Goal: Task Accomplishment & Management: Manage account settings

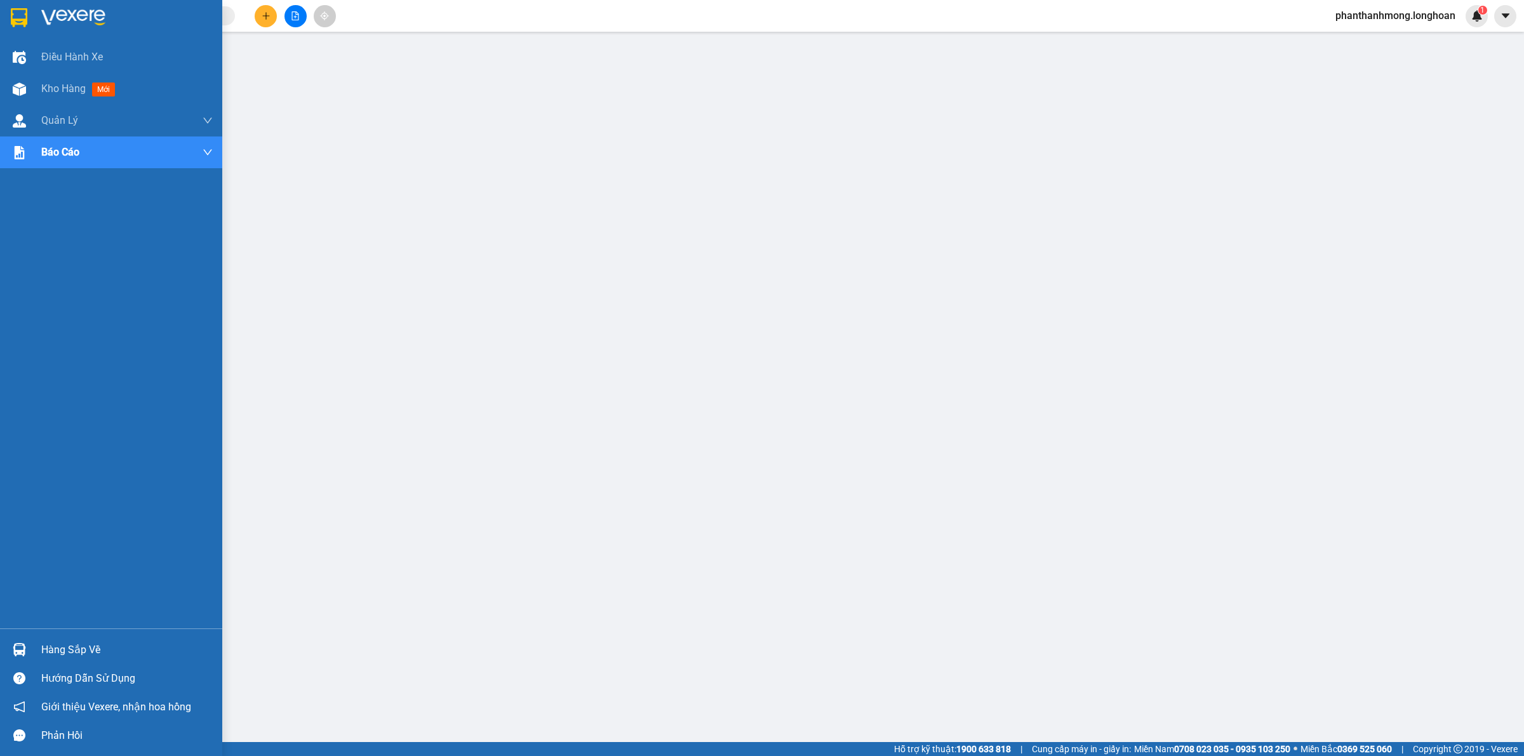
click at [14, 18] on img at bounding box center [19, 17] width 17 height 19
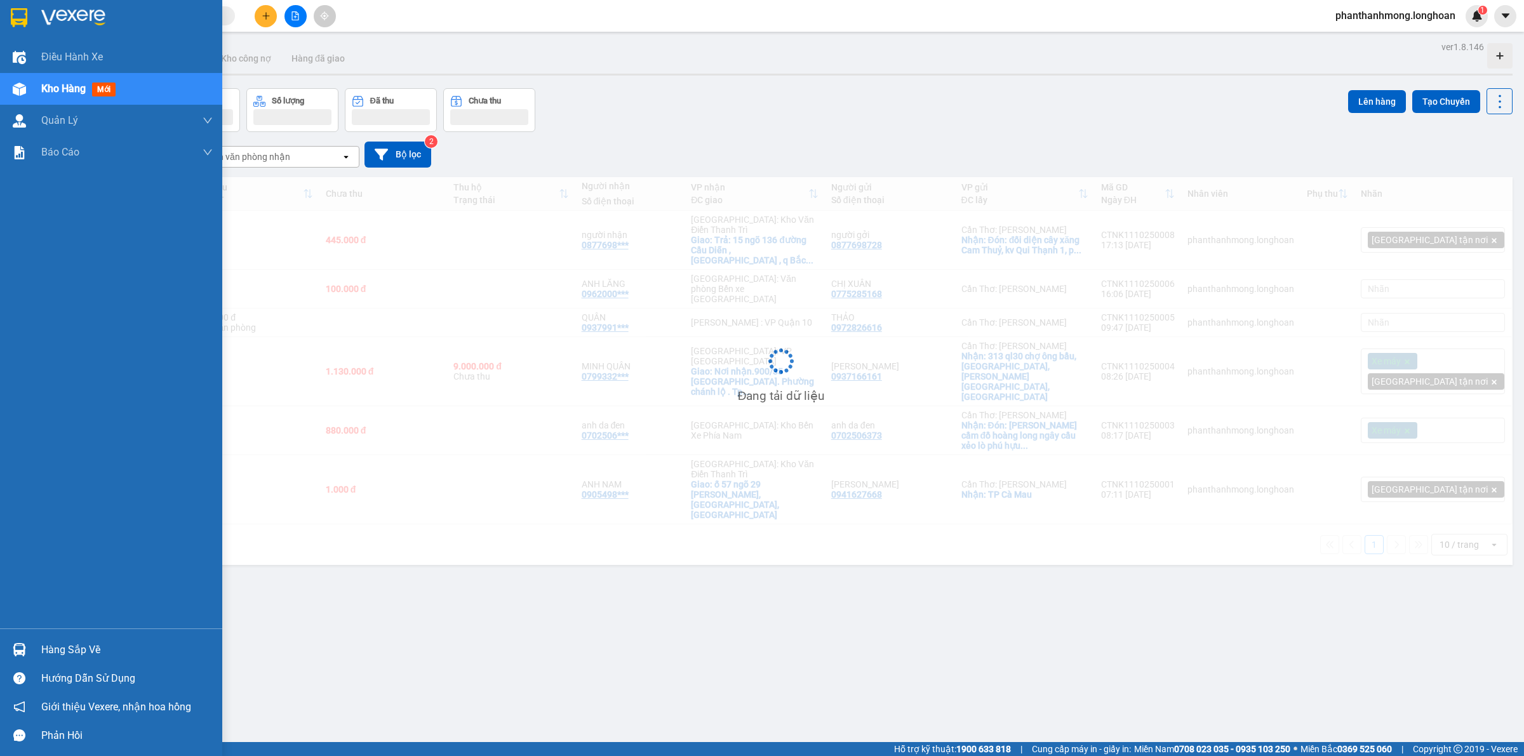
click at [29, 20] on div at bounding box center [19, 17] width 22 height 22
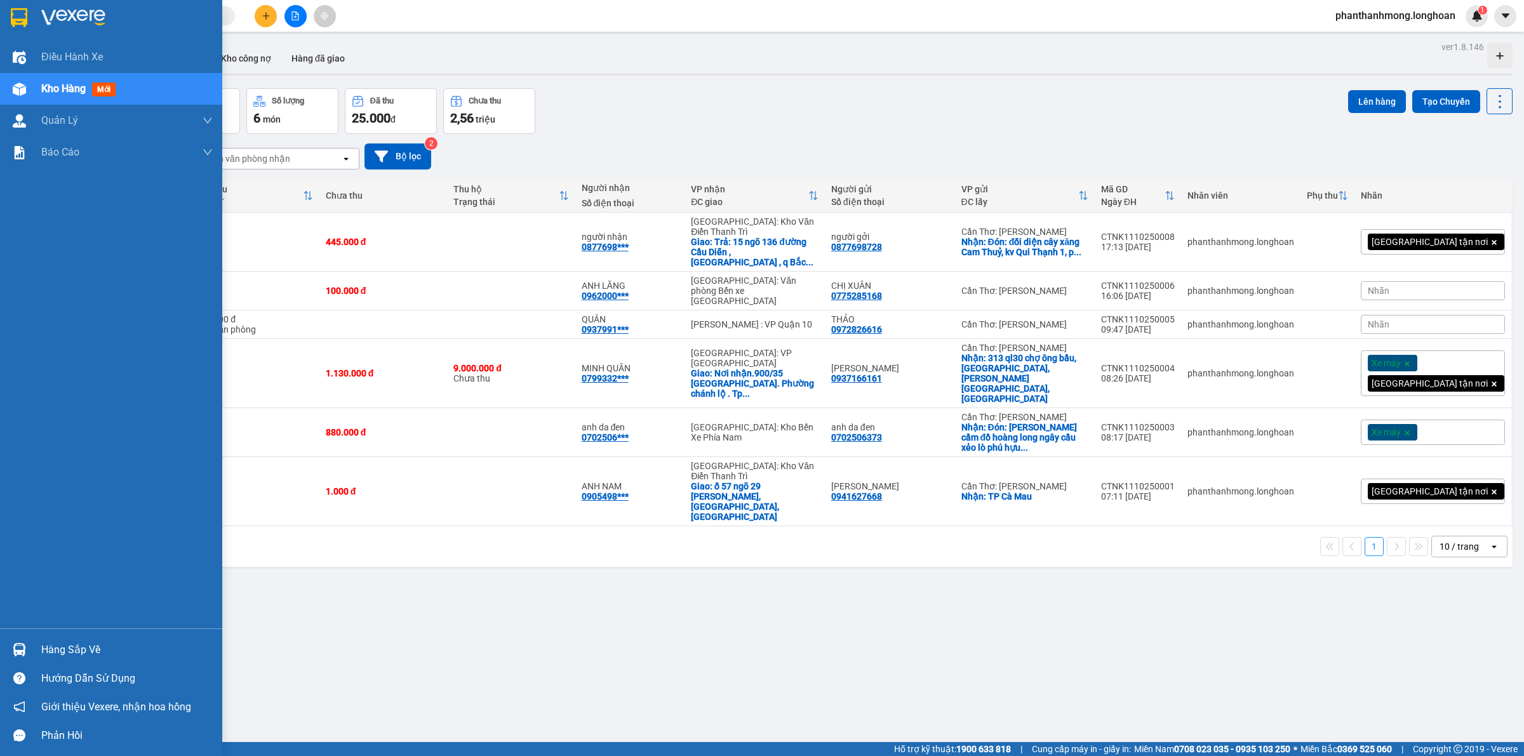
click at [25, 639] on div at bounding box center [19, 650] width 22 height 22
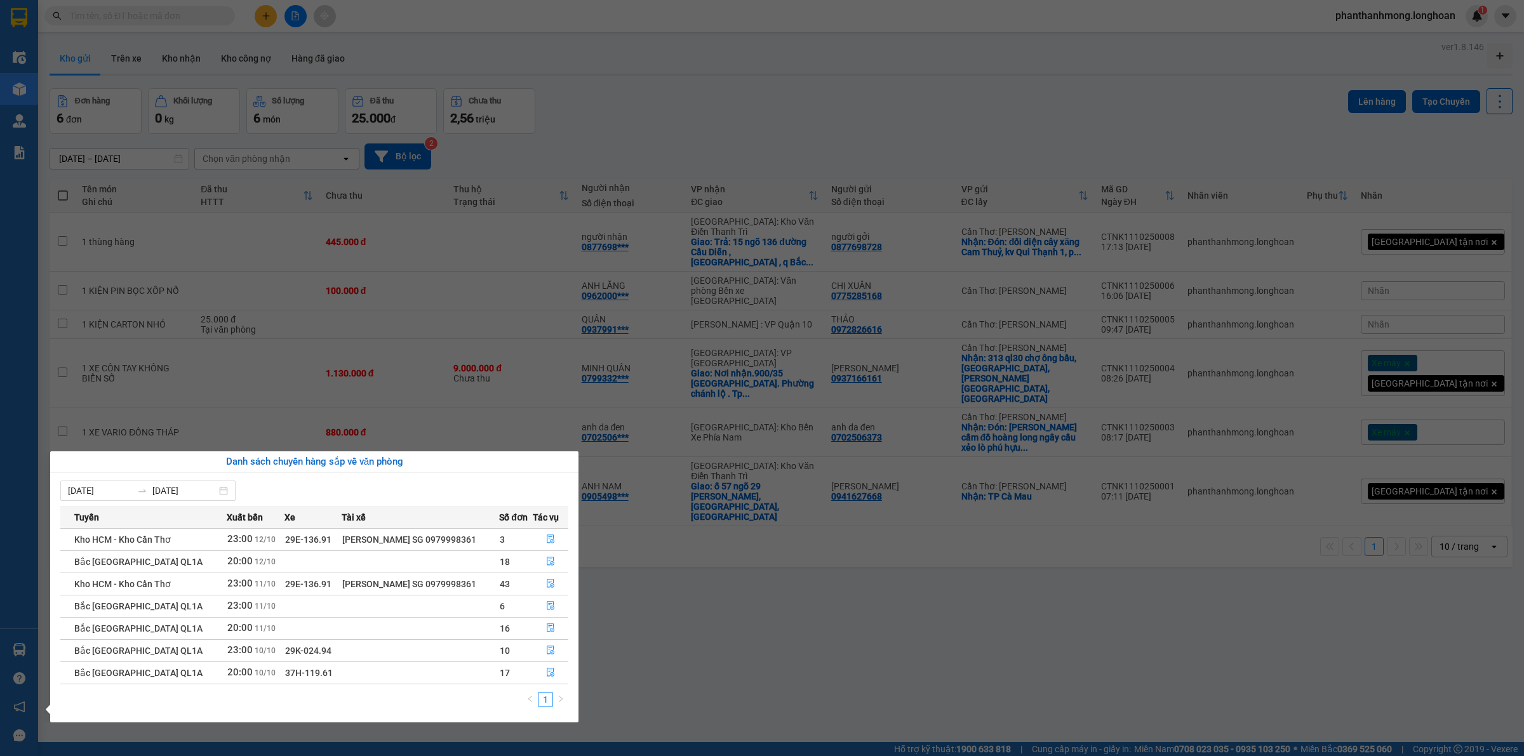
click at [233, 397] on section "Kết quả tìm kiếm ( 0 ) Bộ lọc No Data phanthanhmong.longhoan 1 Điều hành xe Kho…" at bounding box center [762, 378] width 1524 height 756
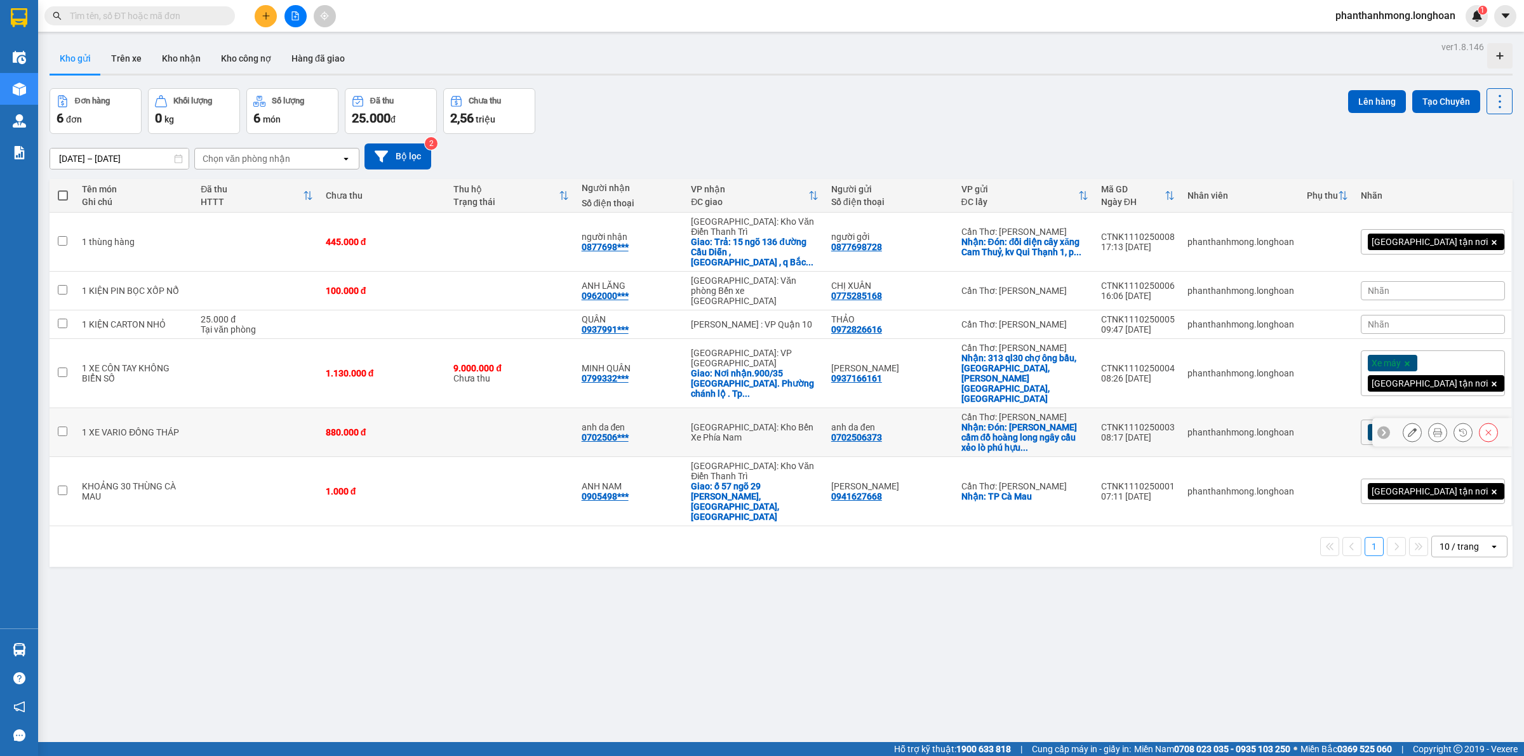
click at [882, 432] on div "0702506373" at bounding box center [856, 437] width 51 height 10
copy div "0702506373"
click at [882, 244] on div "0877698728" at bounding box center [856, 247] width 51 height 10
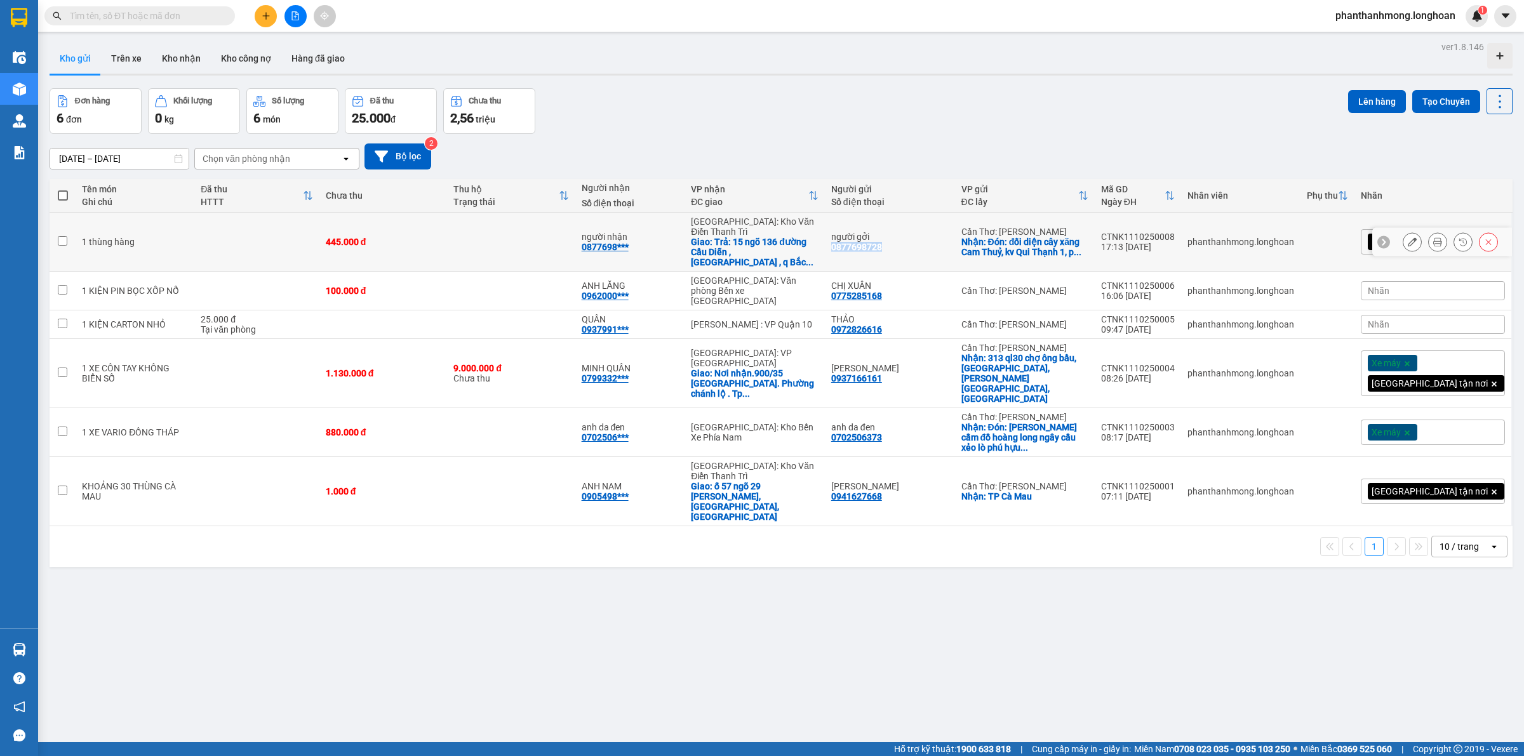
copy div "0877698728"
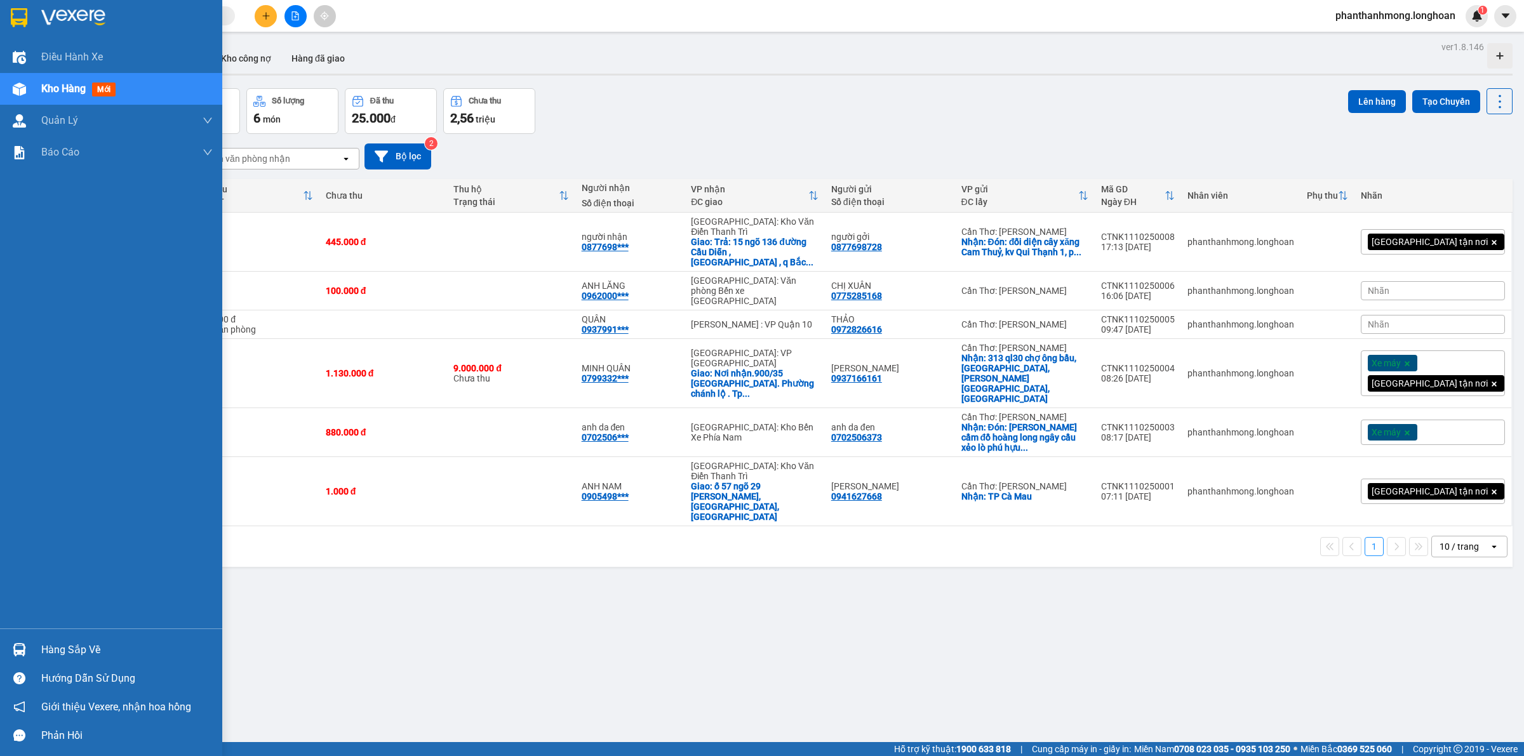
click at [36, 639] on div "Hàng sắp về" at bounding box center [111, 650] width 222 height 29
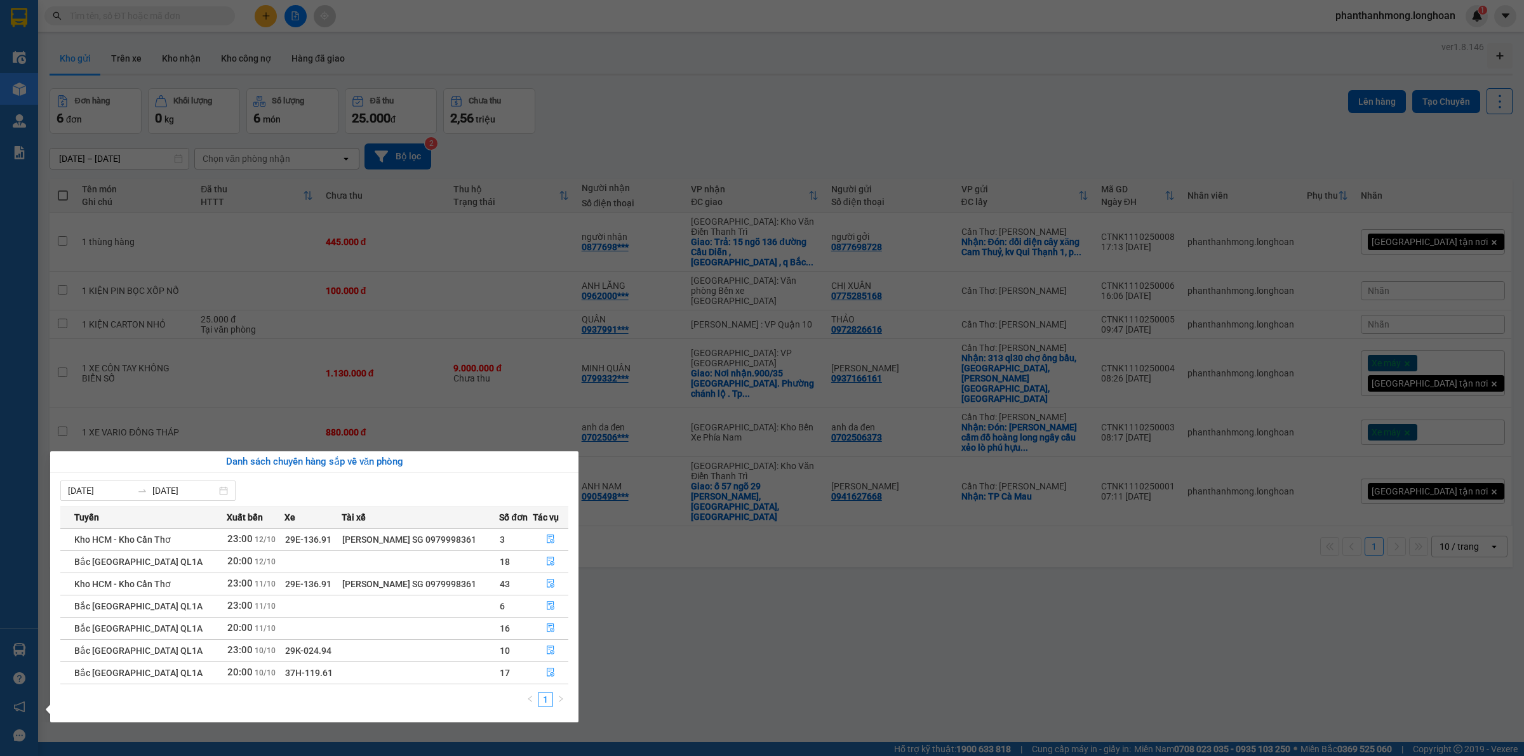
click at [606, 562] on section "Kết quả tìm kiếm ( 0 ) Bộ lọc No Data phanthanhmong.longhoan 1 Điều hành xe Kho…" at bounding box center [762, 378] width 1524 height 756
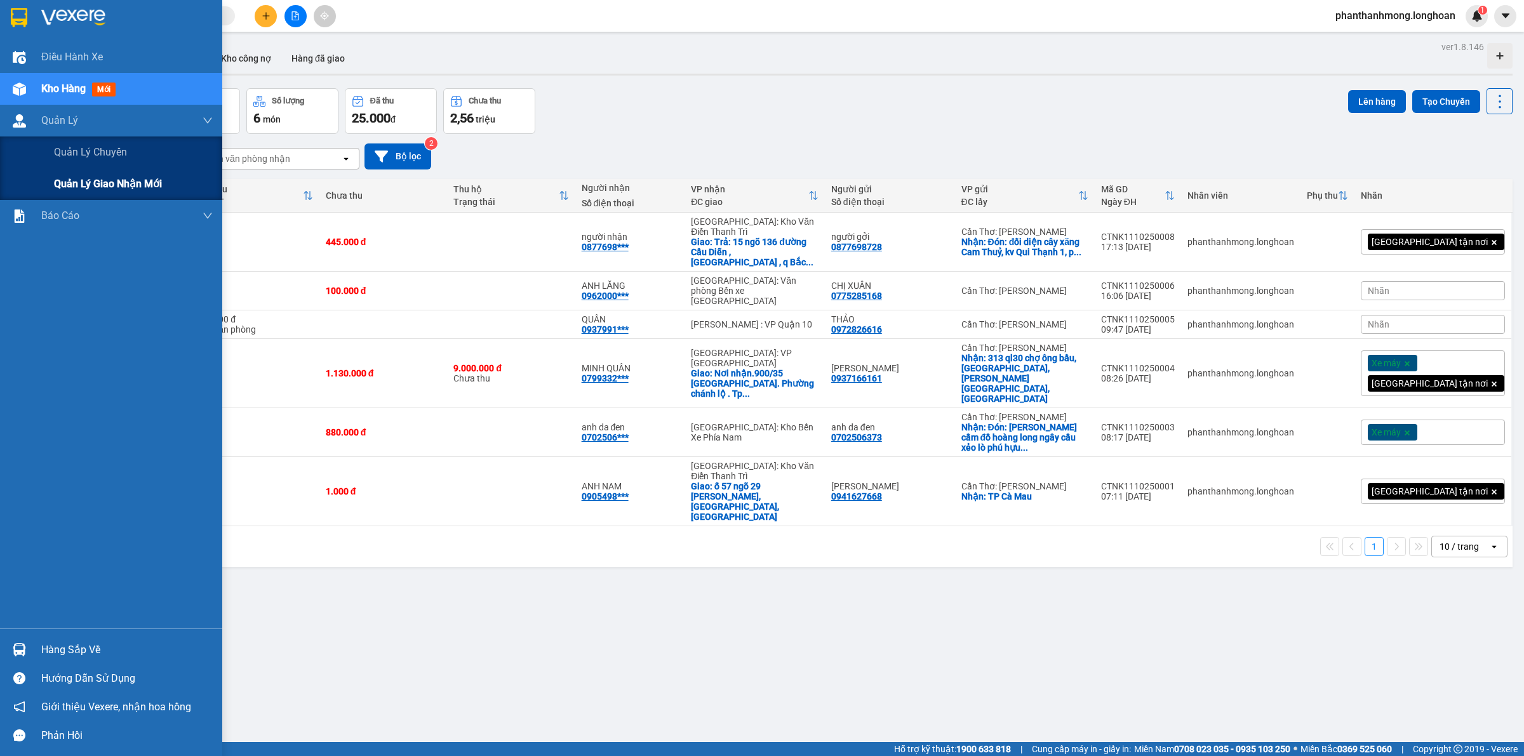
click at [122, 189] on span "Quản lý giao nhận mới" at bounding box center [108, 184] width 108 height 16
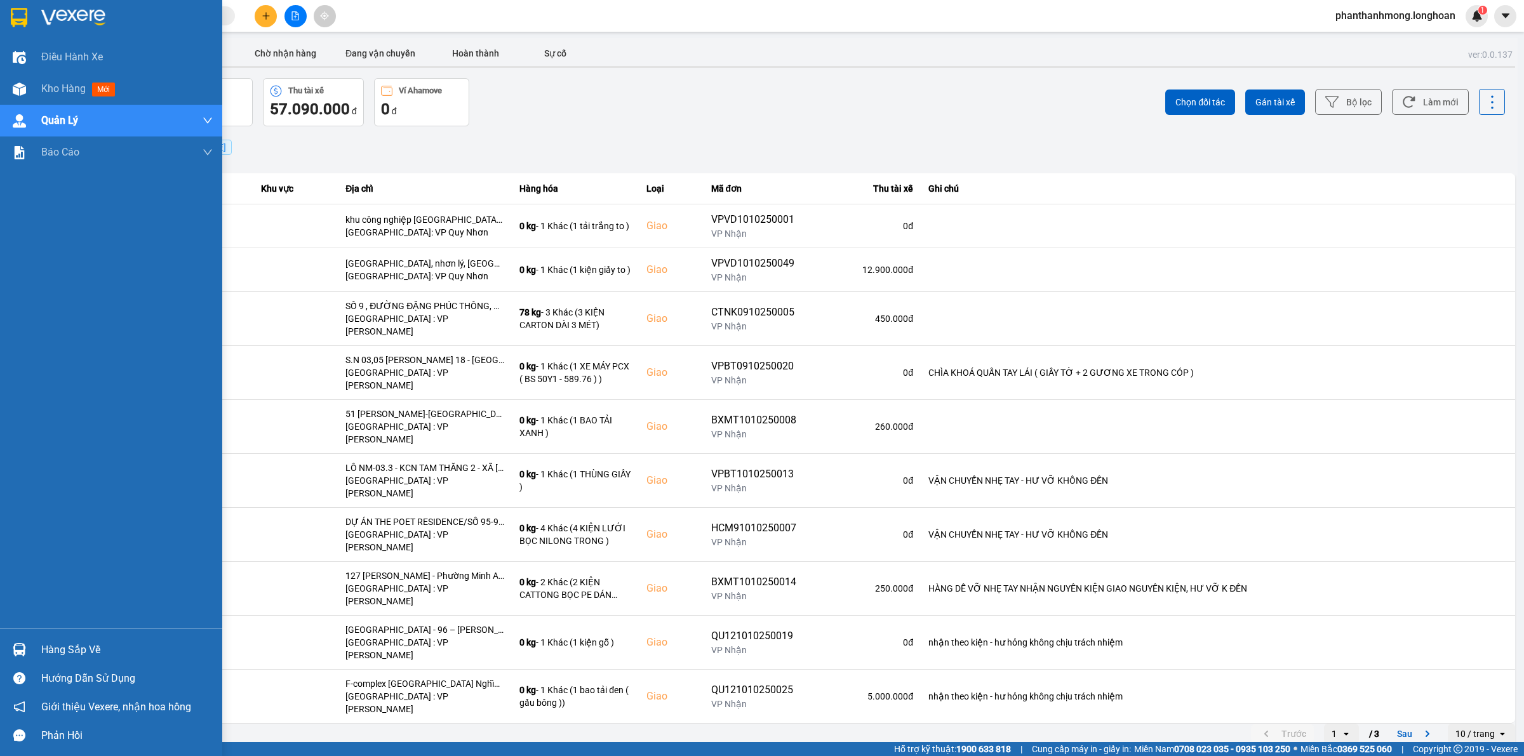
click at [29, 640] on div at bounding box center [19, 650] width 22 height 22
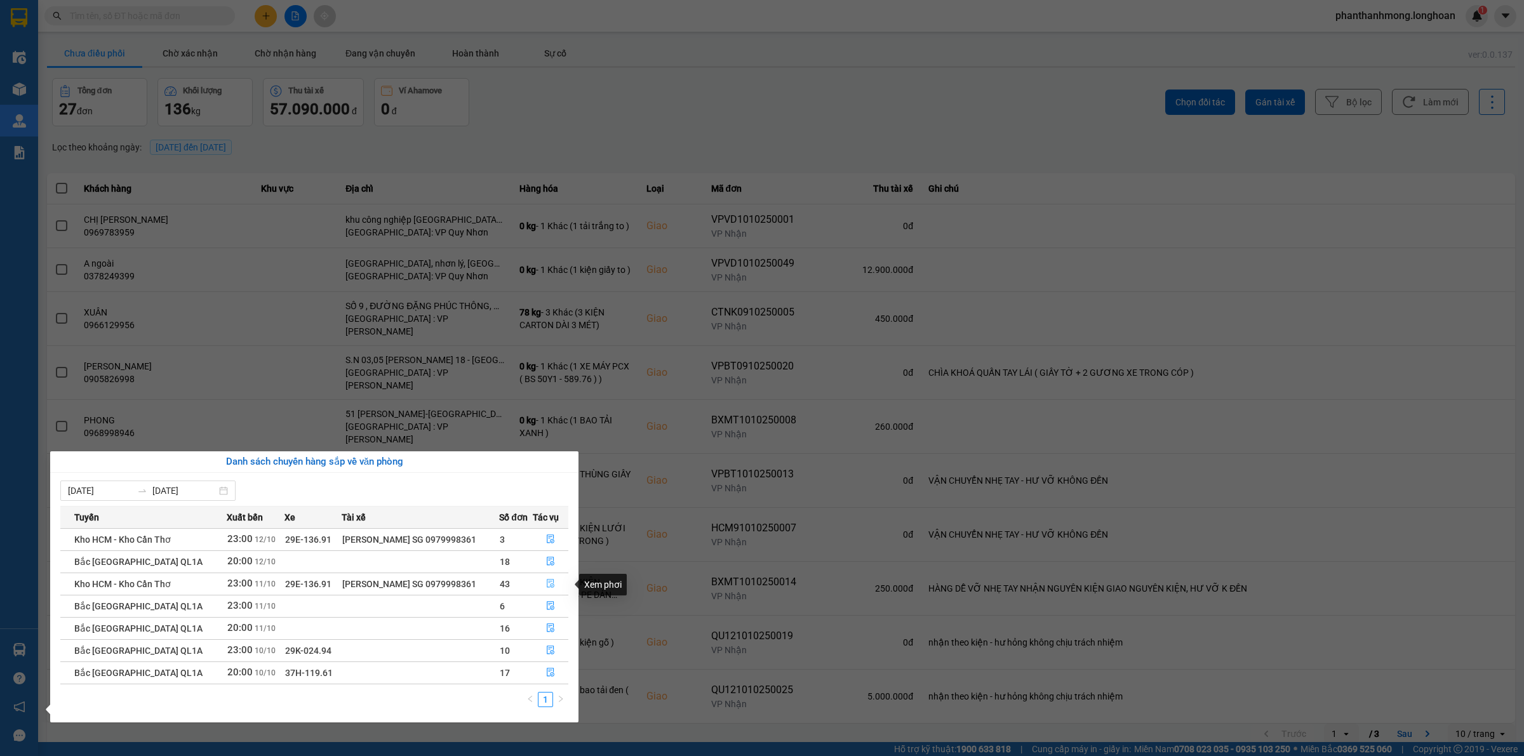
click at [546, 585] on icon "file-done" at bounding box center [550, 583] width 9 height 9
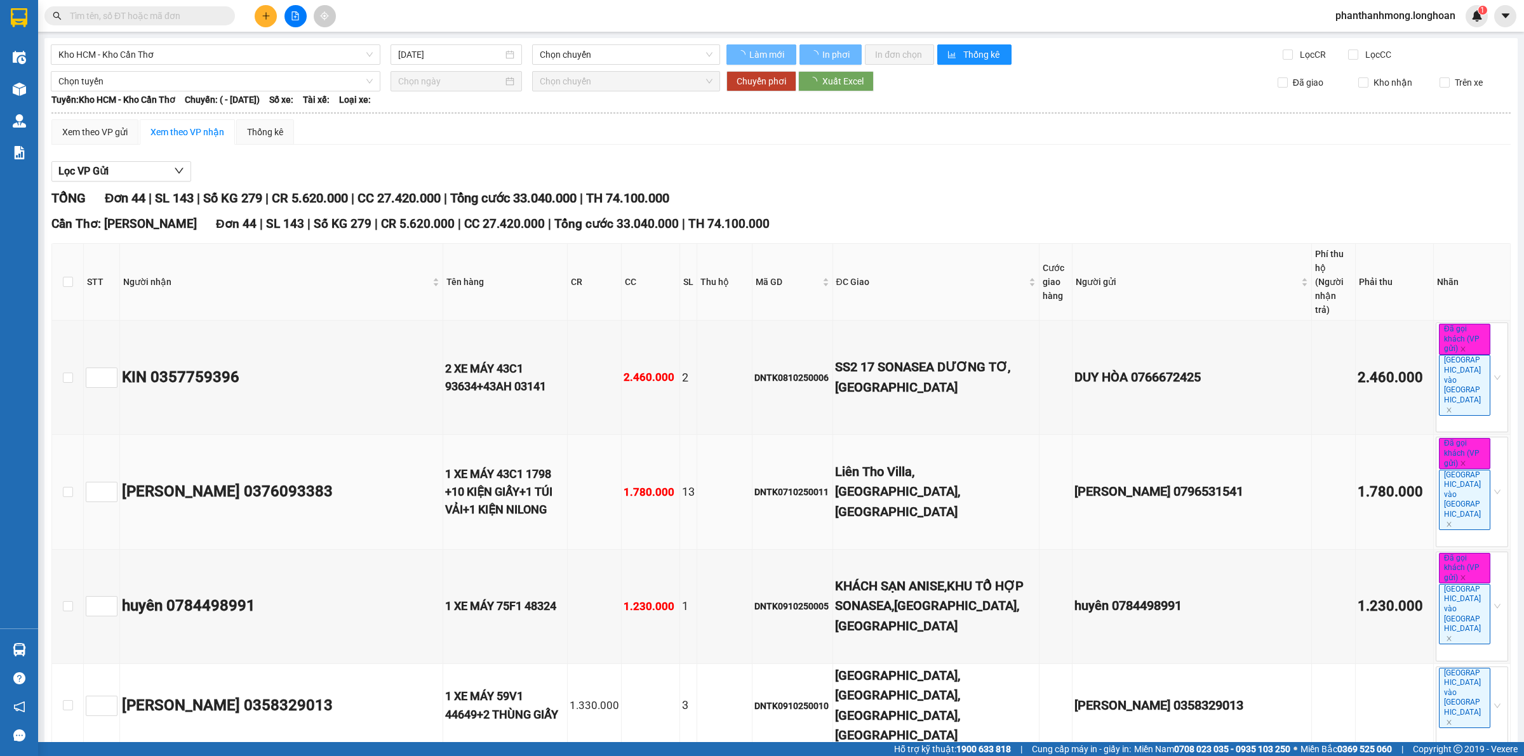
type input "11/10/2025"
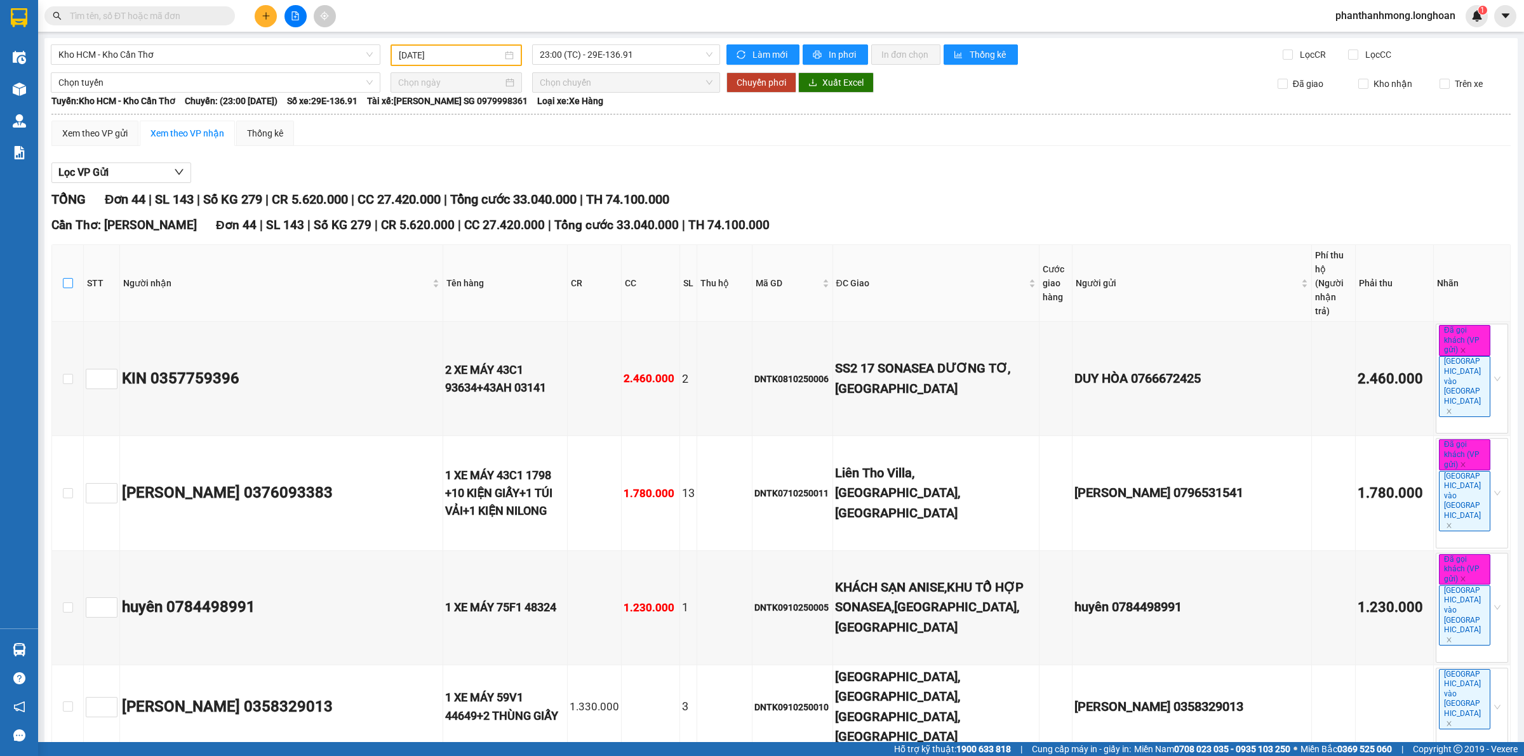
click at [67, 283] on input "checkbox" at bounding box center [68, 283] width 10 height 10
checkbox input "true"
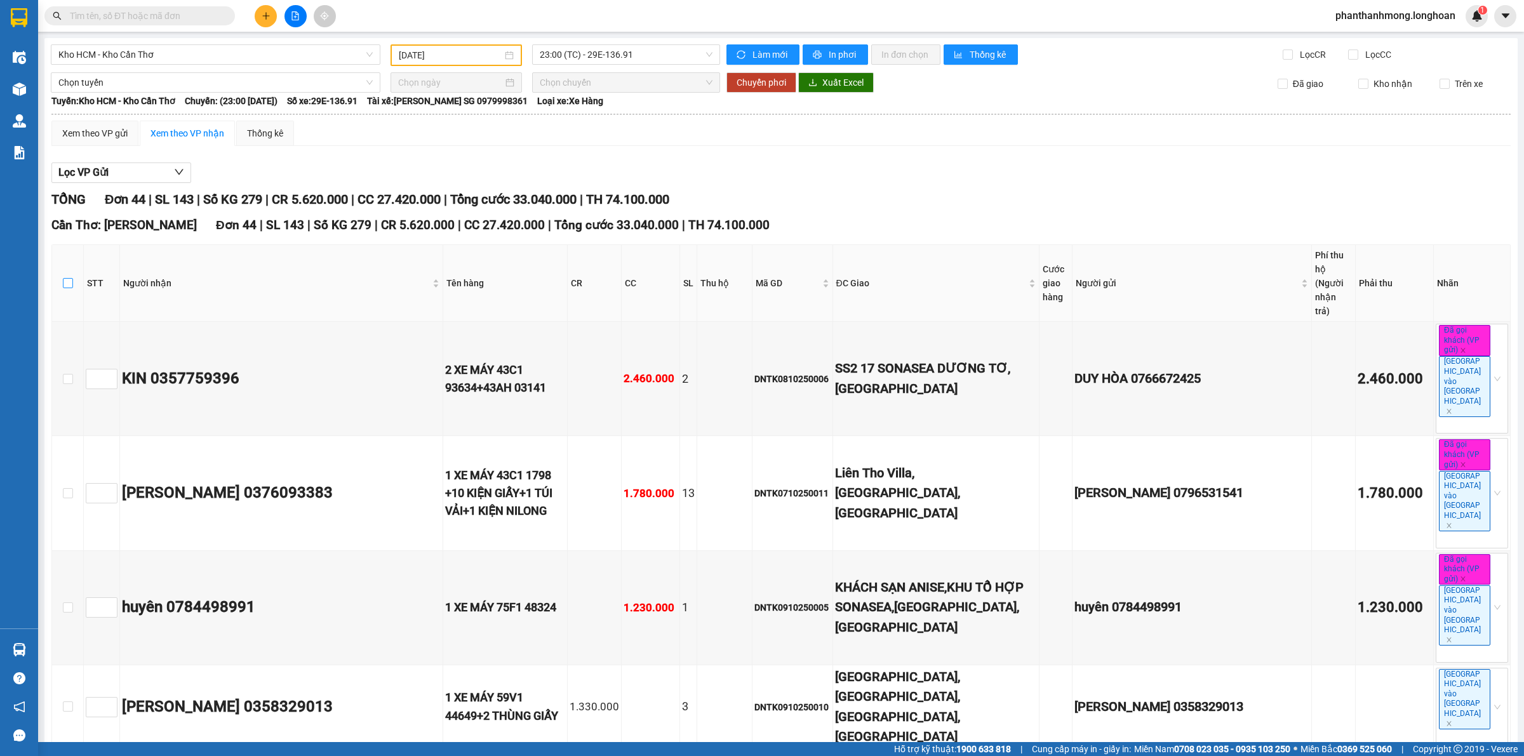
checkbox input "true"
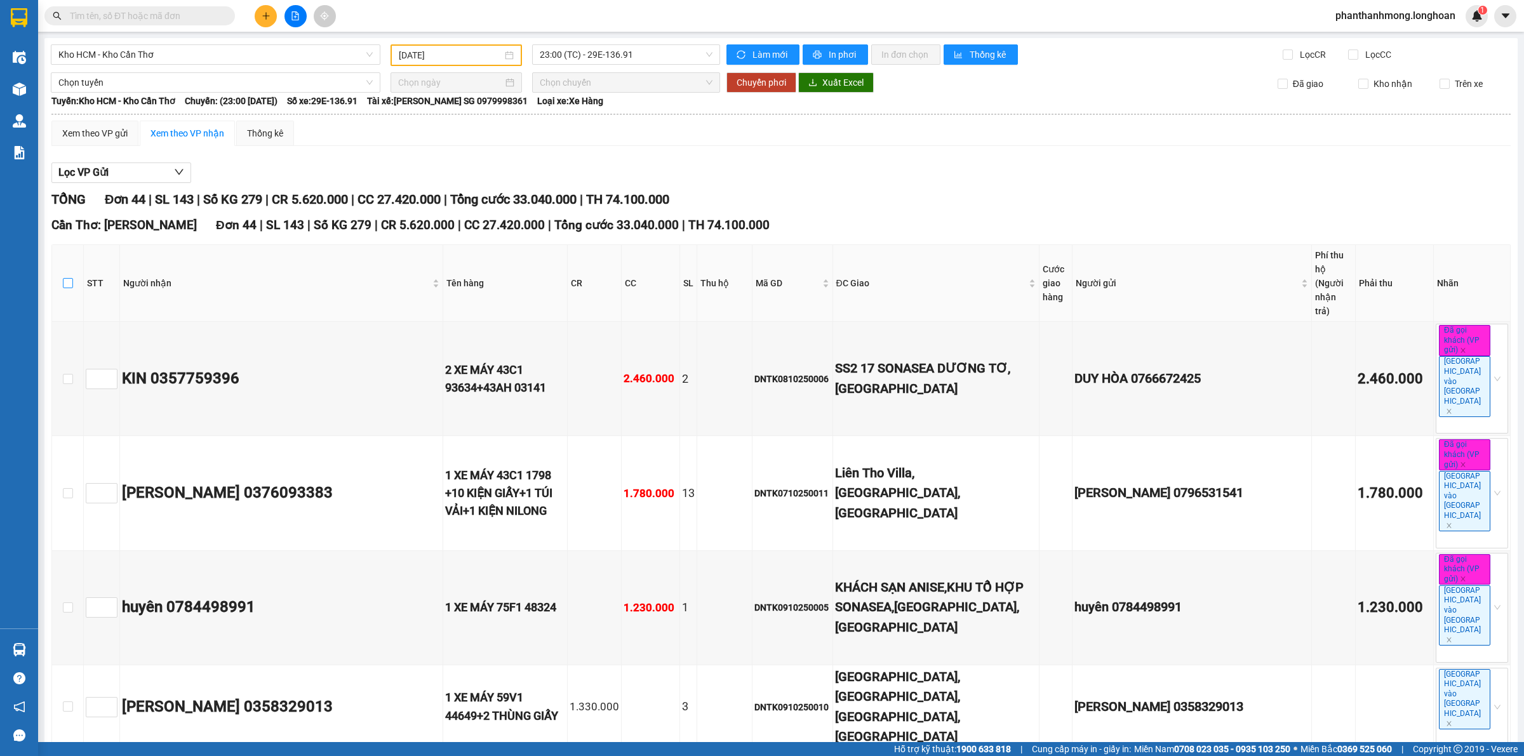
checkbox input "true"
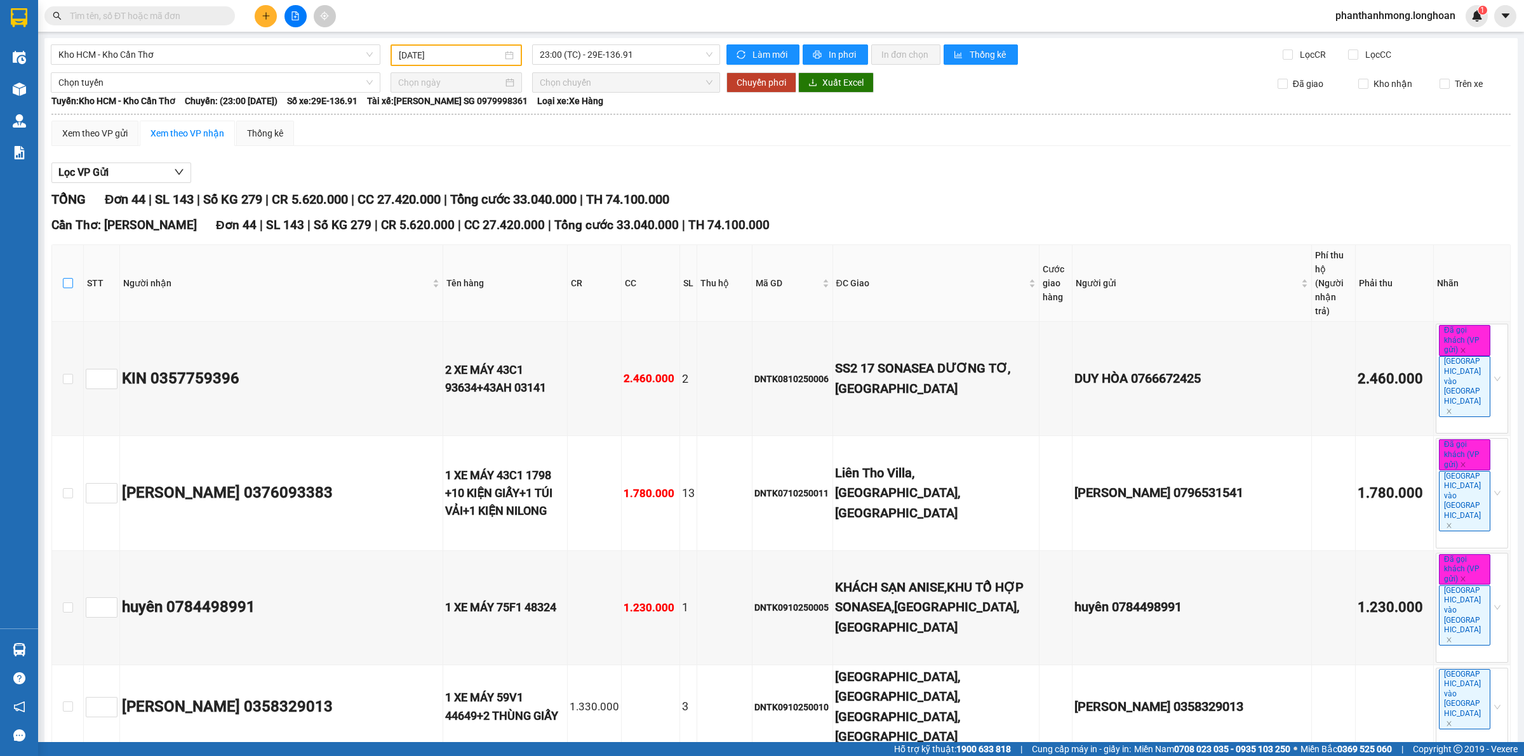
checkbox input "true"
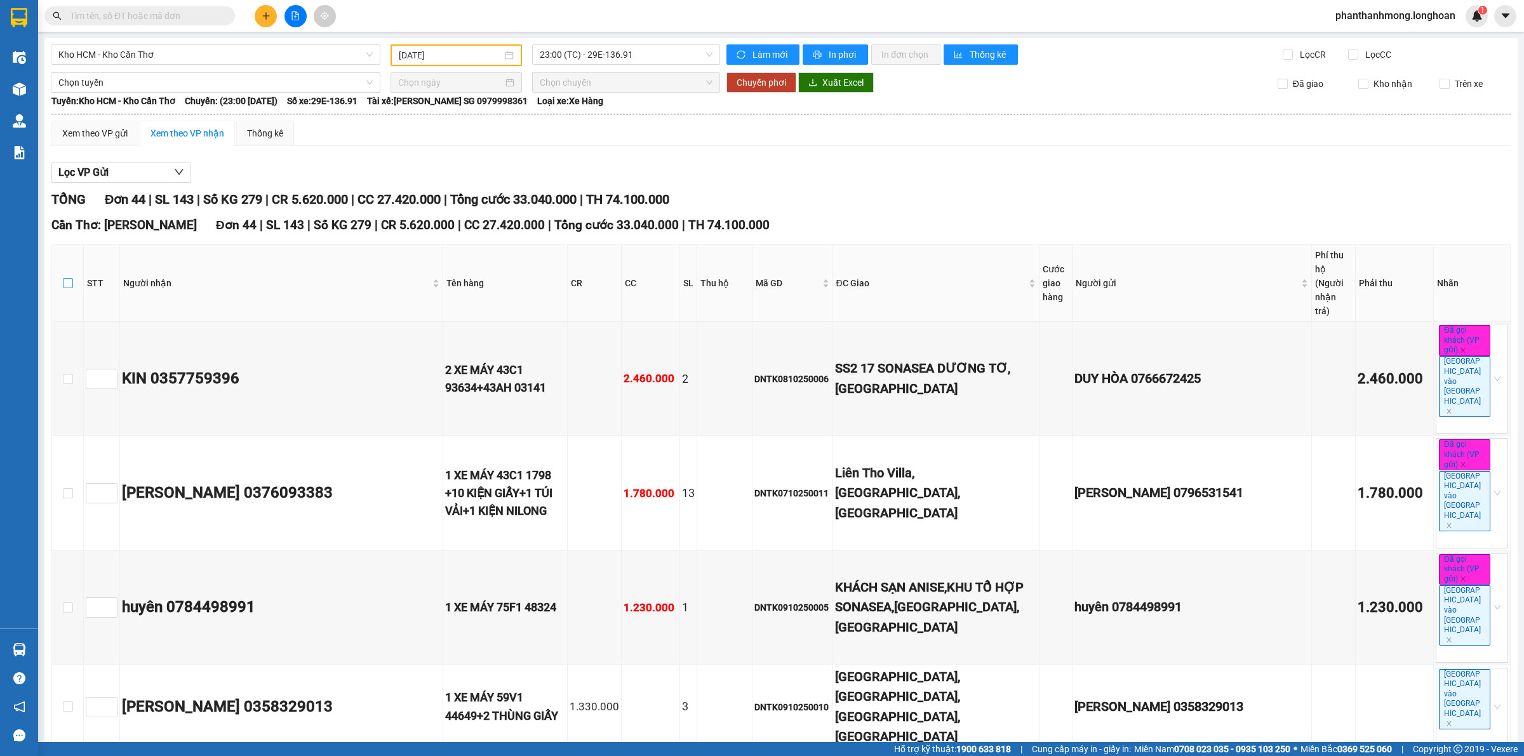
checkbox input "true"
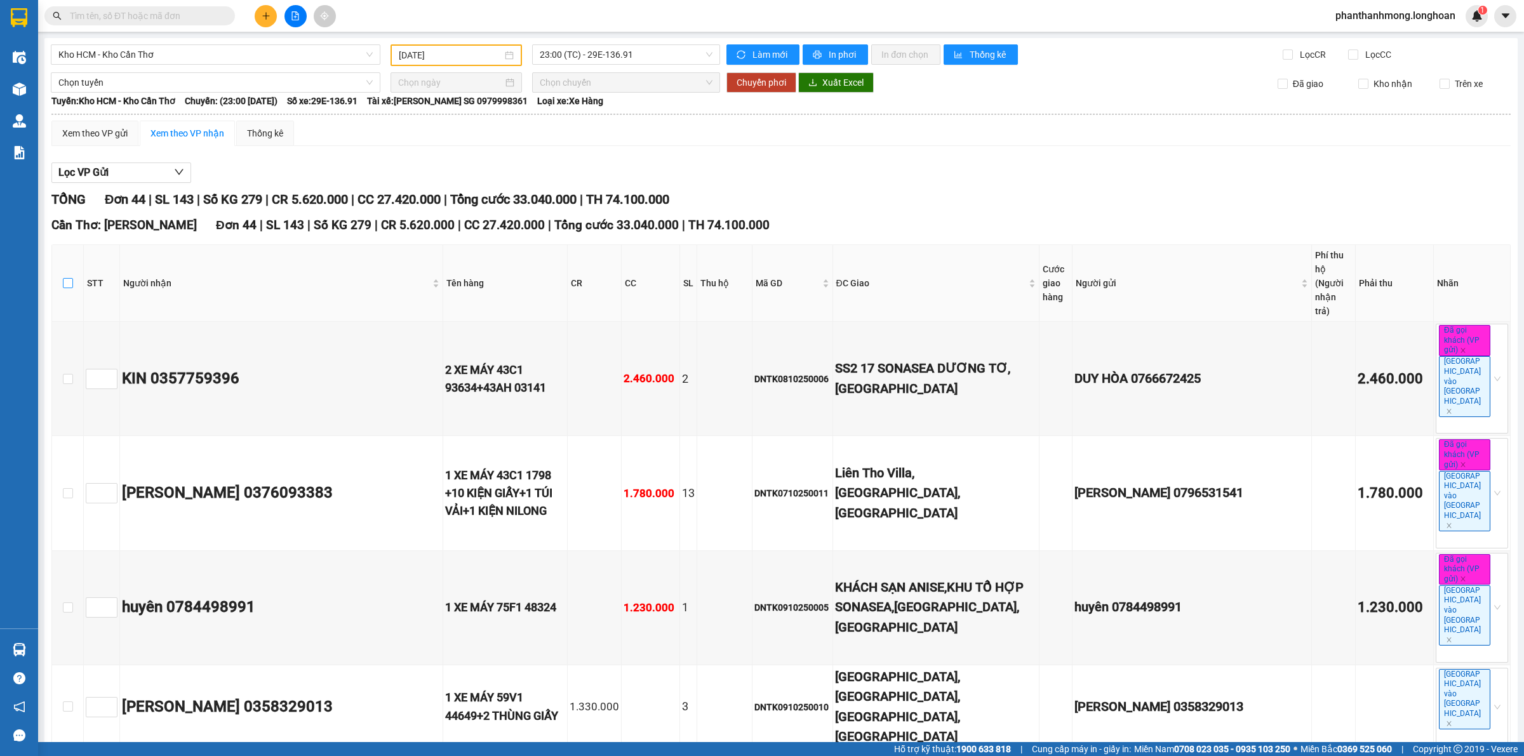
checkbox input "true"
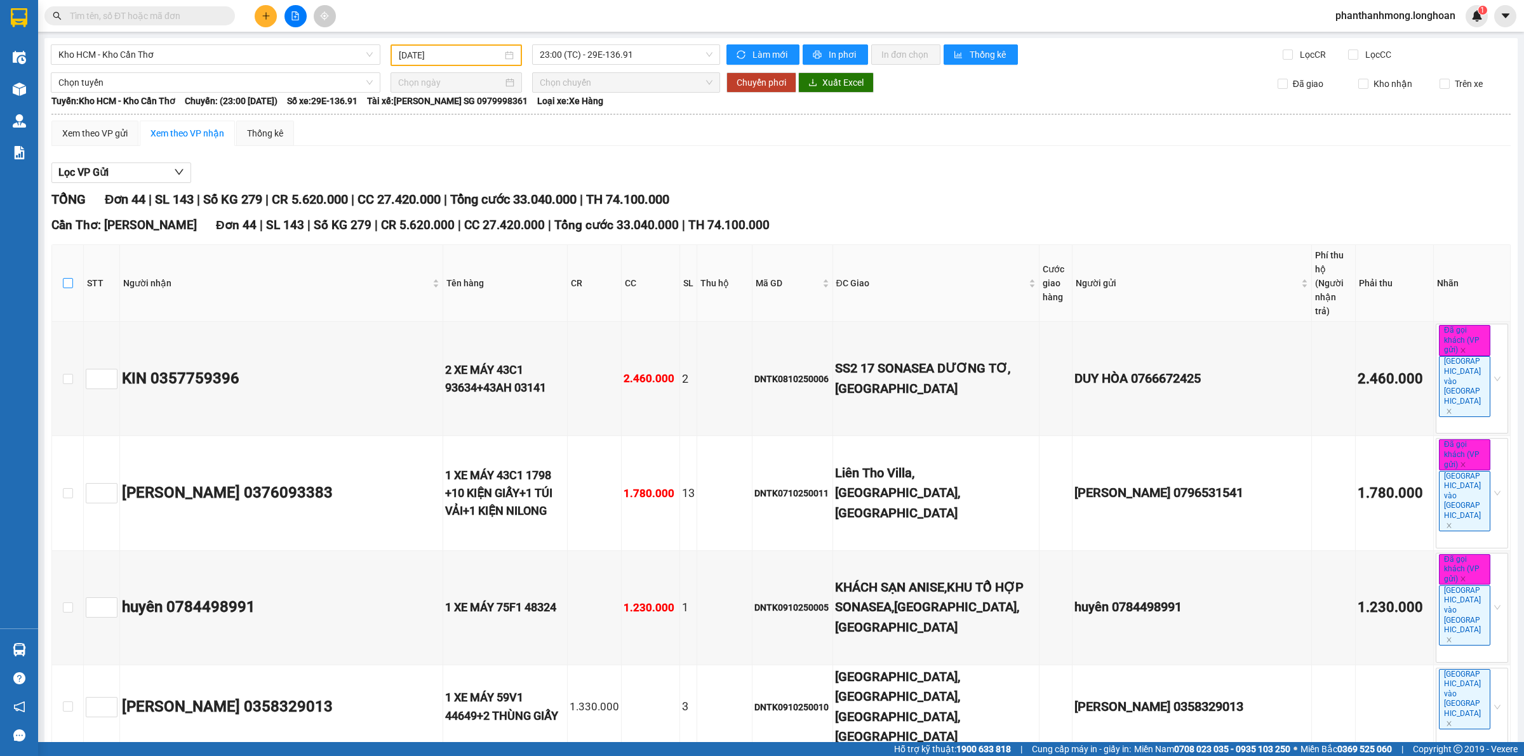
checkbox input "true"
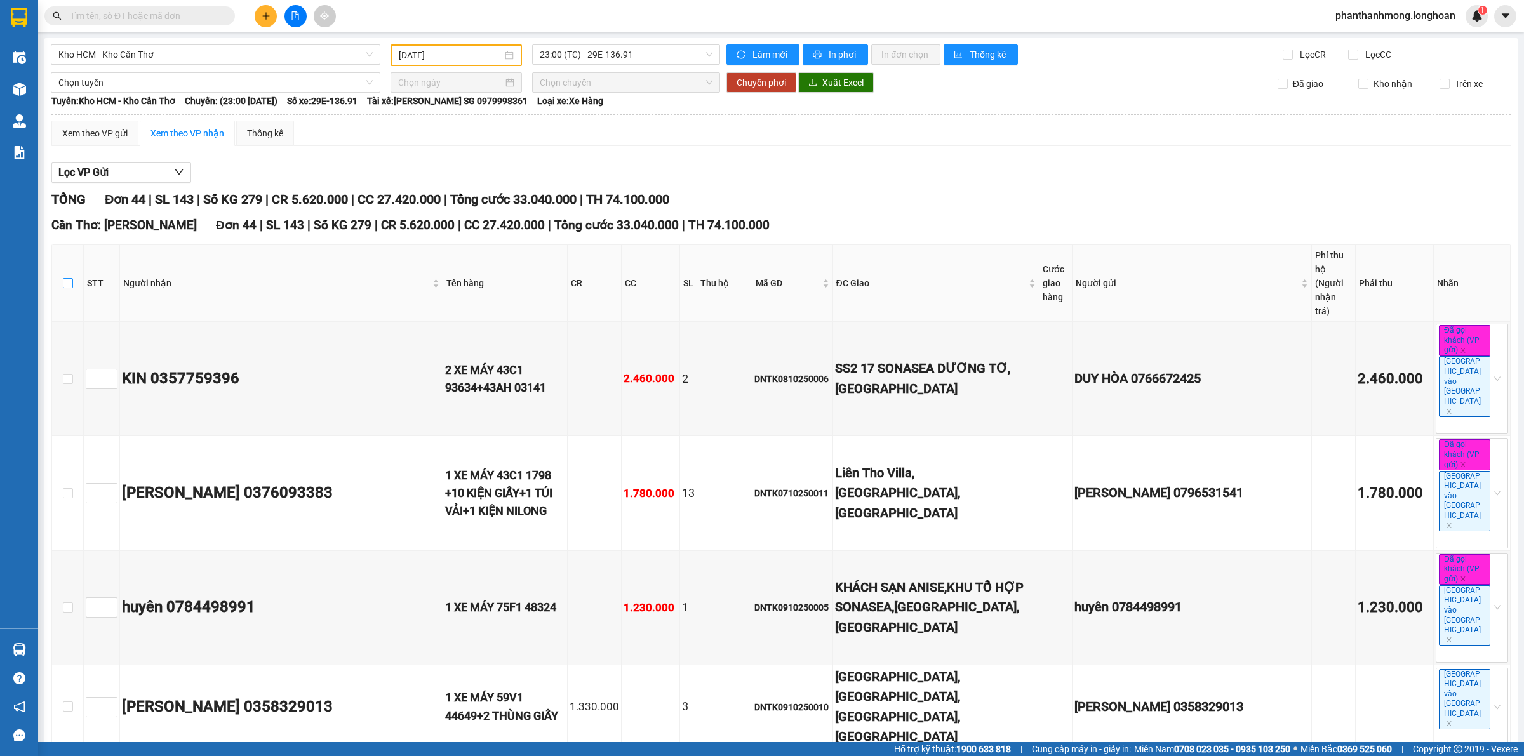
checkbox input "true"
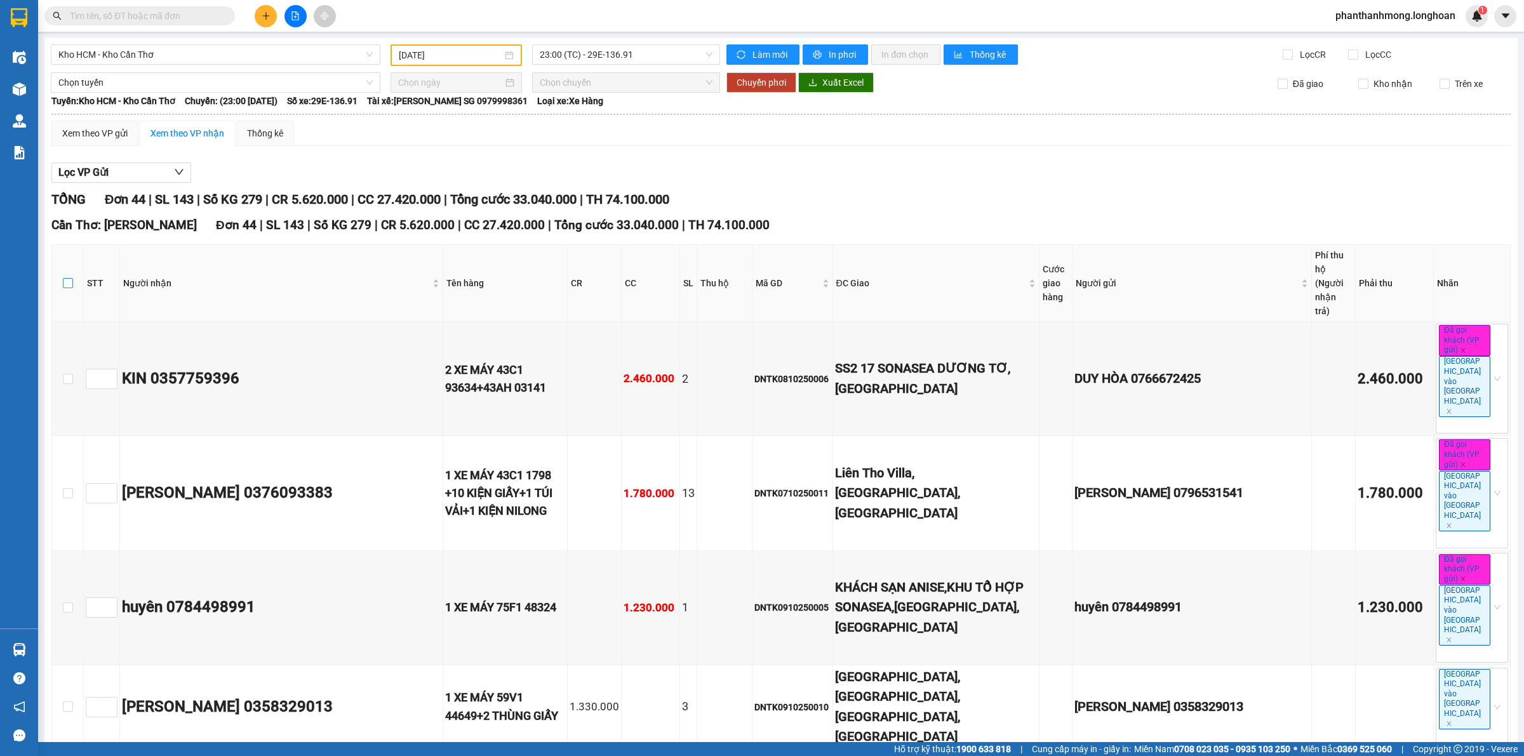
checkbox input "true"
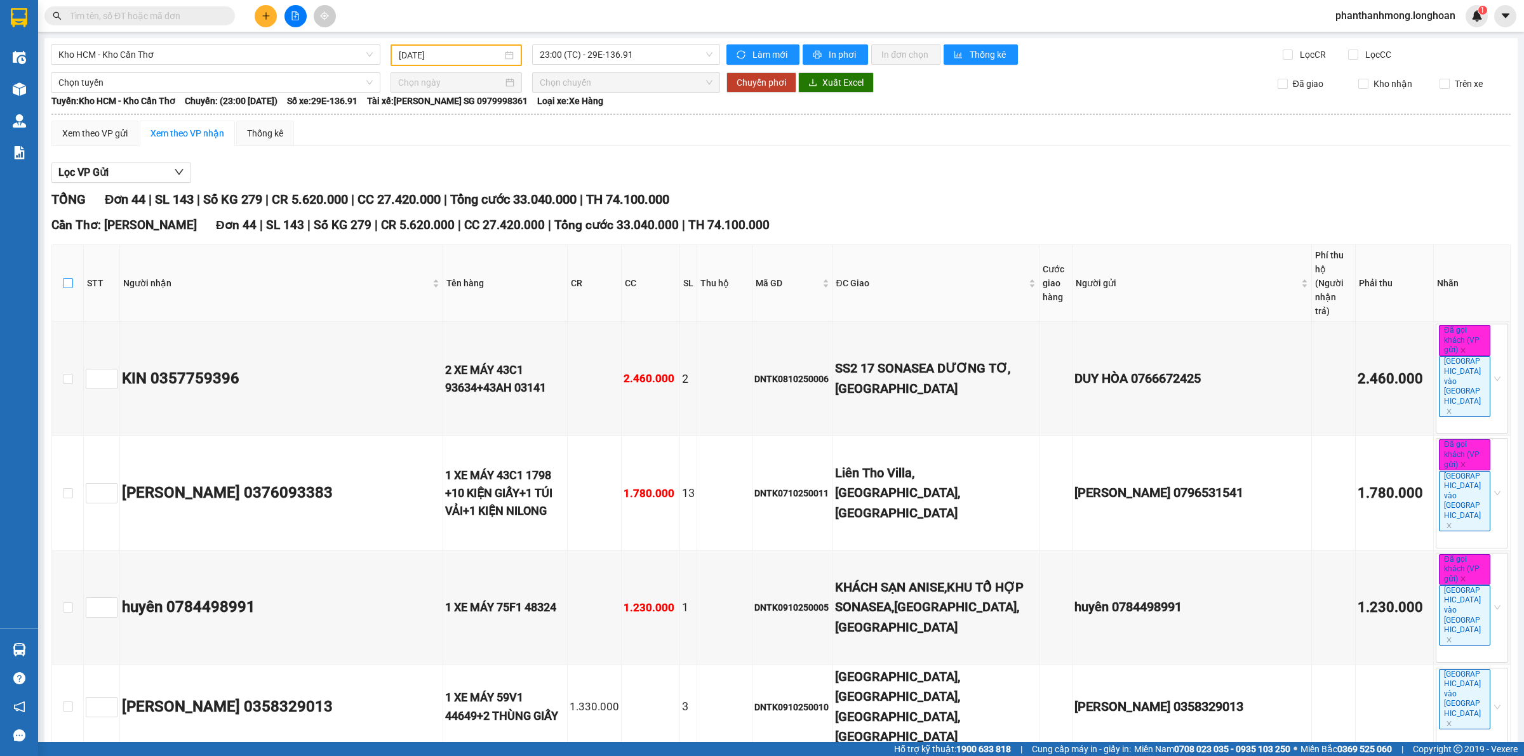
checkbox input "true"
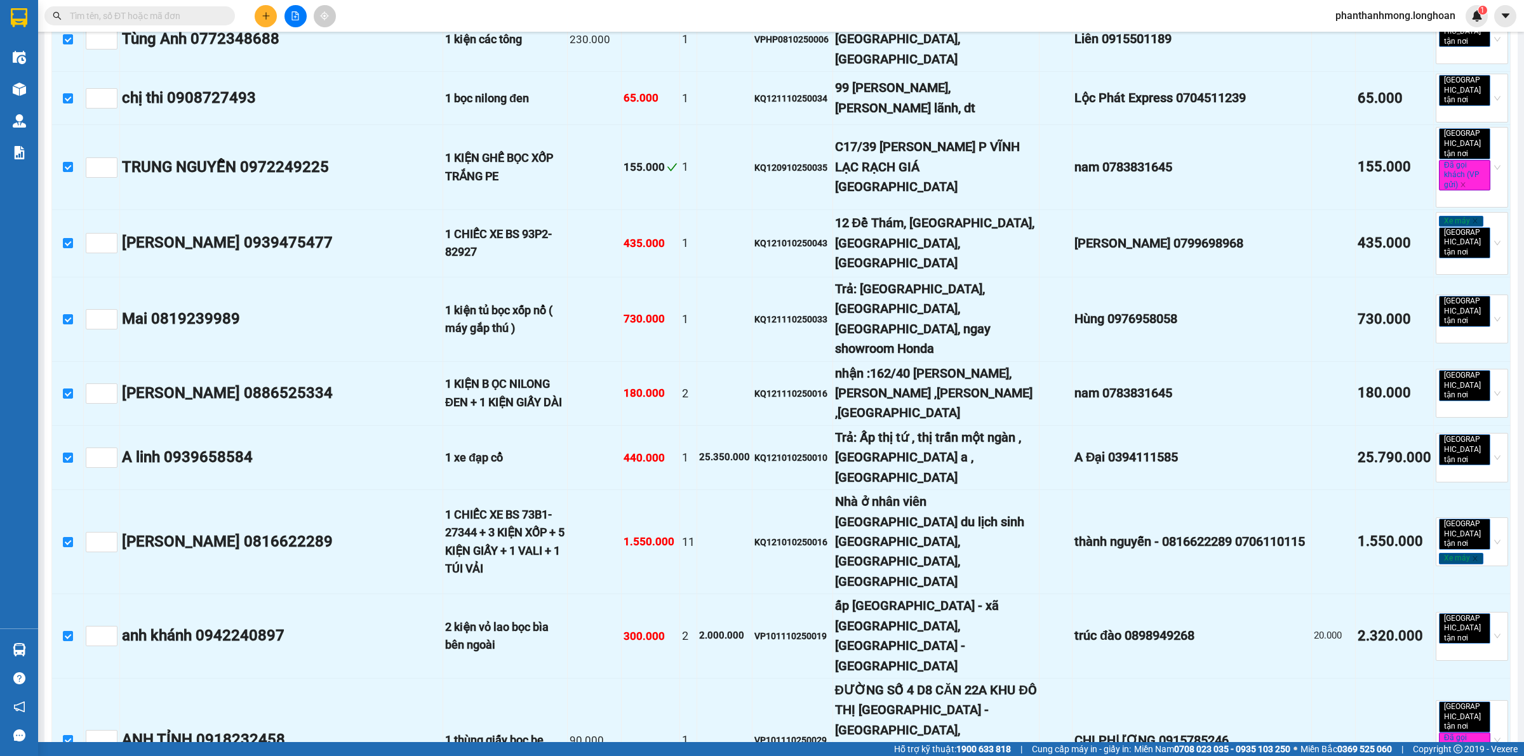
scroll to position [2686, 0]
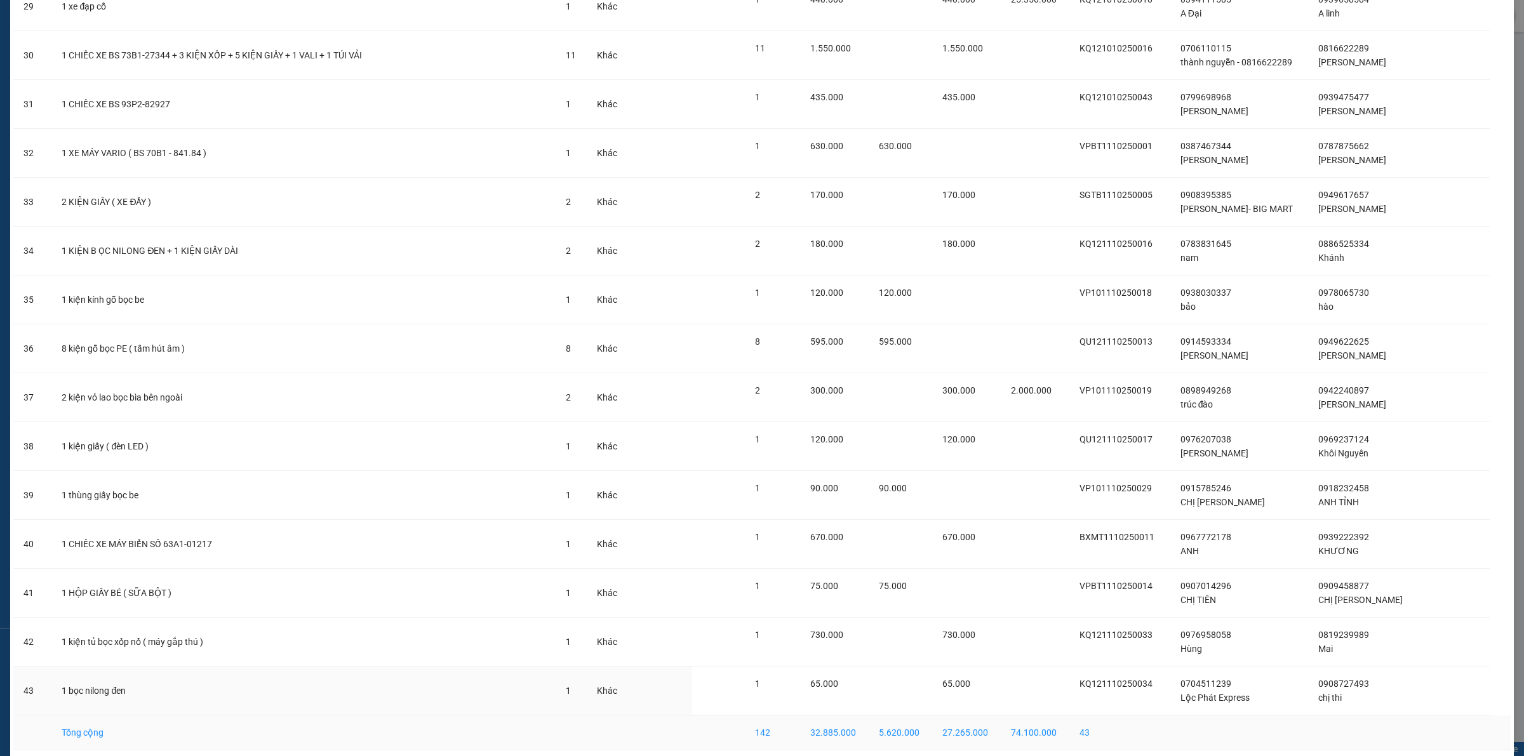
scroll to position [1551, 0]
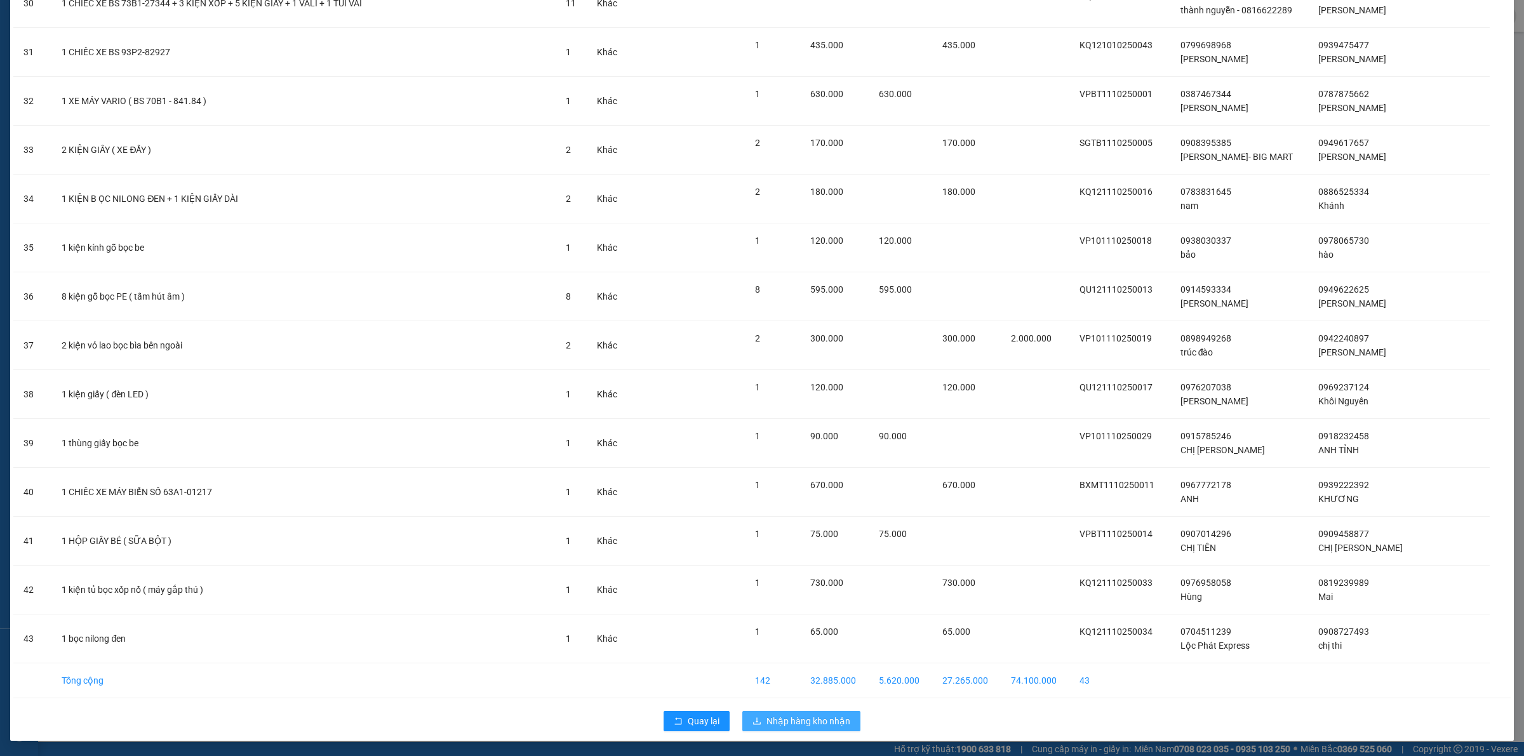
click at [778, 716] on span "Nhập hàng kho nhận" at bounding box center [808, 721] width 84 height 14
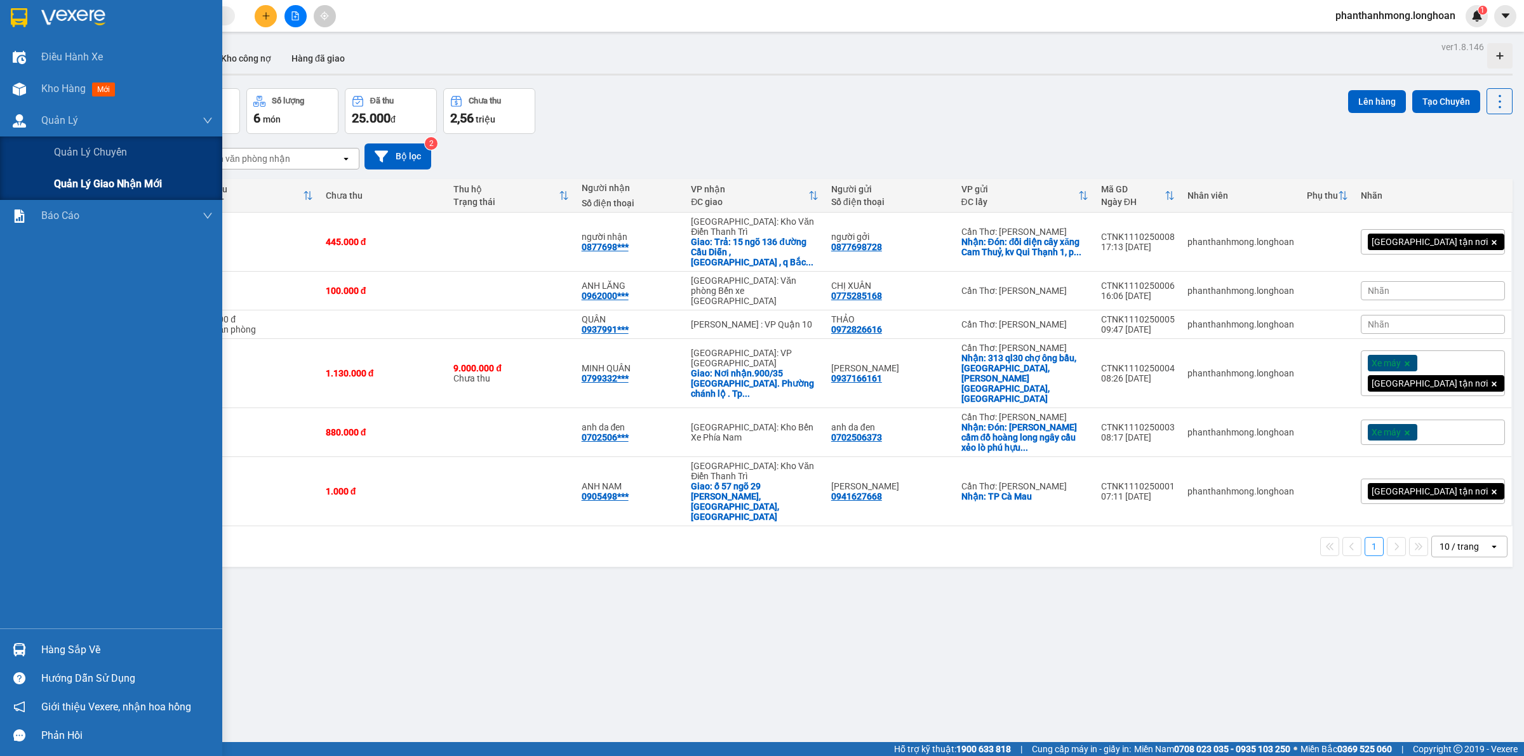
click at [80, 195] on div "Quản lý giao nhận mới" at bounding box center [133, 184] width 159 height 32
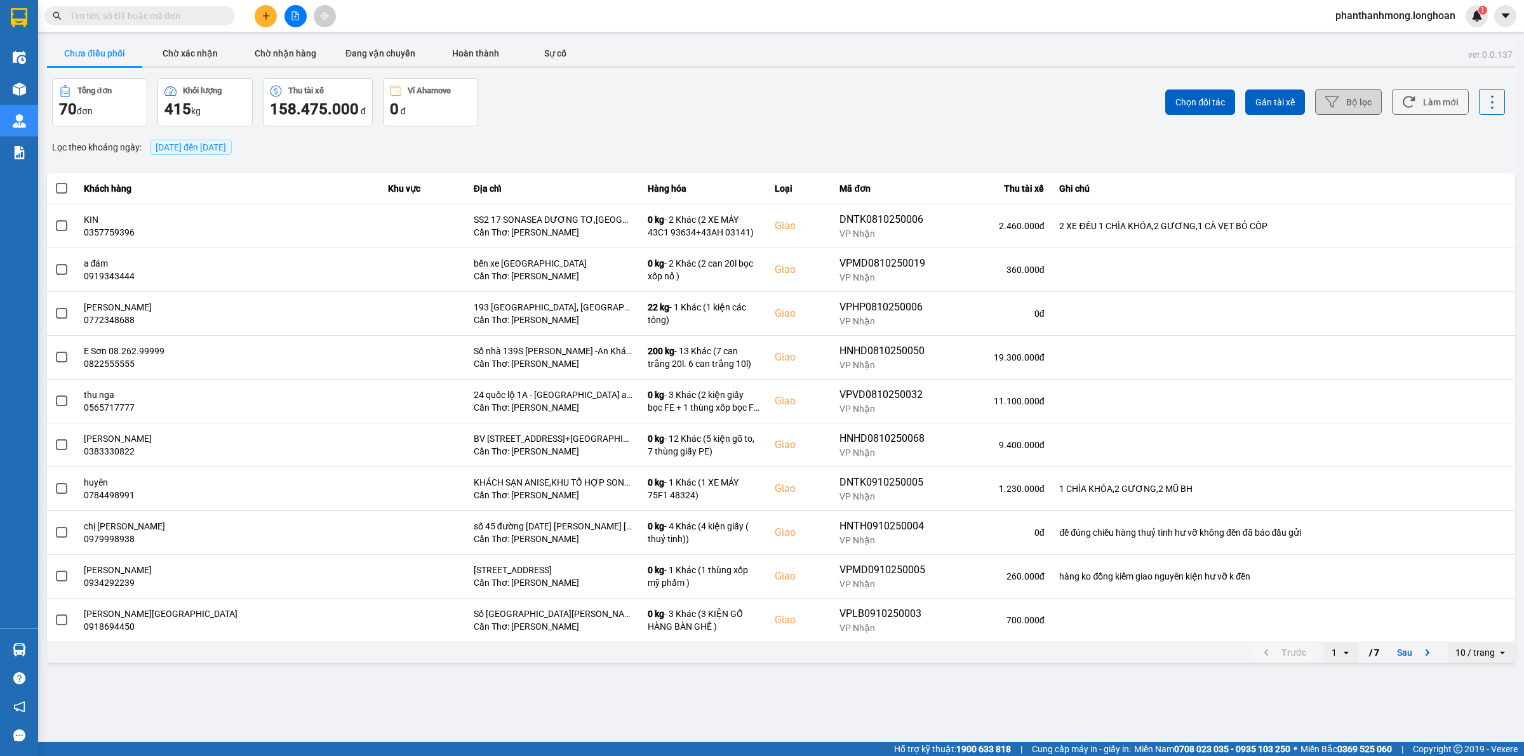
click at [1370, 99] on button "Bộ lọc" at bounding box center [1348, 102] width 67 height 26
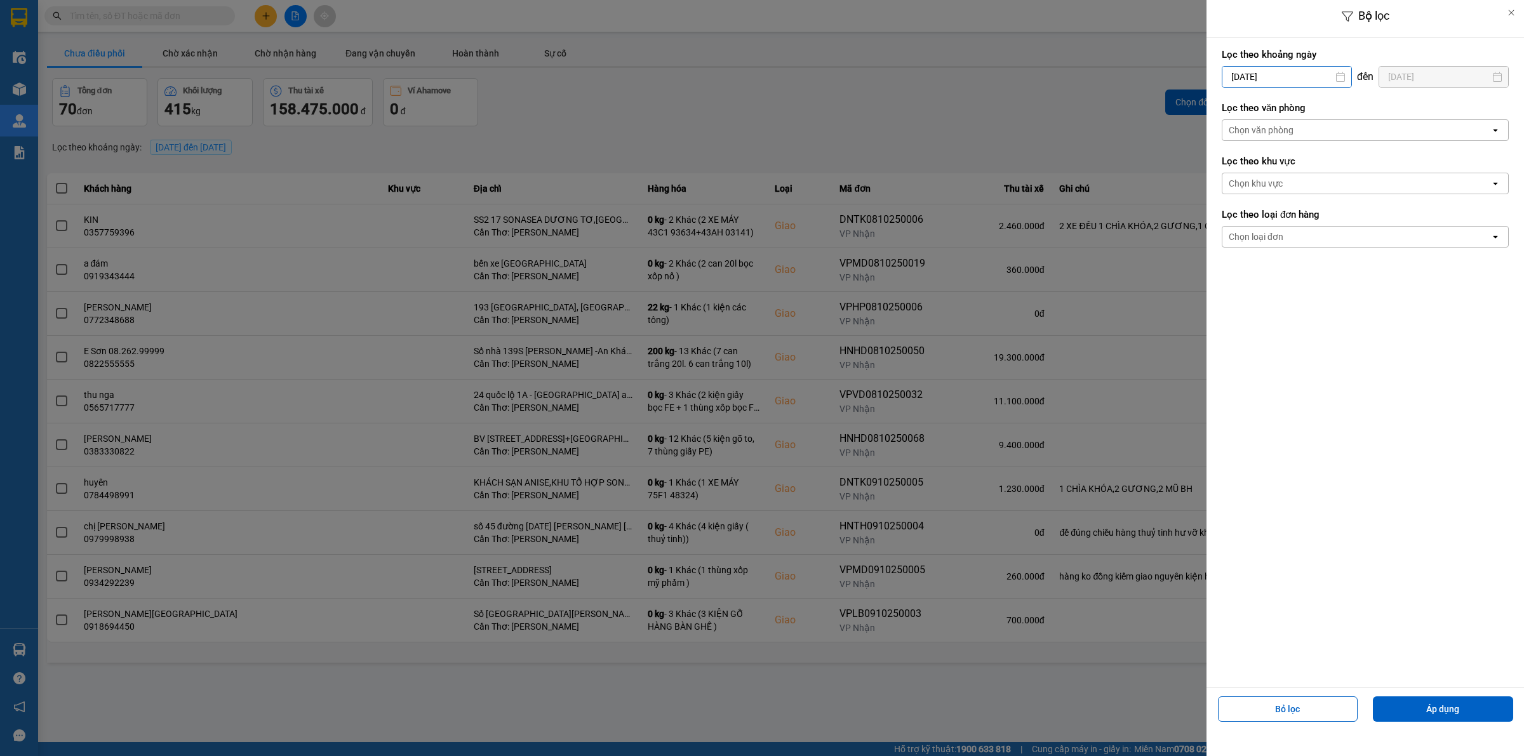
click at [1289, 77] on input "12/10/2025" at bounding box center [1286, 77] width 129 height 20
click at [1275, 166] on div "1" at bounding box center [1280, 169] width 18 height 15
type input "01/10/2025"
click at [1300, 135] on div "Chọn văn phòng" at bounding box center [1356, 130] width 268 height 20
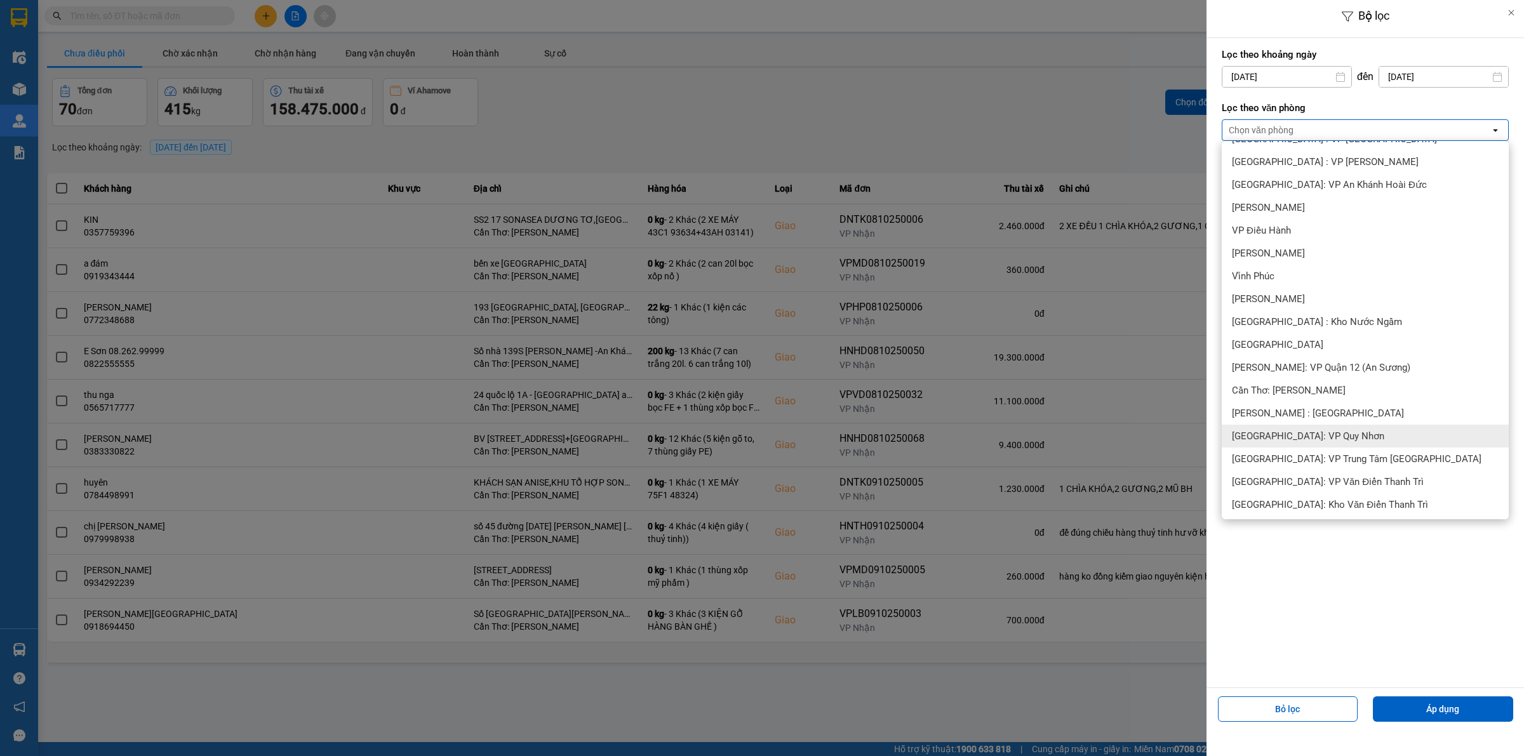
scroll to position [397, 0]
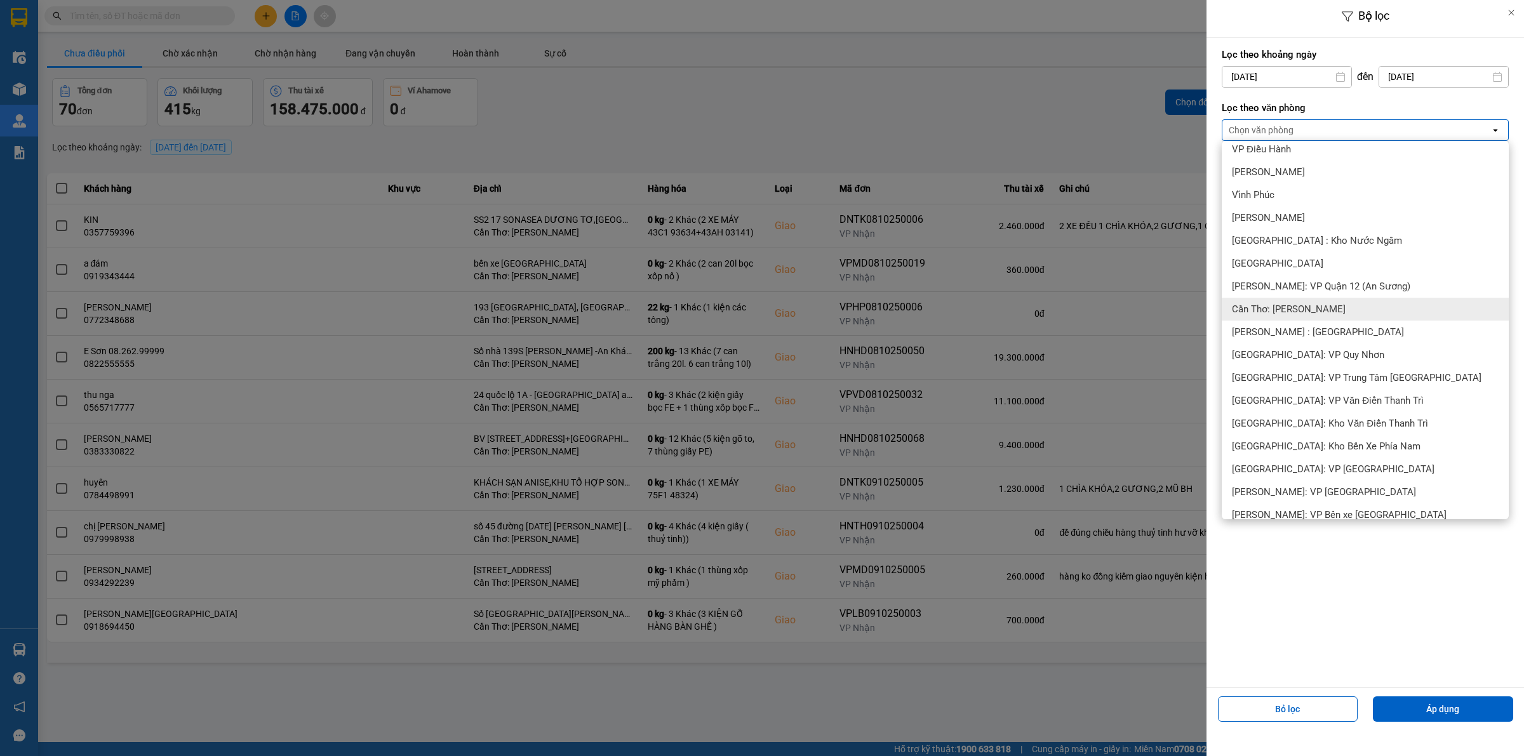
click at [1312, 303] on span "Cần Thơ: [PERSON_NAME]" at bounding box center [1289, 309] width 114 height 13
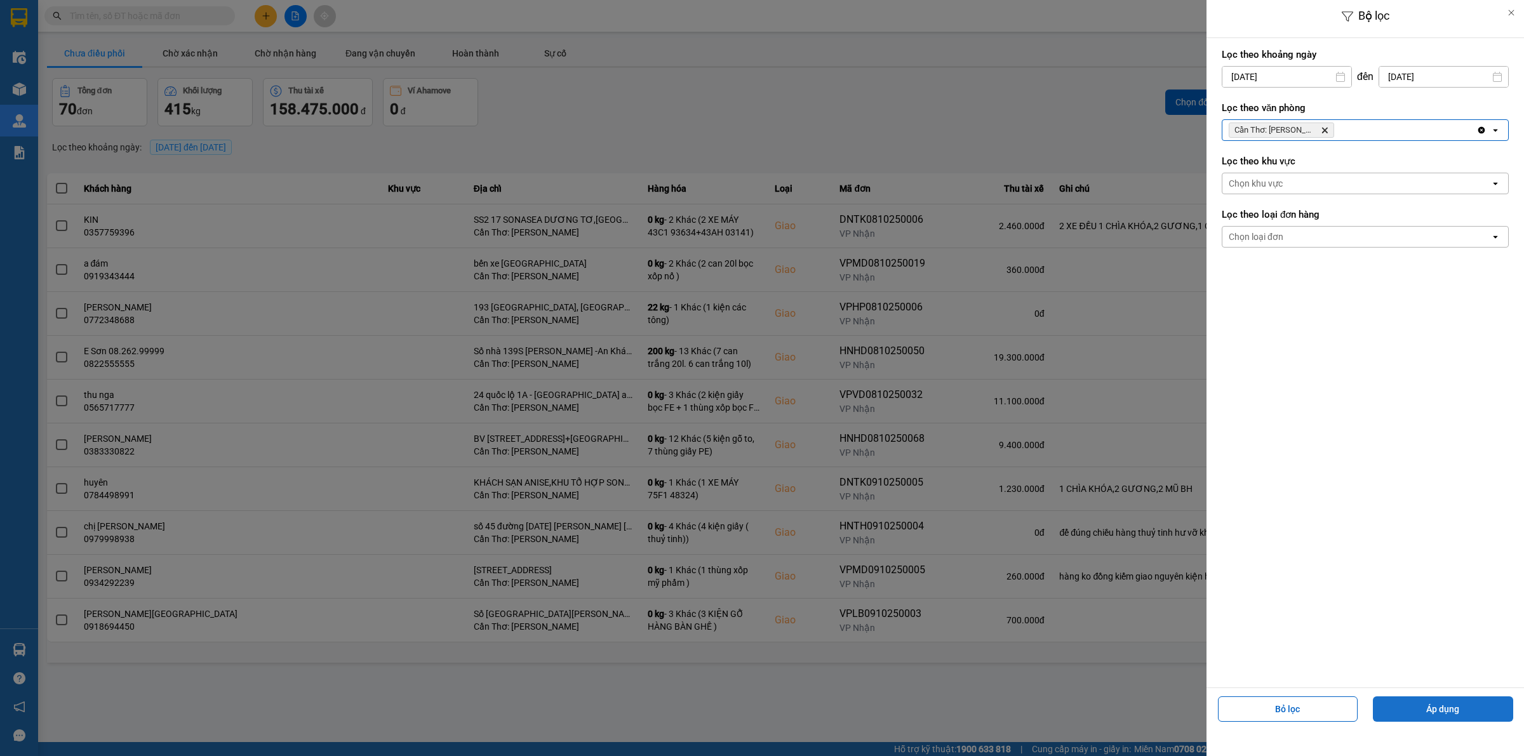
click at [1405, 709] on button "Áp dụng" at bounding box center [1443, 709] width 140 height 25
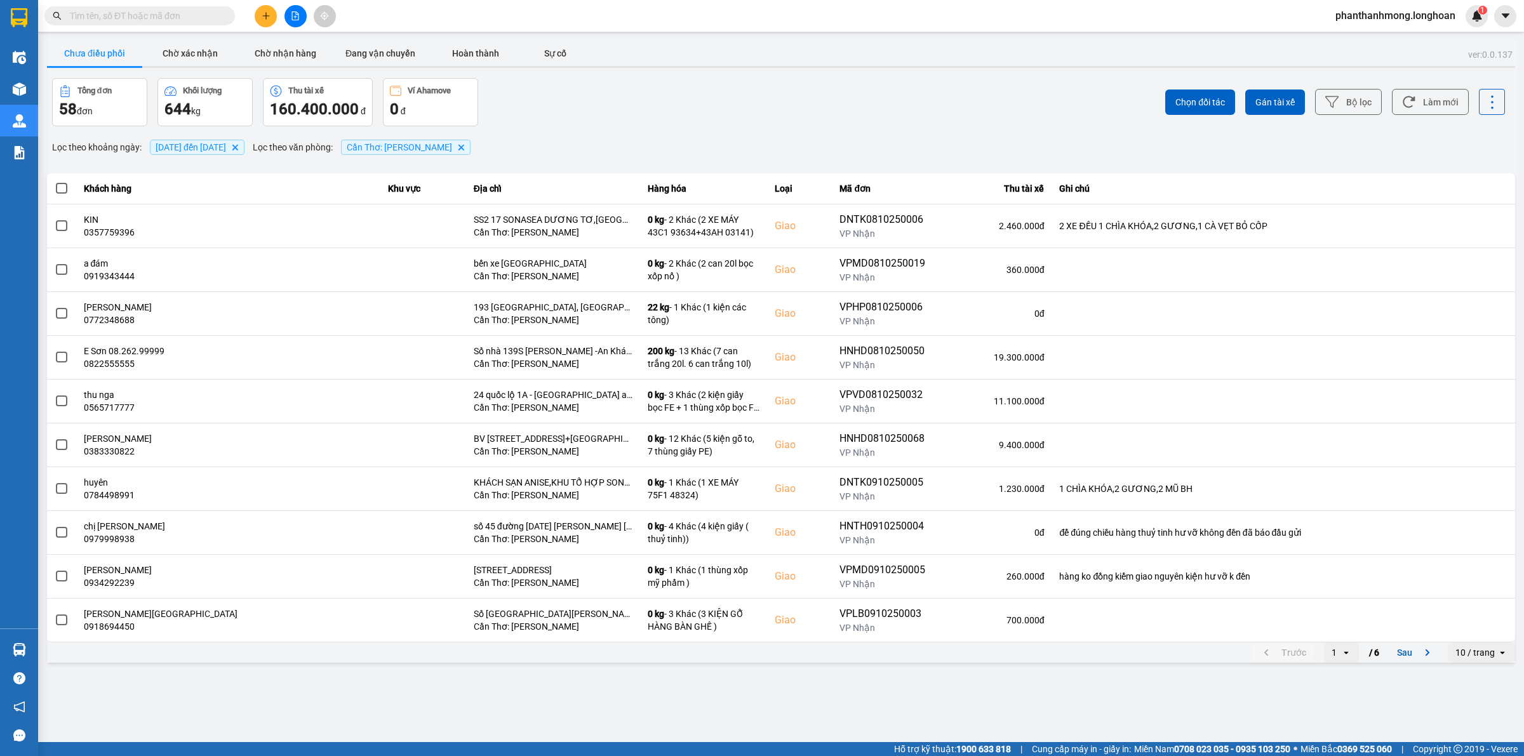
click at [1496, 651] on input "Selected 10 / trang." at bounding box center [1496, 652] width 1 height 13
click at [1483, 630] on div "100 / trang" at bounding box center [1481, 627] width 46 height 13
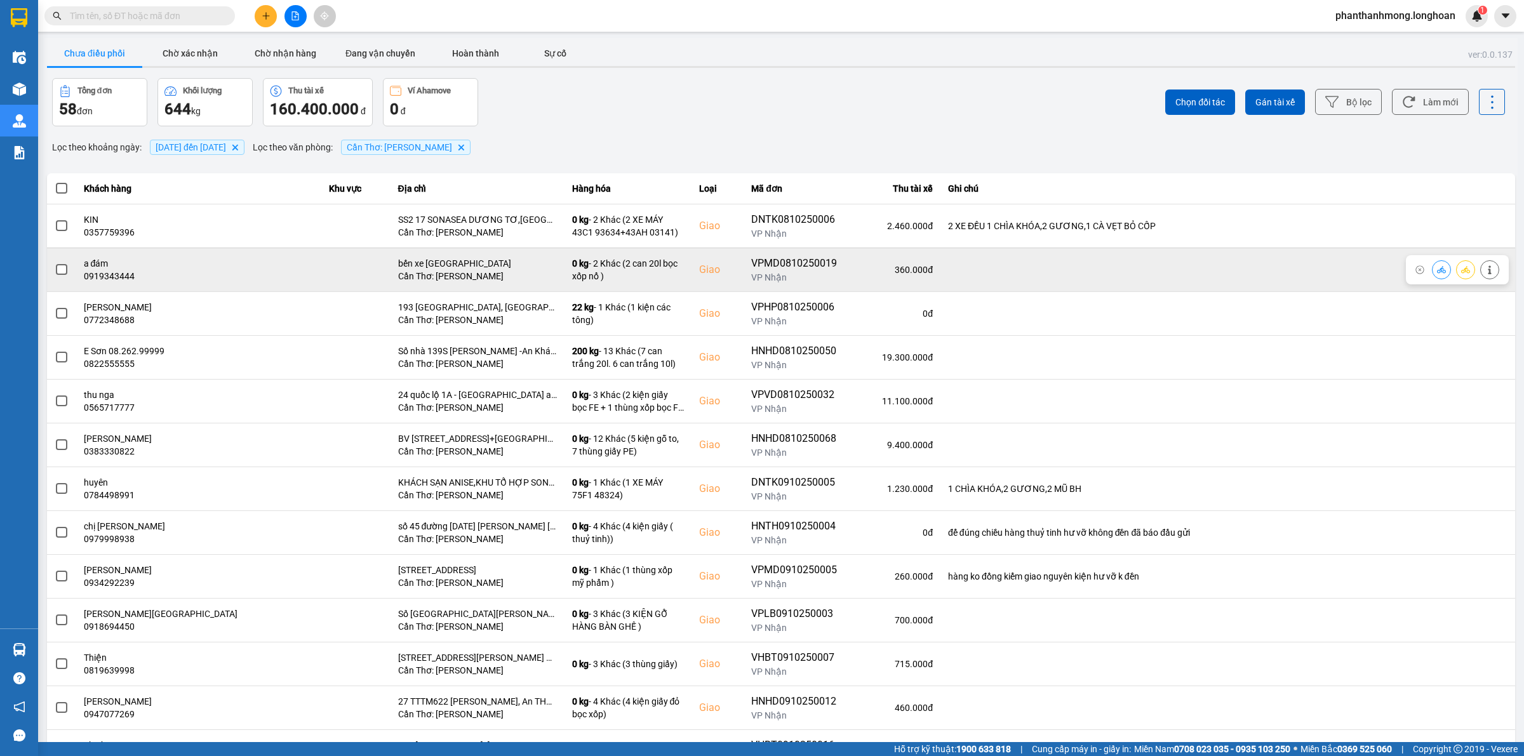
click at [59, 268] on span at bounding box center [61, 269] width 11 height 11
click at [55, 263] on input "checkbox" at bounding box center [55, 263] width 0 height 0
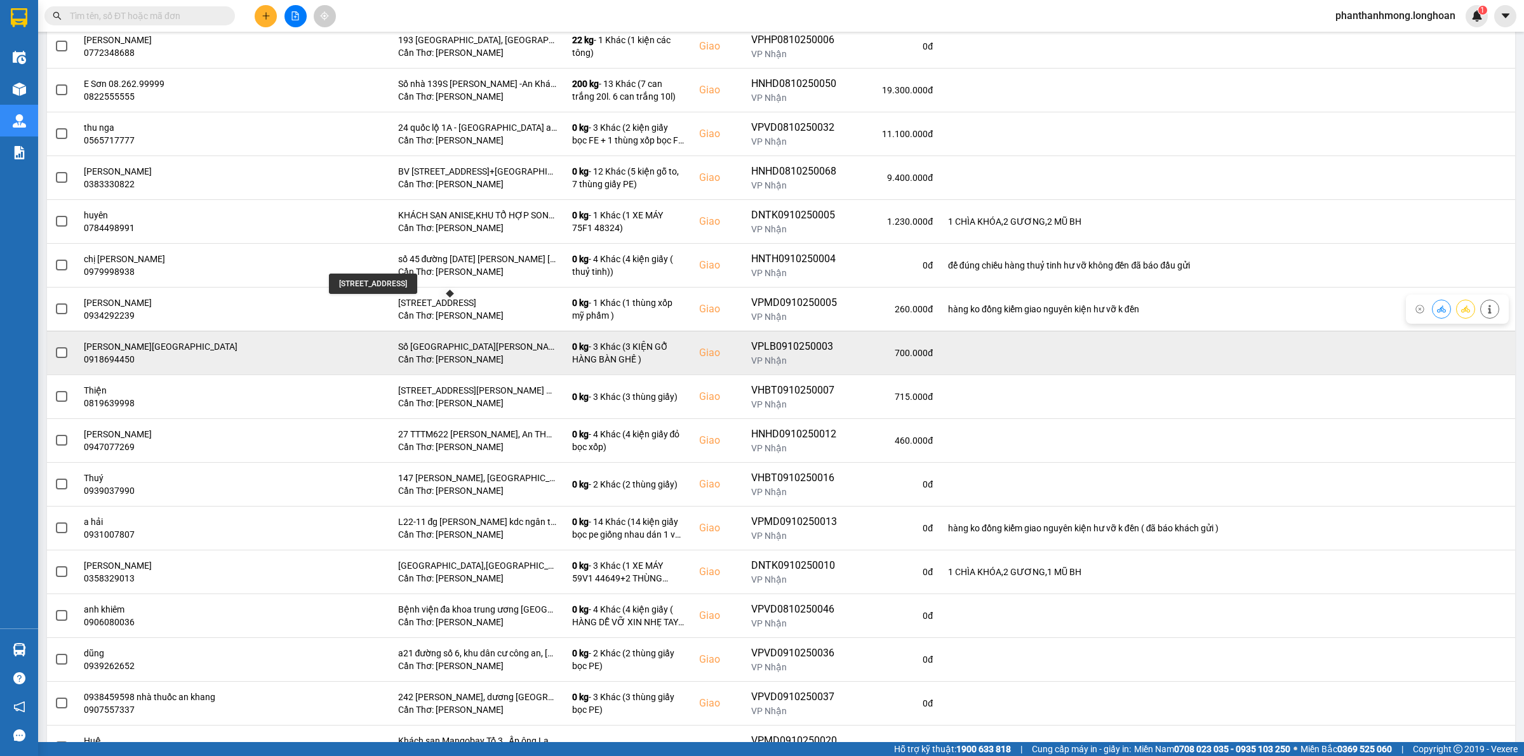
scroll to position [317, 0]
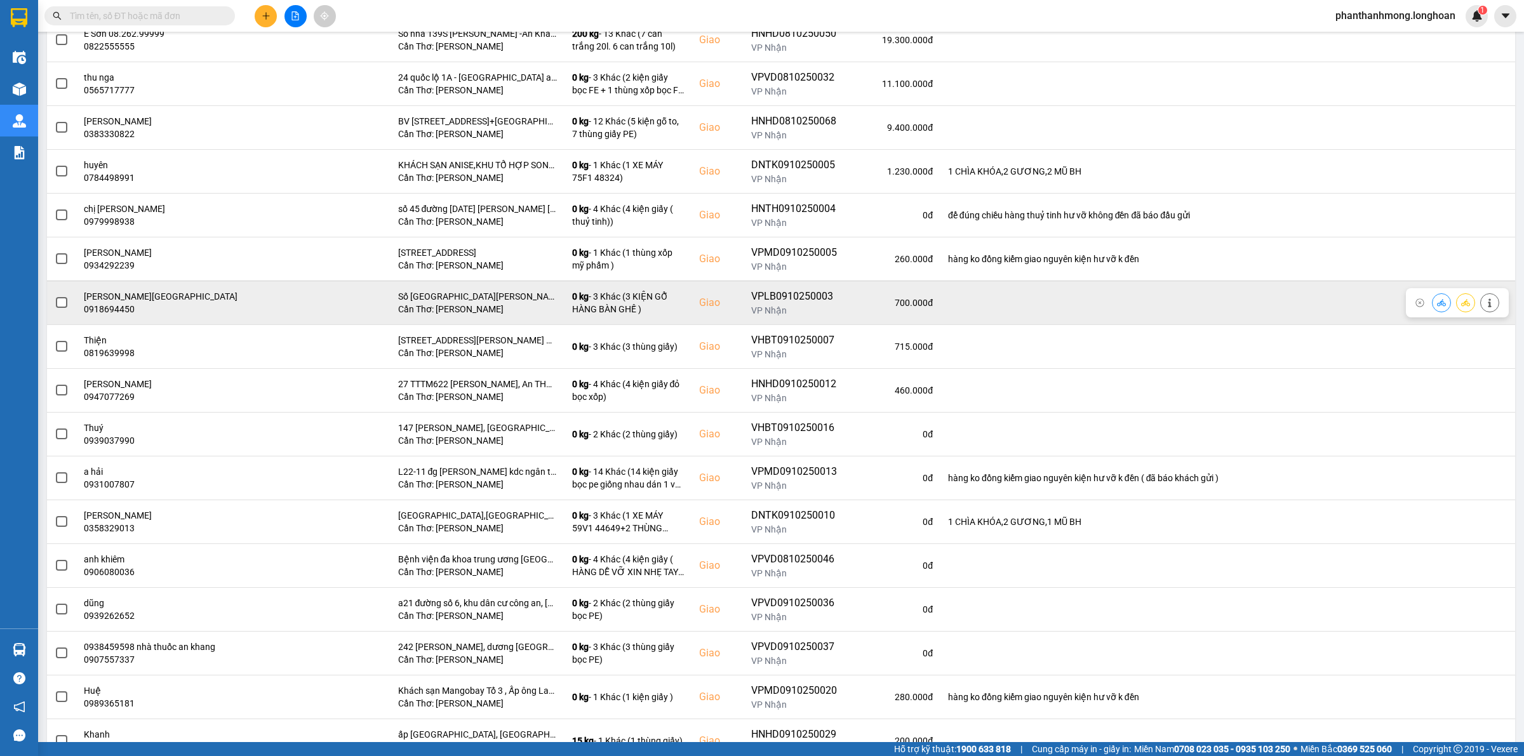
click at [63, 307] on span at bounding box center [61, 302] width 11 height 11
click at [55, 296] on input "checkbox" at bounding box center [55, 296] width 0 height 0
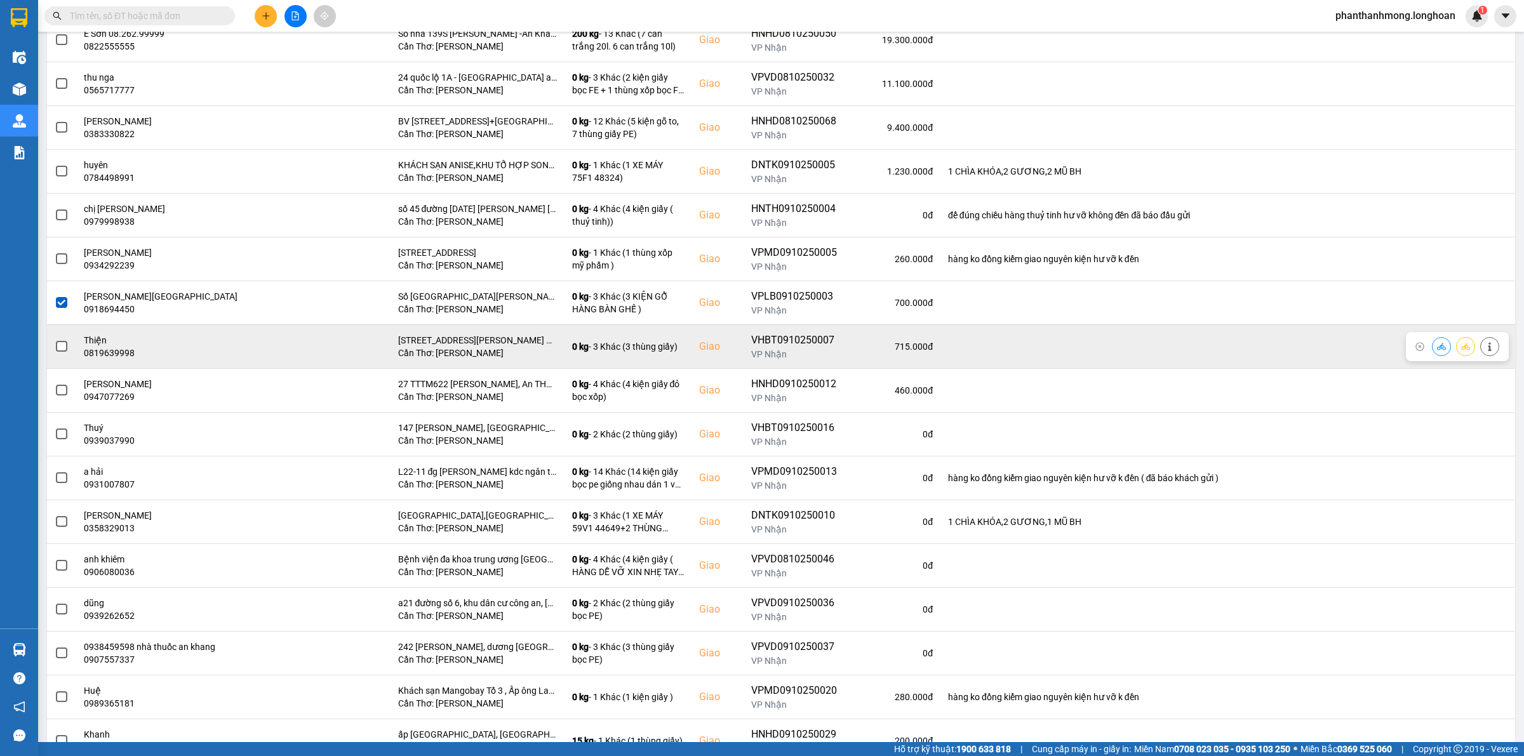
click at [64, 352] on span at bounding box center [61, 346] width 11 height 11
click at [55, 340] on input "checkbox" at bounding box center [55, 340] width 0 height 0
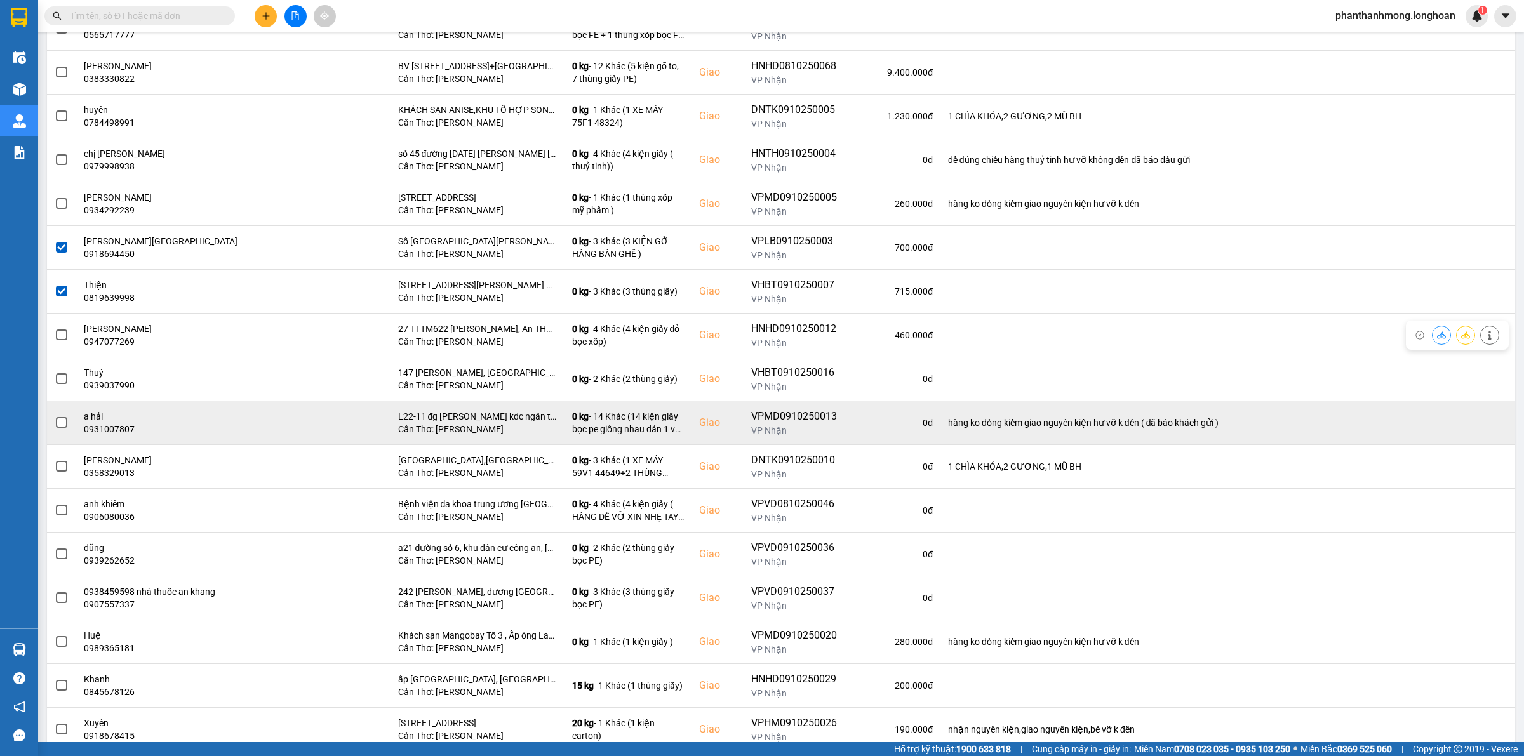
scroll to position [397, 0]
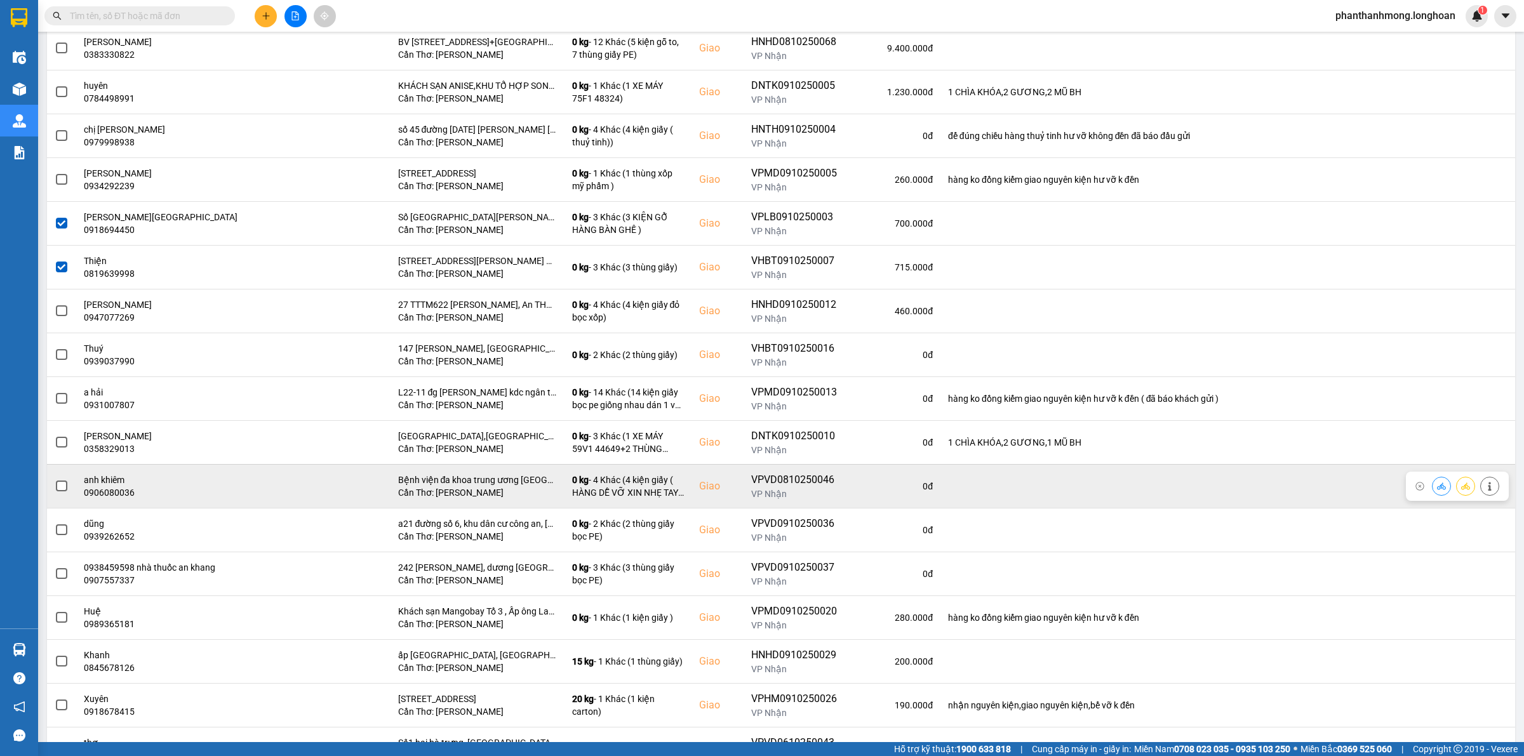
click at [65, 490] on span at bounding box center [61, 486] width 11 height 11
click at [55, 479] on input "checkbox" at bounding box center [55, 479] width 0 height 0
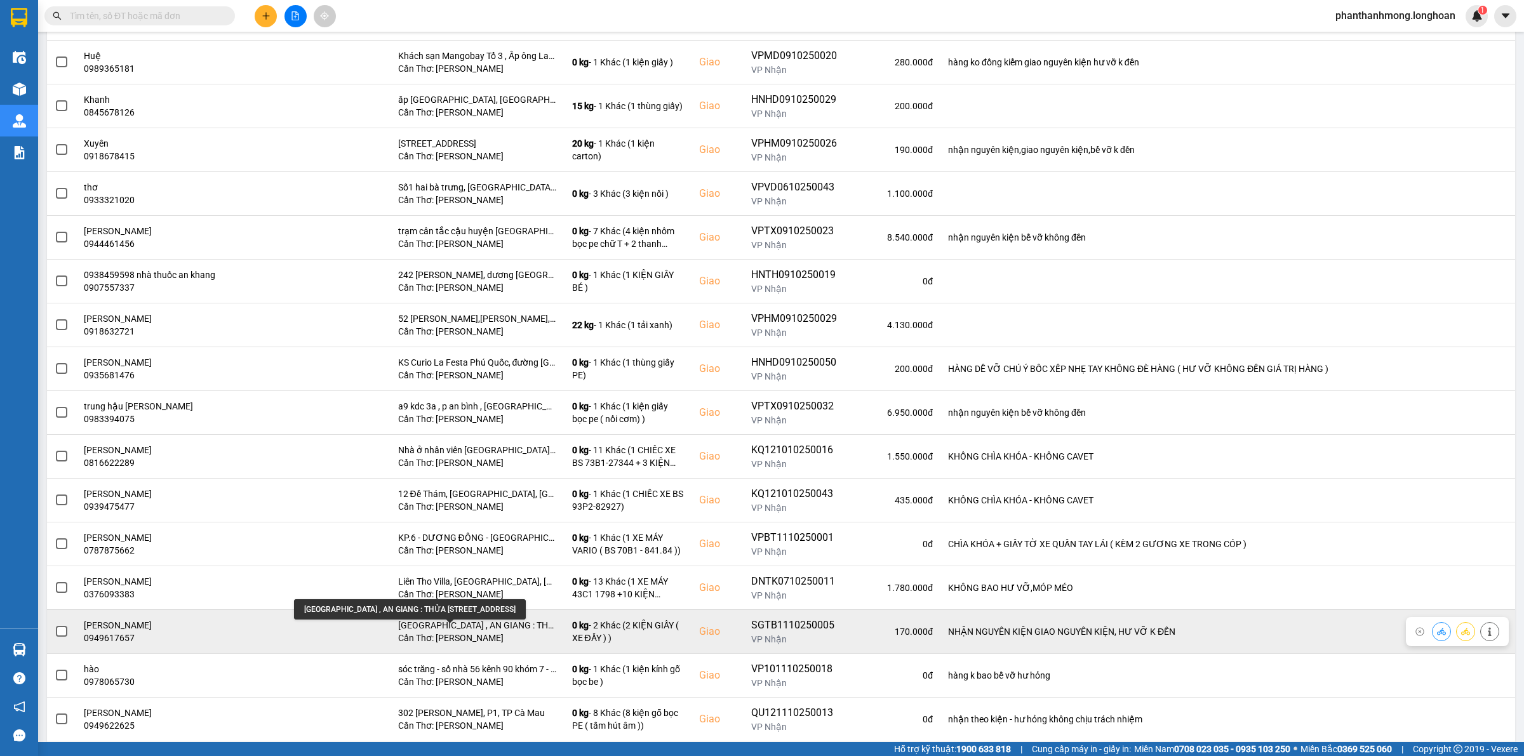
scroll to position [1032, 0]
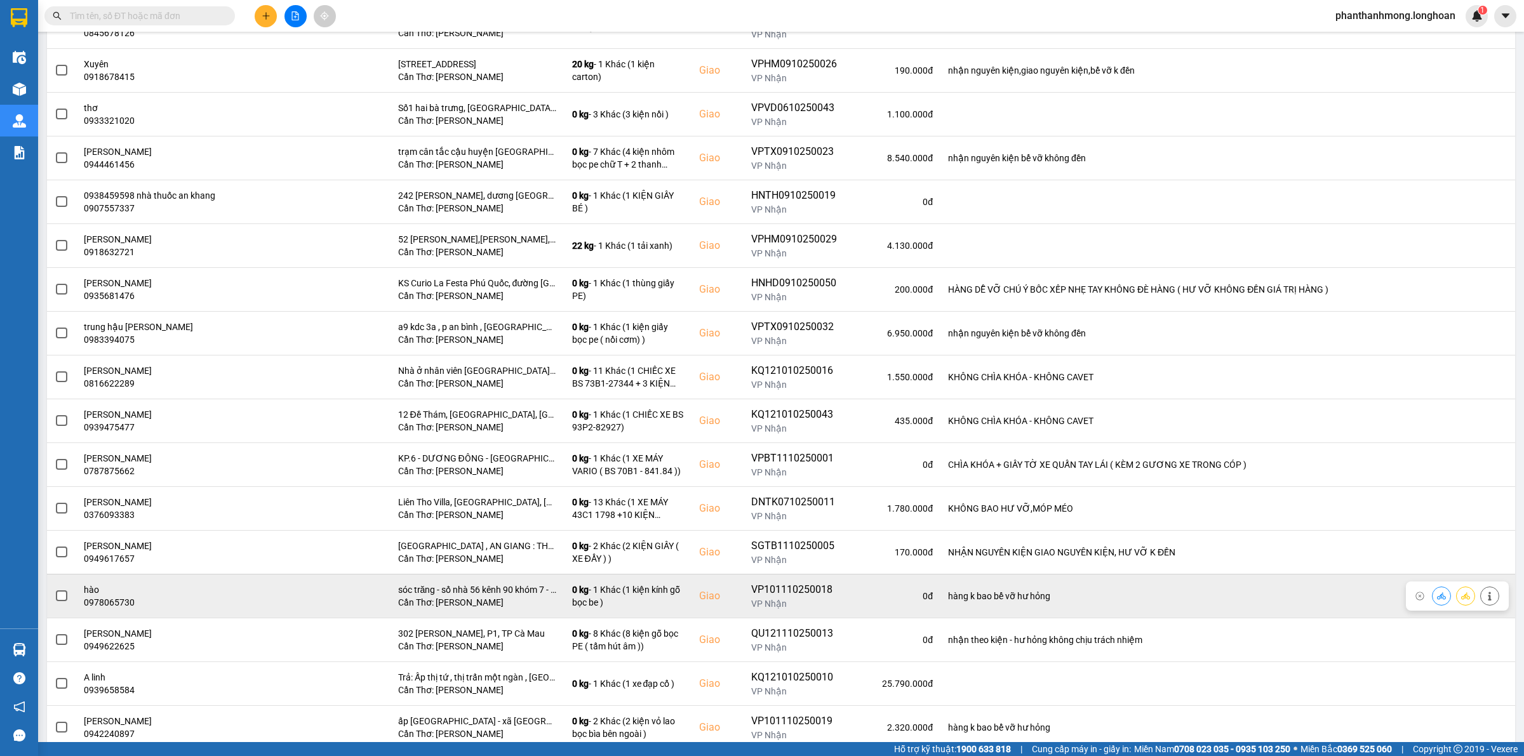
click at [62, 598] on span at bounding box center [61, 596] width 11 height 11
click at [55, 589] on input "checkbox" at bounding box center [55, 589] width 0 height 0
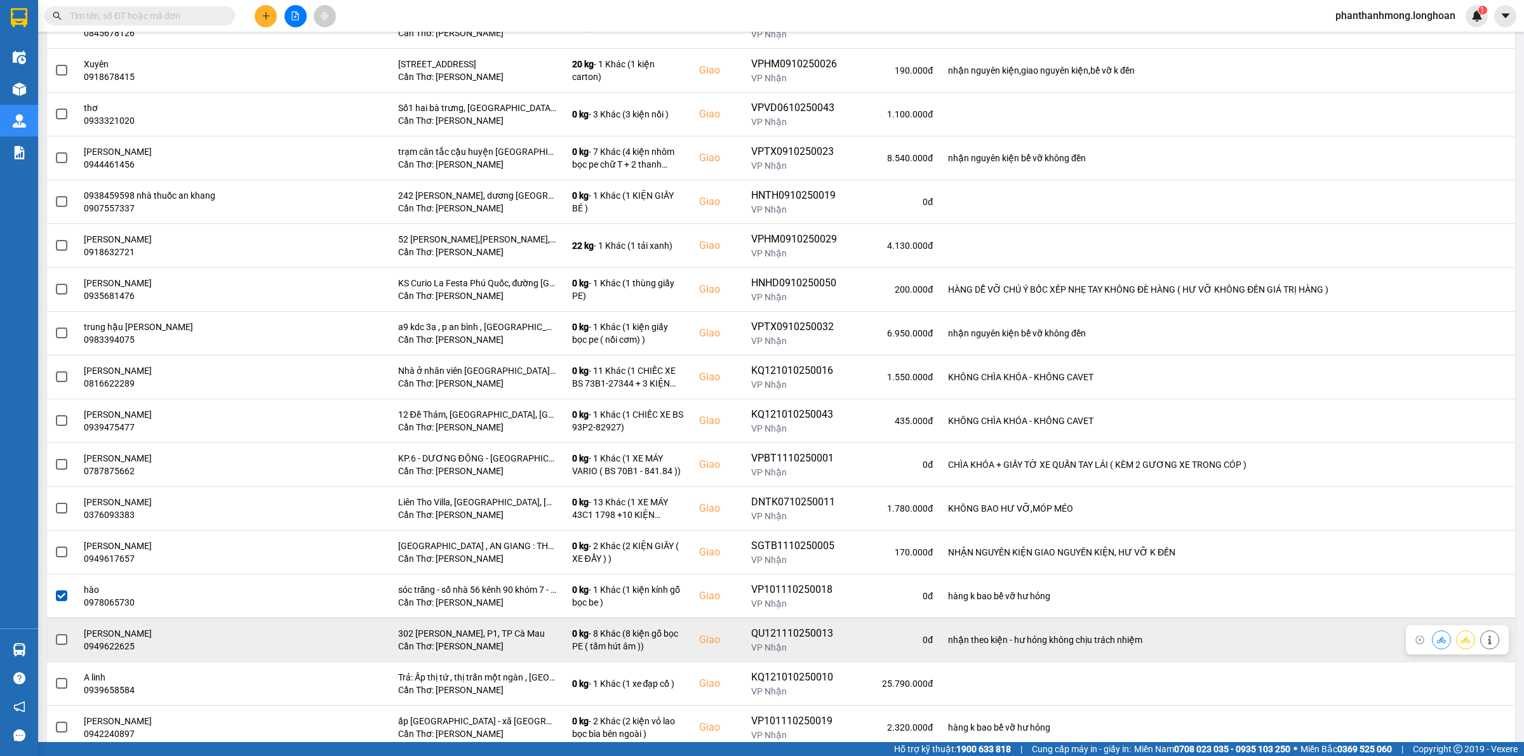
click at [56, 646] on span at bounding box center [61, 639] width 11 height 11
click at [55, 633] on input "checkbox" at bounding box center [55, 633] width 0 height 0
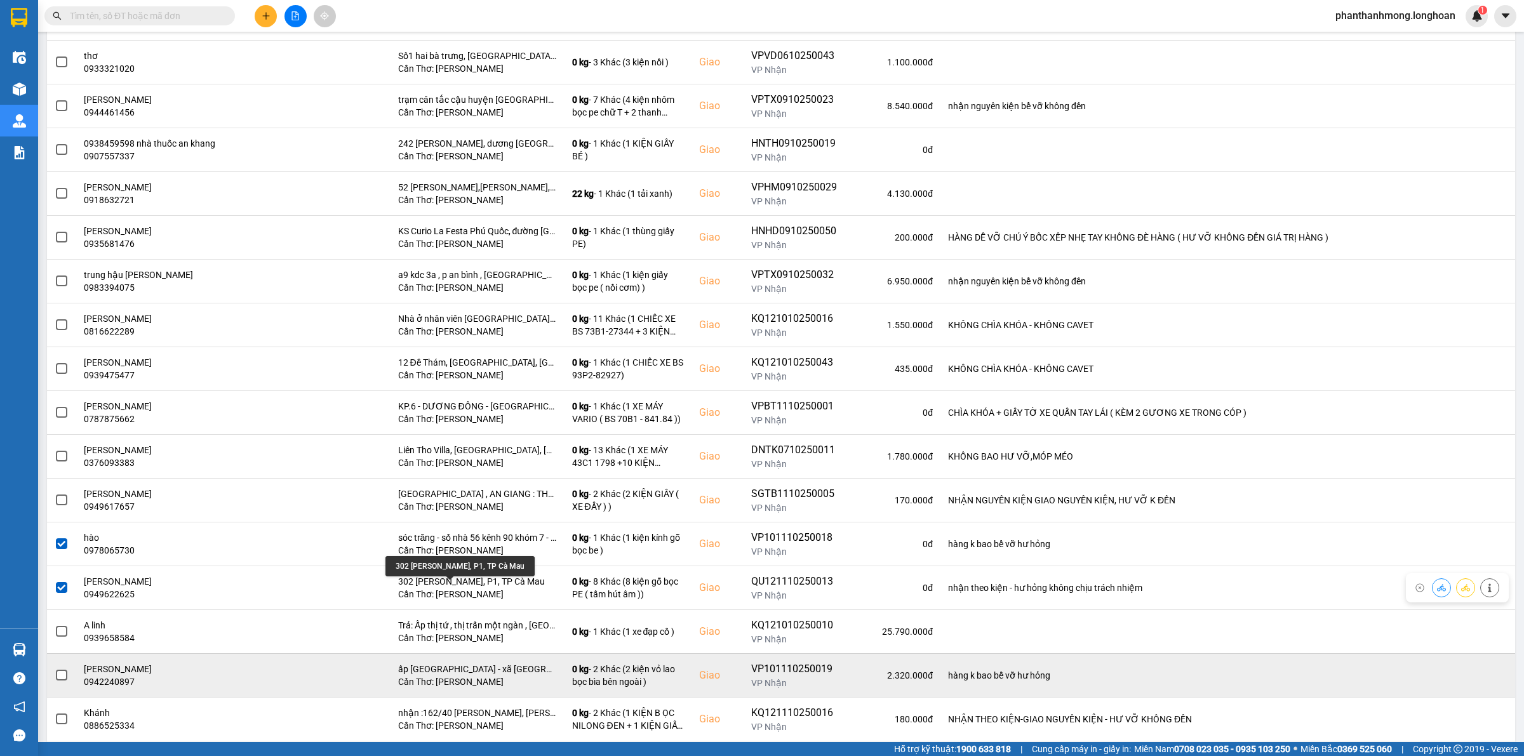
scroll to position [1111, 0]
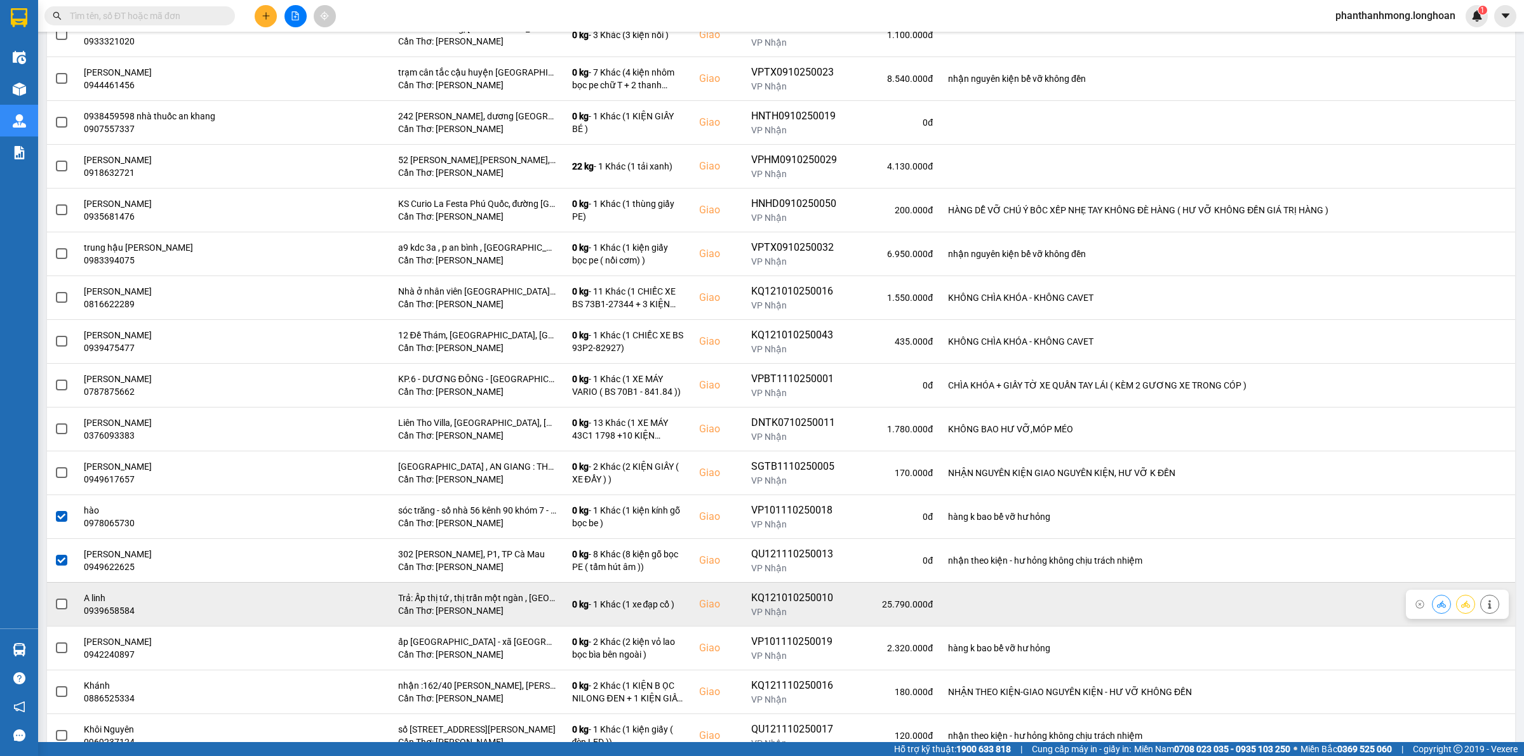
click at [62, 610] on span at bounding box center [61, 604] width 11 height 11
click at [55, 597] on input "checkbox" at bounding box center [55, 597] width 0 height 0
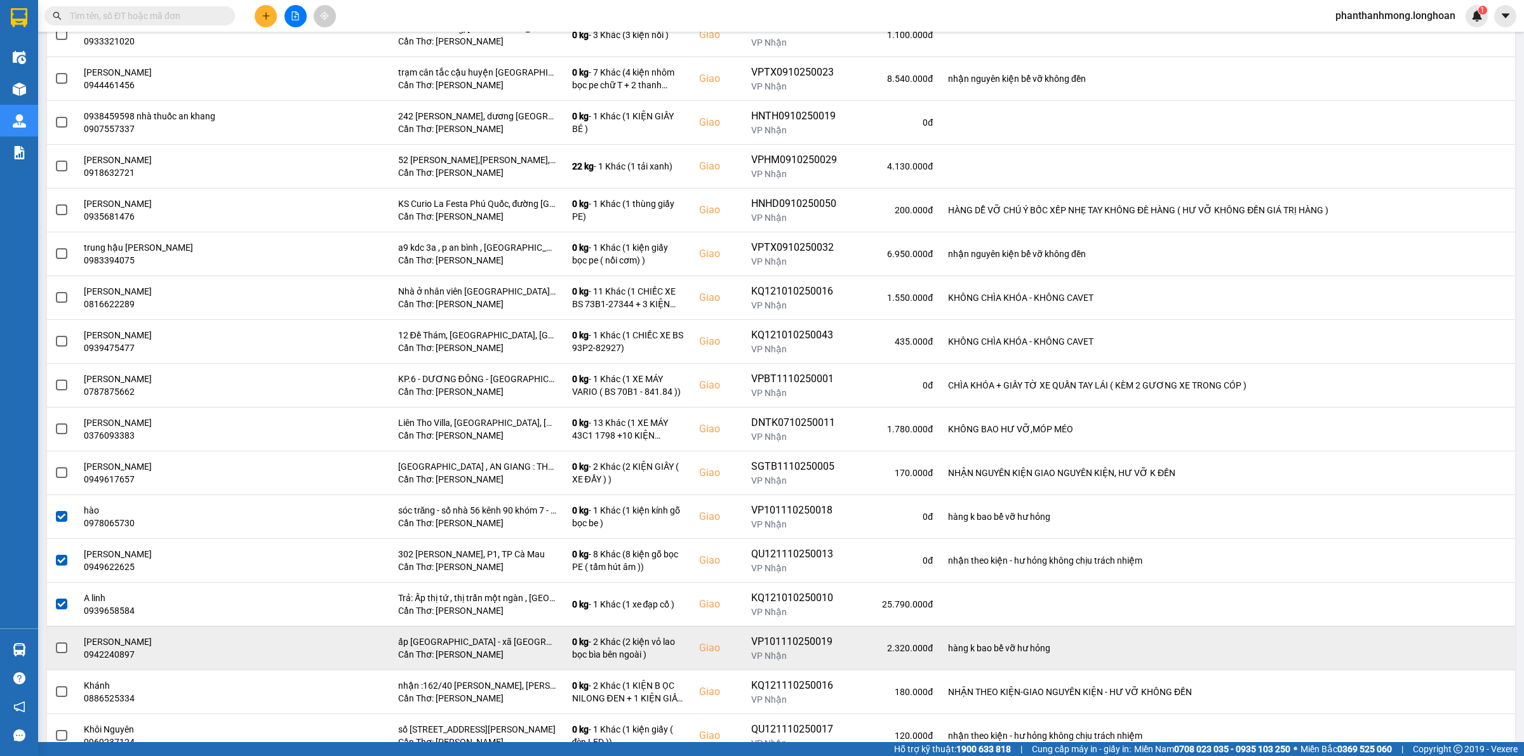
click at [69, 657] on td at bounding box center [61, 648] width 29 height 44
click at [62, 654] on span at bounding box center [61, 648] width 11 height 11
click at [55, 641] on input "checkbox" at bounding box center [55, 641] width 0 height 0
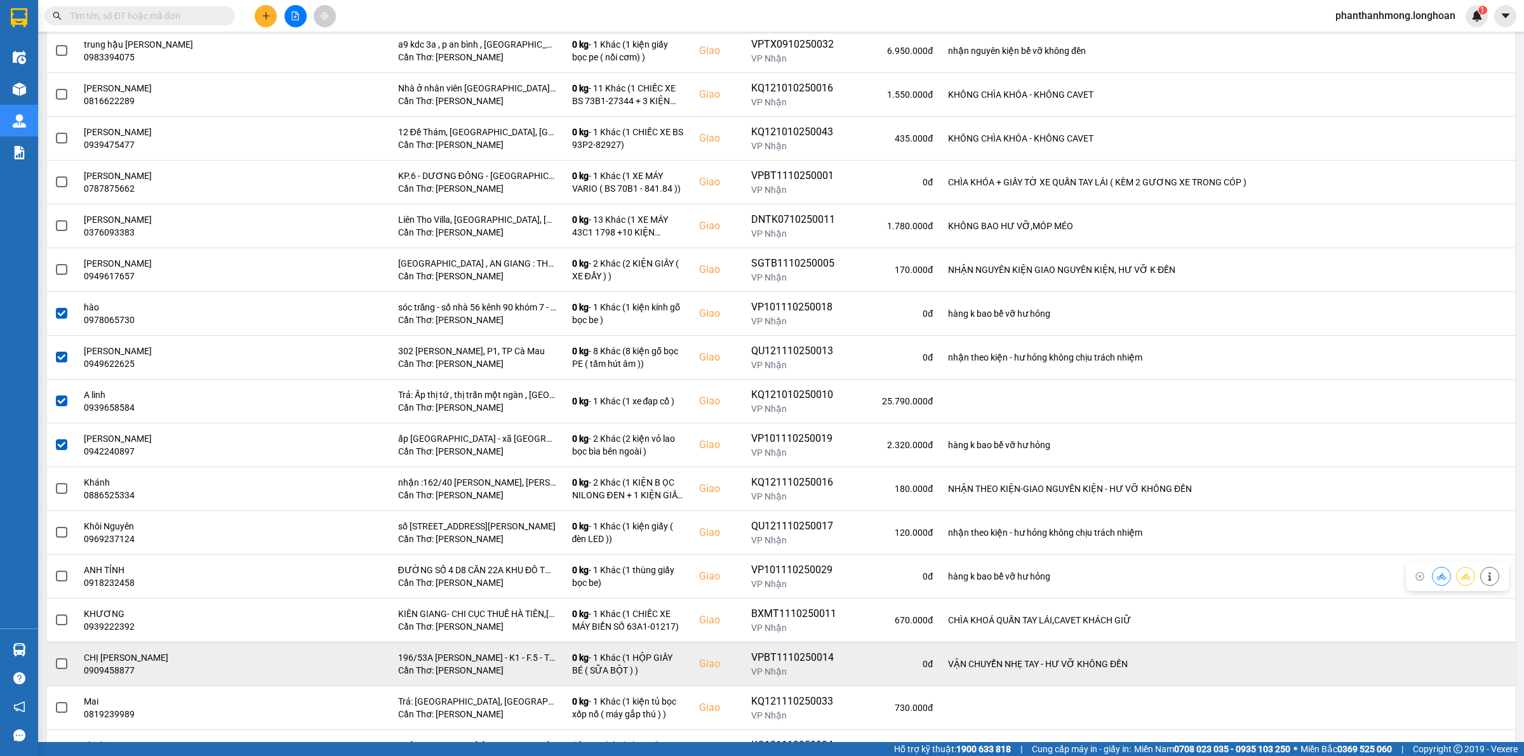
scroll to position [1349, 0]
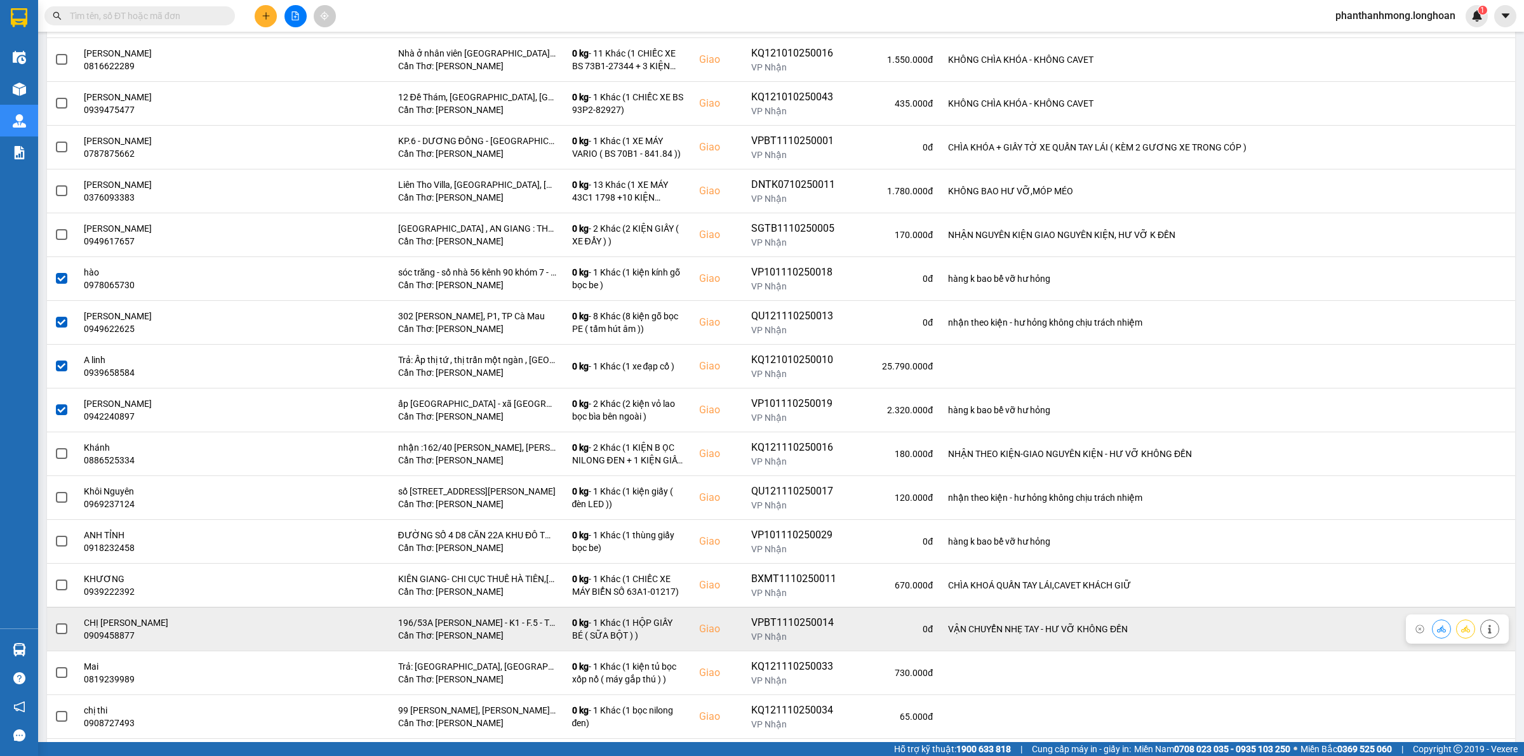
click at [57, 635] on span at bounding box center [61, 629] width 11 height 11
click at [55, 622] on input "checkbox" at bounding box center [55, 622] width 0 height 0
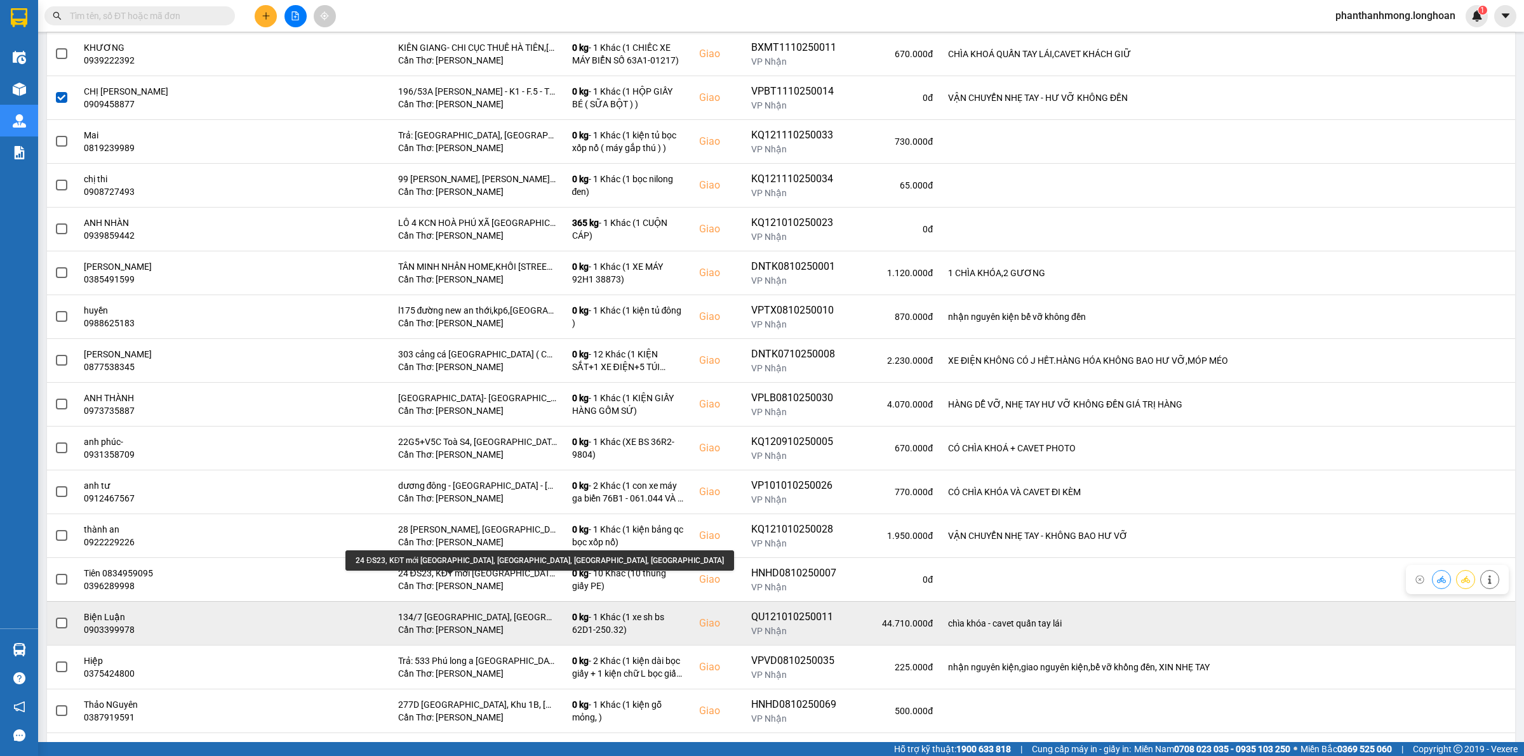
scroll to position [1905, 0]
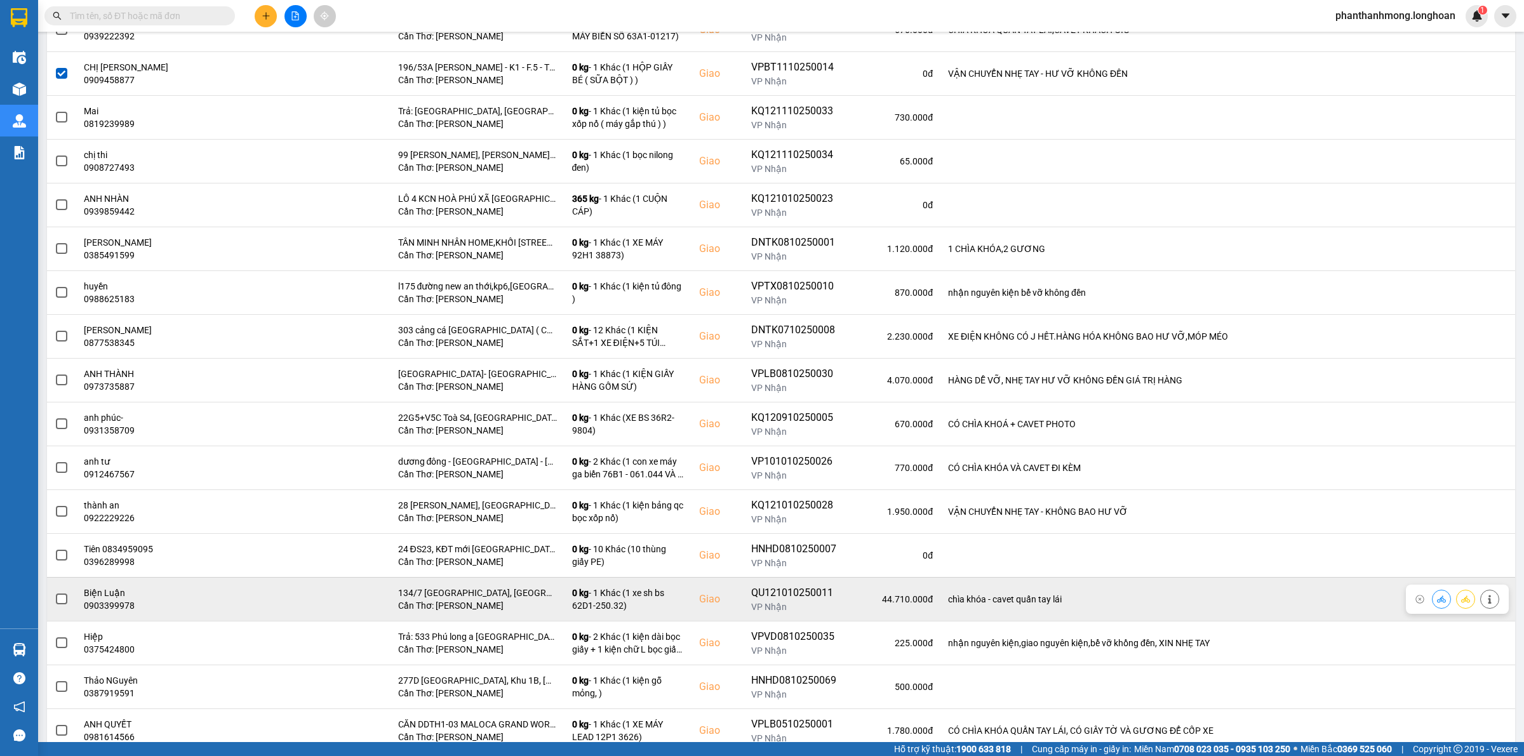
click at [61, 606] on label at bounding box center [62, 599] width 14 height 14
click at [55, 592] on input "checkbox" at bounding box center [55, 592] width 0 height 0
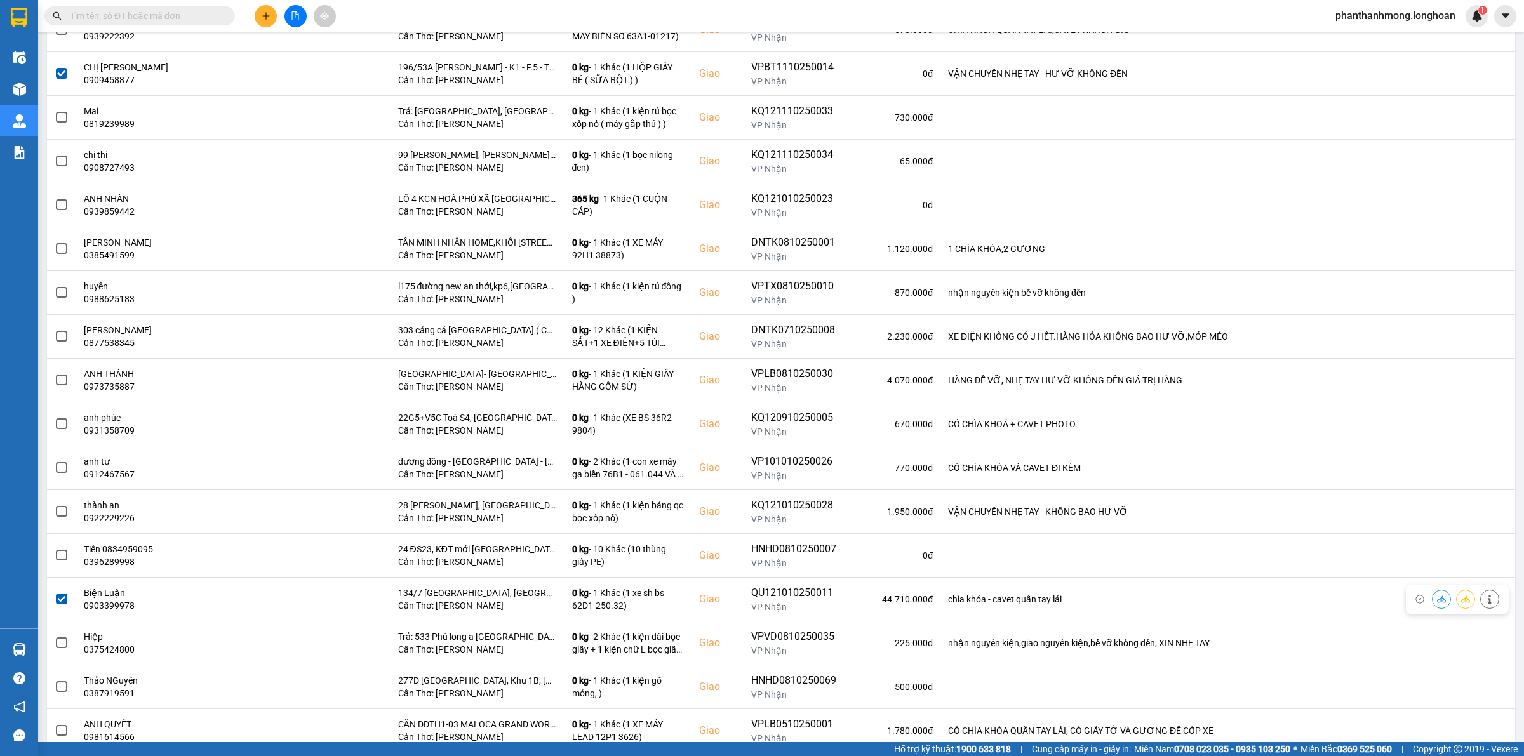
click at [61, 605] on span at bounding box center [61, 599] width 11 height 11
click at [55, 592] on input "checkbox" at bounding box center [55, 592] width 0 height 0
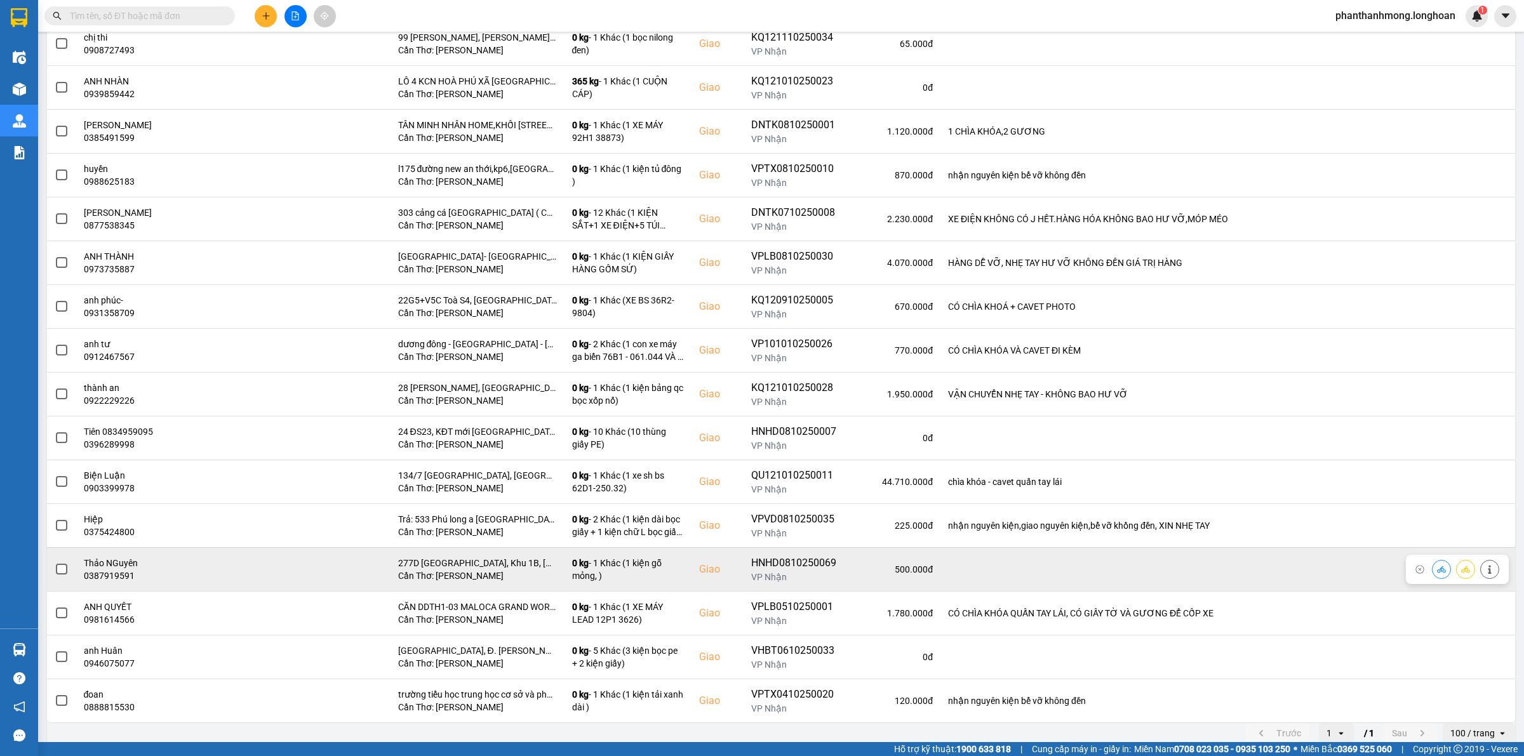
scroll to position [2041, 0]
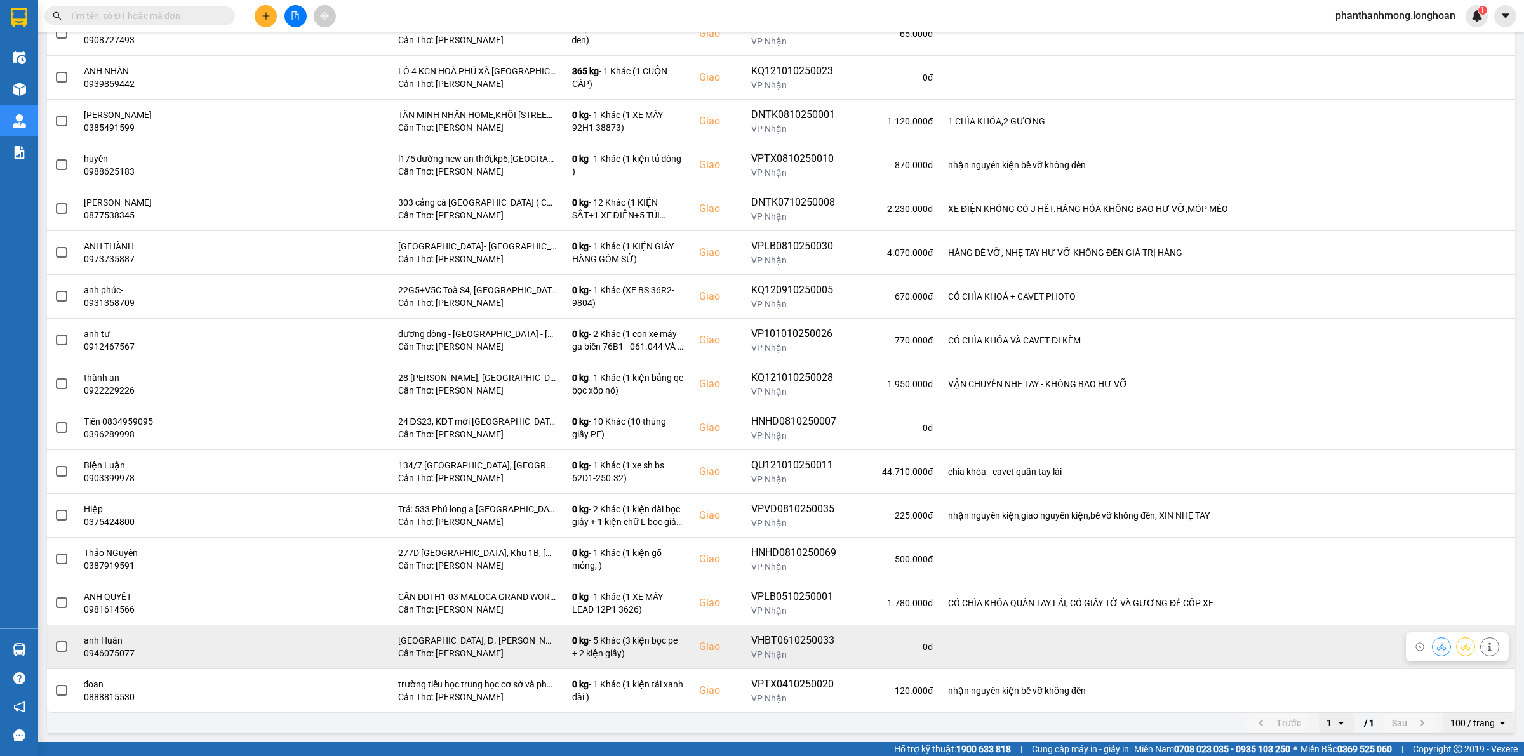
click at [62, 643] on span at bounding box center [61, 646] width 11 height 11
click at [55, 640] on input "checkbox" at bounding box center [55, 640] width 0 height 0
click at [62, 643] on span at bounding box center [61, 646] width 11 height 11
click at [55, 640] on input "checkbox" at bounding box center [55, 640] width 0 height 0
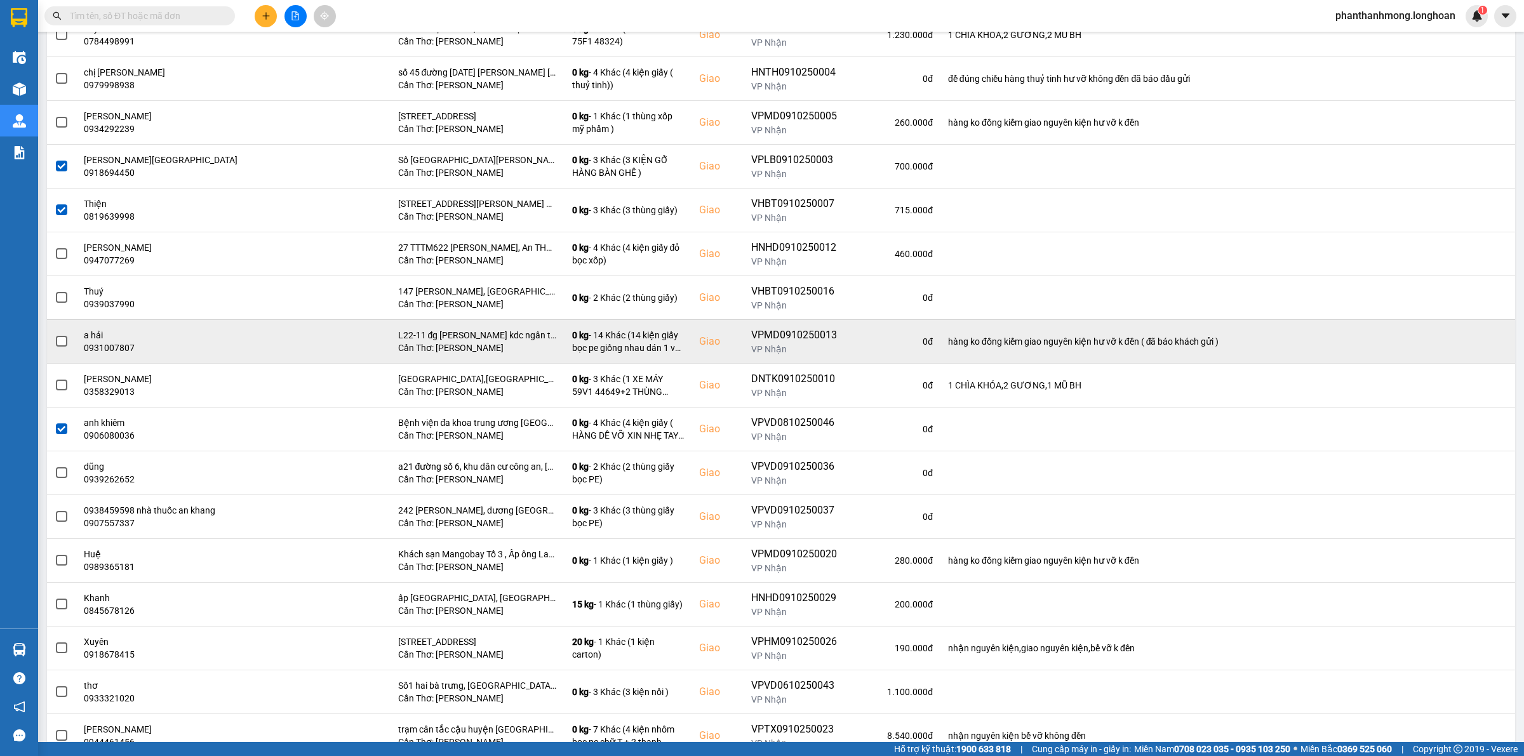
scroll to position [0, 0]
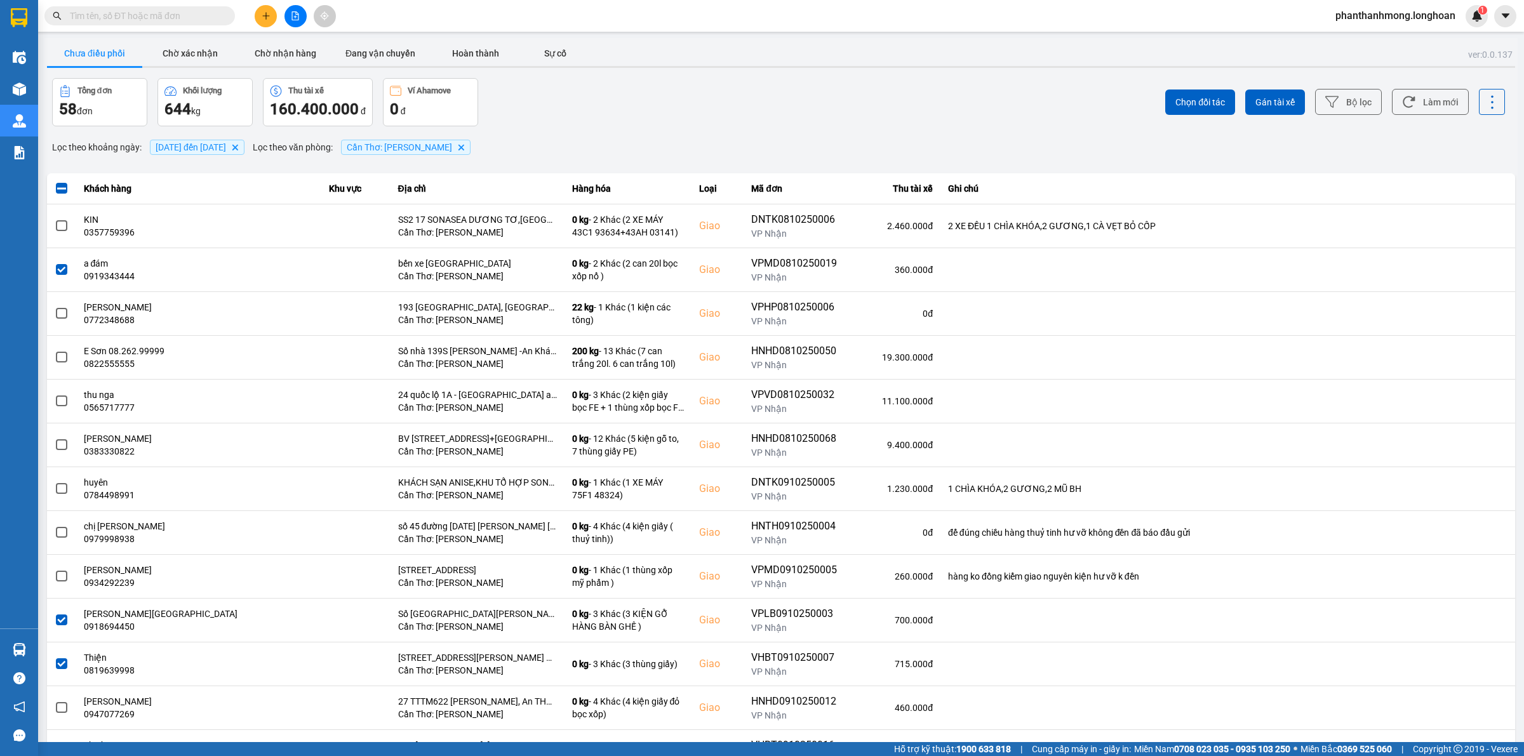
click at [1278, 84] on div "Chọn đối tác Gán tài xế Bộ lọc Làm mới" at bounding box center [1141, 102] width 726 height 48
click at [1265, 100] on span "Gán tài xế" at bounding box center [1274, 102] width 39 height 13
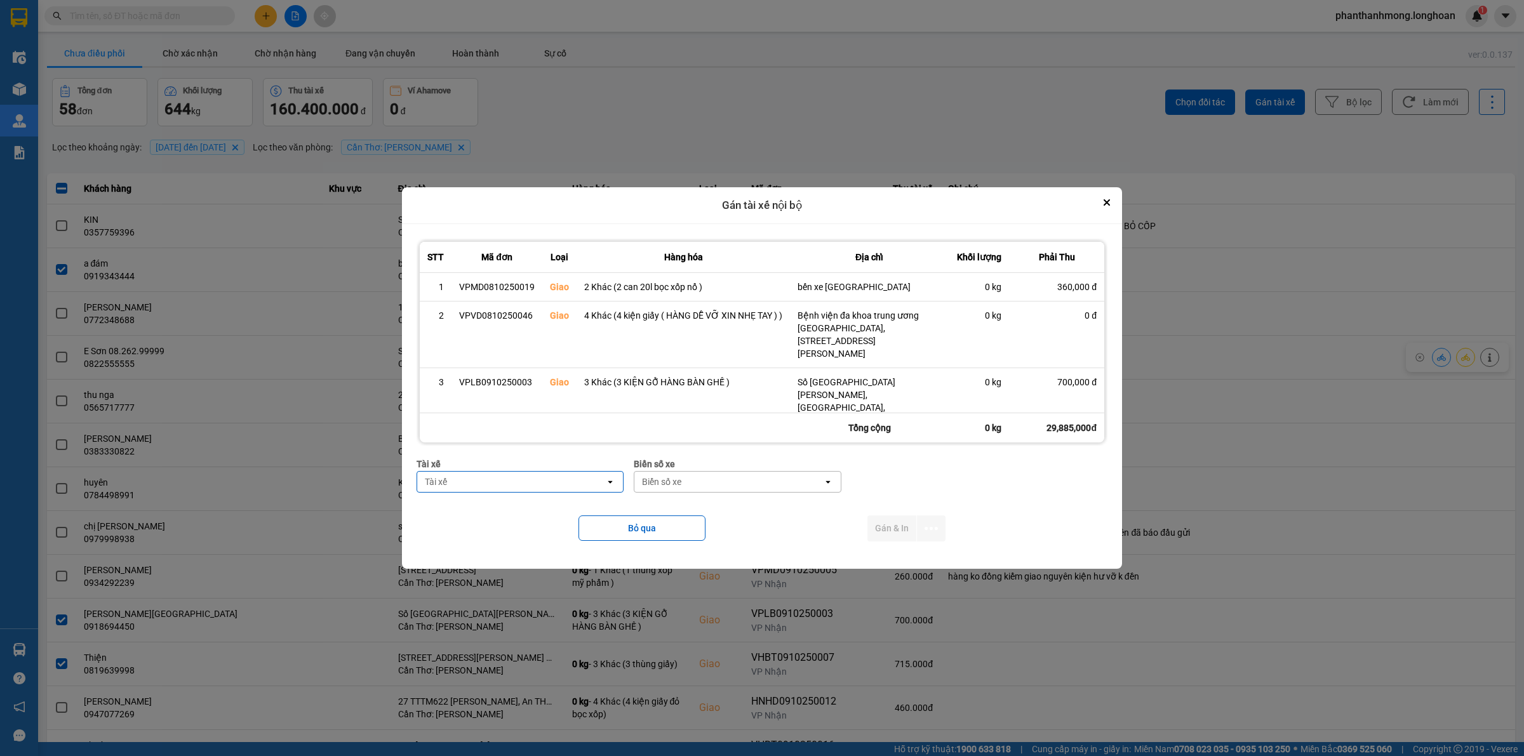
click at [564, 481] on div "Tài xế" at bounding box center [511, 482] width 188 height 20
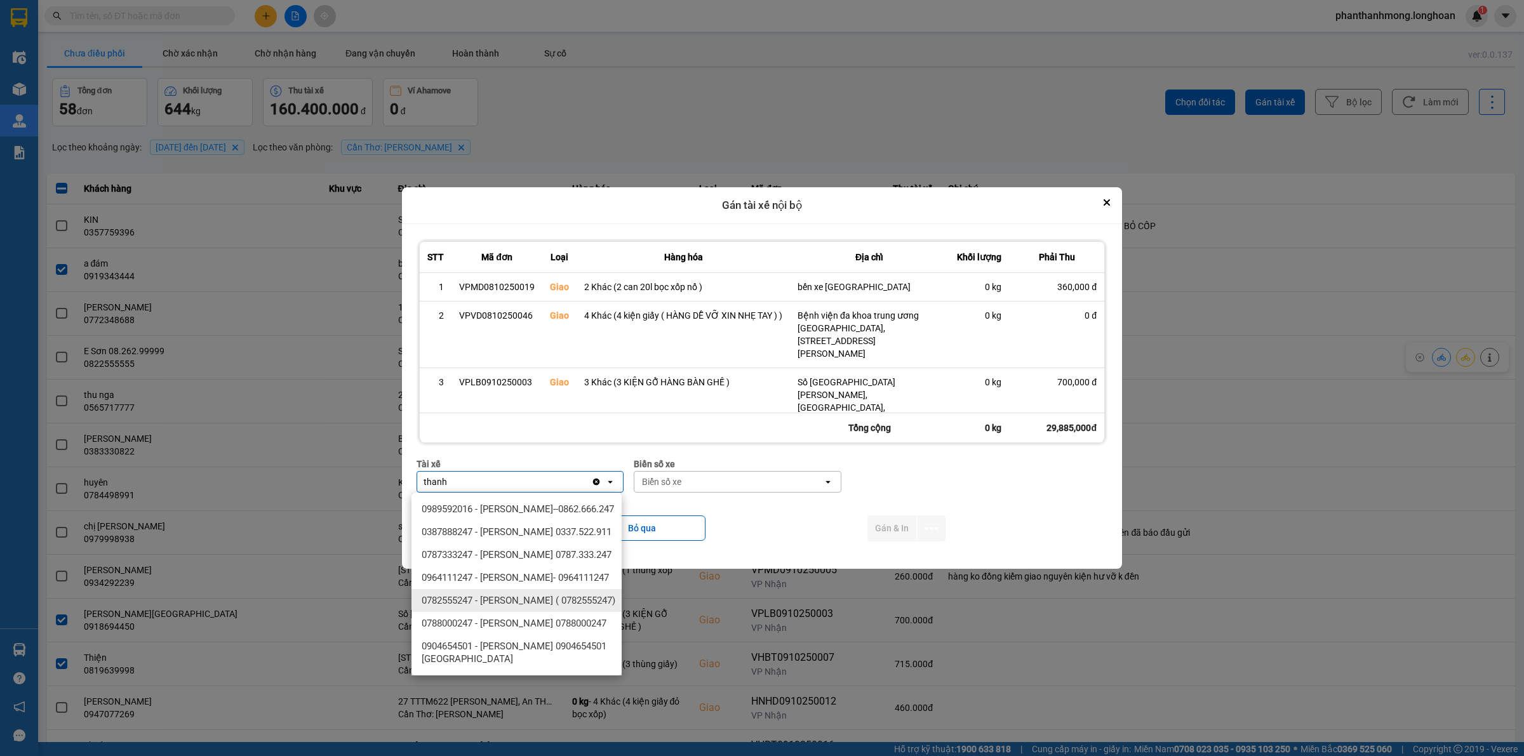
type input "thanh"
click at [548, 607] on span "0782555247 - NGUYỄN VĂN THANH ( 0782555247)" at bounding box center [519, 600] width 194 height 13
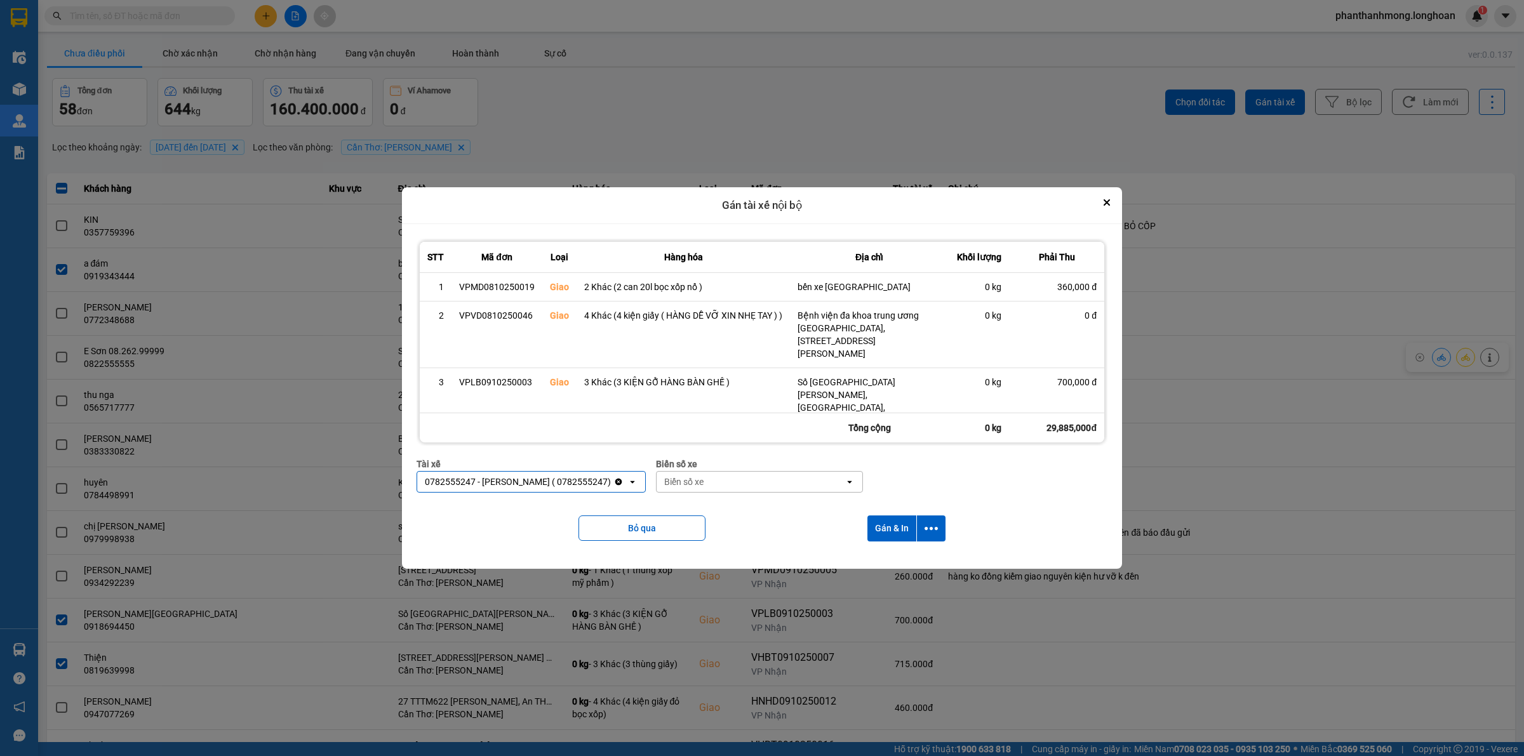
click at [753, 496] on div "Biển số xe Biển số xe open" at bounding box center [759, 480] width 207 height 46
click at [754, 488] on div "Biển số xe" at bounding box center [751, 482] width 188 height 20
type input "2030"
click at [754, 512] on div "29E-120.30" at bounding box center [774, 509] width 210 height 23
click at [930, 522] on icon "dialog" at bounding box center [930, 528] width 13 height 13
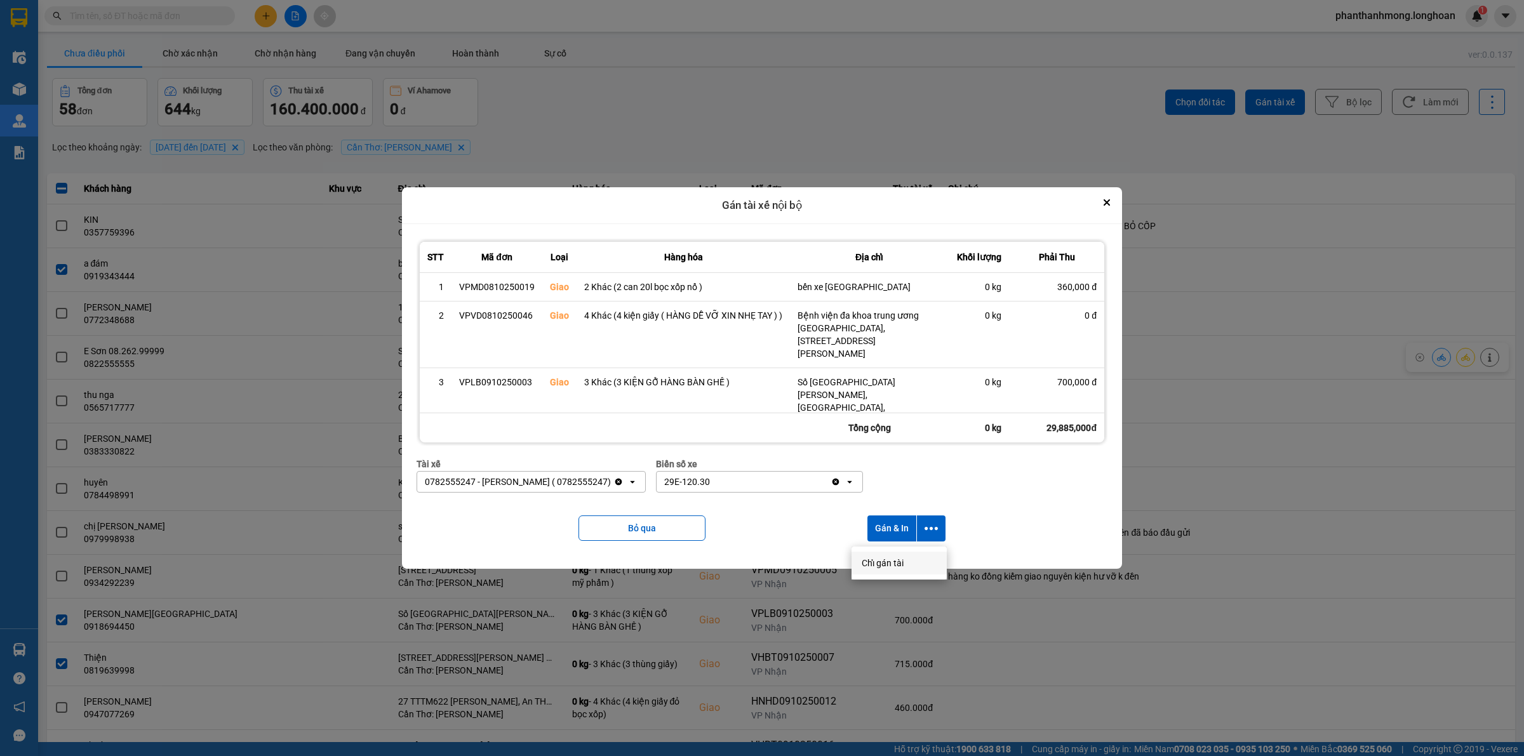
click at [886, 561] on span "Chỉ gán tài" at bounding box center [883, 563] width 42 height 13
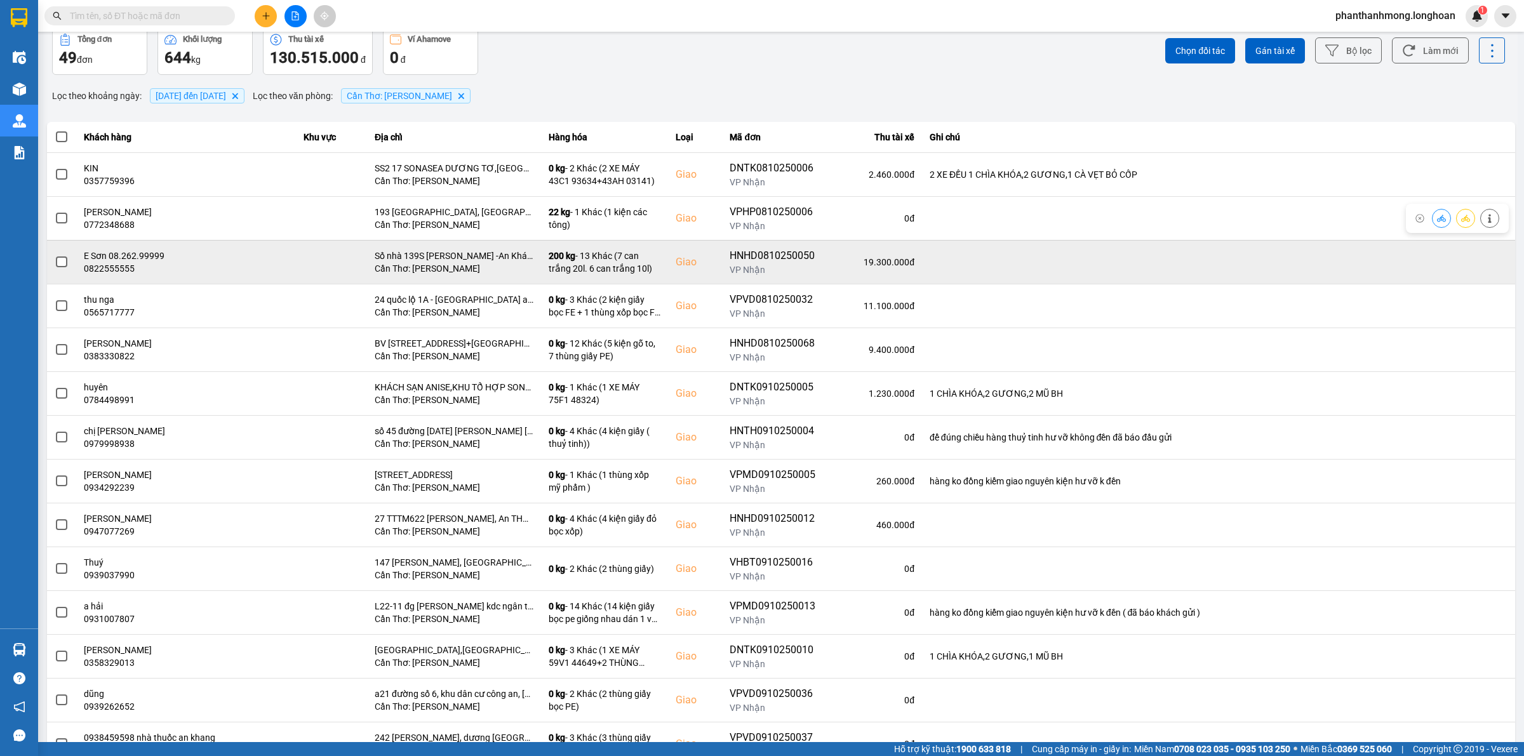
scroll to position [79, 0]
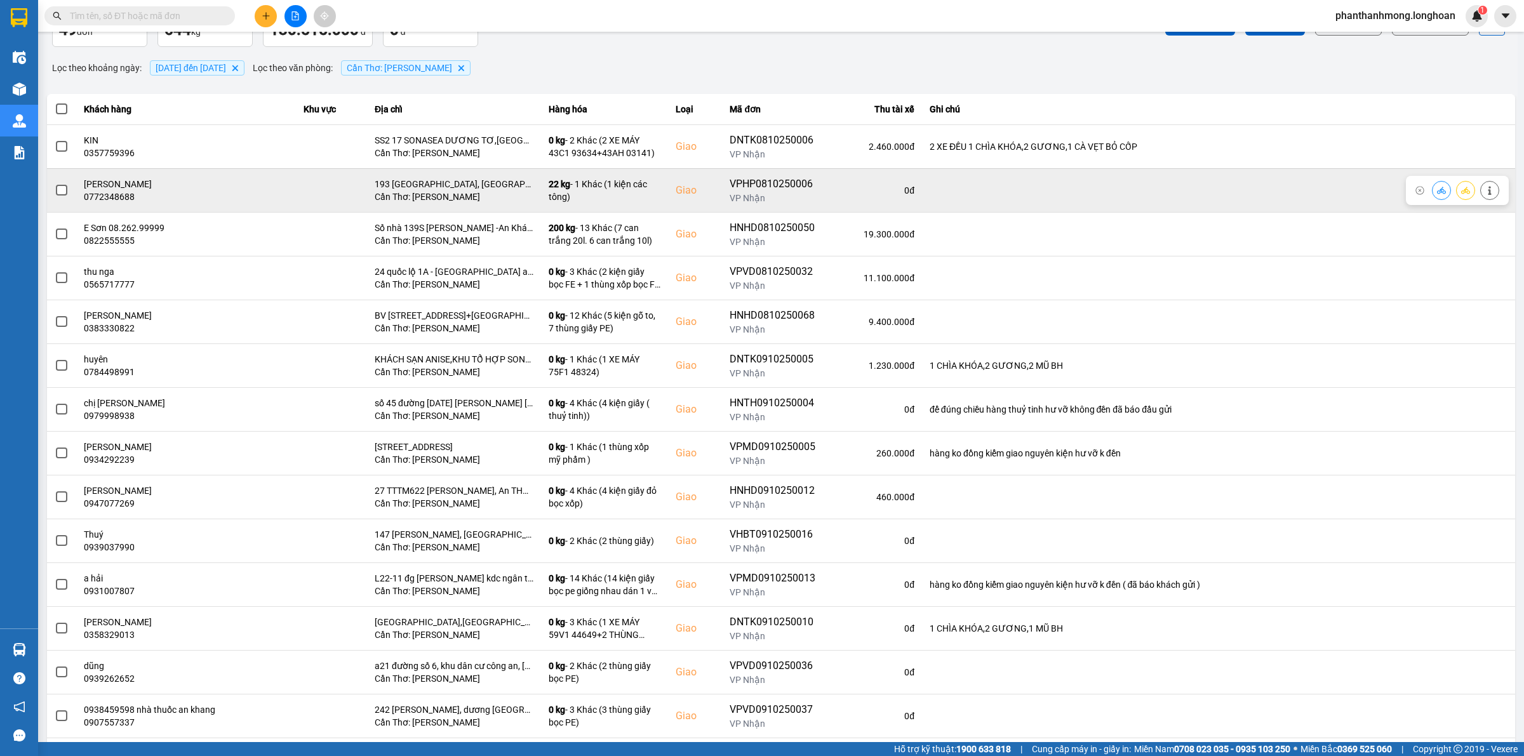
click at [60, 188] on span at bounding box center [61, 190] width 11 height 11
click at [55, 183] on input "checkbox" at bounding box center [55, 183] width 0 height 0
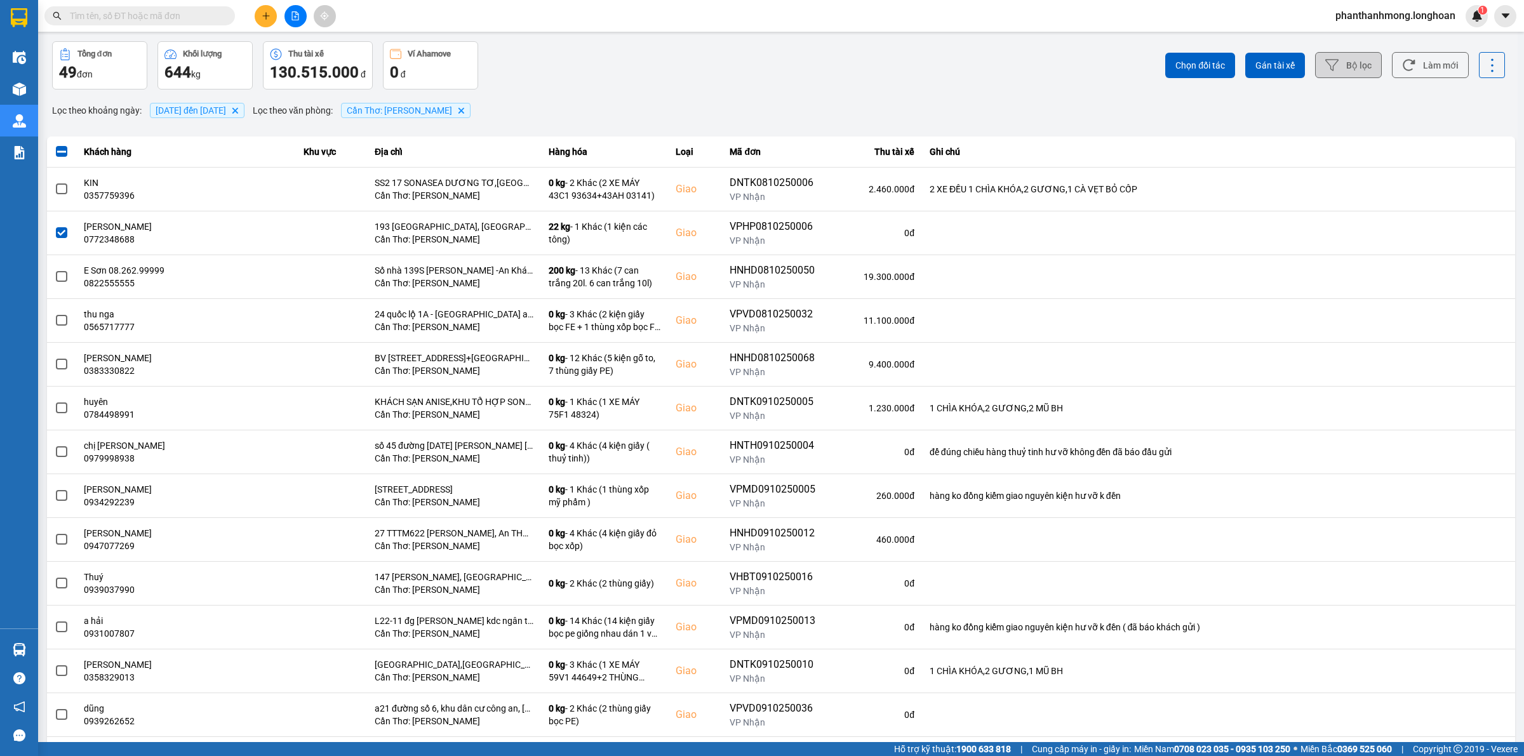
scroll to position [0, 0]
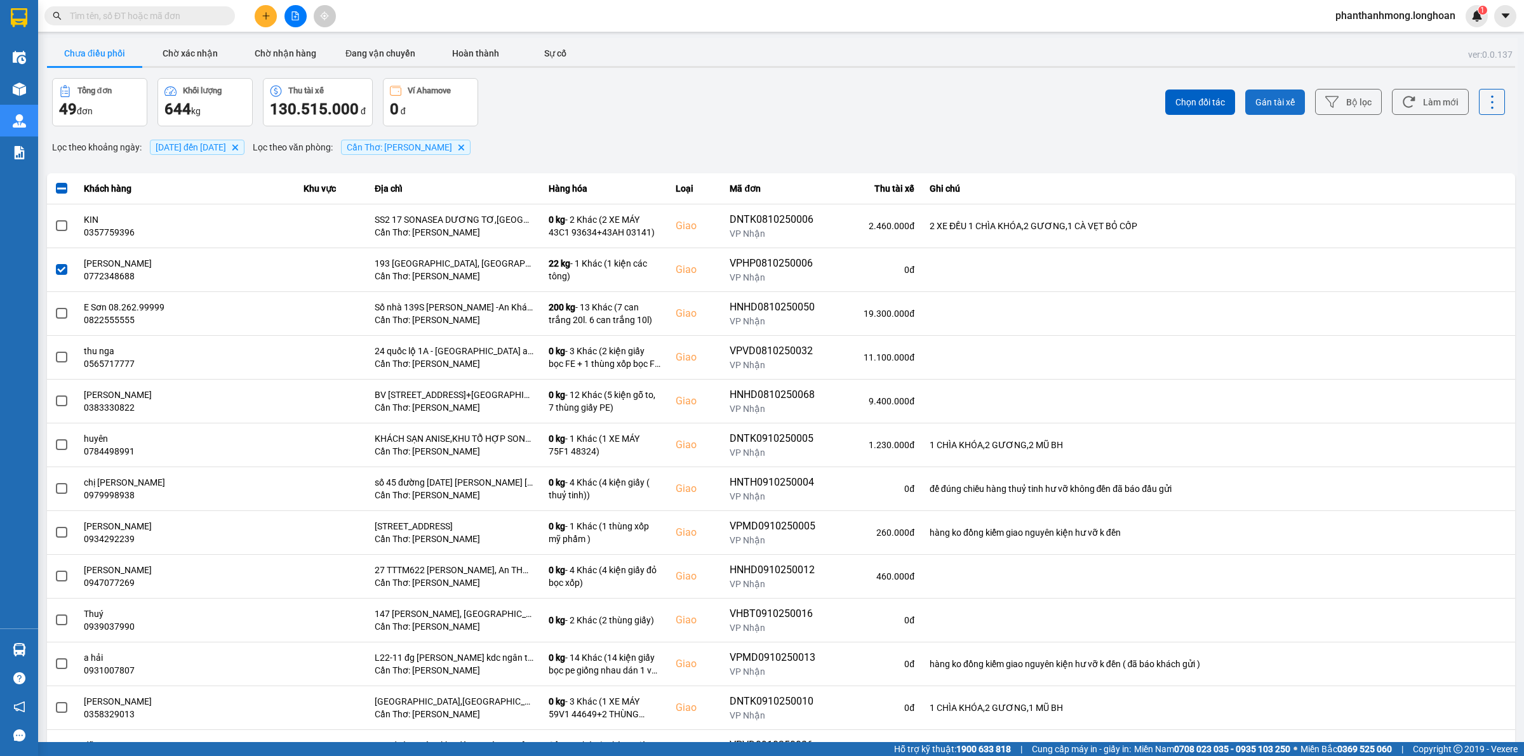
click at [1269, 99] on span "Gán tài xế" at bounding box center [1274, 102] width 39 height 13
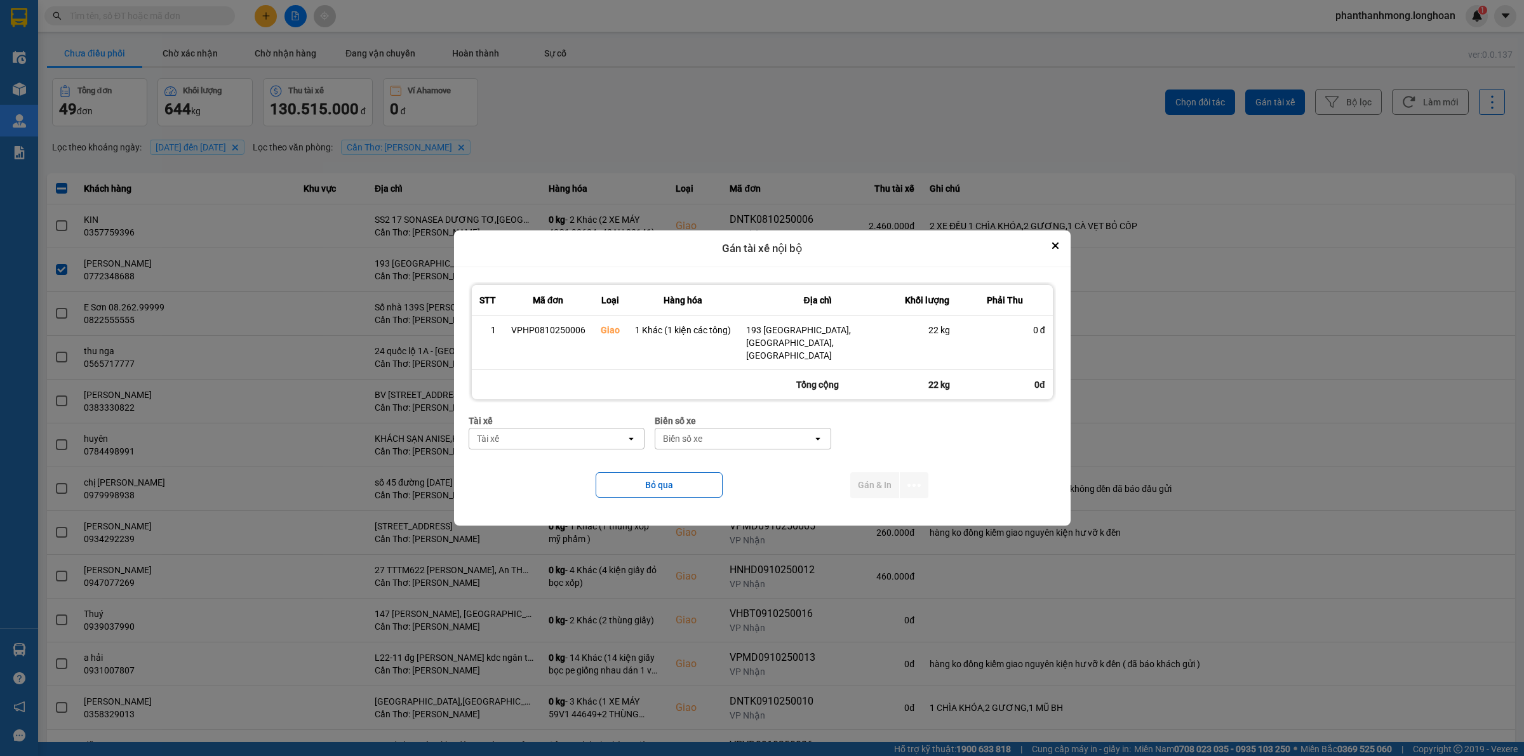
click at [554, 429] on div "Tài xế" at bounding box center [547, 439] width 157 height 20
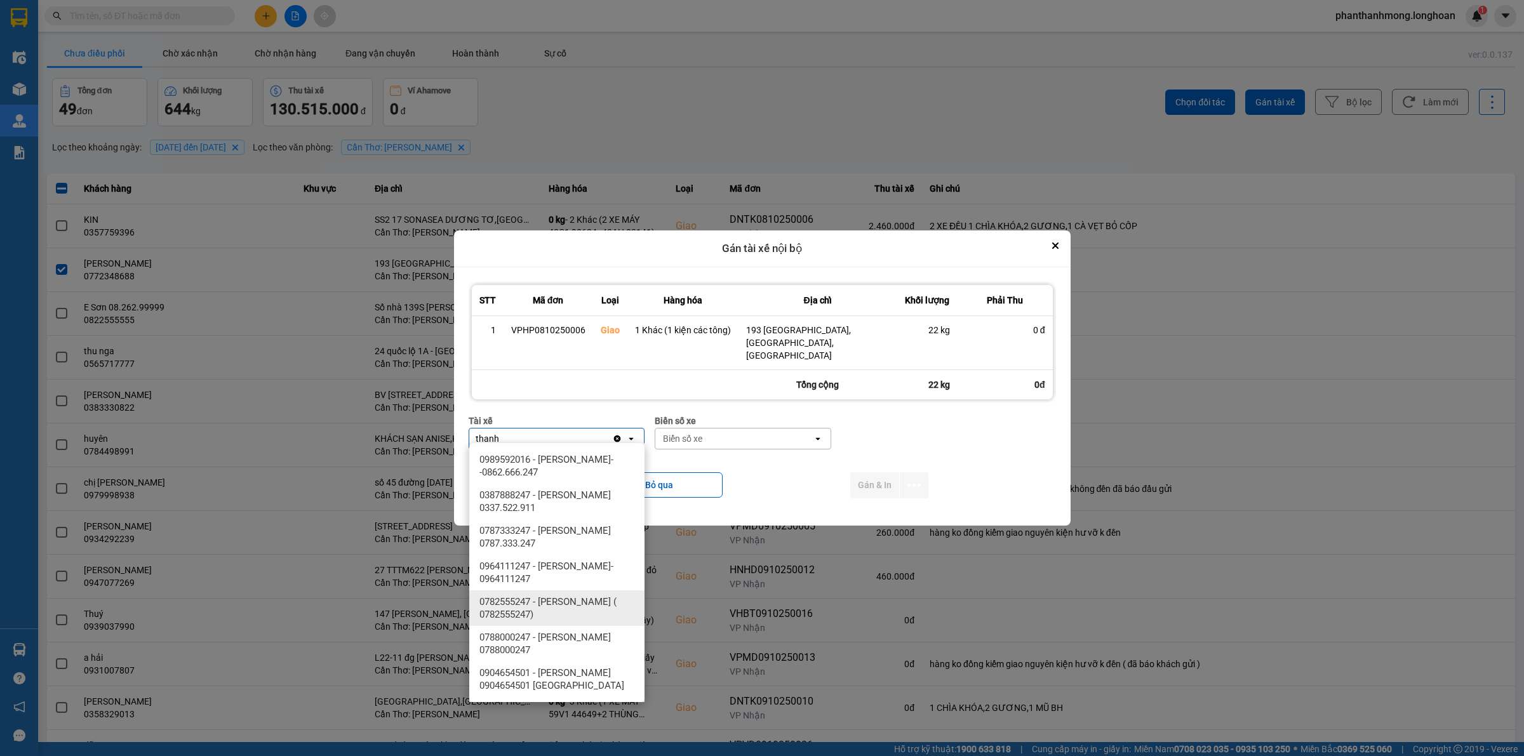
type input "thanh"
click at [580, 600] on span "0782555247 - NGUYỄN VĂN THANH ( 0782555247)" at bounding box center [559, 608] width 160 height 25
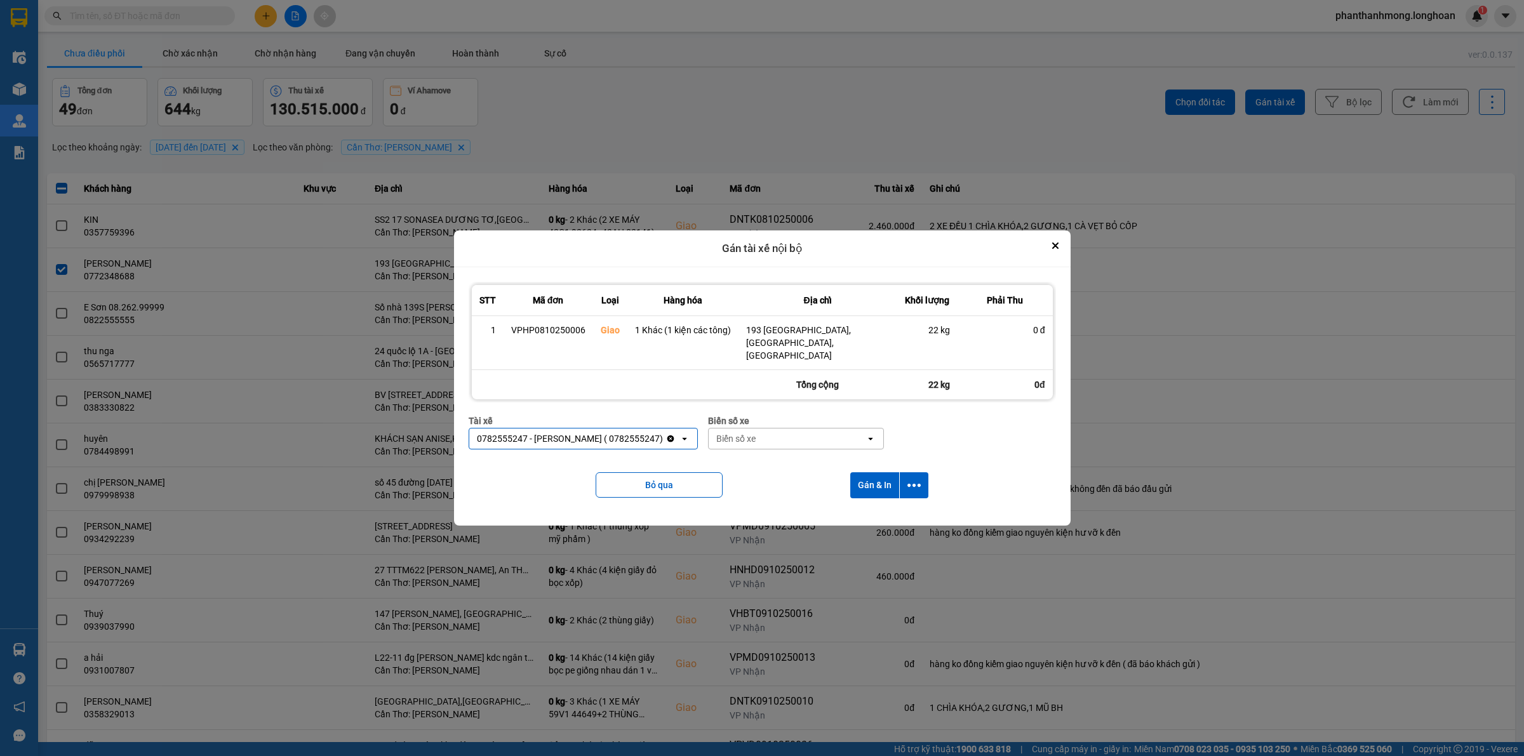
click at [778, 442] on div "Biển số xe" at bounding box center [787, 439] width 157 height 20
type input "2030"
click at [789, 465] on div "29E-120.30" at bounding box center [815, 459] width 175 height 23
drag, startPoint x: 921, startPoint y: 480, endPoint x: 915, endPoint y: 486, distance: 9.0
click at [921, 480] on button "dialog" at bounding box center [914, 485] width 29 height 26
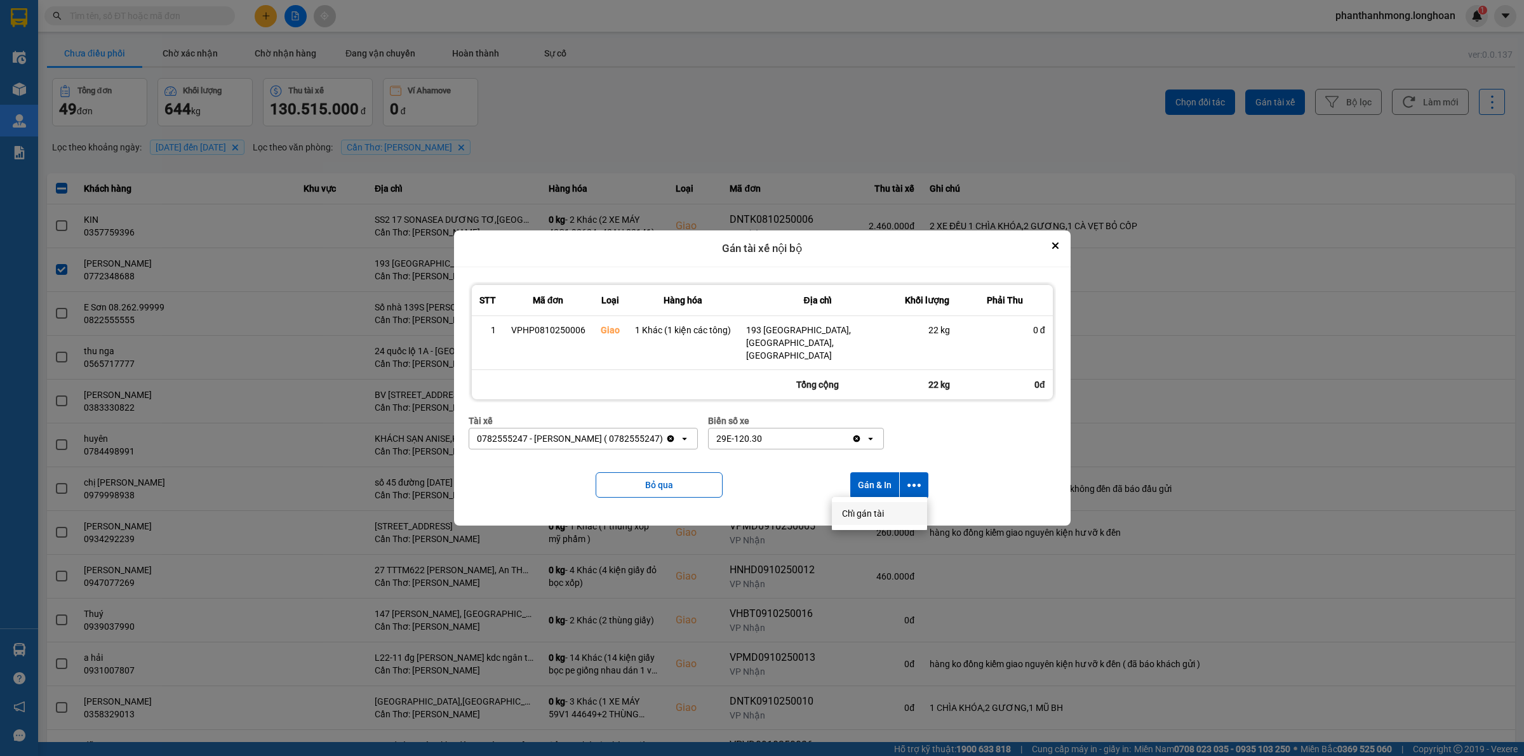
click at [887, 513] on div "Chỉ gán tài" at bounding box center [879, 513] width 75 height 13
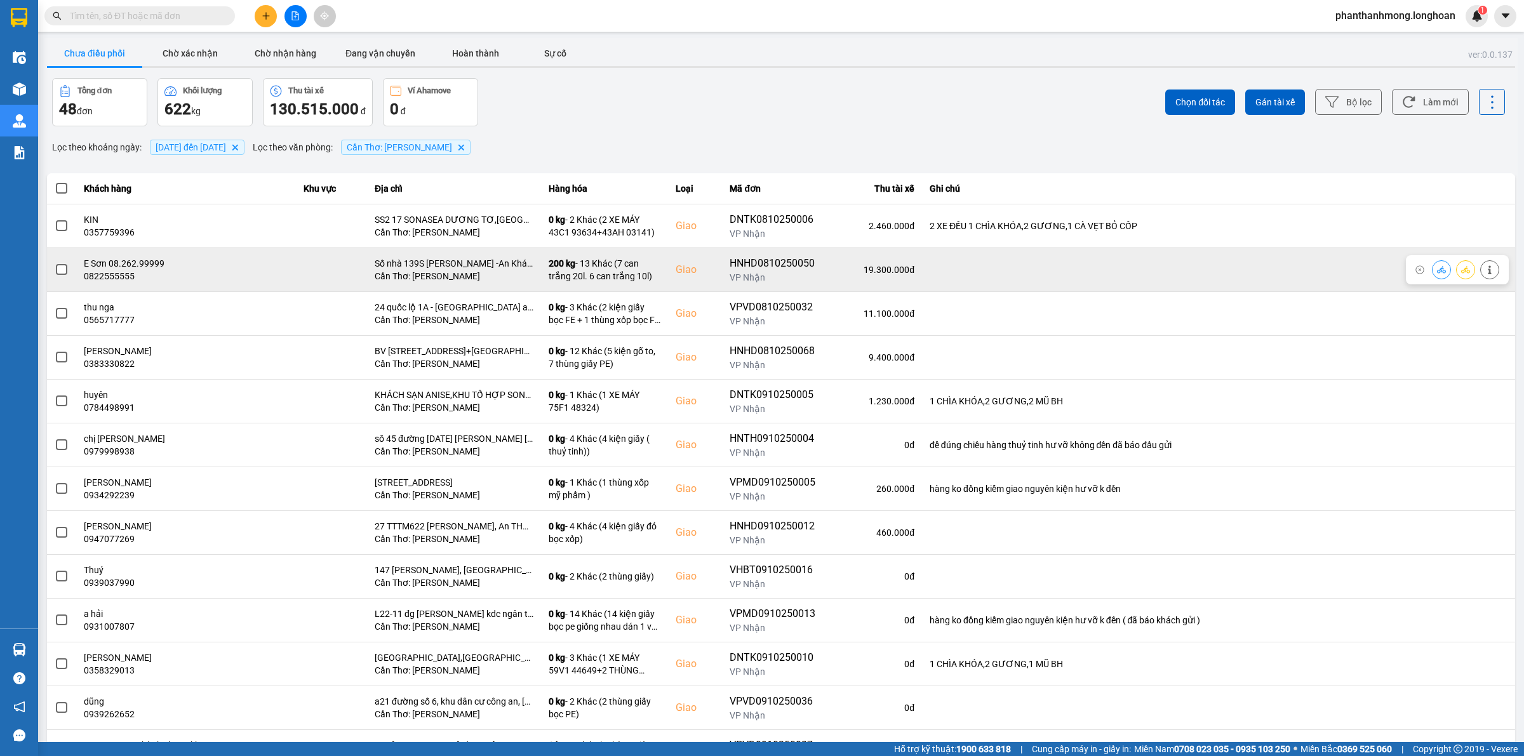
click at [61, 264] on label at bounding box center [62, 270] width 14 height 14
click at [55, 263] on input "checkbox" at bounding box center [55, 263] width 0 height 0
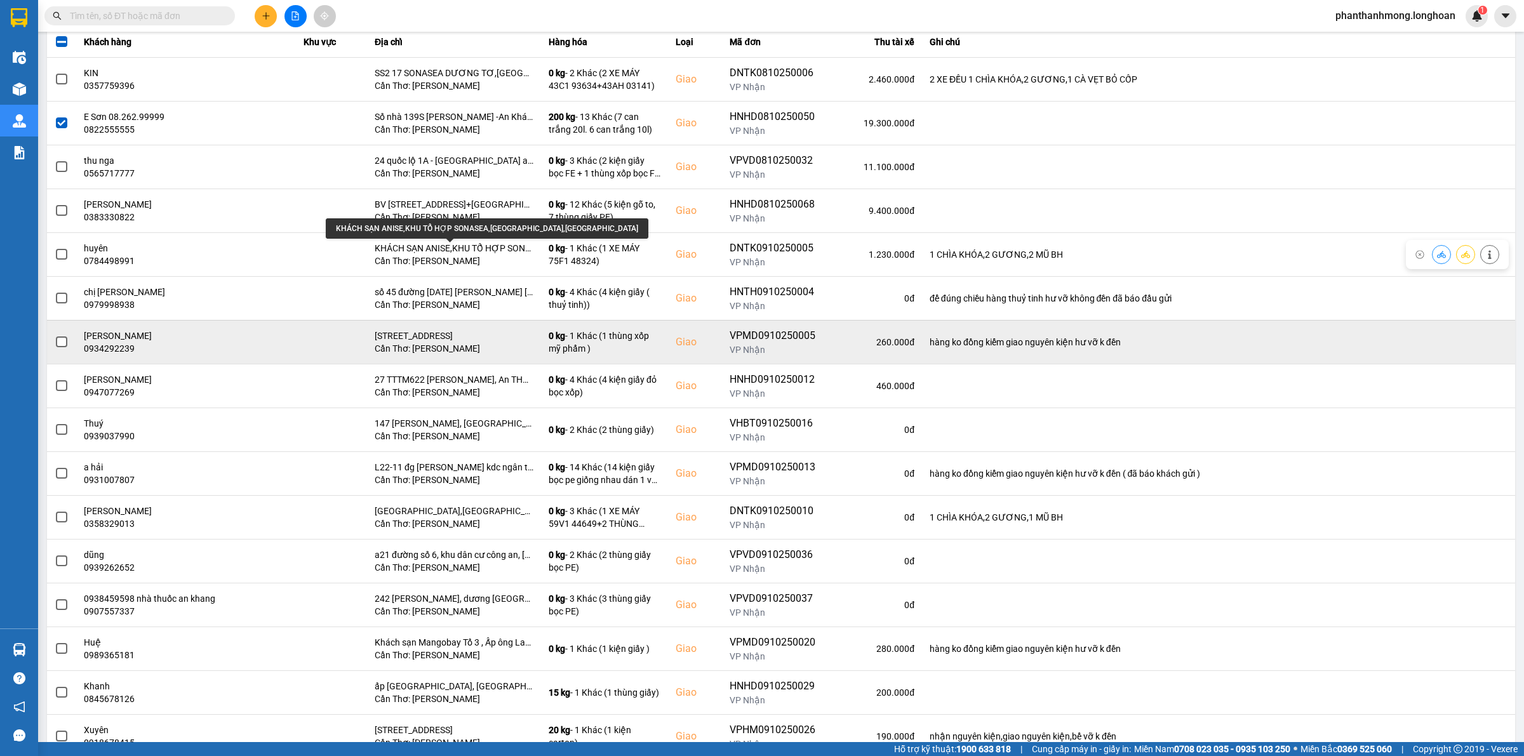
scroll to position [238, 0]
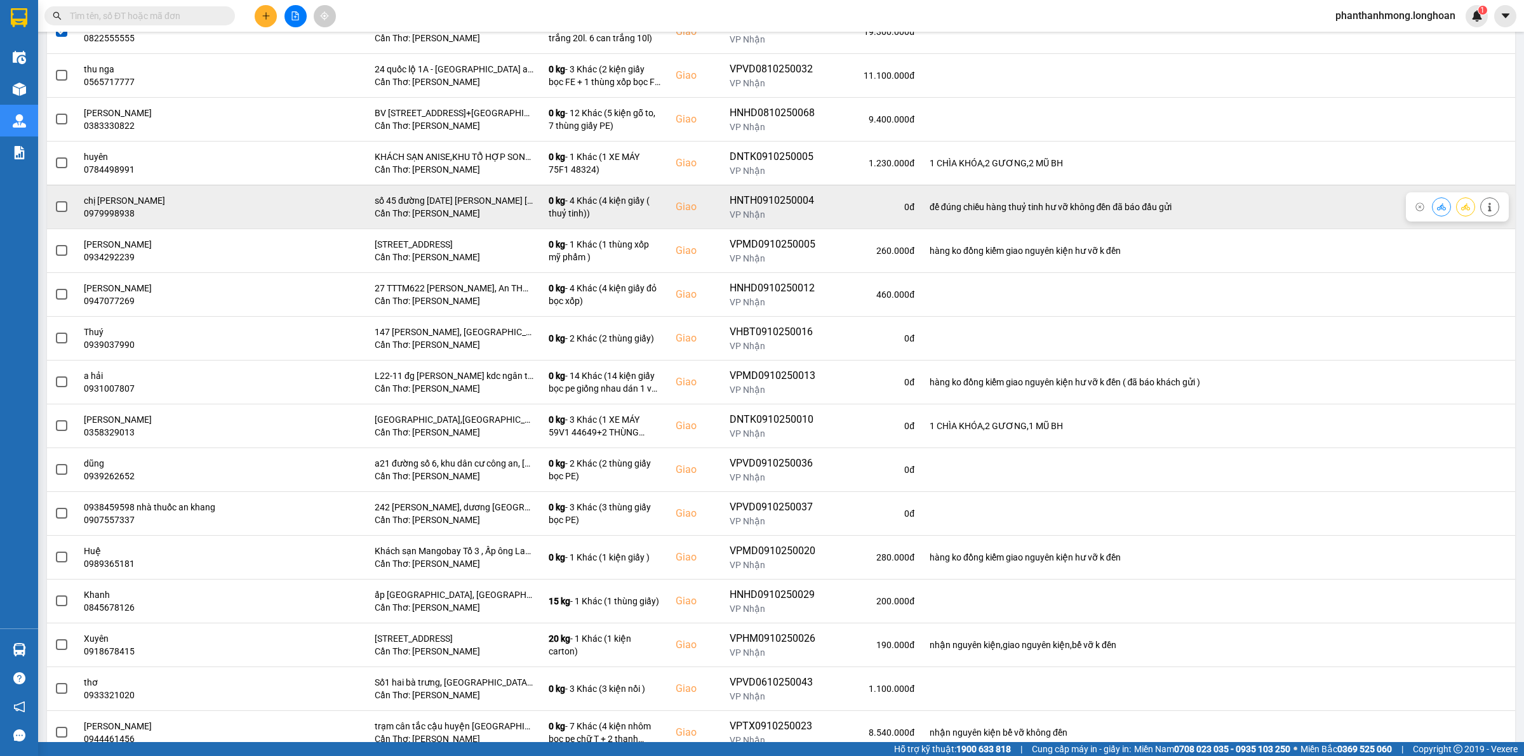
click at [65, 207] on span at bounding box center [61, 206] width 11 height 11
click at [55, 200] on input "checkbox" at bounding box center [55, 200] width 0 height 0
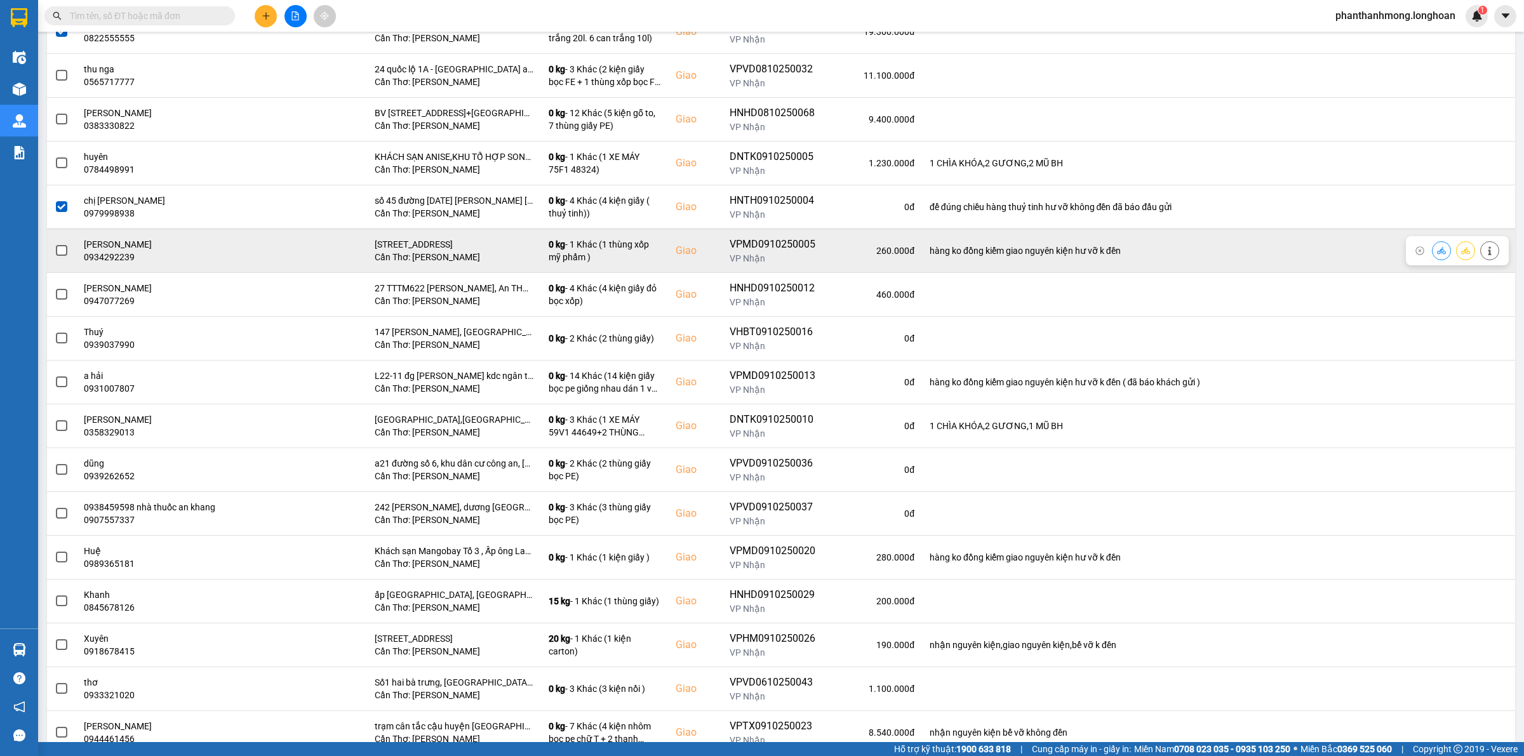
click at [65, 255] on span at bounding box center [61, 250] width 11 height 11
click at [55, 244] on input "checkbox" at bounding box center [55, 244] width 0 height 0
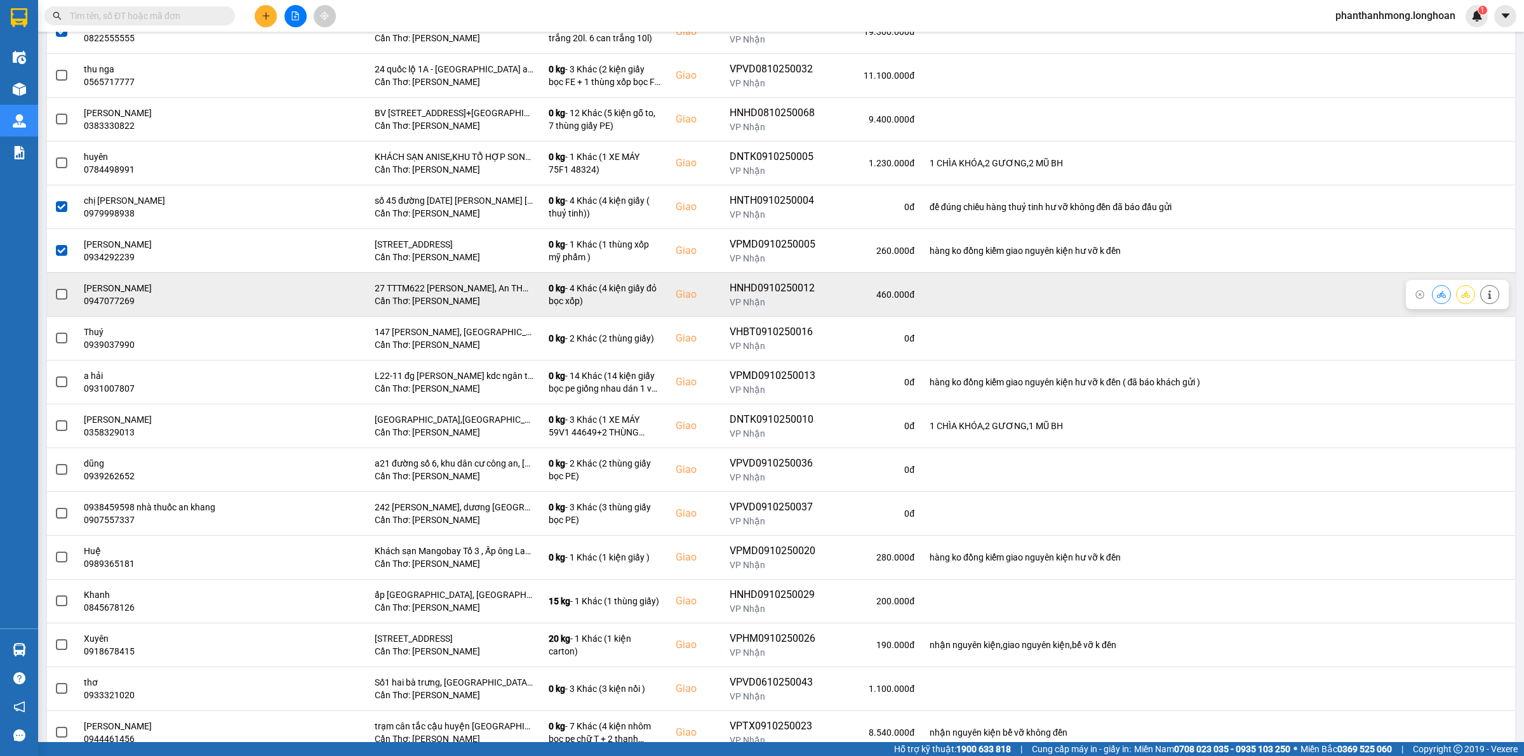
click at [65, 297] on label at bounding box center [62, 295] width 14 height 14
click at [55, 288] on input "checkbox" at bounding box center [55, 288] width 0 height 0
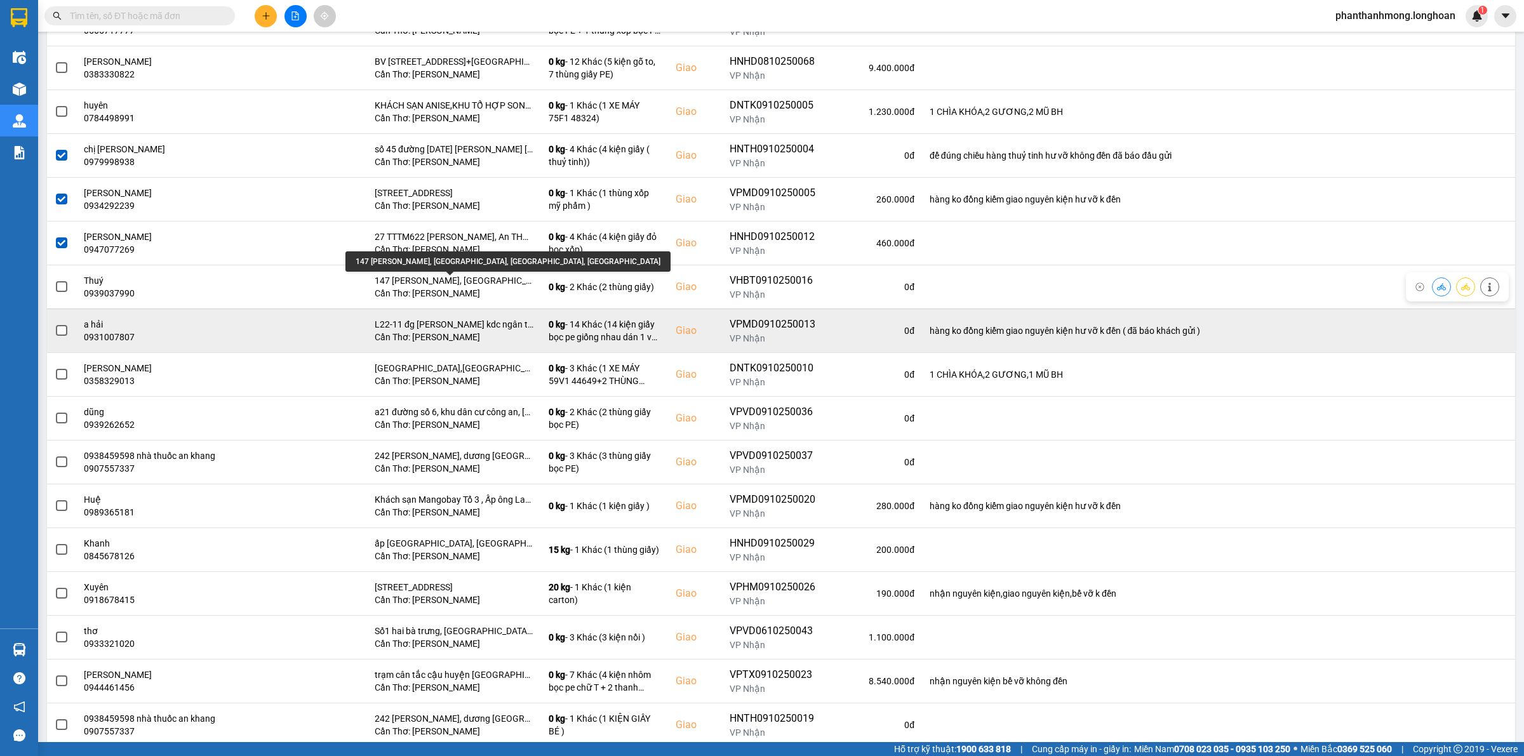
scroll to position [317, 0]
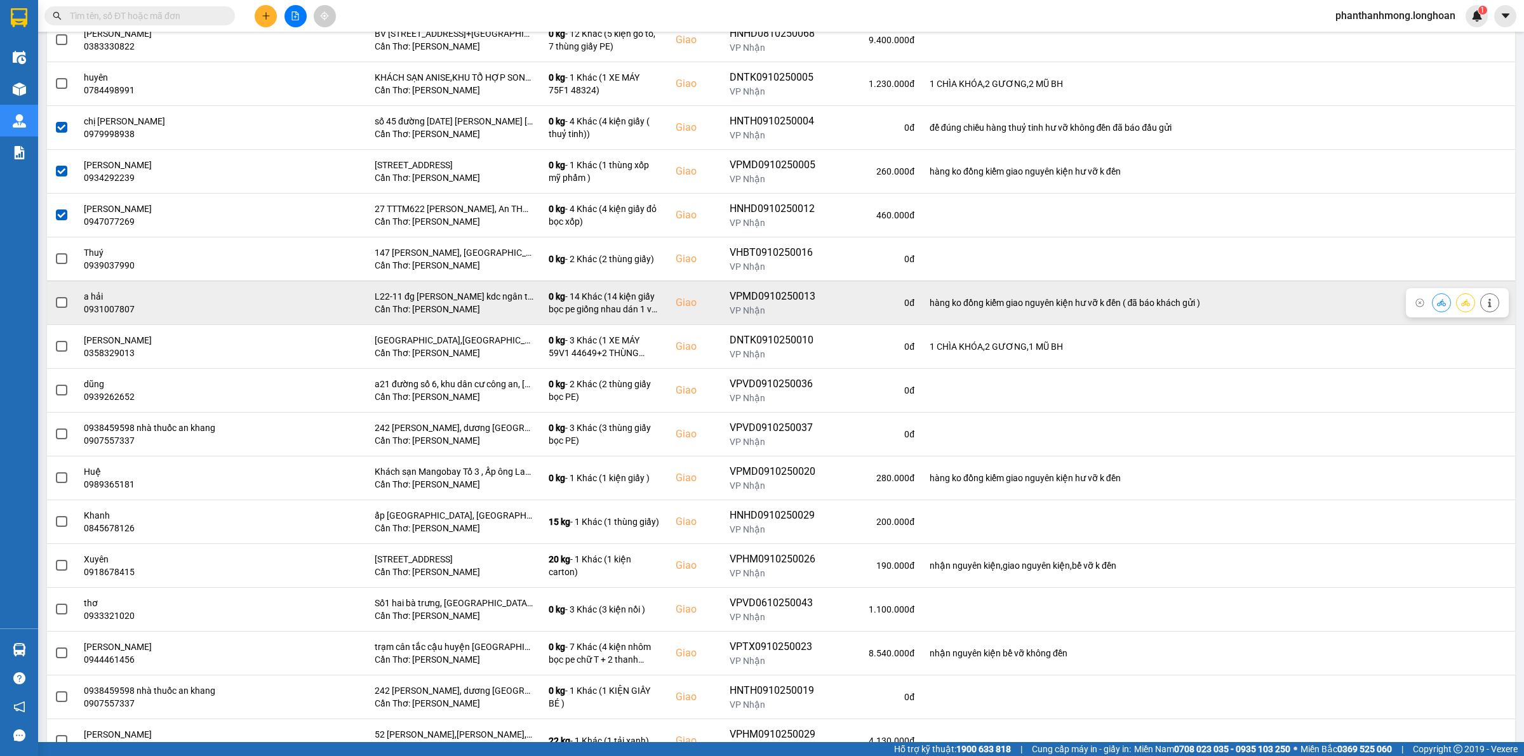
click at [65, 305] on span at bounding box center [61, 302] width 11 height 11
click at [55, 296] on input "checkbox" at bounding box center [55, 296] width 0 height 0
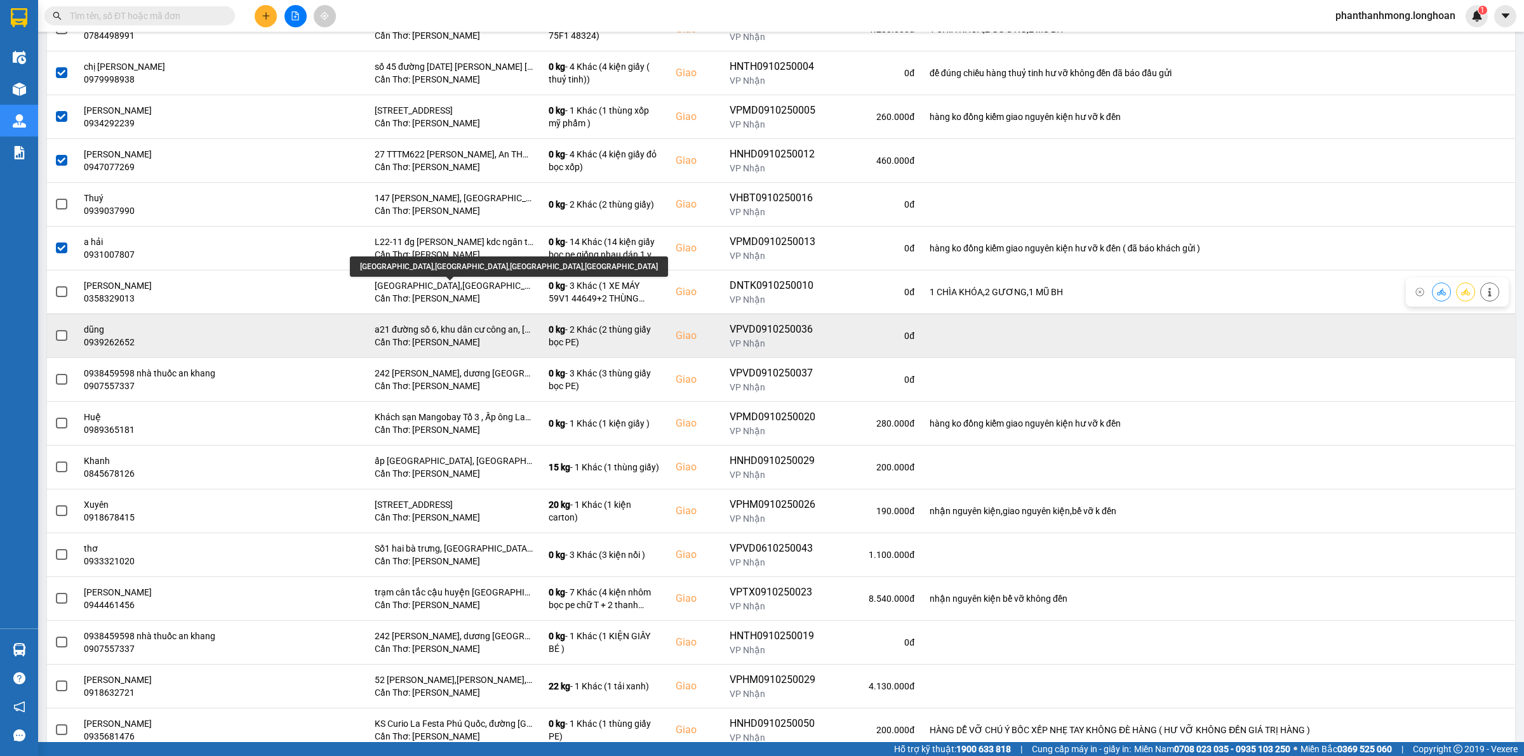
scroll to position [397, 0]
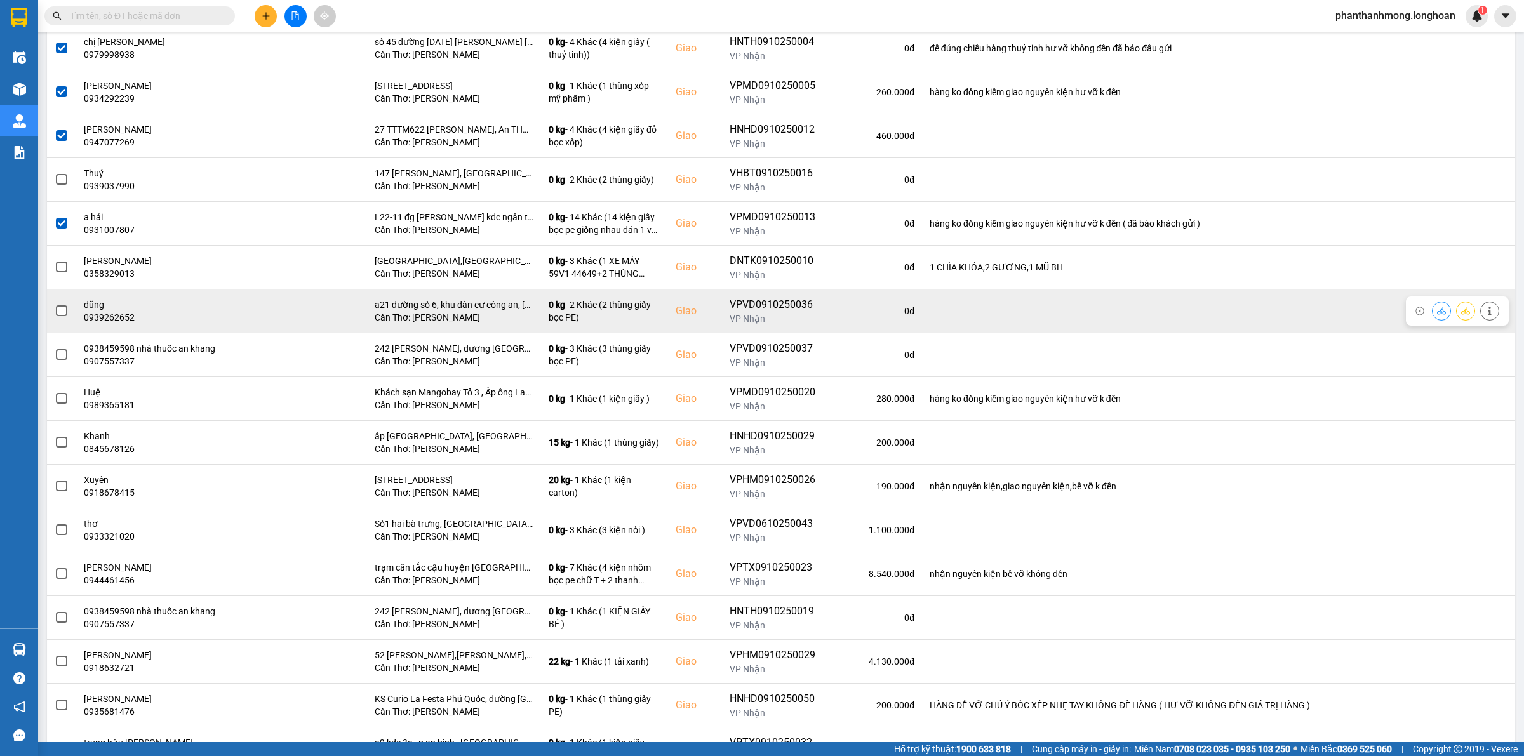
click at [63, 314] on span at bounding box center [61, 310] width 11 height 11
click at [55, 304] on input "checkbox" at bounding box center [55, 304] width 0 height 0
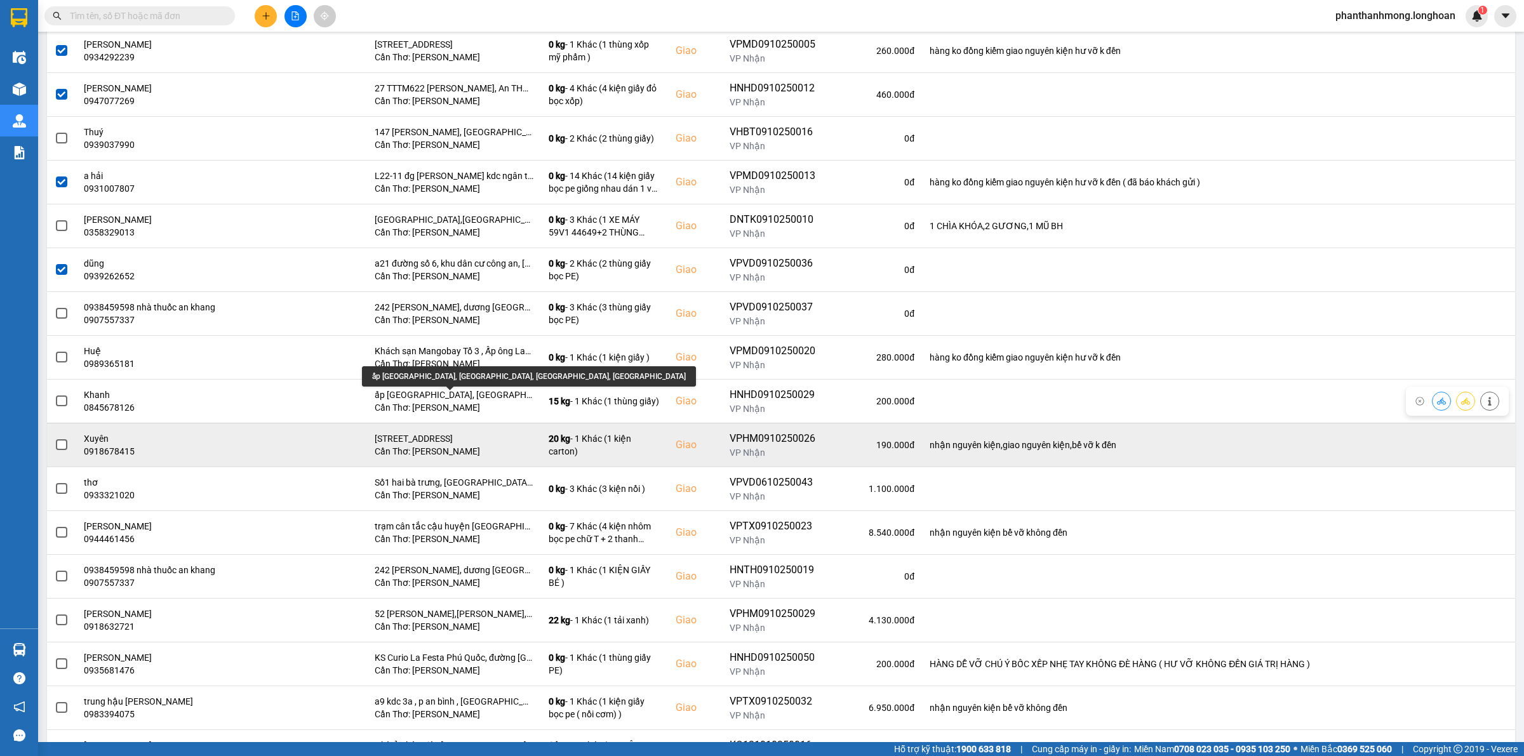
scroll to position [476, 0]
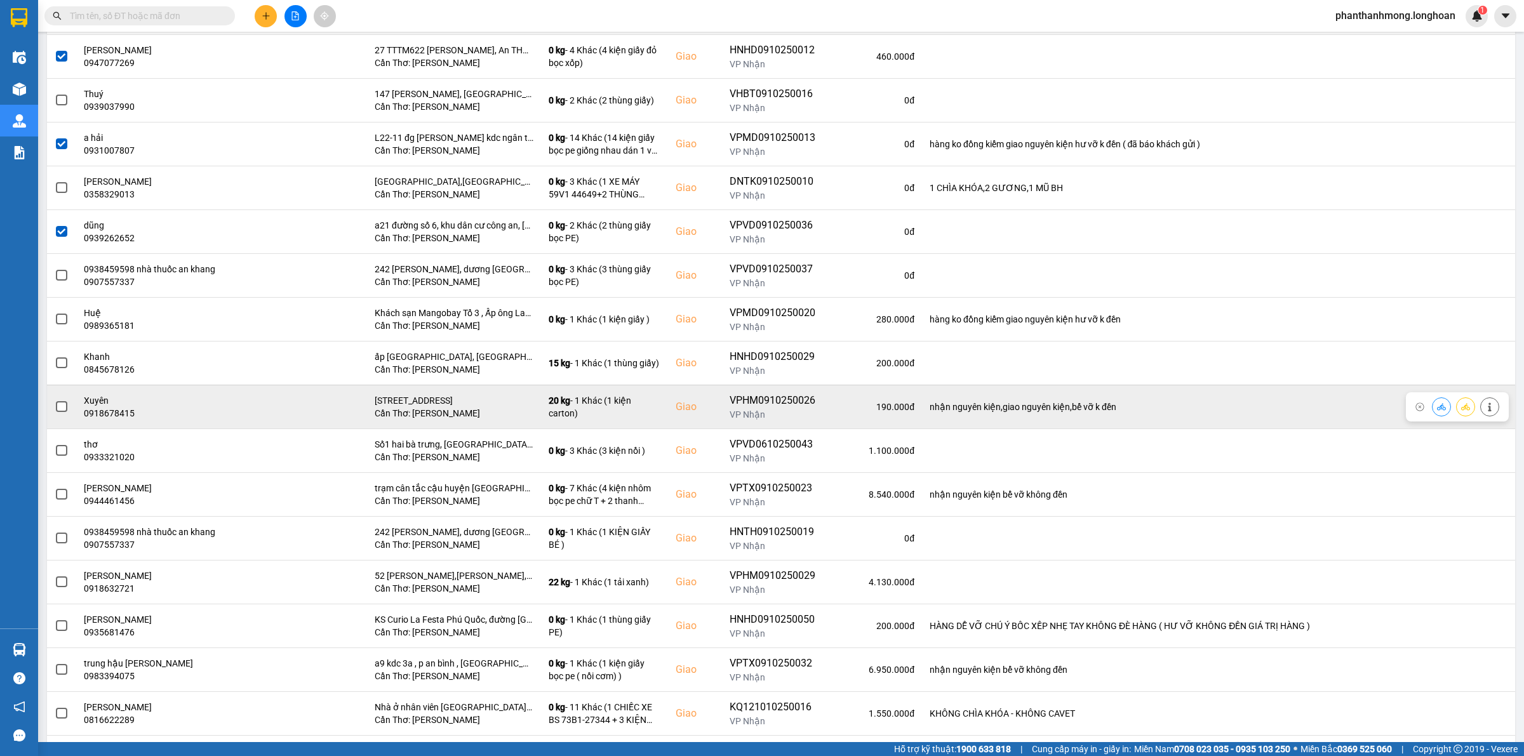
click at [61, 413] on span at bounding box center [61, 406] width 11 height 11
click at [55, 400] on input "checkbox" at bounding box center [55, 400] width 0 height 0
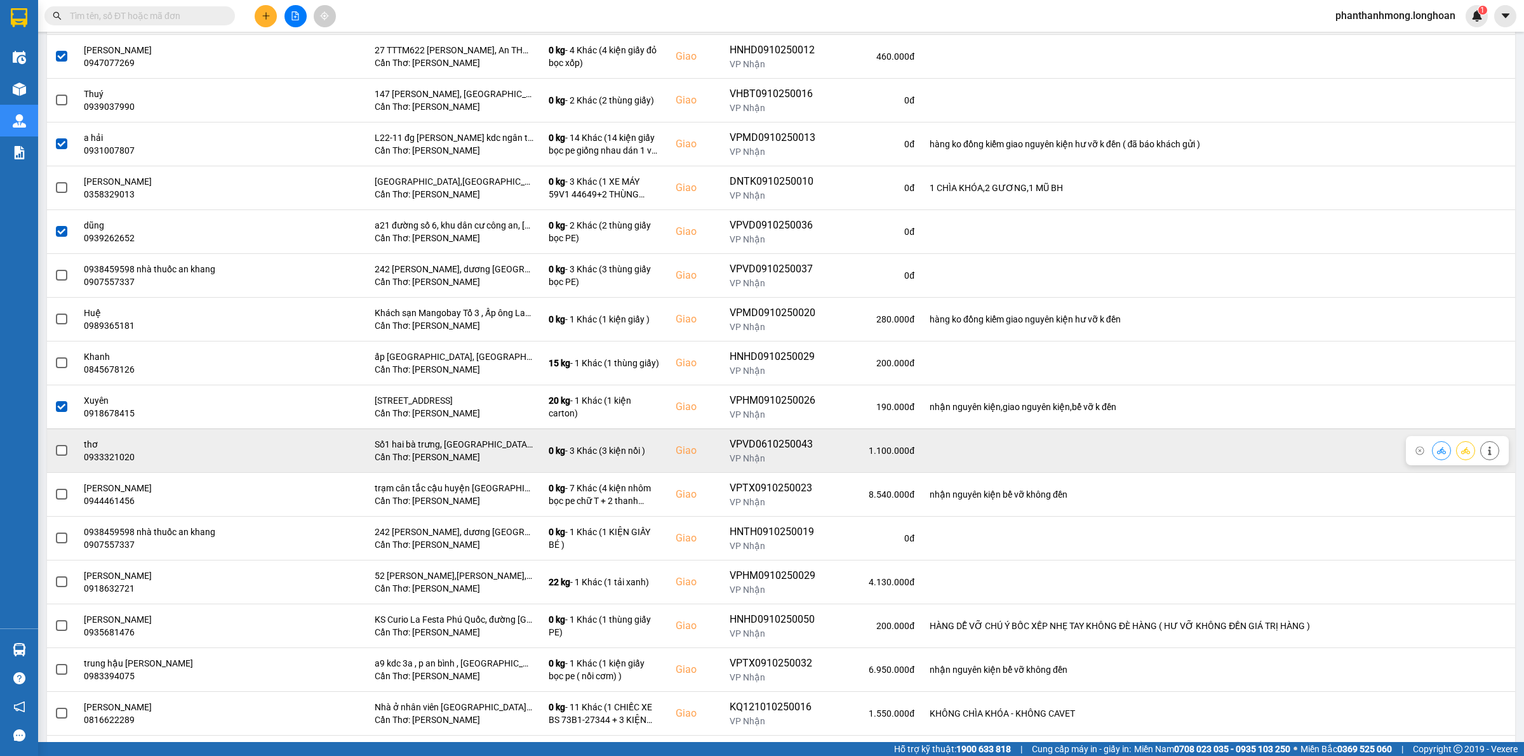
click at [65, 451] on span at bounding box center [61, 450] width 11 height 11
click at [55, 444] on input "checkbox" at bounding box center [55, 444] width 0 height 0
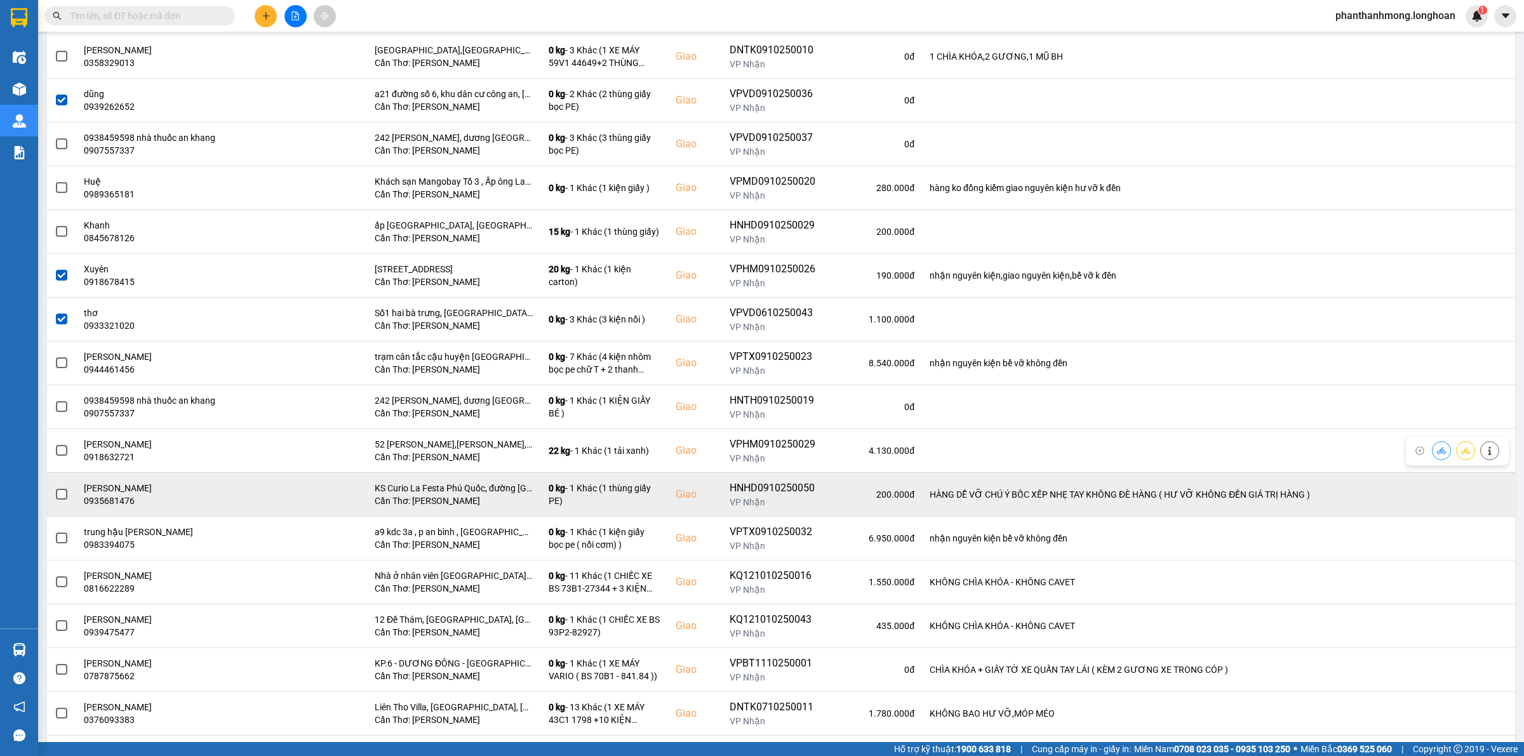
scroll to position [635, 0]
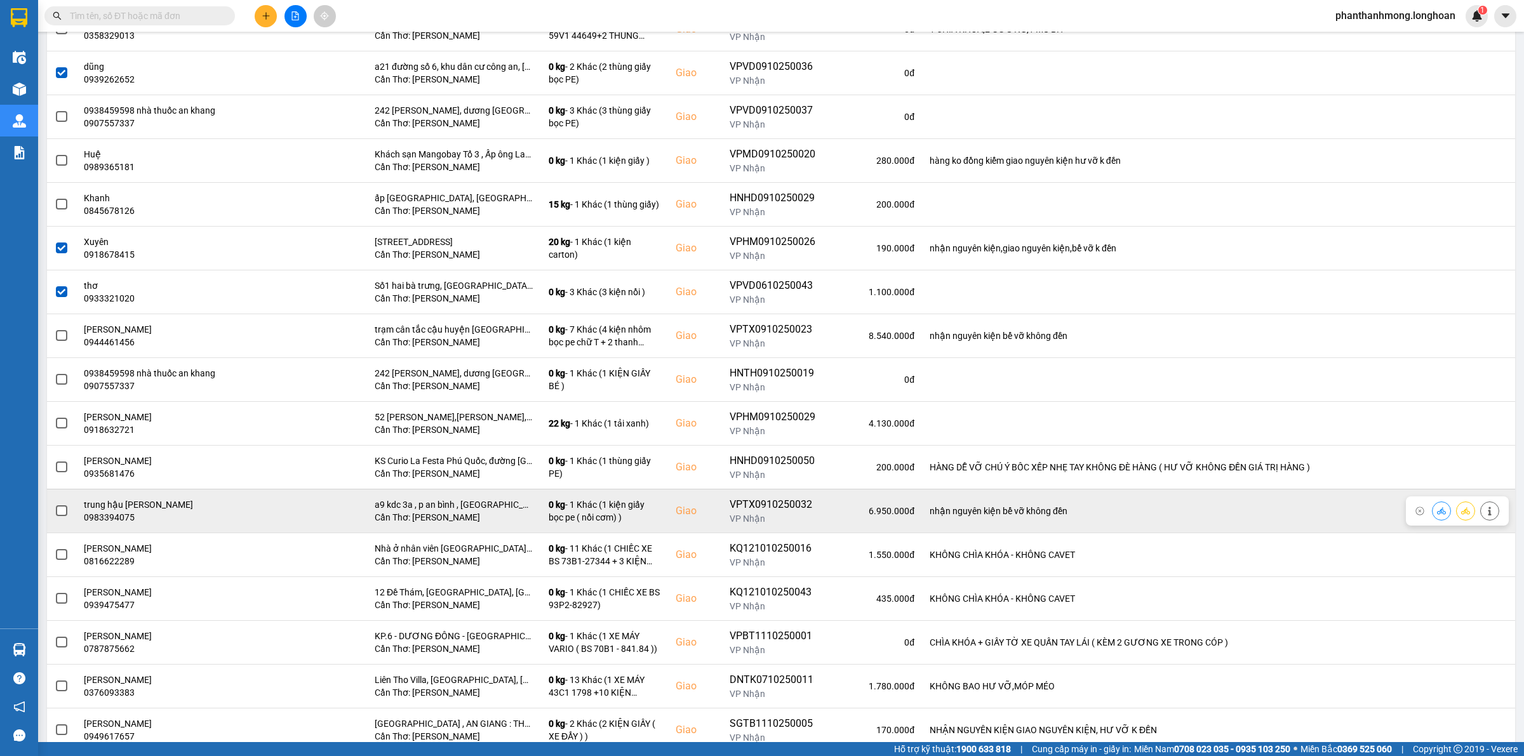
click at [57, 512] on span at bounding box center [61, 510] width 11 height 11
click at [55, 504] on input "checkbox" at bounding box center [55, 504] width 0 height 0
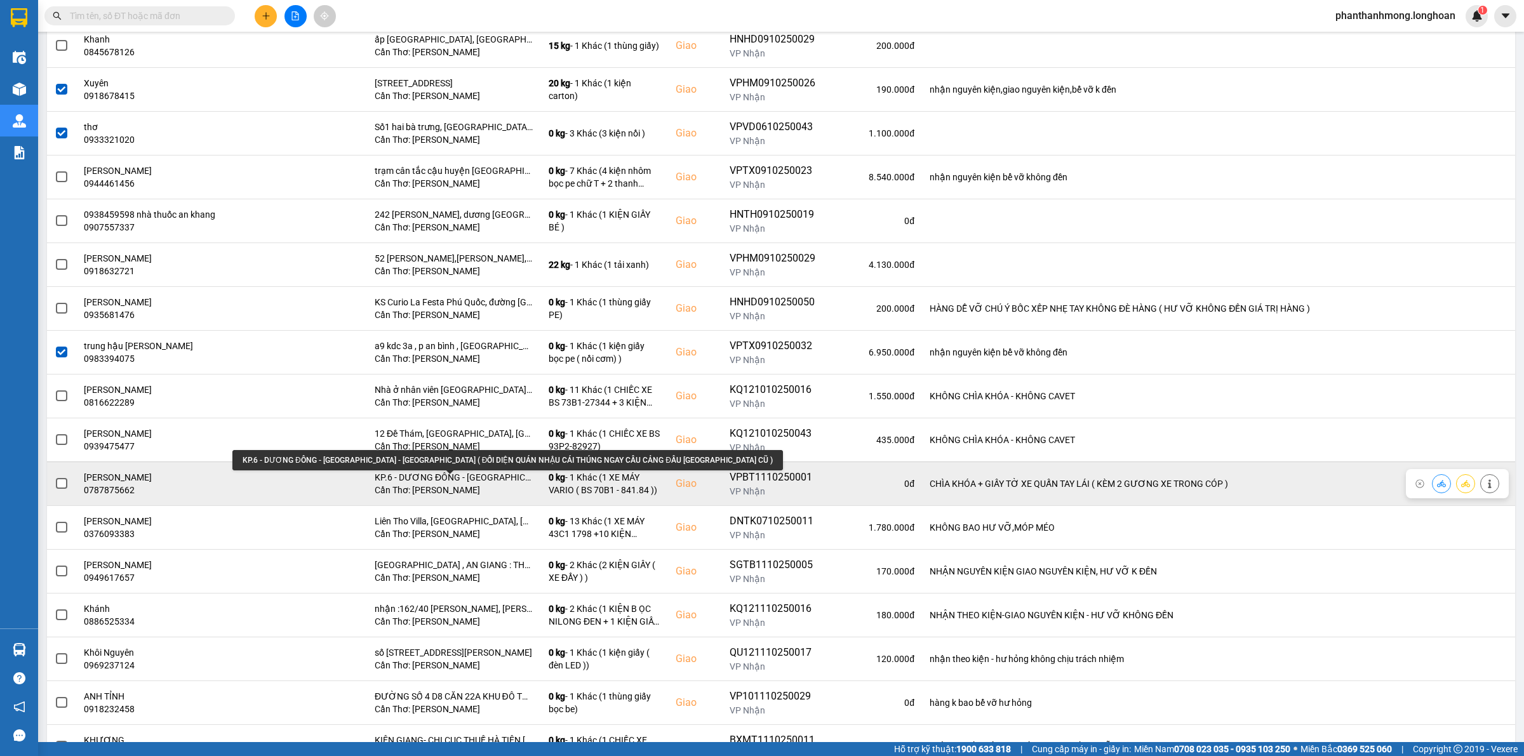
scroll to position [873, 0]
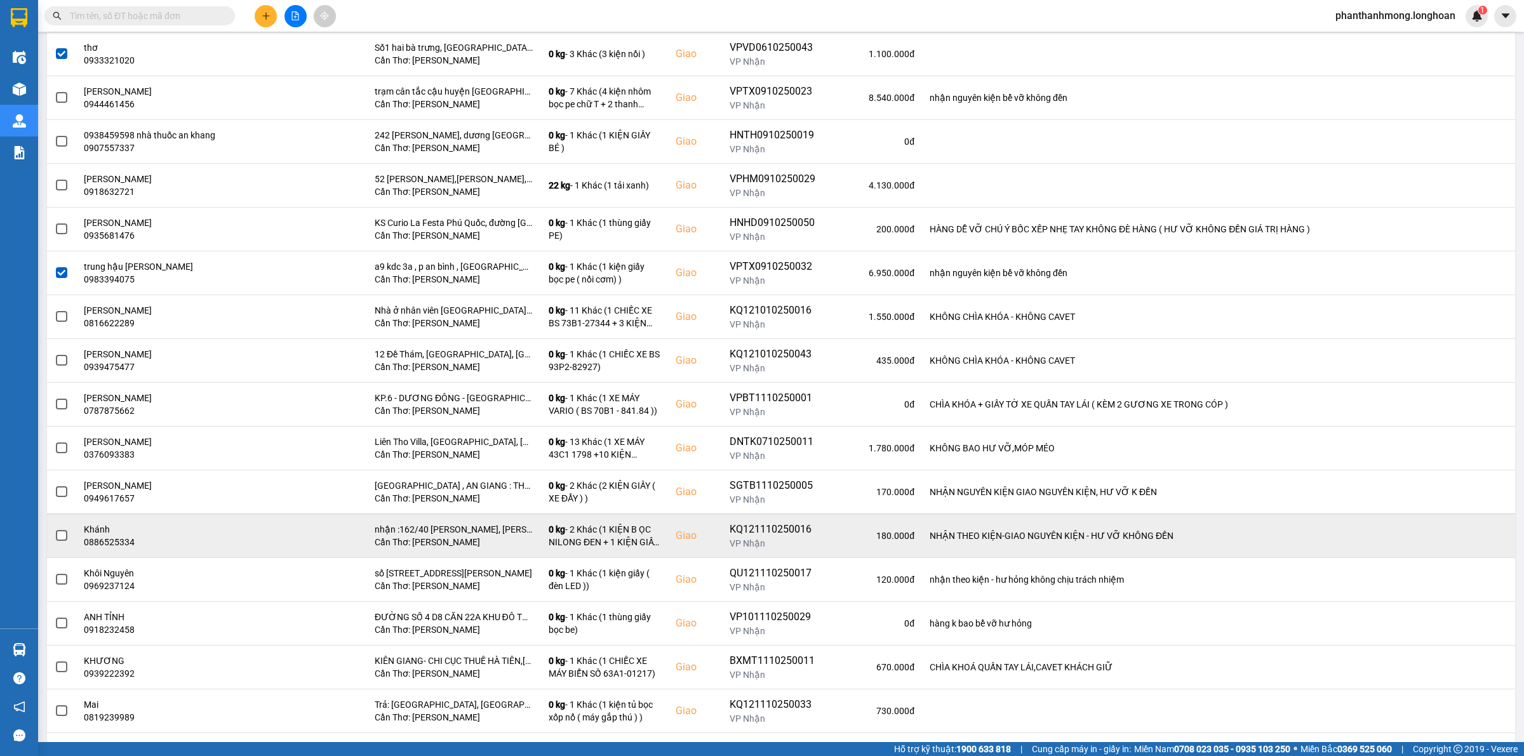
click at [59, 535] on span at bounding box center [61, 535] width 11 height 11
click at [55, 529] on input "checkbox" at bounding box center [55, 529] width 0 height 0
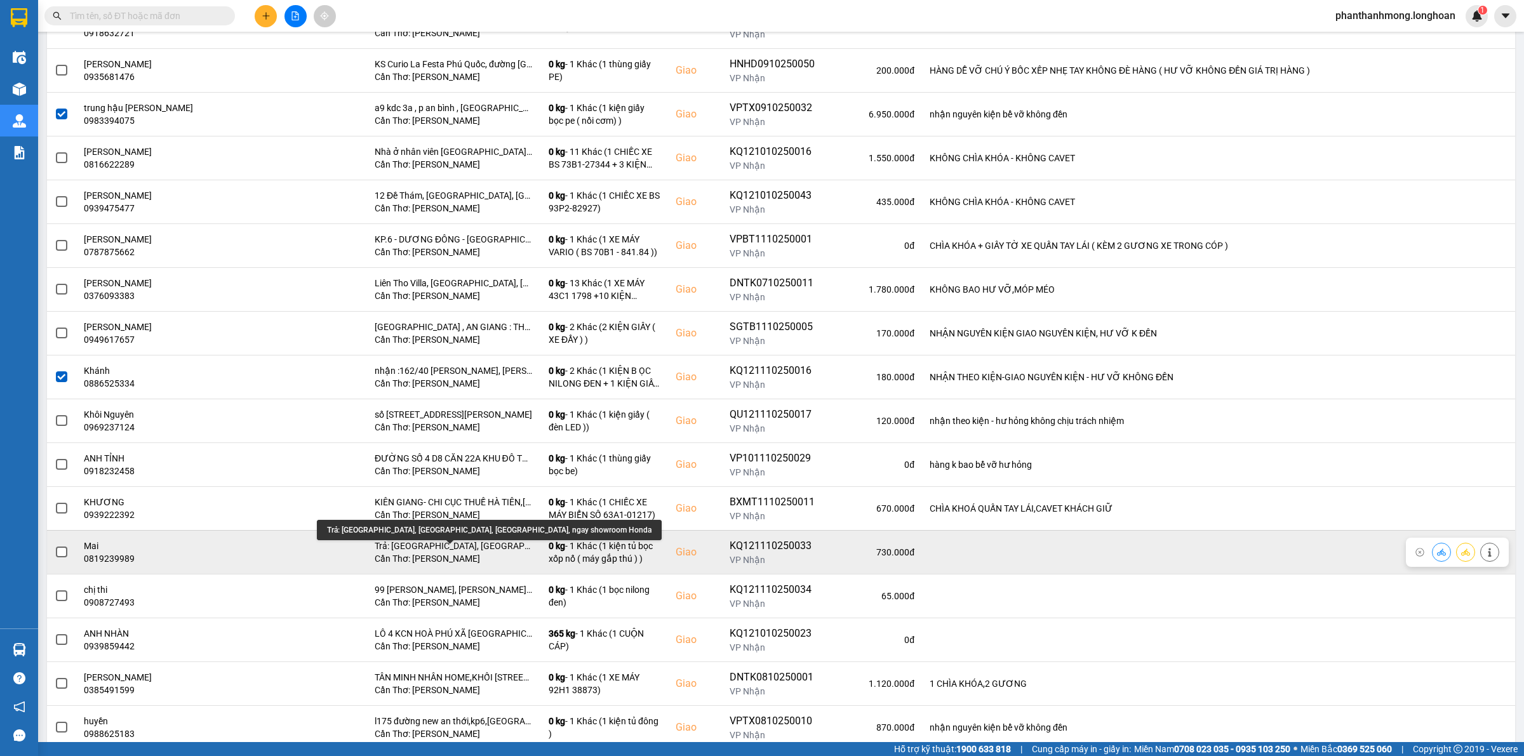
scroll to position [1111, 0]
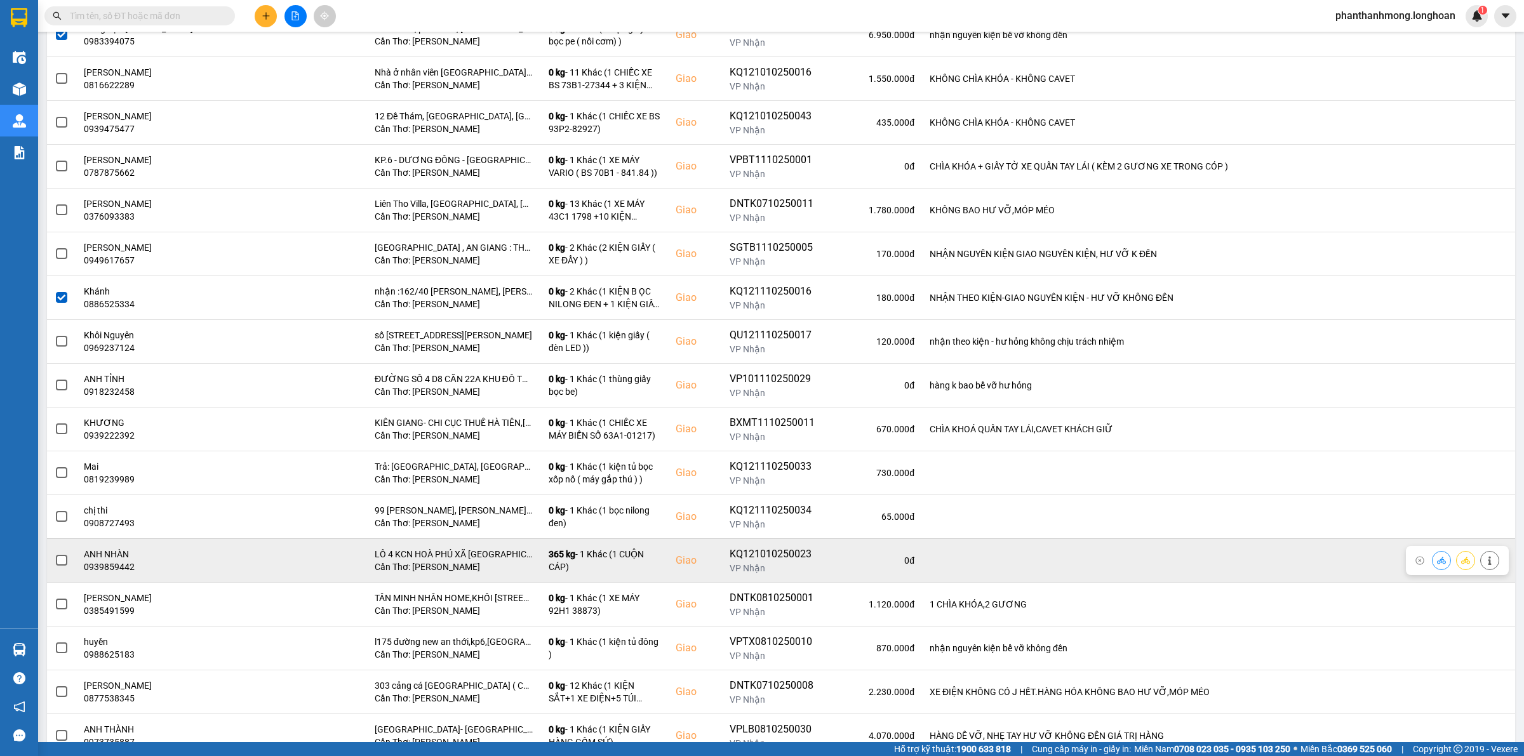
click at [64, 564] on span at bounding box center [61, 560] width 11 height 11
click at [55, 554] on input "checkbox" at bounding box center [55, 554] width 0 height 0
click at [62, 562] on span at bounding box center [61, 560] width 11 height 11
click at [55, 554] on input "checkbox" at bounding box center [55, 554] width 0 height 0
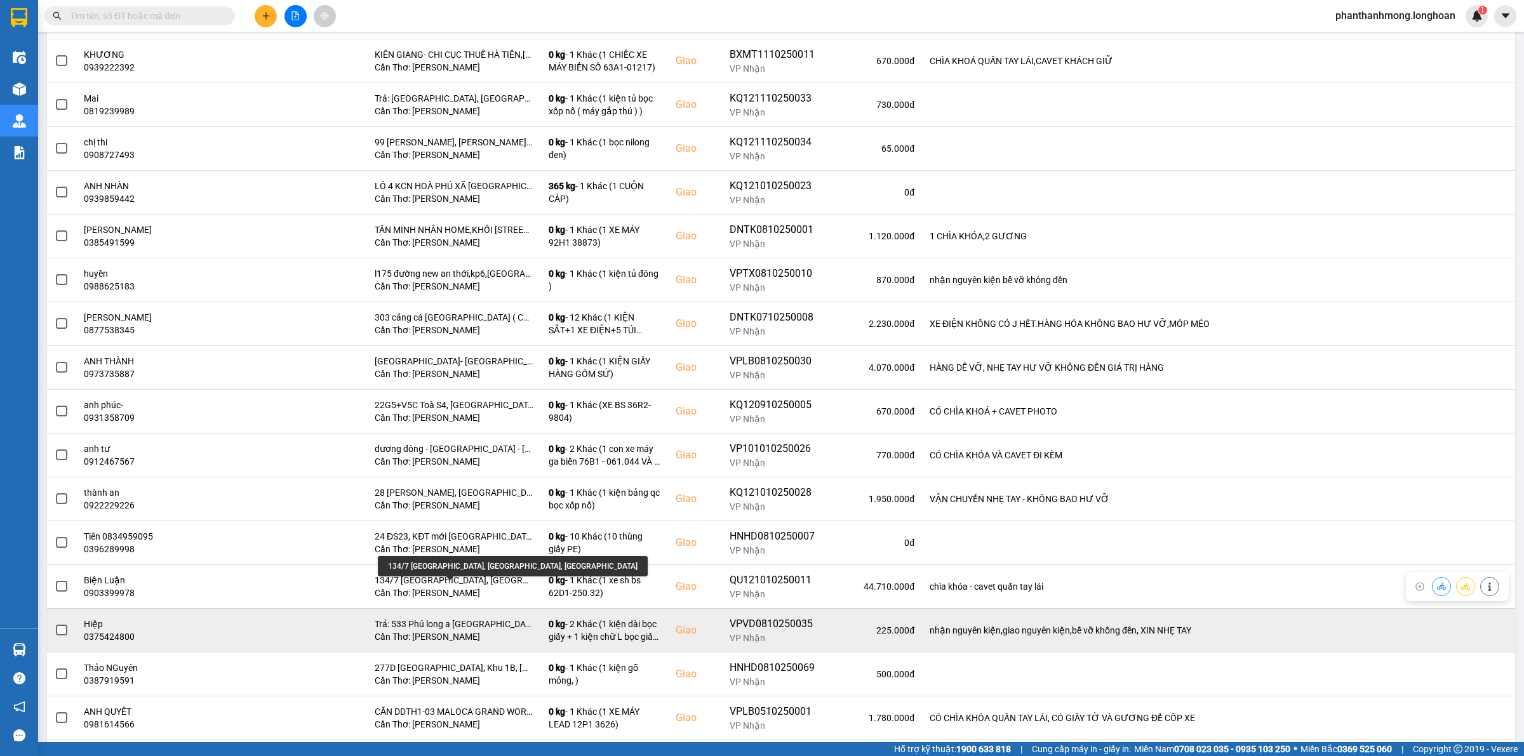
scroll to position [1508, 0]
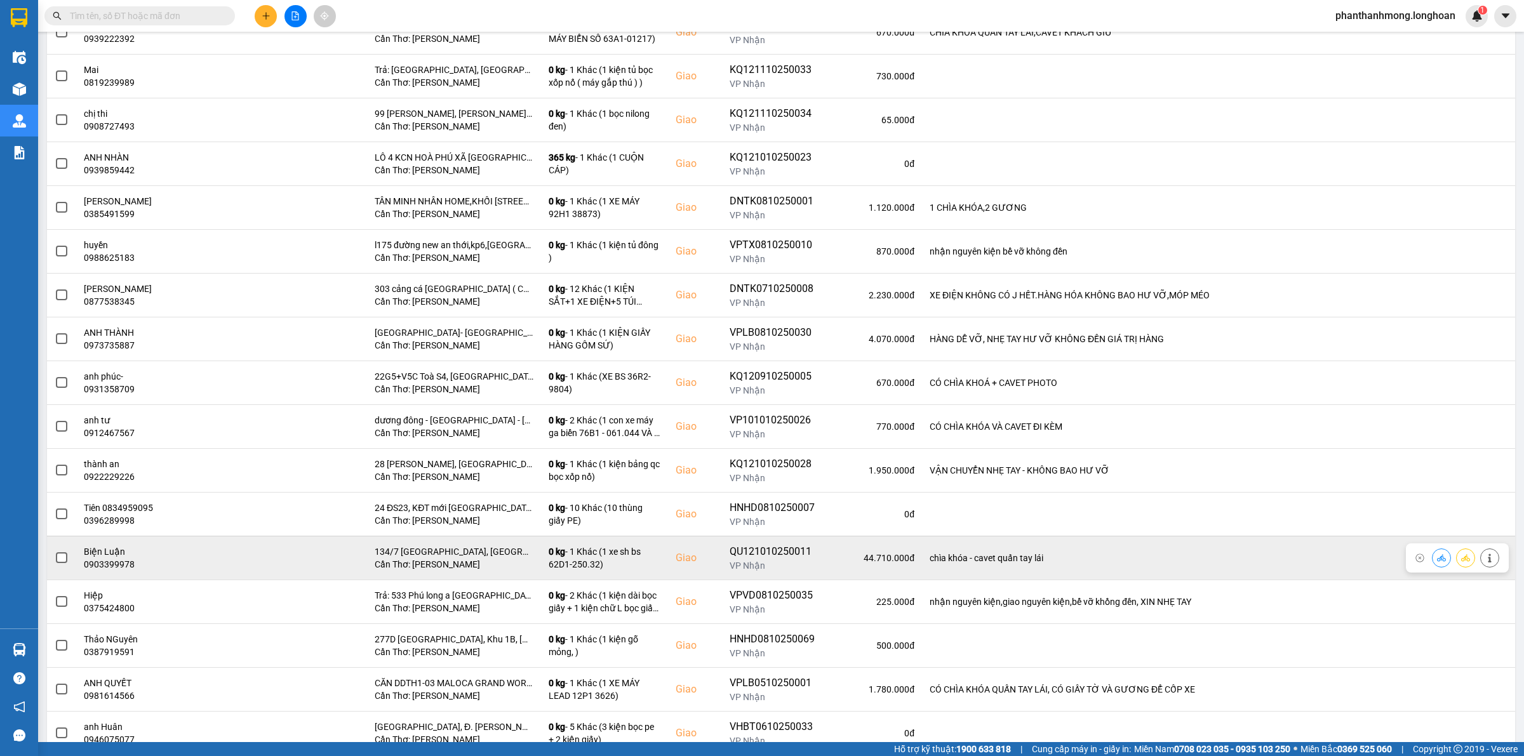
click at [57, 564] on span at bounding box center [61, 557] width 11 height 11
click at [55, 551] on input "checkbox" at bounding box center [55, 551] width 0 height 0
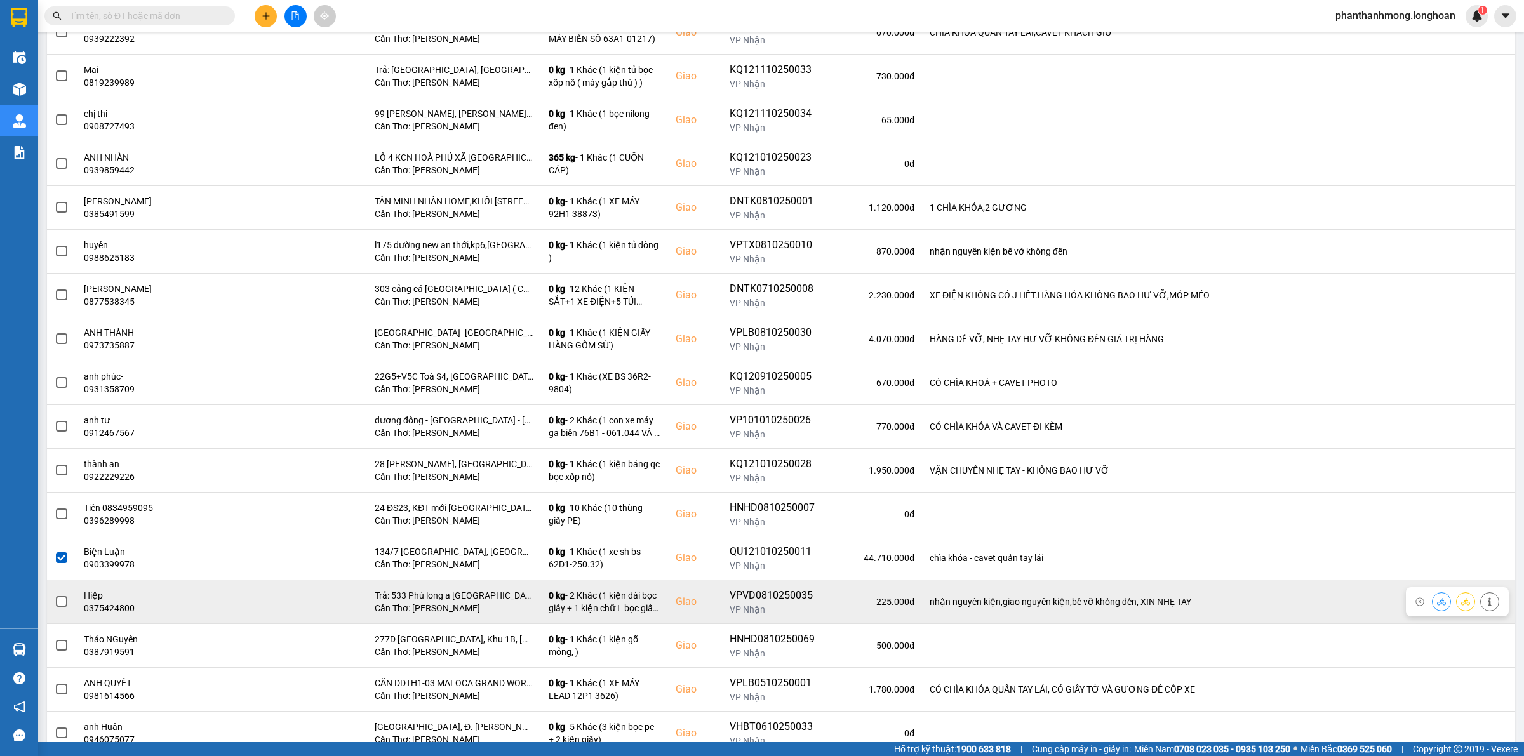
click at [61, 604] on span at bounding box center [61, 601] width 11 height 11
click at [55, 595] on input "checkbox" at bounding box center [55, 595] width 0 height 0
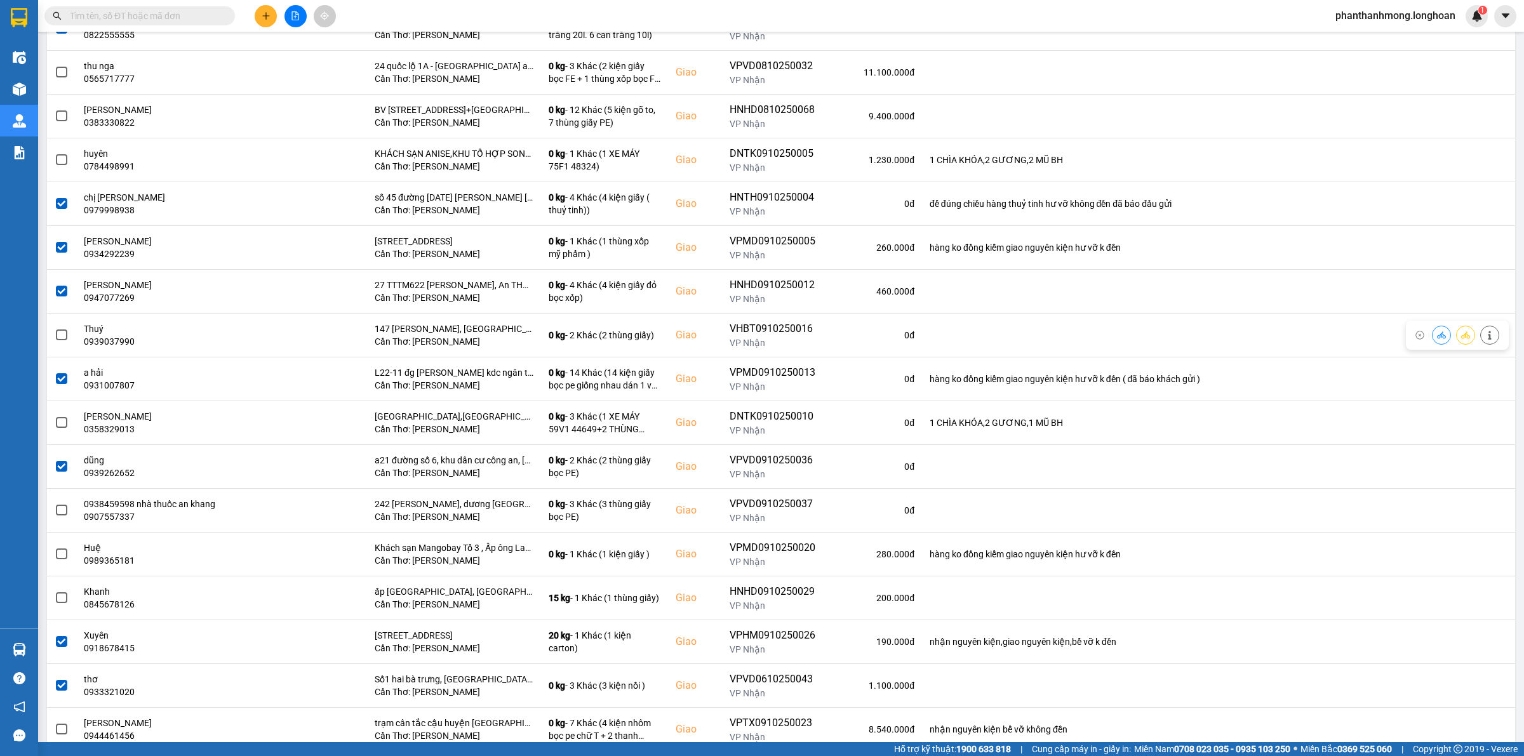
scroll to position [0, 0]
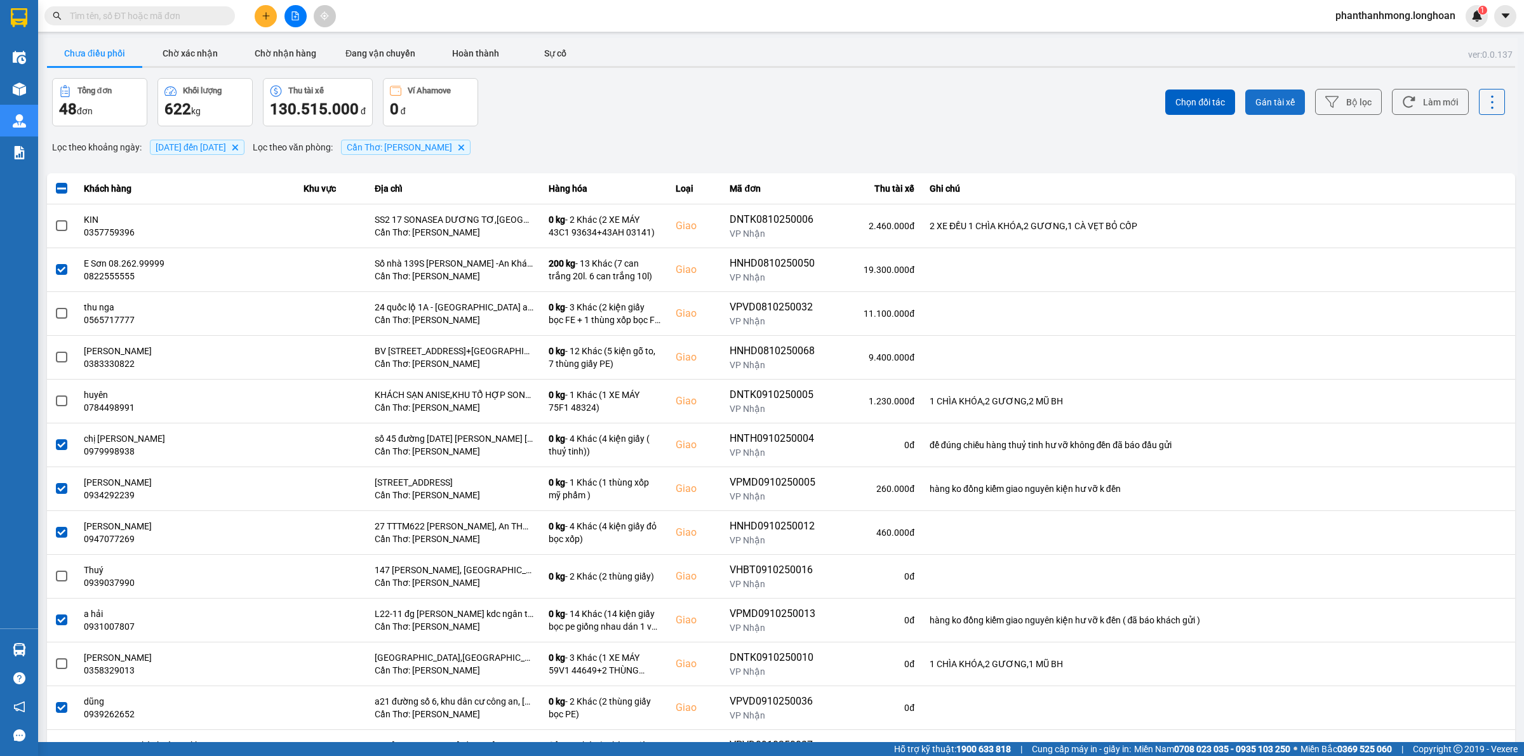
click at [1274, 102] on span "Gán tài xế" at bounding box center [1274, 102] width 39 height 13
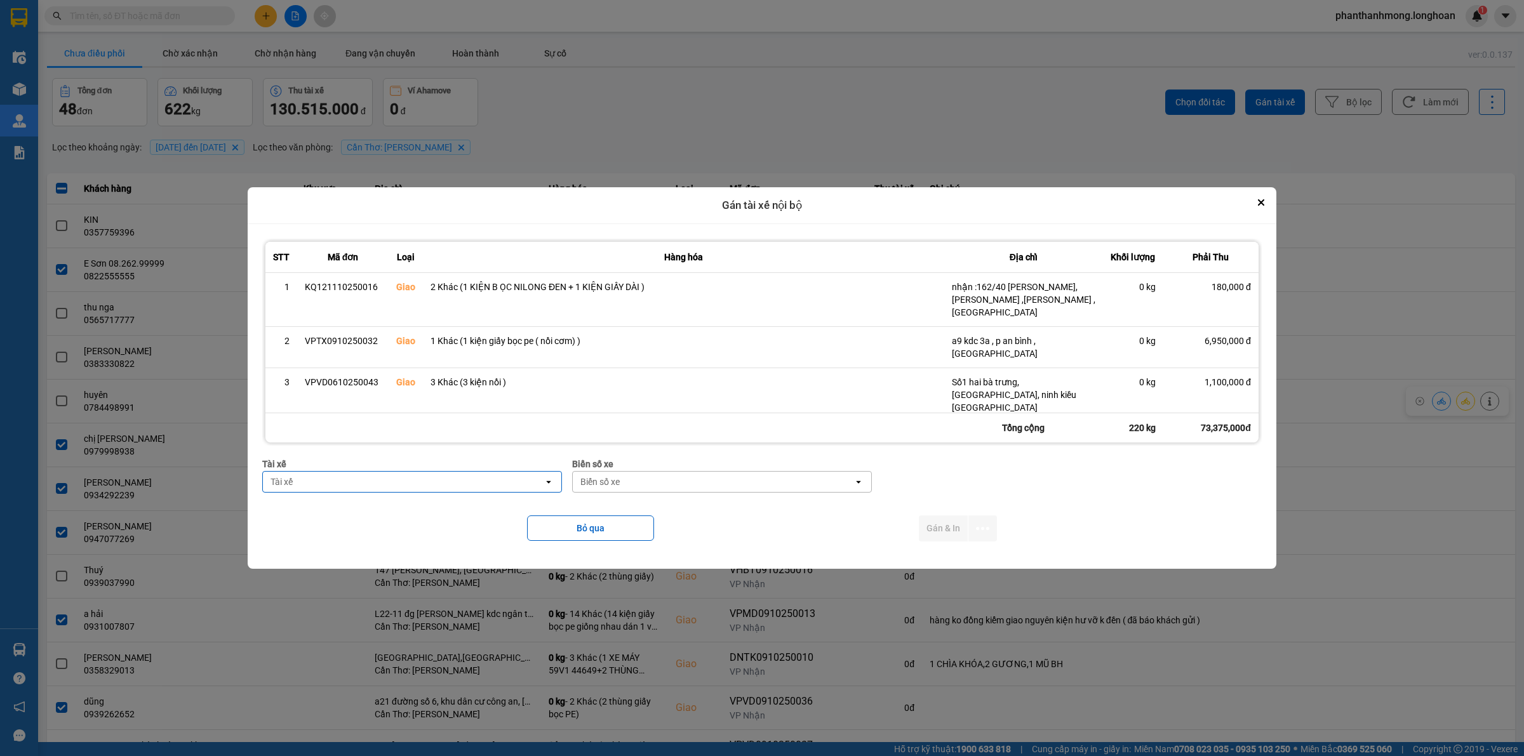
click at [488, 478] on div "Tài xế" at bounding box center [403, 482] width 281 height 20
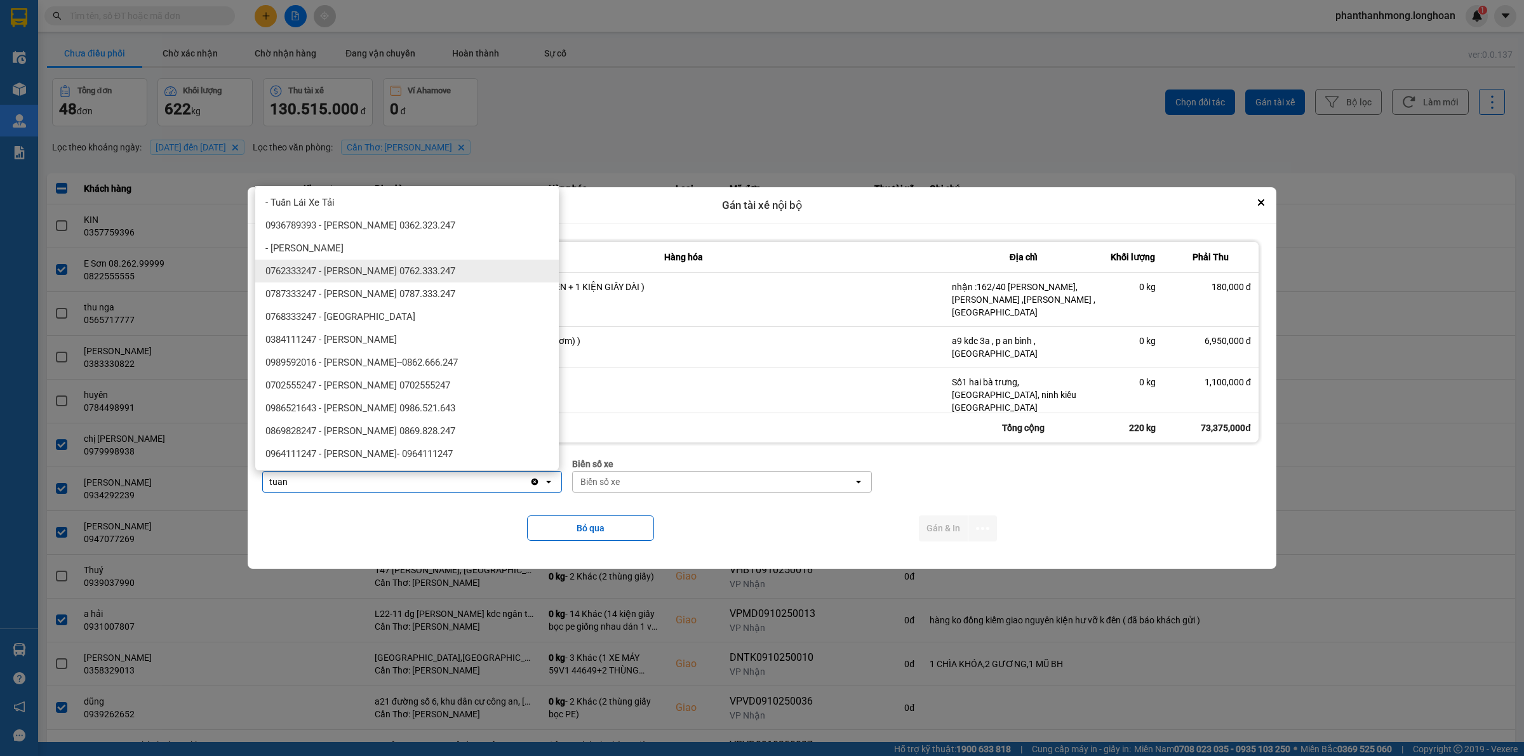
type input "tuan"
click at [413, 271] on span "0762333247 - Đặng Văn Tuấn 0762.333.247" at bounding box center [360, 271] width 190 height 13
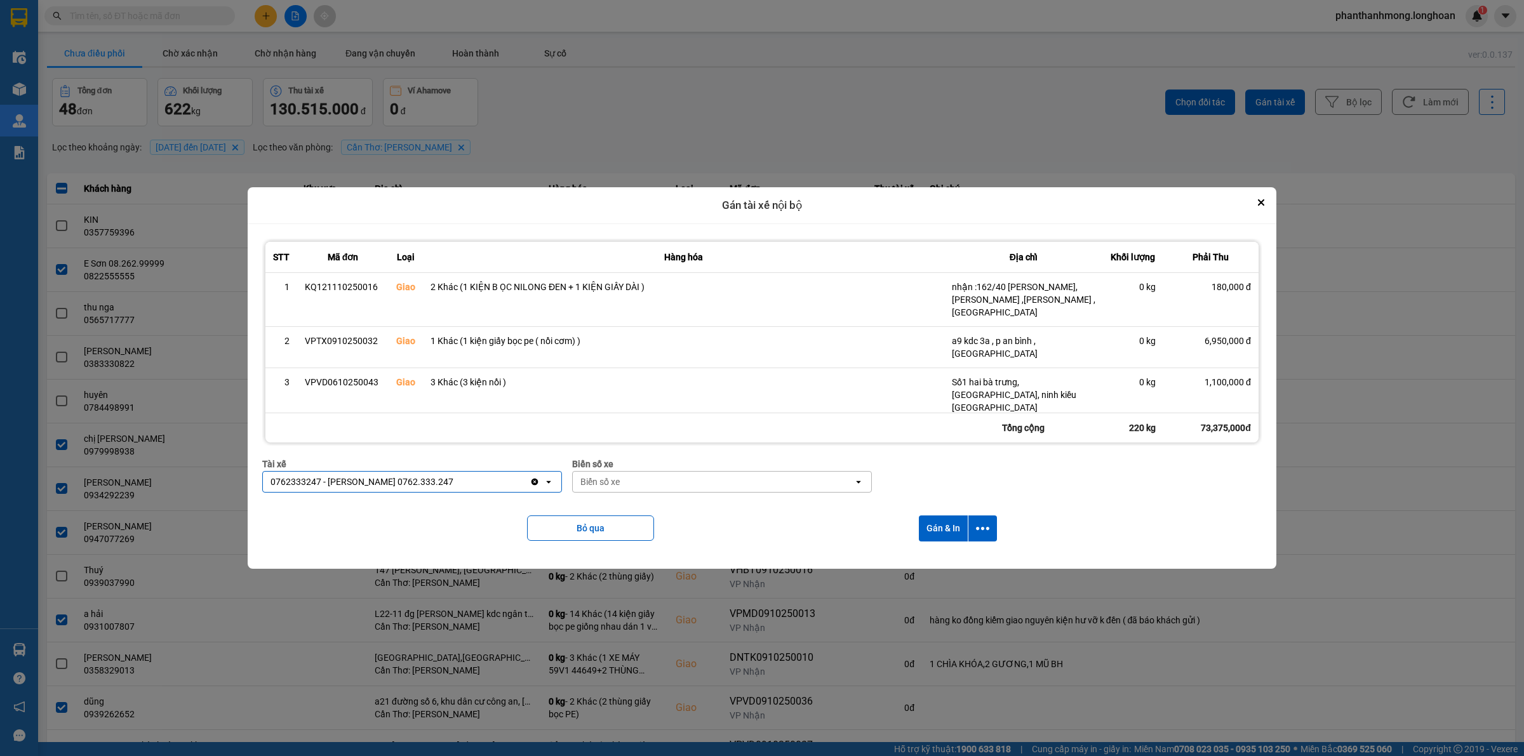
click at [601, 488] on div "Biển số xe" at bounding box center [599, 482] width 39 height 13
type input "94"
click at [660, 514] on div "29E-376.94" at bounding box center [722, 509] width 304 height 23
click at [983, 528] on icon "dialog" at bounding box center [982, 528] width 13 height 3
click at [940, 559] on span "Chỉ gán tài" at bounding box center [935, 563] width 42 height 13
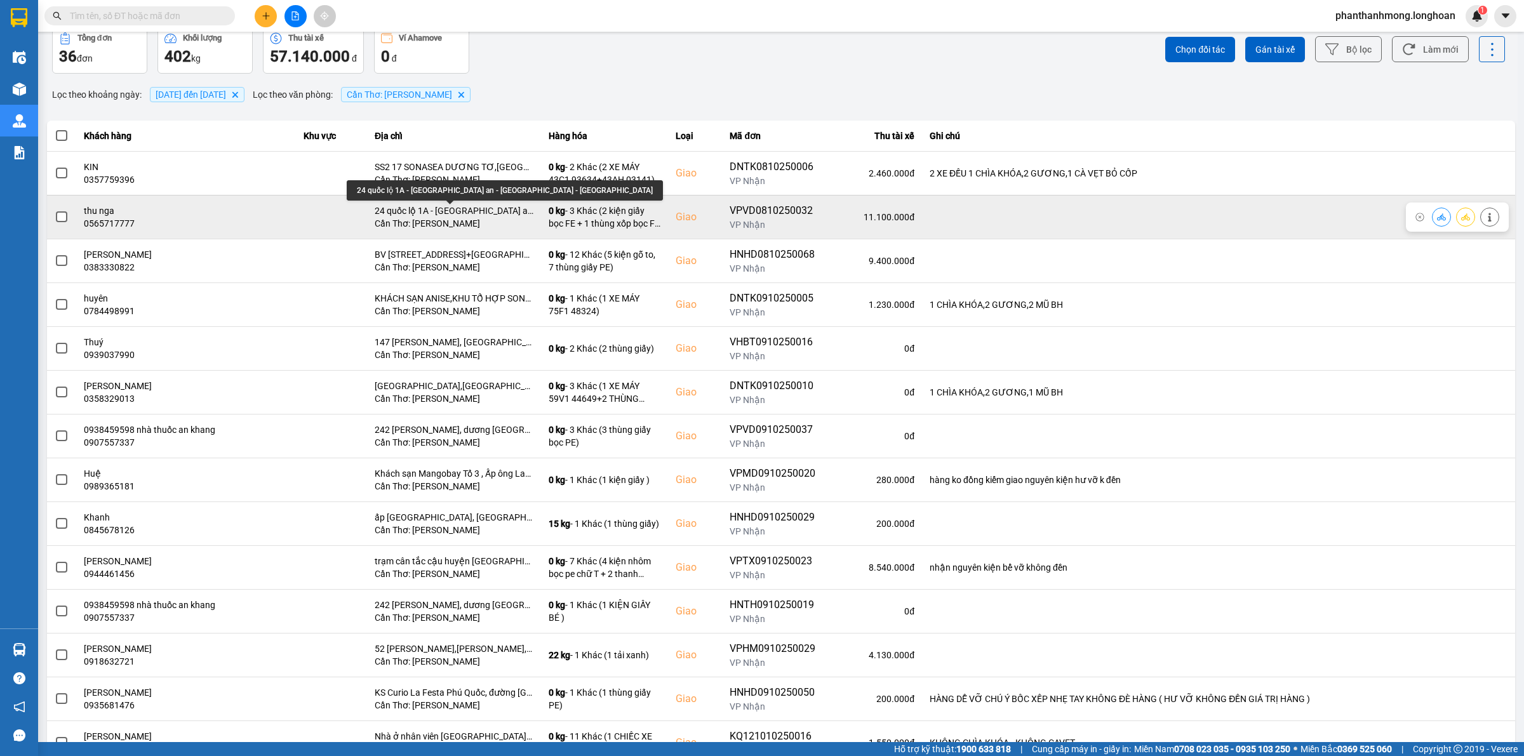
scroll to position [79, 0]
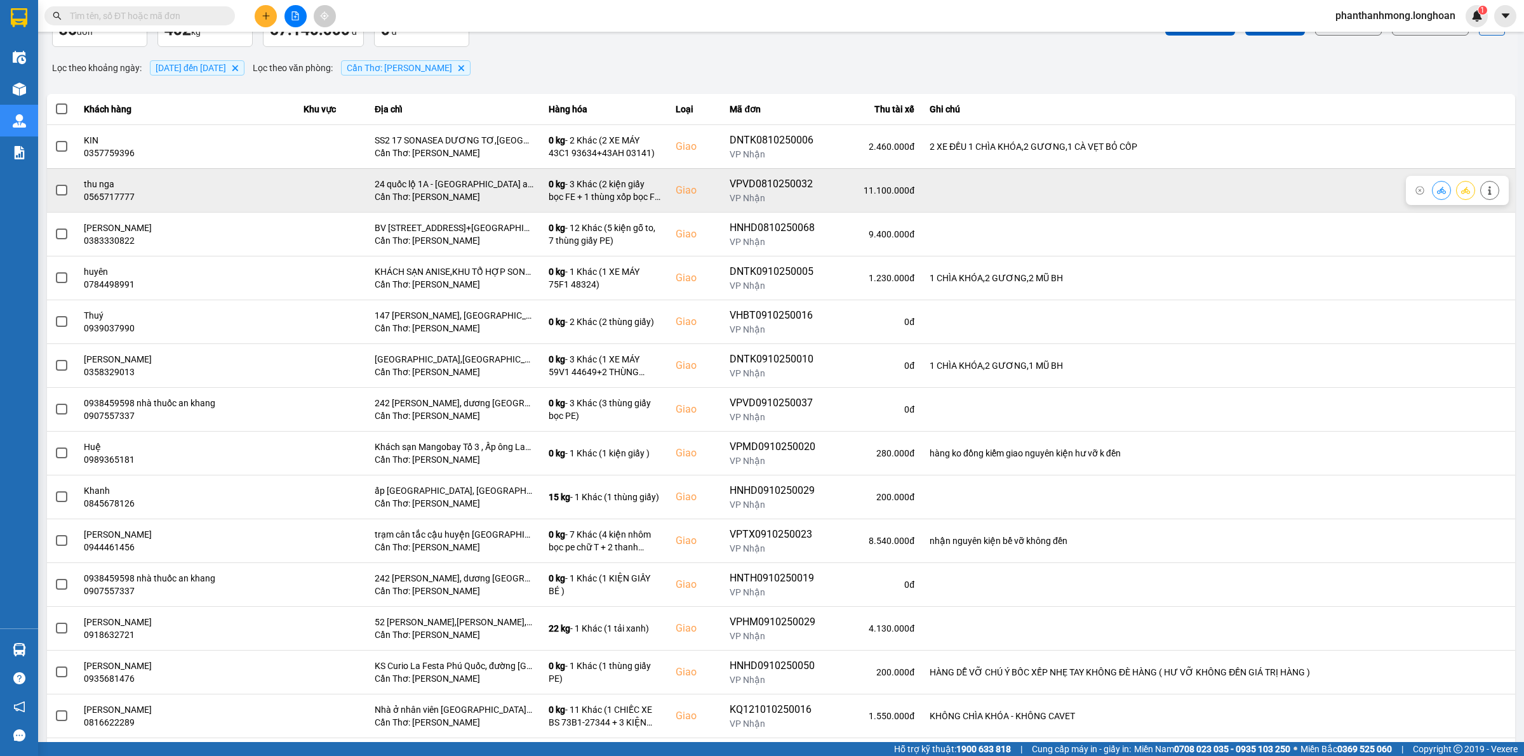
click at [57, 188] on span at bounding box center [61, 190] width 11 height 11
click at [55, 183] on input "checkbox" at bounding box center [55, 183] width 0 height 0
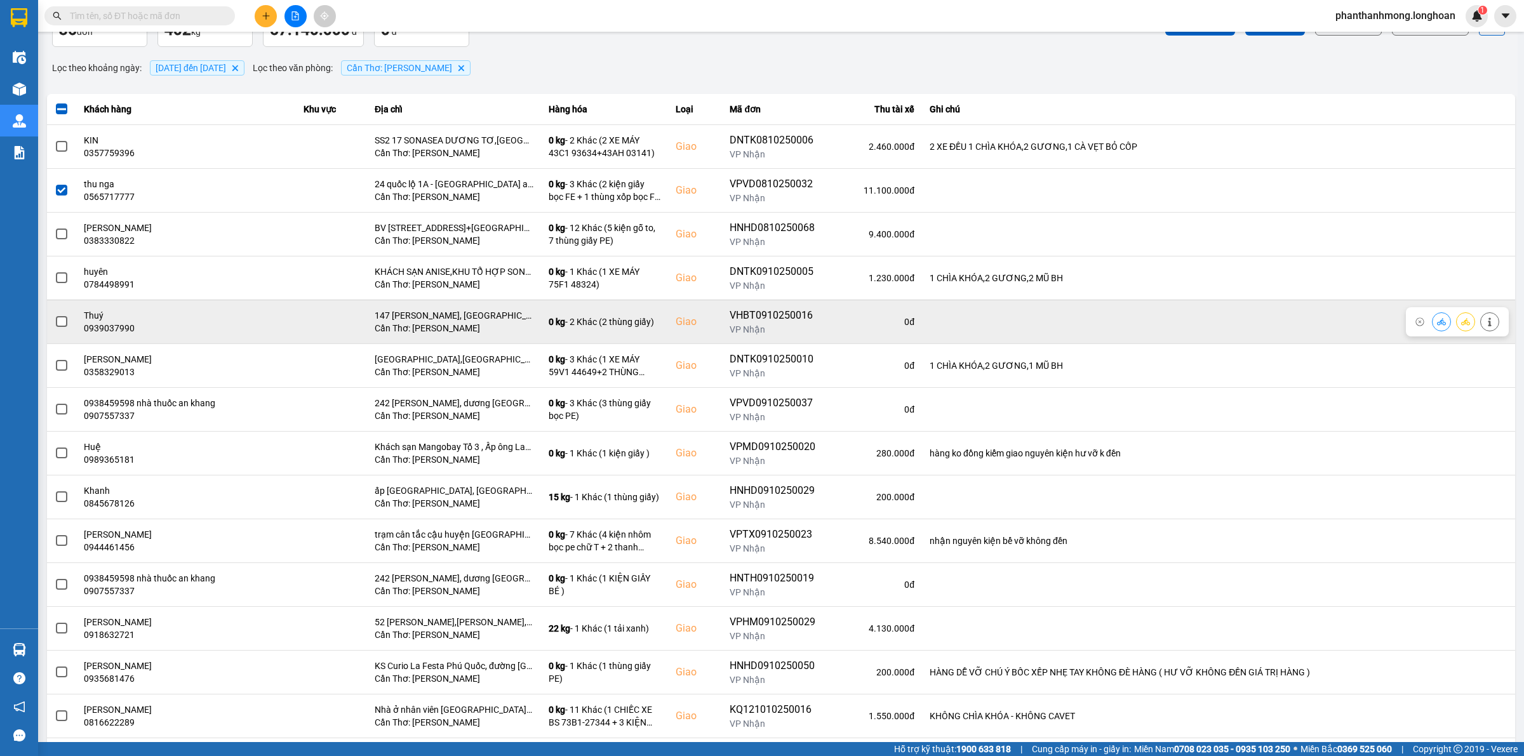
click at [62, 324] on span at bounding box center [61, 321] width 11 height 11
click at [55, 315] on input "checkbox" at bounding box center [55, 315] width 0 height 0
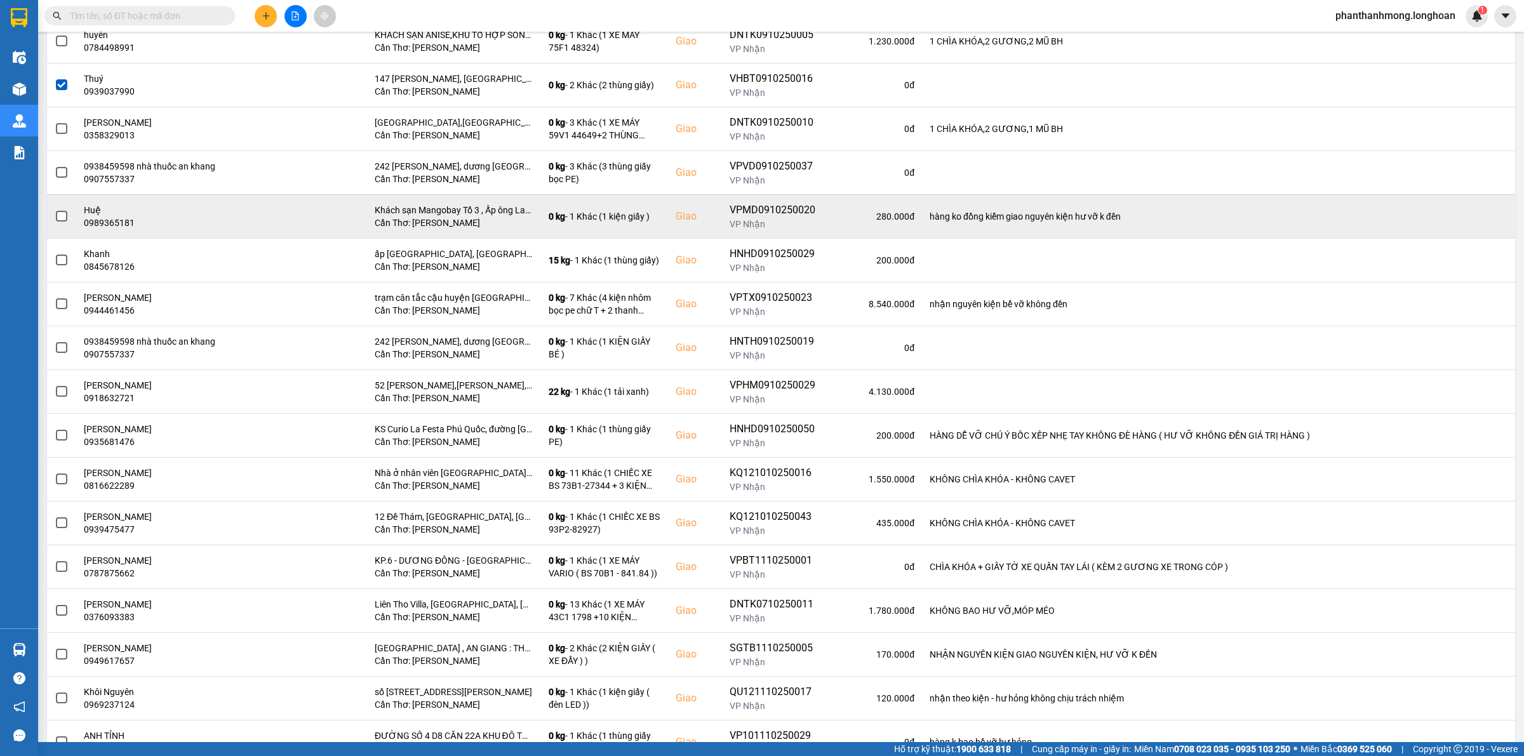
scroll to position [317, 0]
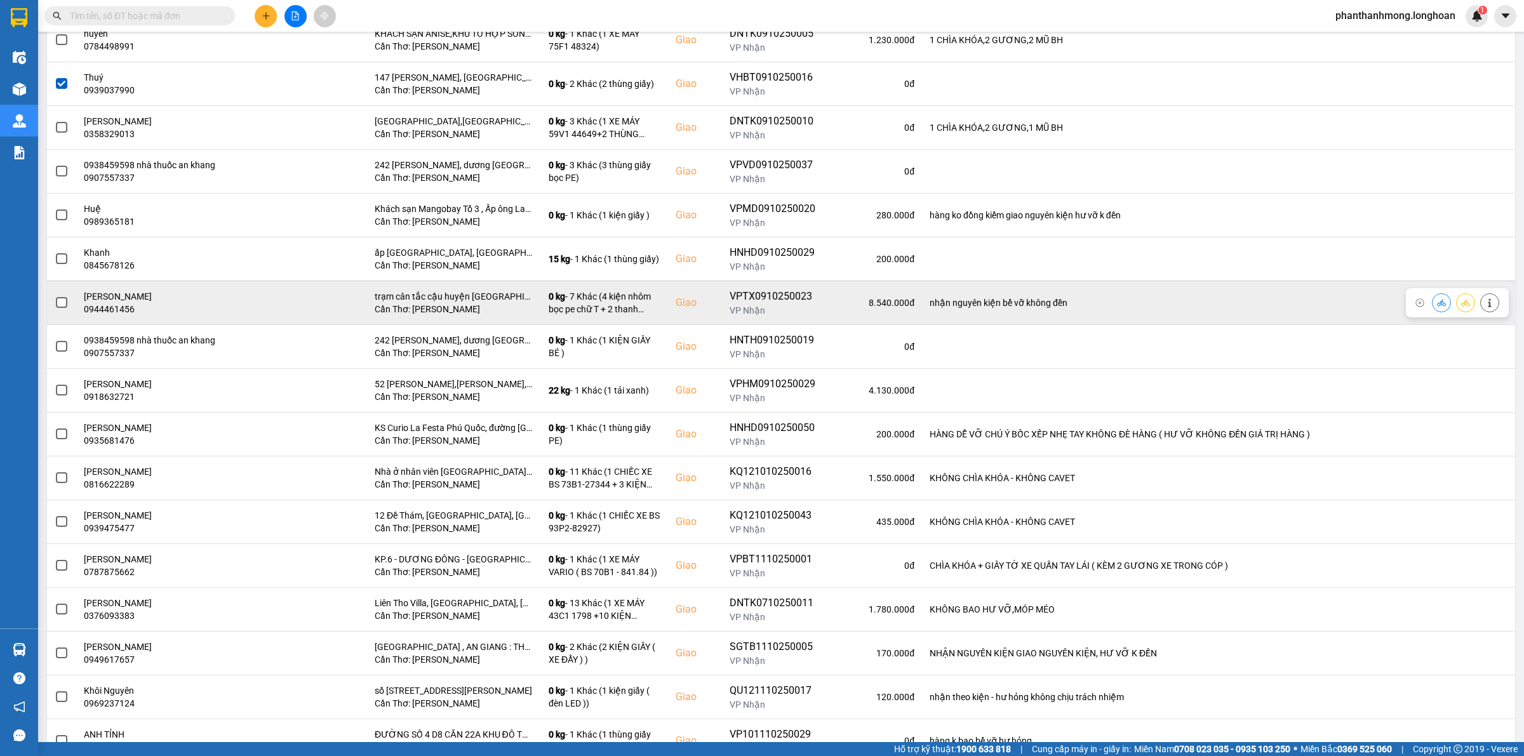
click at [53, 308] on td at bounding box center [61, 303] width 29 height 44
click at [57, 304] on span at bounding box center [61, 302] width 11 height 11
click at [55, 296] on input "checkbox" at bounding box center [55, 296] width 0 height 0
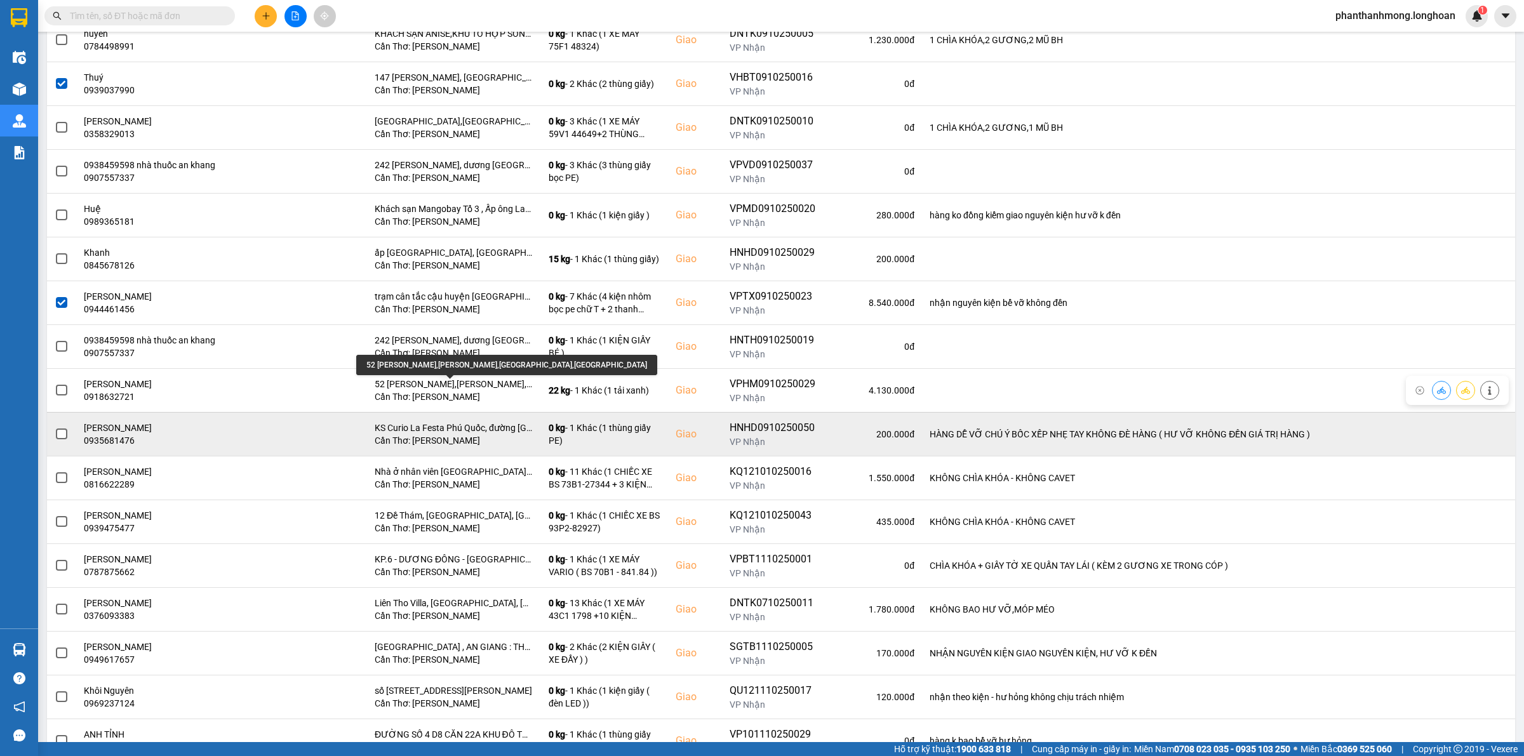
scroll to position [397, 0]
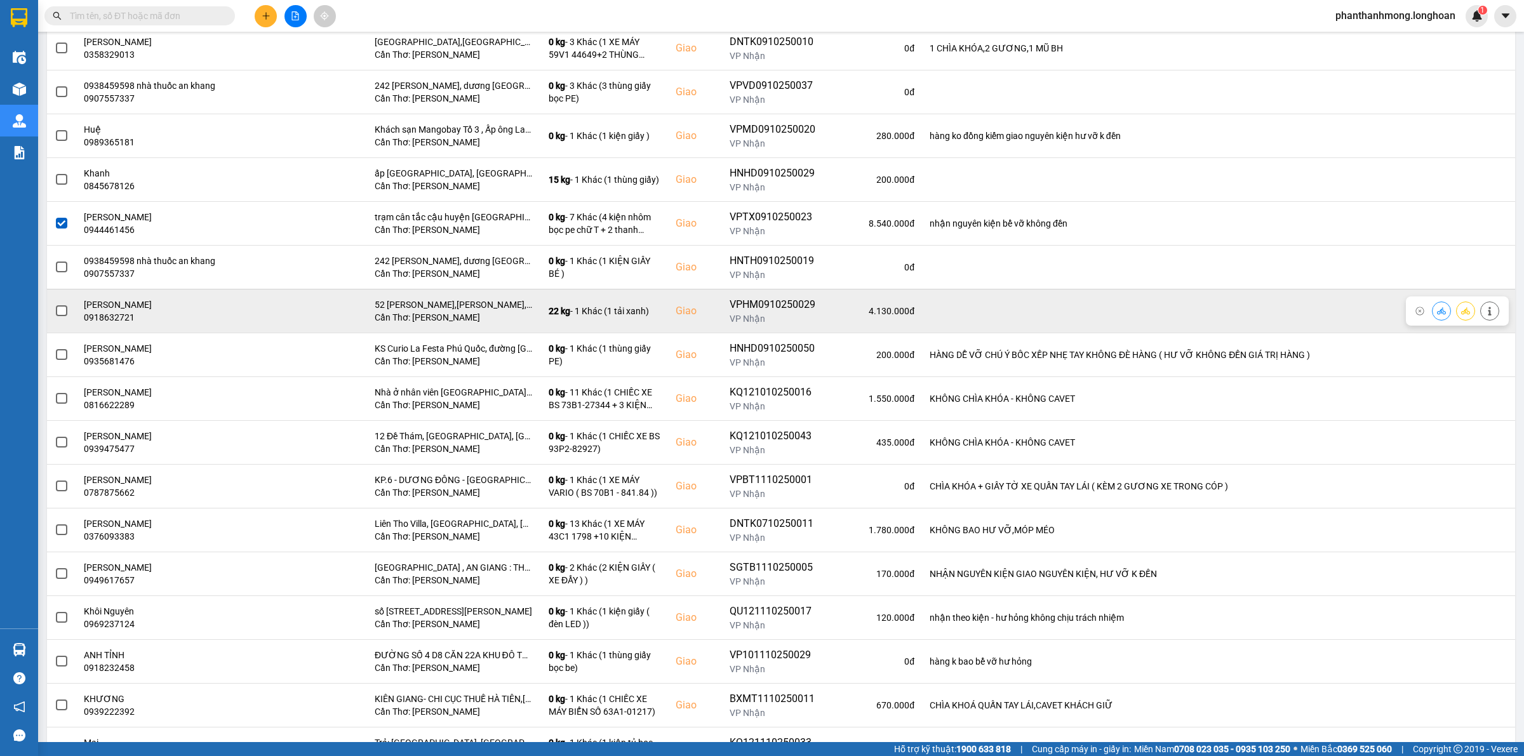
click at [62, 315] on span at bounding box center [61, 310] width 11 height 11
click at [55, 304] on input "checkbox" at bounding box center [55, 304] width 0 height 0
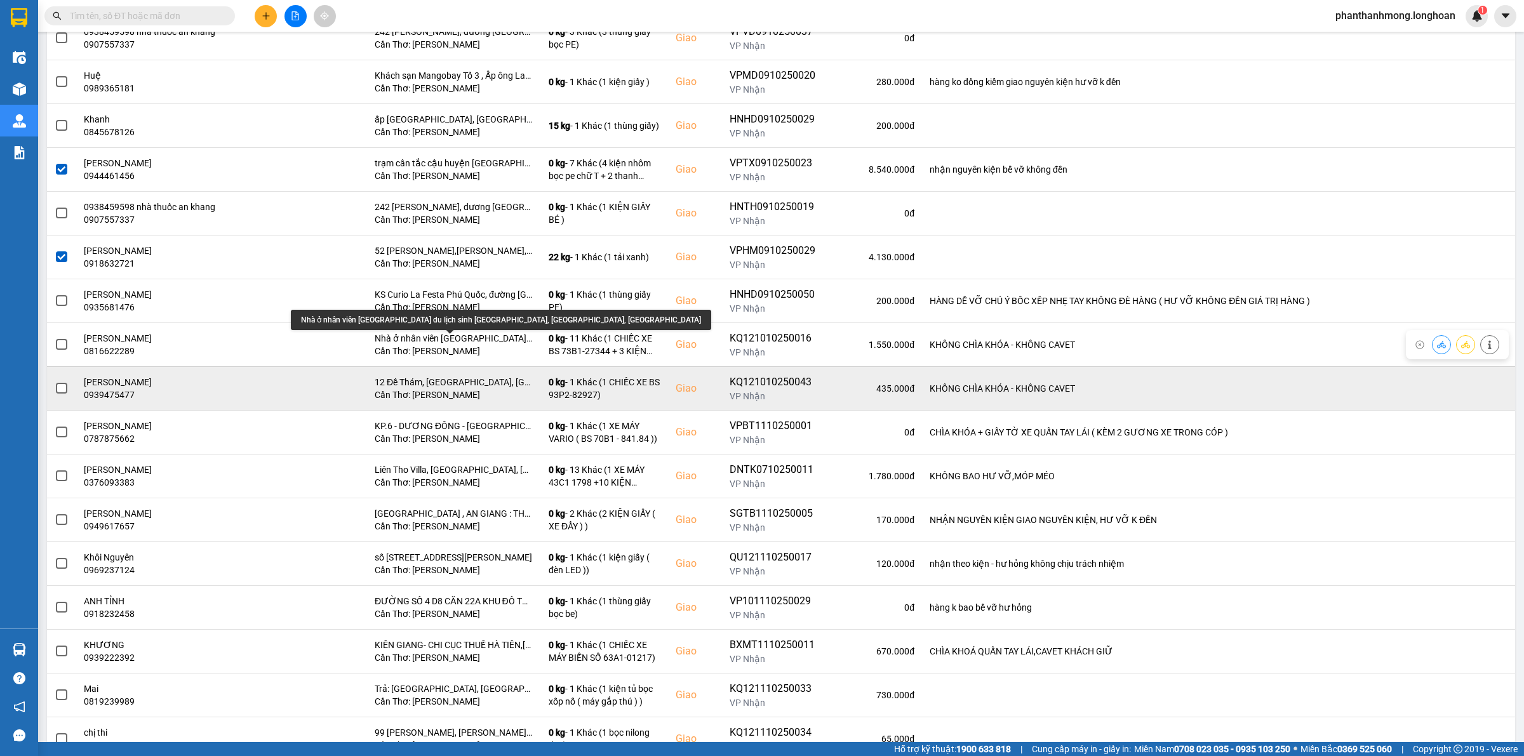
scroll to position [476, 0]
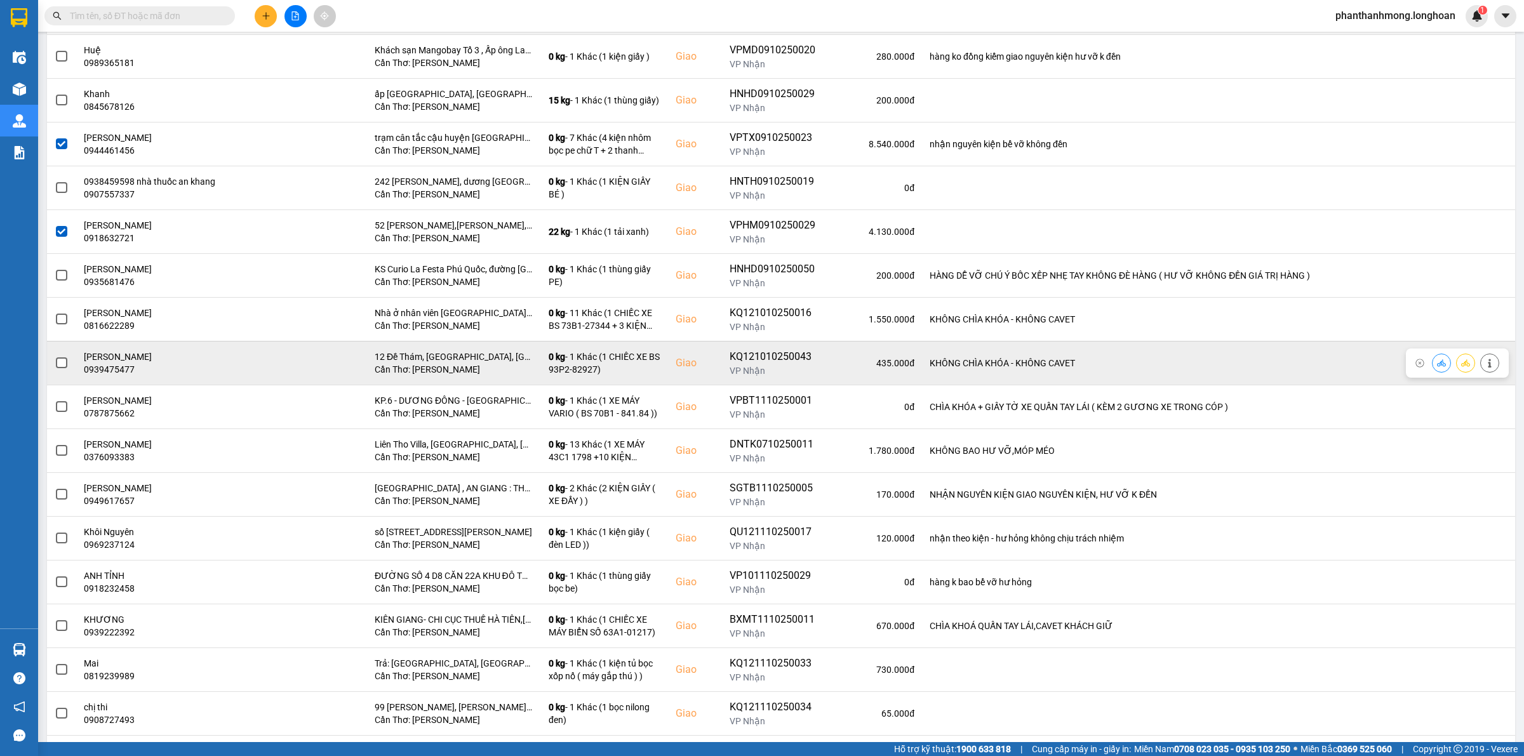
click at [51, 363] on td at bounding box center [61, 363] width 29 height 44
click at [63, 364] on span at bounding box center [61, 362] width 11 height 11
click at [55, 356] on input "checkbox" at bounding box center [55, 356] width 0 height 0
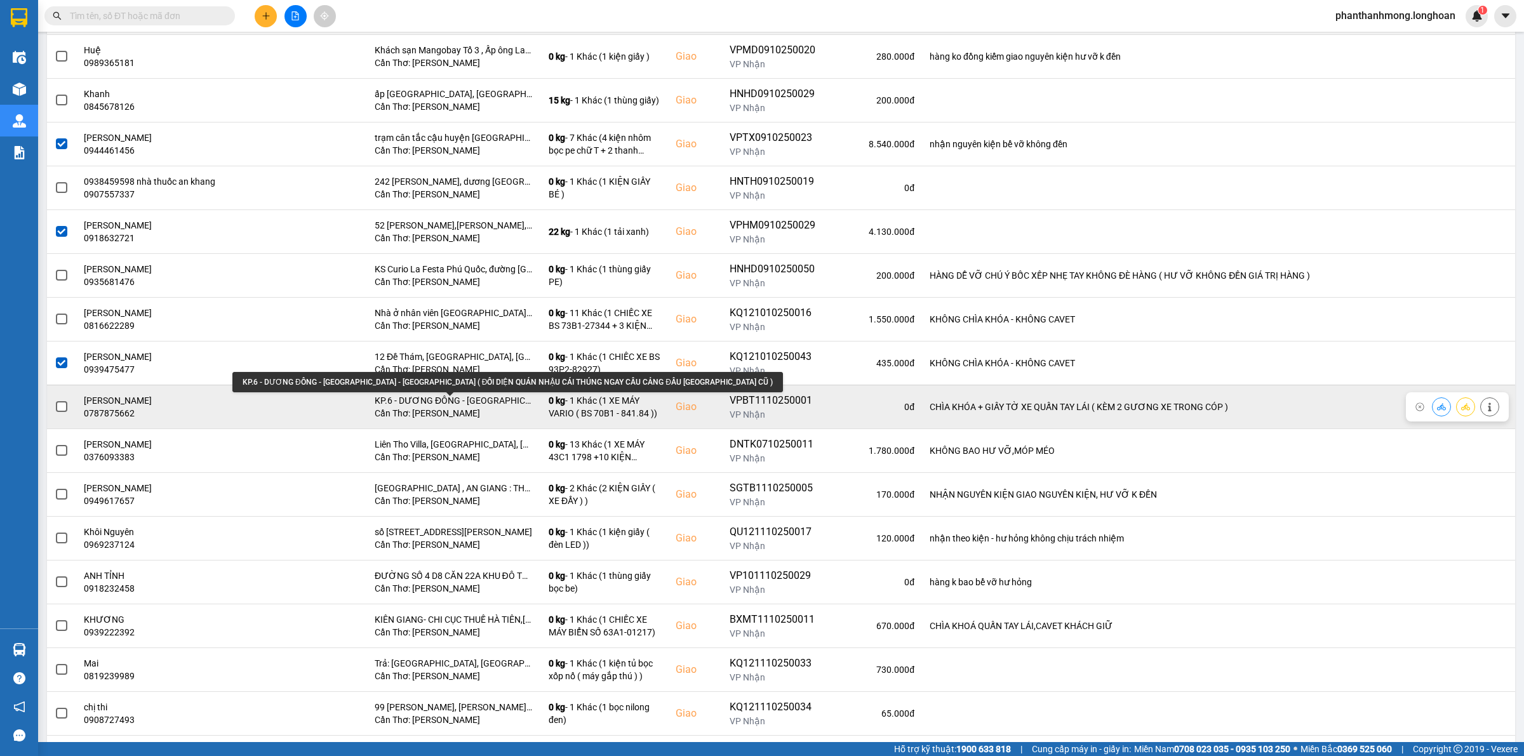
scroll to position [556, 0]
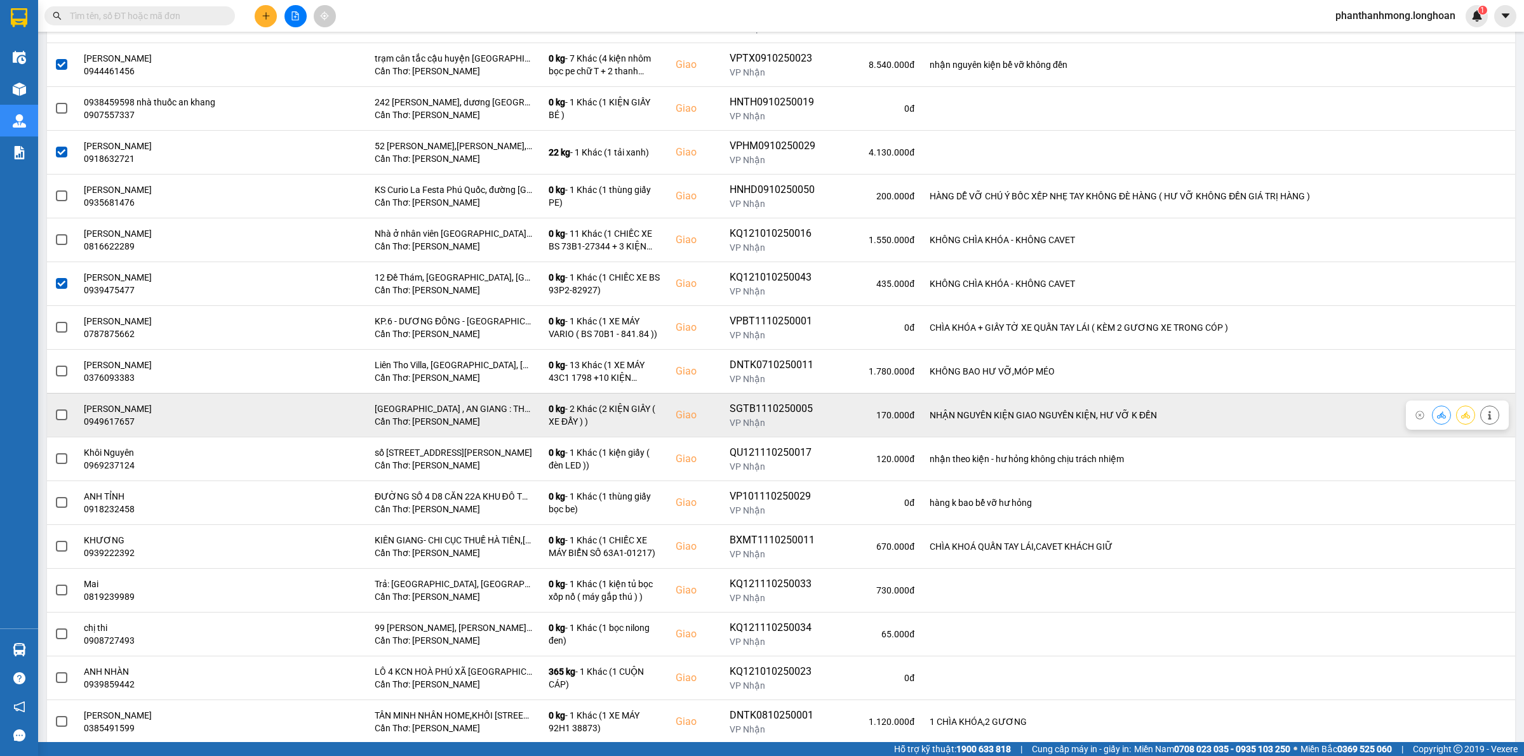
click at [63, 416] on span at bounding box center [61, 415] width 11 height 11
click at [55, 408] on input "checkbox" at bounding box center [55, 408] width 0 height 0
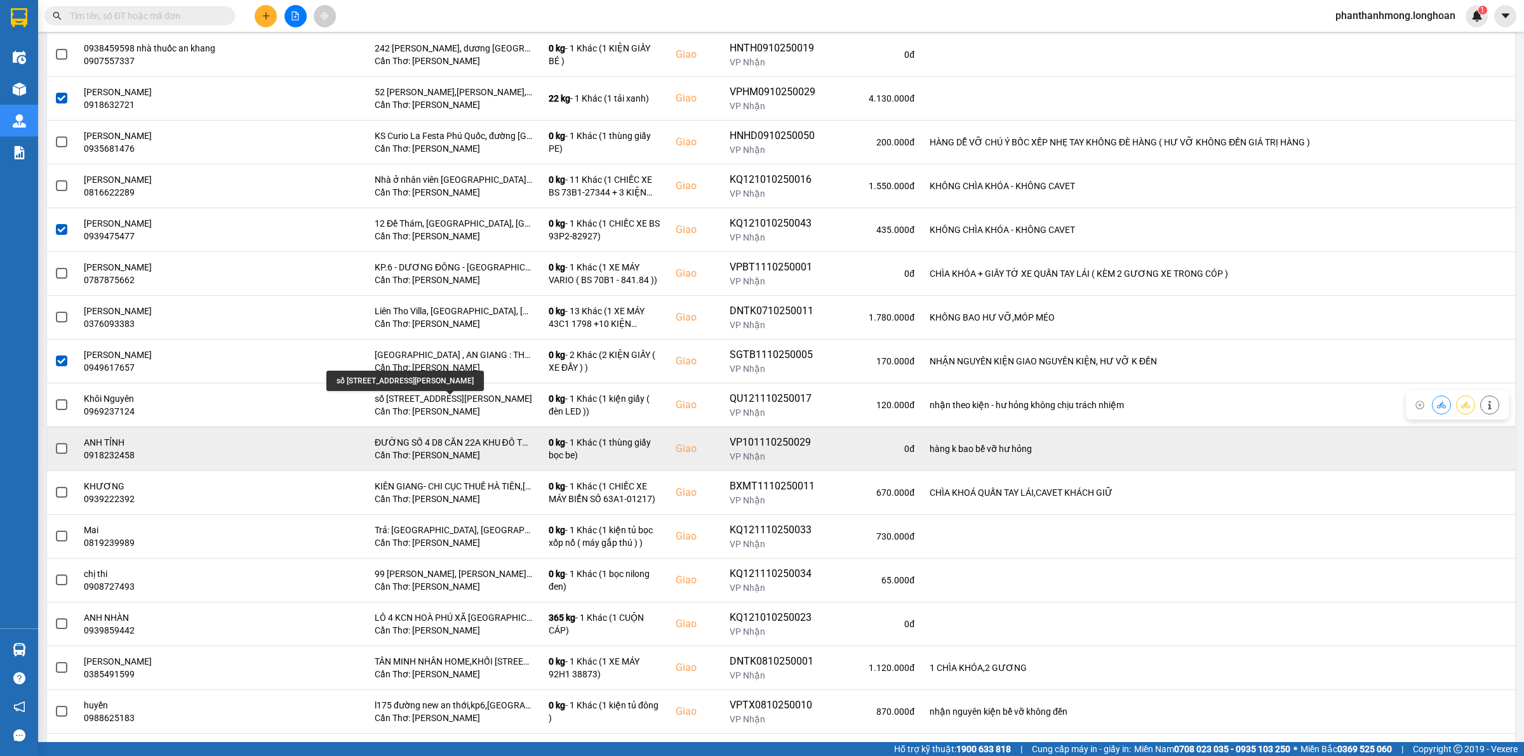
scroll to position [635, 0]
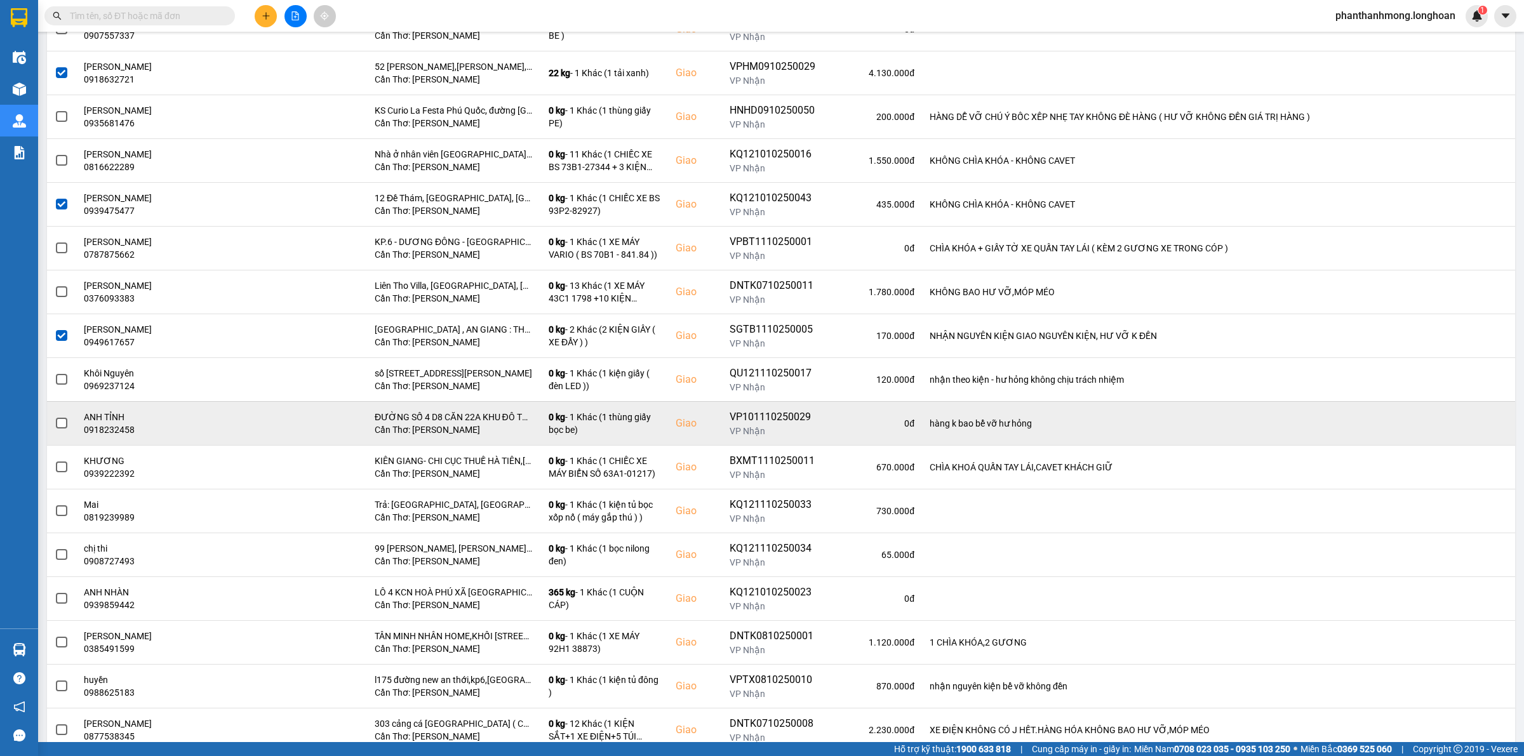
click at [56, 429] on span at bounding box center [61, 423] width 11 height 11
click at [55, 417] on input "checkbox" at bounding box center [55, 417] width 0 height 0
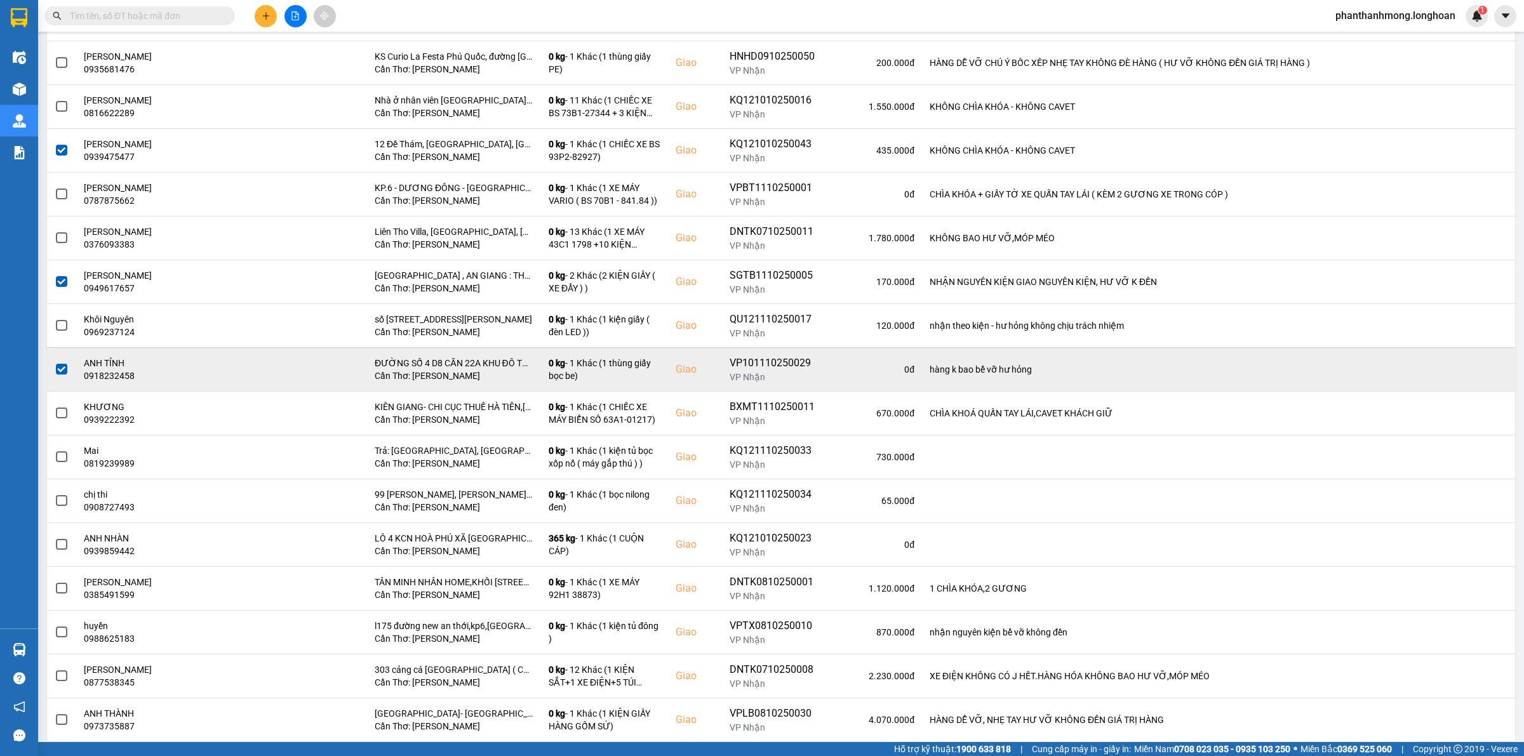
scroll to position [714, 0]
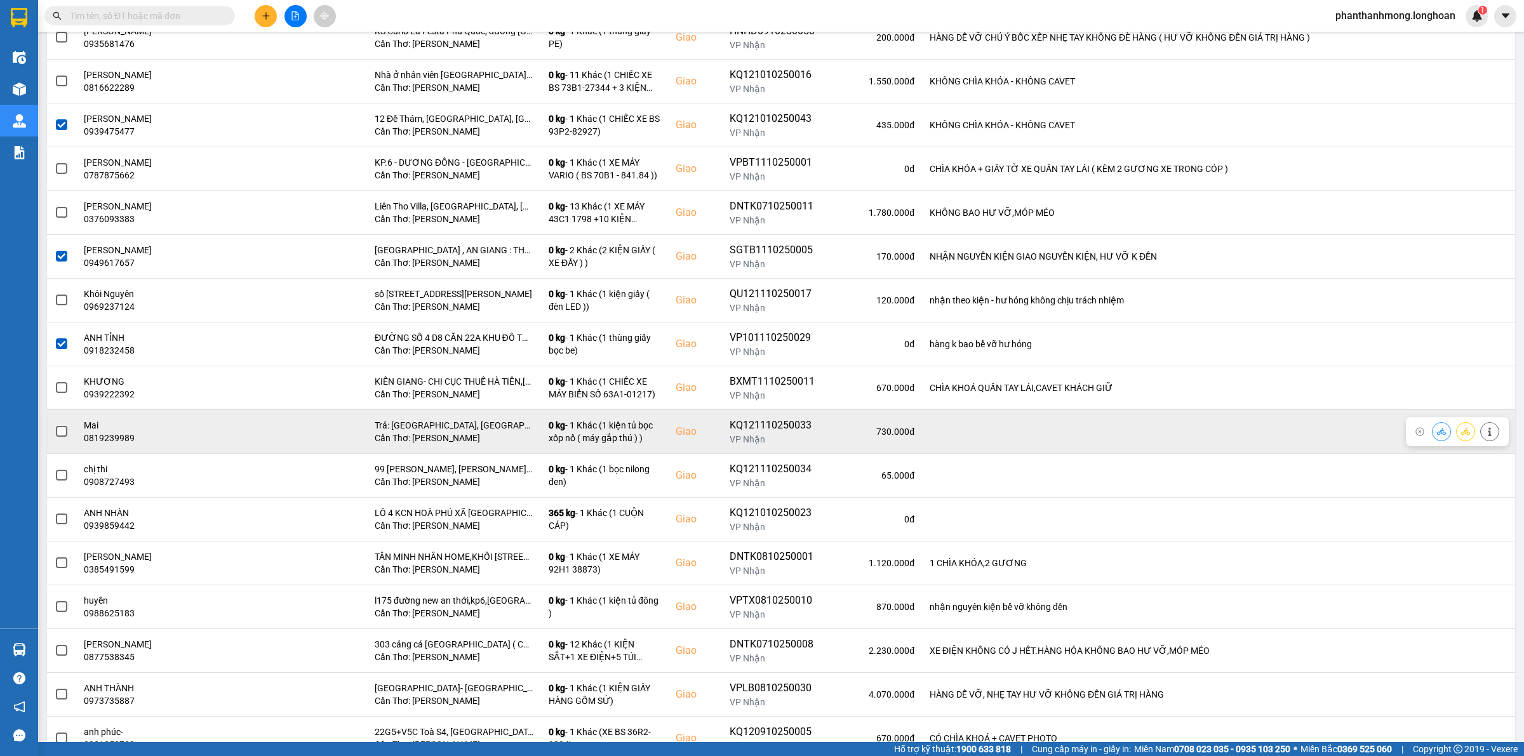
click at [56, 437] on span at bounding box center [61, 431] width 11 height 11
click at [55, 425] on input "checkbox" at bounding box center [55, 425] width 0 height 0
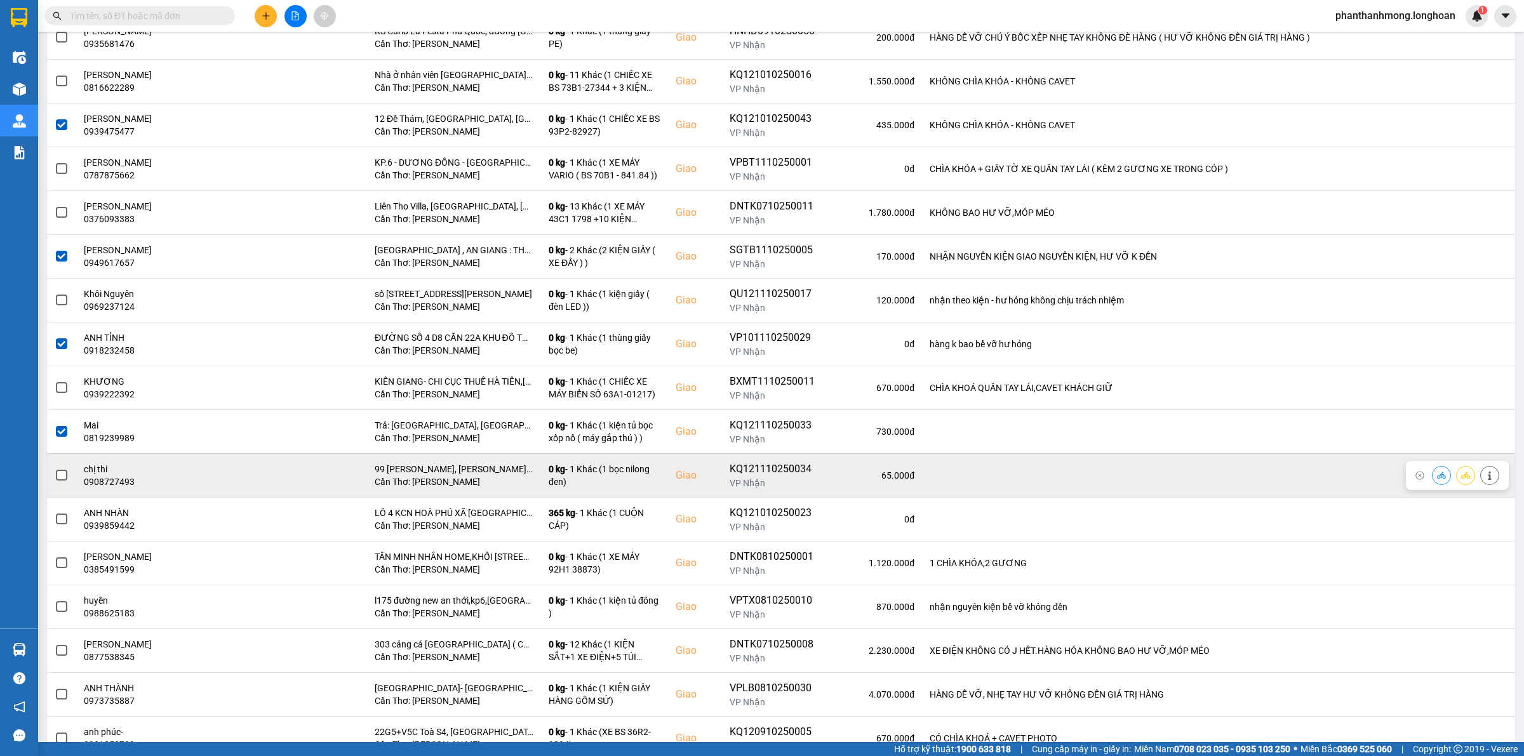
click at [62, 479] on span at bounding box center [61, 475] width 11 height 11
click at [55, 469] on input "checkbox" at bounding box center [55, 469] width 0 height 0
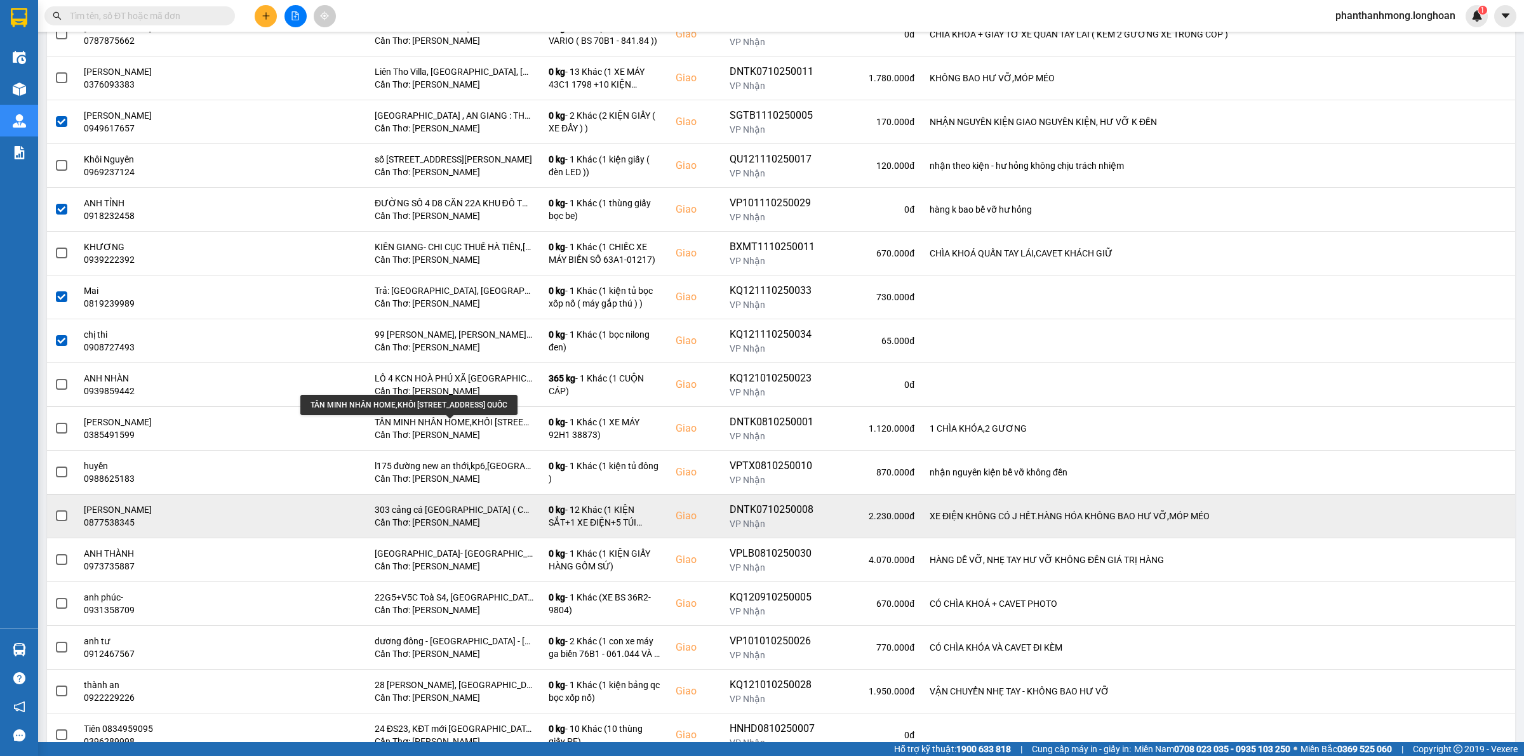
scroll to position [873, 0]
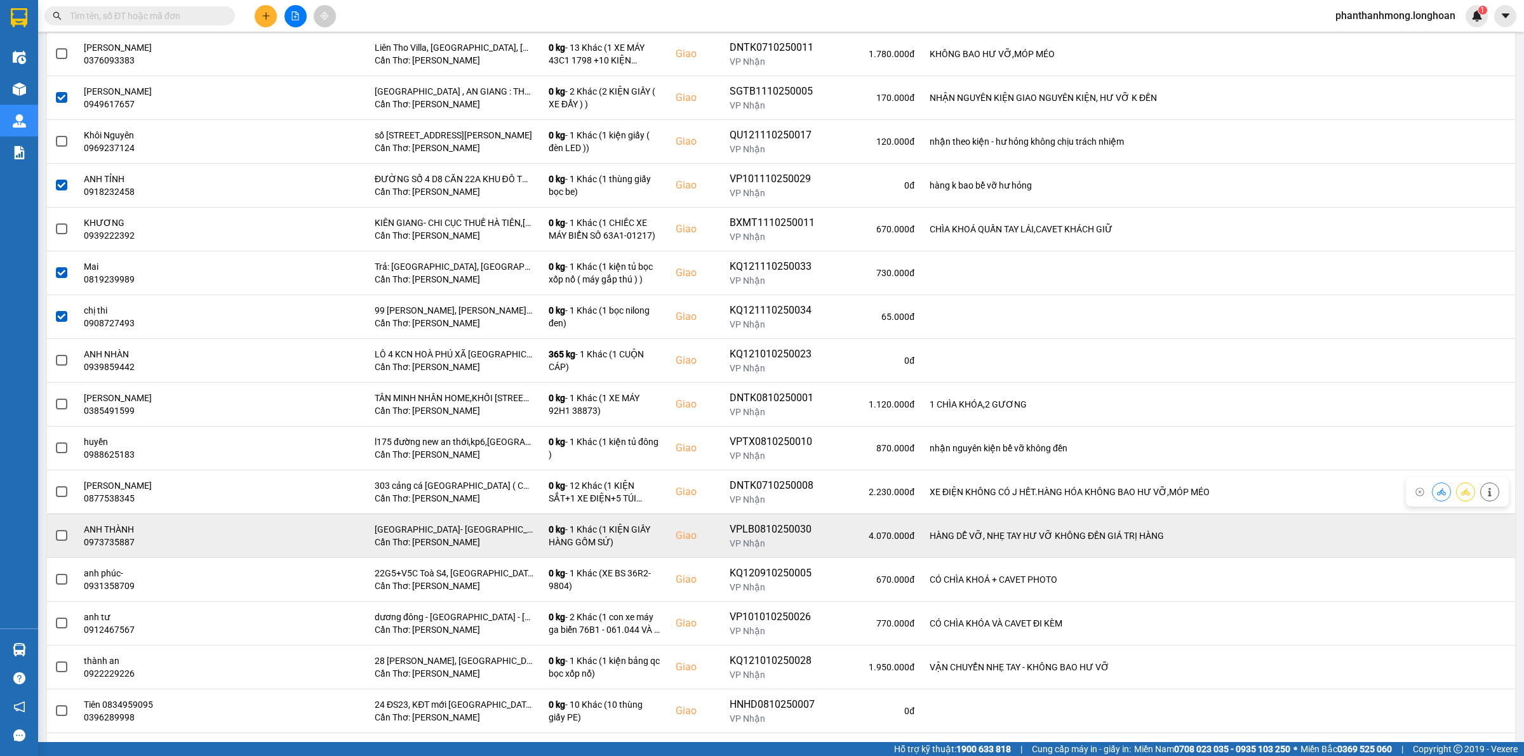
click at [58, 538] on span at bounding box center [61, 535] width 11 height 11
click at [55, 529] on input "checkbox" at bounding box center [55, 529] width 0 height 0
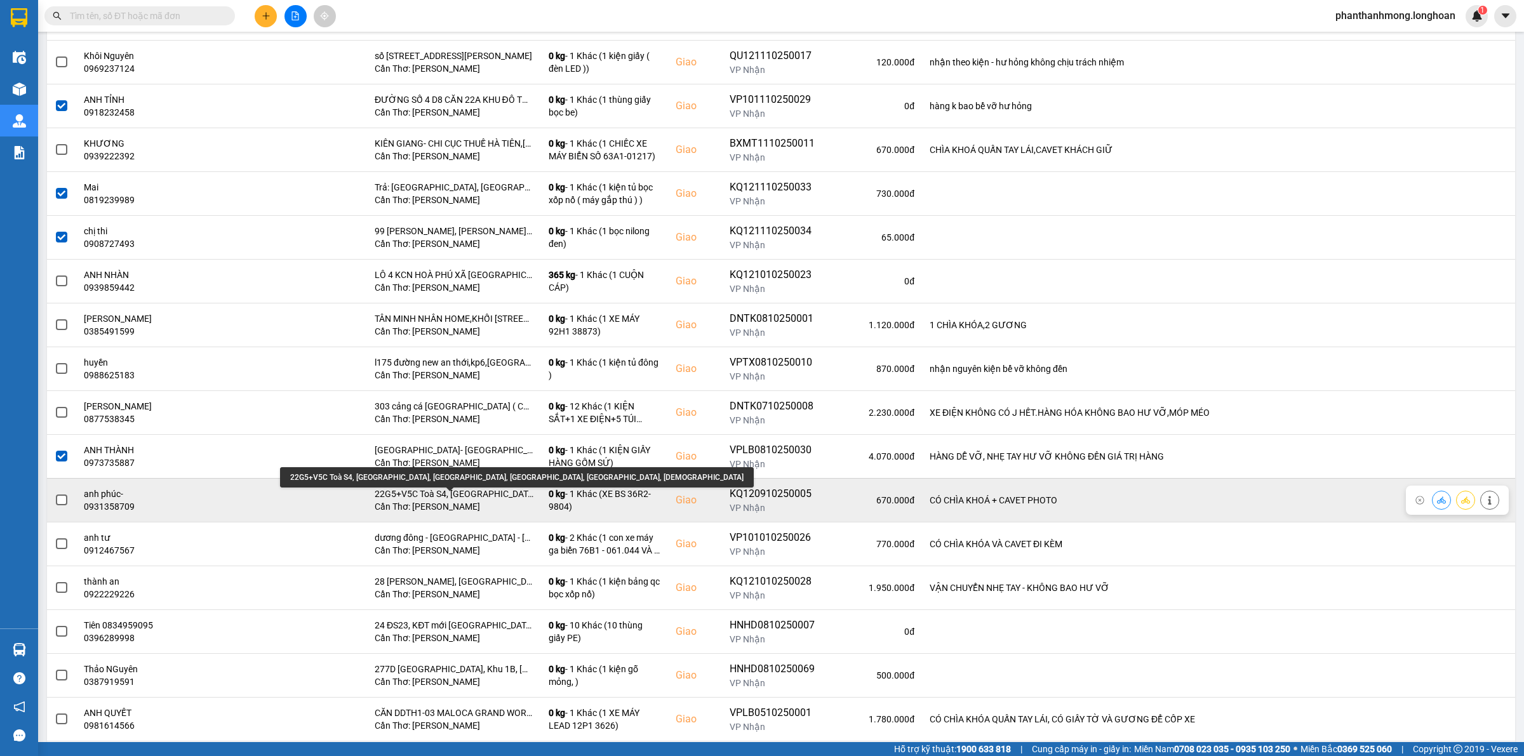
scroll to position [1032, 0]
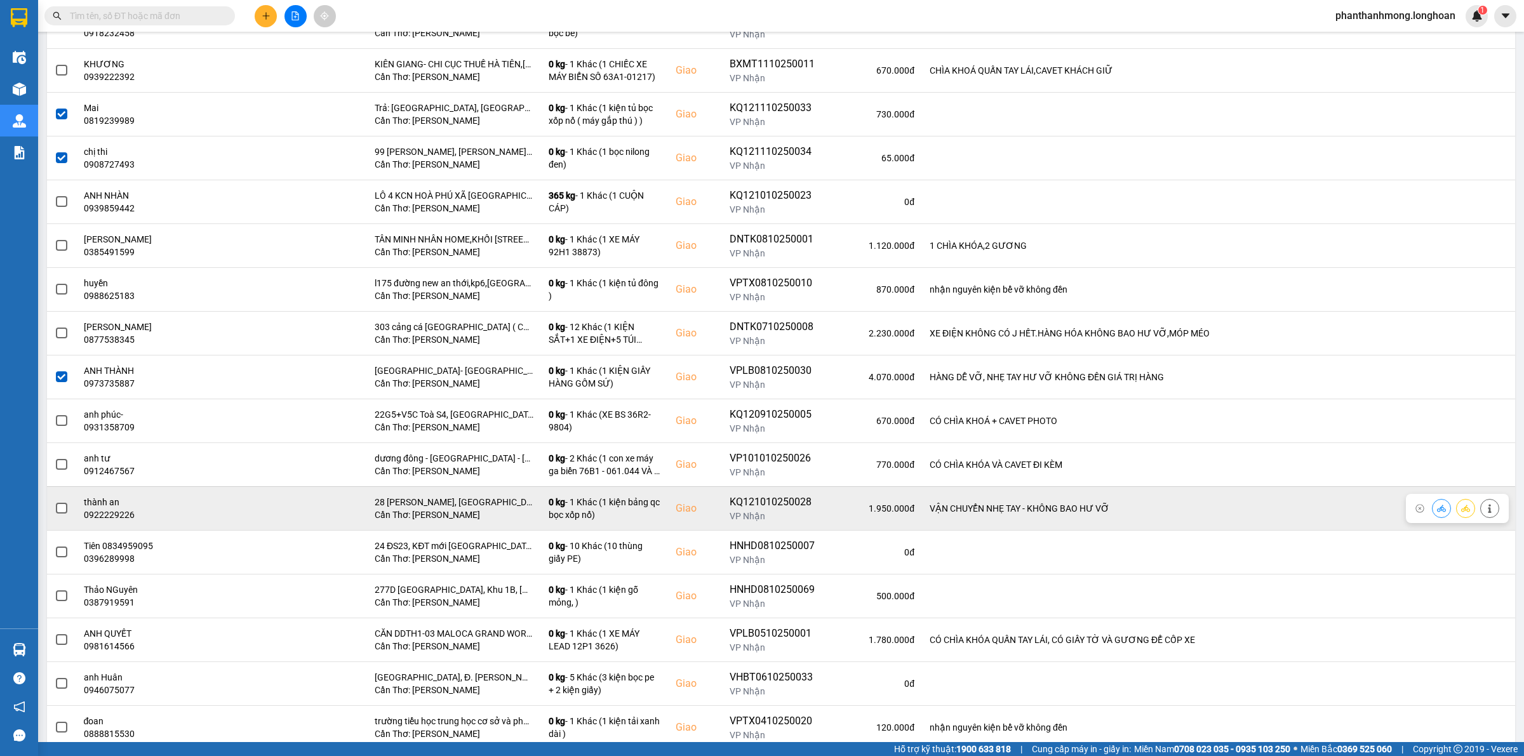
click at [63, 514] on span at bounding box center [61, 508] width 11 height 11
click at [55, 502] on input "checkbox" at bounding box center [55, 502] width 0 height 0
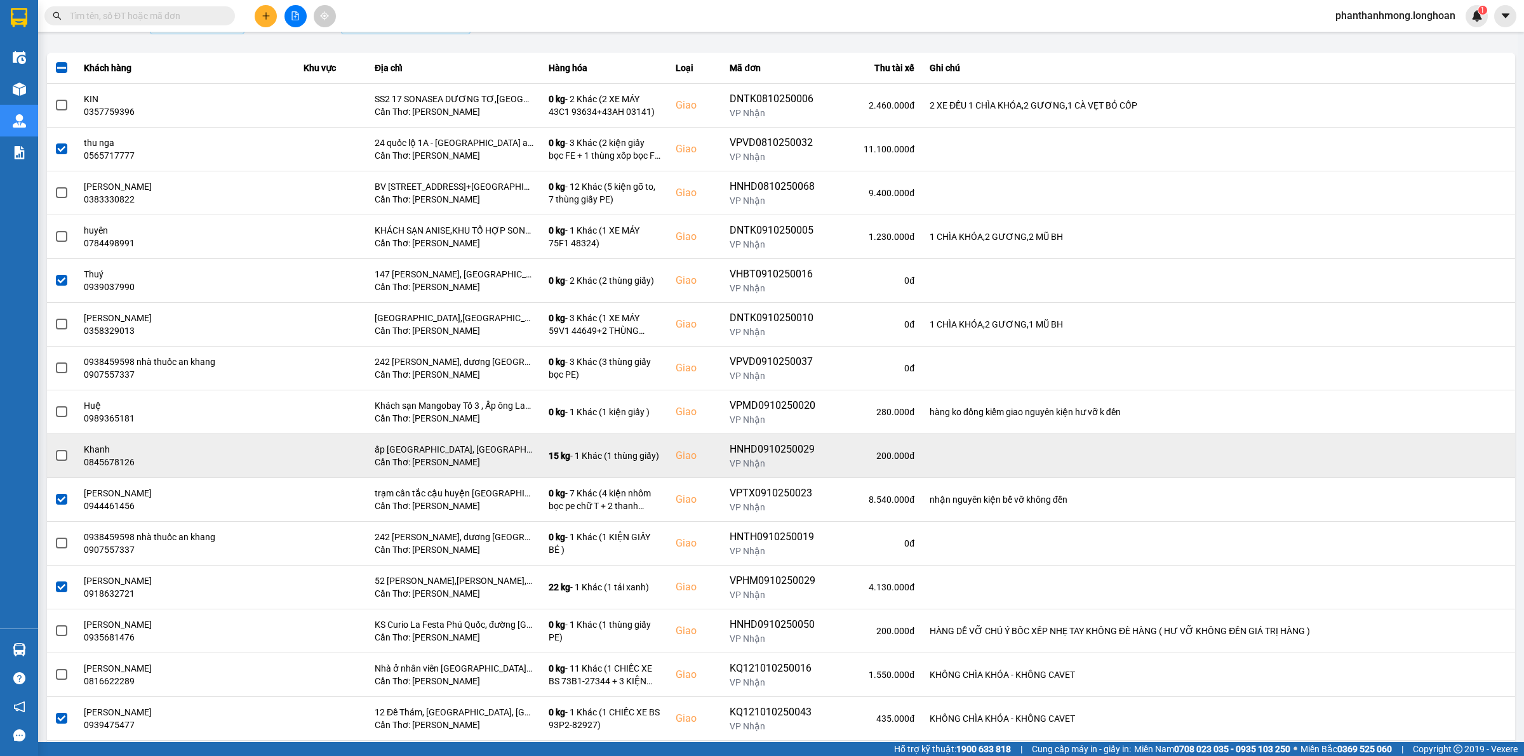
scroll to position [0, 0]
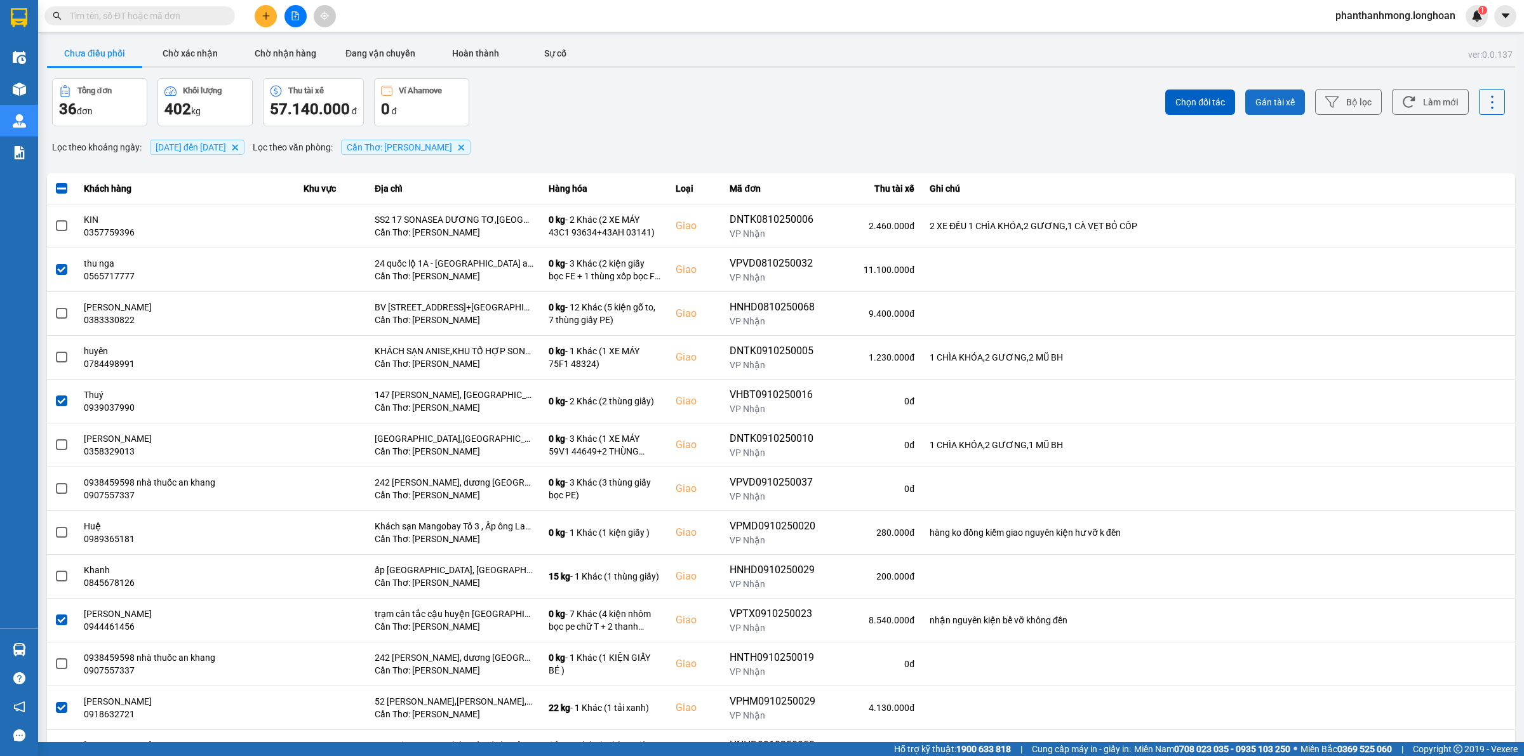
click at [1271, 102] on span "Gán tài xế" at bounding box center [1274, 102] width 39 height 13
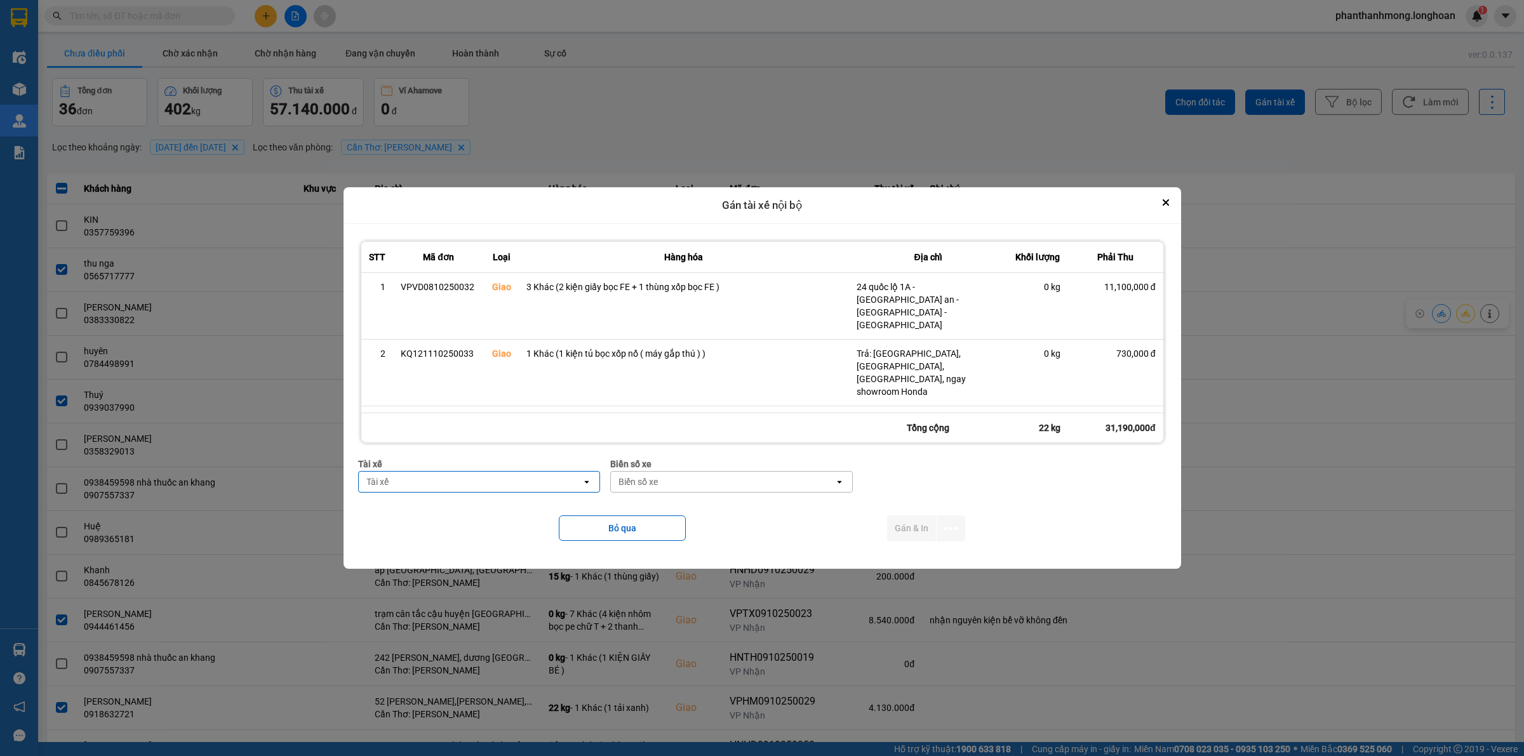
click at [542, 478] on div "Tài xế" at bounding box center [471, 482] width 224 height 20
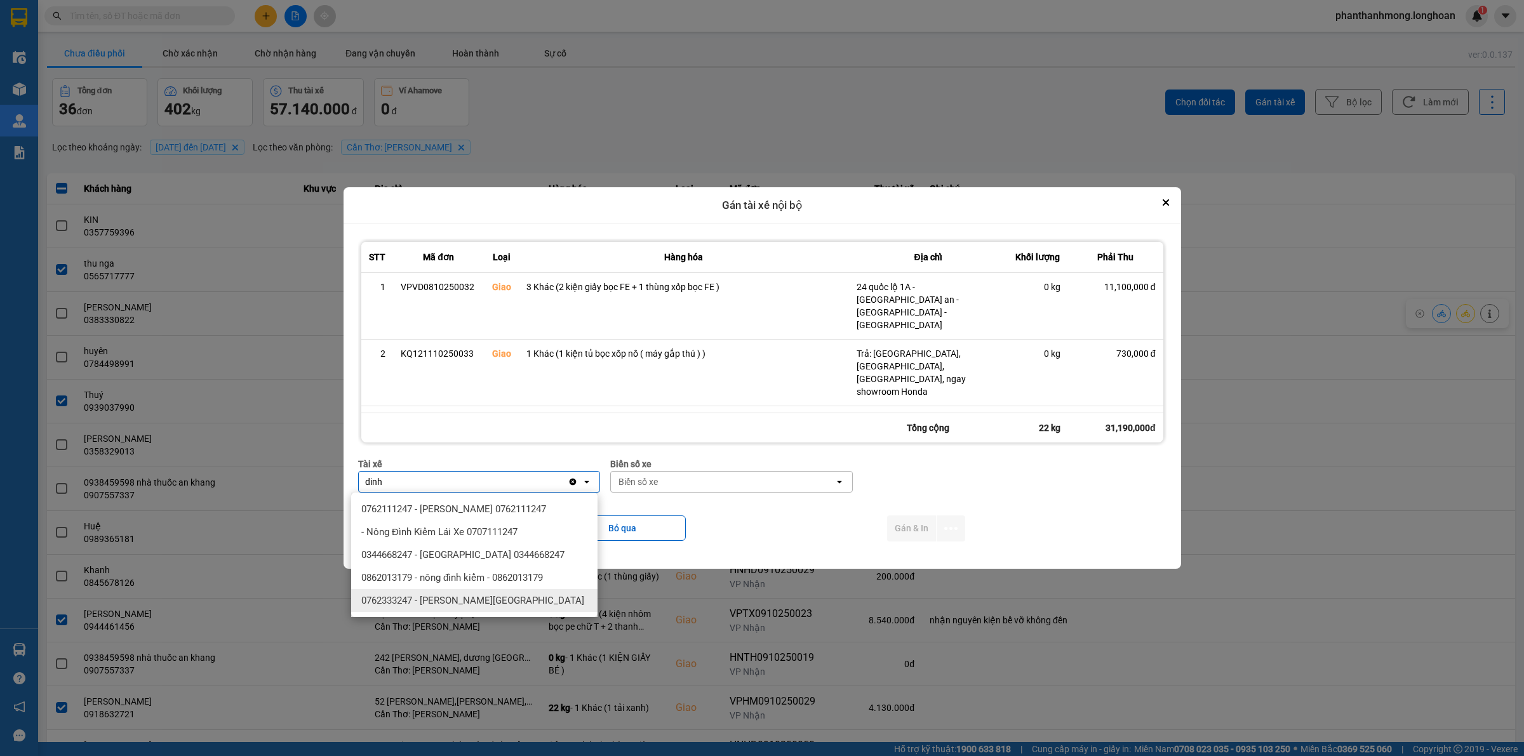
type input "dinh"
click at [478, 594] on span "0762333247 - Nguyễn Bình Định 0762.333.247" at bounding box center [472, 600] width 223 height 13
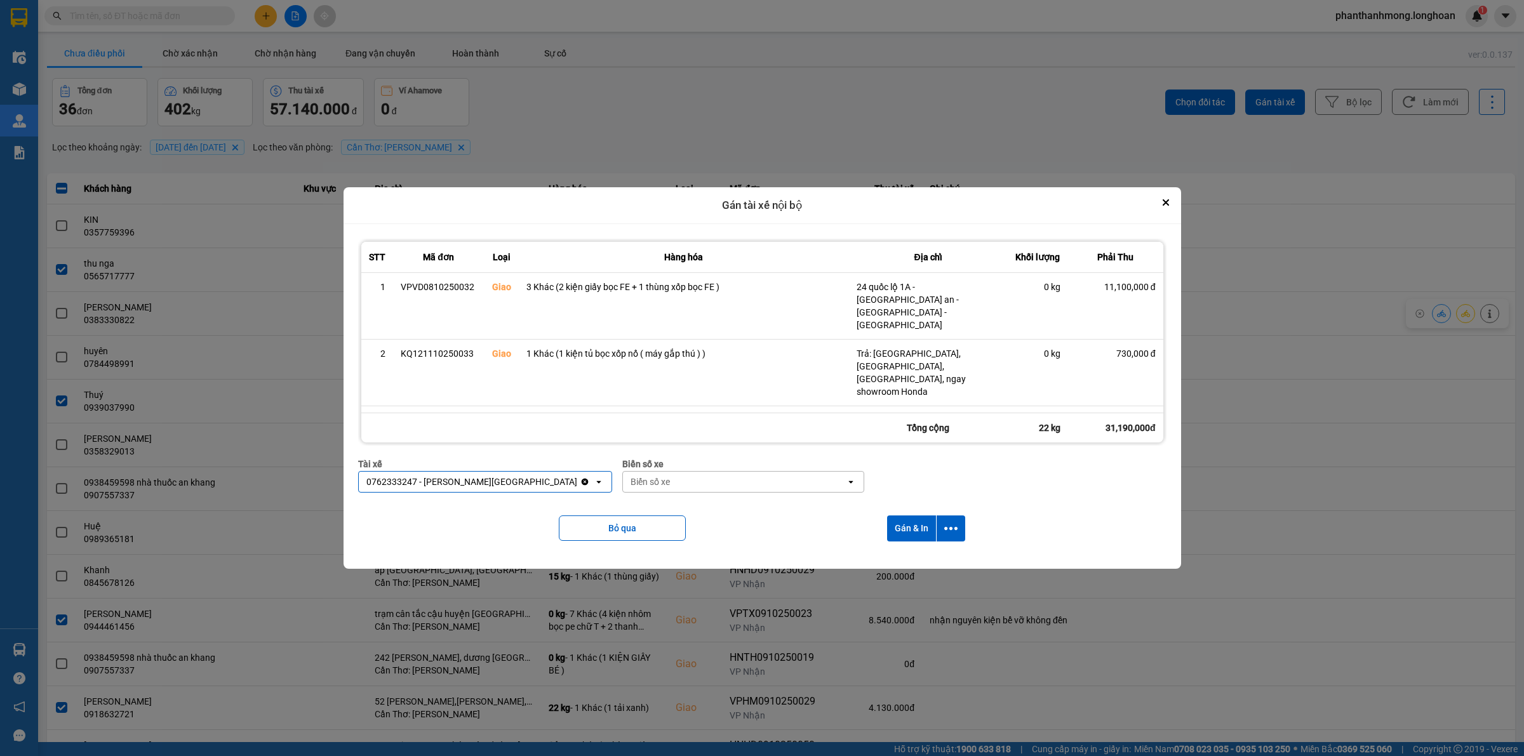
click at [673, 480] on div "Biển số xe" at bounding box center [735, 482] width 224 height 20
type input "95"
click at [674, 548] on div "29E-080.95" at bounding box center [731, 555] width 246 height 23
click at [963, 528] on button "dialog" at bounding box center [951, 529] width 29 height 26
click at [912, 557] on span "Chỉ gán tài" at bounding box center [902, 563] width 42 height 13
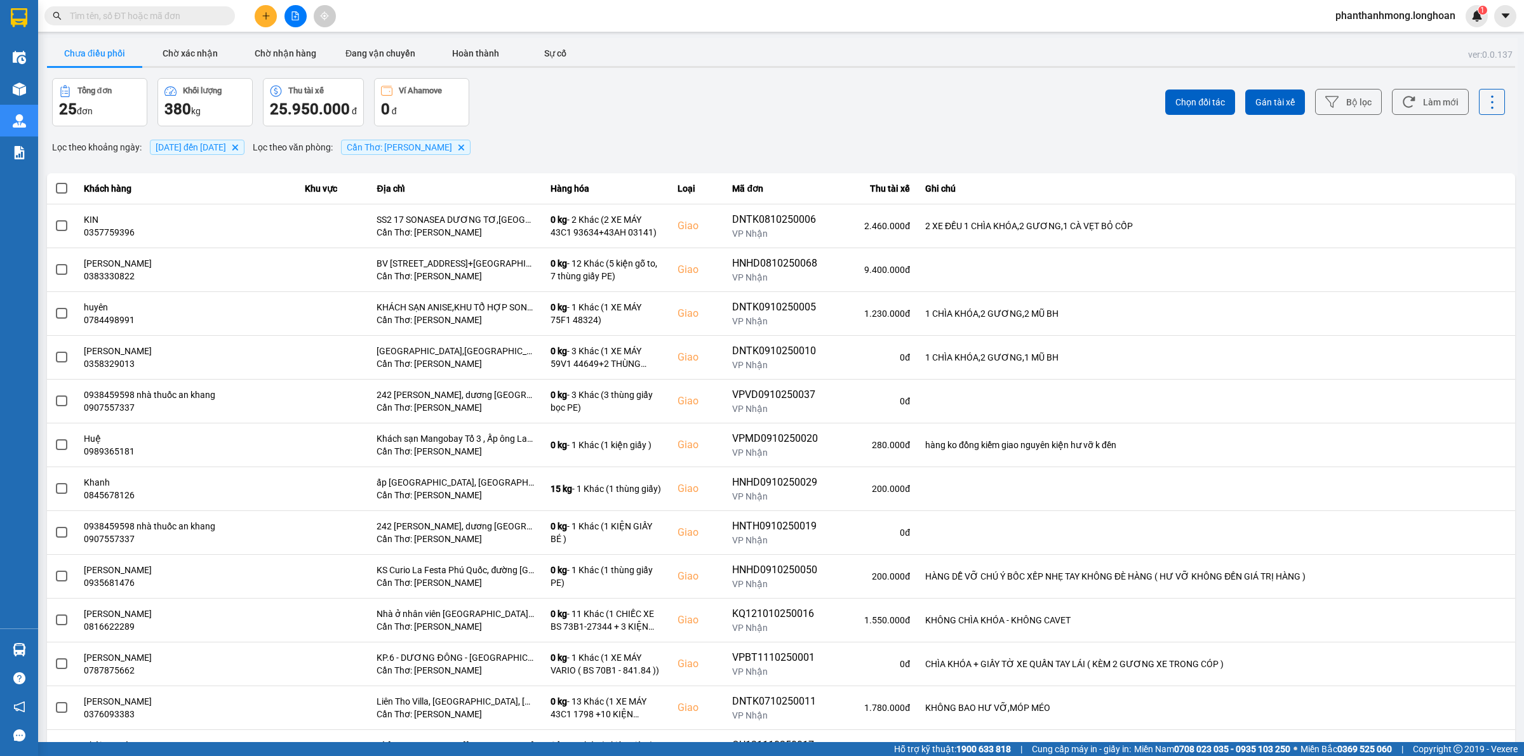
click at [117, 18] on input "text" at bounding box center [145, 16] width 150 height 14
paste input "0903521234"
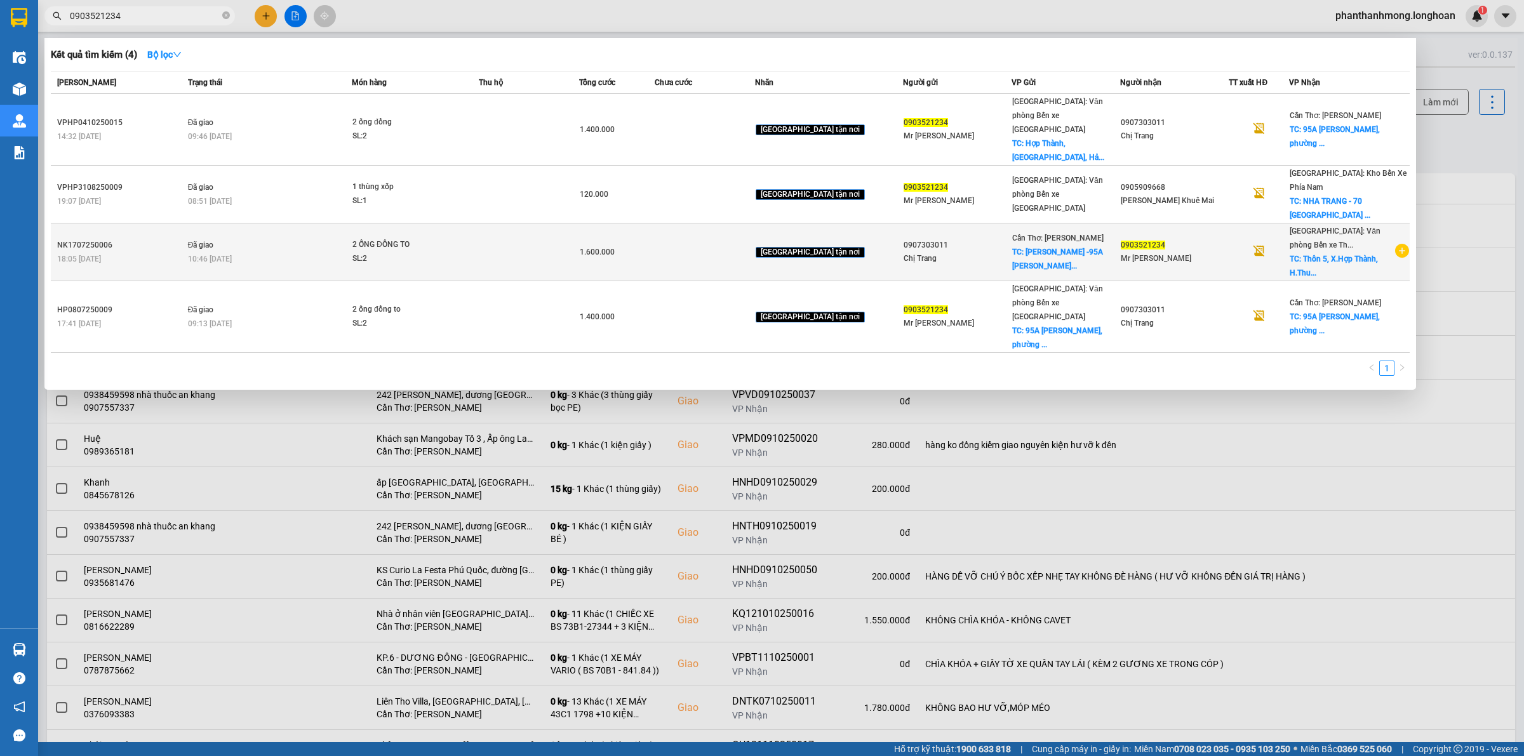
type input "0903521234"
click at [1404, 244] on icon "plus-circle" at bounding box center [1402, 251] width 14 height 14
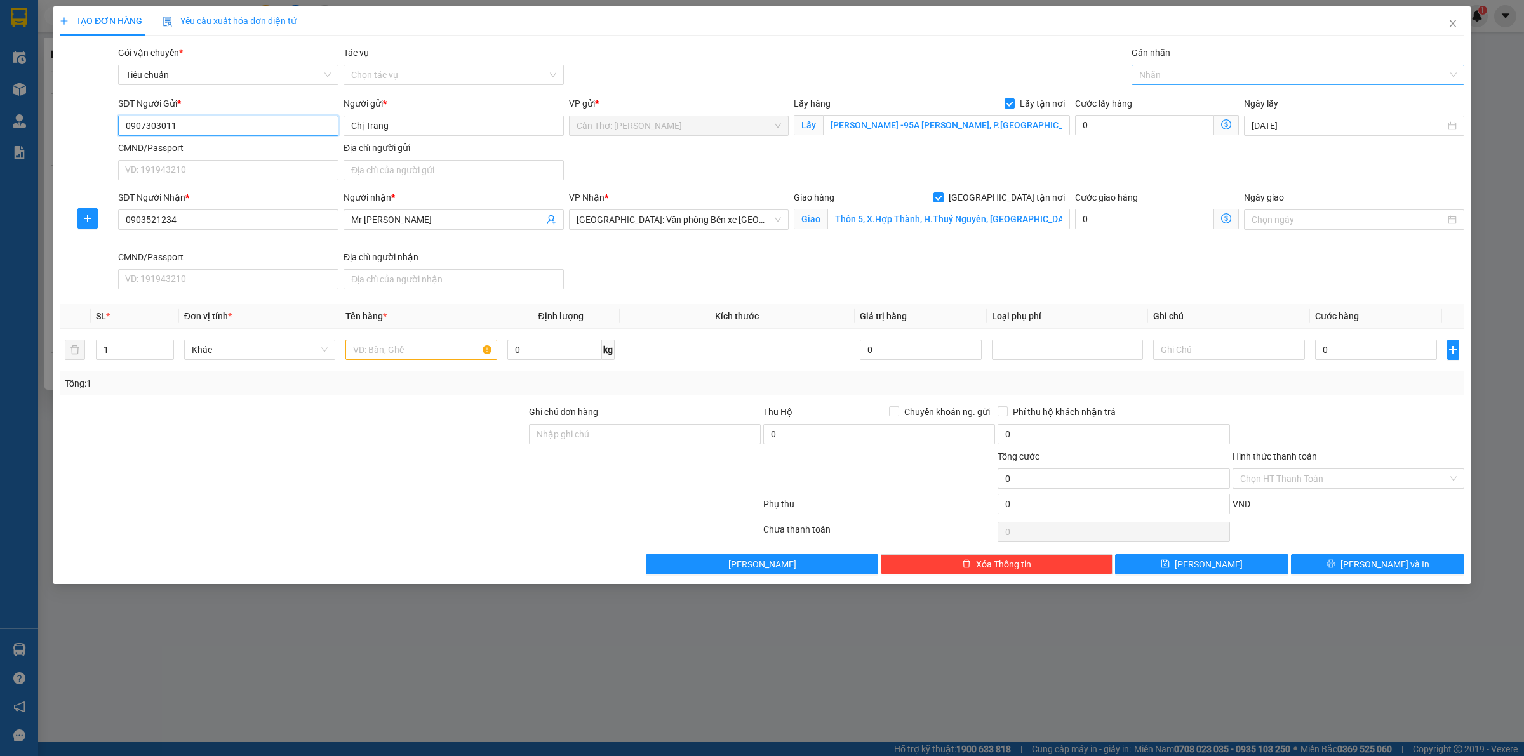
click at [1180, 80] on div at bounding box center [1292, 74] width 314 height 15
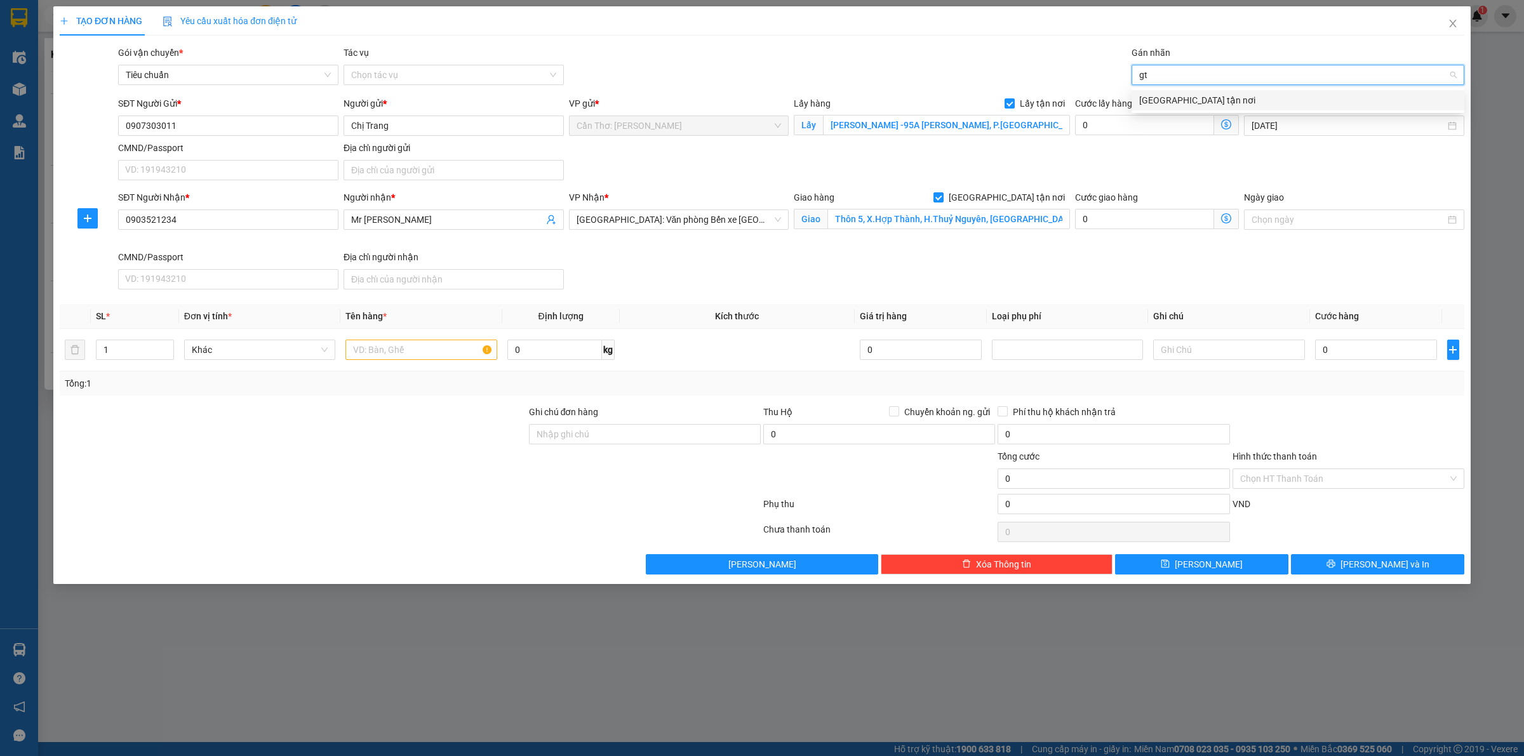
type input "gtn"
click at [1171, 98] on div "[GEOGRAPHIC_DATA] tận nơi" at bounding box center [1297, 100] width 317 height 14
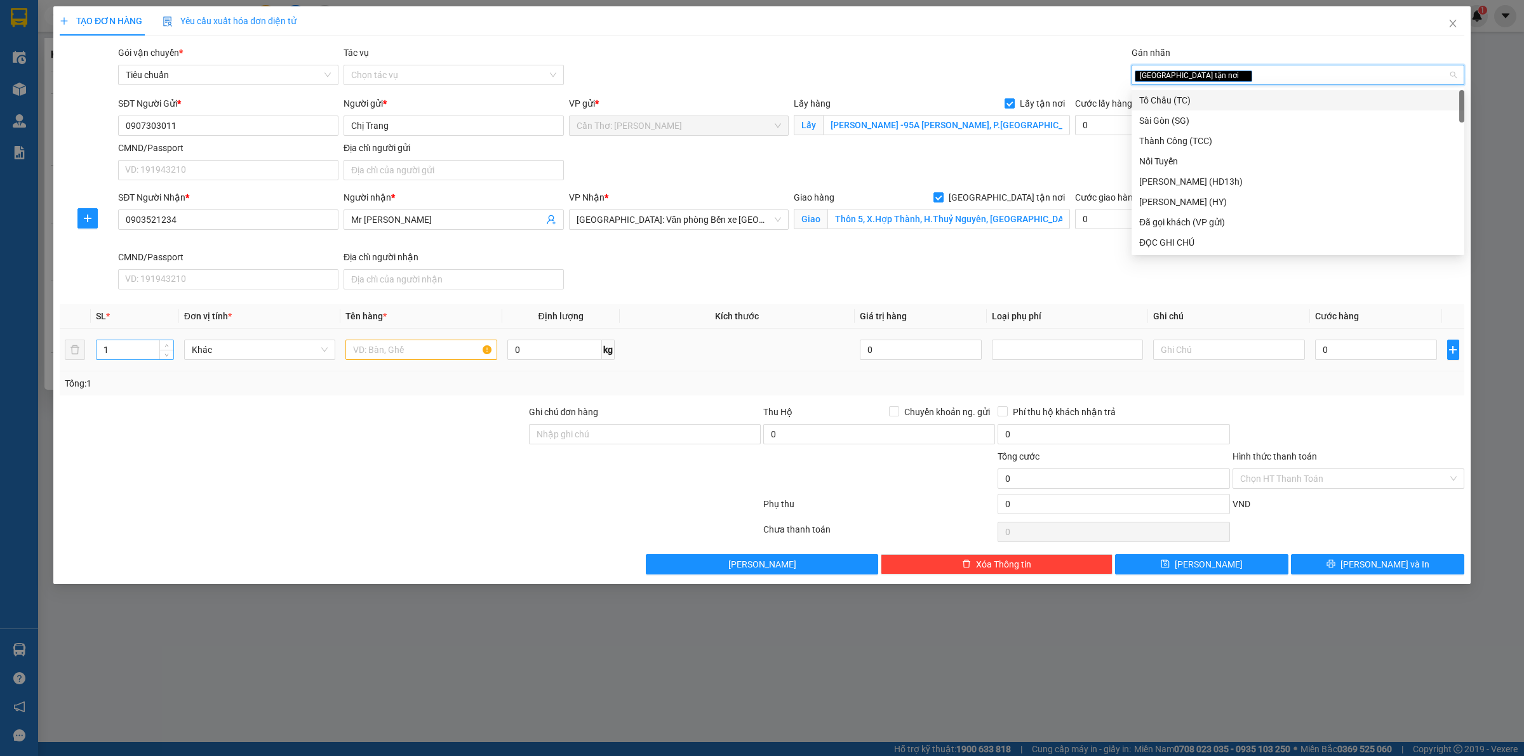
drag, startPoint x: 128, startPoint y: 356, endPoint x: 95, endPoint y: 357, distance: 32.4
click at [61, 357] on tr "1 Khác 0 kg 0 0" at bounding box center [762, 350] width 1405 height 43
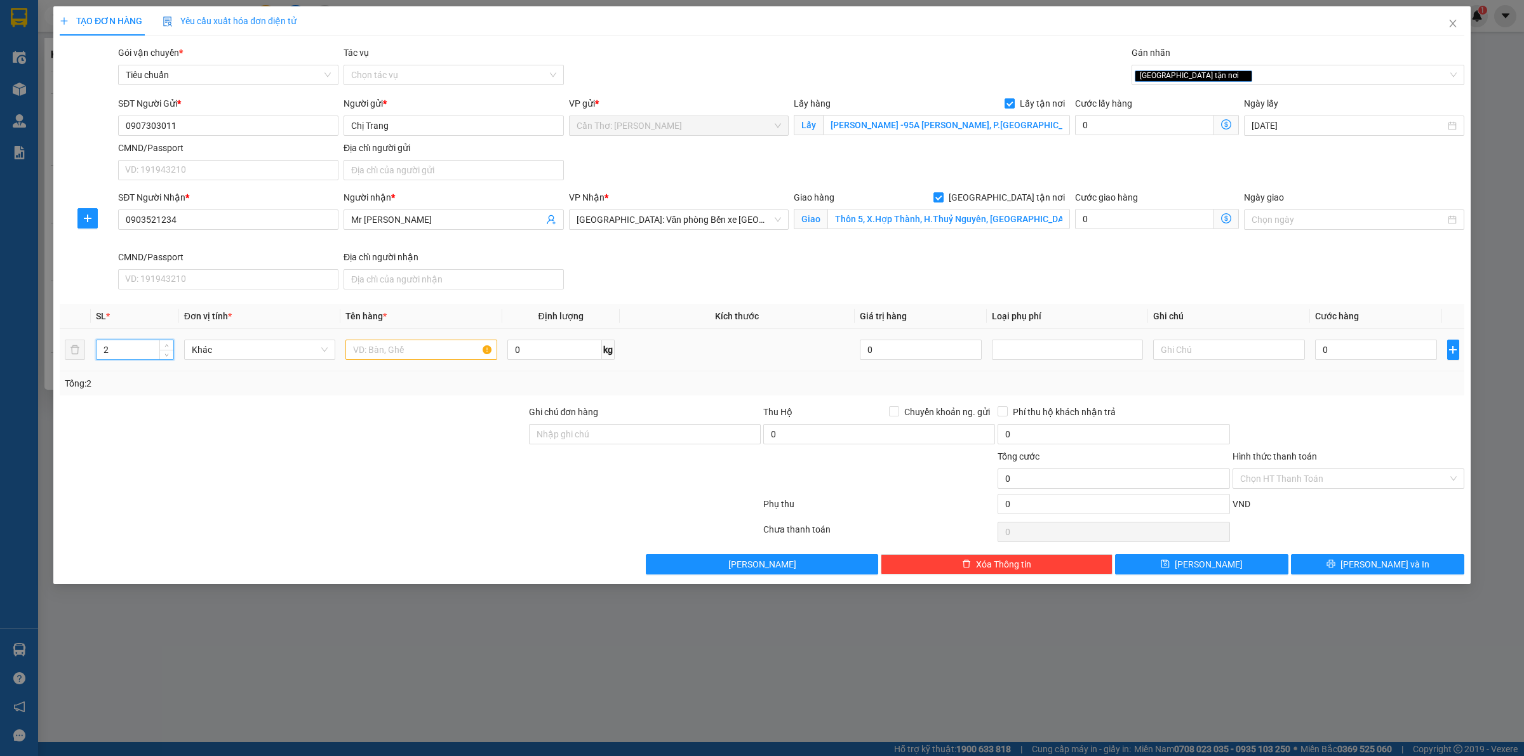
type input "2"
click at [367, 354] on input "text" at bounding box center [420, 350] width 151 height 20
type input "2 ồng đồng bình thủy"
click at [1315, 351] on input "0" at bounding box center [1376, 350] width 122 height 20
type input "1"
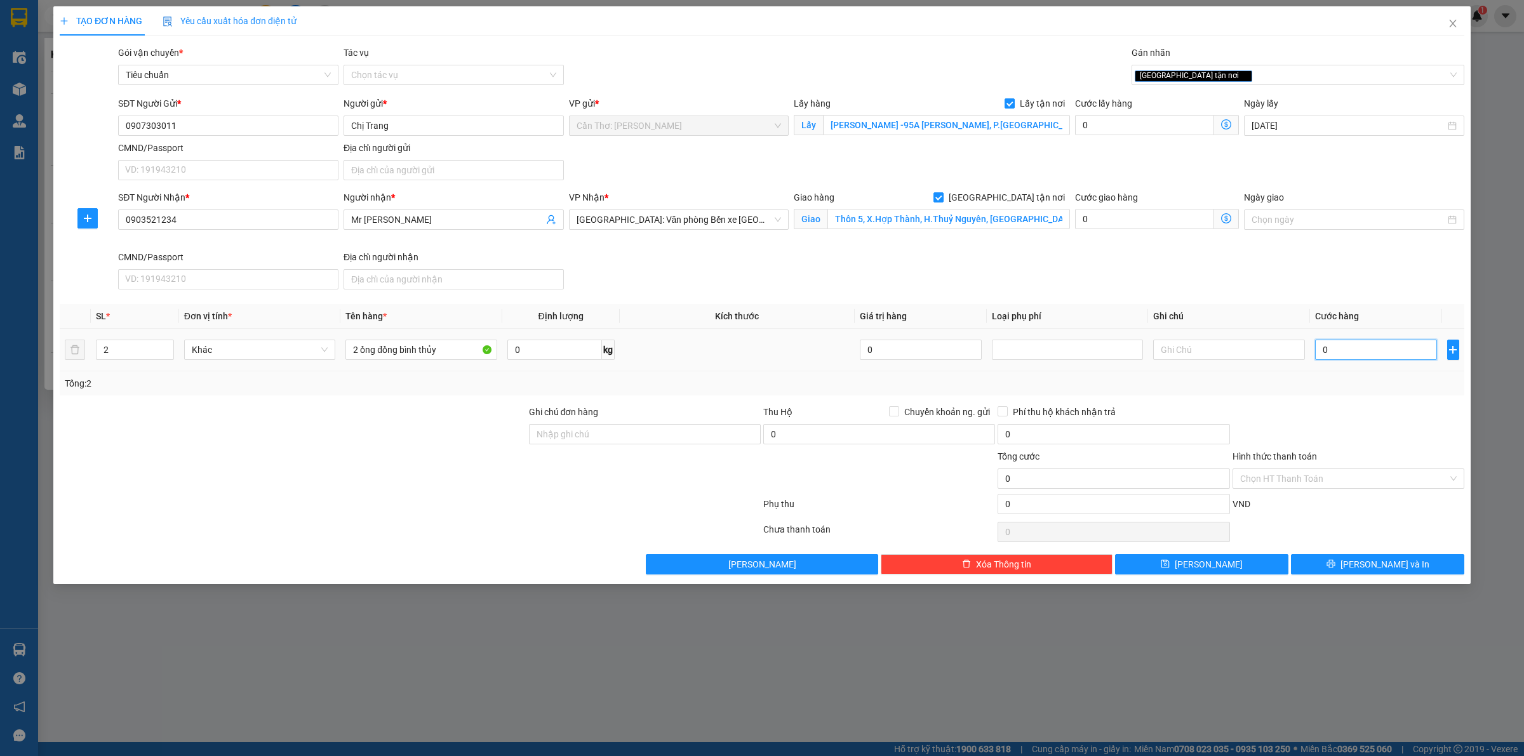
type input "1"
click at [1188, 443] on input "0" at bounding box center [1114, 434] width 232 height 20
type input "1.000"
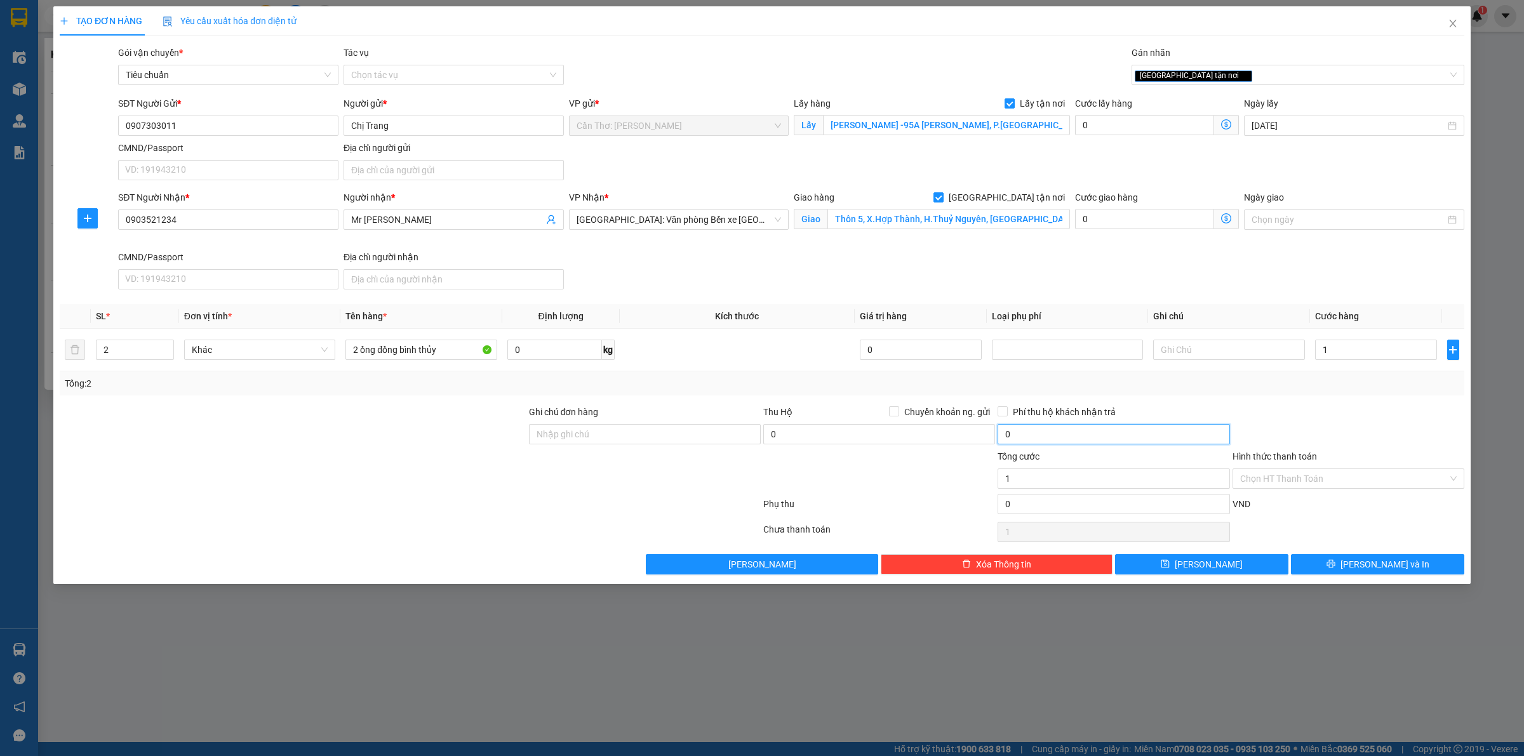
type input "1.000"
click at [1332, 567] on button "Lưu và In" at bounding box center [1377, 564] width 173 height 20
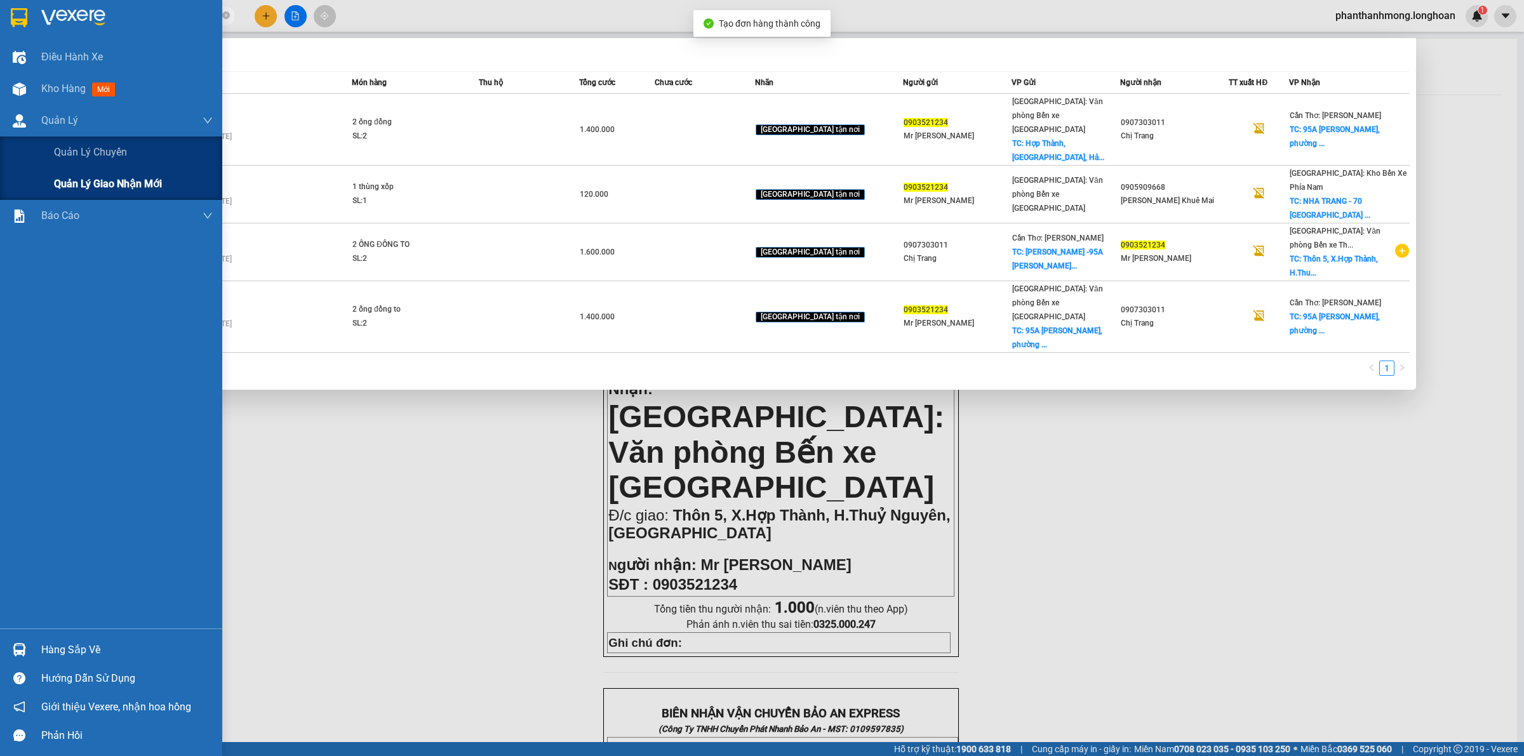
click at [74, 176] on span "Quản lý giao nhận mới" at bounding box center [108, 184] width 108 height 16
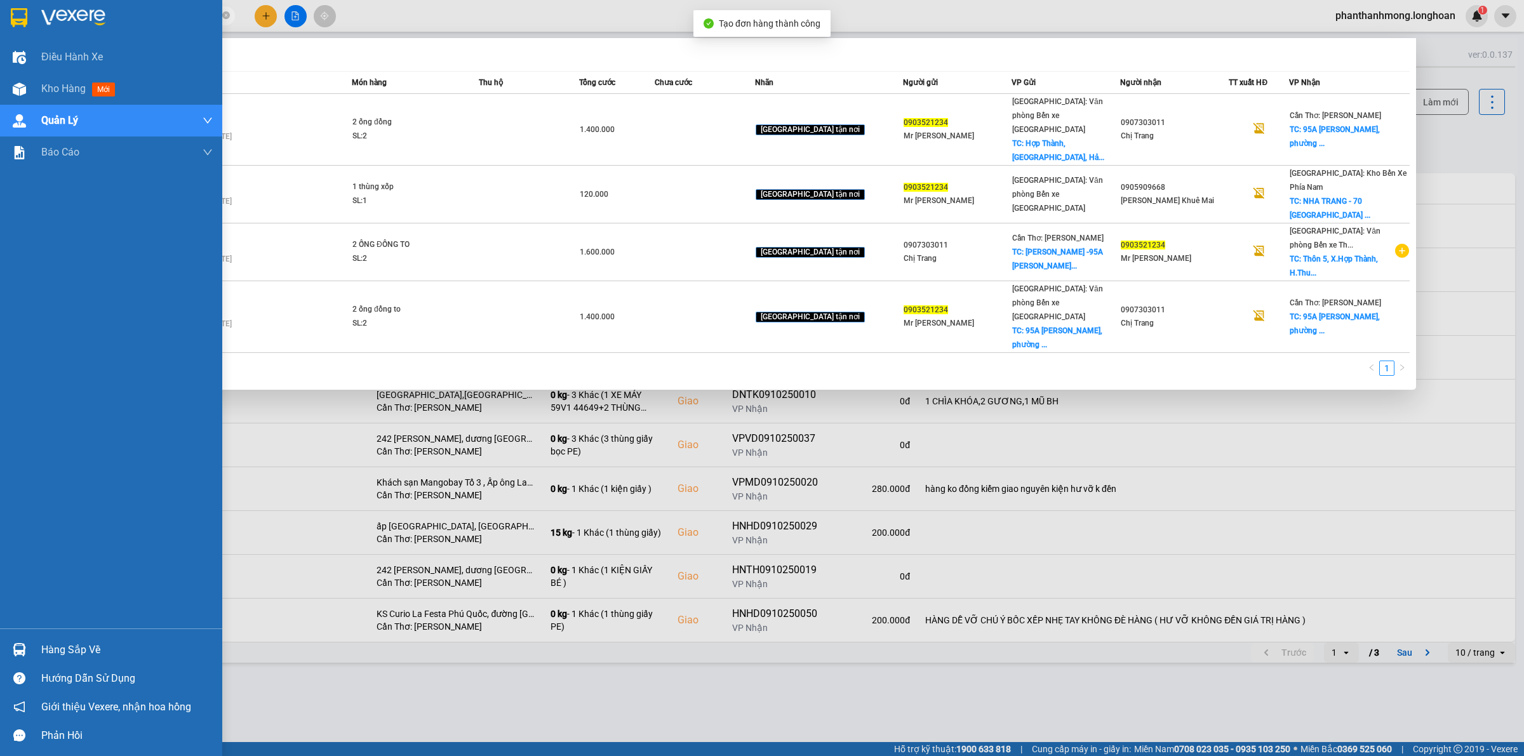
click at [279, 480] on div at bounding box center [762, 378] width 1524 height 756
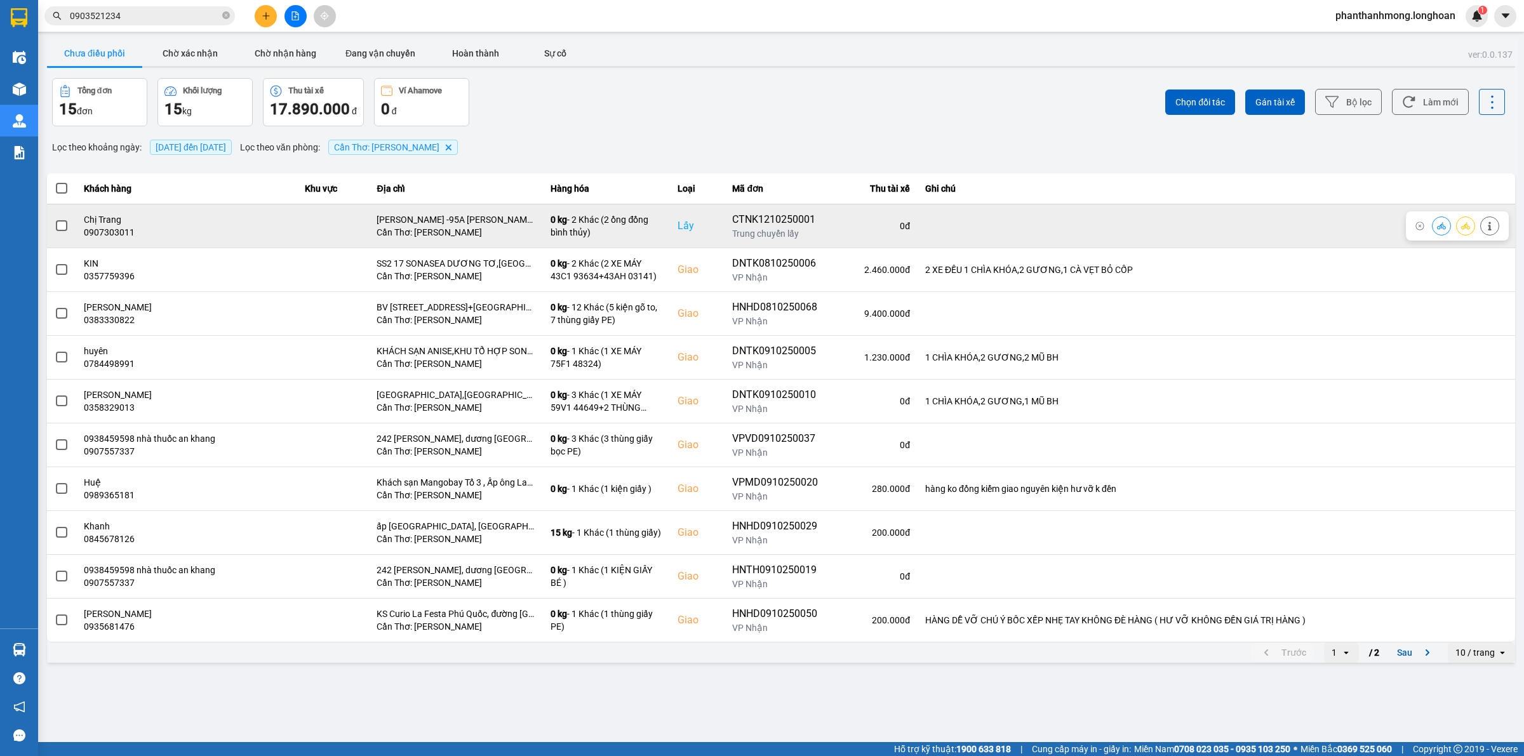
click at [65, 224] on span at bounding box center [61, 225] width 11 height 11
click at [55, 219] on input "checkbox" at bounding box center [55, 219] width 0 height 0
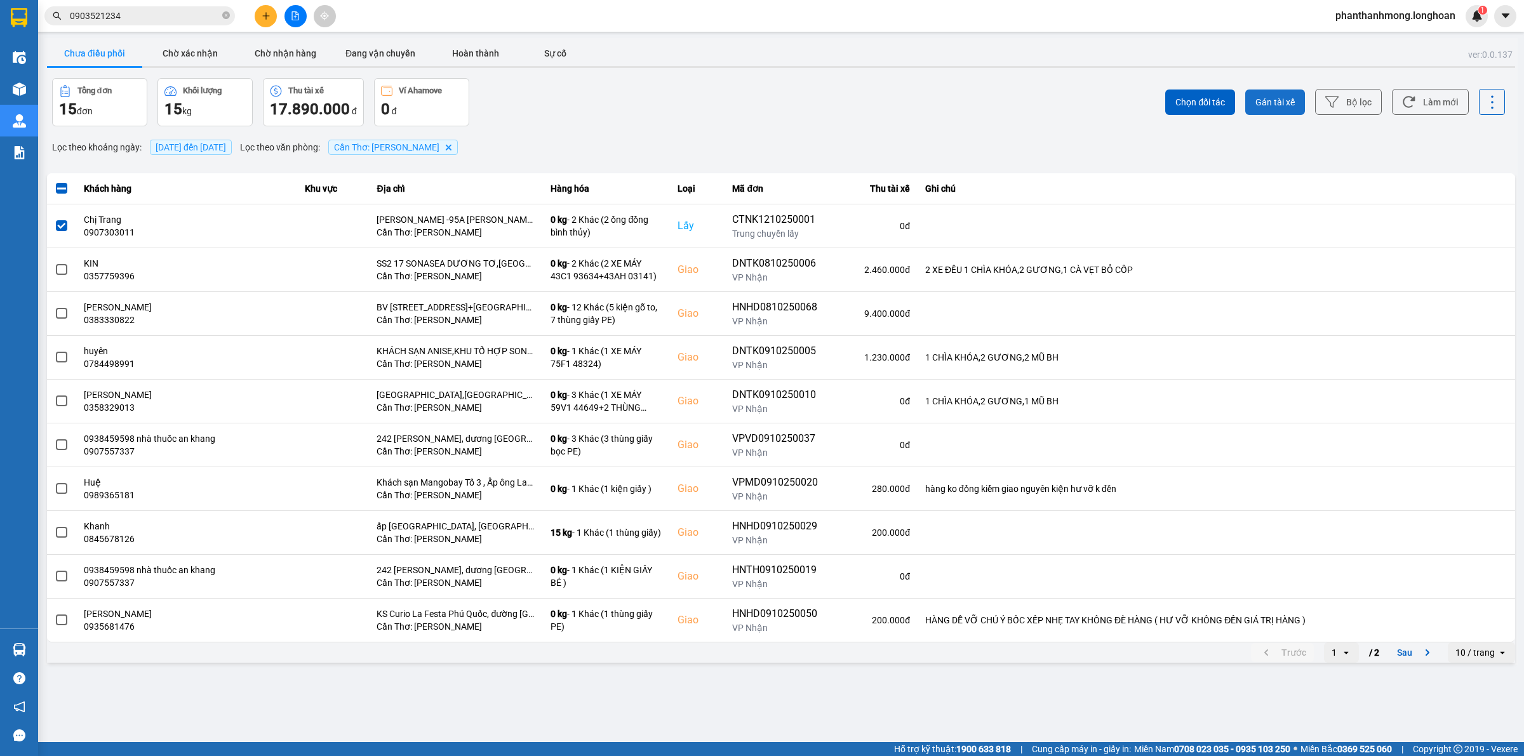
click at [1286, 94] on button "Gán tài xế" at bounding box center [1275, 102] width 60 height 25
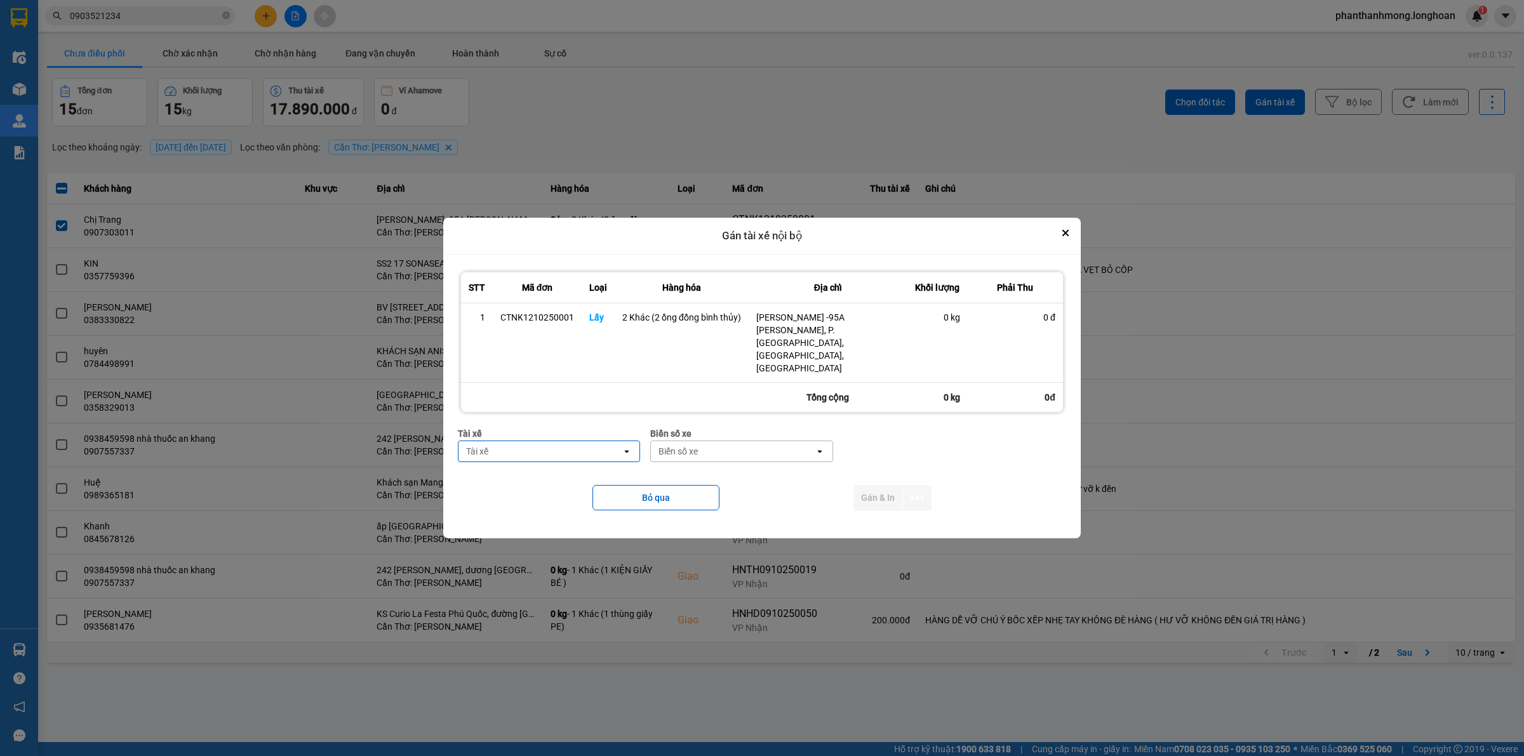
click at [582, 441] on div "Tài xế" at bounding box center [539, 451] width 163 height 20
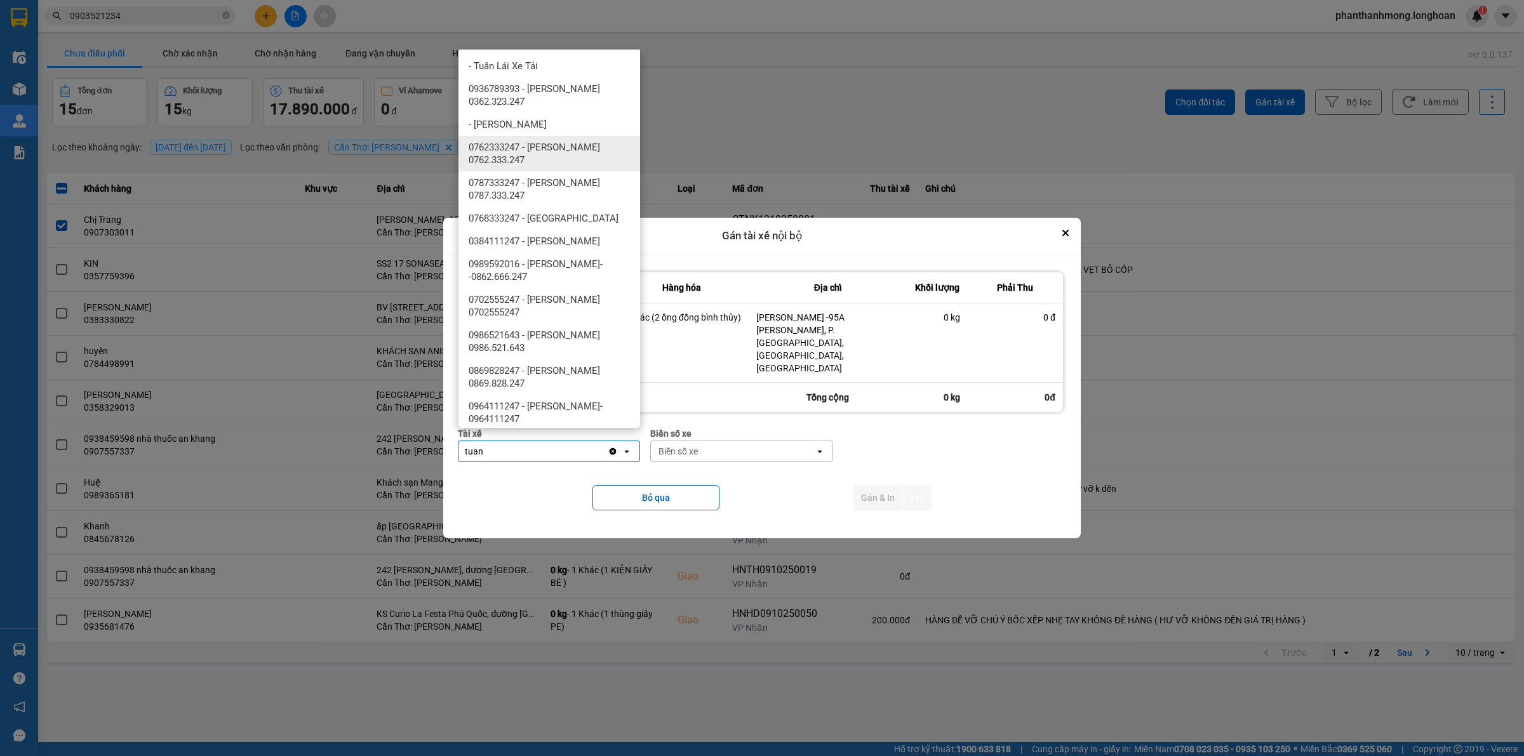
type input "tuan"
click at [584, 157] on span "0762333247 - Đặng Văn Tuấn 0762.333.247" at bounding box center [552, 153] width 166 height 25
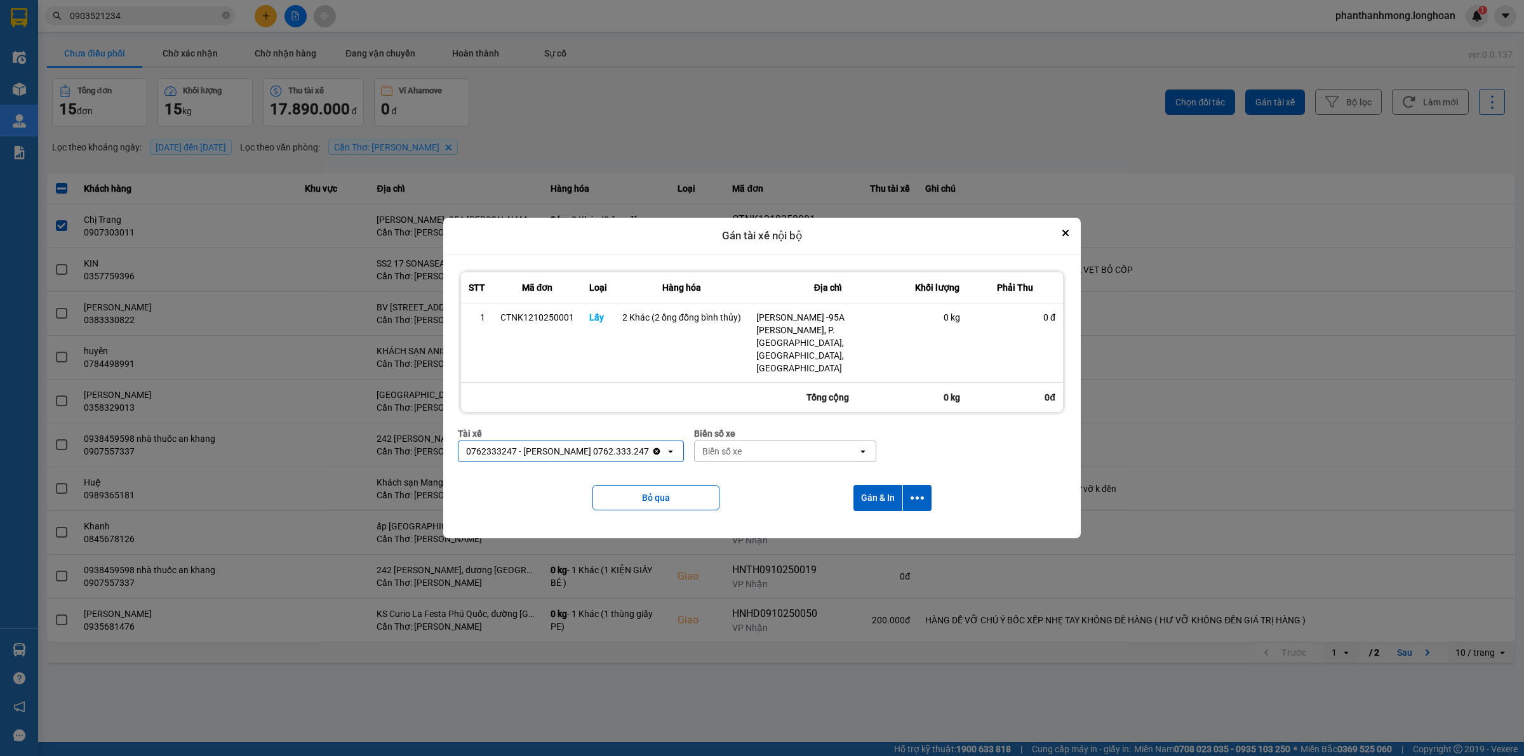
click at [752, 441] on div "Biển số xe" at bounding box center [776, 451] width 163 height 20
type input "90"
click at [747, 443] on div "90" at bounding box center [769, 451] width 149 height 20
click at [747, 443] on div "Biển số xe" at bounding box center [776, 451] width 163 height 20
type input "94"
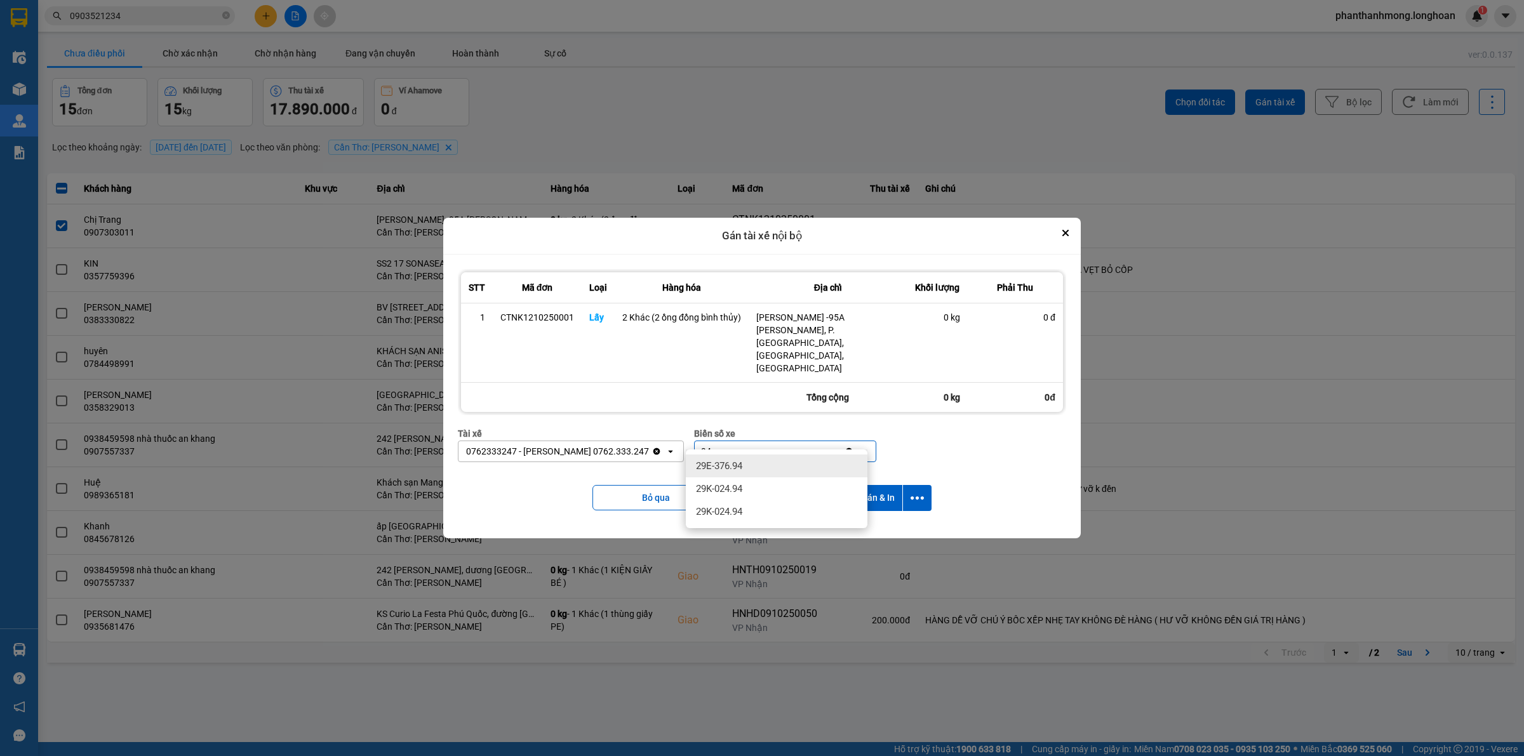
click at [762, 462] on div "29E-376.94" at bounding box center [777, 466] width 182 height 23
click at [909, 485] on button "dialog" at bounding box center [917, 498] width 29 height 26
click at [872, 518] on span "Chỉ gán tài" at bounding box center [867, 520] width 42 height 13
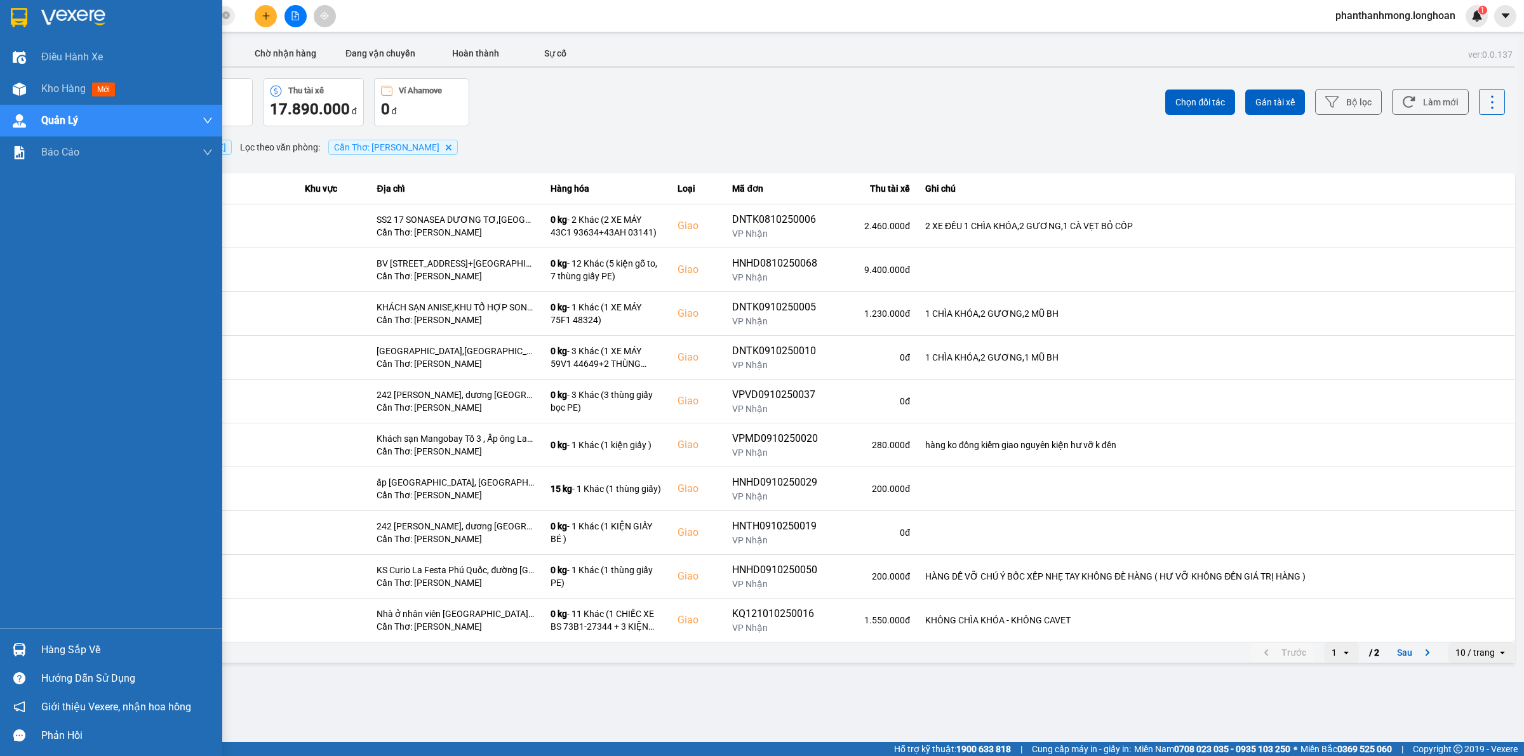
click at [23, 13] on img at bounding box center [19, 17] width 17 height 19
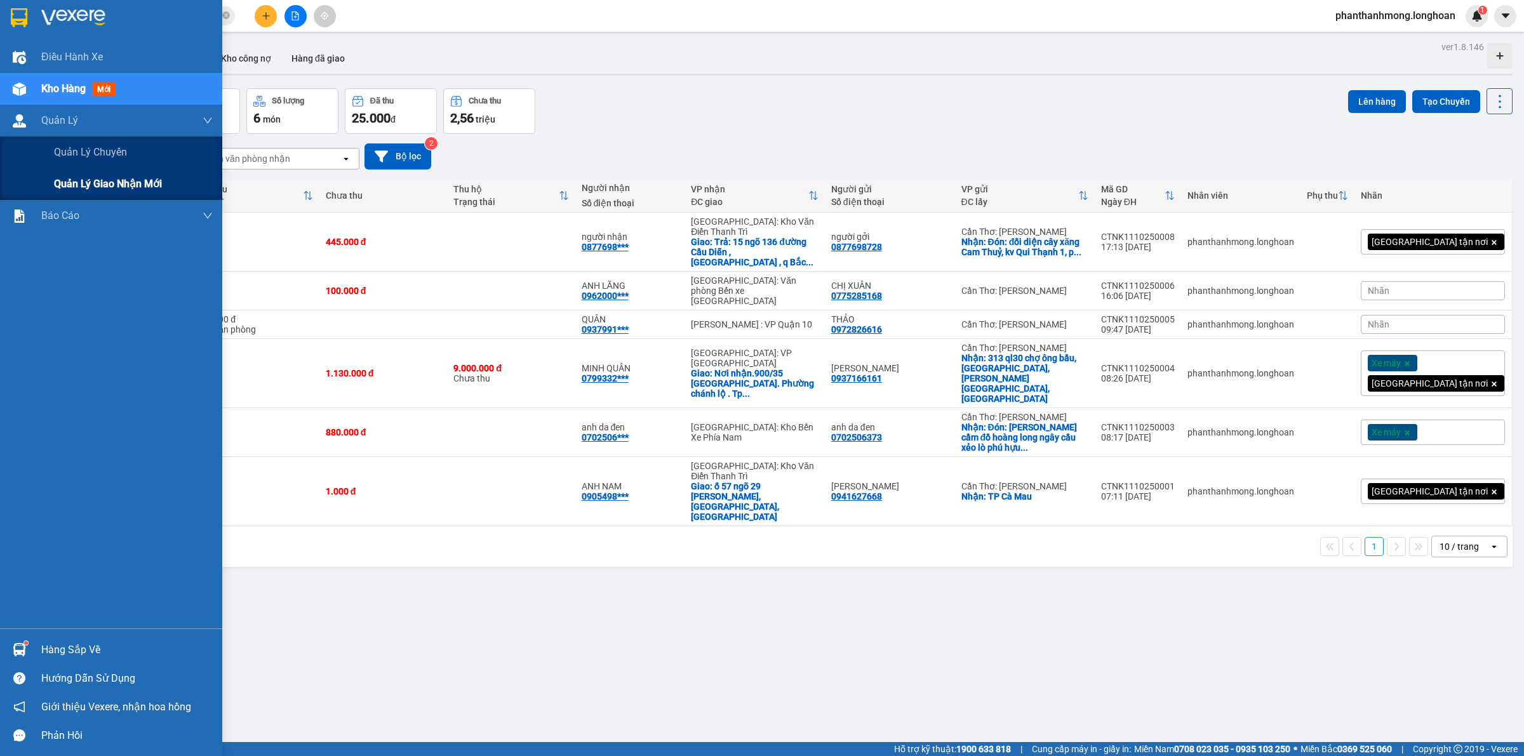
drag, startPoint x: 106, startPoint y: 183, endPoint x: 165, endPoint y: 185, distance: 59.1
click at [106, 183] on span "Quản lý giao nhận mới" at bounding box center [108, 184] width 108 height 16
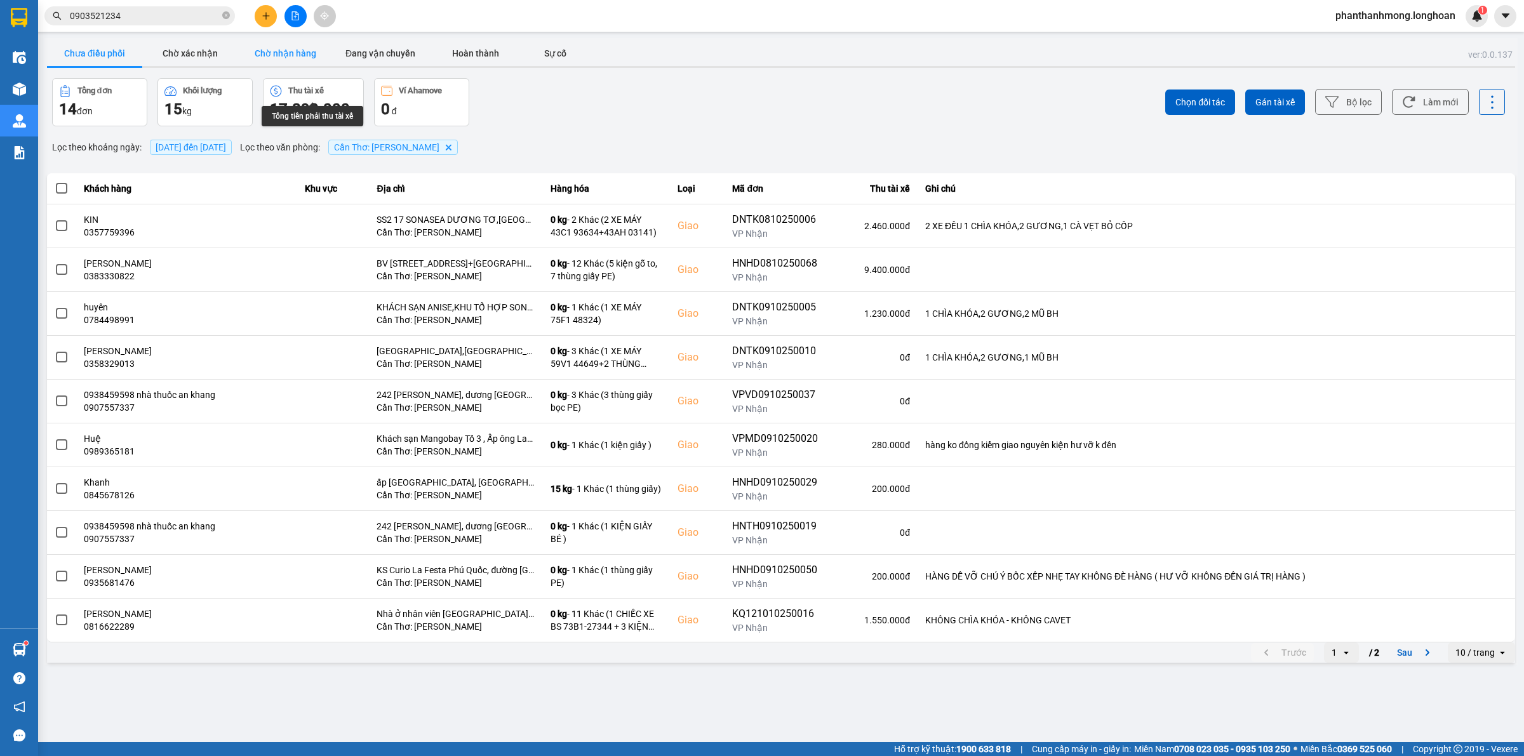
click at [319, 52] on button "Chờ nhận hàng" at bounding box center [284, 53] width 95 height 25
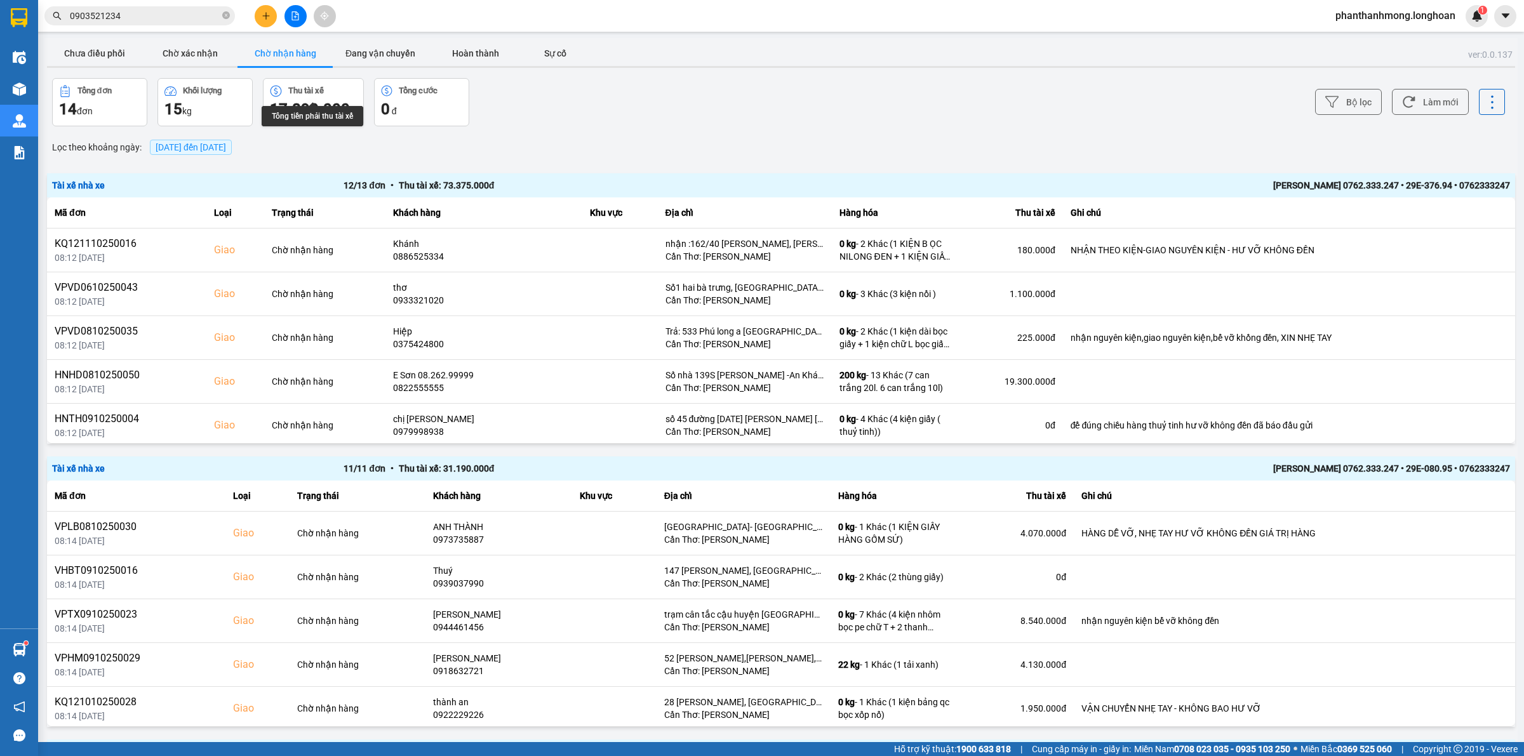
click at [1340, 180] on div "Đặng Văn Tuấn 0762.333.247 • 29E-376.94 • 0762333247" at bounding box center [1218, 185] width 583 height 14
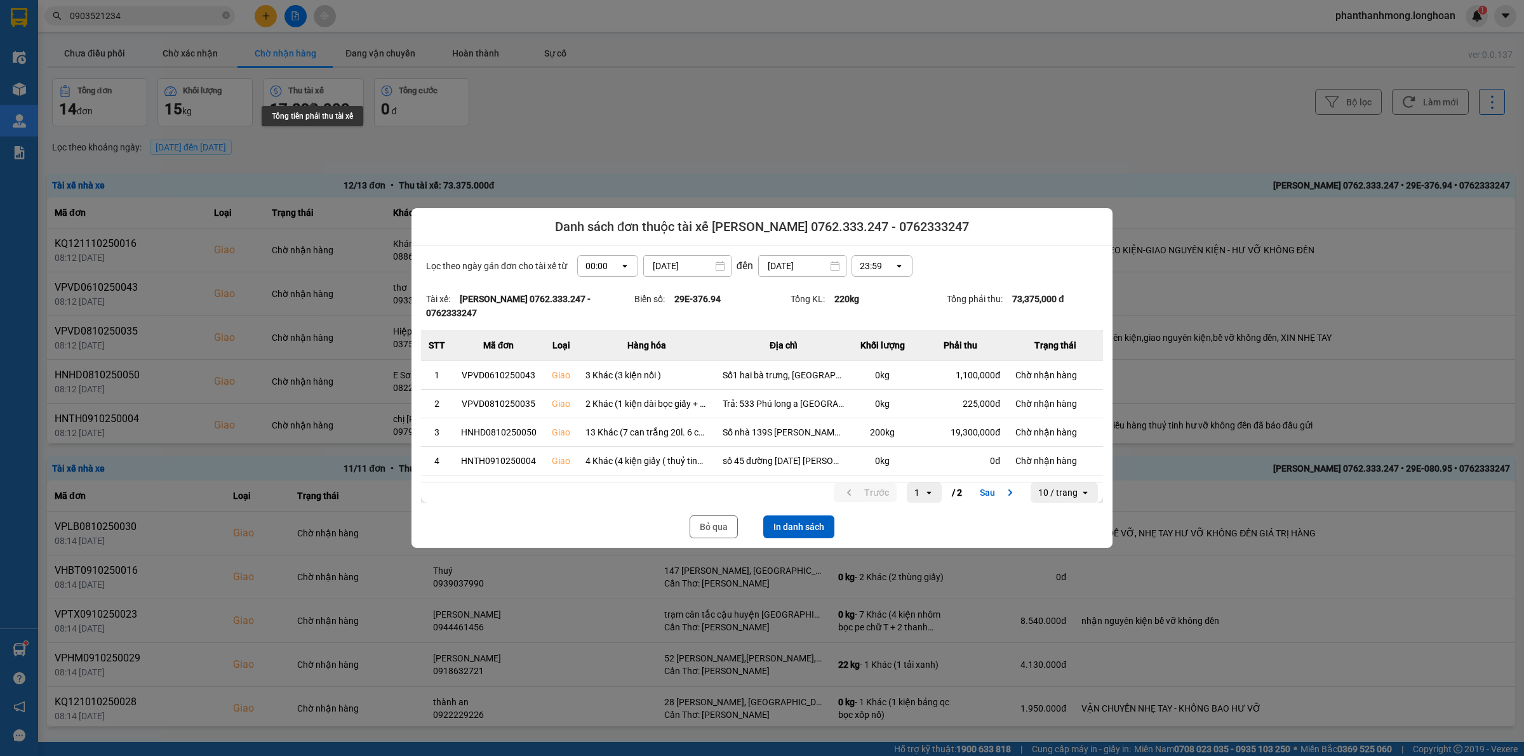
click at [823, 519] on button "In danh sách" at bounding box center [798, 527] width 71 height 23
click at [733, 526] on button "Bỏ qua" at bounding box center [714, 527] width 48 height 23
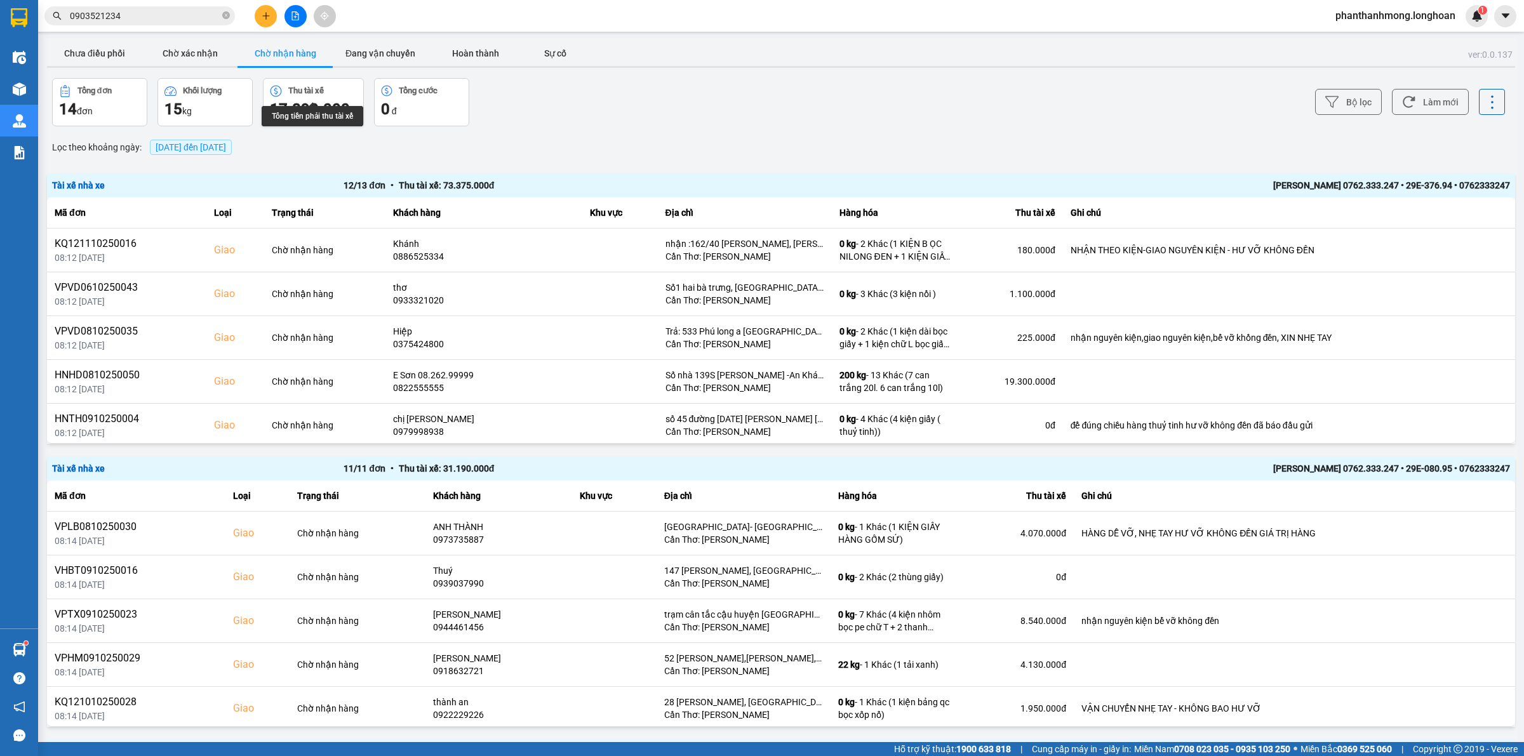
click at [1260, 468] on div "Nguyễn Bình Định 0762.333.247 • 29E-080.95 • 0762333247" at bounding box center [1218, 469] width 583 height 14
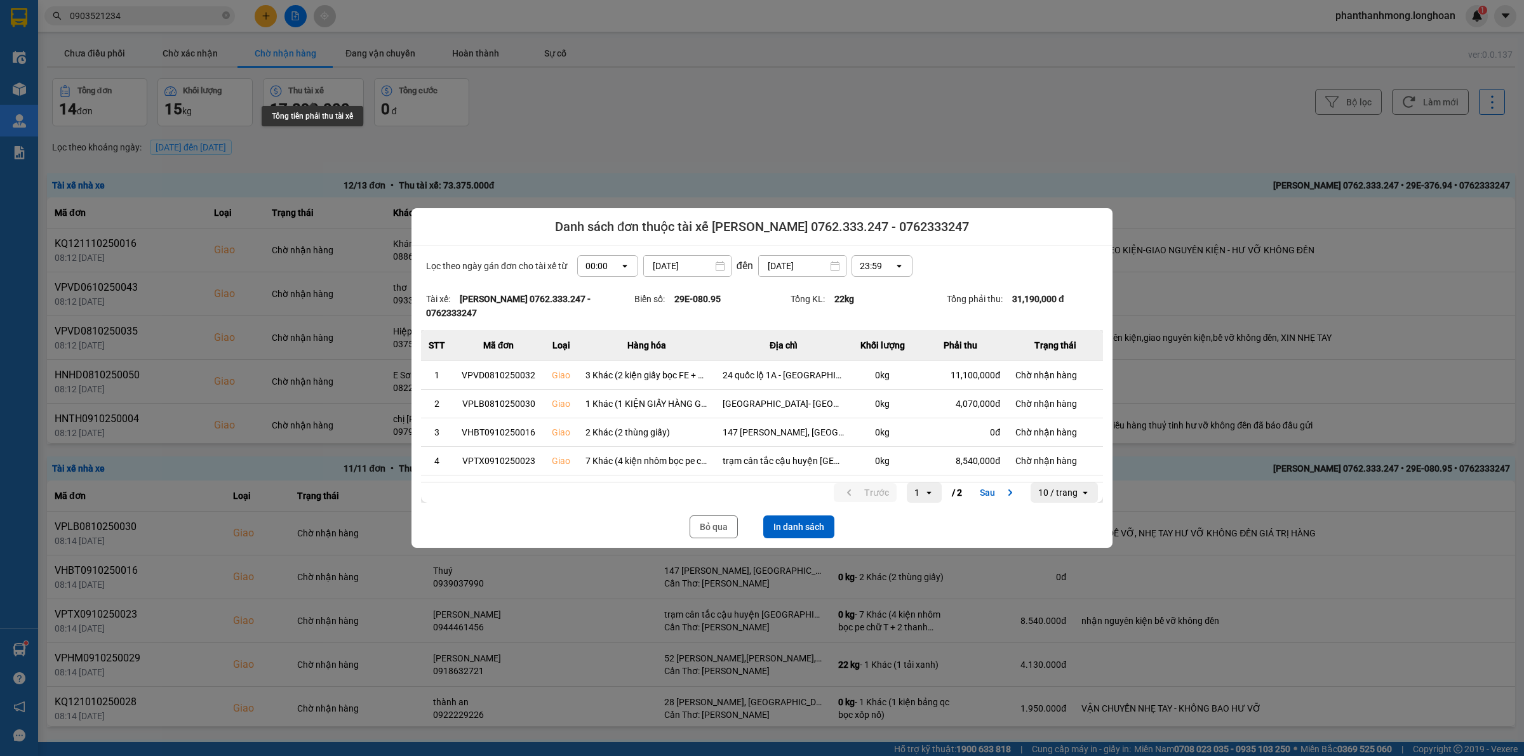
click at [791, 522] on button "In danh sách" at bounding box center [798, 527] width 71 height 23
click at [700, 530] on button "Bỏ qua" at bounding box center [714, 527] width 48 height 23
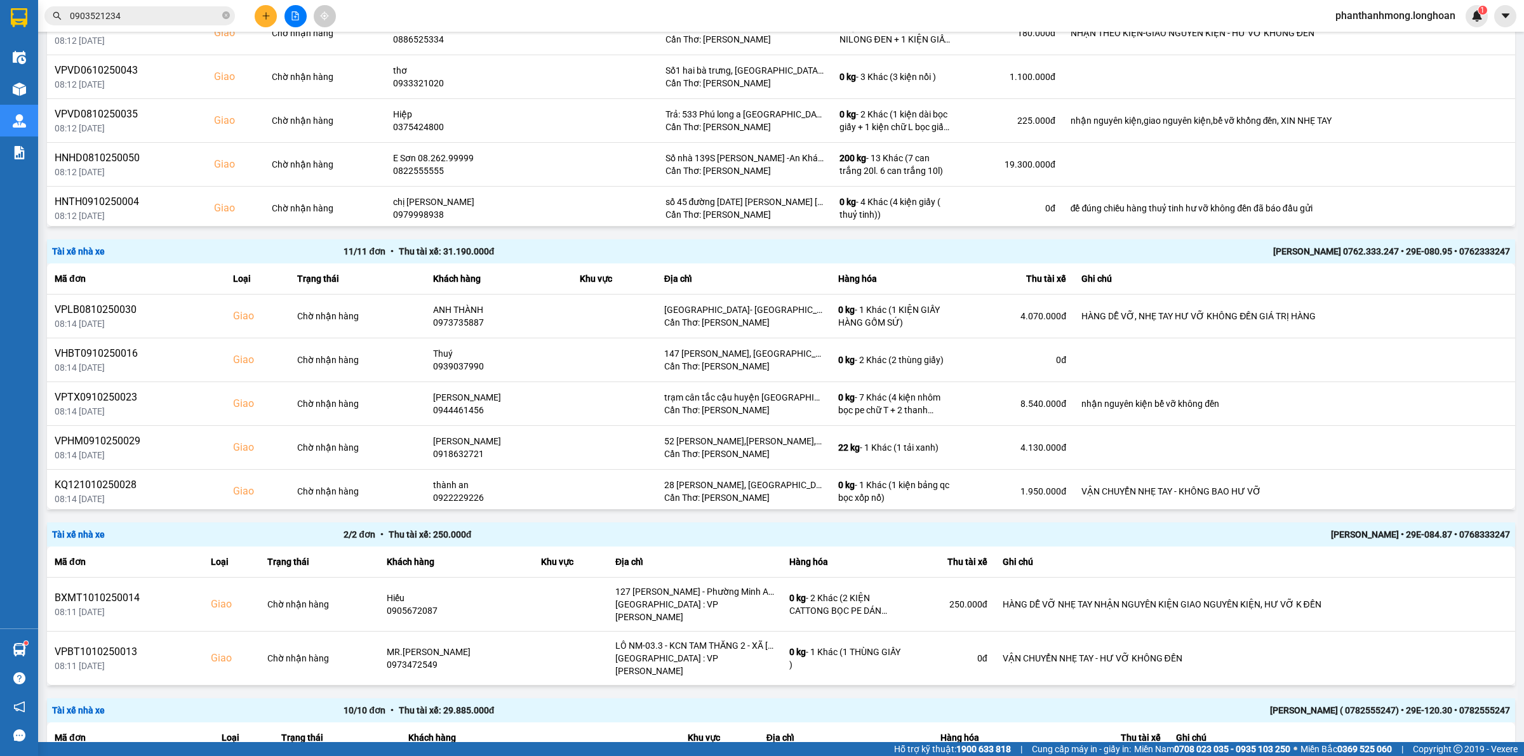
scroll to position [370, 0]
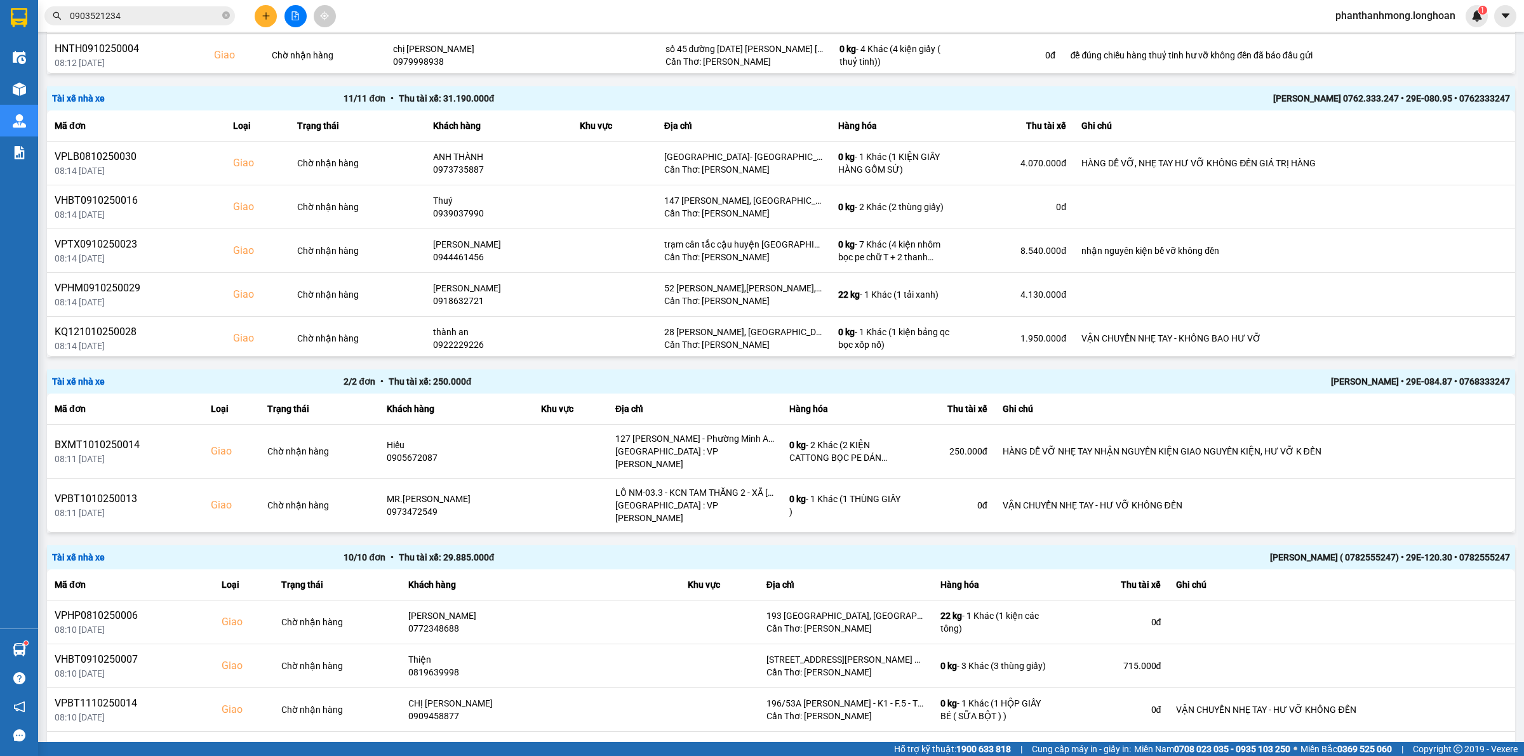
click at [1370, 545] on div "Tài xế nhà xe 10 / 10 đơn • Thu tài xế: 29.885.000 đ NGUYỄN VĂN THANH ( 0782555…" at bounding box center [781, 557] width 1468 height 24
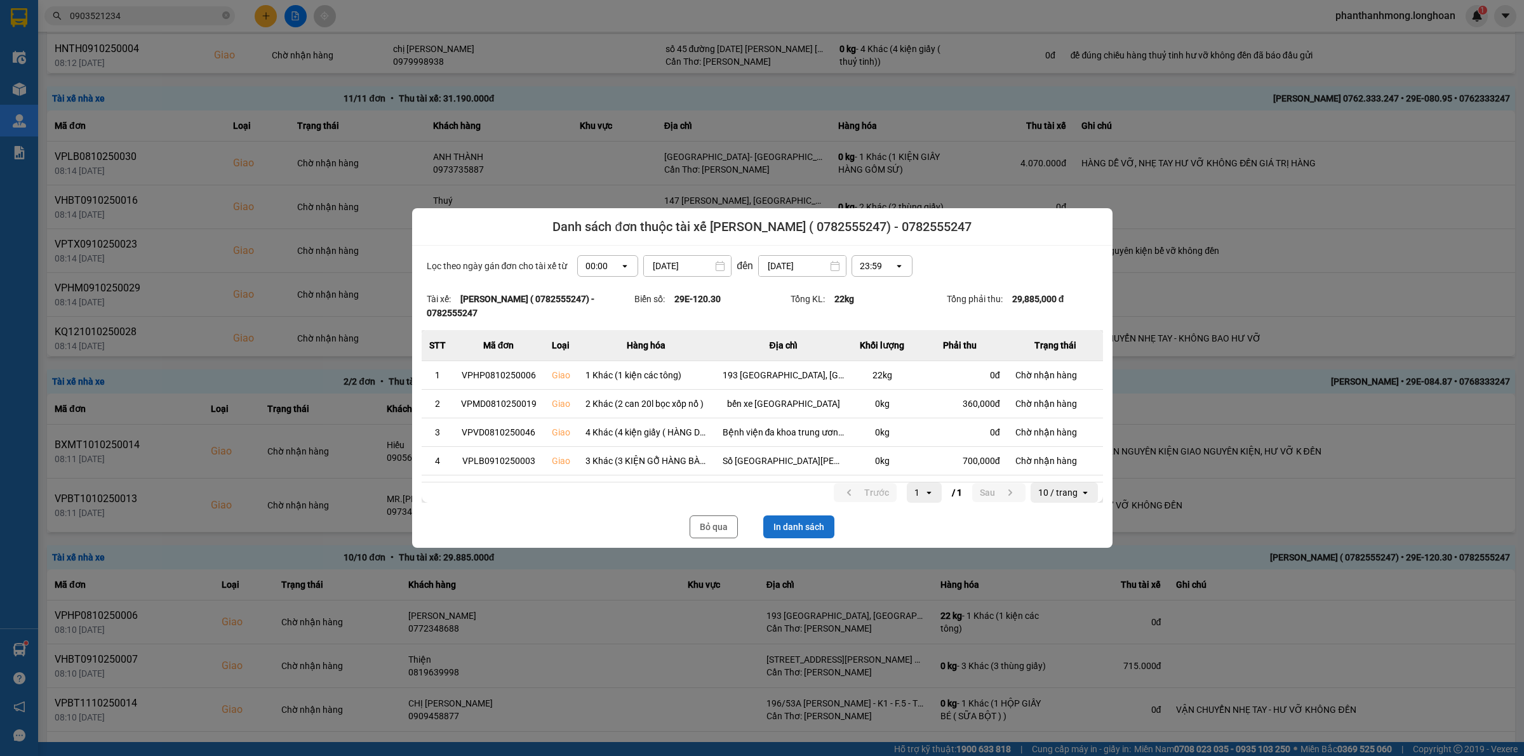
click at [811, 534] on button "In danh sách" at bounding box center [798, 527] width 71 height 23
click at [722, 521] on button "Bỏ qua" at bounding box center [714, 527] width 48 height 23
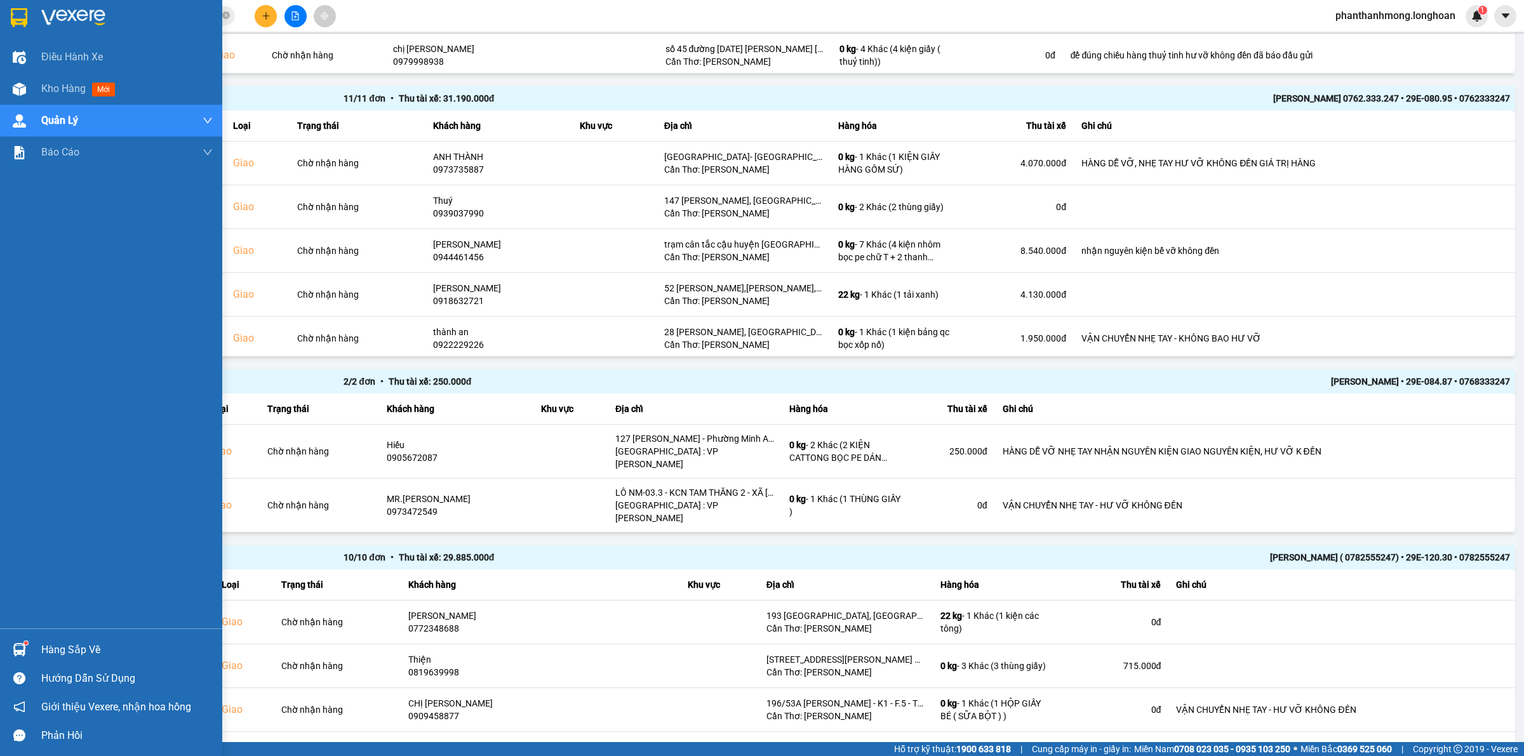
click at [11, 17] on img at bounding box center [19, 17] width 17 height 19
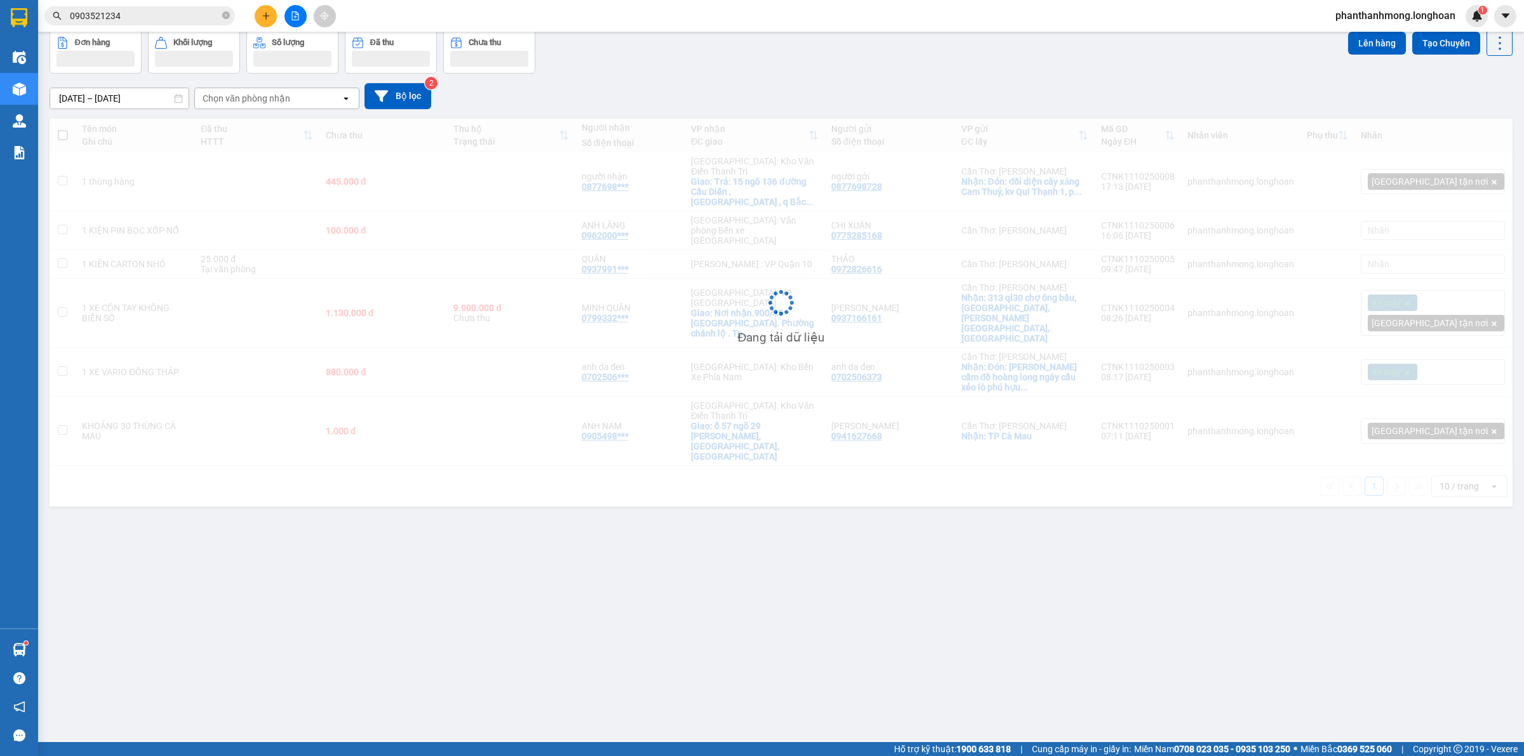
scroll to position [58, 0]
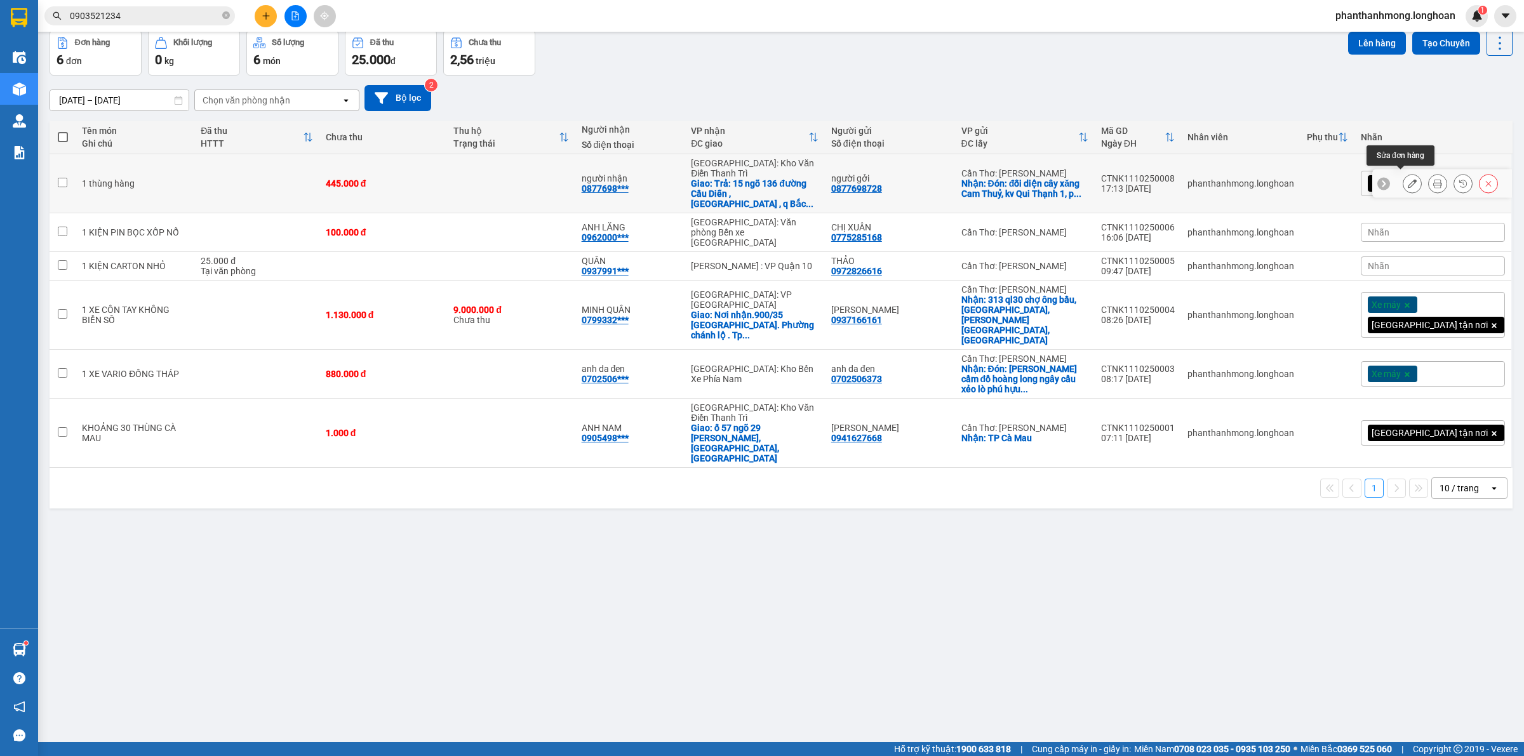
click at [1408, 179] on icon at bounding box center [1412, 183] width 9 height 9
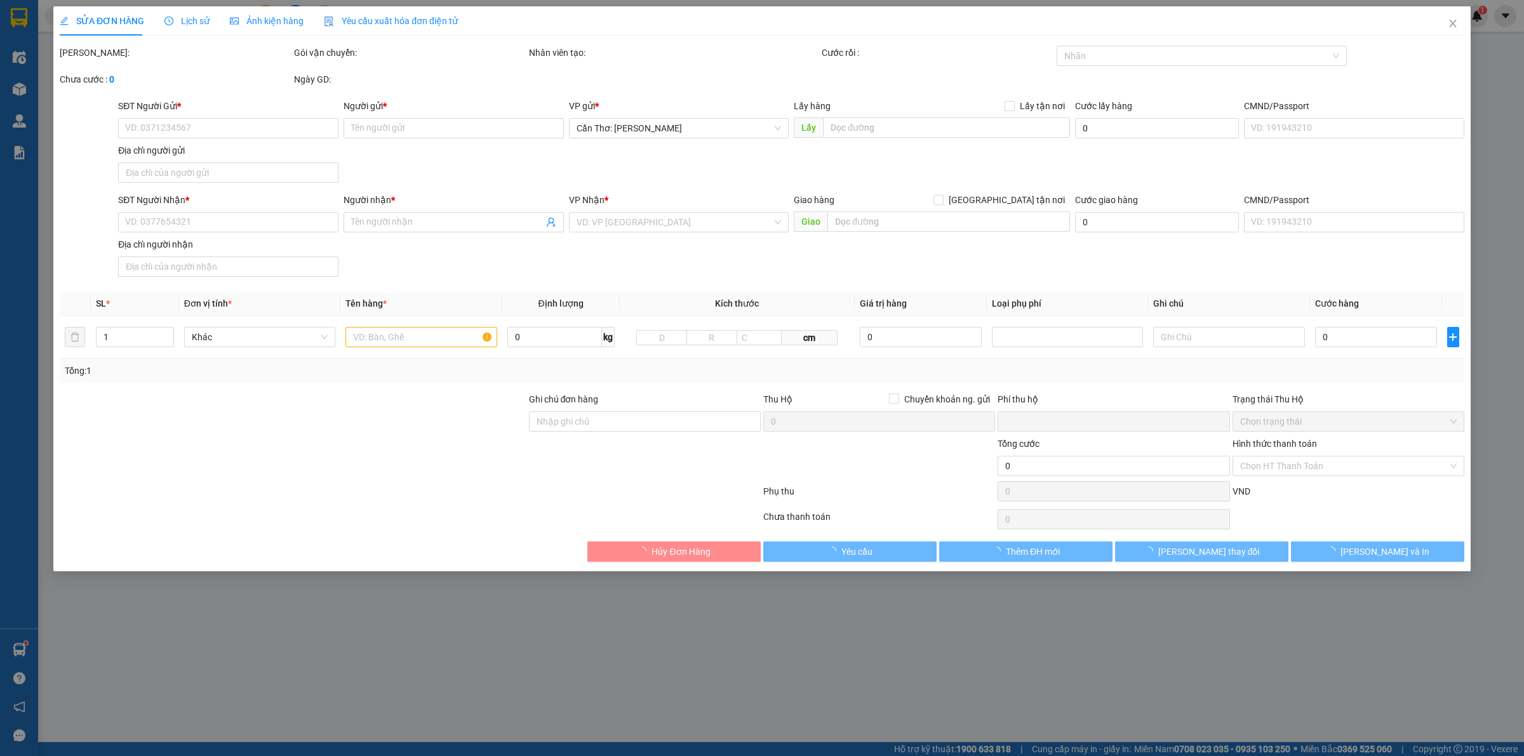
type input "0877698728"
type input "người gởi"
checkbox input "true"
type input "Đón: đối diện cây xăng Cam Thuỷ, kv Qui Thạnh 1, p Trung Kiên , q Thốt Nốt, TP …"
type input "0877698728"
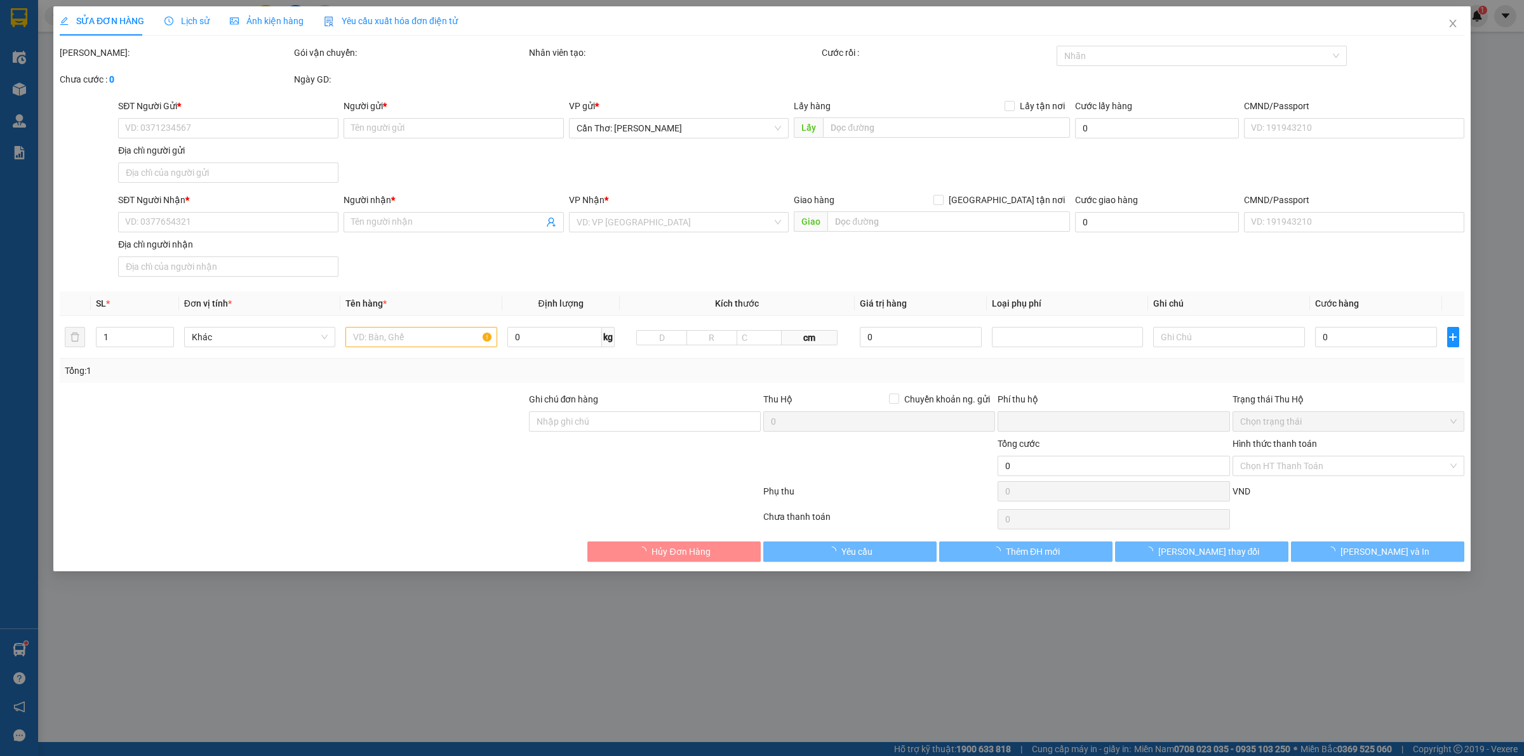
type input "người nhận"
checkbox input "true"
type input "Trả: 15 ngõ 136 đường Cầu Diễn , p Minh Khai , q Bắc Từ Liêm"
type input "0"
type input "445.000"
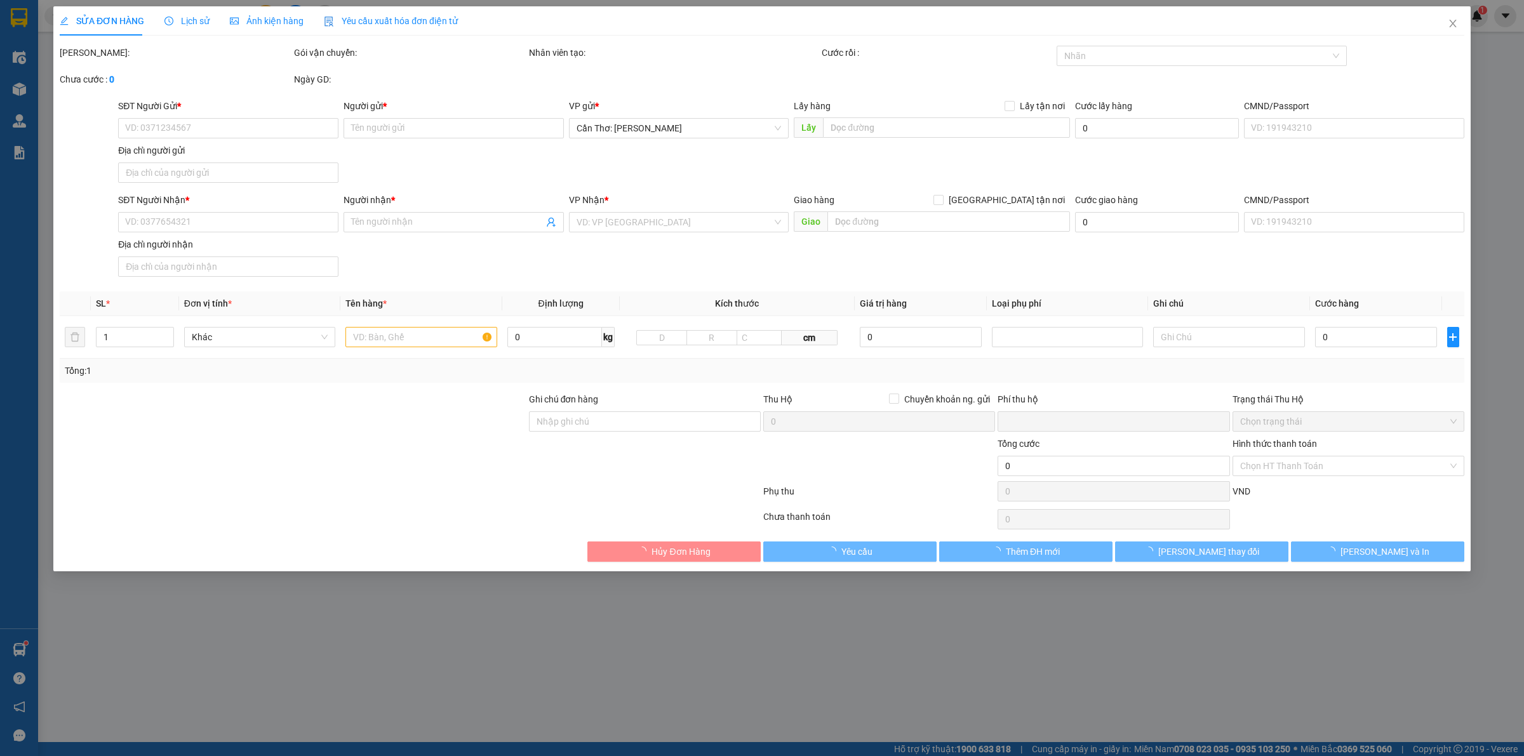
type input "445.000"
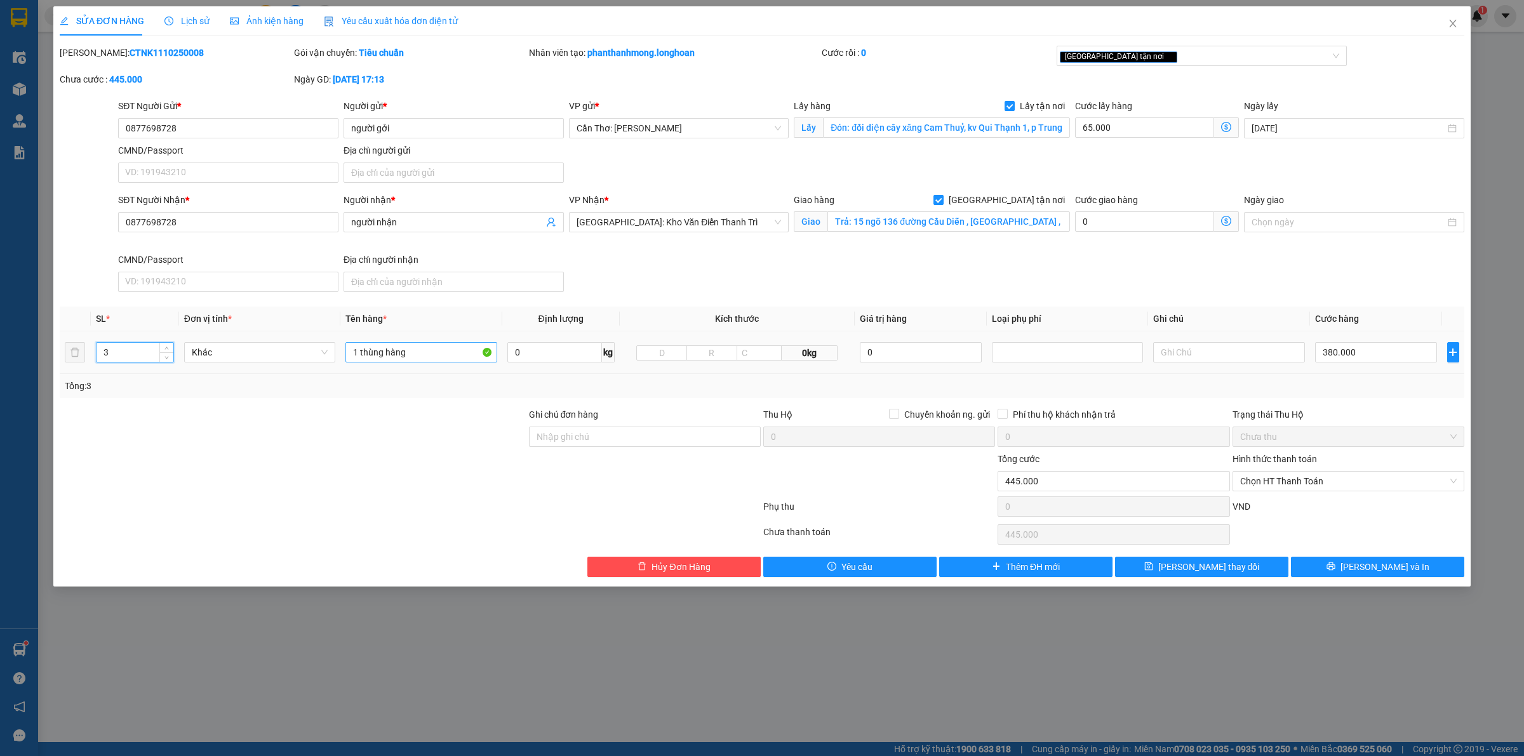
type input "3"
click at [389, 354] on input "1 thùng hàng" at bounding box center [420, 352] width 151 height 20
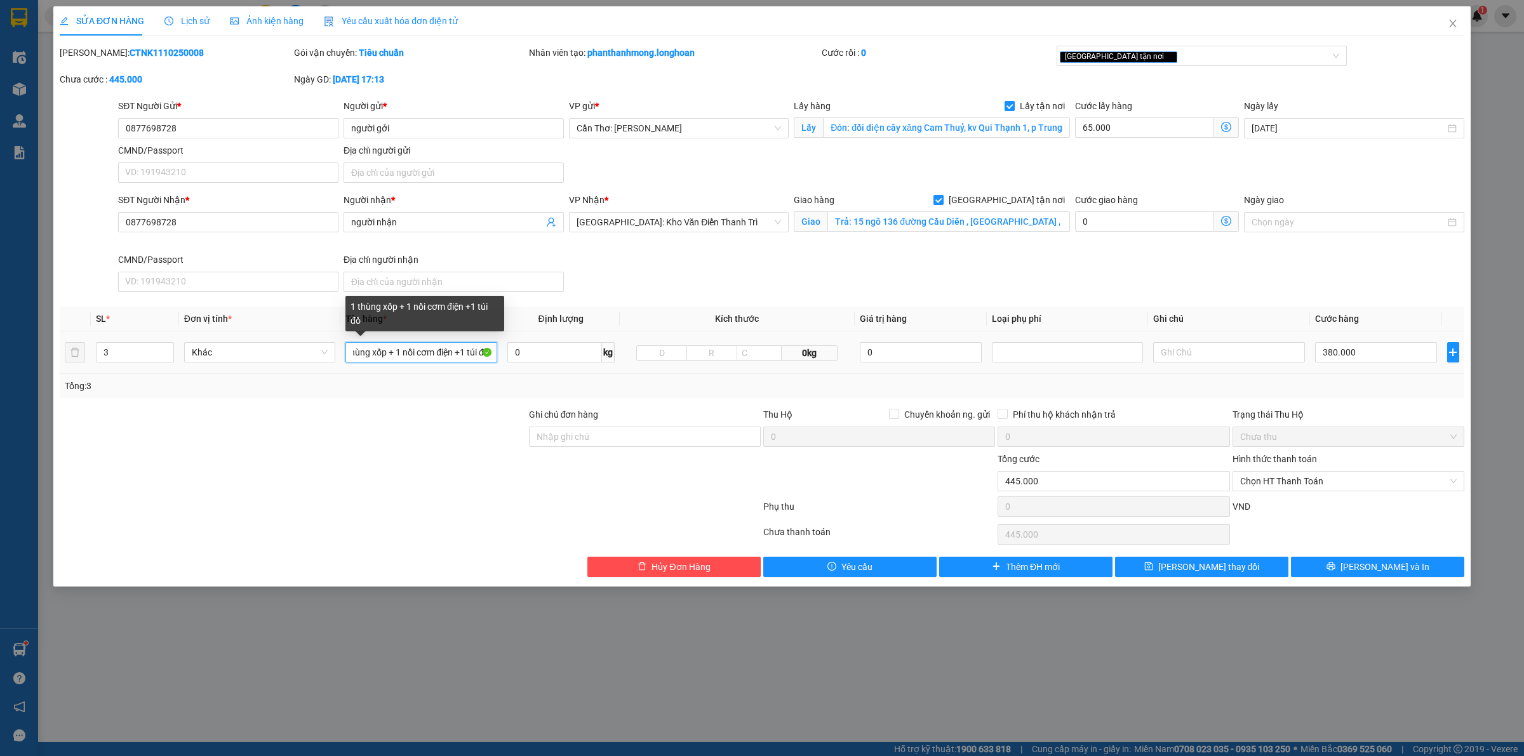
scroll to position [0, 20]
type input "1 thùng xốp + 1 nồi cơm điện +1 túi đồ"
click at [279, 132] on input "0877698728" at bounding box center [228, 128] width 220 height 20
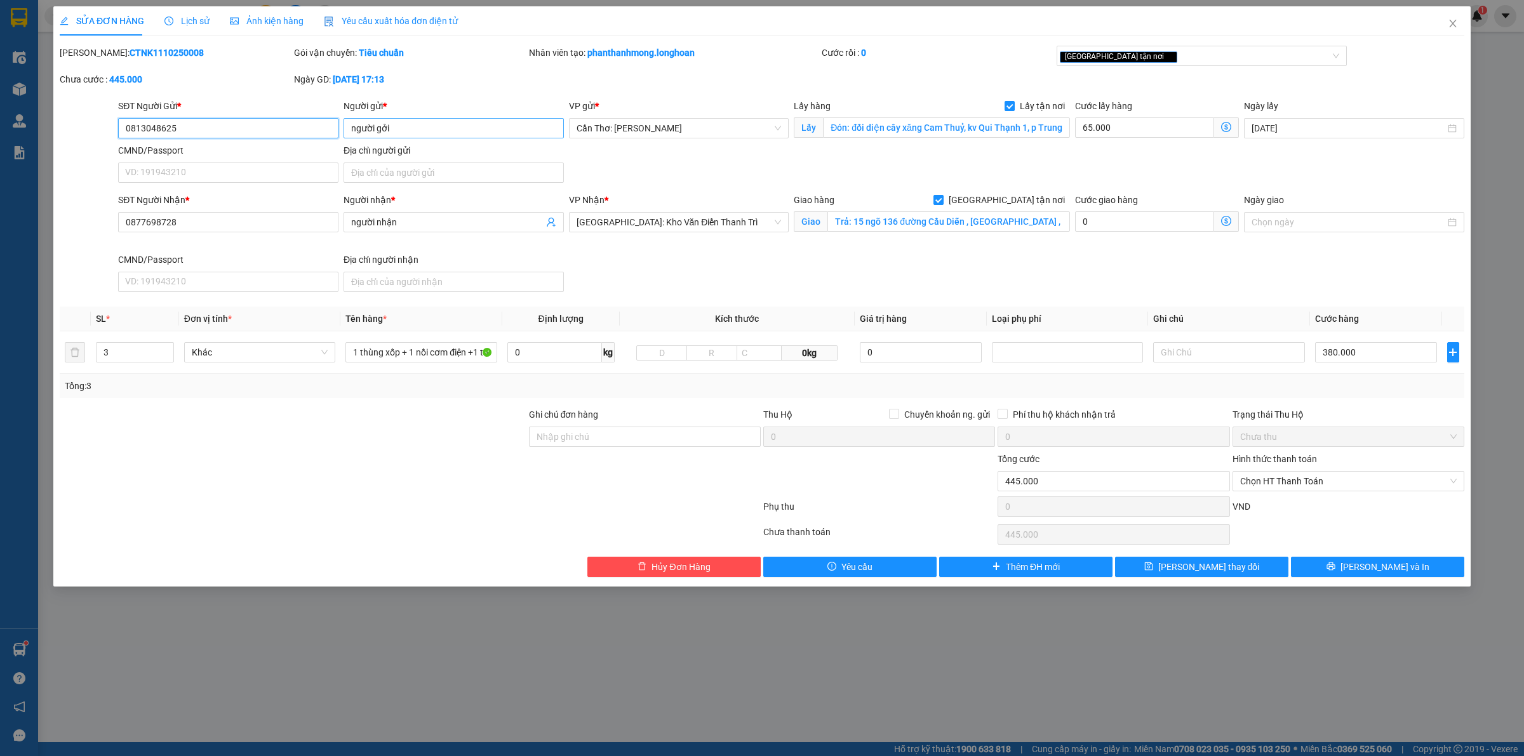
type input "0813048625"
click at [430, 135] on input "người gởi" at bounding box center [454, 128] width 220 height 20
type input "c"
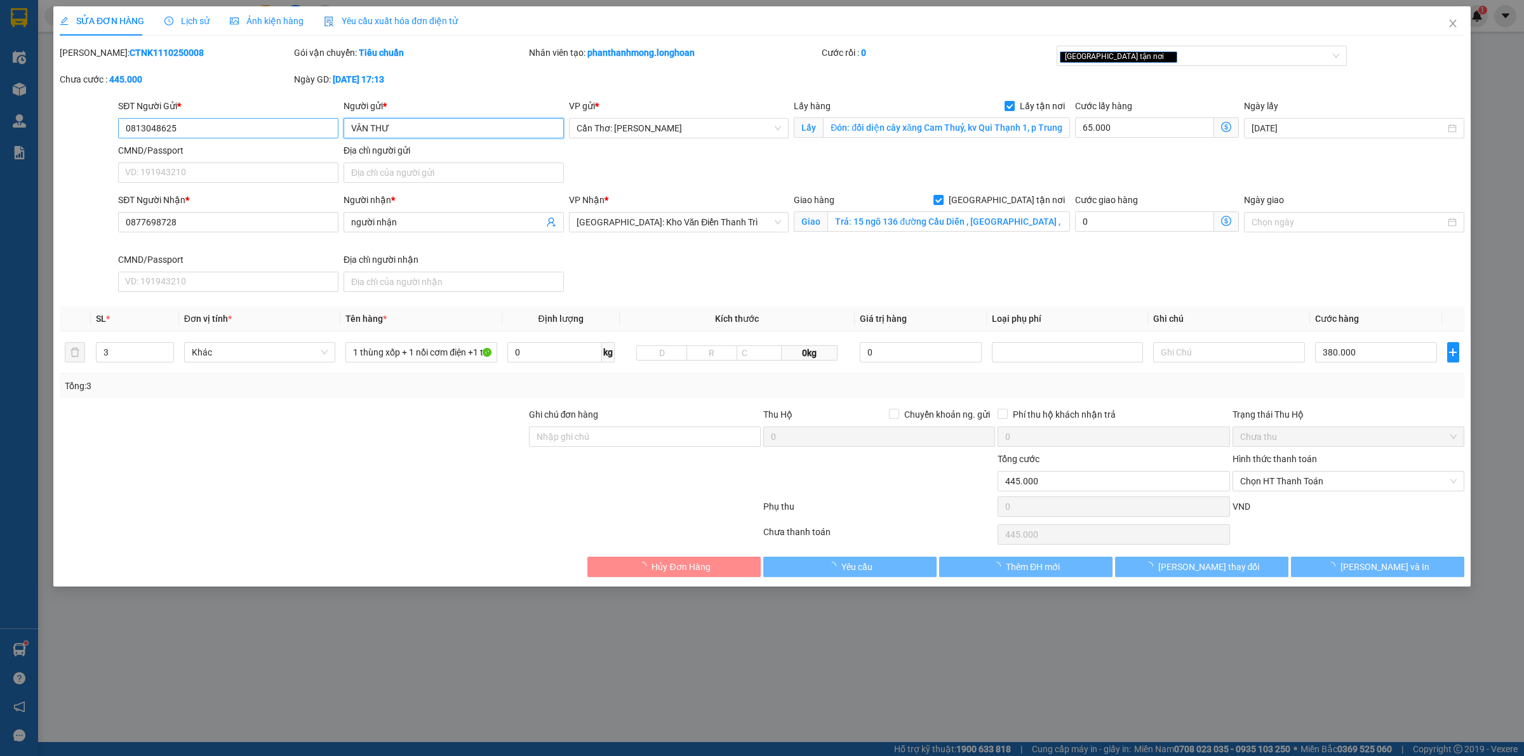
type input "VÂN THƯ"
click at [197, 131] on input "0813048625" at bounding box center [228, 128] width 220 height 20
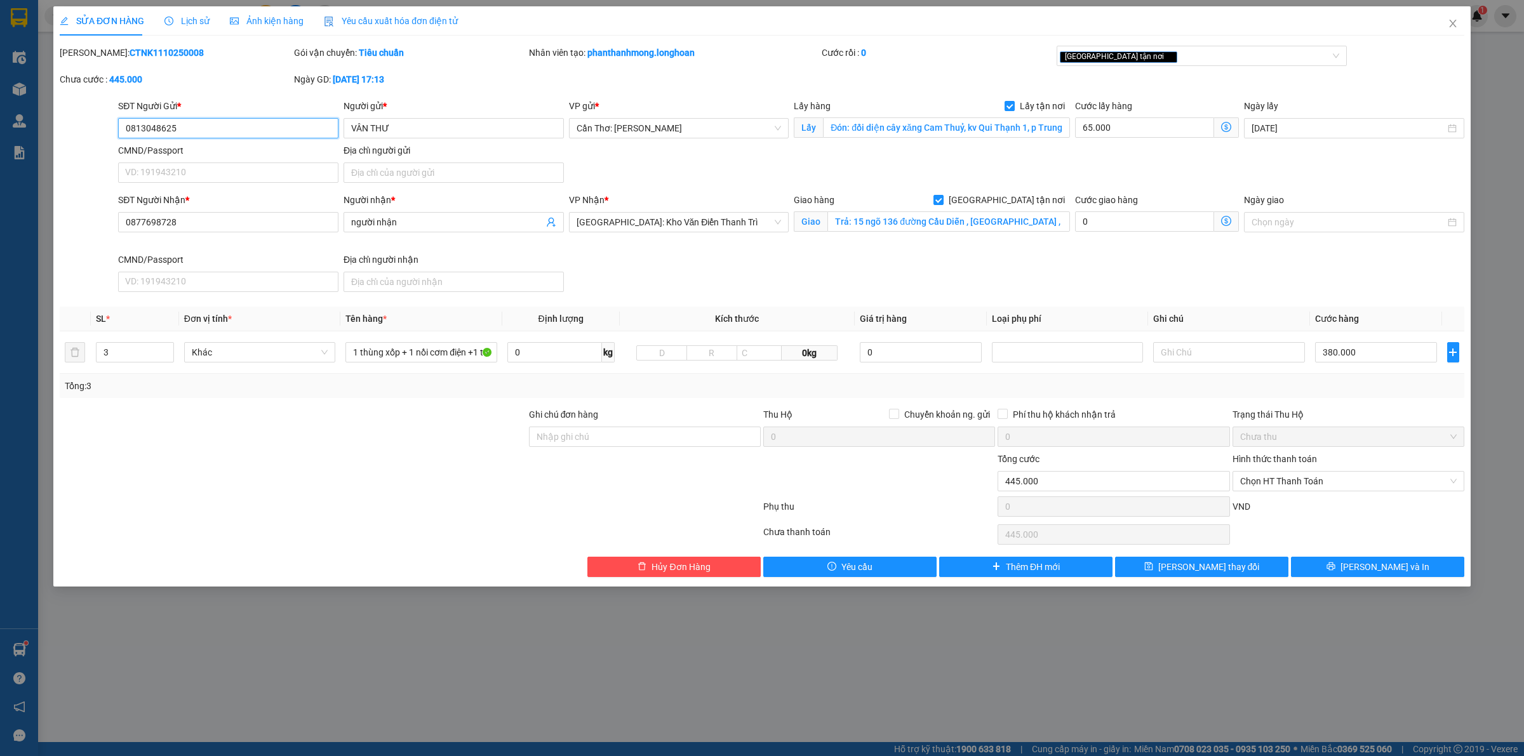
click at [197, 131] on input "0813048625" at bounding box center [228, 128] width 220 height 20
click at [204, 218] on input "0877698728" at bounding box center [228, 222] width 220 height 20
paste input "13048625"
type input "0813048625"
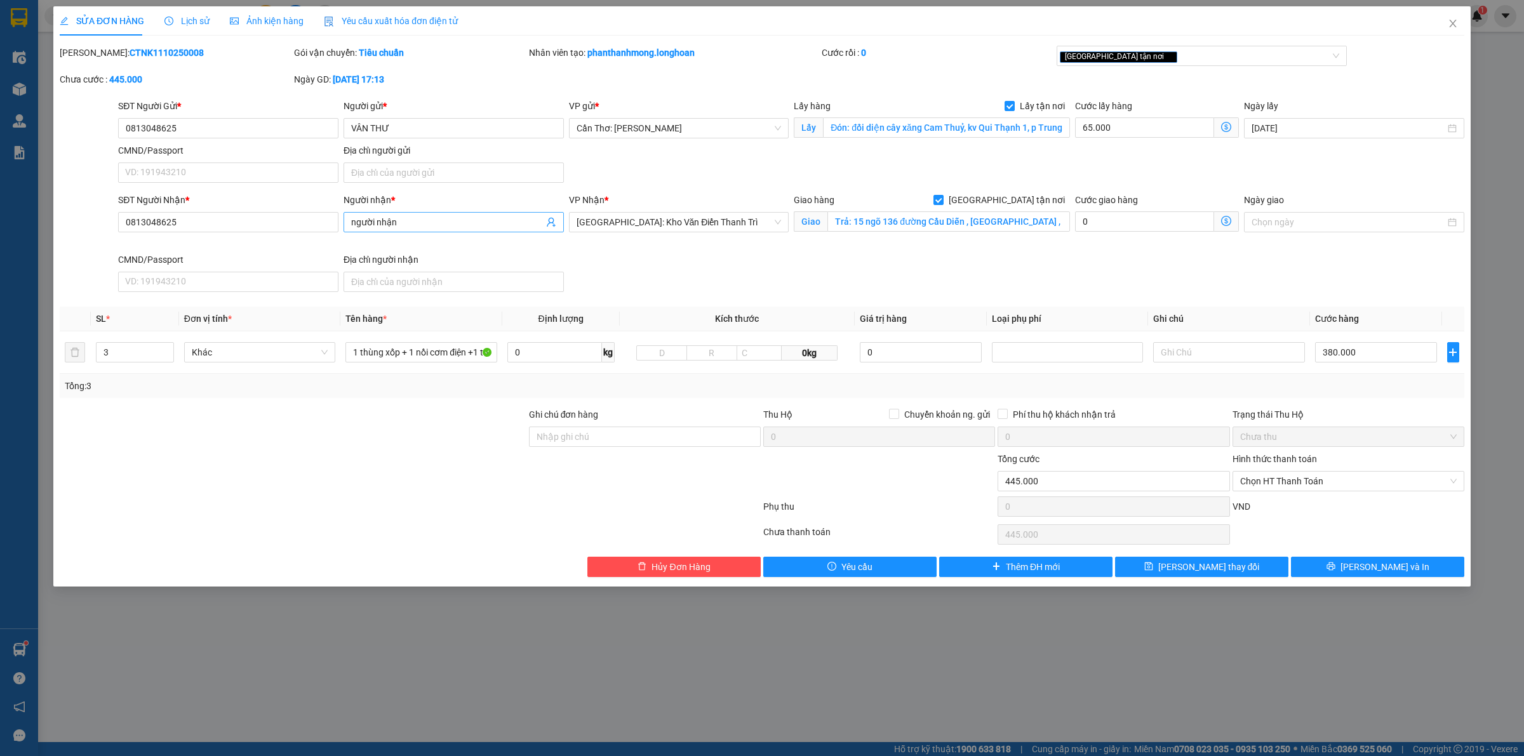
click at [389, 229] on span "người nhận" at bounding box center [454, 222] width 220 height 20
click at [389, 229] on input "người nhận" at bounding box center [447, 222] width 192 height 14
type input "VÂN THƯ"
click at [1356, 357] on input "380.000" at bounding box center [1376, 352] width 122 height 20
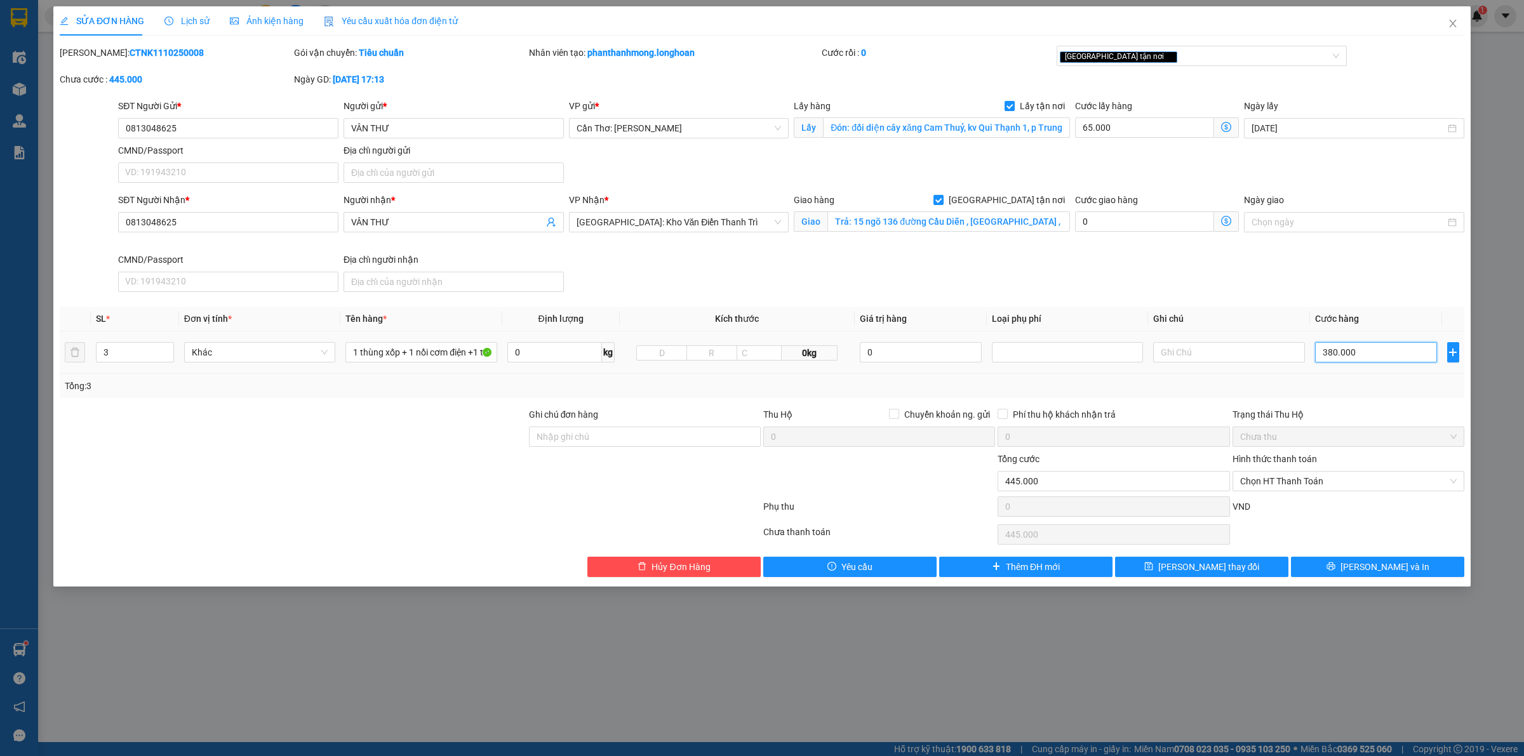
type input "65.004"
type input "4"
type input "65.042"
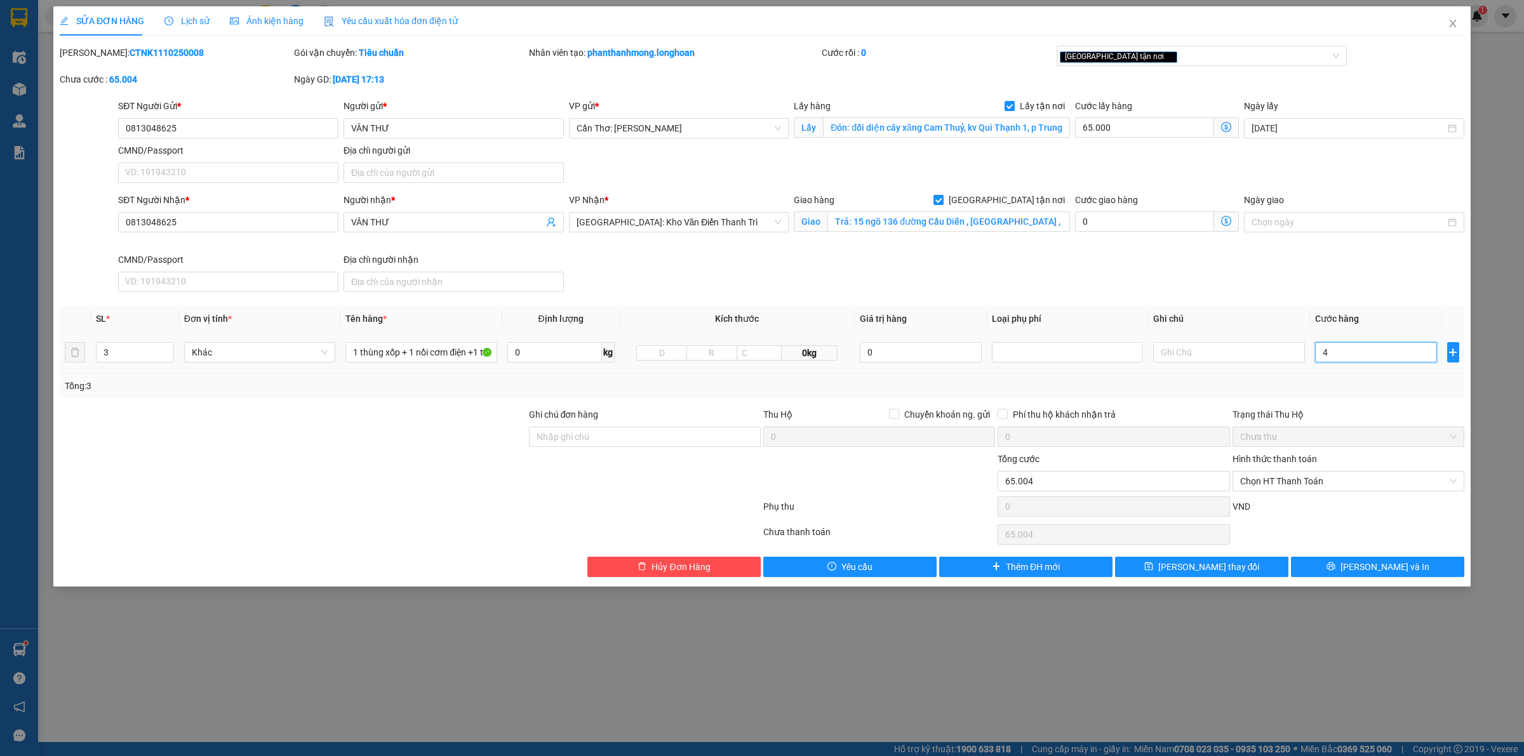
type input "42"
type input "65.425"
type input "425"
type input "69.250"
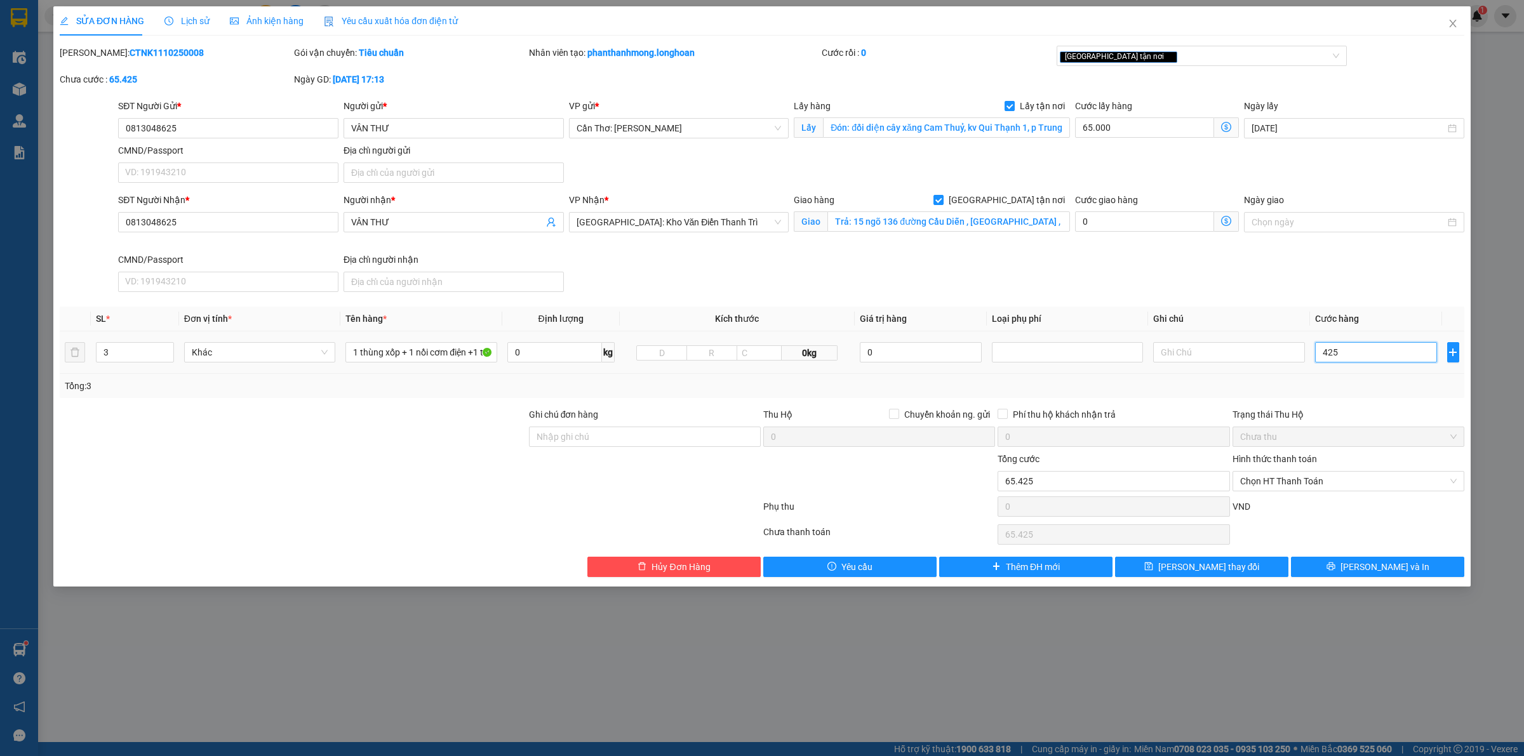
type input "69.250"
type input "42.500"
type input "107.500"
type input "425.000"
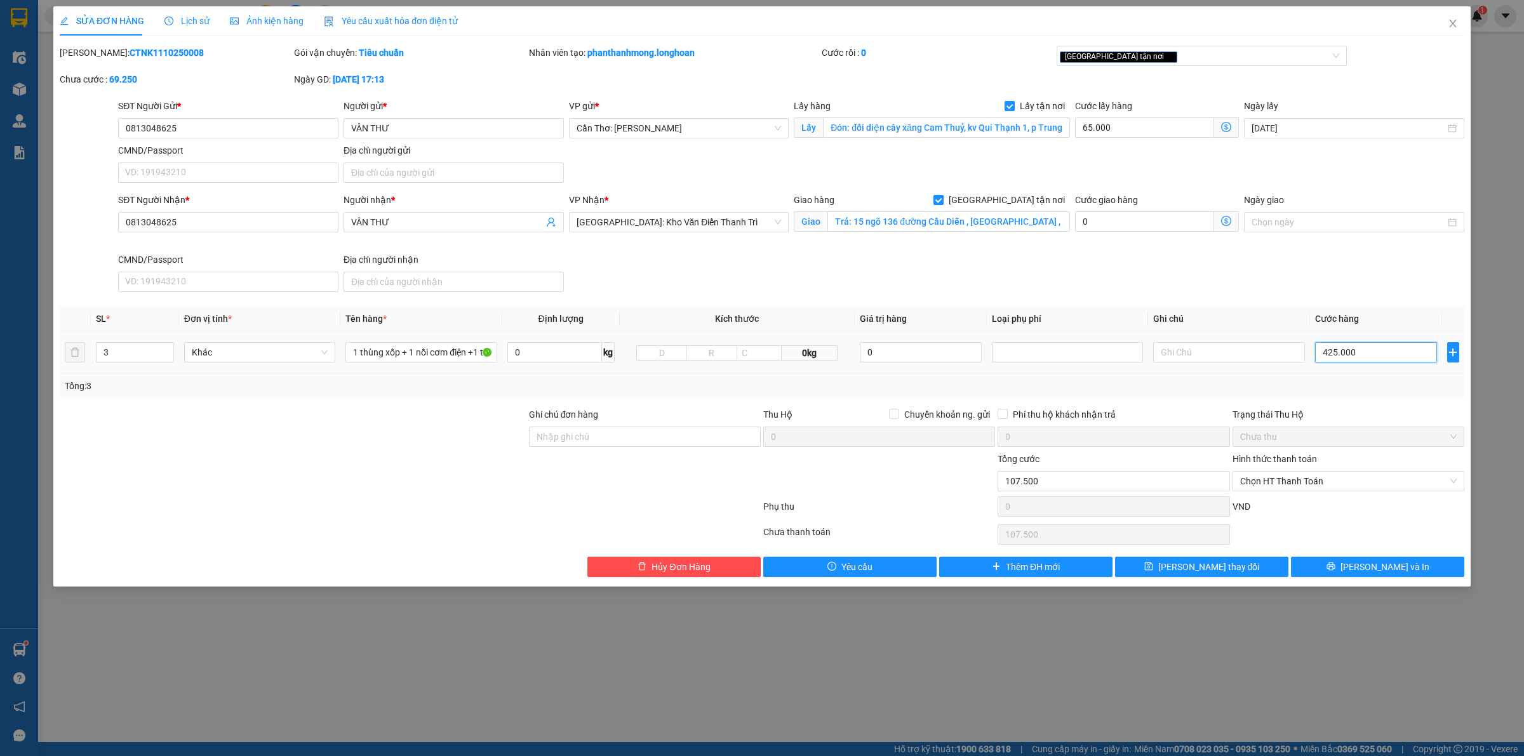
type input "490.000"
click at [1356, 357] on input "425.000" at bounding box center [1376, 352] width 122 height 20
type input "65.004"
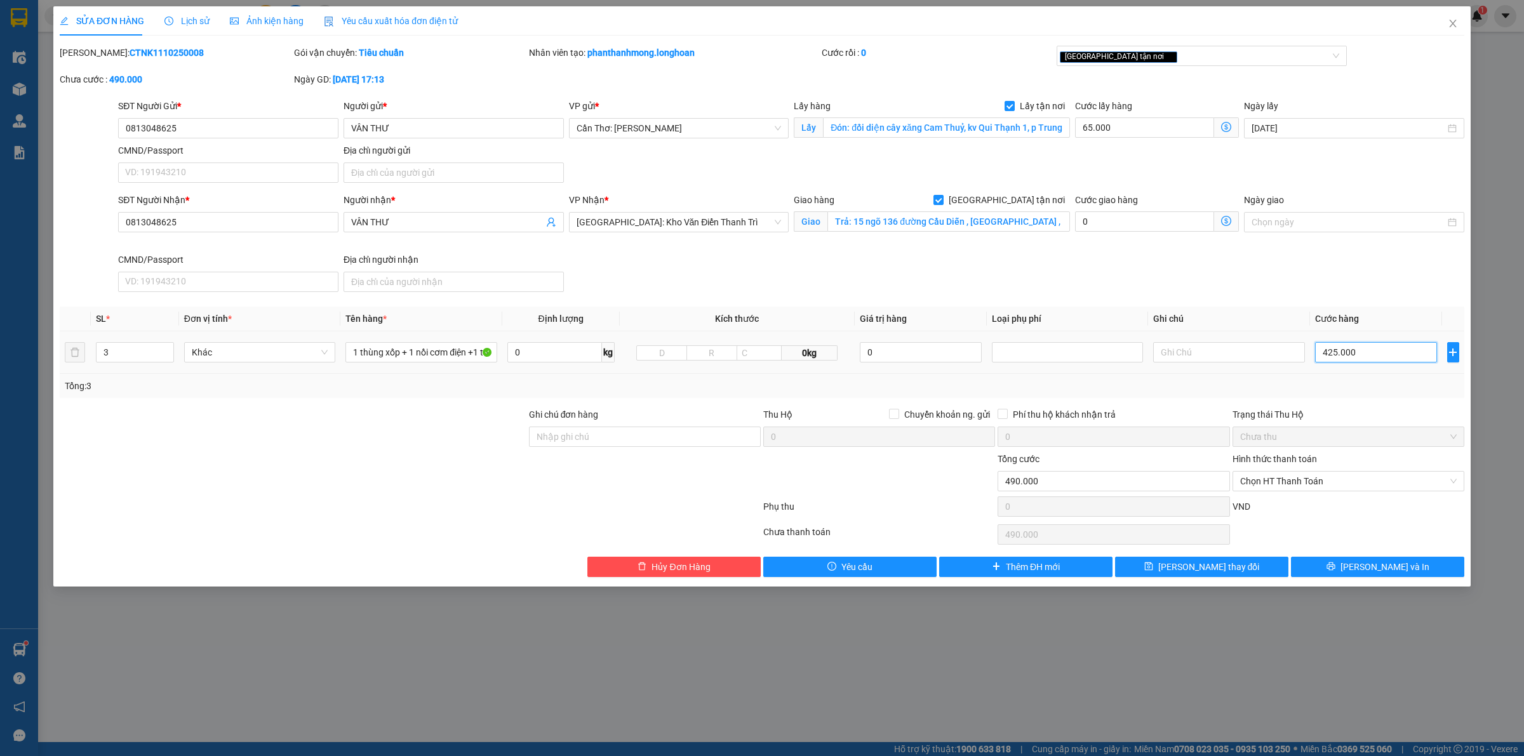
type input "65.004"
type input "4"
type input "65.043"
type input "435"
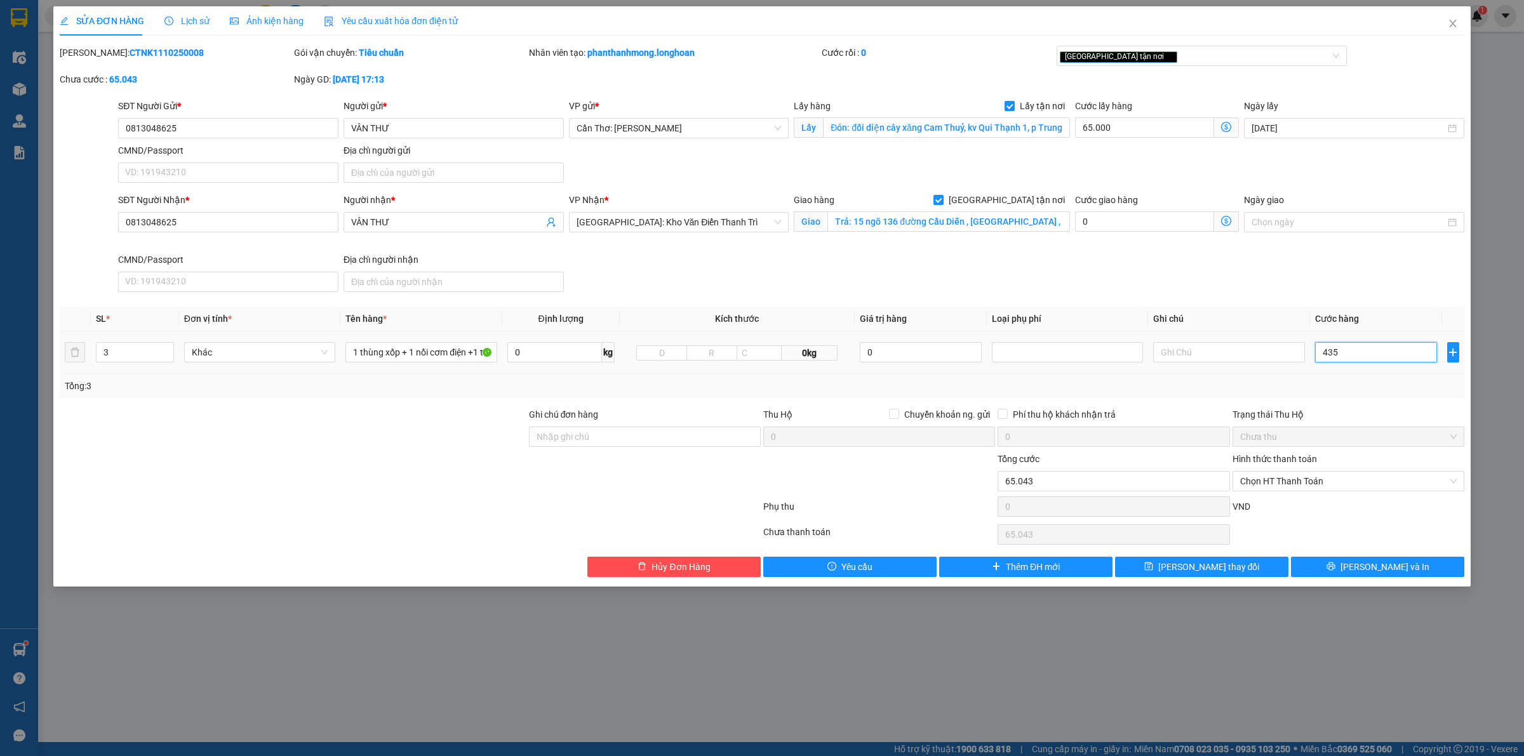
type input "65.435"
type input "69.350"
type input "4.350"
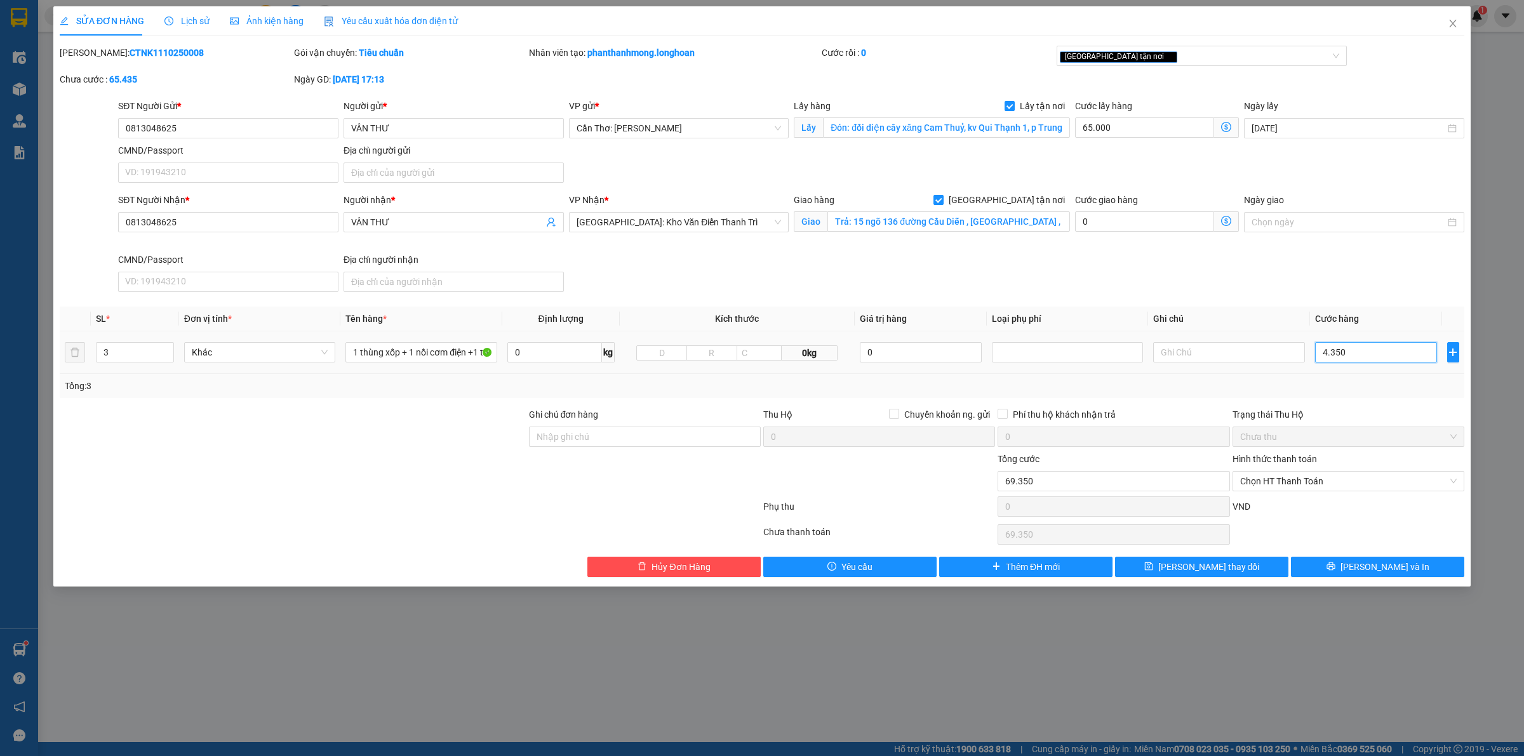
type input "108.500"
type input "43.500"
type input "500.000"
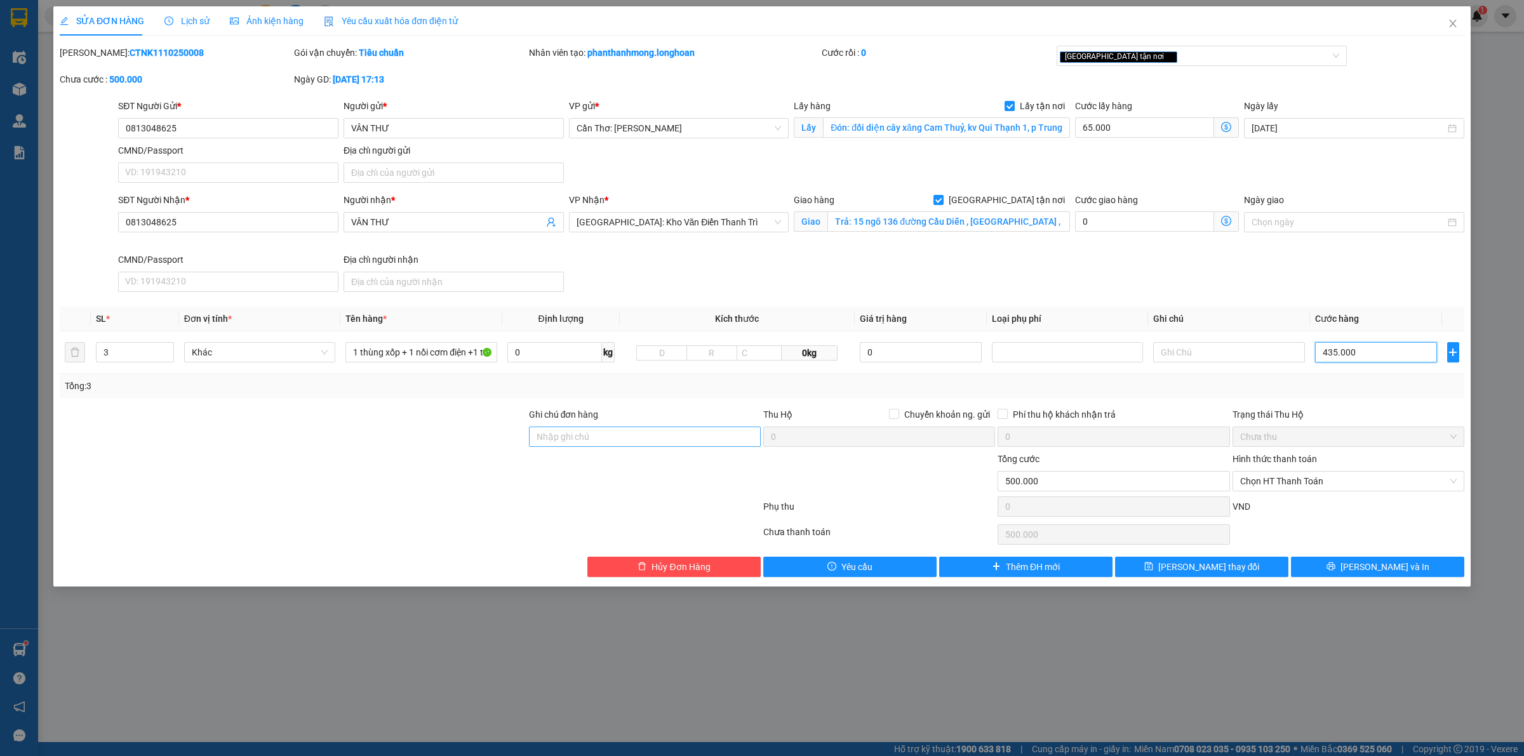
type input "435.000"
click at [637, 440] on input "Ghi chú đơn hàng" at bounding box center [645, 437] width 232 height 20
type input "nhận nguyên kiện, giao nguyên kiện, bể vỡ không đền"
click at [1337, 571] on button "Lưu và In" at bounding box center [1377, 567] width 173 height 20
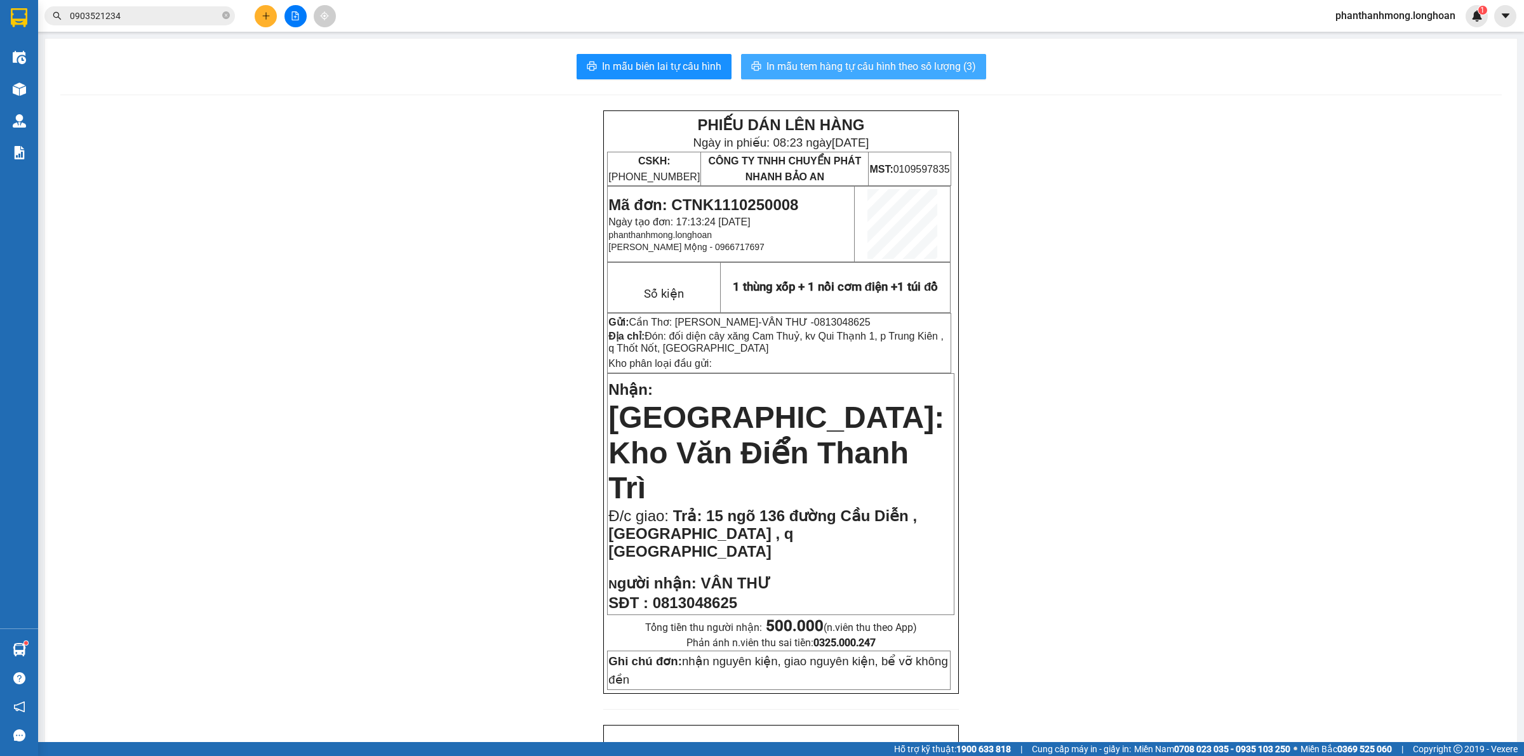
click at [877, 70] on span "In mẫu tem hàng tự cấu hình theo số lượng (3)" at bounding box center [871, 66] width 210 height 16
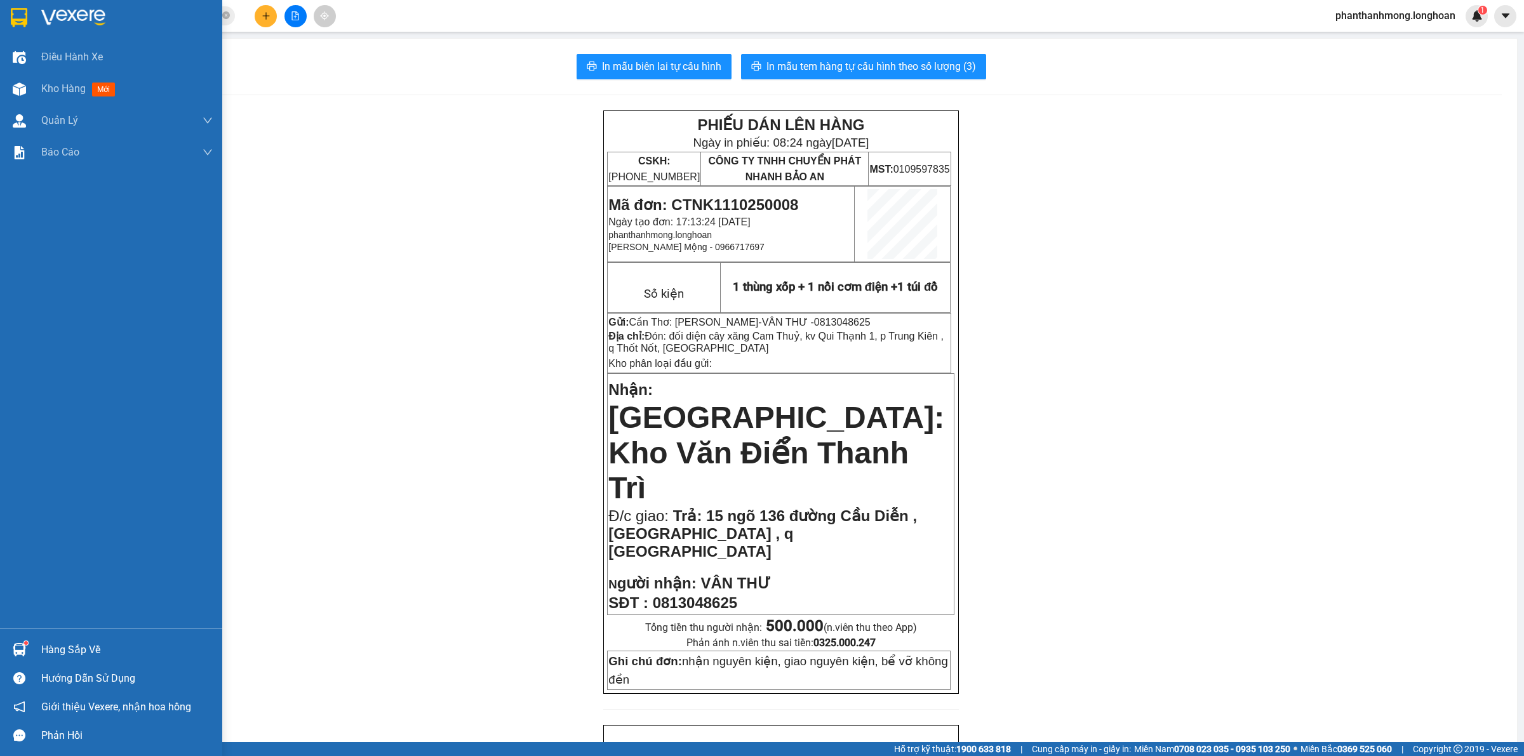
click at [20, 17] on img at bounding box center [19, 17] width 17 height 19
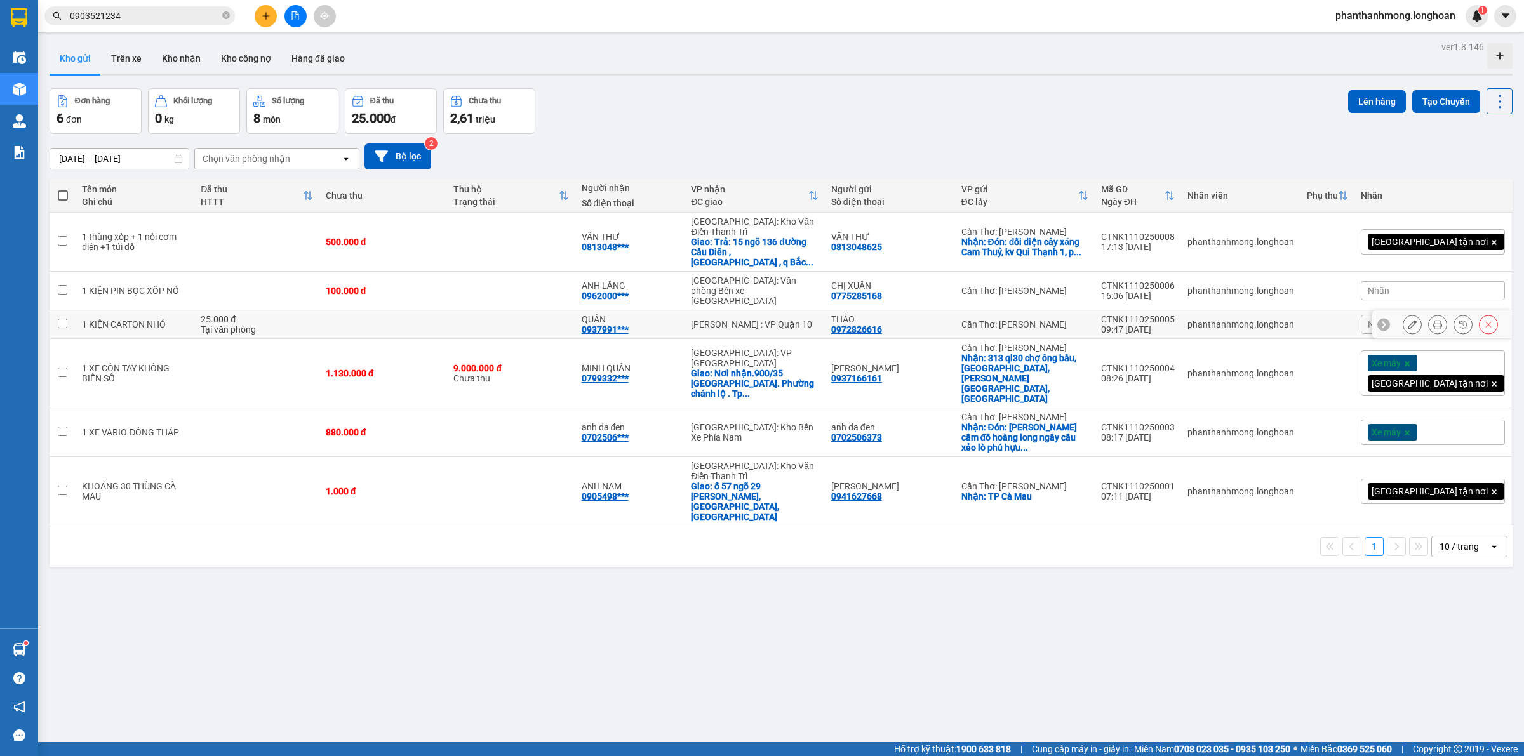
click at [1433, 320] on icon at bounding box center [1437, 324] width 9 height 9
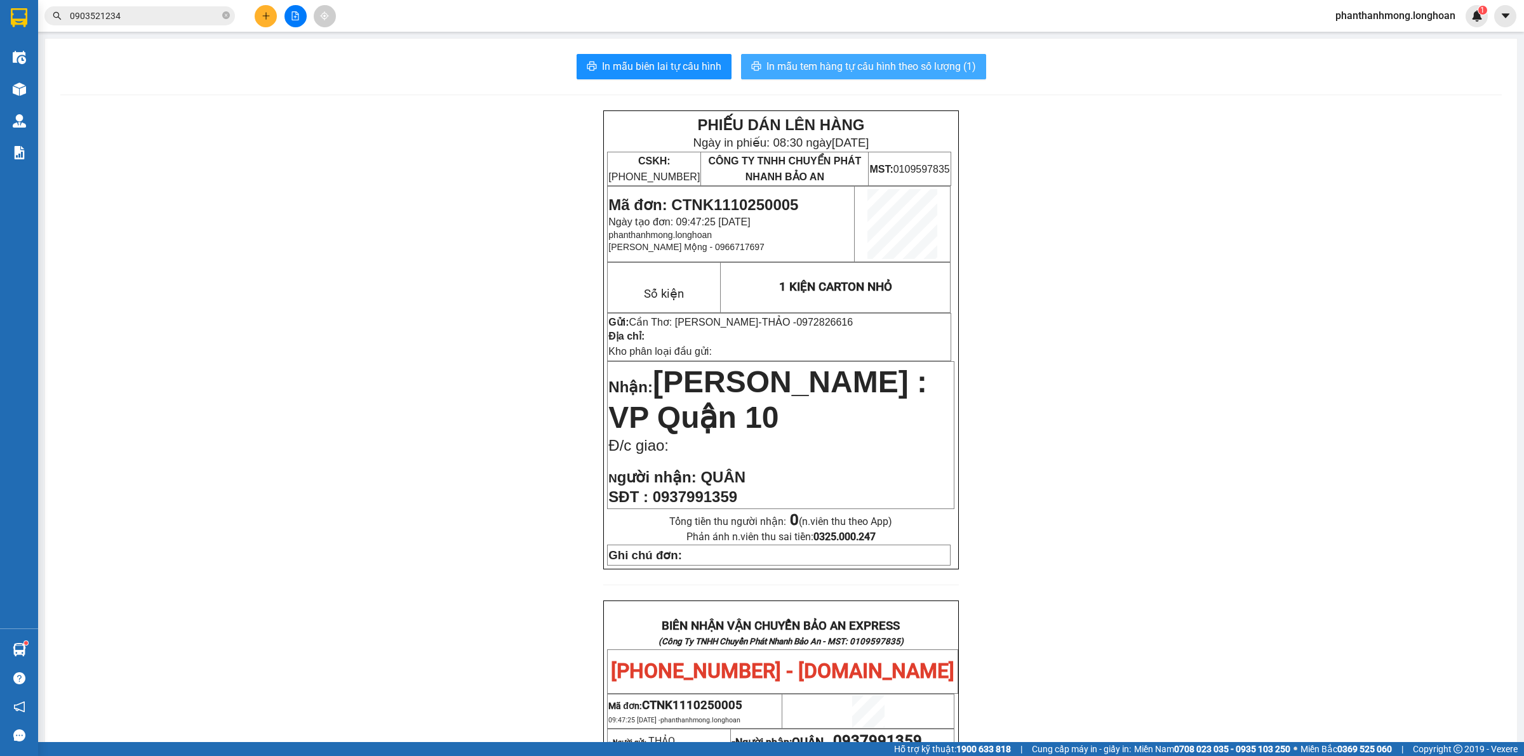
click at [806, 70] on span "In mẫu tem hàng tự cấu hình theo số lượng (1)" at bounding box center [871, 66] width 210 height 16
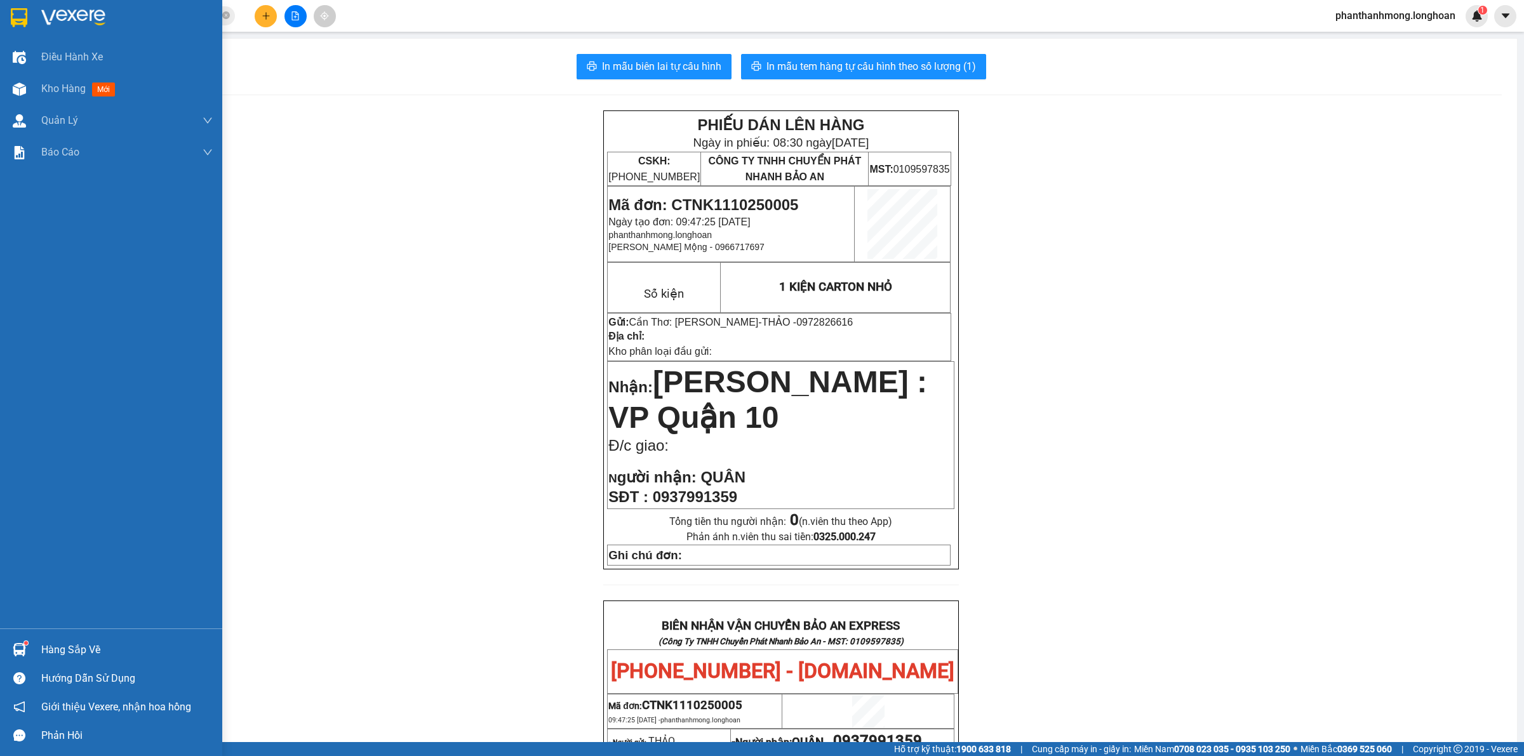
click at [8, 11] on div at bounding box center [19, 17] width 22 height 22
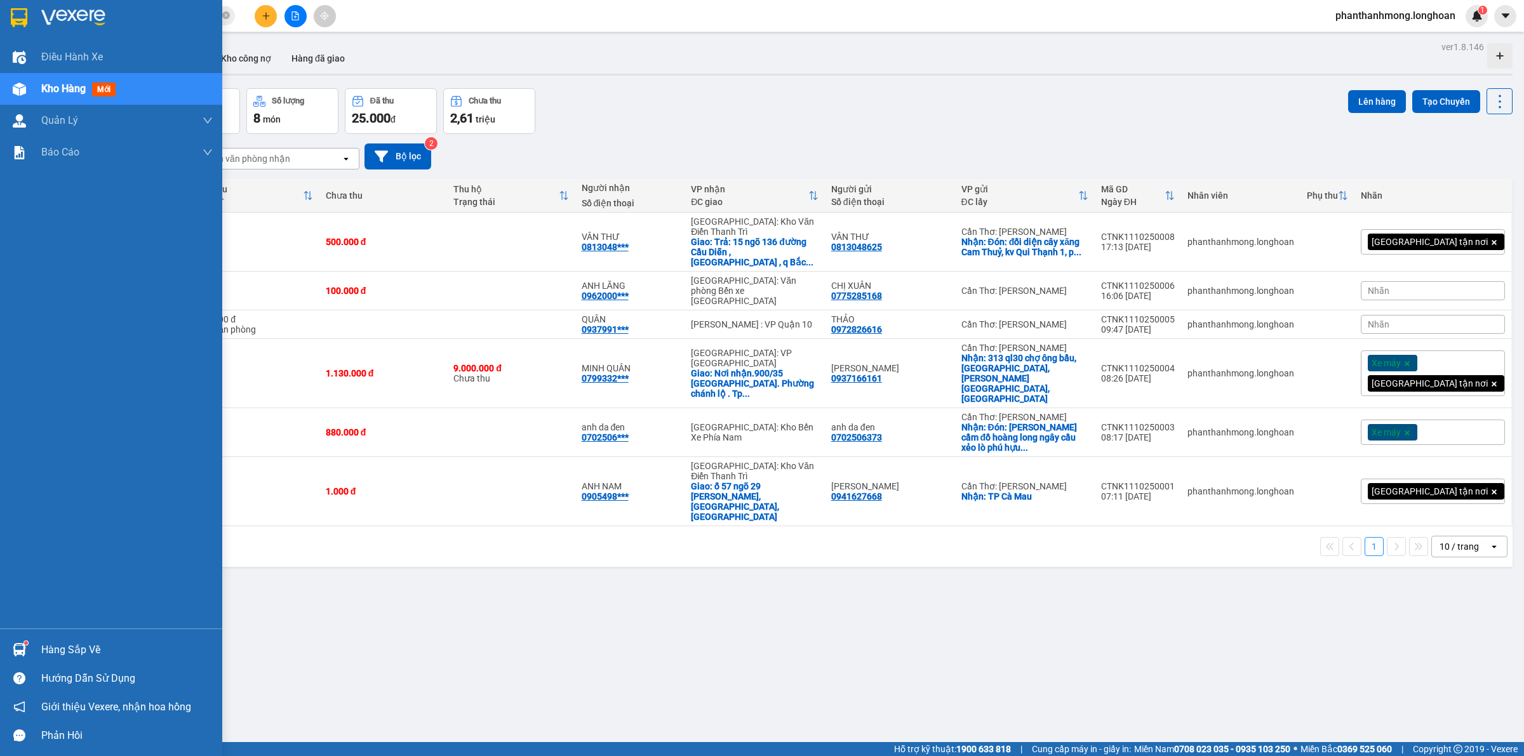
click at [1, 20] on div at bounding box center [111, 20] width 222 height 41
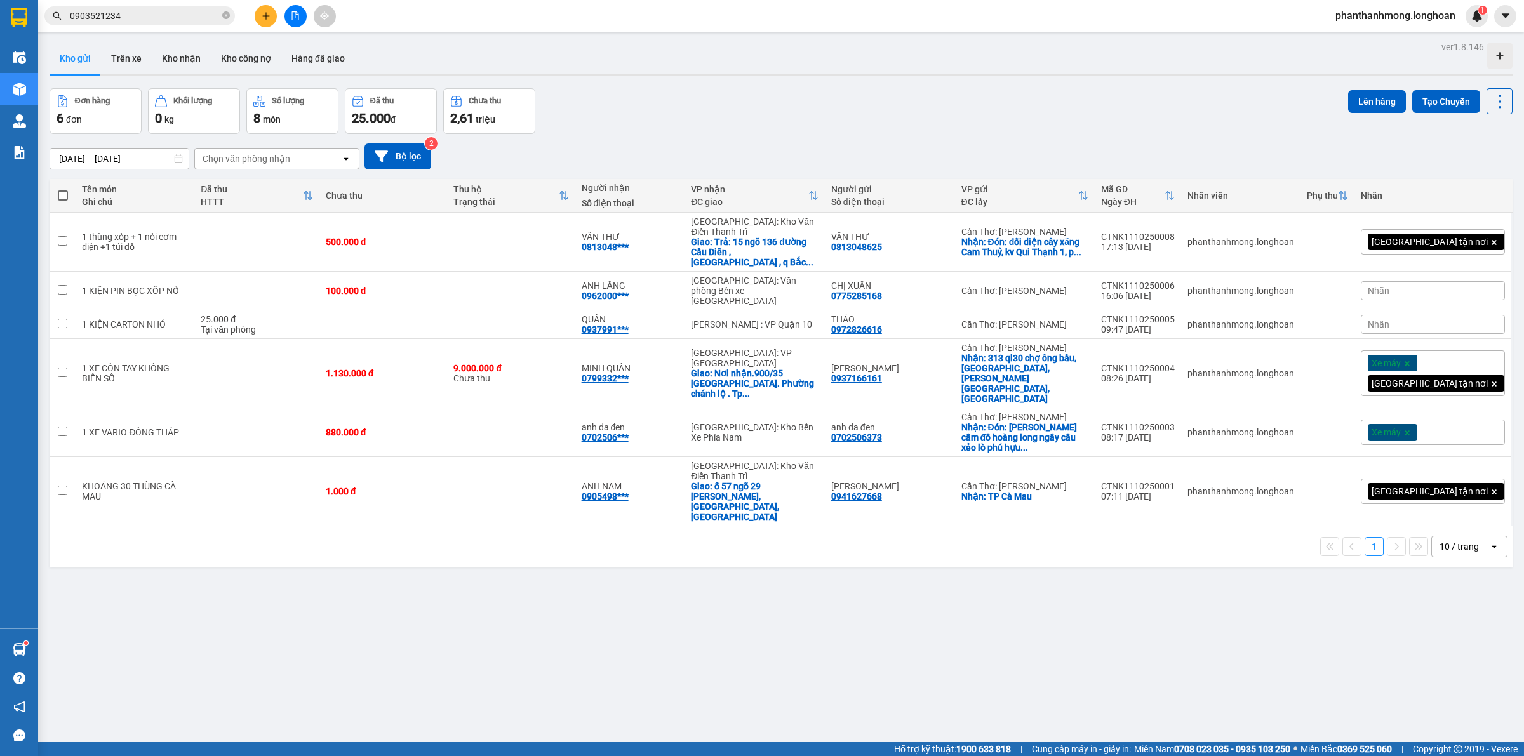
click at [1465, 540] on div "10 / trang" at bounding box center [1458, 546] width 39 height 13
click at [1451, 636] on ul "5 / trang 10 / trang 20 / trang 50 / trang 80 / trang 100 / trang" at bounding box center [1457, 565] width 76 height 147
click at [1453, 627] on span "100 / trang" at bounding box center [1452, 623] width 46 height 13
click at [1408, 487] on icon at bounding box center [1412, 491] width 9 height 9
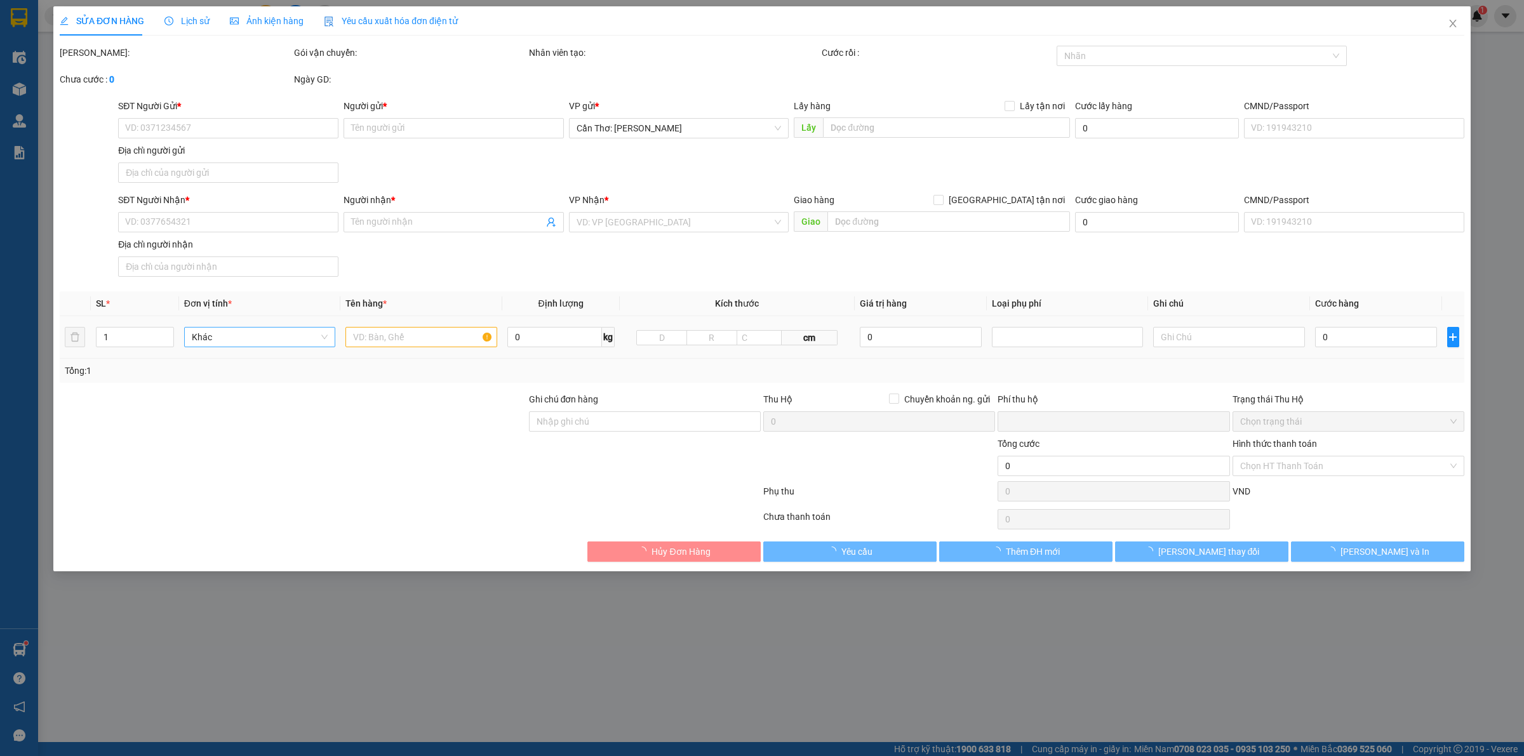
type input "0941627668"
type input "[PERSON_NAME]"
checkbox input "true"
type input "TP Cà Mau"
type input "0905498118"
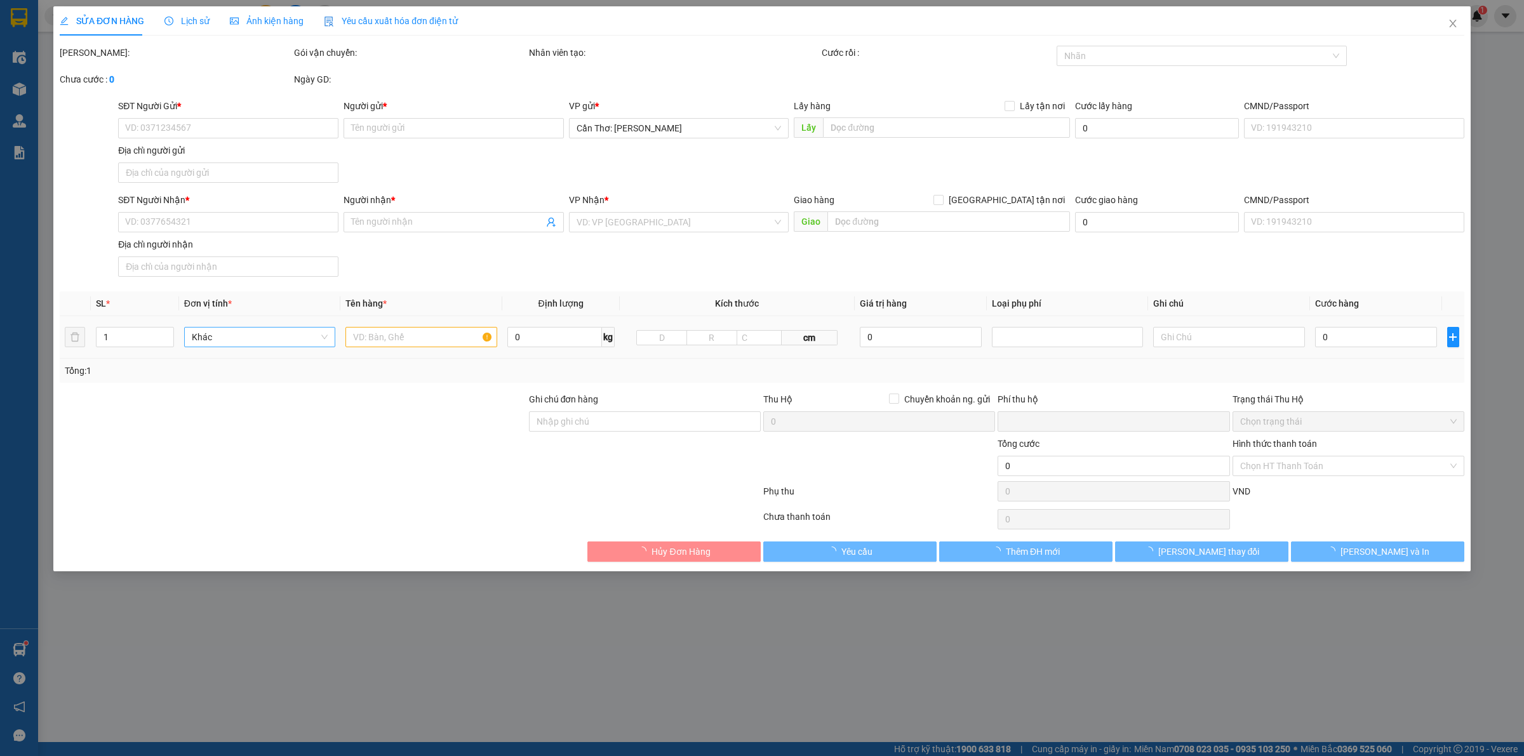
type input "ANH NAM"
checkbox input "true"
type input "ố 57 ngõ 29 khương hạ, khương đình, hà nội"
type input "0"
type input "1.000"
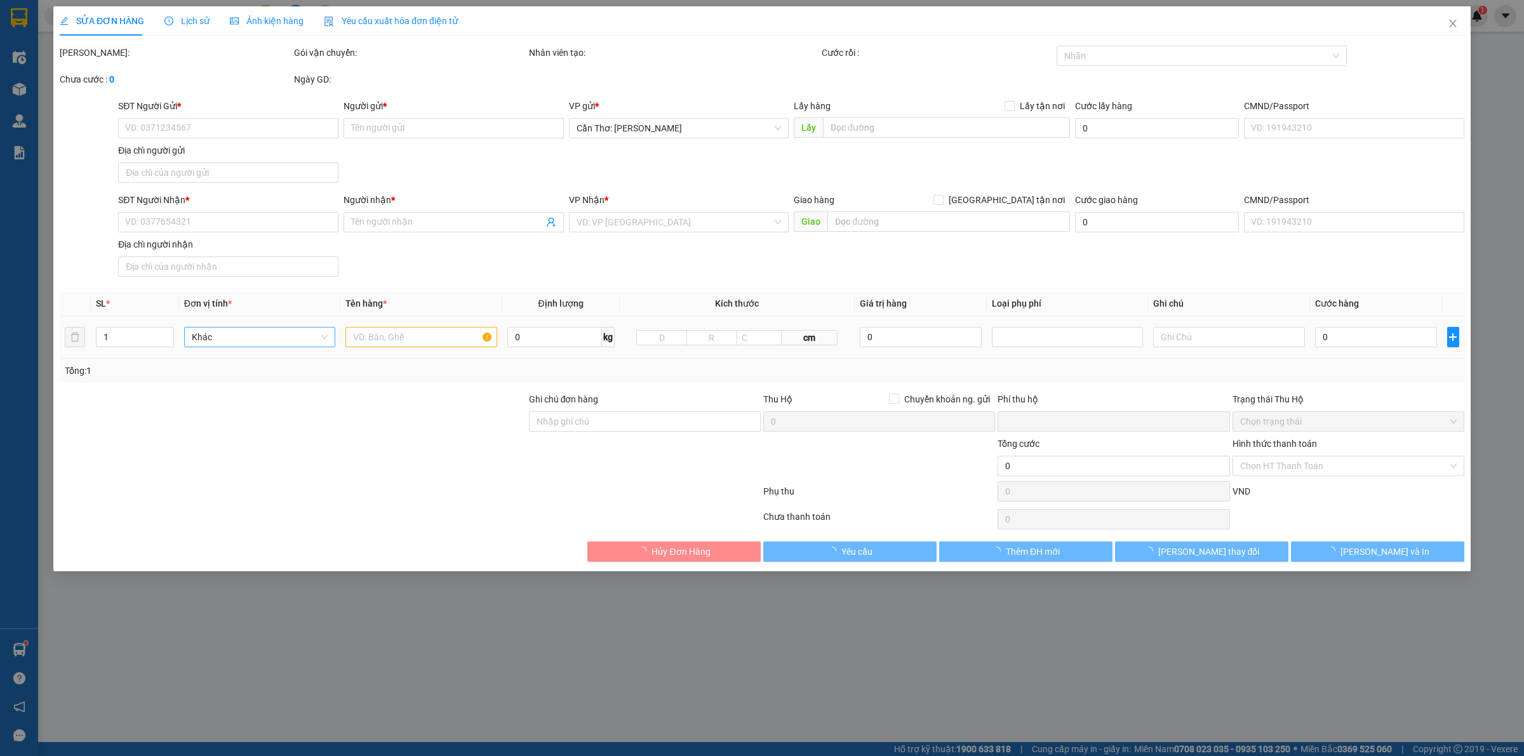
type input "1.000"
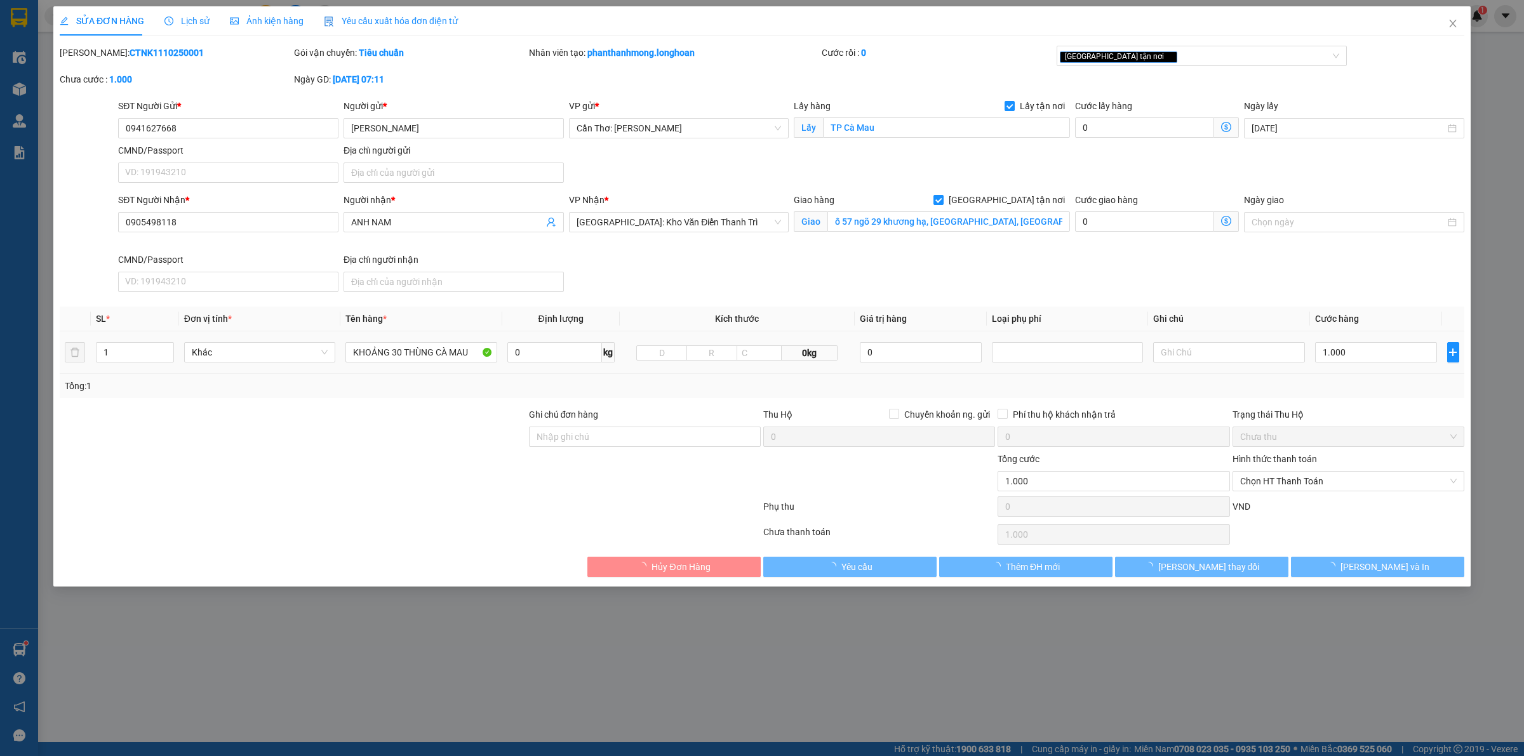
drag, startPoint x: 253, startPoint y: 335, endPoint x: 89, endPoint y: 363, distance: 166.2
click at [87, 363] on tr "1 Khác KHOẢNG 30 THÙNG CÀ MAU 0 kg 0kg 0 1.000" at bounding box center [762, 352] width 1405 height 43
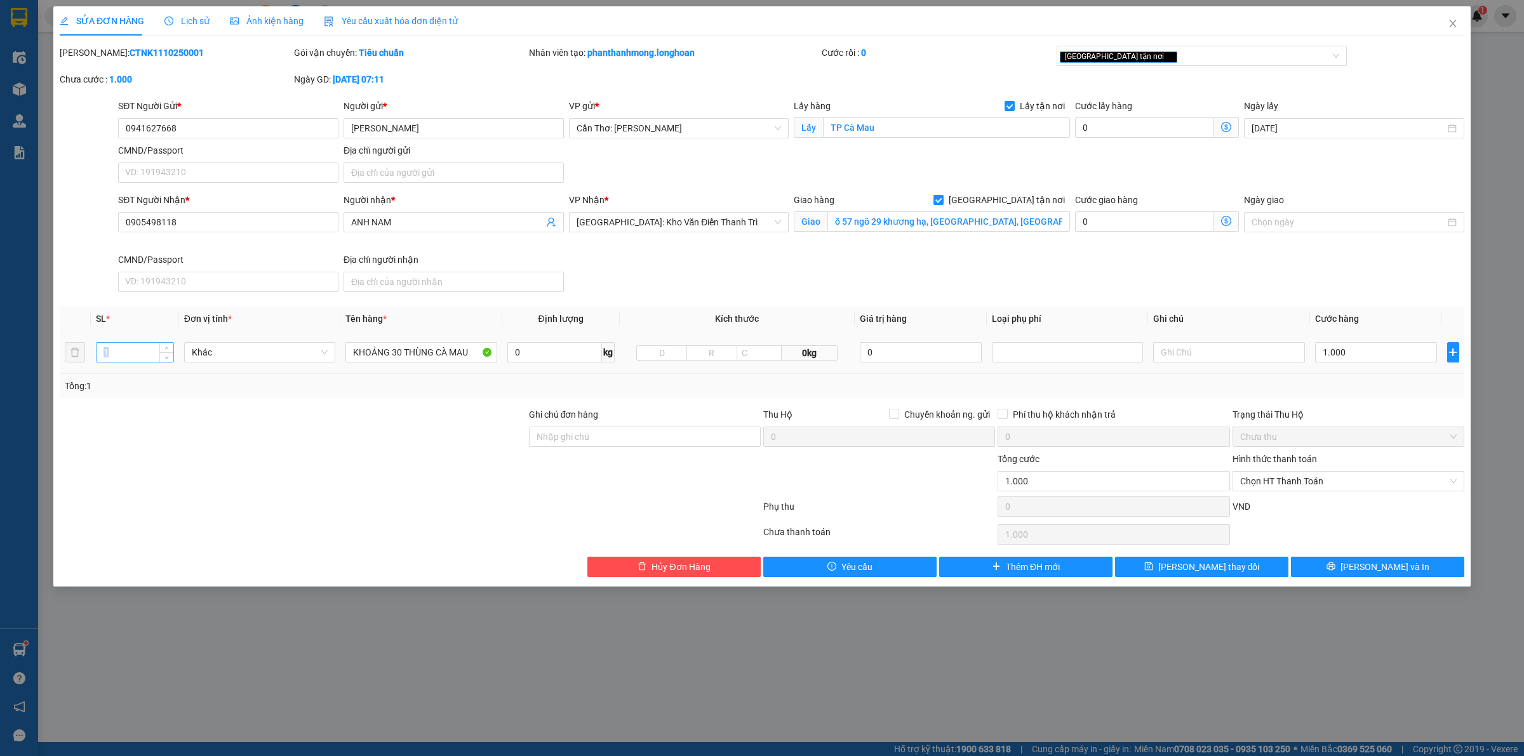
click at [137, 351] on input "1" at bounding box center [135, 352] width 77 height 19
type input "30"
click at [445, 356] on input "KHOẢNG 30 THÙNG CÀ MAU" at bounding box center [420, 352] width 151 height 20
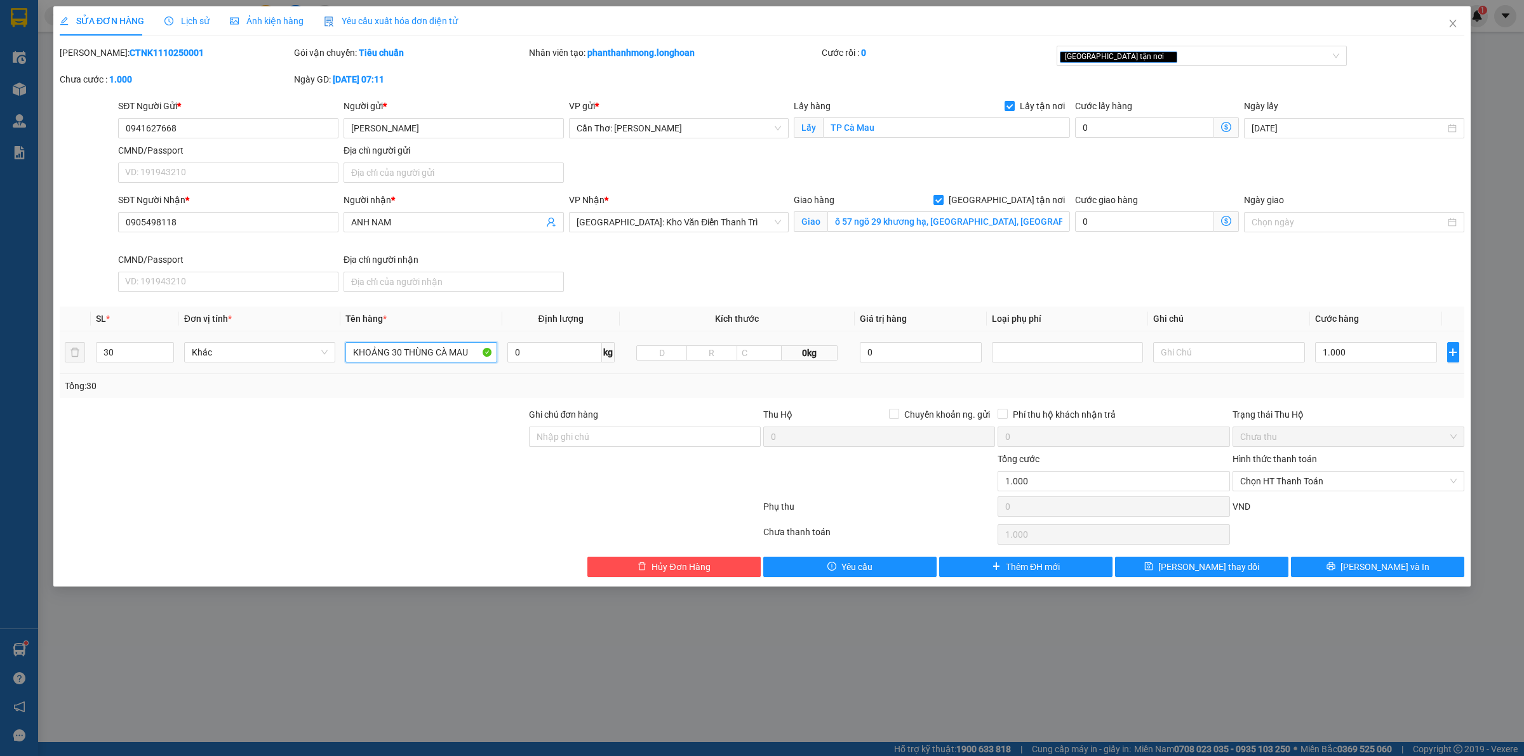
click at [445, 356] on input "KHOẢNG 30 THÙNG CÀ MAU" at bounding box center [420, 352] width 151 height 20
type input "30 THÙNG XỐP GIỐNG NHAU"
click at [569, 434] on input "Ghi chú đơn hàng" at bounding box center [645, 437] width 232 height 20
click at [619, 443] on input "Ghi chú đơn hàng" at bounding box center [645, 437] width 232 height 20
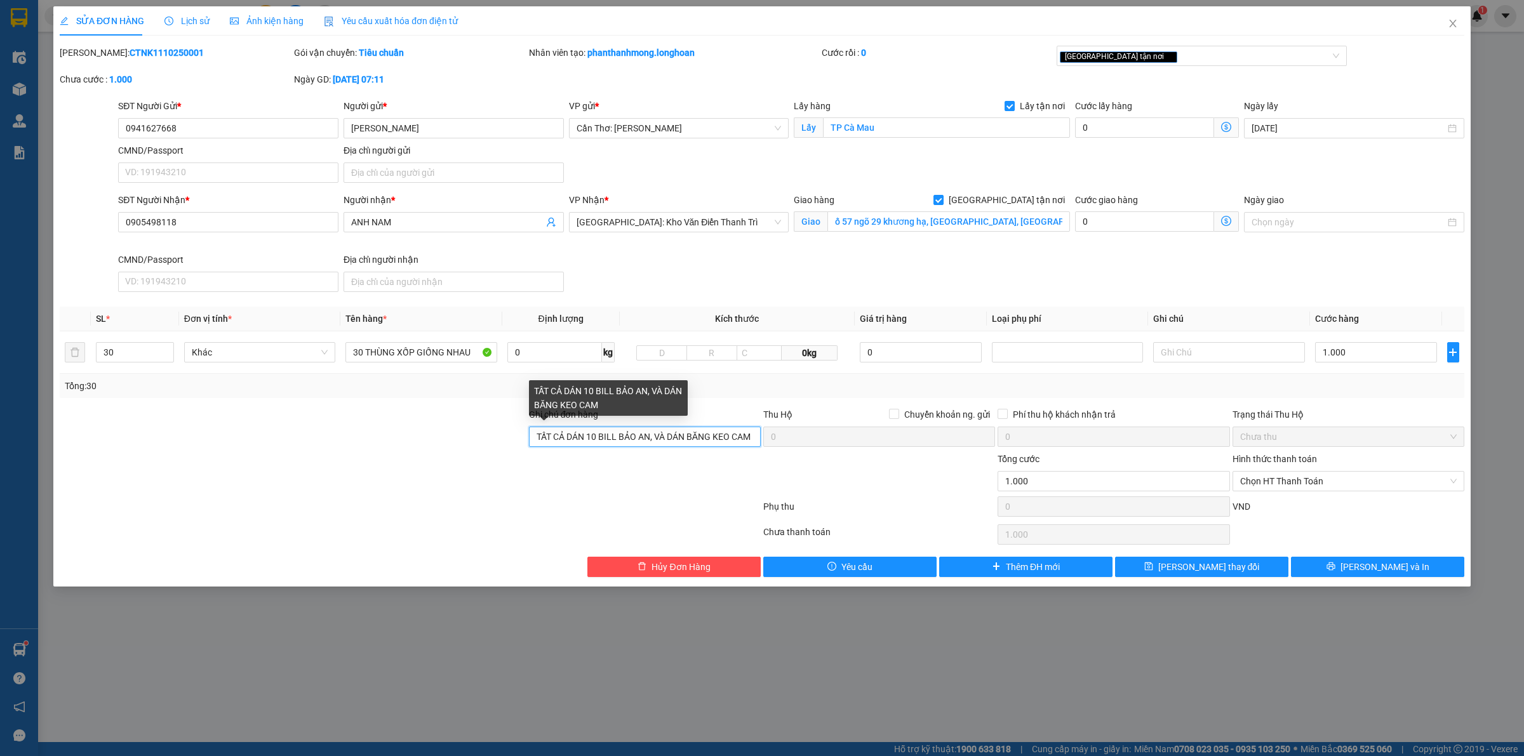
click at [648, 437] on input "TẤT CẢ DÁN 10 BILL BẢO AN, VÀ DÁN BĂNG KEO CAM" at bounding box center [645, 437] width 232 height 20
drag, startPoint x: 651, startPoint y: 442, endPoint x: 762, endPoint y: 451, distance: 110.8
click at [762, 451] on div "Ghi chú đơn hàng TẤT CẢ DÁN 10 BILL BẢO AN, VÀ DÁN BĂNG KEO CAM Thu Hộ Ch…" at bounding box center [761, 430] width 1407 height 44
click at [667, 439] on input "TẤT CẢ DÁN 10 BILL BẢO AN" at bounding box center [645, 437] width 232 height 20
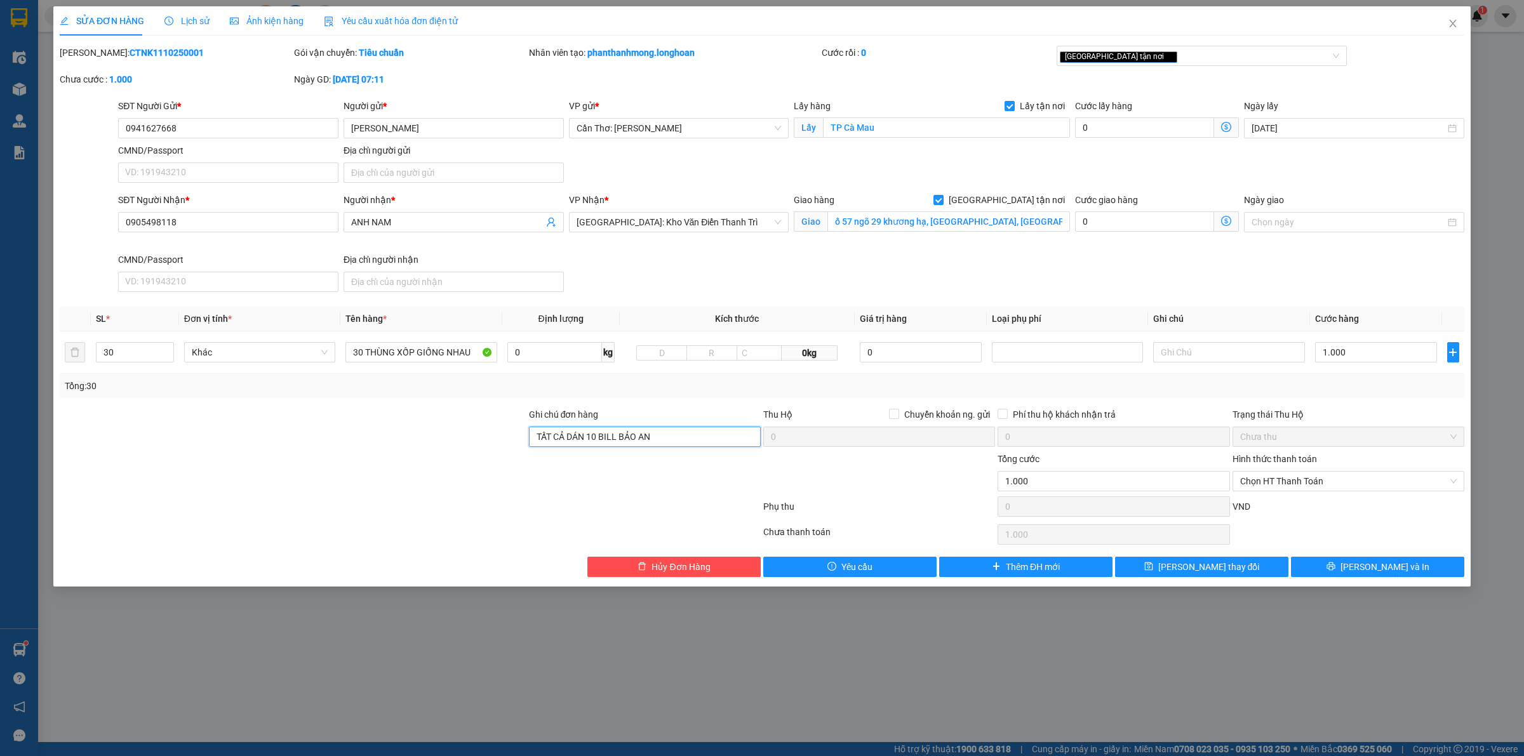
type input "TẤT CẢ DÁN 10 BILL BẢO AN"
click at [202, 131] on input "0941627668" at bounding box center [228, 128] width 220 height 20
click at [280, 133] on input "0941627668" at bounding box center [228, 128] width 220 height 20
click at [279, 132] on input "0941627668" at bounding box center [228, 128] width 220 height 20
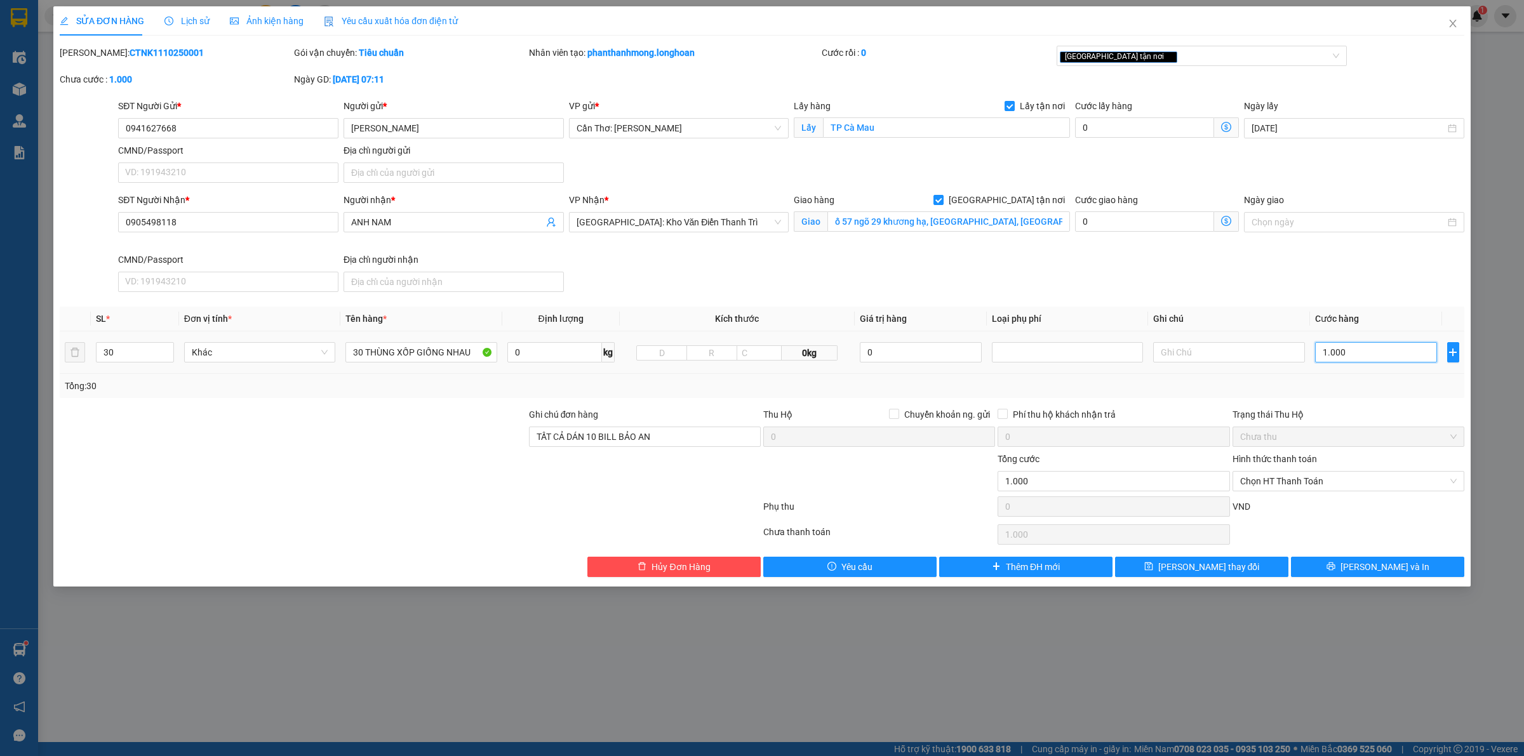
click at [1369, 357] on input "1.000" at bounding box center [1376, 352] width 122 height 20
type input "1"
type input "11"
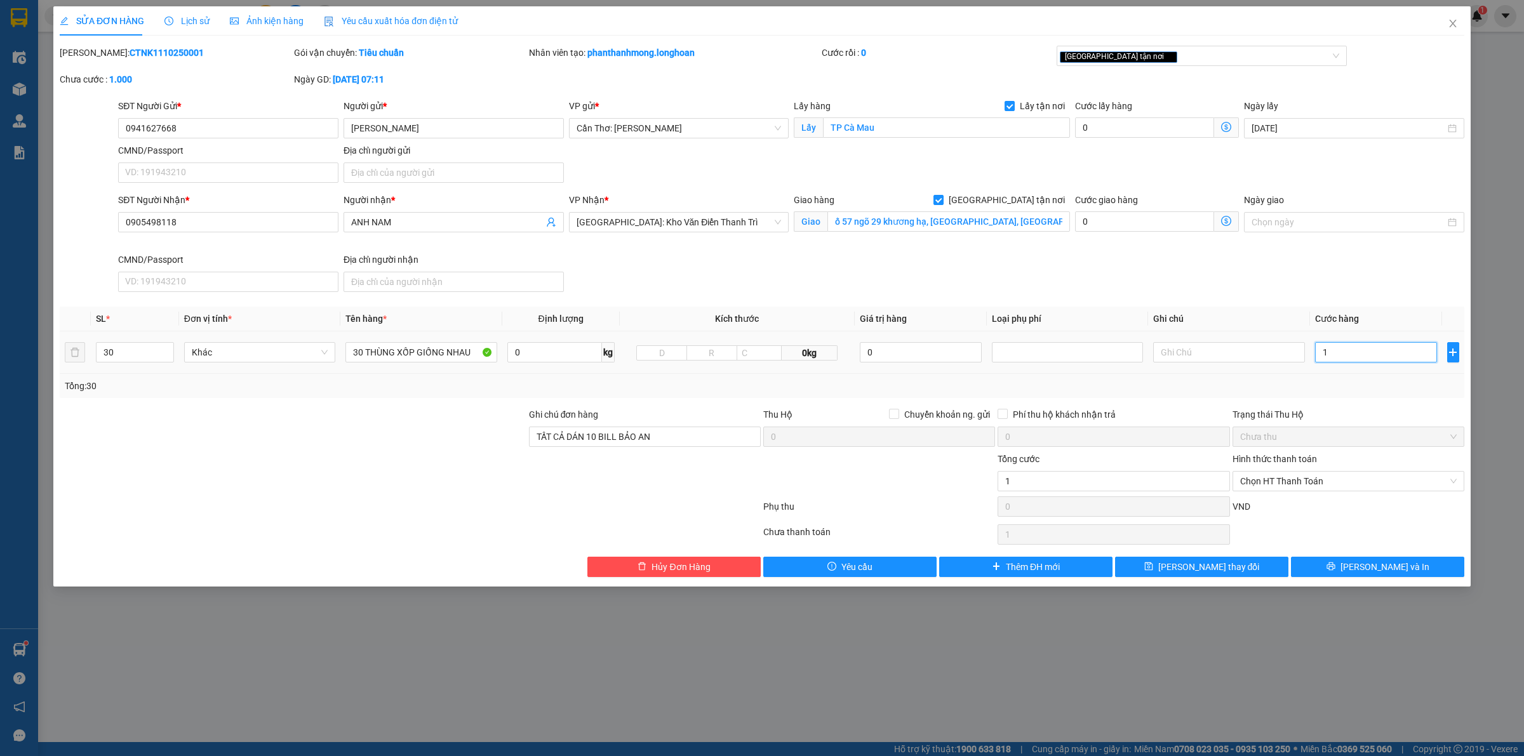
type input "11"
type input "118"
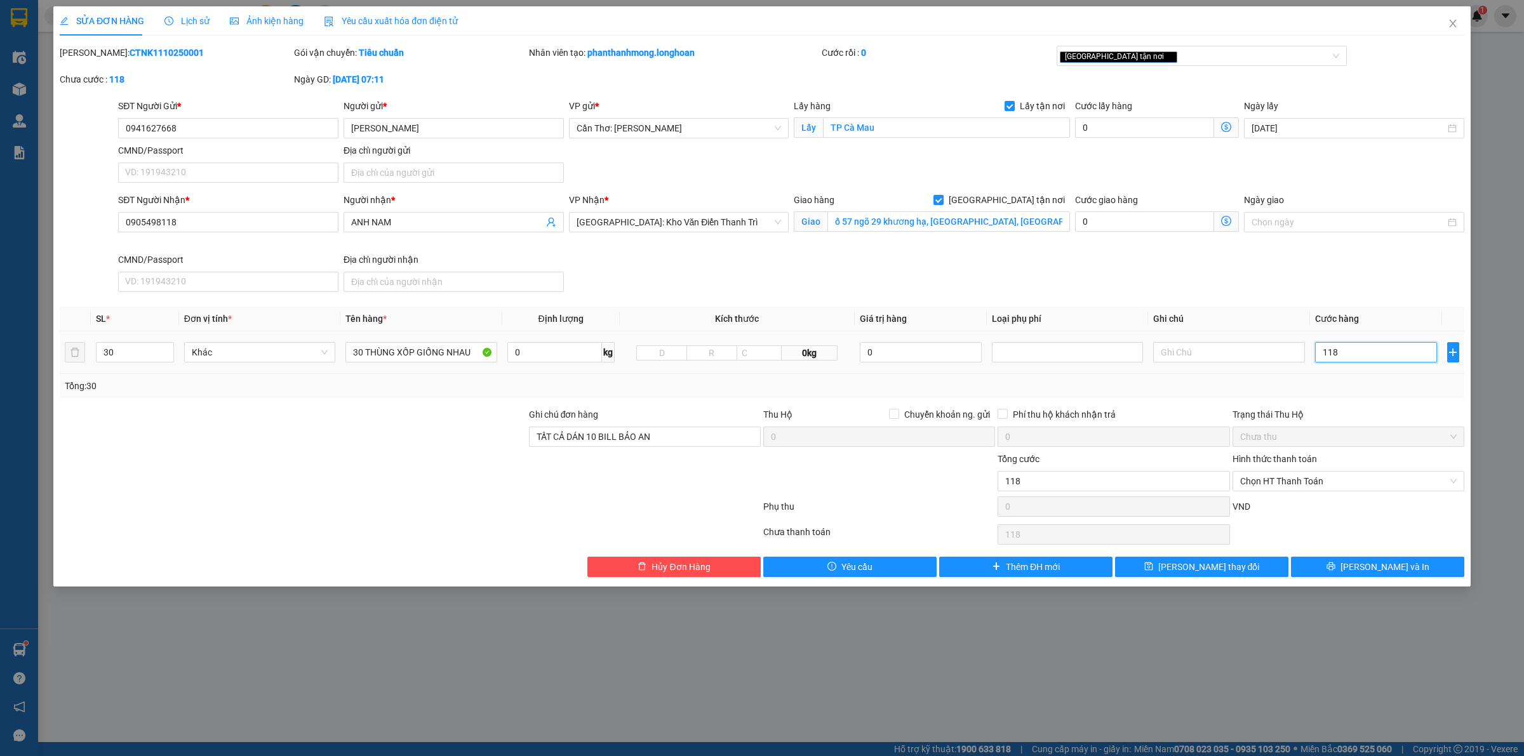
type input "1.185"
type input "11.850"
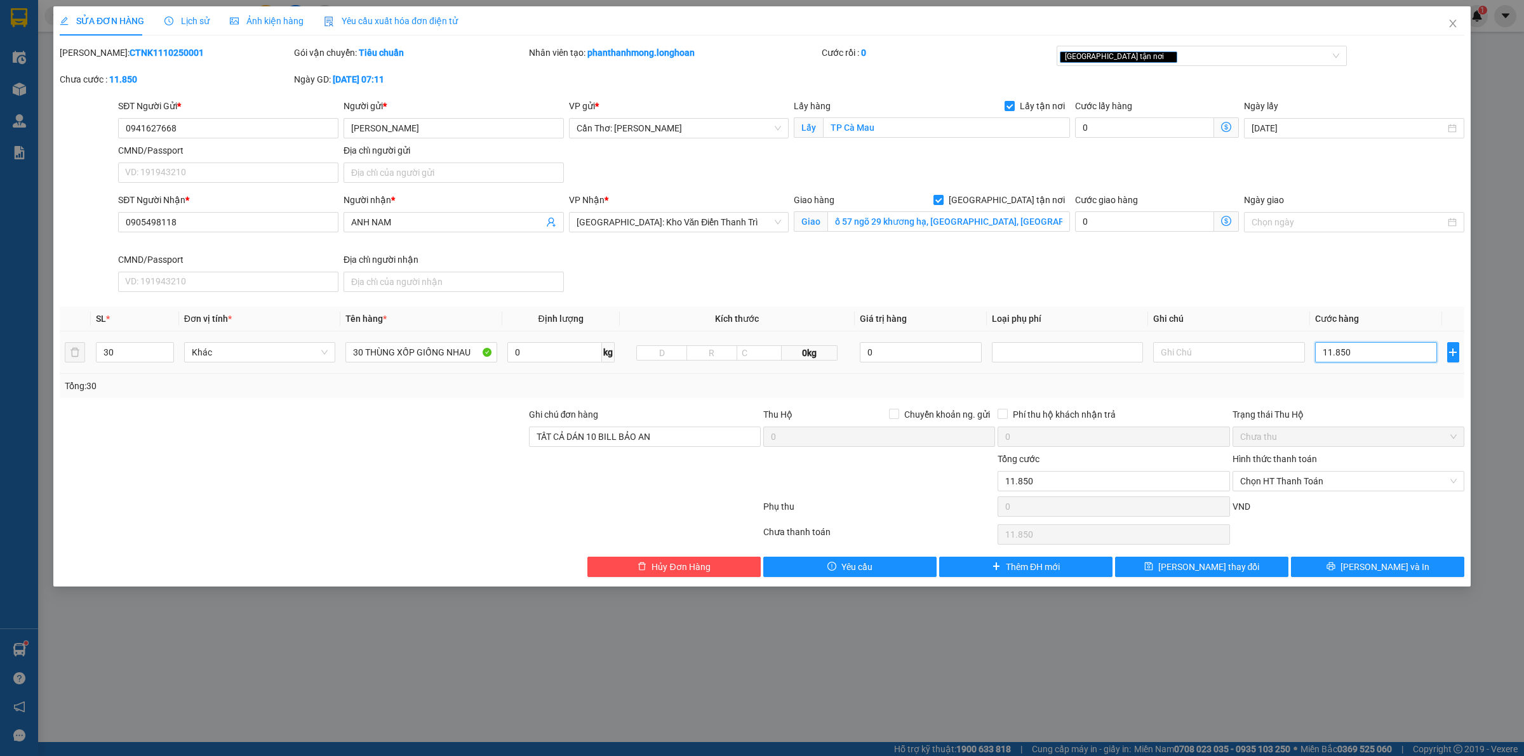
type input "118.500"
type input "1.185.000"
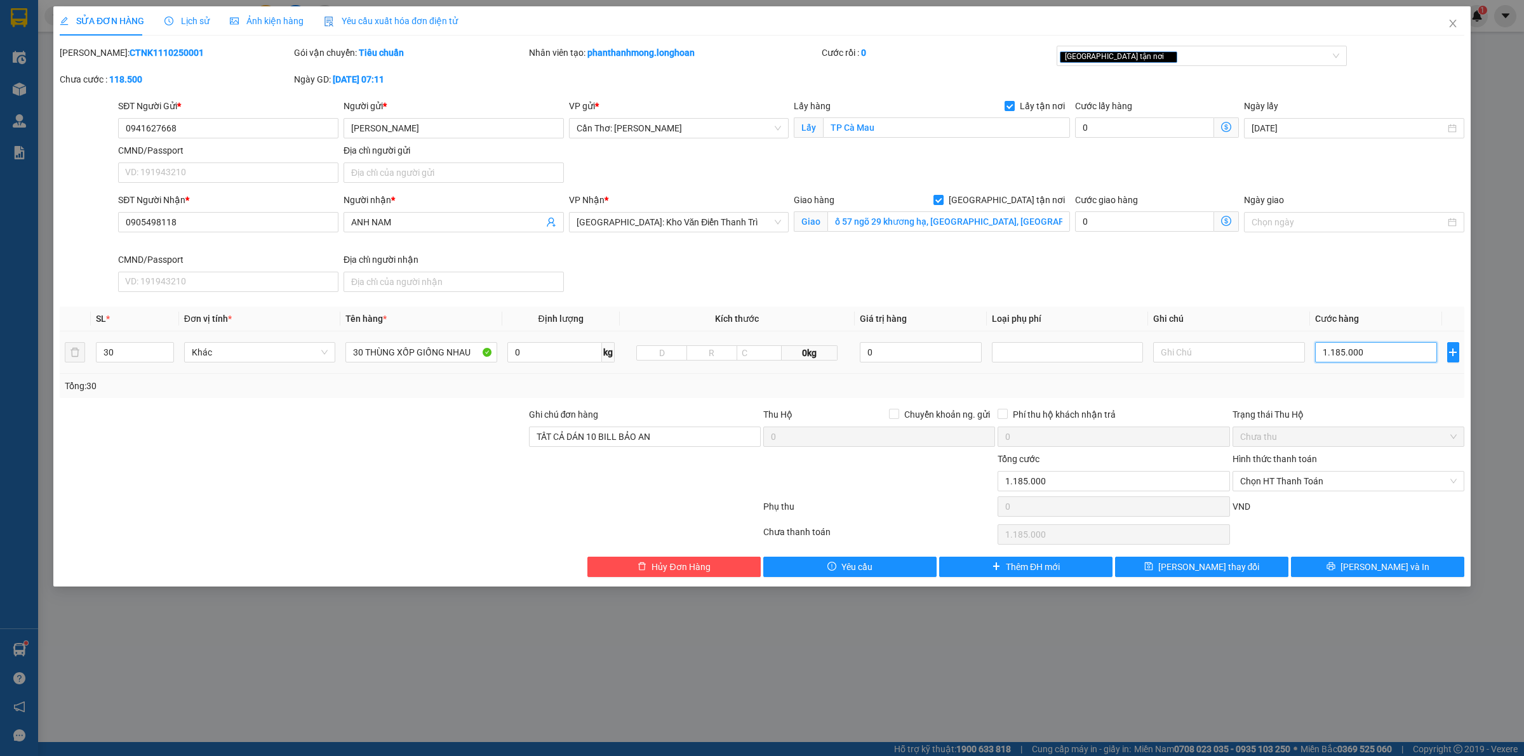
type input "11.850.000"
click at [1125, 119] on input "0" at bounding box center [1144, 127] width 139 height 20
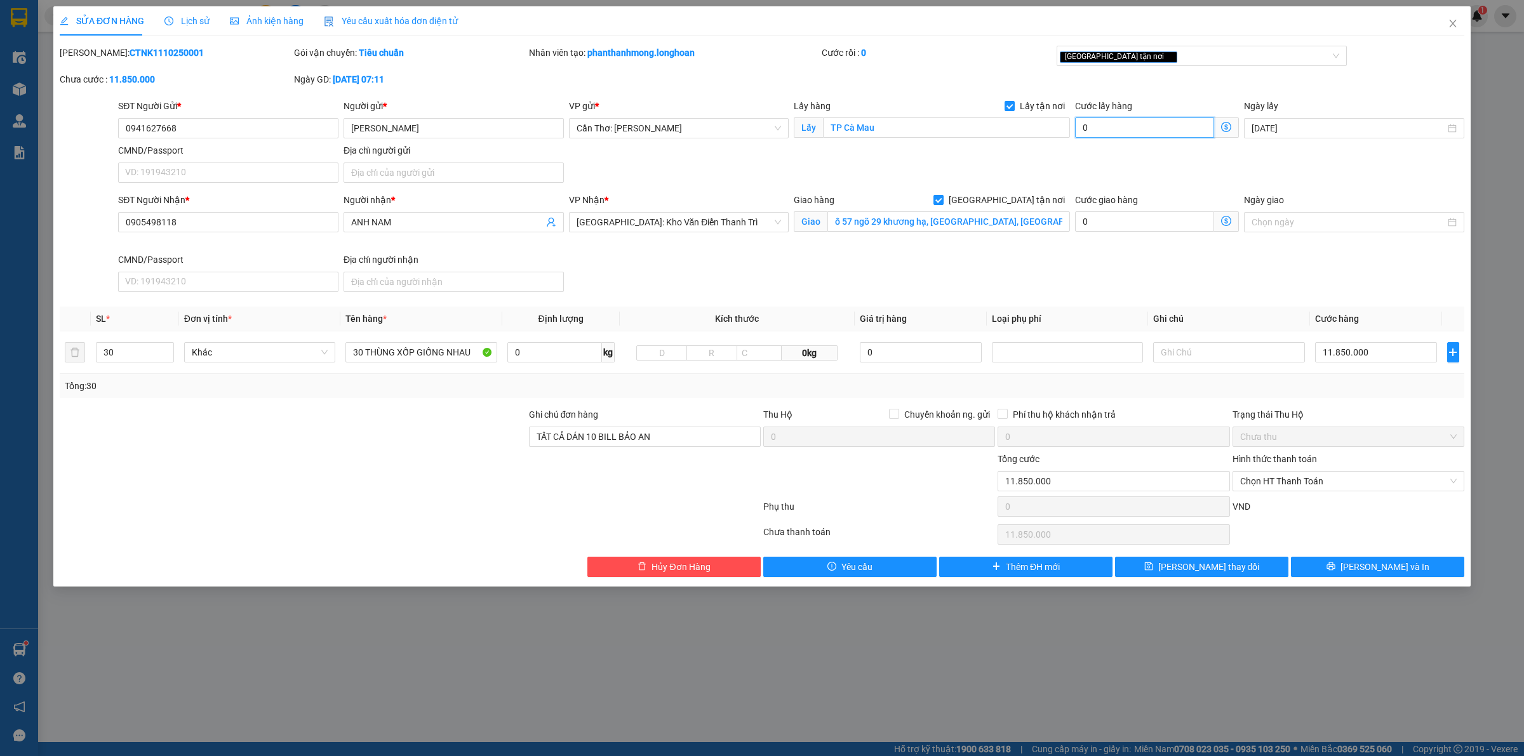
type input "11.850.005"
type input "5"
type input "11.850.050"
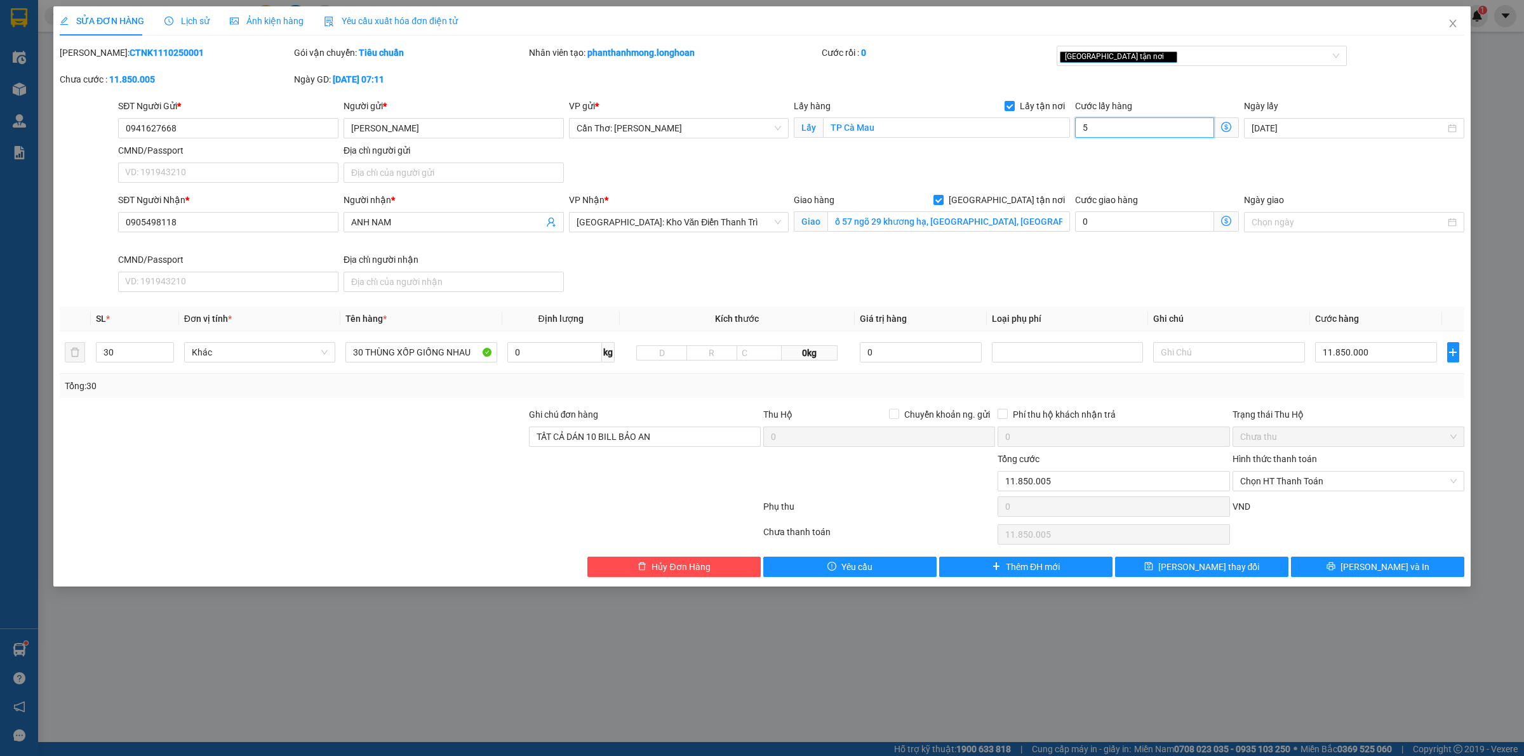
type input "50"
type input "11.850.500"
type input "500"
type input "11.855.000"
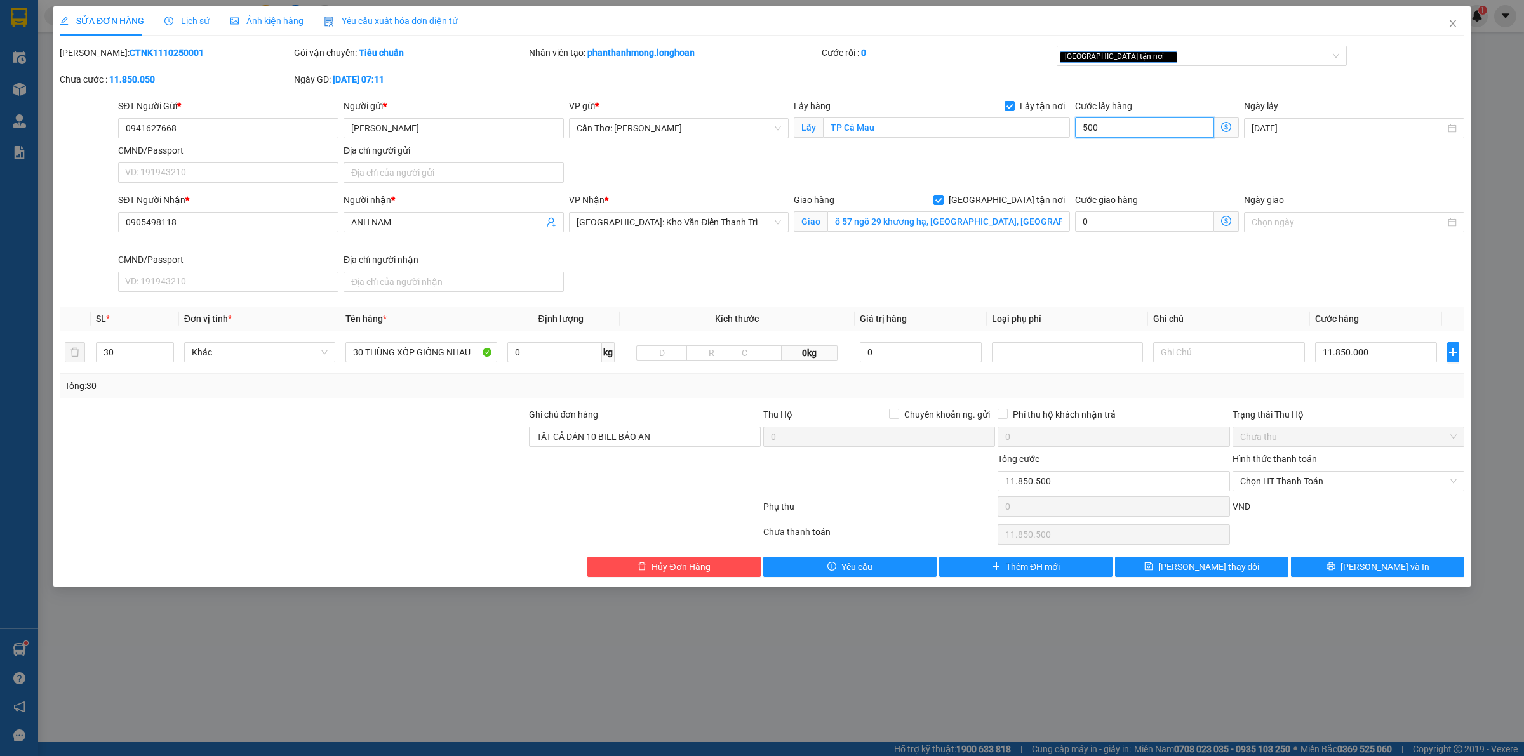
type input "11.855.000"
type input "5.000"
type input "11.900.000"
type input "500.000"
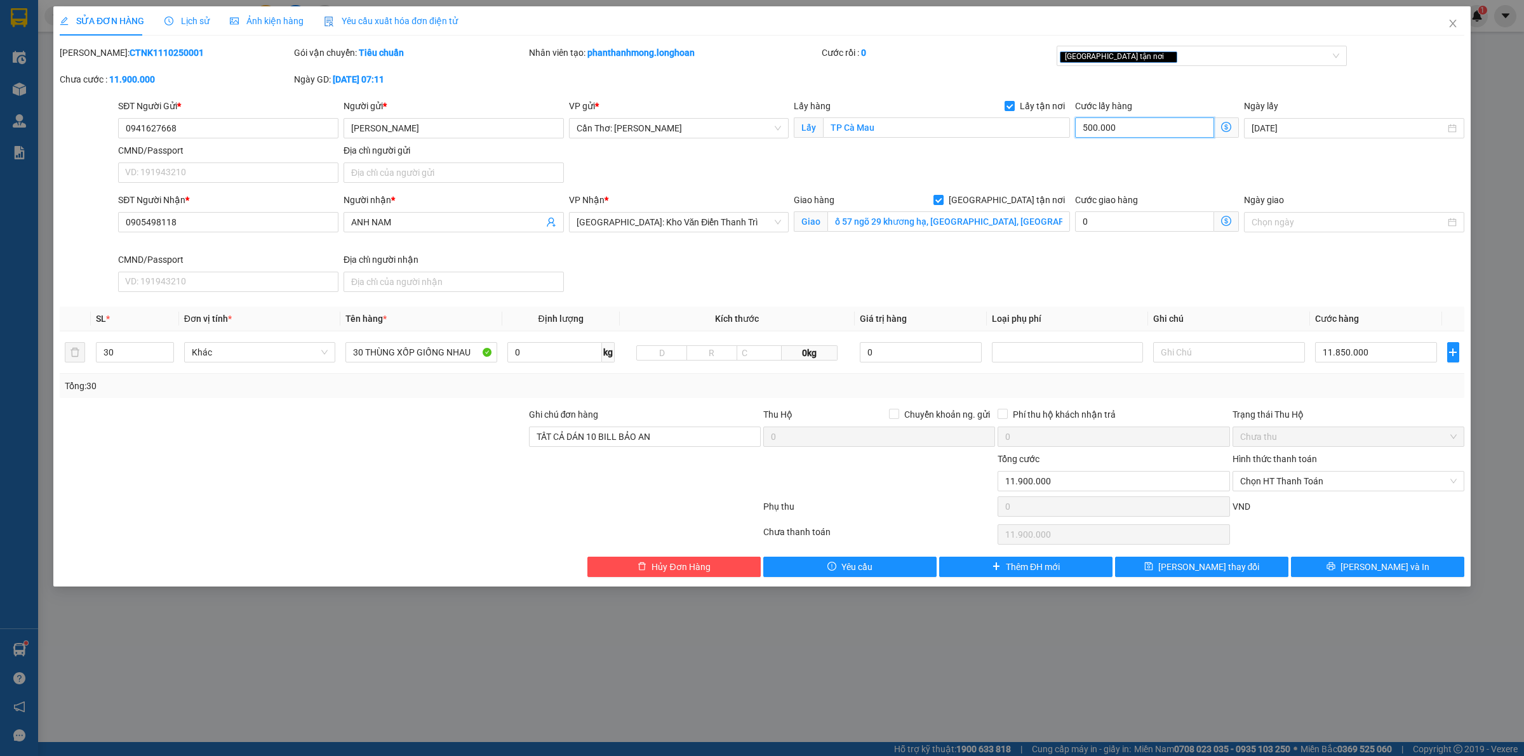
type input "12.350.000"
type input "500.000"
click at [1396, 563] on span "Lưu và In" at bounding box center [1384, 567] width 89 height 14
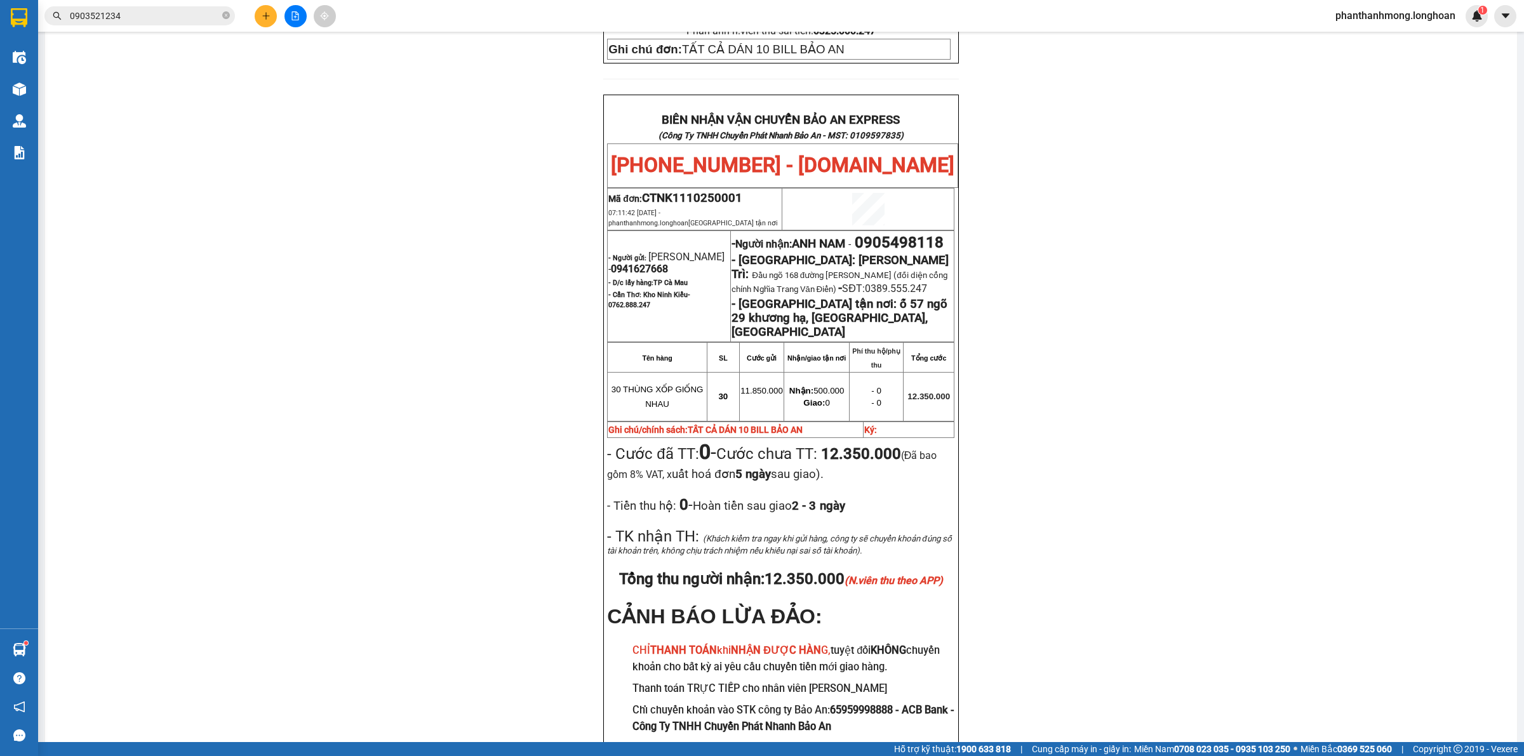
scroll to position [589, 0]
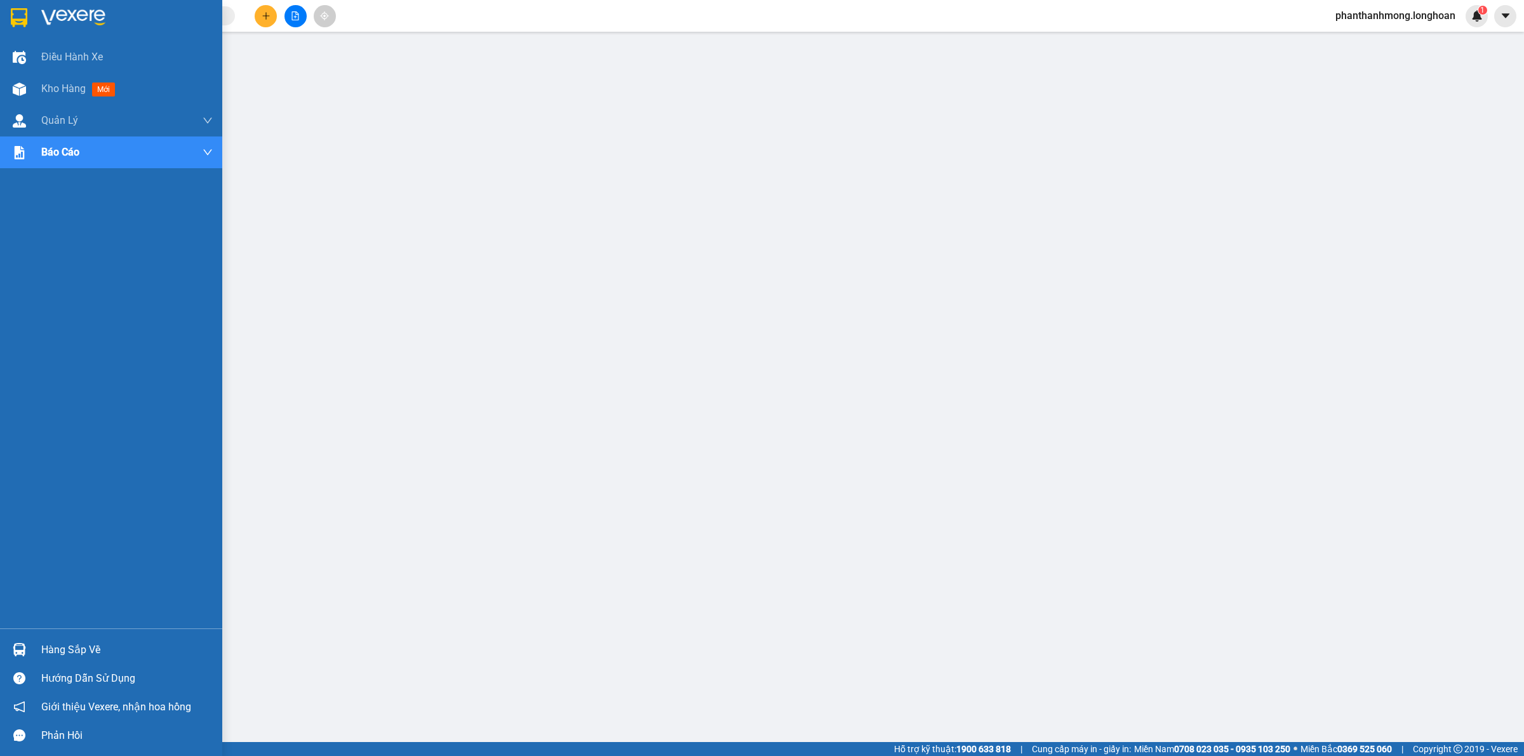
click at [4, 15] on div at bounding box center [111, 20] width 222 height 41
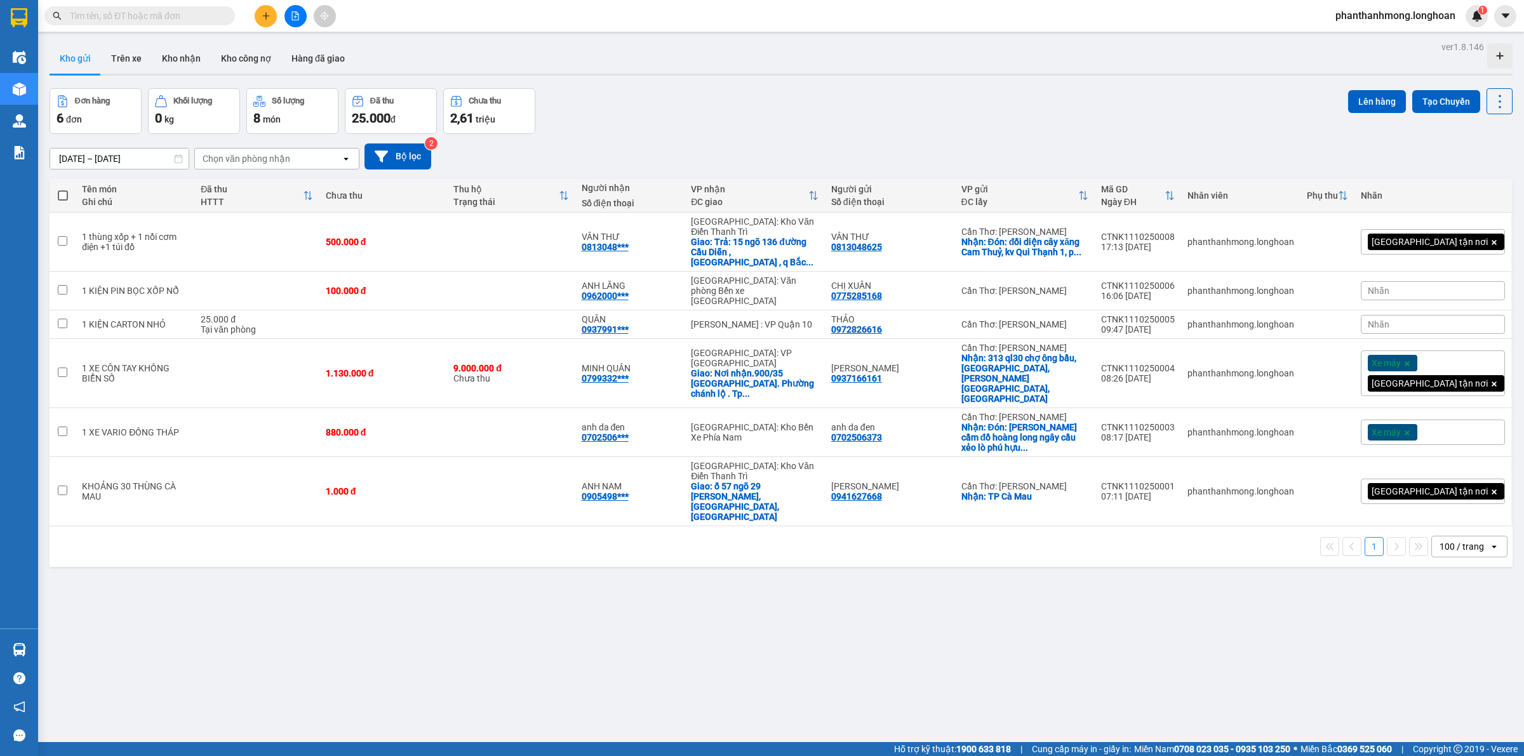
click at [183, 13] on input "text" at bounding box center [145, 16] width 150 height 14
paste input "0941627668"
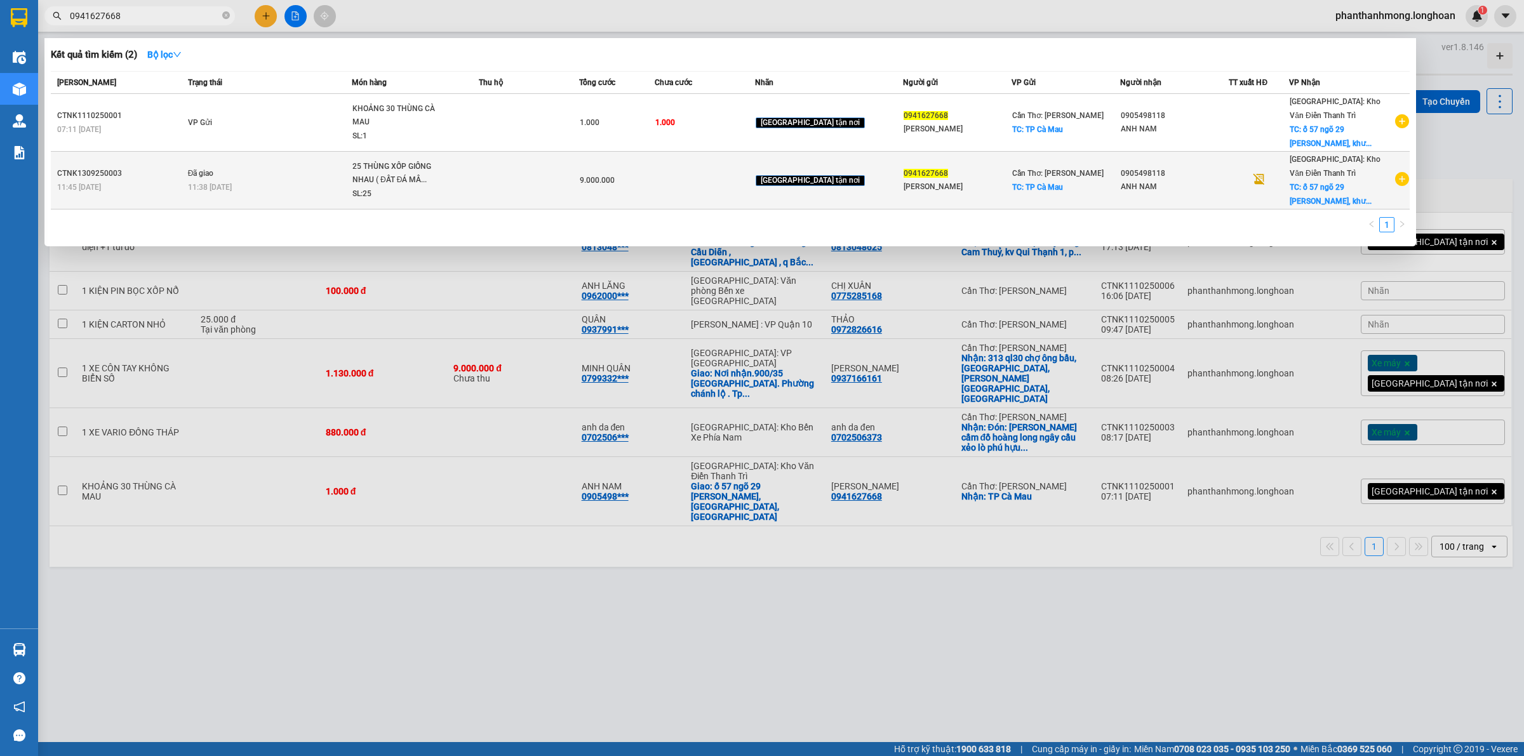
type input "0941627668"
click at [1265, 184] on div at bounding box center [1258, 180] width 13 height 17
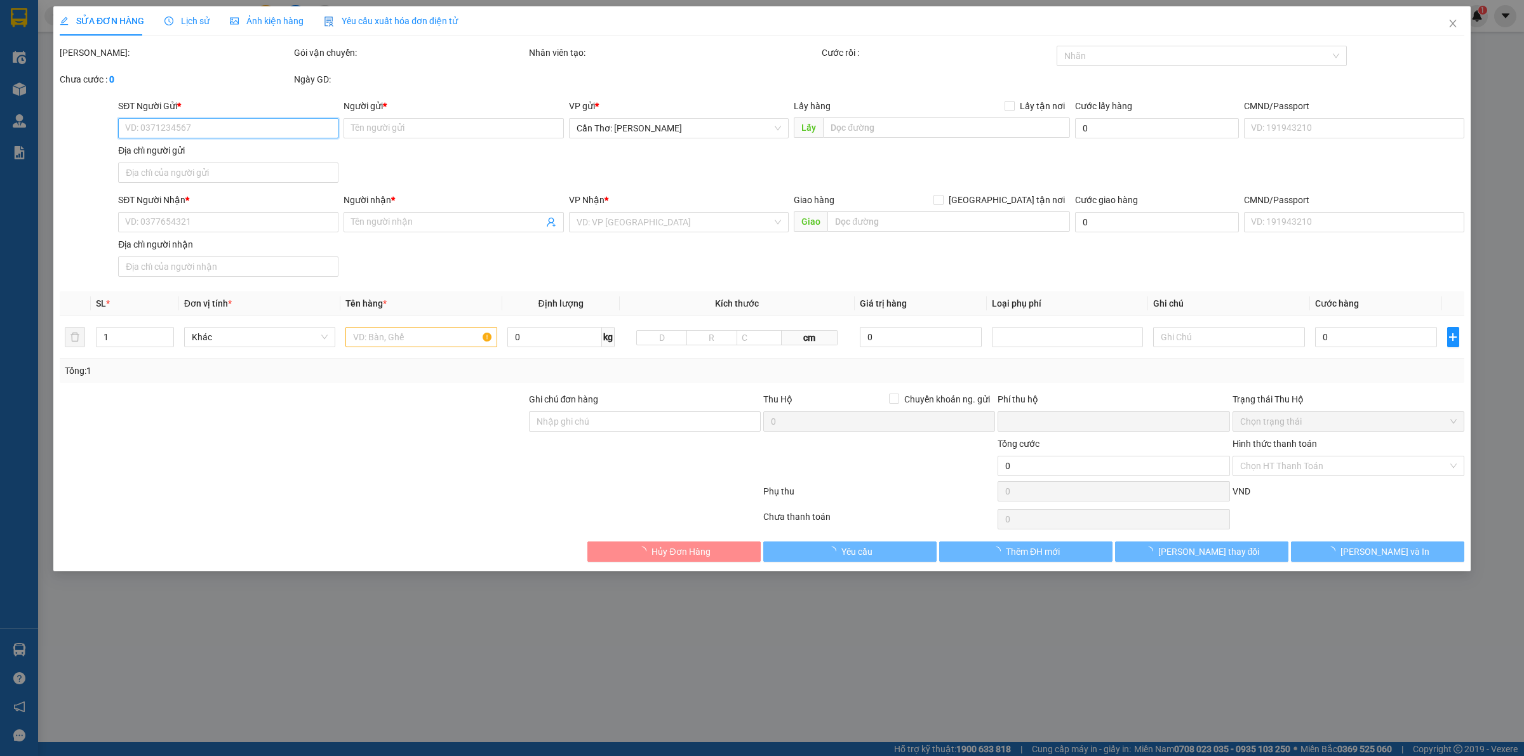
type input "0941627668"
type input "DUY TRINH"
checkbox input "true"
type input "TP Cà Mau"
type input "0905498118"
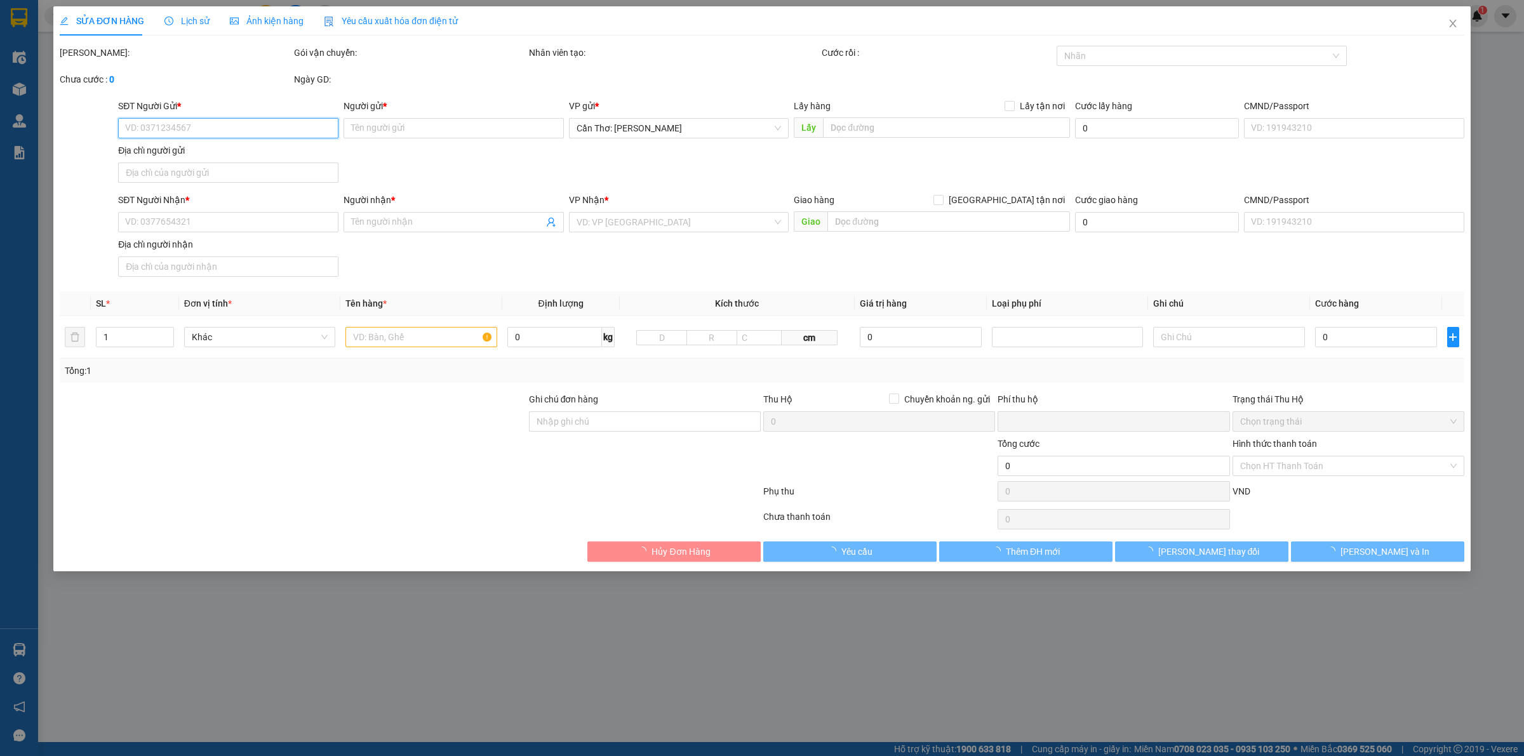
type input "ANH NAM"
checkbox input "true"
type input "ố 57 ngõ 29 khương hạ, khương đình, hà nội"
type input "0"
type input "9.000.000"
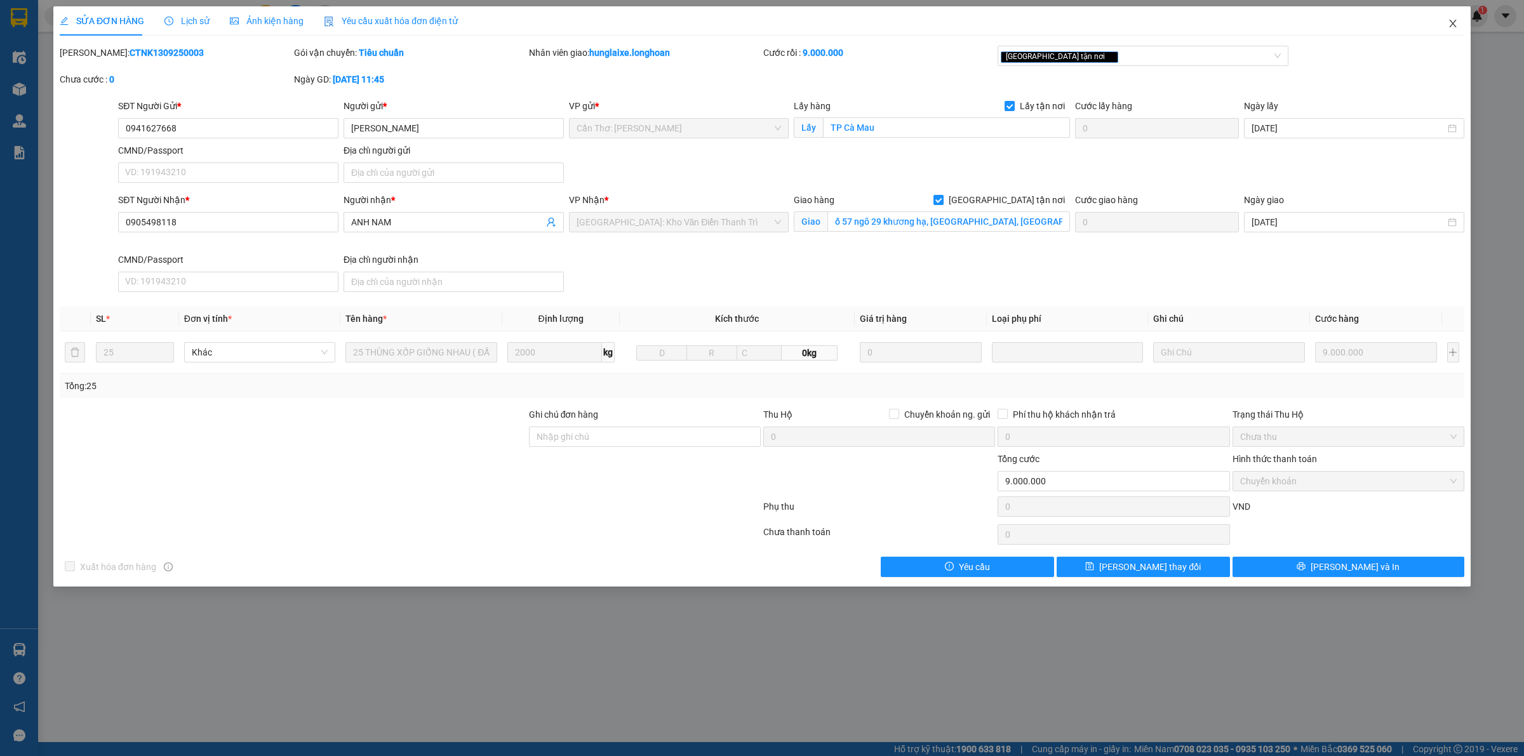
click at [1445, 29] on span "Close" at bounding box center [1453, 24] width 36 height 36
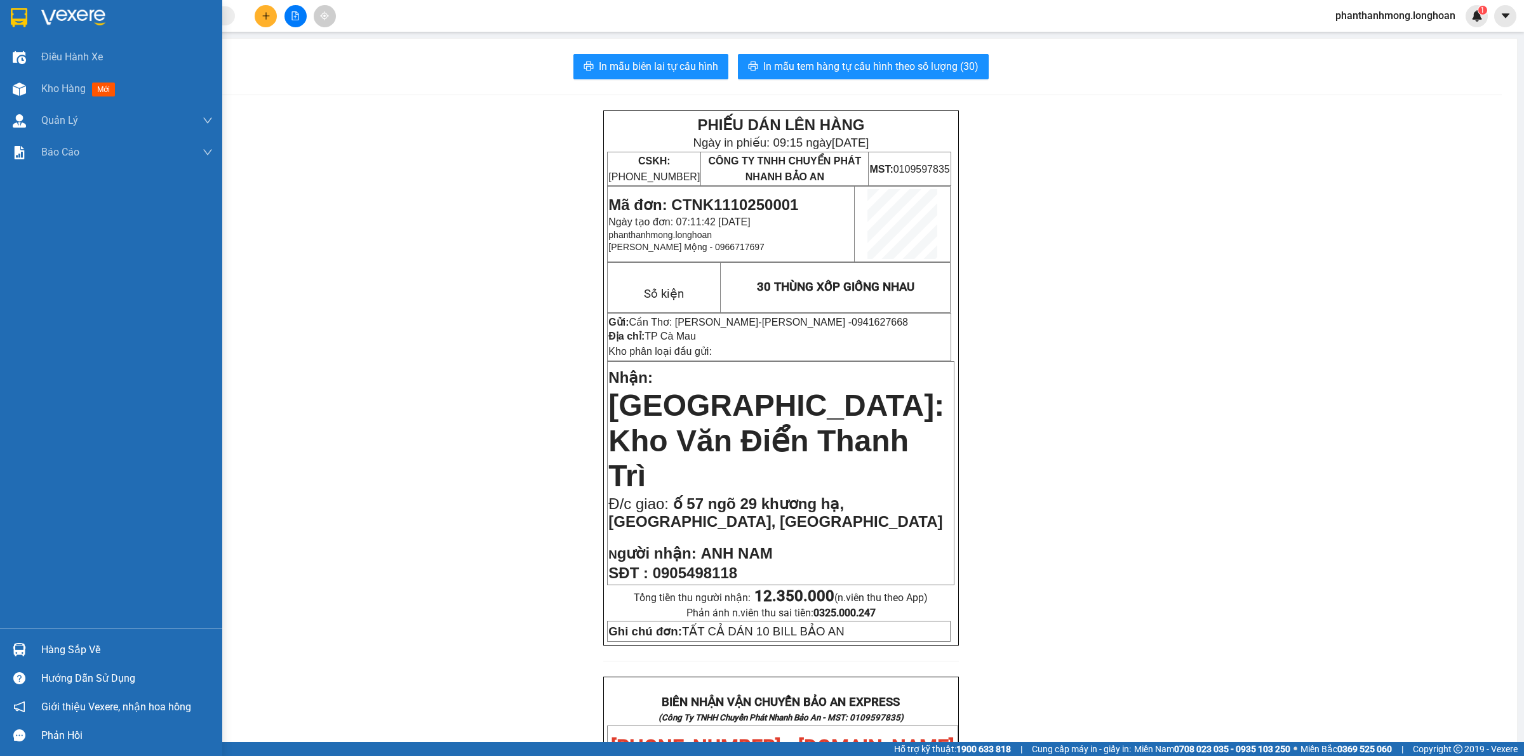
drag, startPoint x: 20, startPoint y: 18, endPoint x: 71, endPoint y: 29, distance: 52.6
click at [20, 18] on img at bounding box center [19, 17] width 17 height 19
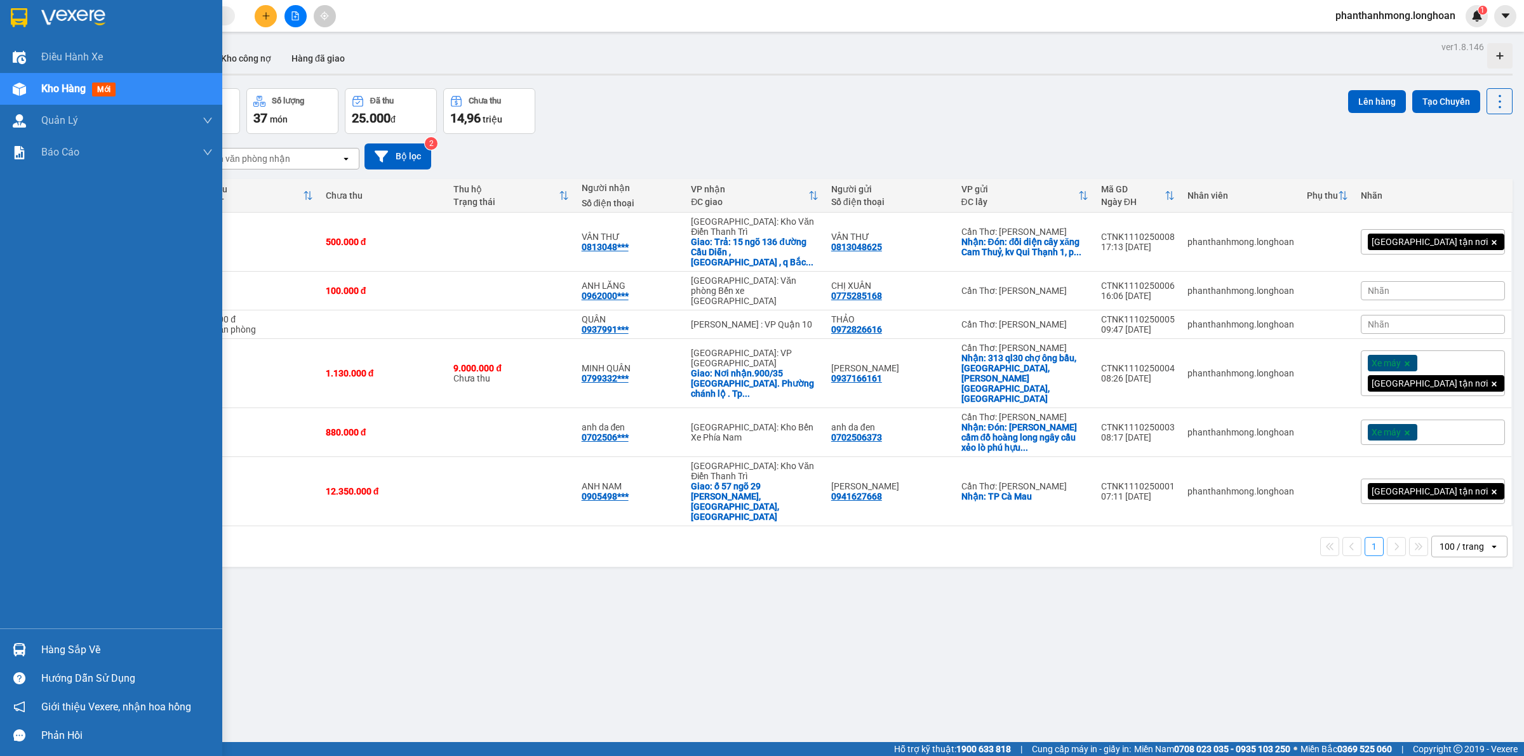
click at [23, 20] on img at bounding box center [19, 17] width 17 height 19
click at [19, 20] on img at bounding box center [19, 17] width 17 height 19
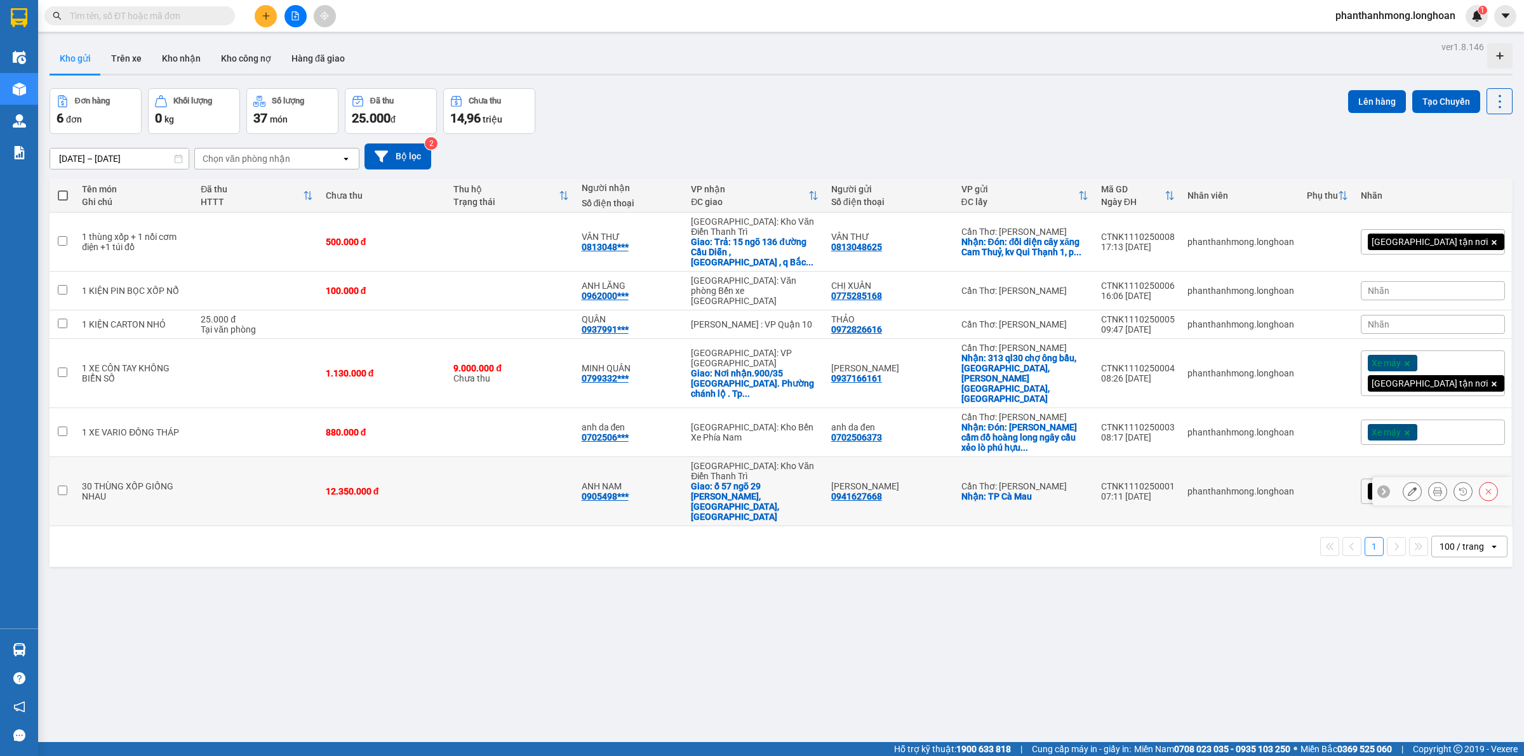
click at [1408, 487] on icon at bounding box center [1412, 491] width 9 height 9
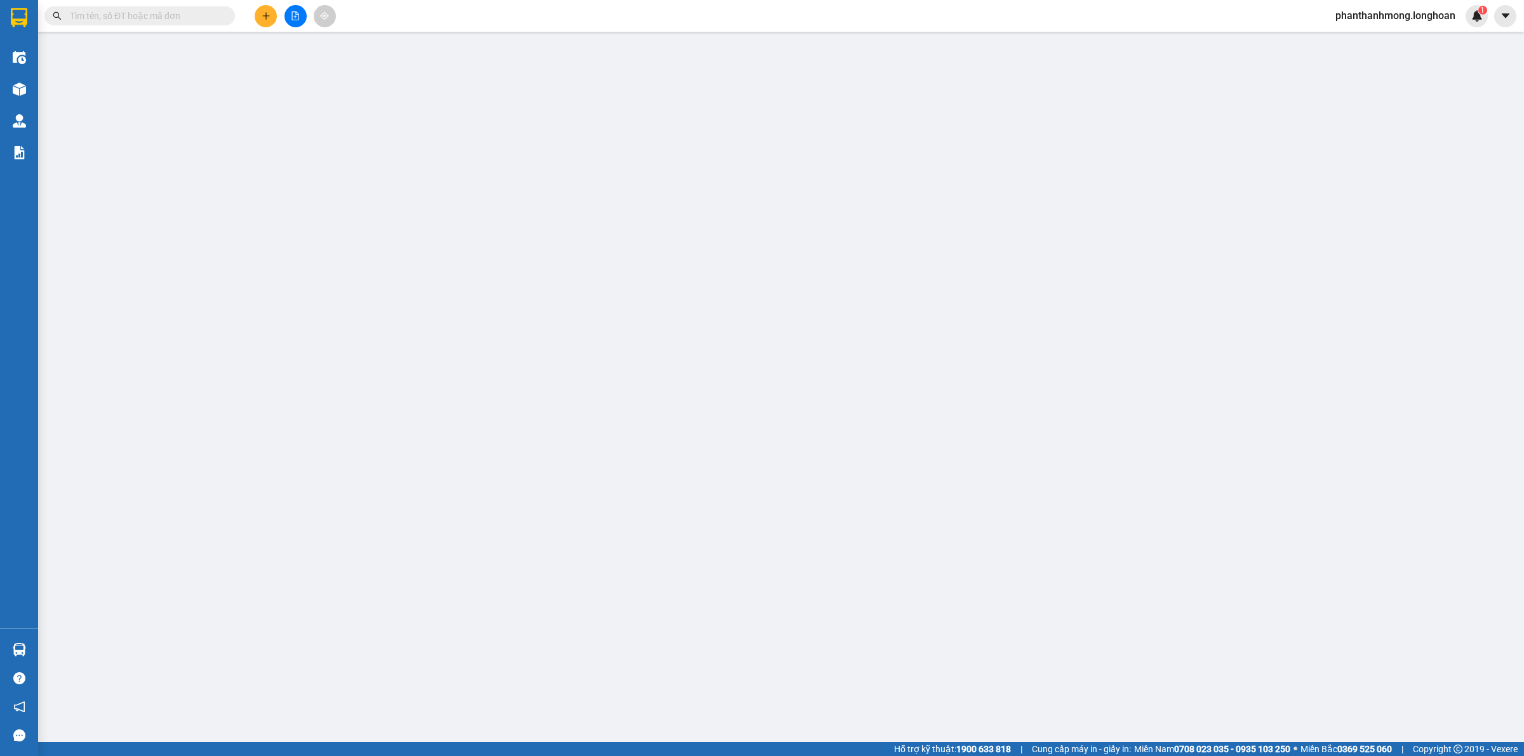
type input "0941627668"
type input "DUY TRINH"
checkbox input "true"
type input "TP Cà Mau"
type input "0905498118"
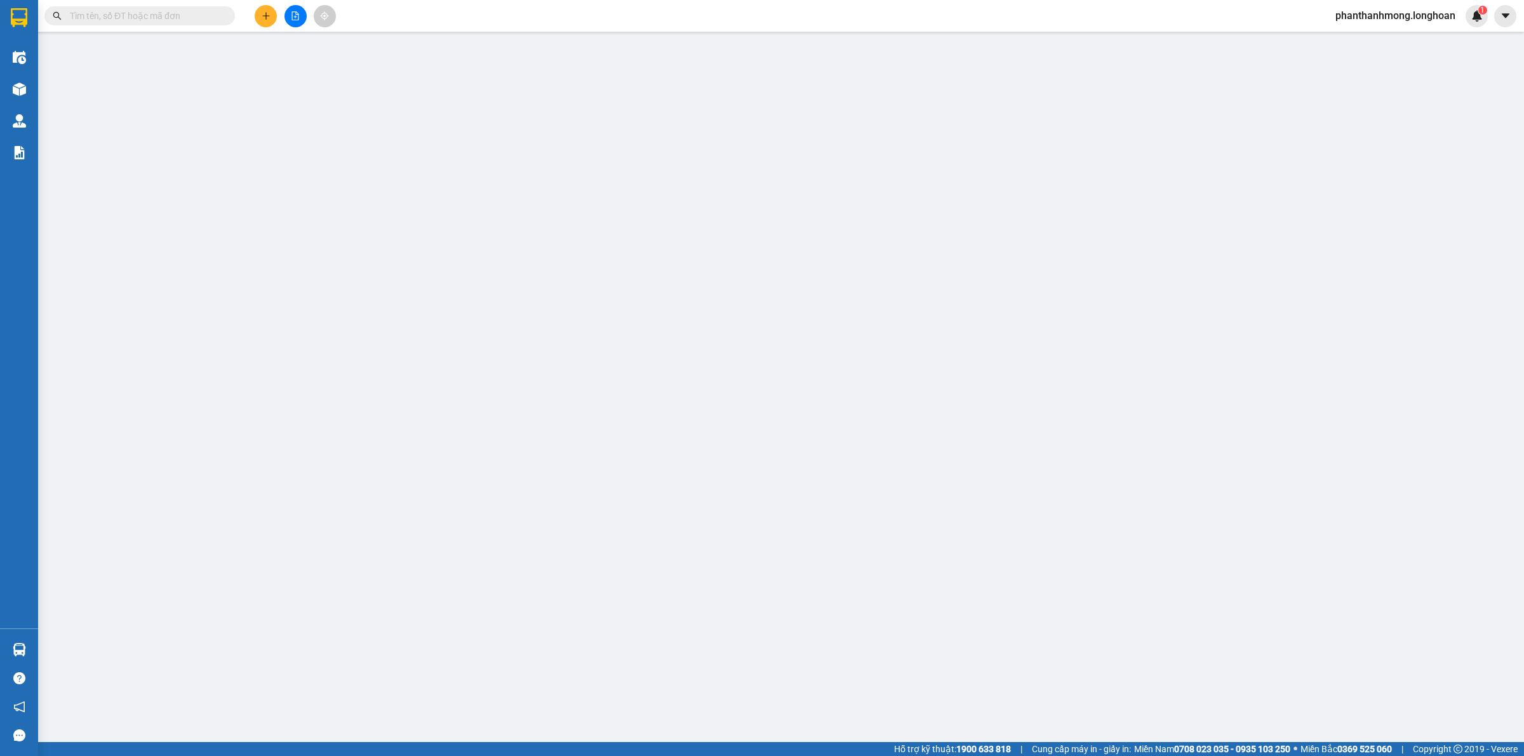
type input "ANH NAM"
checkbox input "true"
type input "ố 57 ngõ 29 khương hạ, khương đình, hà nội"
type input "TẤT CẢ DÁN 10 BILL BẢO AN"
type input "0"
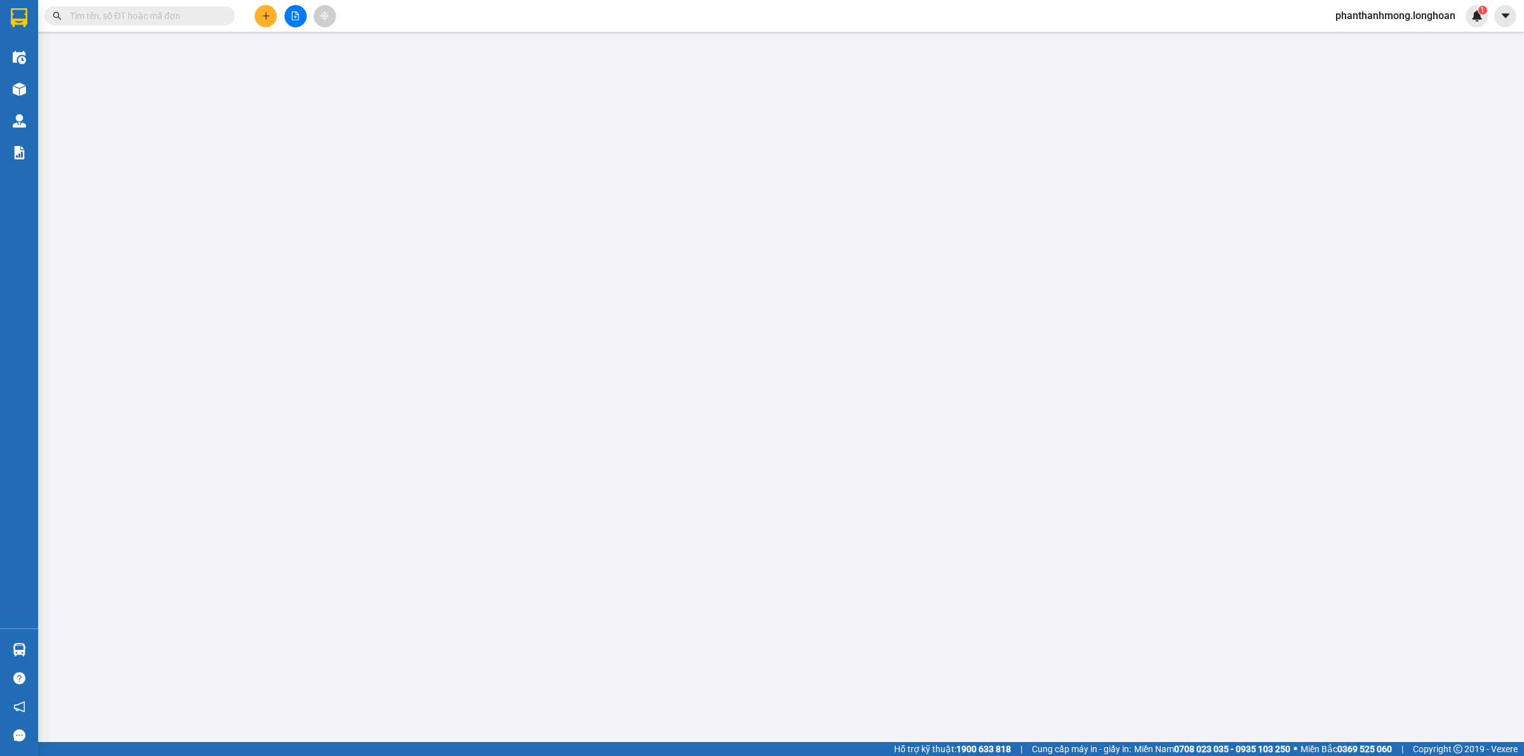
type input "12.350.000"
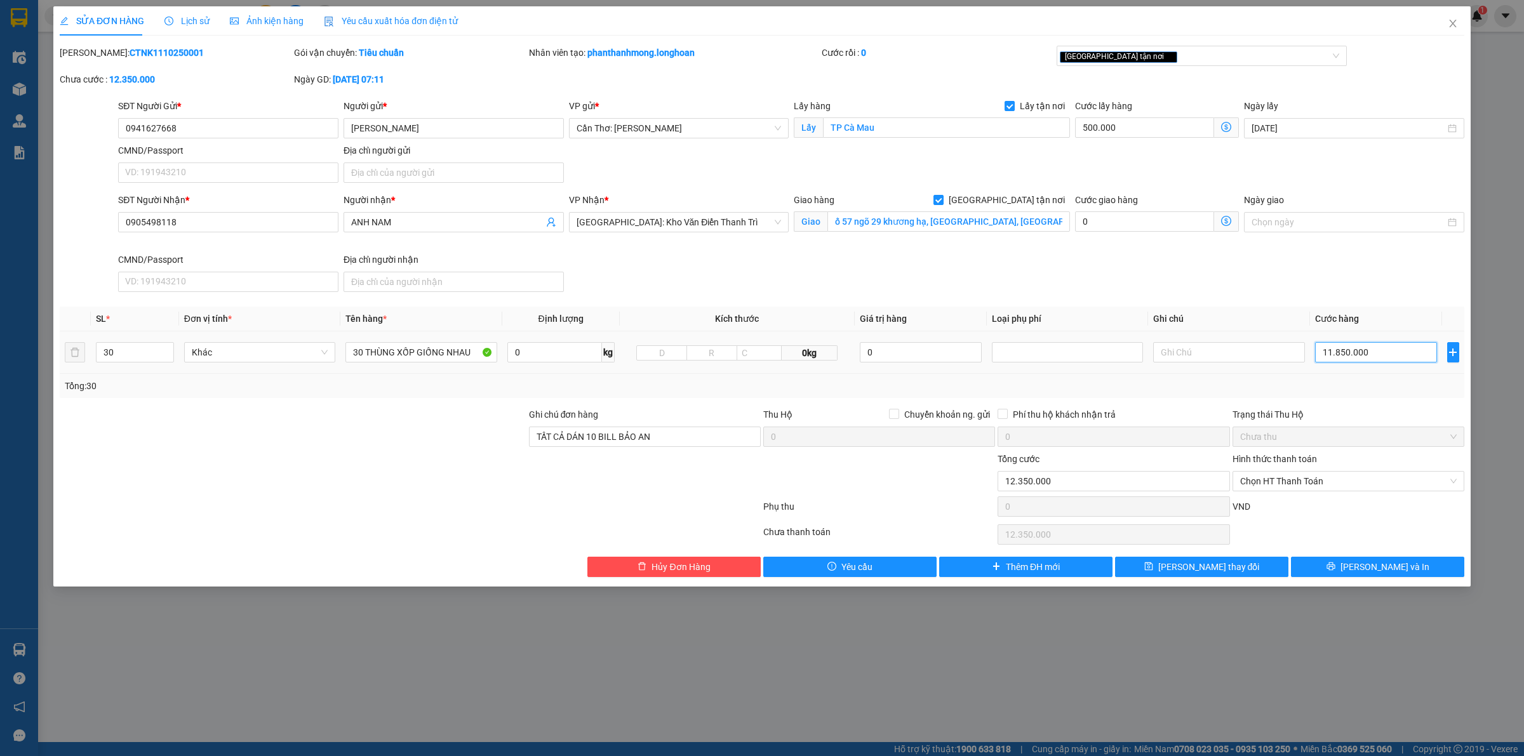
click at [1337, 352] on input "11.850.000" at bounding box center [1376, 352] width 122 height 20
click at [1348, 363] on input "11.850.000" at bounding box center [1376, 352] width 122 height 20
type input "1"
type input "500.001"
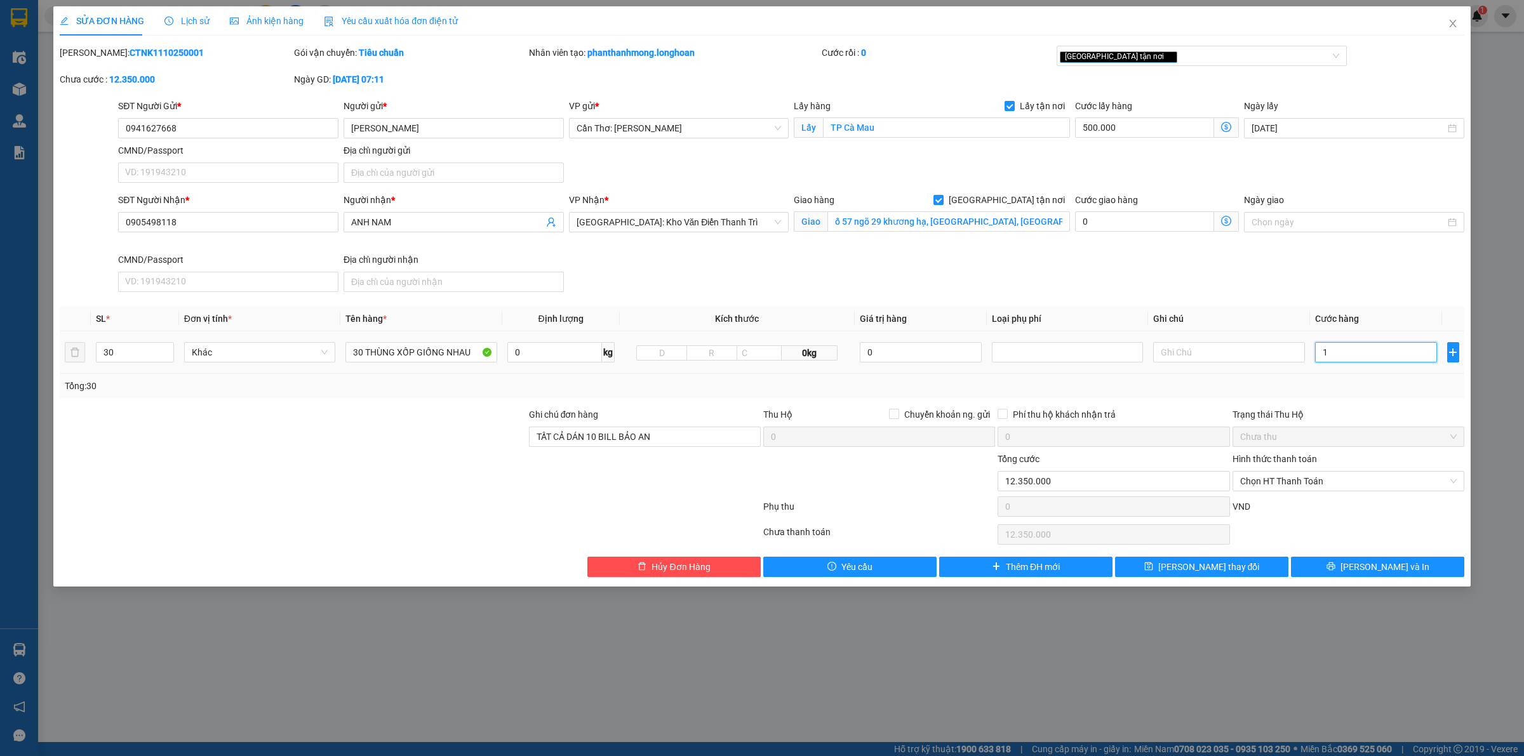
type input "500.001"
type input "500.011"
type input "110"
type input "500.110"
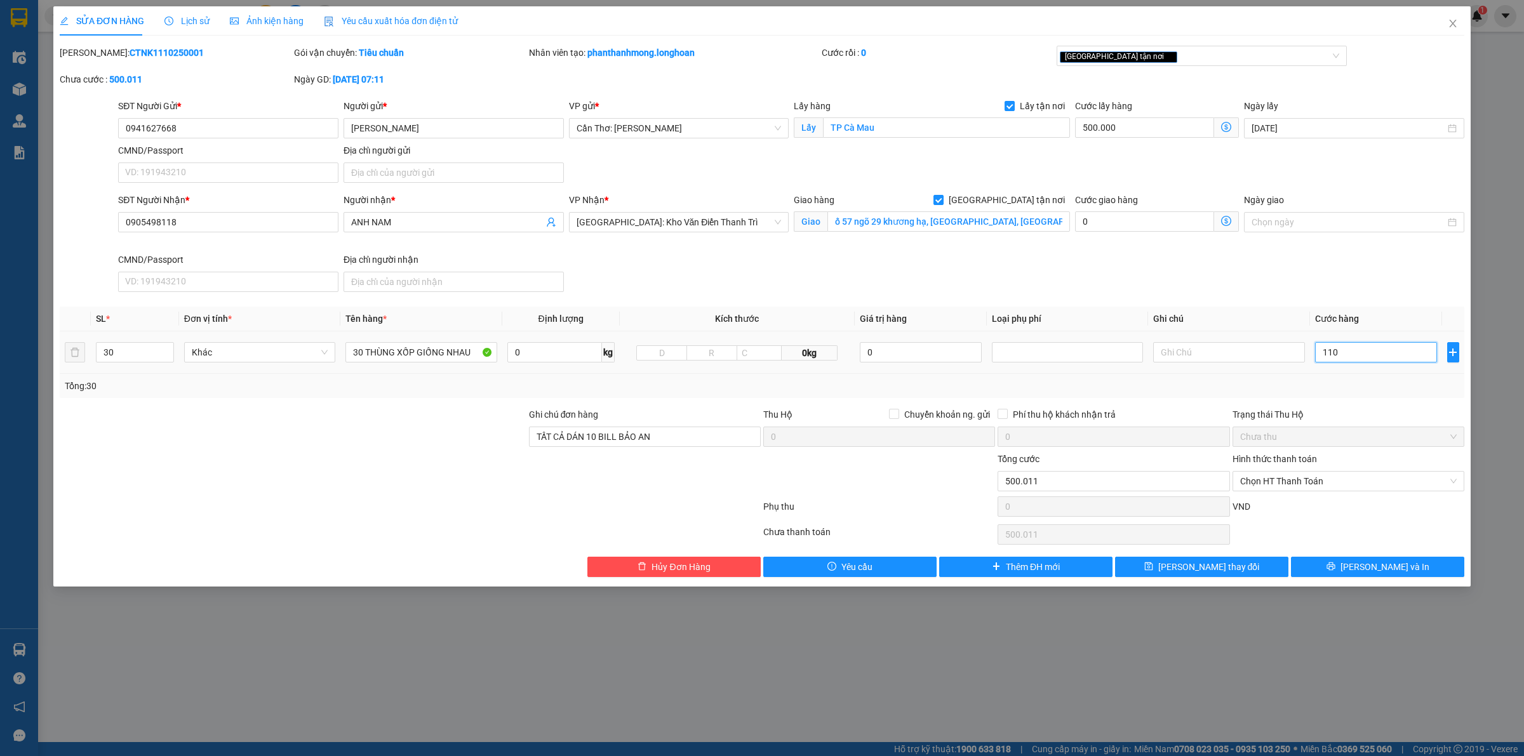
type input "500.110"
type input "1.100"
type input "501.100"
type input "11.000"
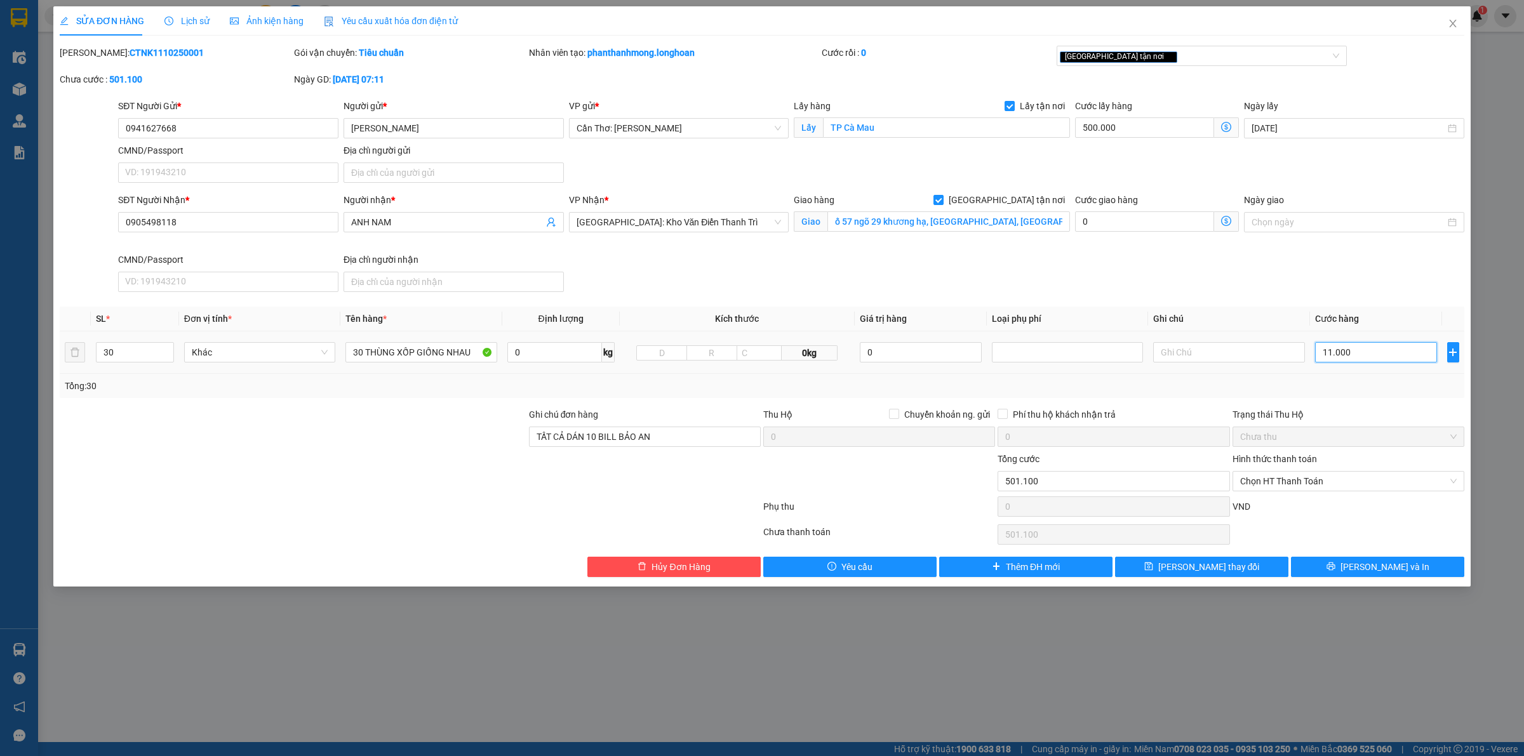
type input "511.000"
type input "110.000"
type input "610.000"
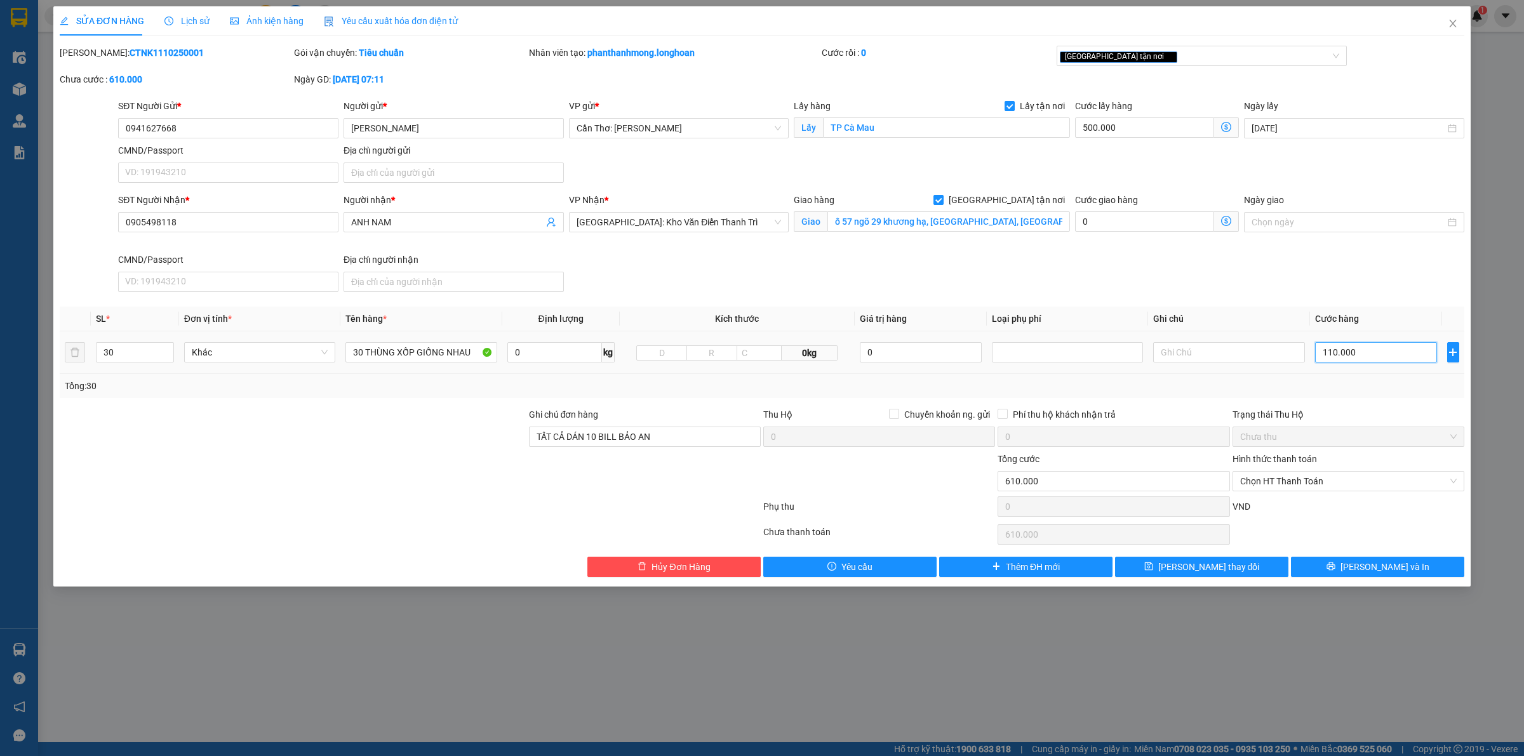
type input "1.100.000"
type input "1.600.000"
type input "11.500.000"
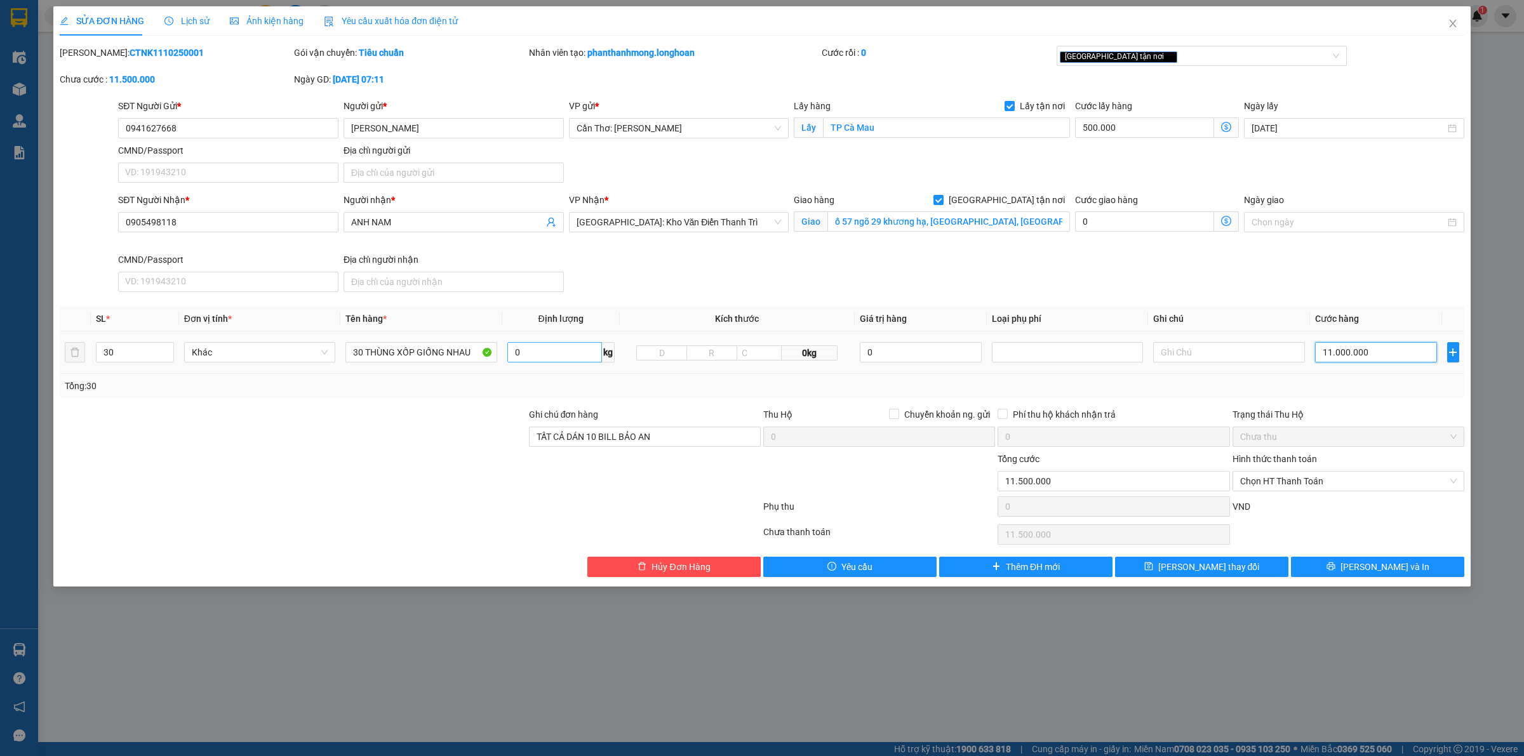
type input "11.000.000"
click at [566, 357] on input "0" at bounding box center [554, 352] width 95 height 20
type input "2500"
click at [1363, 570] on button "Lưu và In" at bounding box center [1377, 567] width 173 height 20
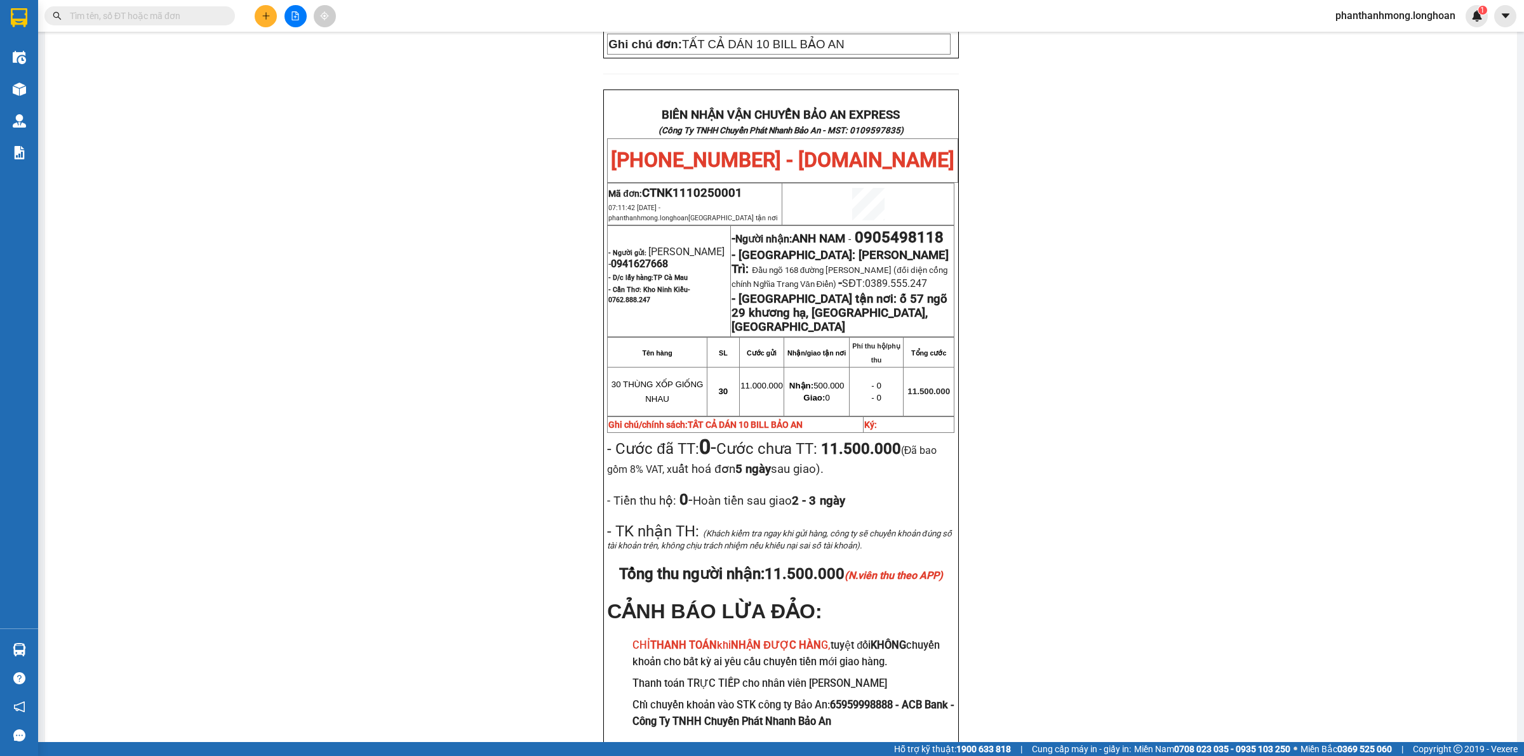
scroll to position [585, 0]
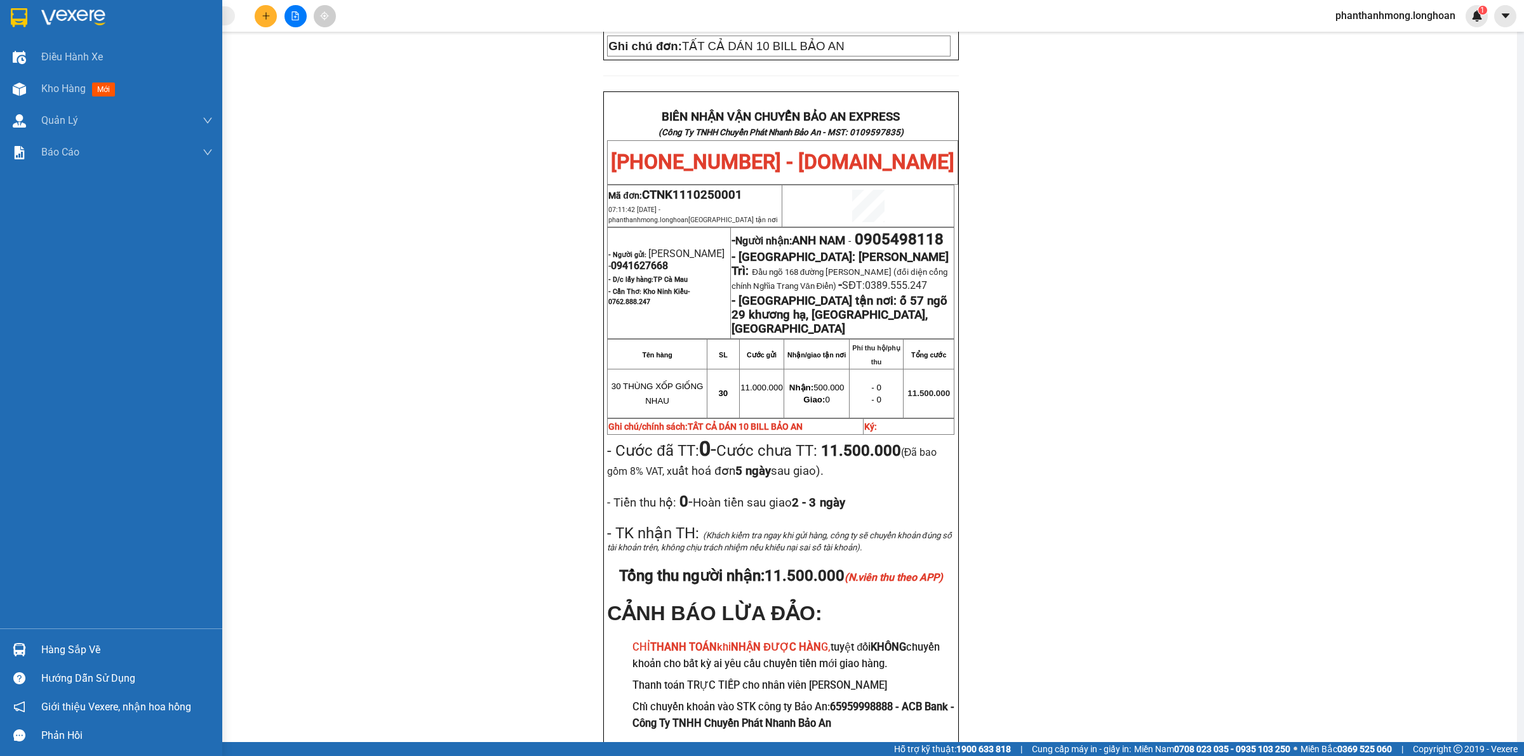
click at [15, 20] on img at bounding box center [19, 17] width 17 height 19
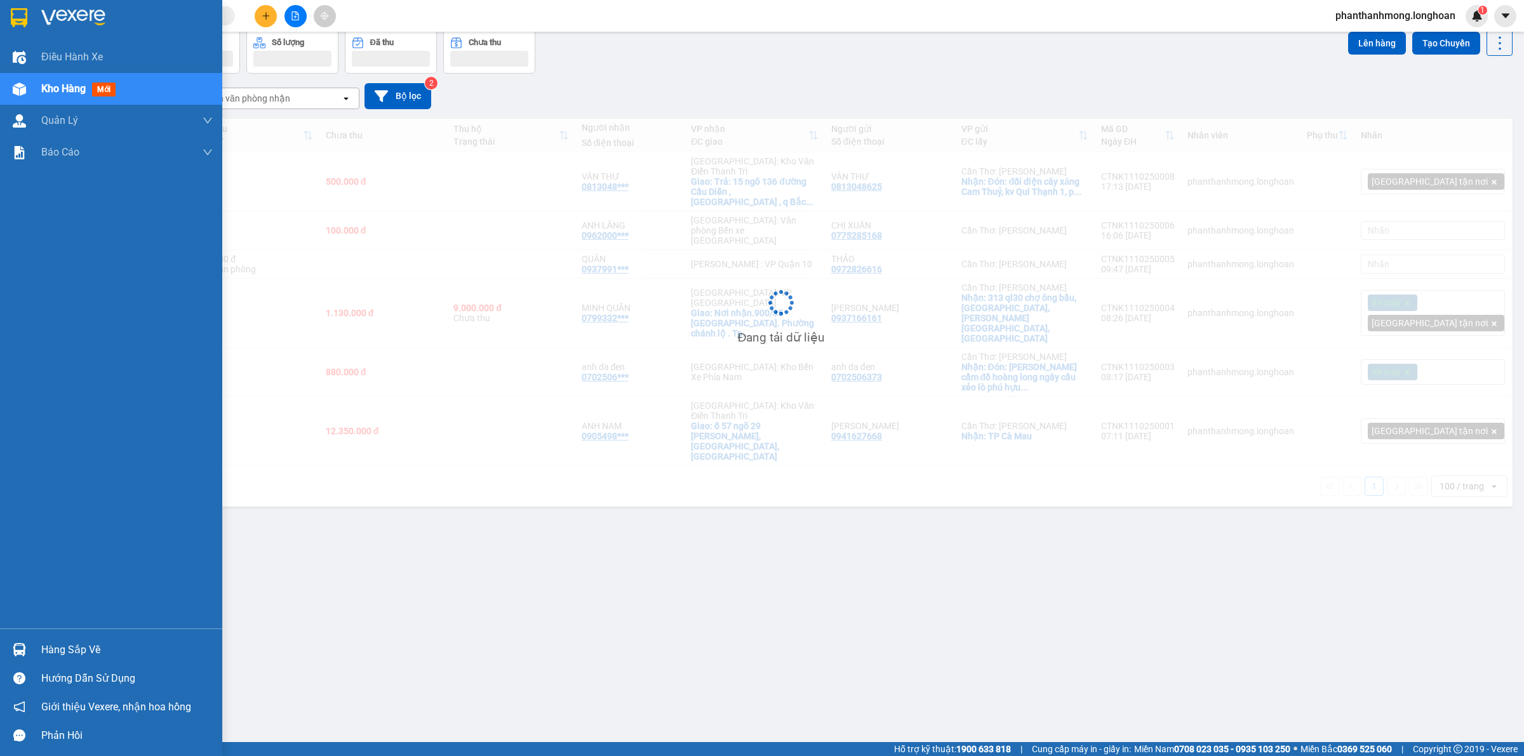
scroll to position [58, 0]
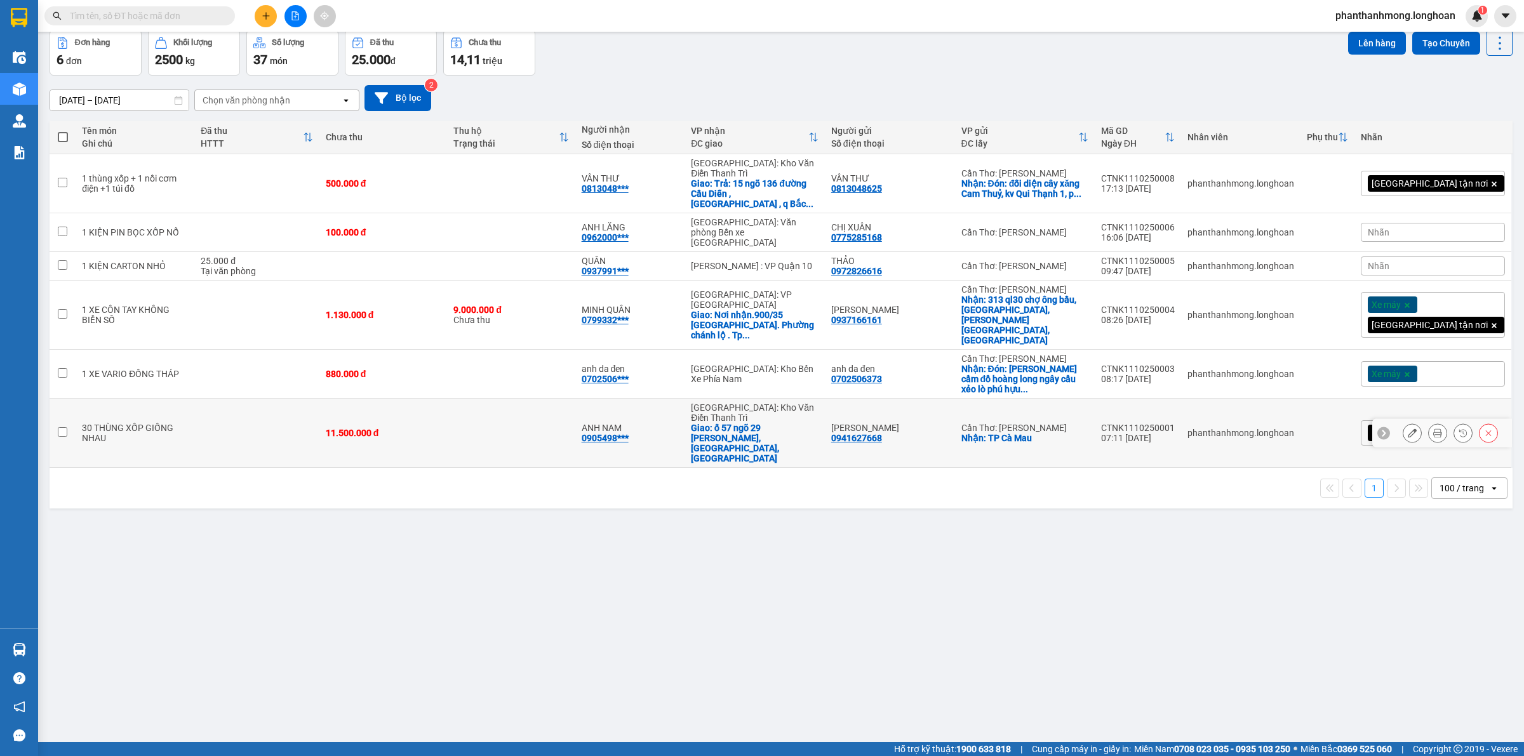
click at [1387, 419] on div at bounding box center [1442, 433] width 140 height 29
click at [1403, 422] on button at bounding box center [1412, 433] width 18 height 22
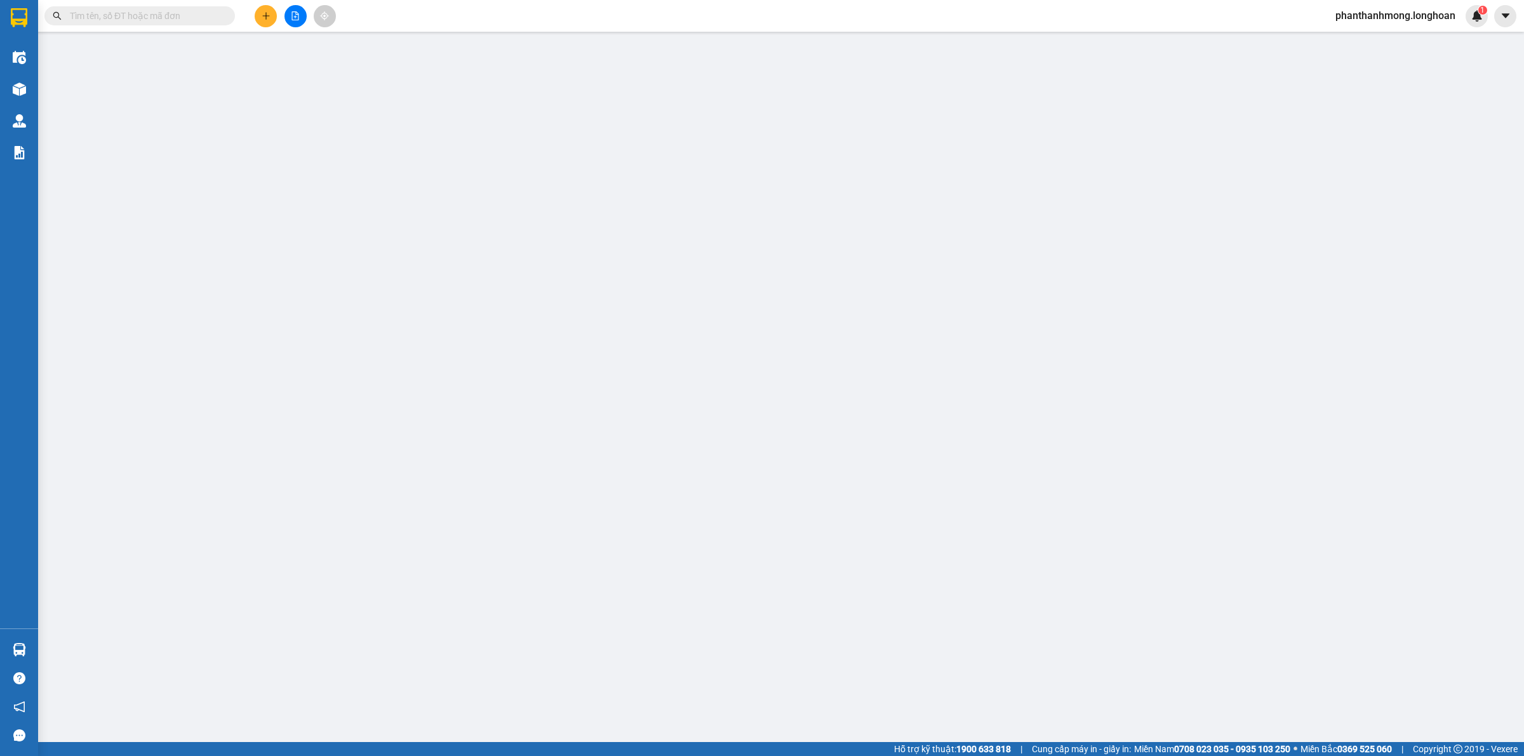
type input "0941627668"
type input "[PERSON_NAME]"
checkbox input "true"
type input "TP Cà Mau"
type input "0905498118"
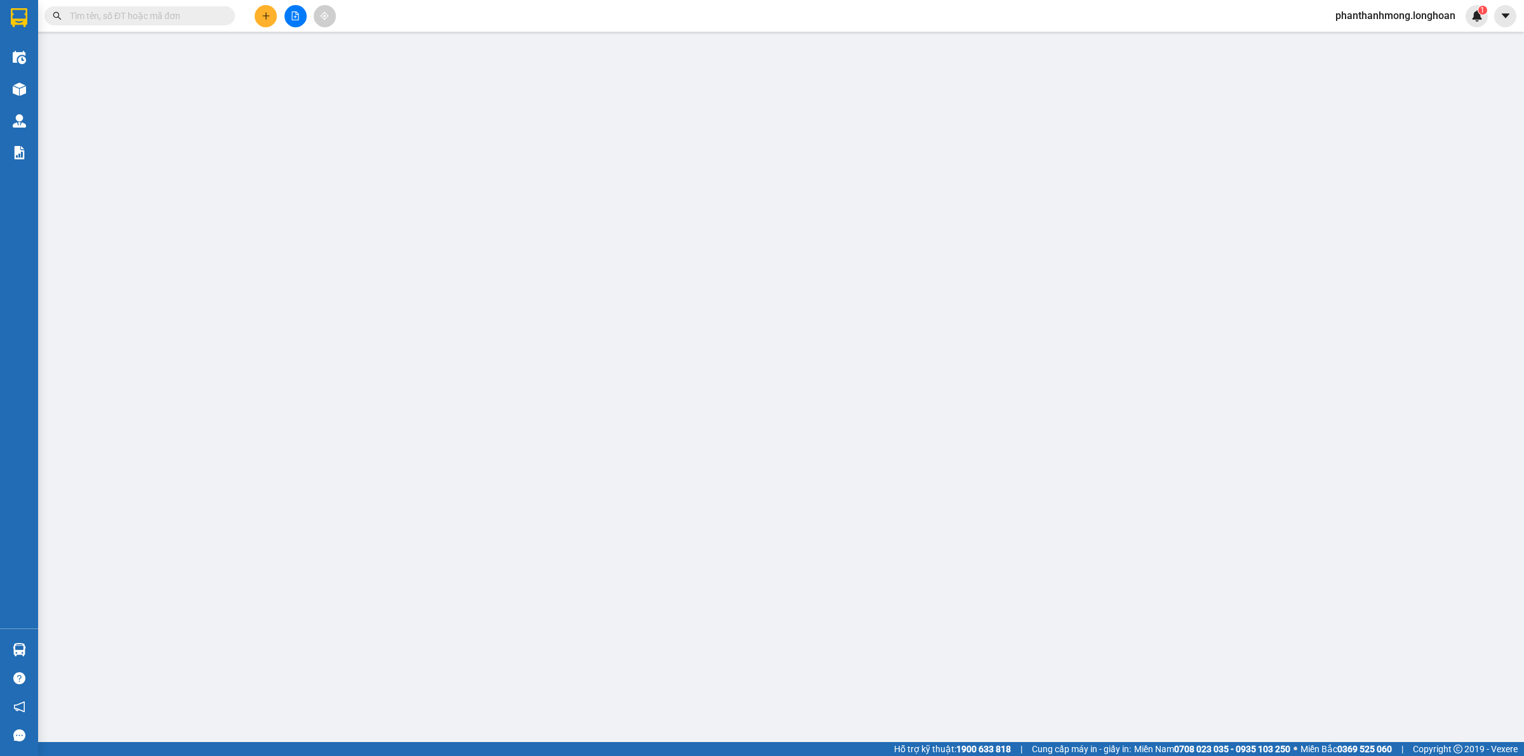
type input "ANH NAM"
checkbox input "true"
type input "ố 57 ngõ 29 khương hạ, khương đình, hà nội"
type input "TẤT CẢ DÁN 10 BILL BẢO AN"
type input "0"
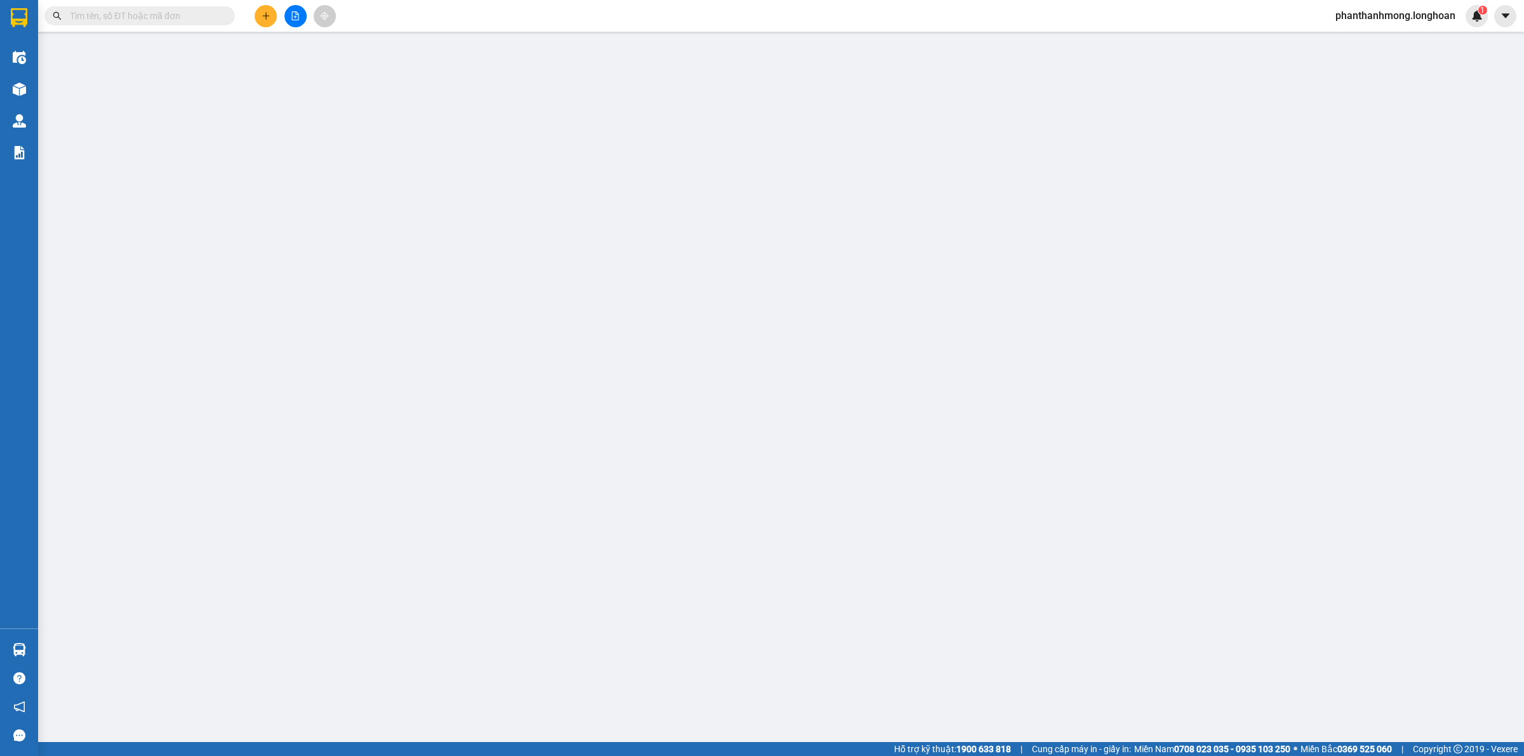
type input "11.500.000"
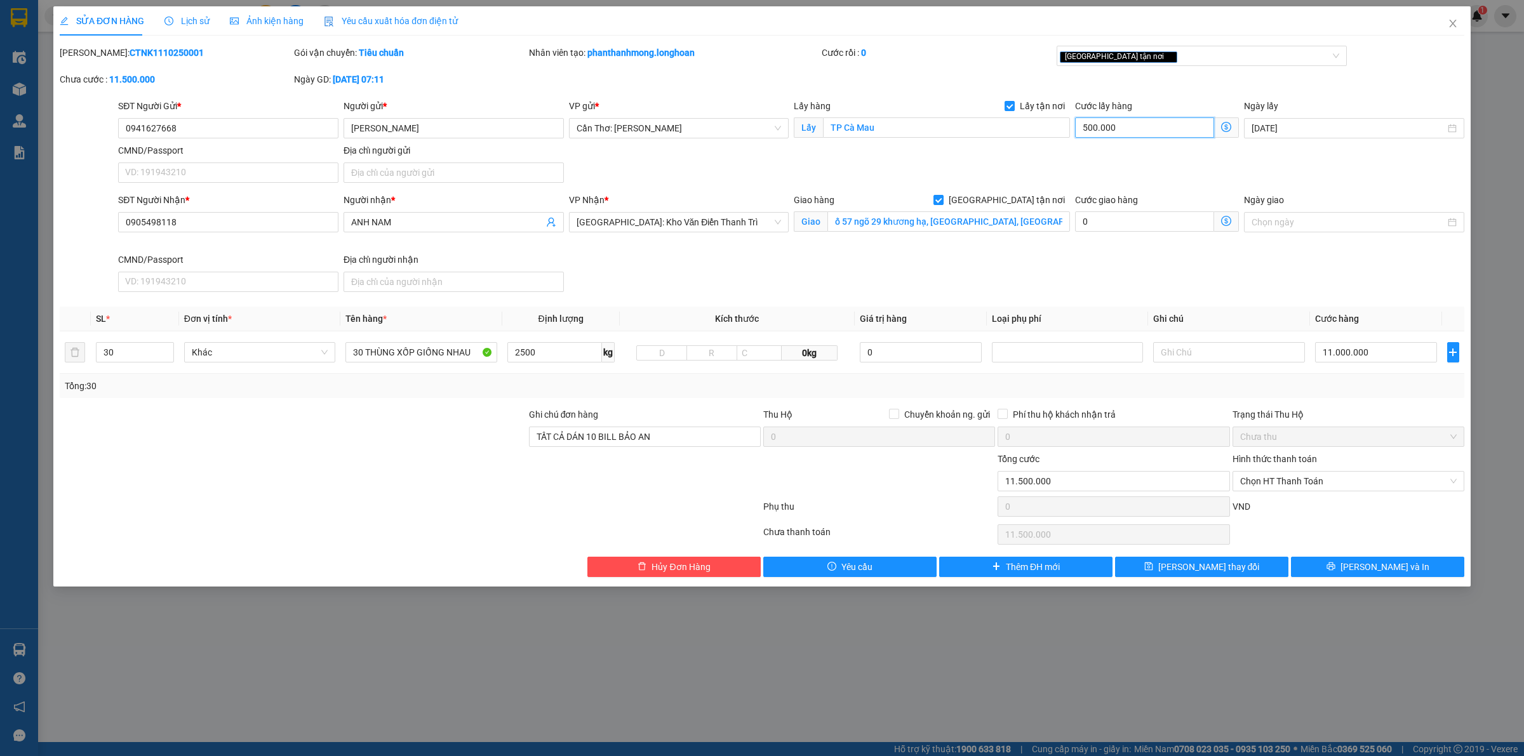
click at [1122, 135] on input "500.000" at bounding box center [1144, 127] width 139 height 20
type input "0"
type input "11.000.000"
type input "0"
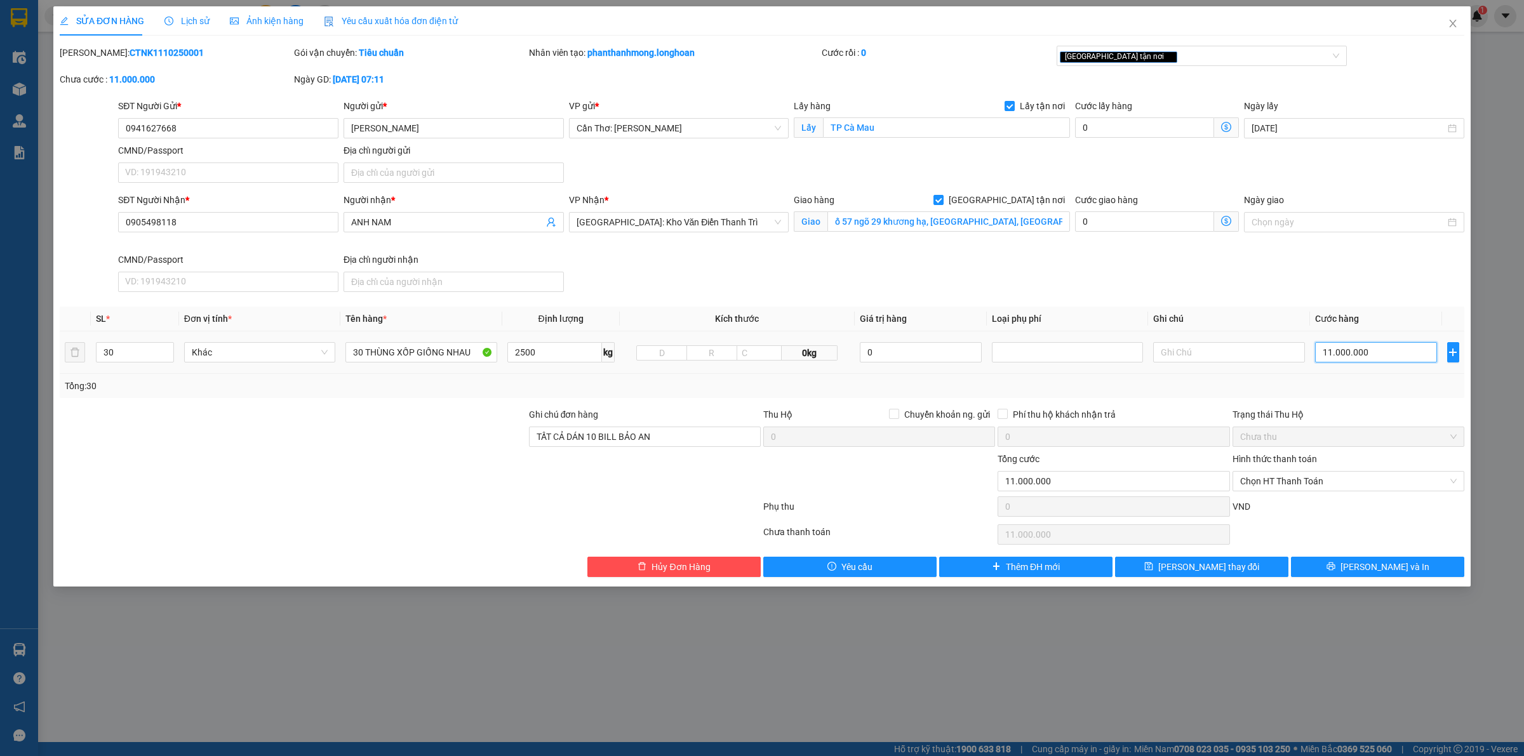
click at [1344, 353] on input "11.000.000" at bounding box center [1376, 352] width 122 height 20
type input "1"
type input "11"
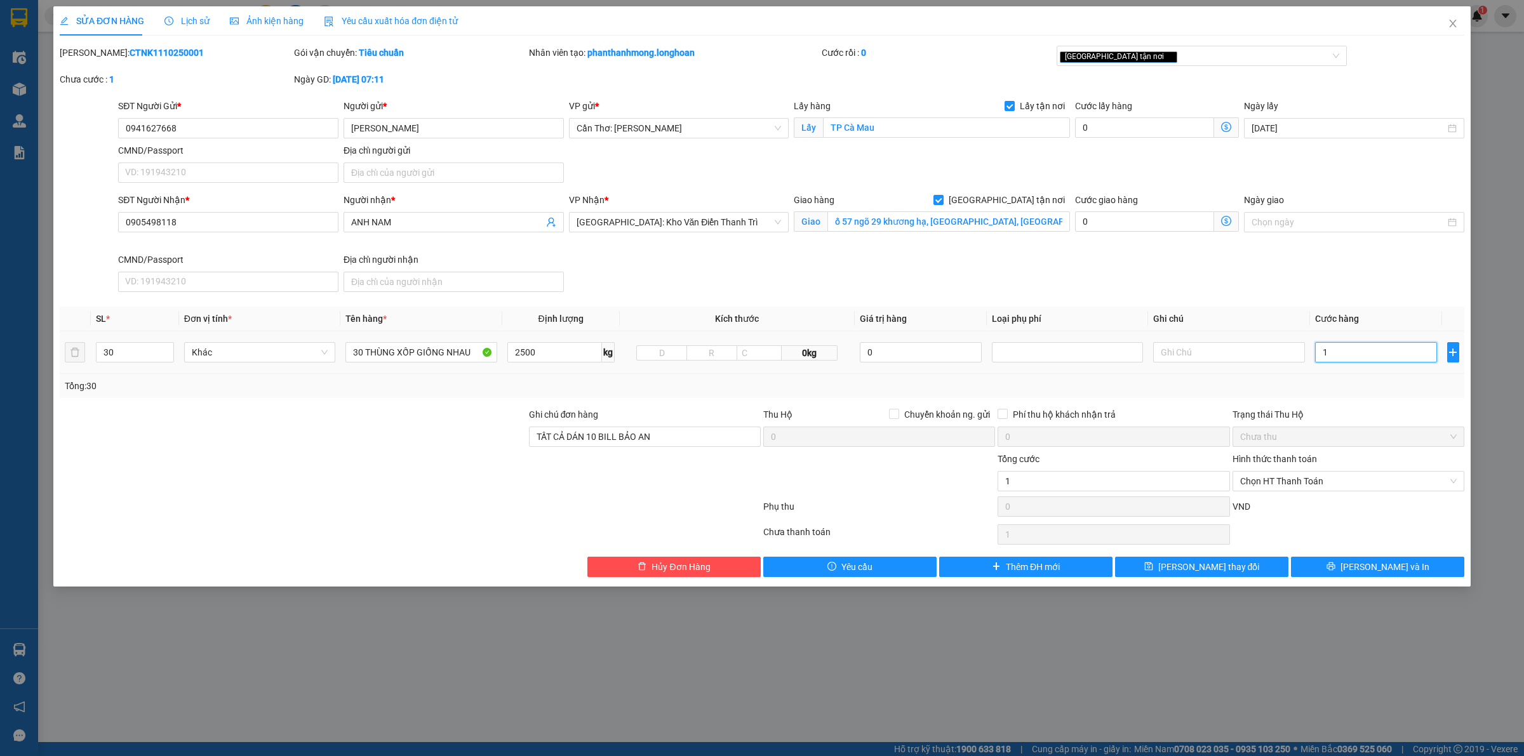
type input "11"
type input "115"
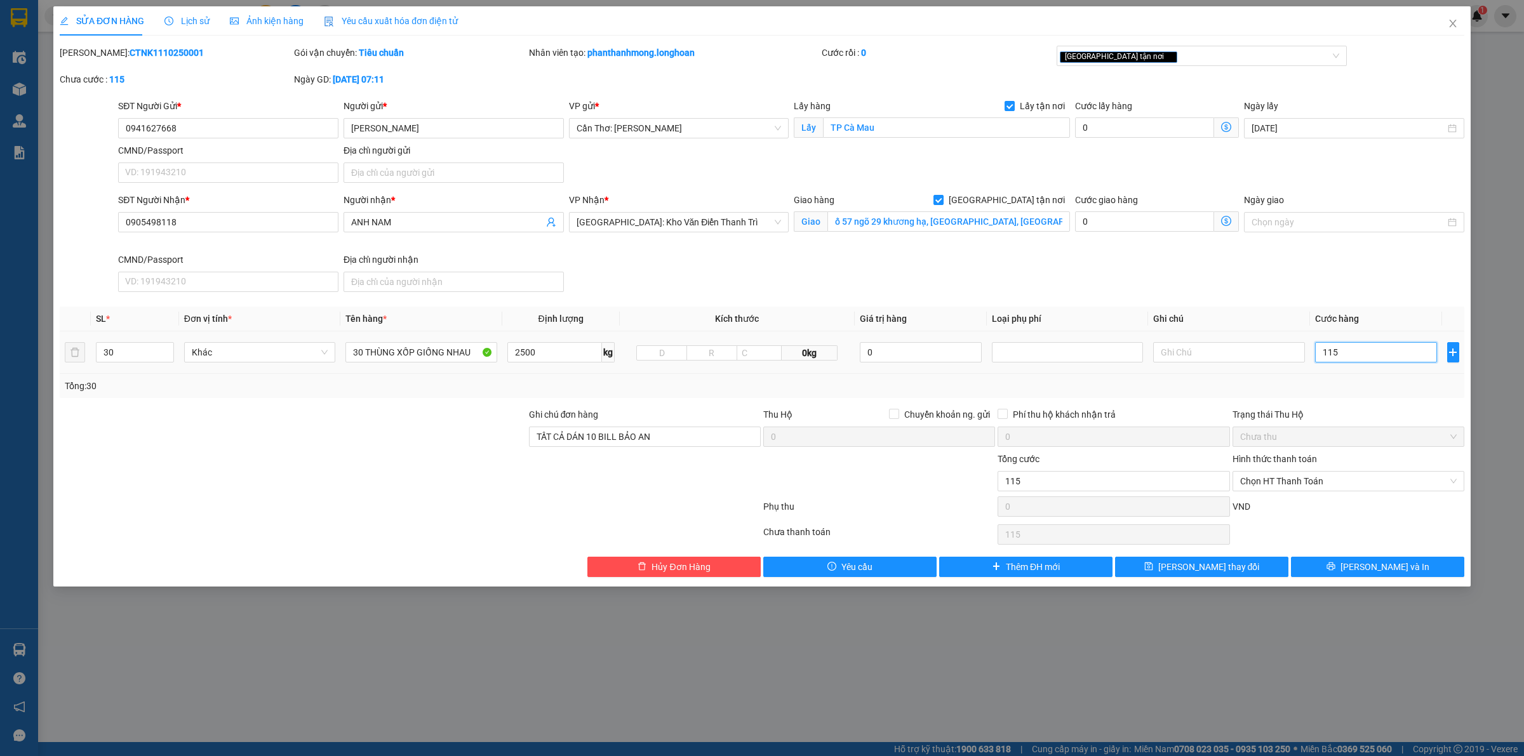
type input "1.150"
type input "11.500"
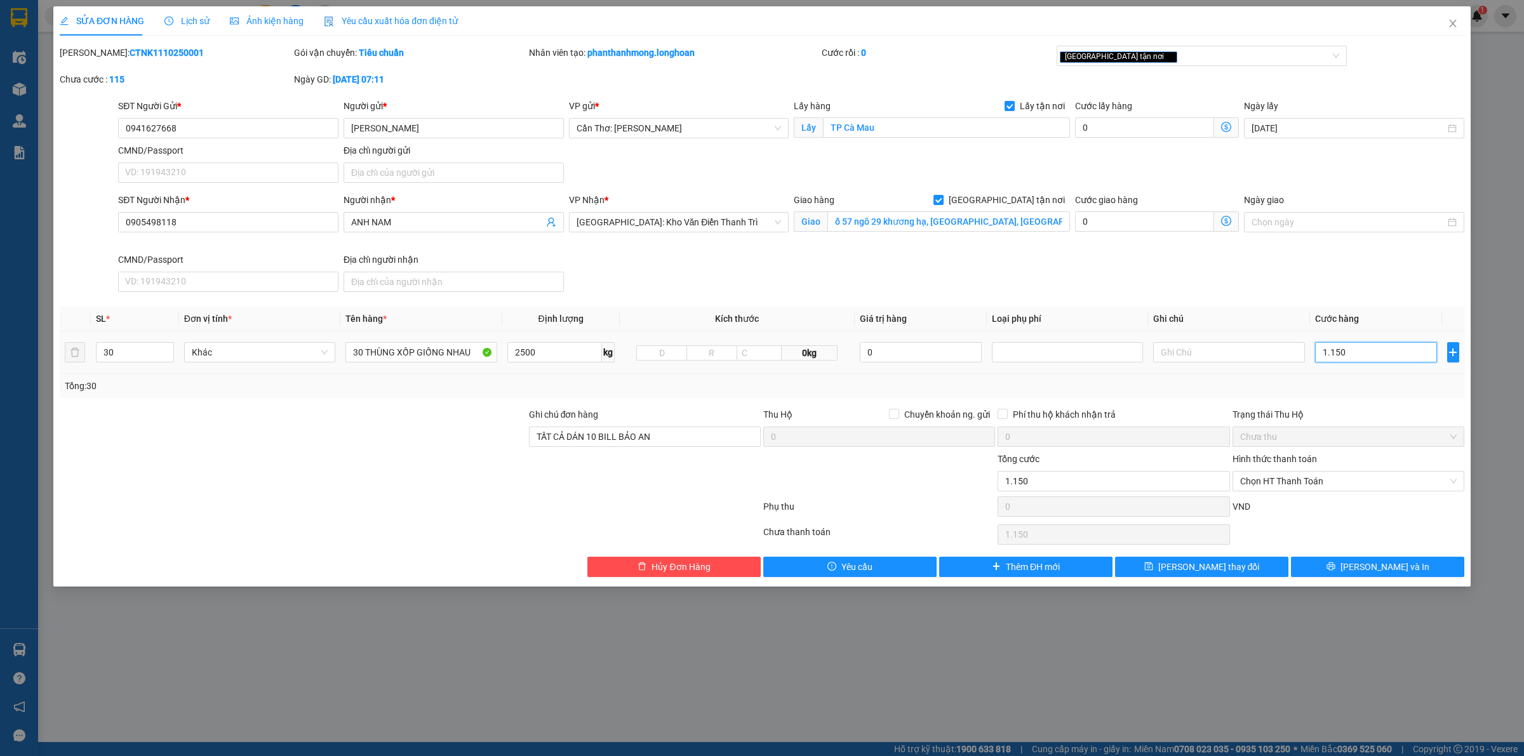
type input "11.500"
type input "115.000"
type input "1.150.000"
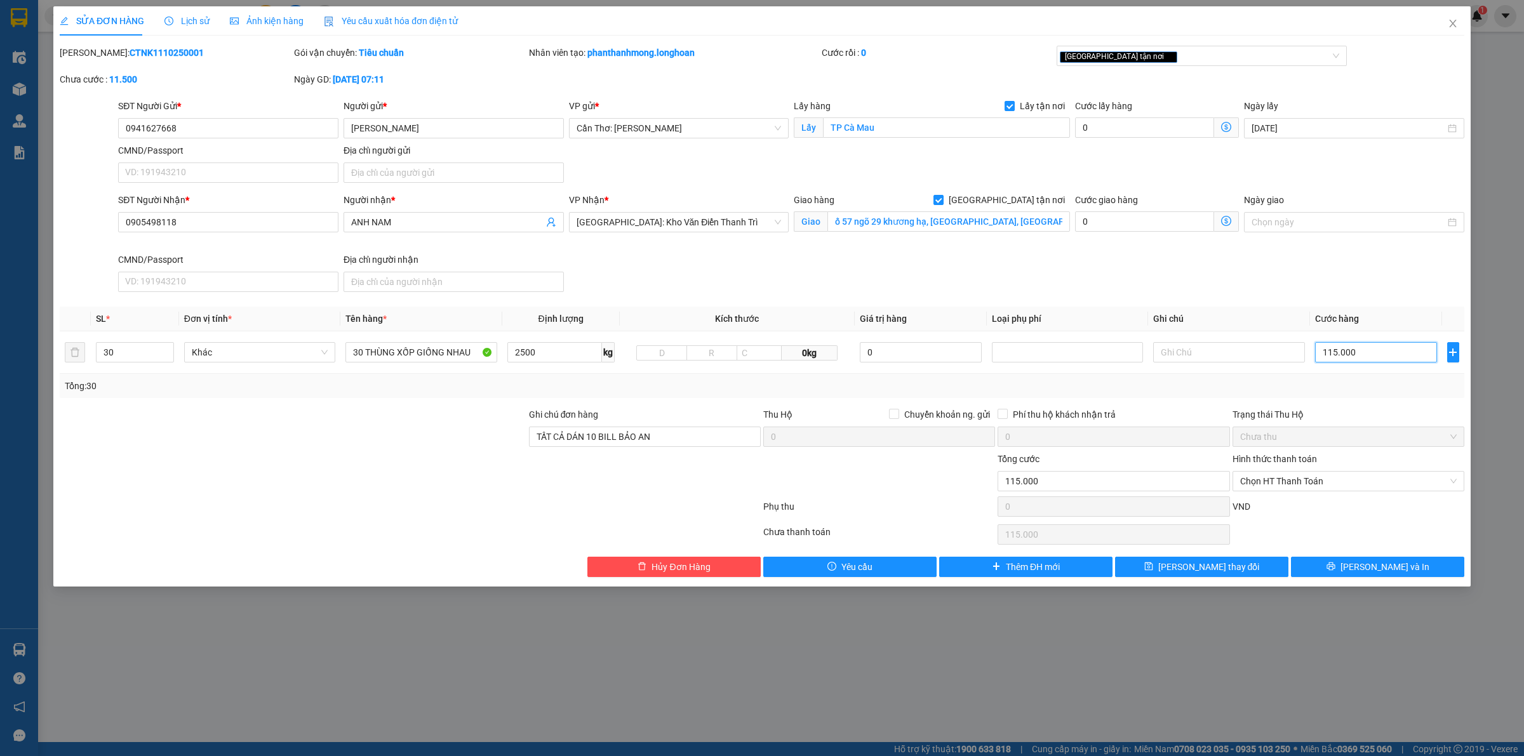
type input "1.150.000"
type input "11.500.000"
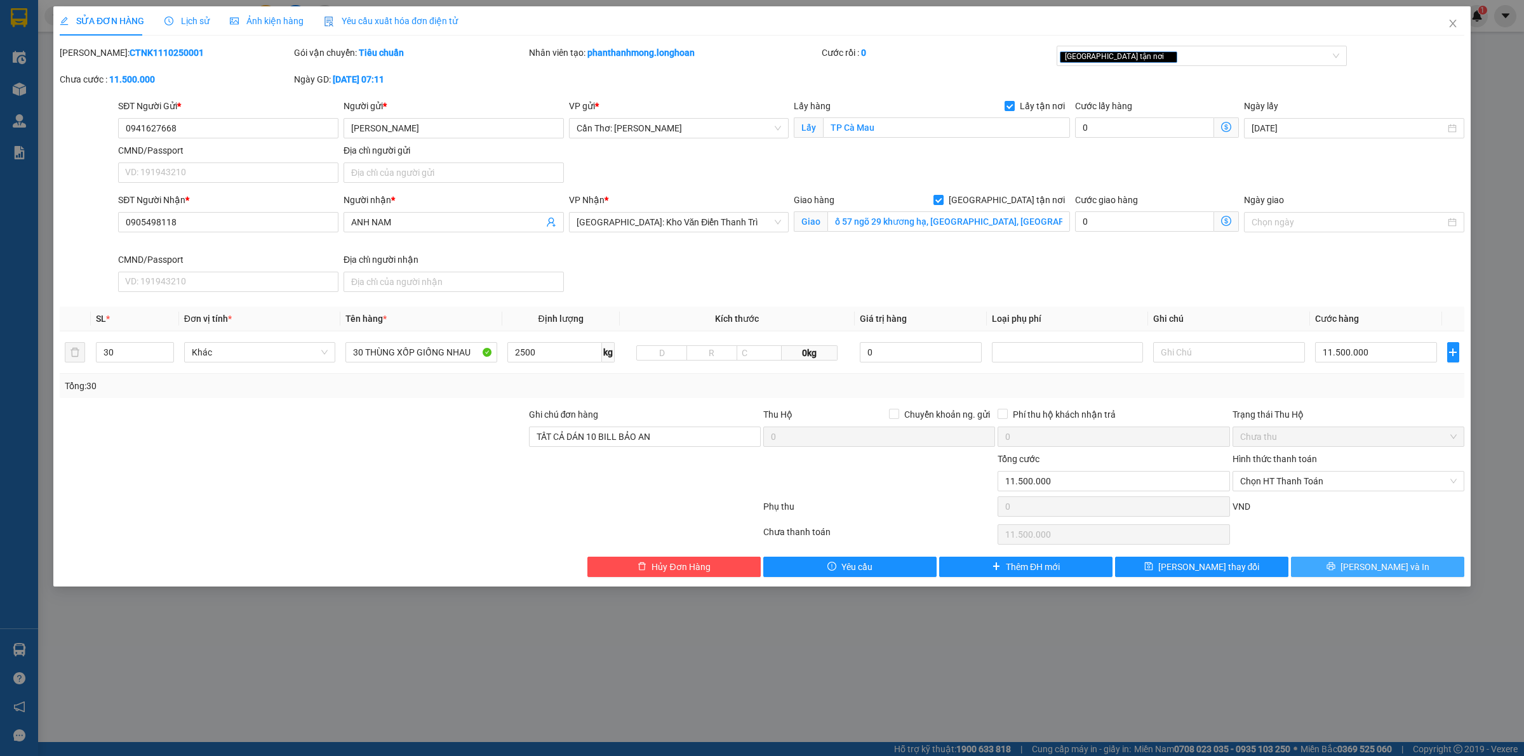
click at [1346, 573] on button "Lưu và In" at bounding box center [1377, 567] width 173 height 20
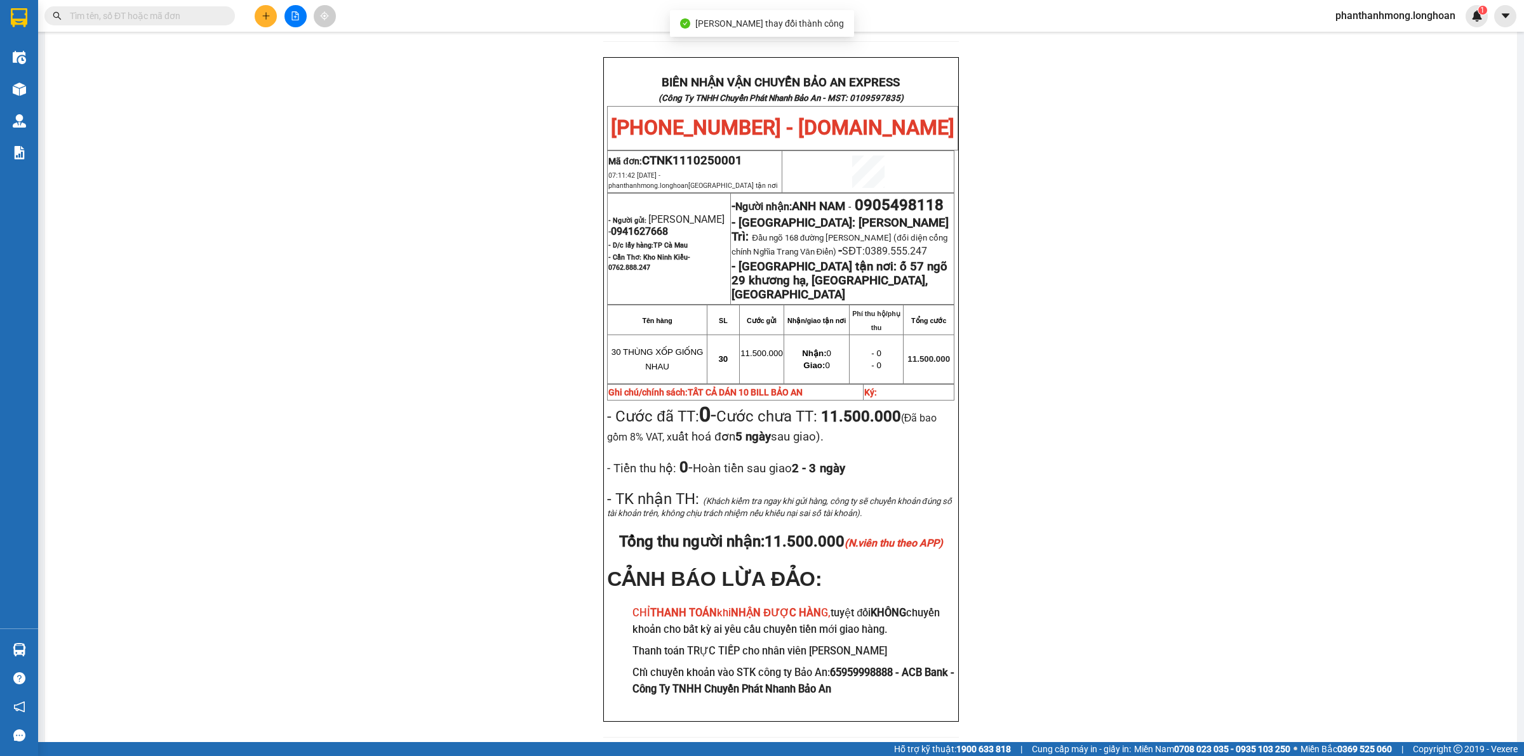
scroll to position [597, 0]
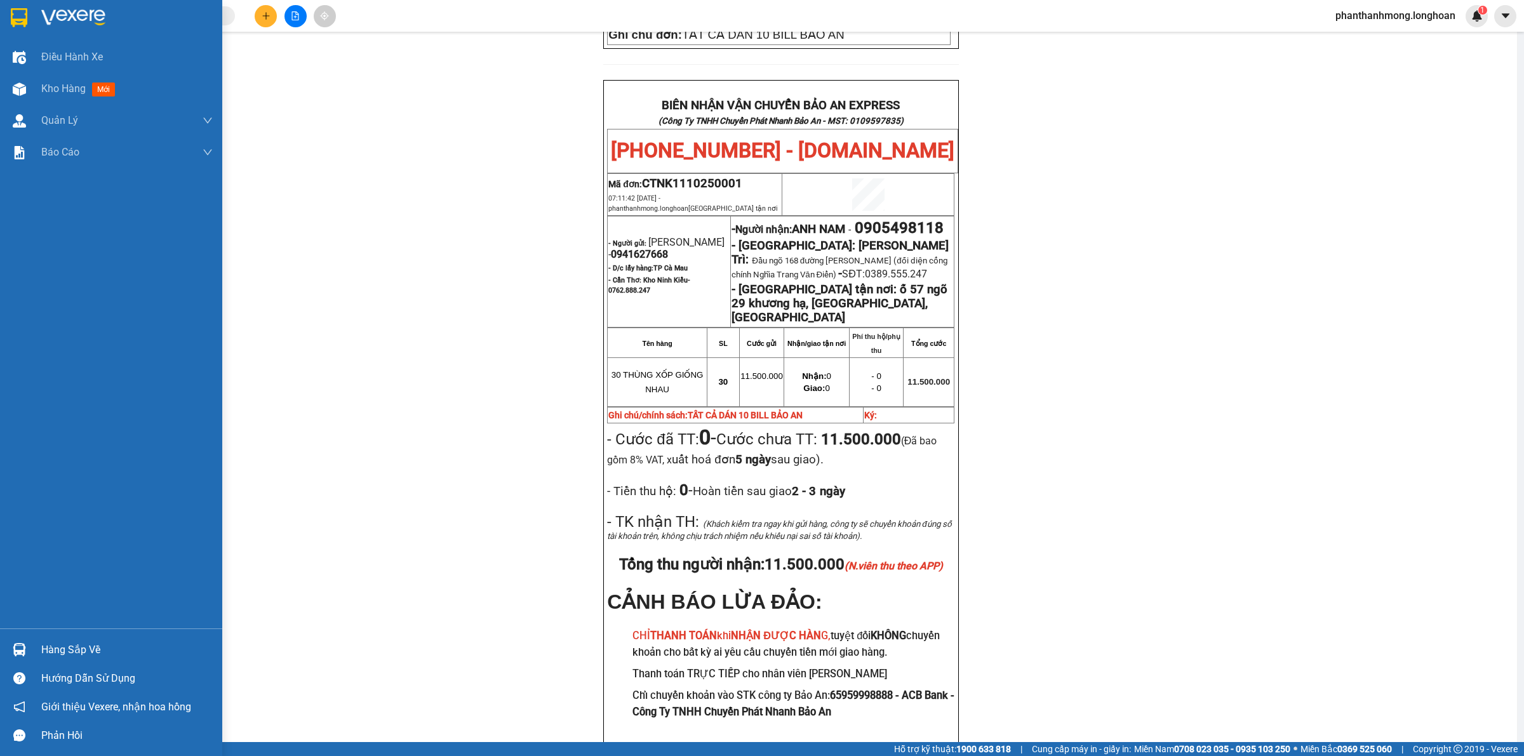
click at [25, 20] on img at bounding box center [19, 17] width 17 height 19
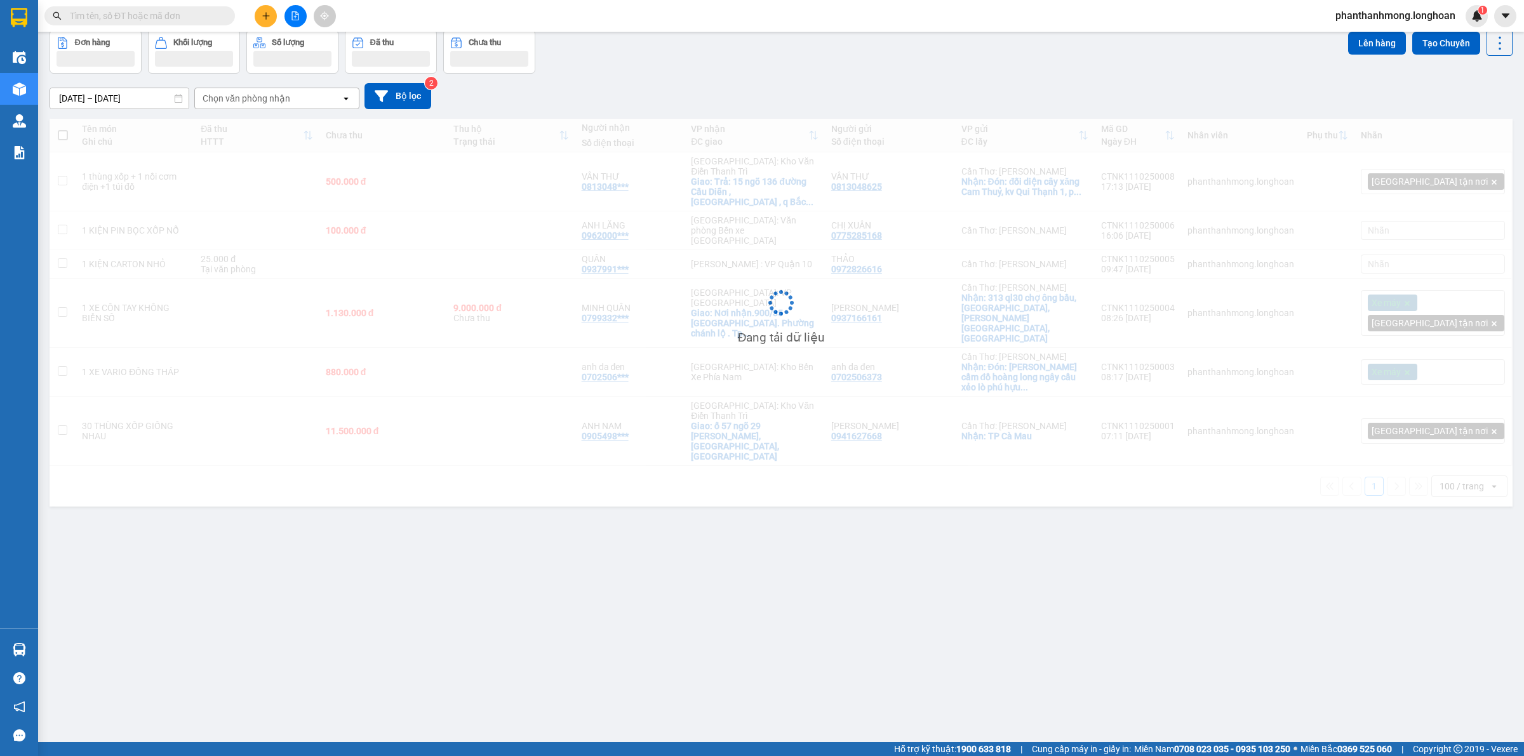
scroll to position [58, 0]
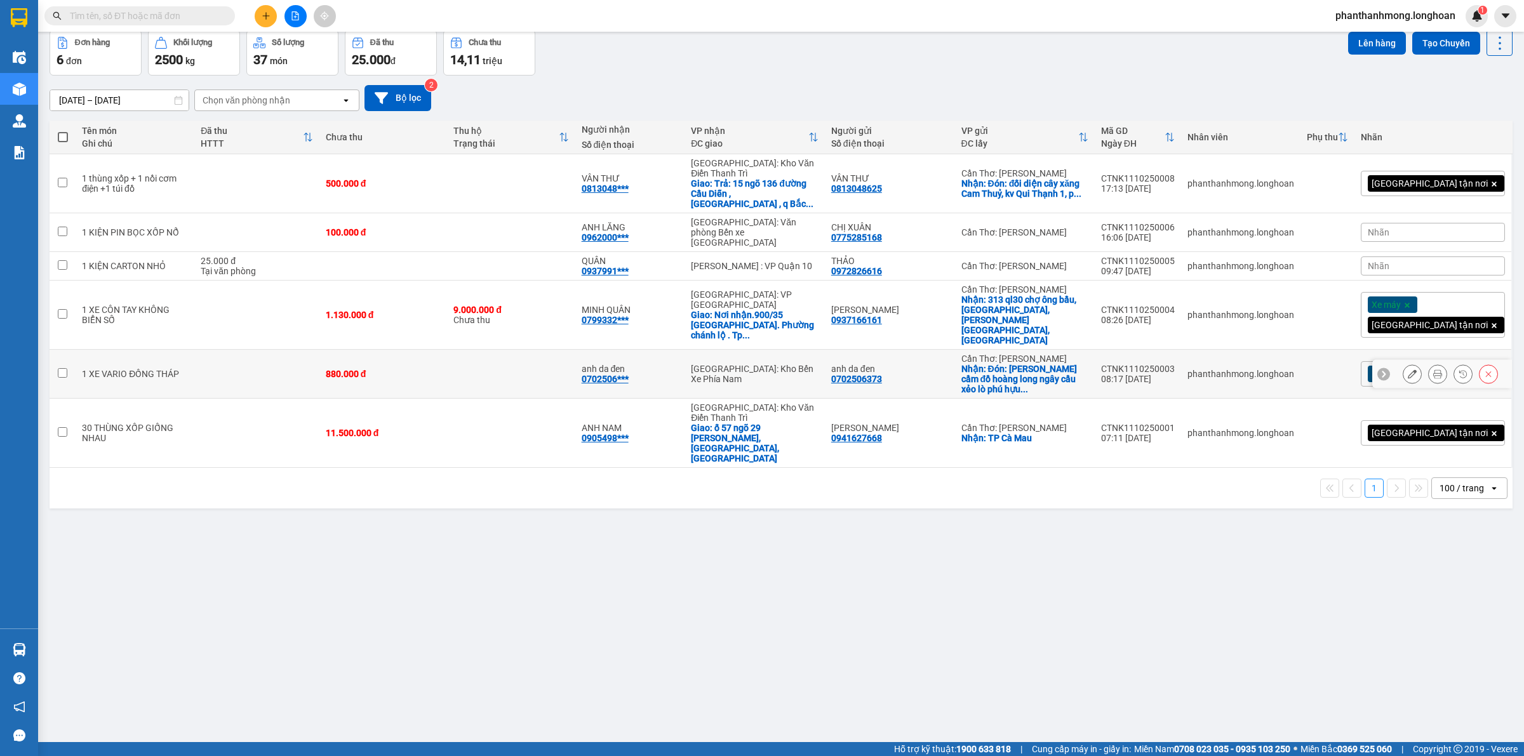
click at [1407, 364] on div at bounding box center [1412, 373] width 19 height 19
click at [1408, 370] on icon at bounding box center [1412, 374] width 9 height 9
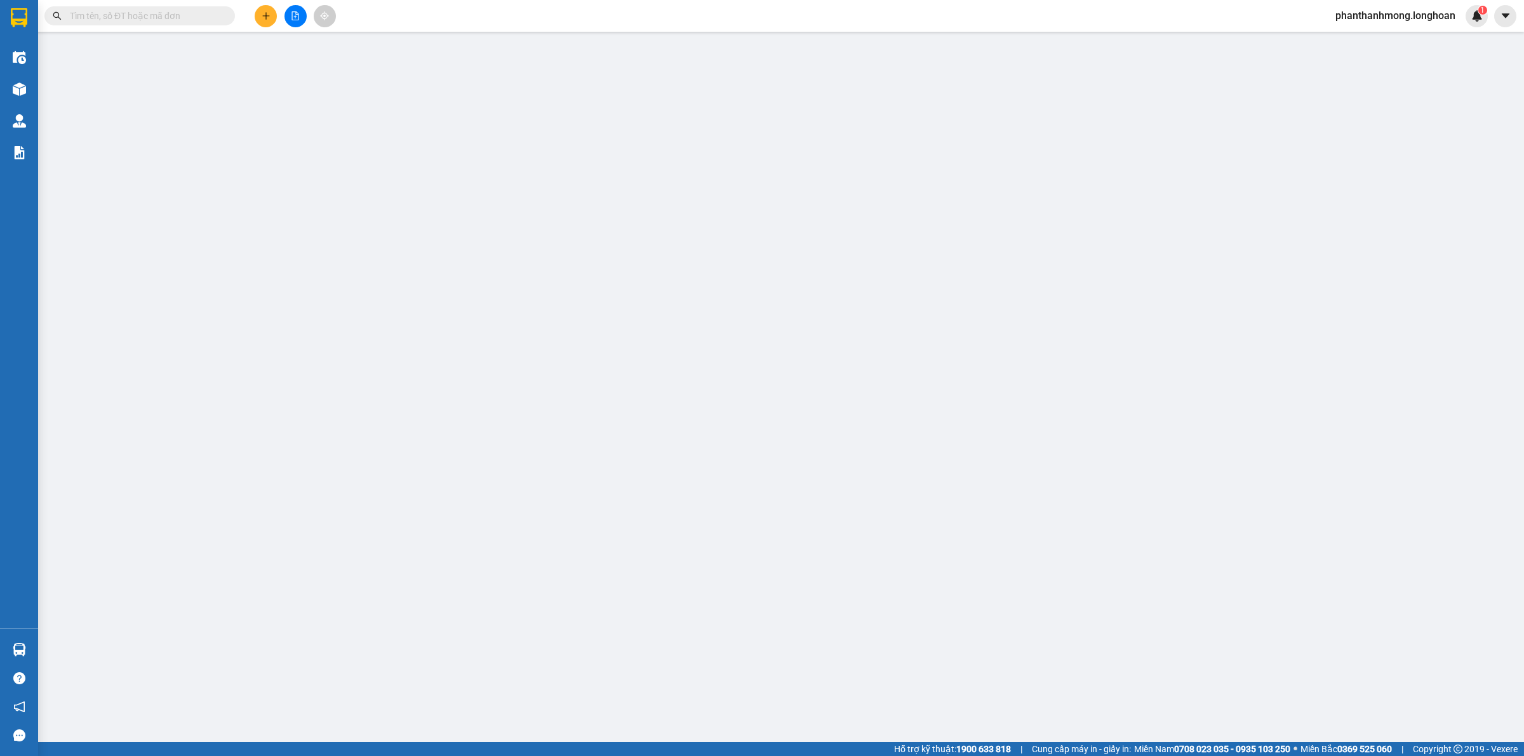
type input "0702506373"
type input "anh da đen"
checkbox input "true"
type input "Đón: [PERSON_NAME] cầm đồ hoàng long ngây cầu xẻo lò [GEOGRAPHIC_DATA]"
type input "0702506373"
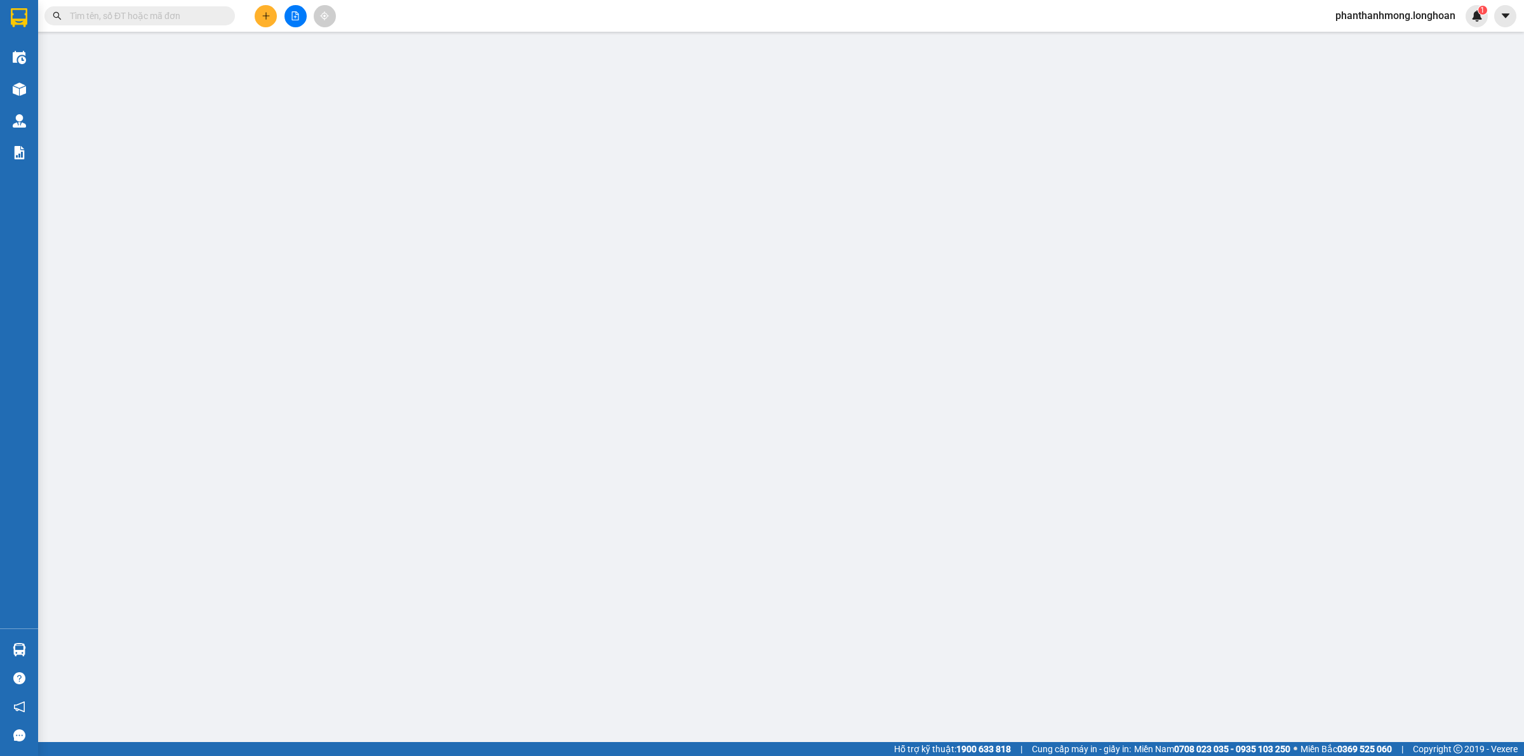
type input "anh da đen"
type input "0"
type input "880.000"
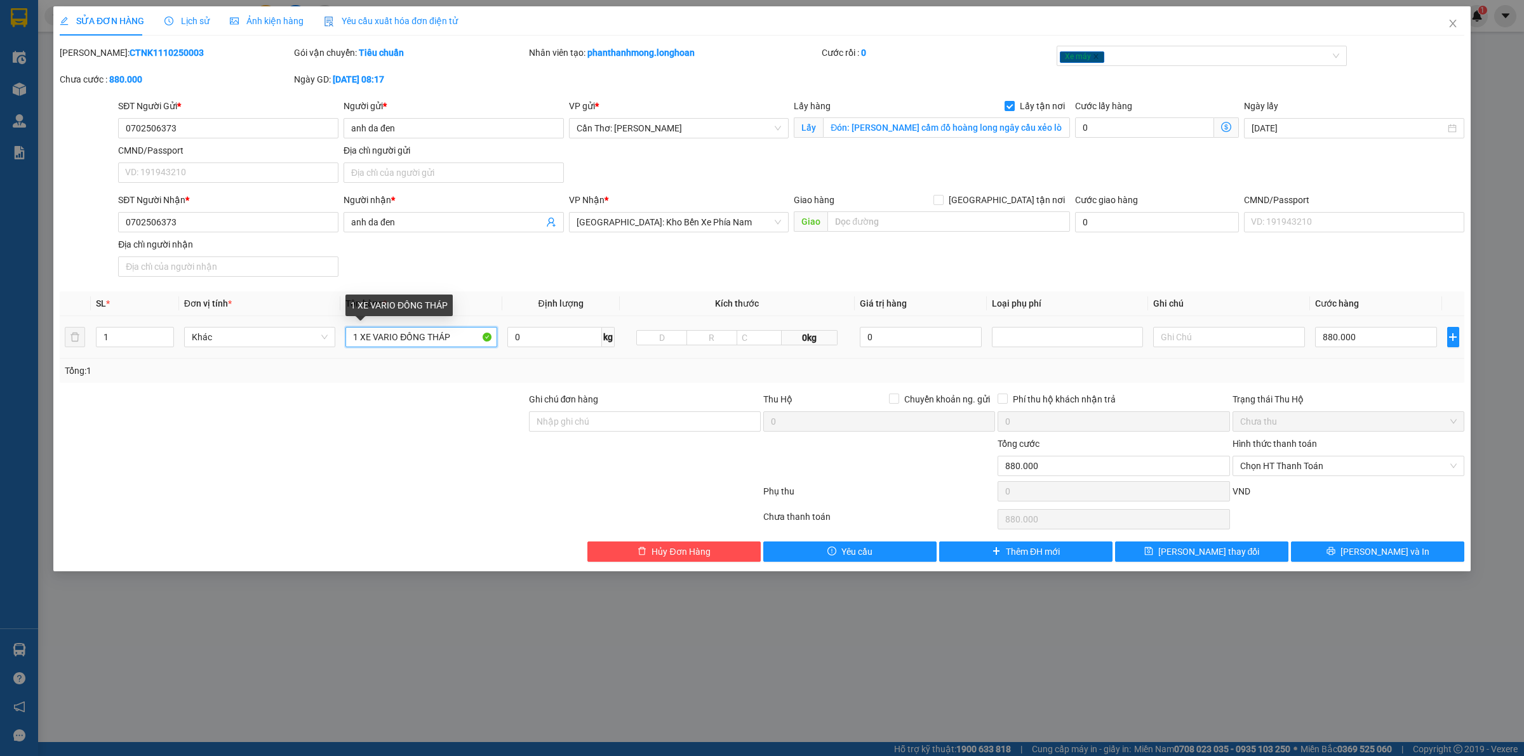
click at [461, 337] on input "1 XE VARIO ĐỒNG THÁP" at bounding box center [420, 337] width 151 height 20
type input "1 XE VARIO 66- C1 654.49"
drag, startPoint x: 668, startPoint y: 418, endPoint x: 671, endPoint y: 432, distance: 14.2
click at [668, 418] on input "Ghi chú đơn hàng" at bounding box center [645, 421] width 232 height 20
type input "1 CHÌA KHÓA +1 CAVET"
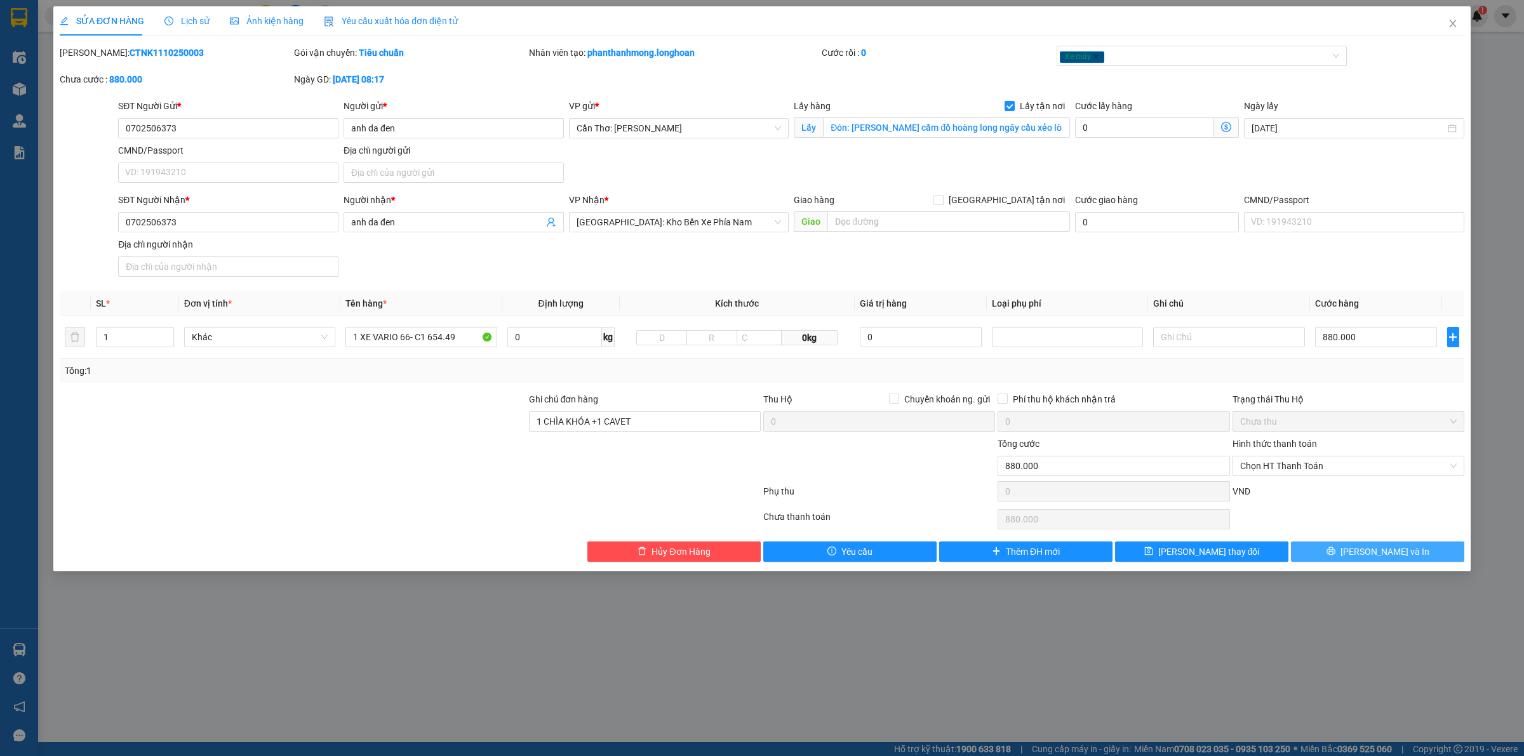
click at [1366, 556] on button "Lưu và In" at bounding box center [1377, 552] width 173 height 20
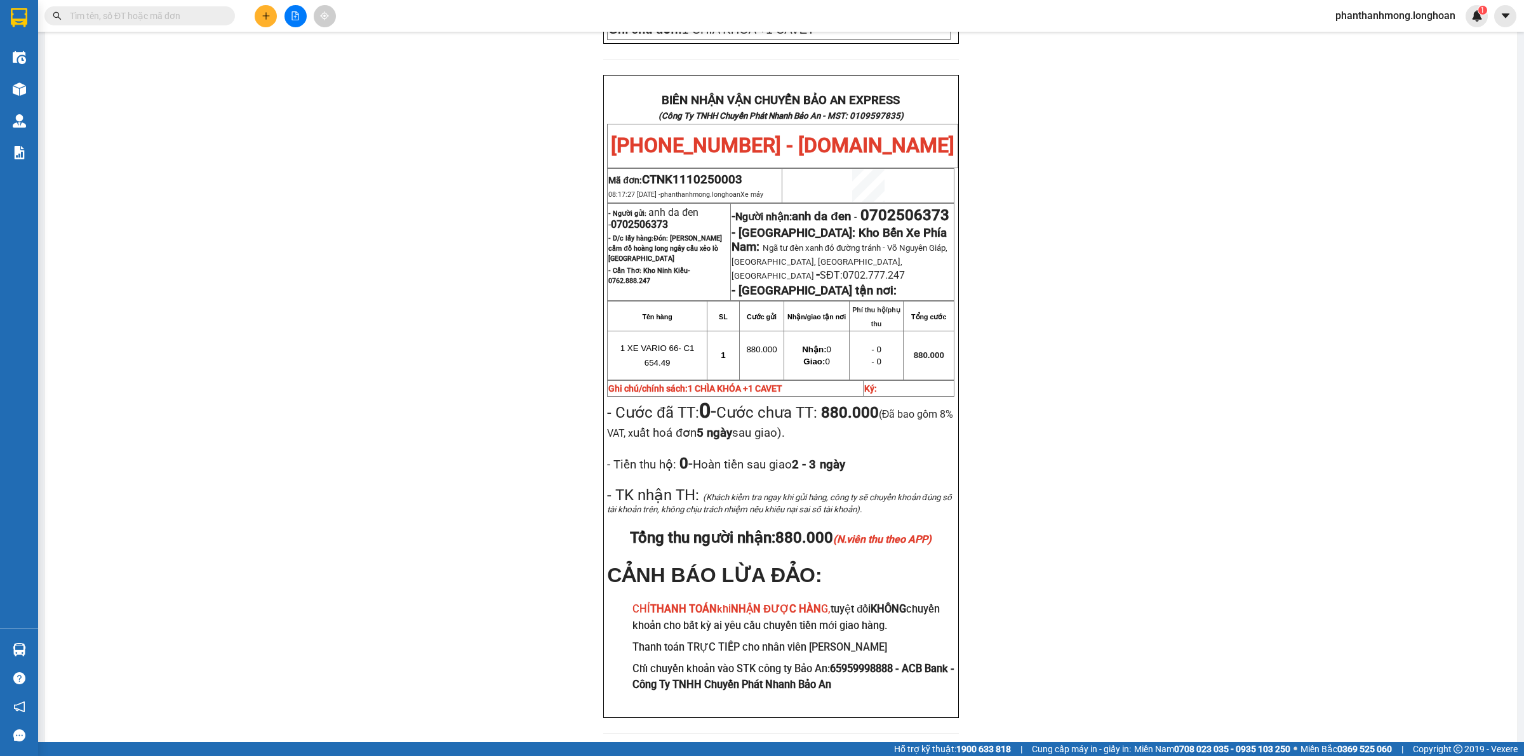
scroll to position [563, 0]
click at [654, 217] on span "0702506373" at bounding box center [639, 223] width 57 height 12
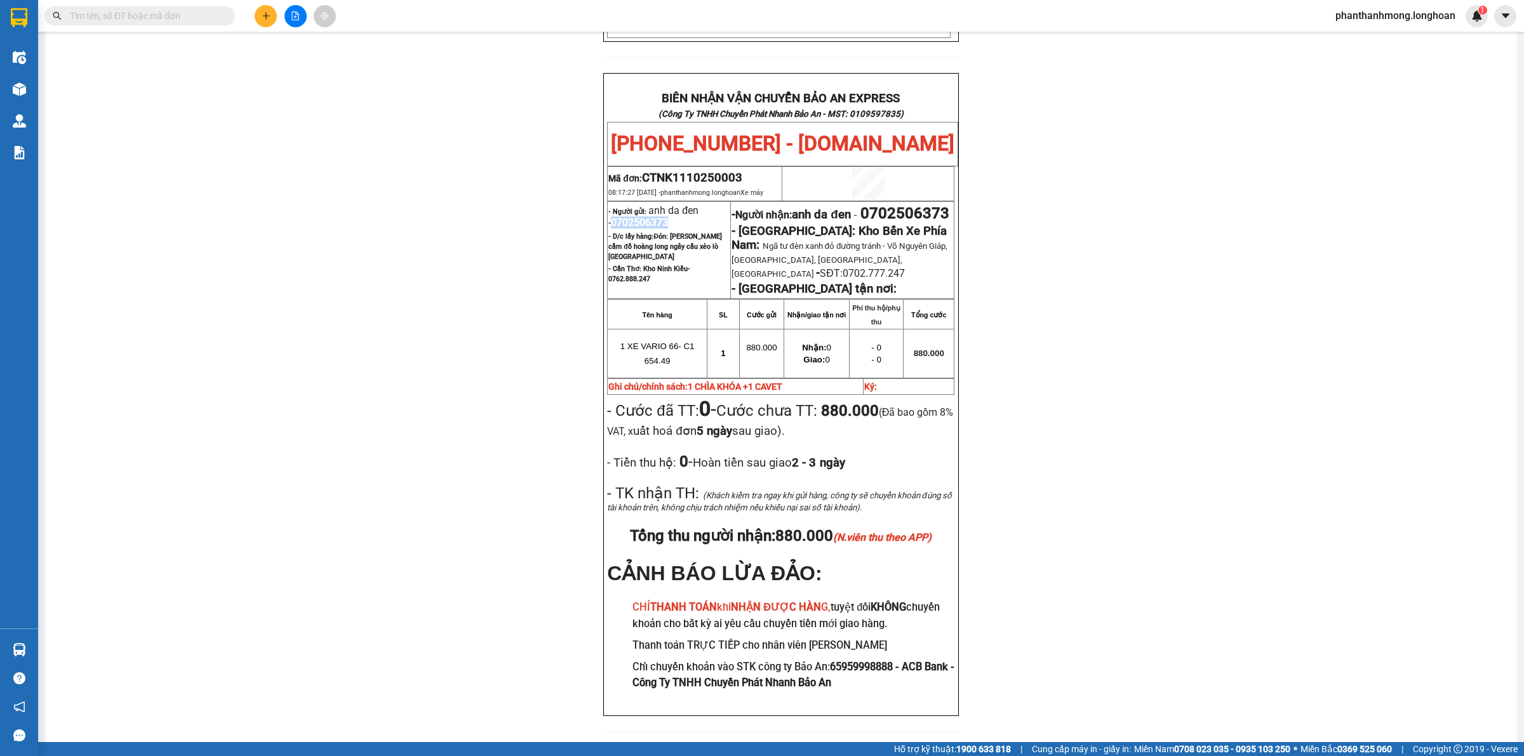
click at [654, 217] on span "0702506373" at bounding box center [639, 223] width 57 height 12
copy span "0702506373"
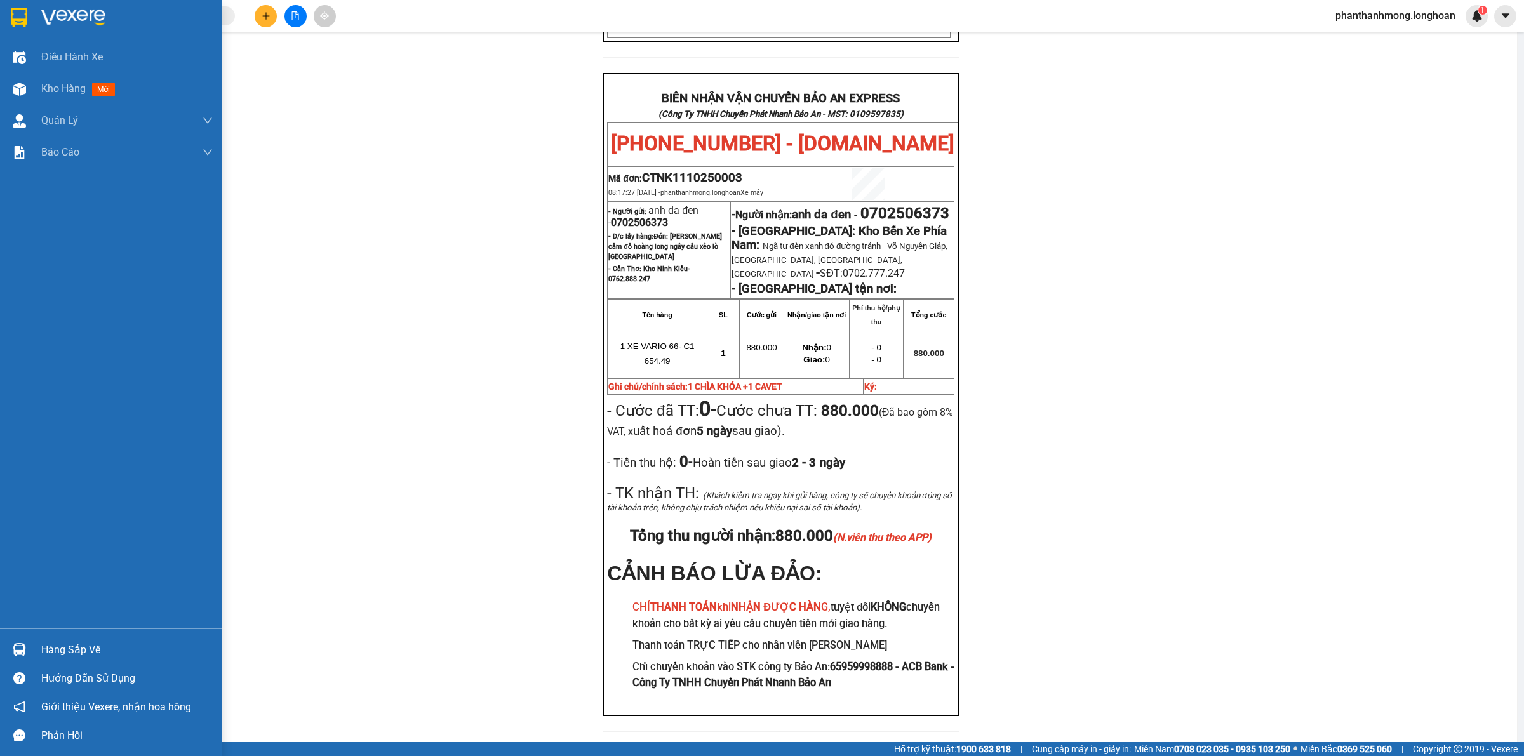
drag, startPoint x: 8, startPoint y: 13, endPoint x: 33, endPoint y: 0, distance: 28.4
click at [8, 13] on div at bounding box center [19, 17] width 22 height 22
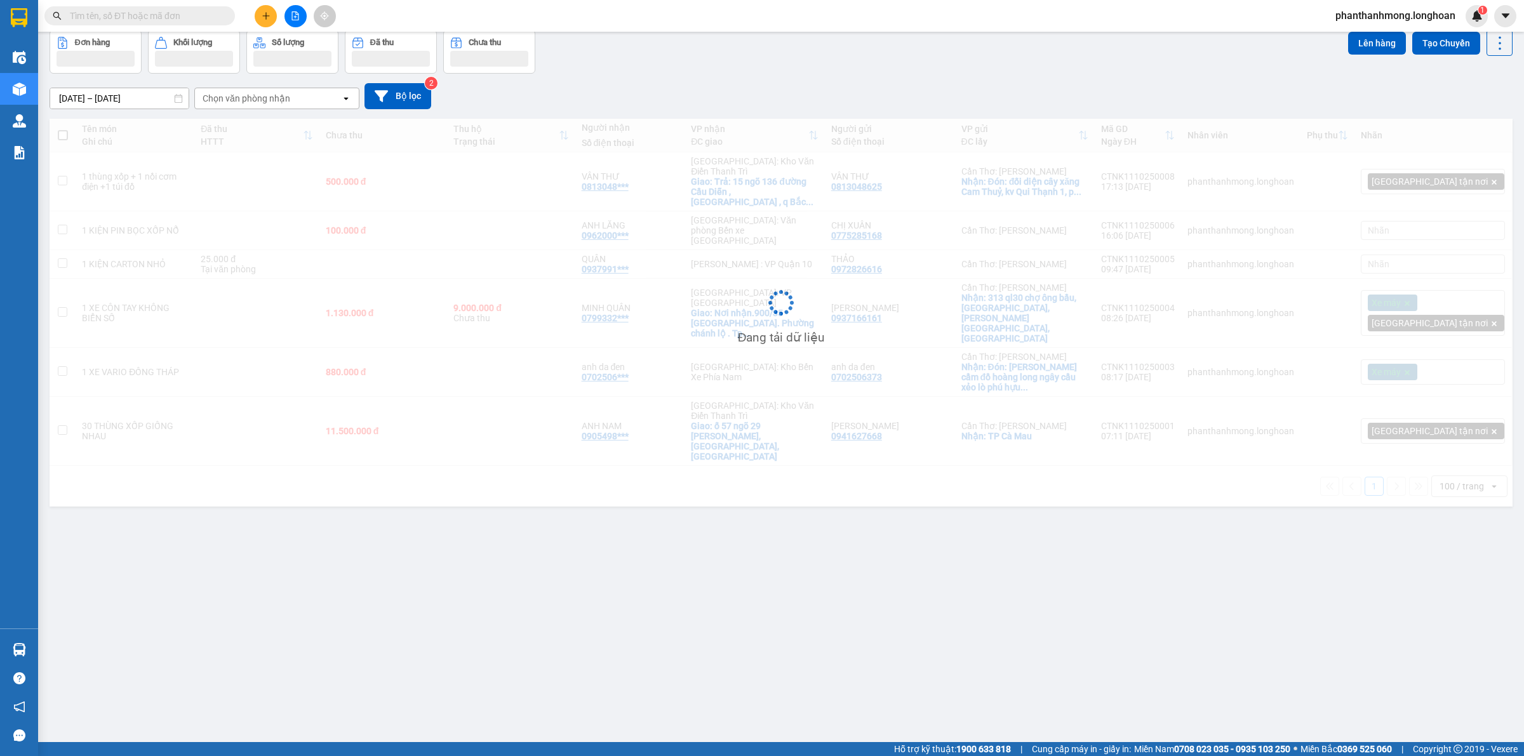
scroll to position [58, 0]
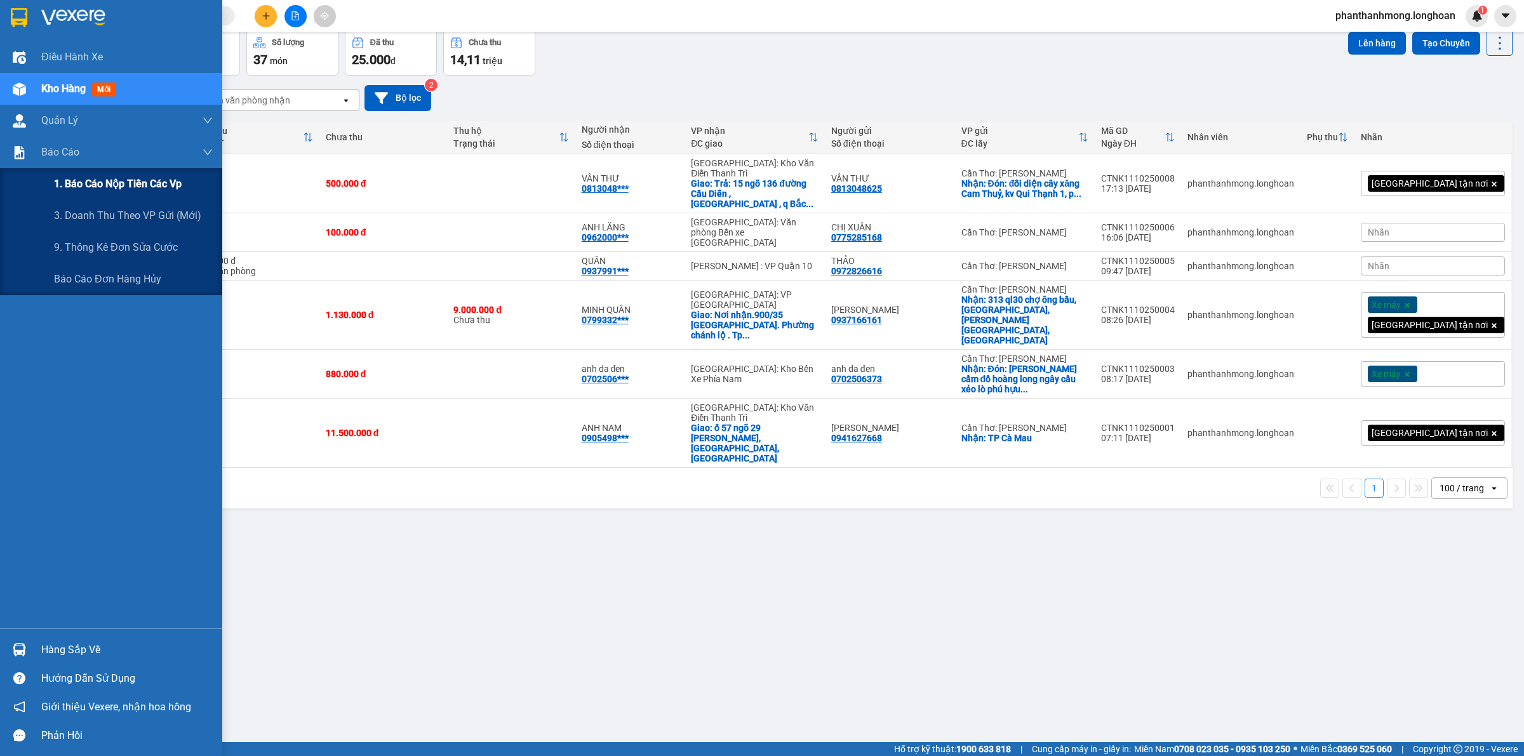
click at [80, 188] on span "1. Báo cáo nộp tiền các vp" at bounding box center [118, 184] width 128 height 16
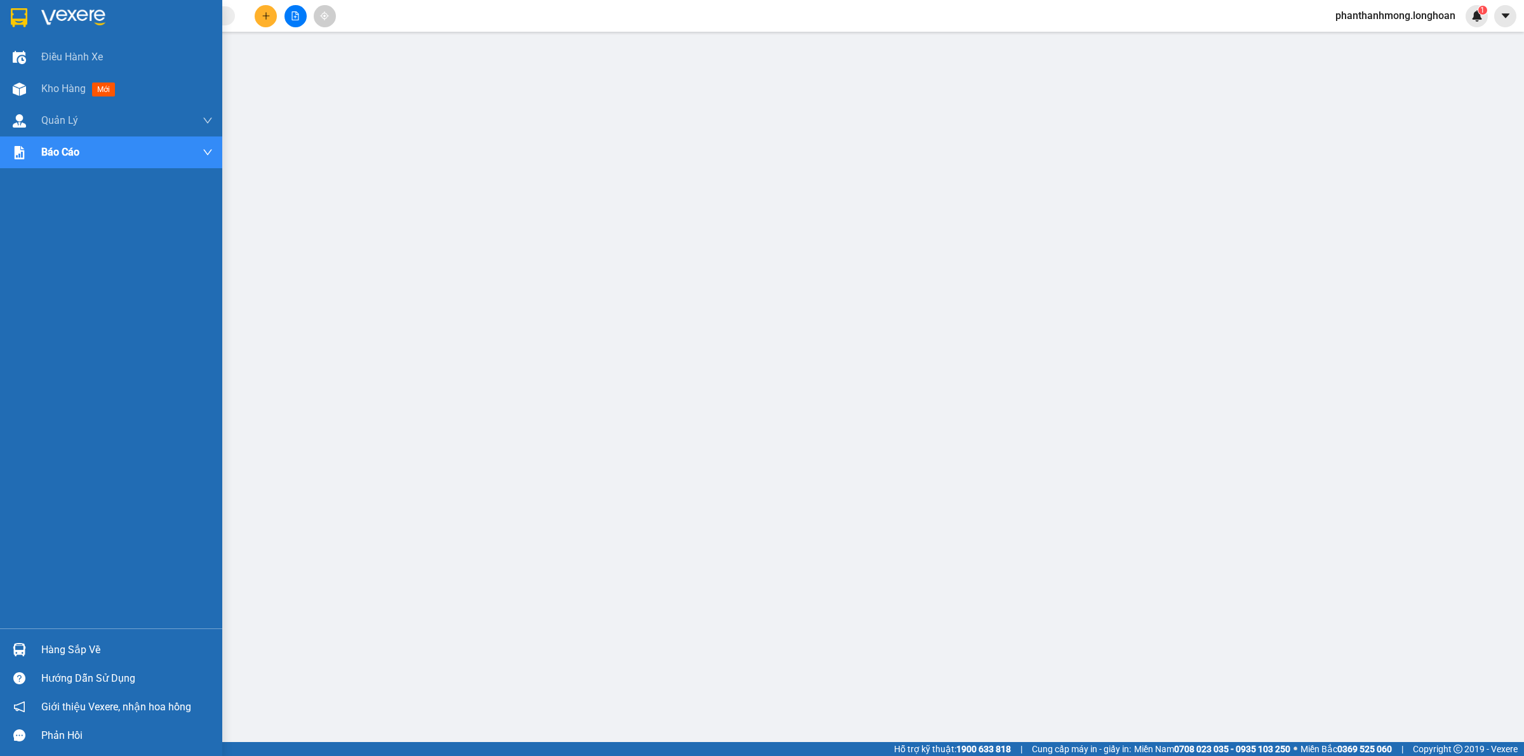
click at [20, 16] on img at bounding box center [19, 17] width 17 height 19
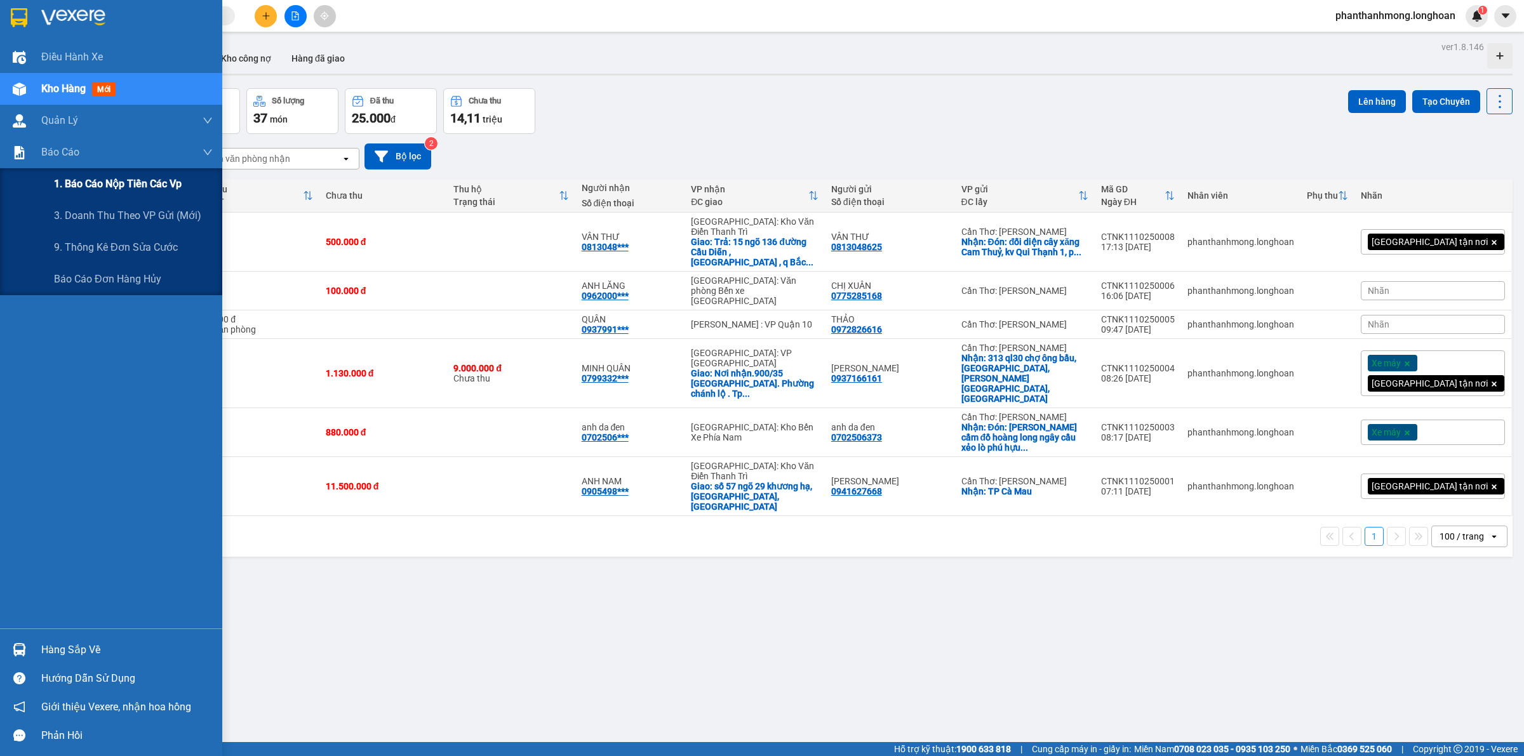
click at [103, 176] on span "1. Báo cáo nộp tiền các vp" at bounding box center [118, 184] width 128 height 16
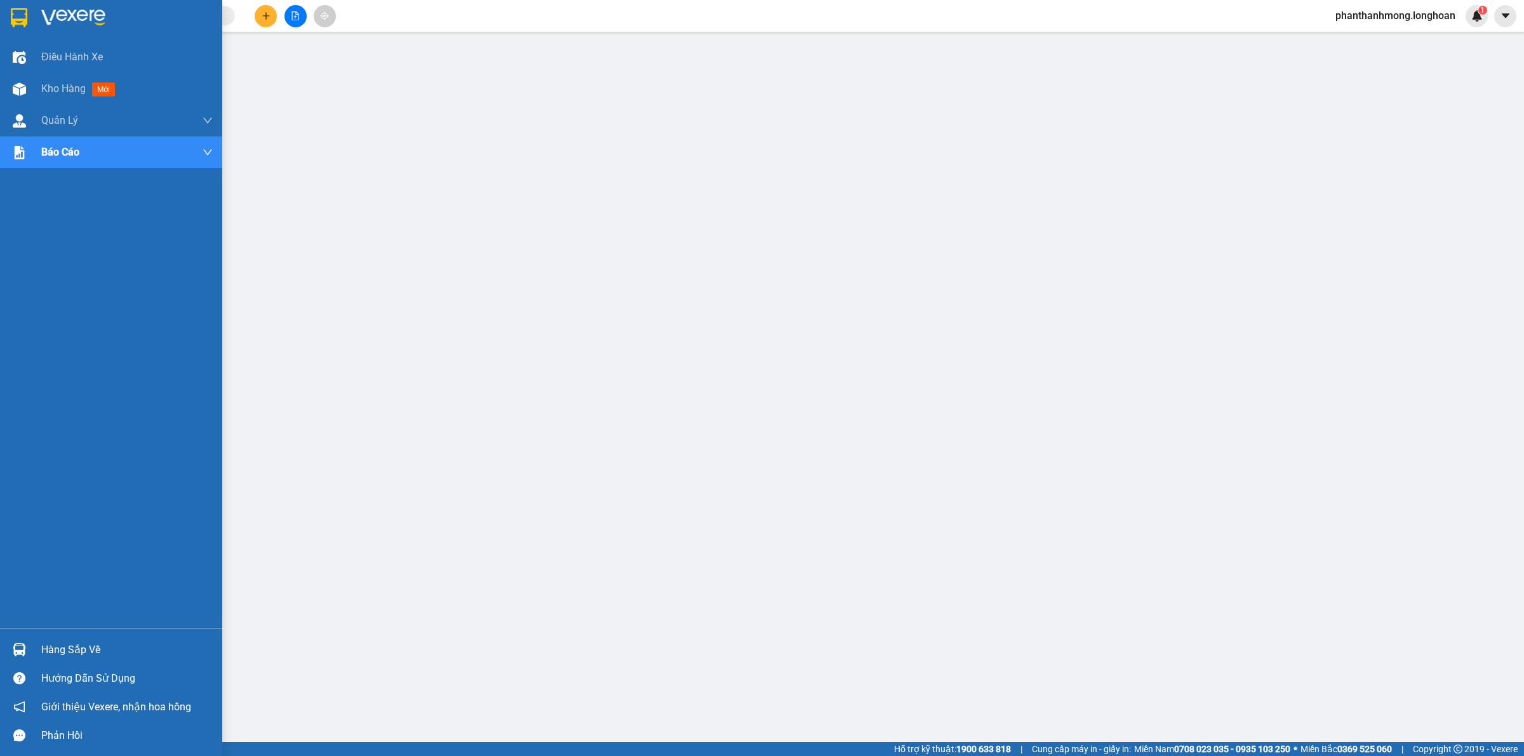
click at [11, 13] on img at bounding box center [19, 17] width 17 height 19
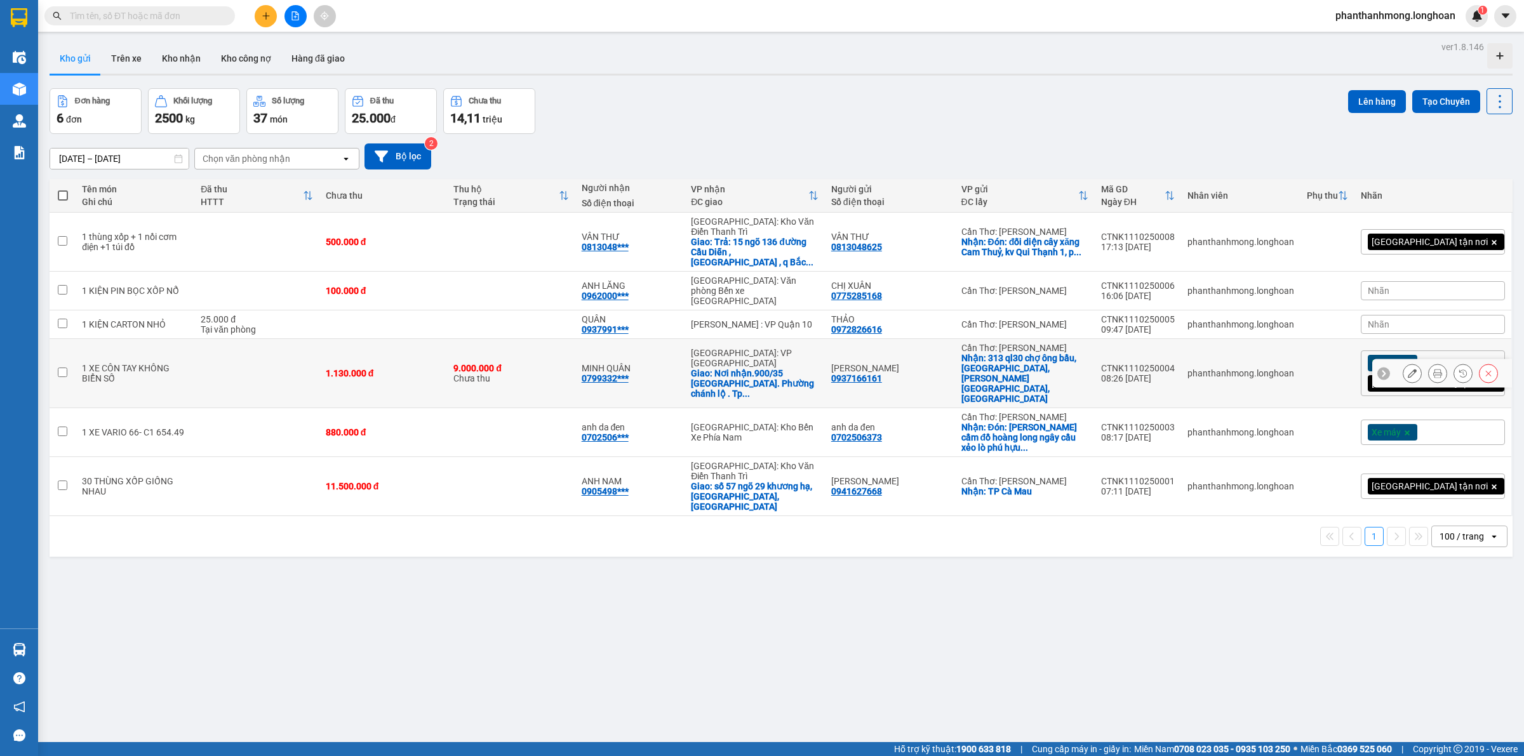
click at [1433, 369] on icon at bounding box center [1437, 373] width 9 height 9
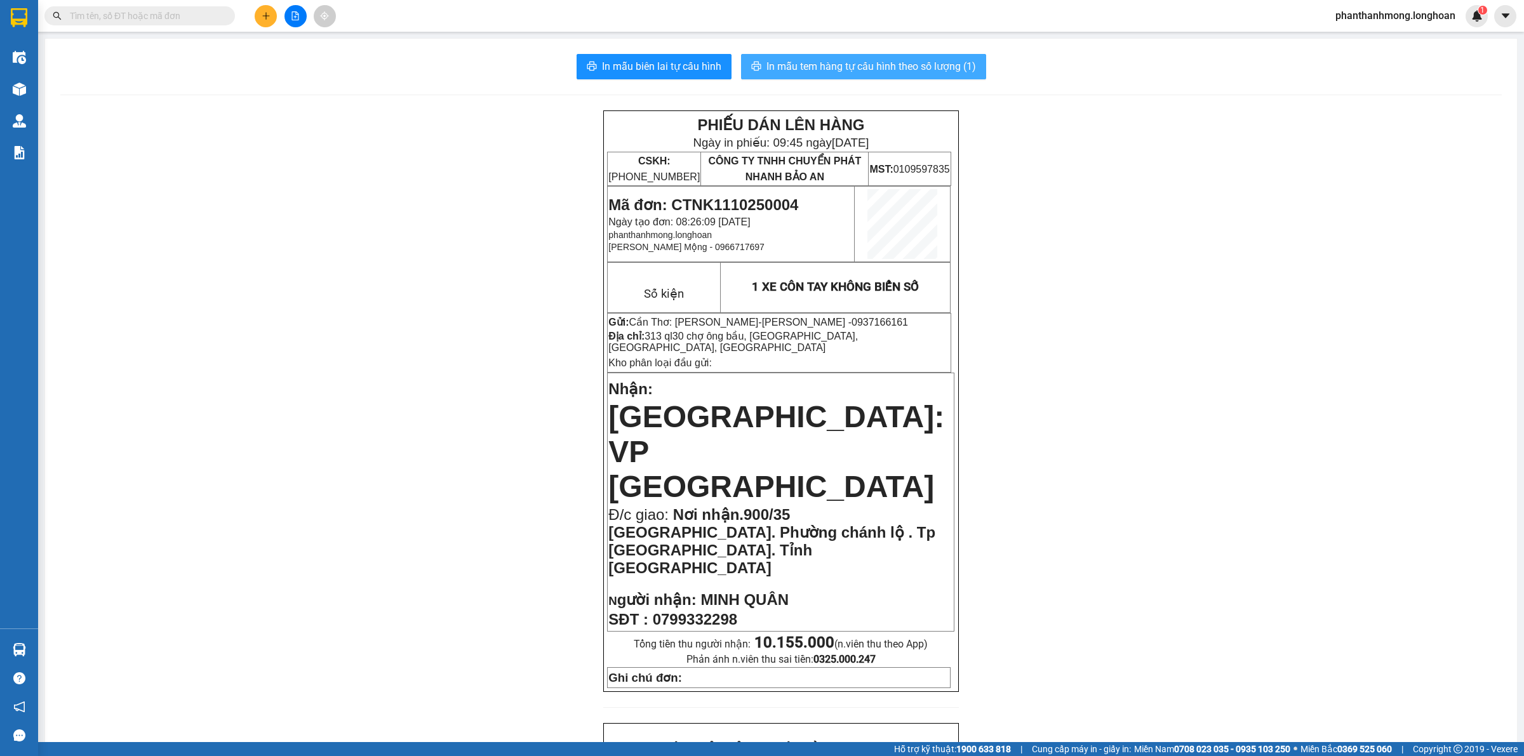
click at [906, 68] on span "In mẫu tem hàng tự cấu hình theo số lượng (1)" at bounding box center [871, 66] width 210 height 16
click at [170, 24] on span at bounding box center [139, 15] width 190 height 19
click at [171, 20] on input "text" at bounding box center [145, 16] width 150 height 14
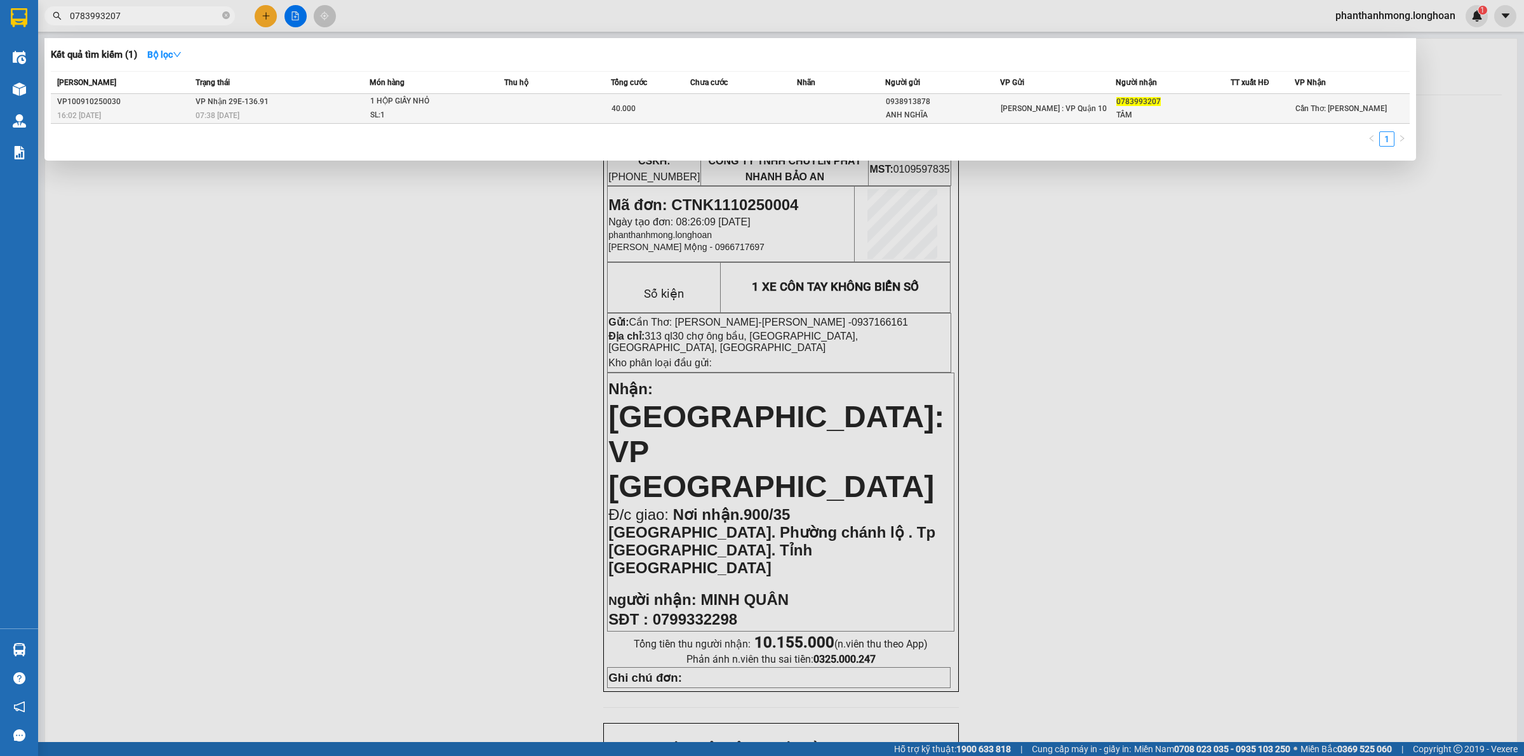
type input "0783993207"
click at [1128, 109] on div "TÂM" at bounding box center [1173, 115] width 114 height 13
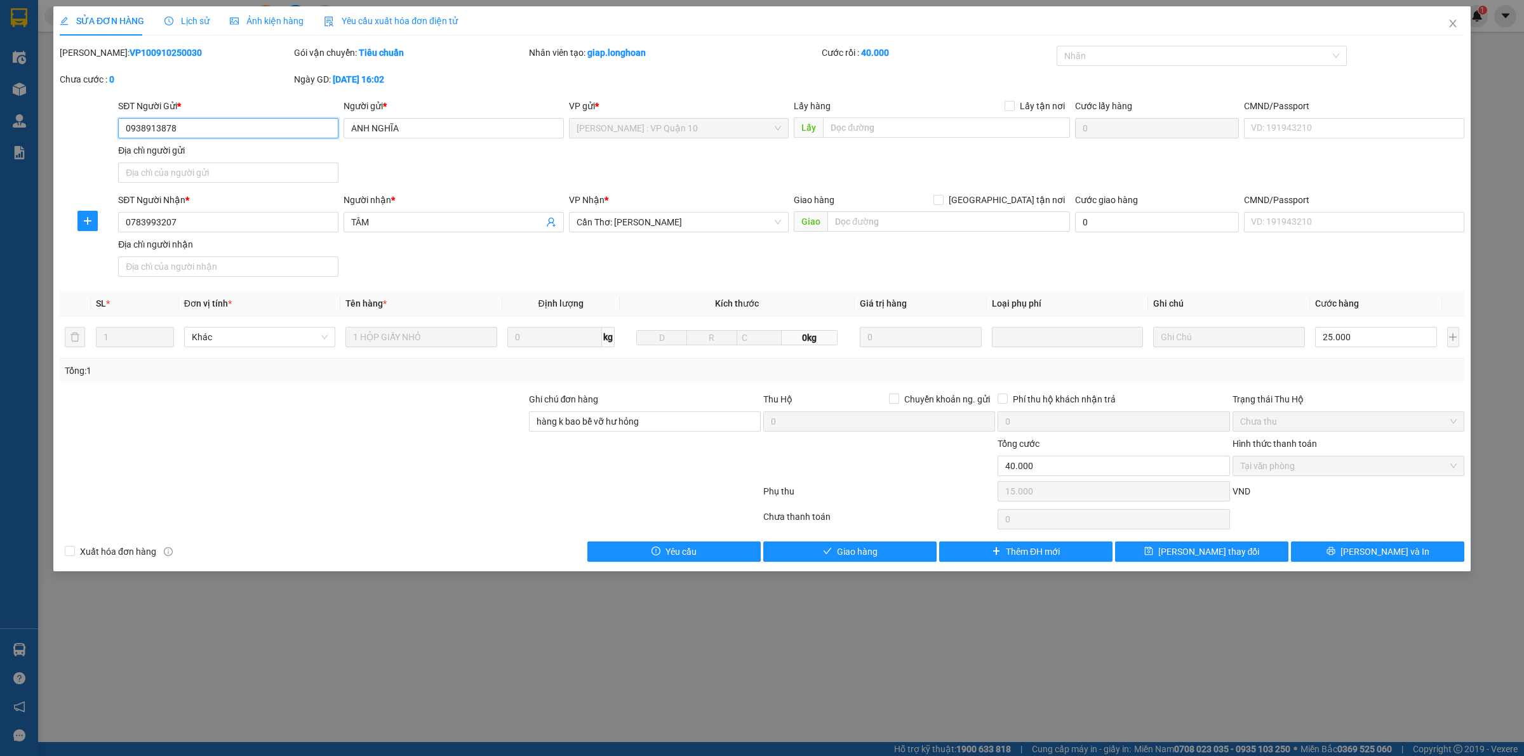
type input "0938913878"
type input "ANH NGHĨA"
type input "0783993207"
type input "TÂM"
type input "hàng k bao bể vỡ hư hỏng"
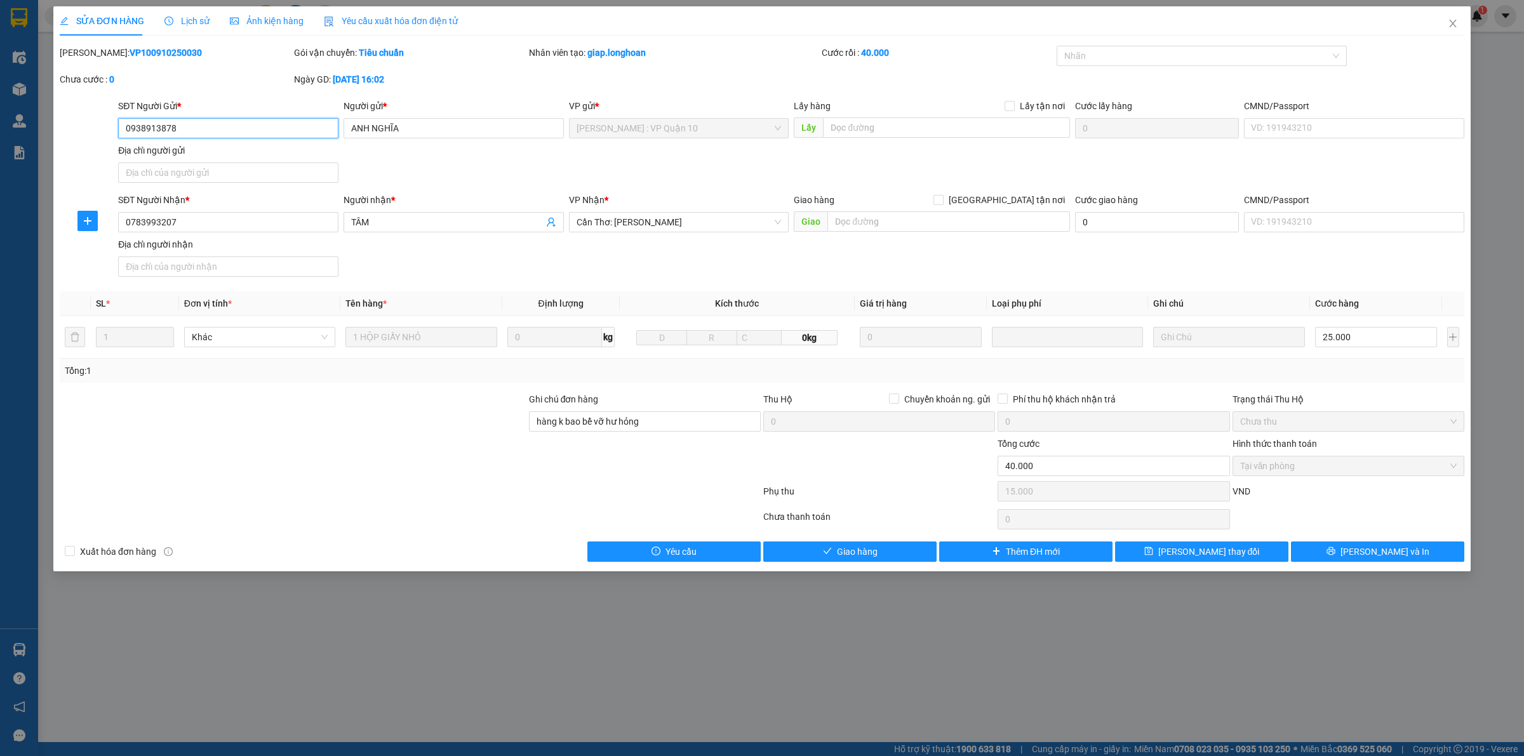
type input "0"
type input "40.000"
type input "15.000"
click at [245, 230] on input "0783993207" at bounding box center [228, 222] width 220 height 20
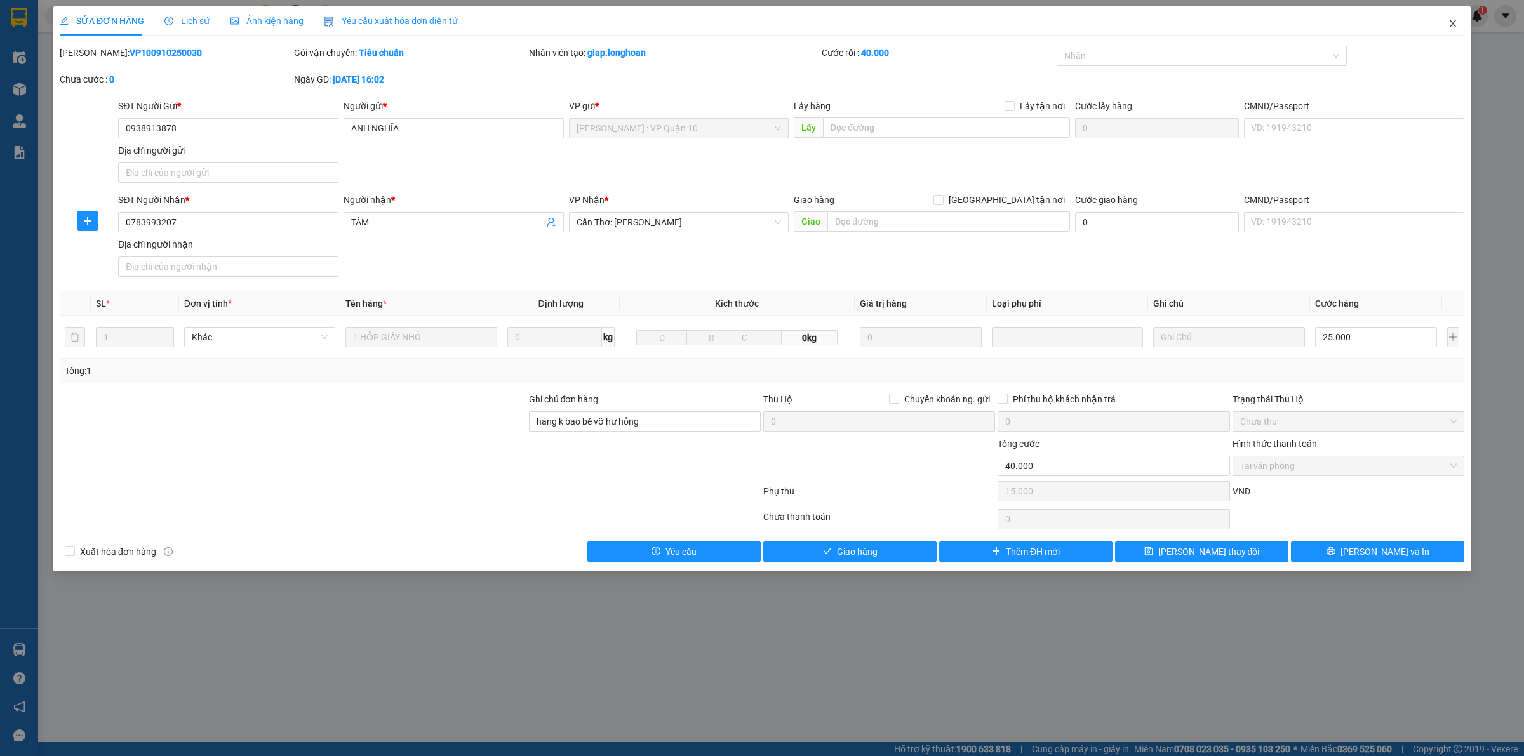
click at [1448, 25] on icon "close" at bounding box center [1453, 23] width 10 height 10
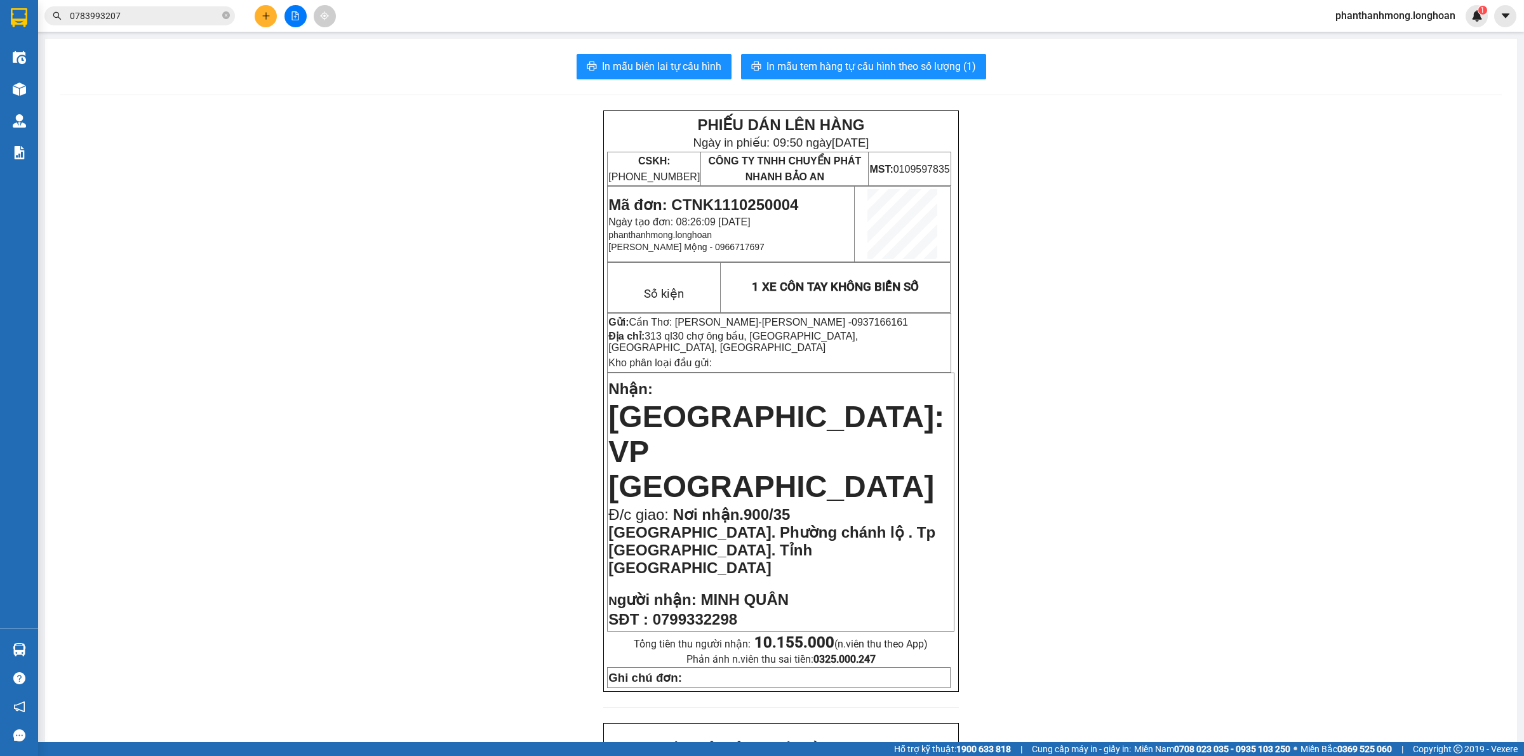
click at [154, 11] on input "0783993207" at bounding box center [145, 16] width 150 height 14
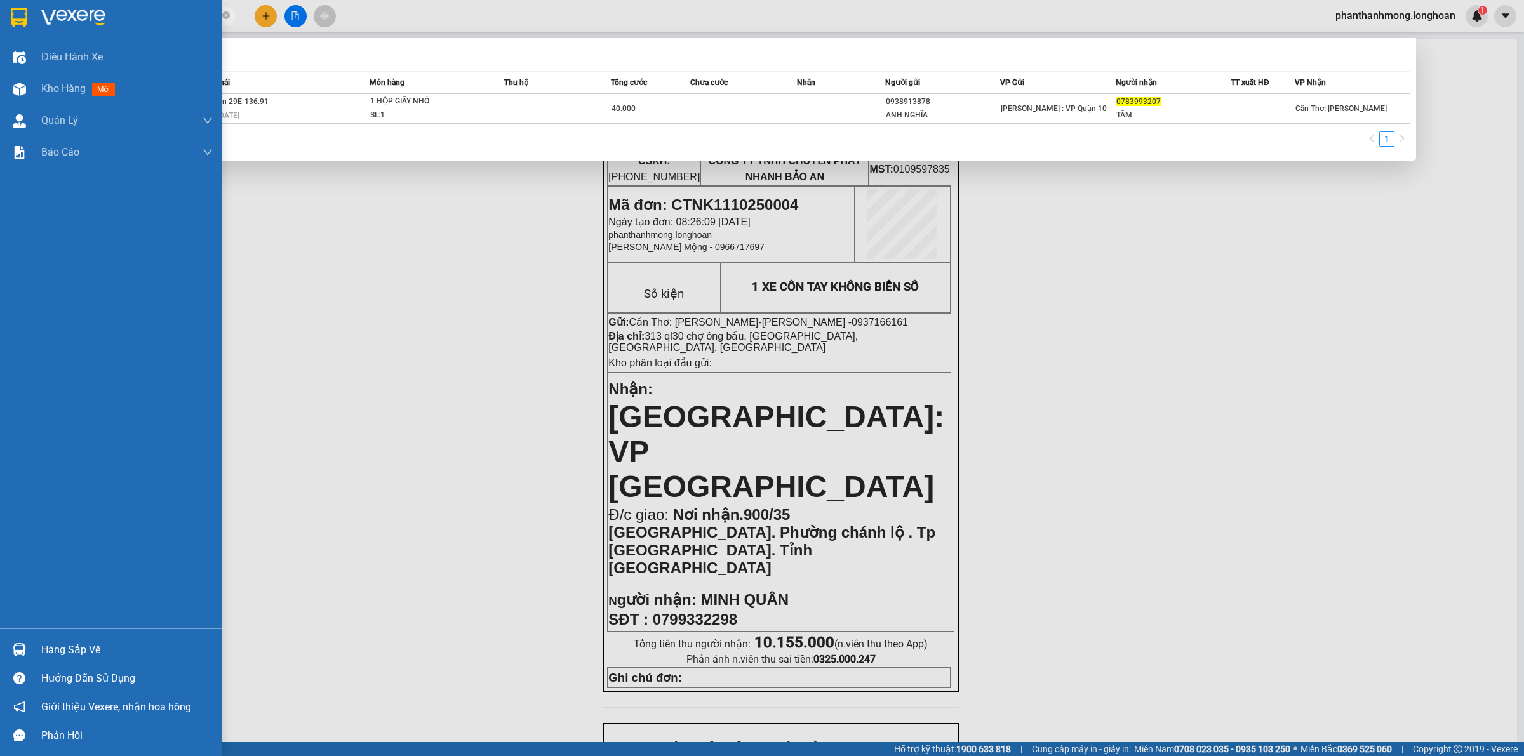
click at [11, 13] on img at bounding box center [19, 17] width 17 height 19
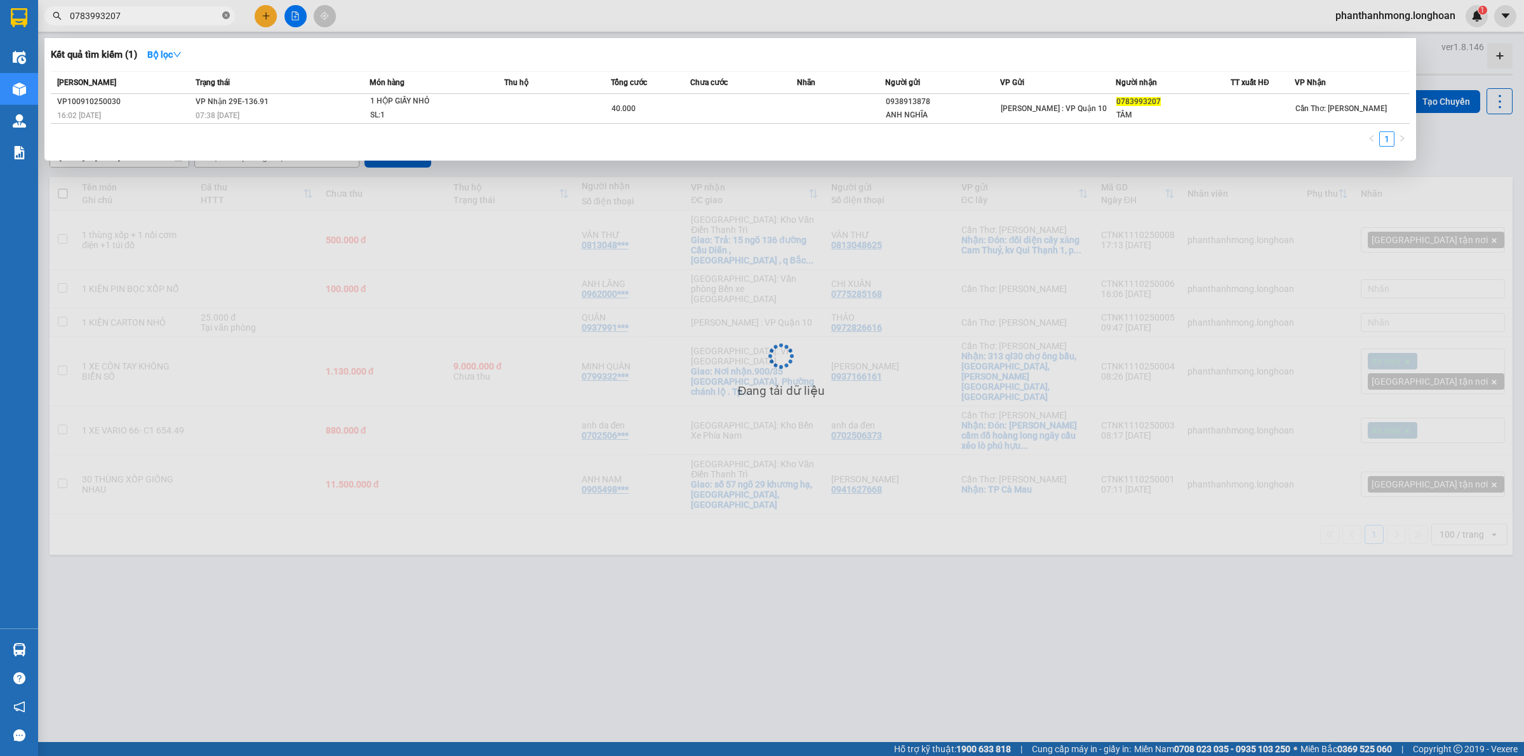
click at [229, 19] on icon "close-circle" at bounding box center [226, 15] width 8 height 8
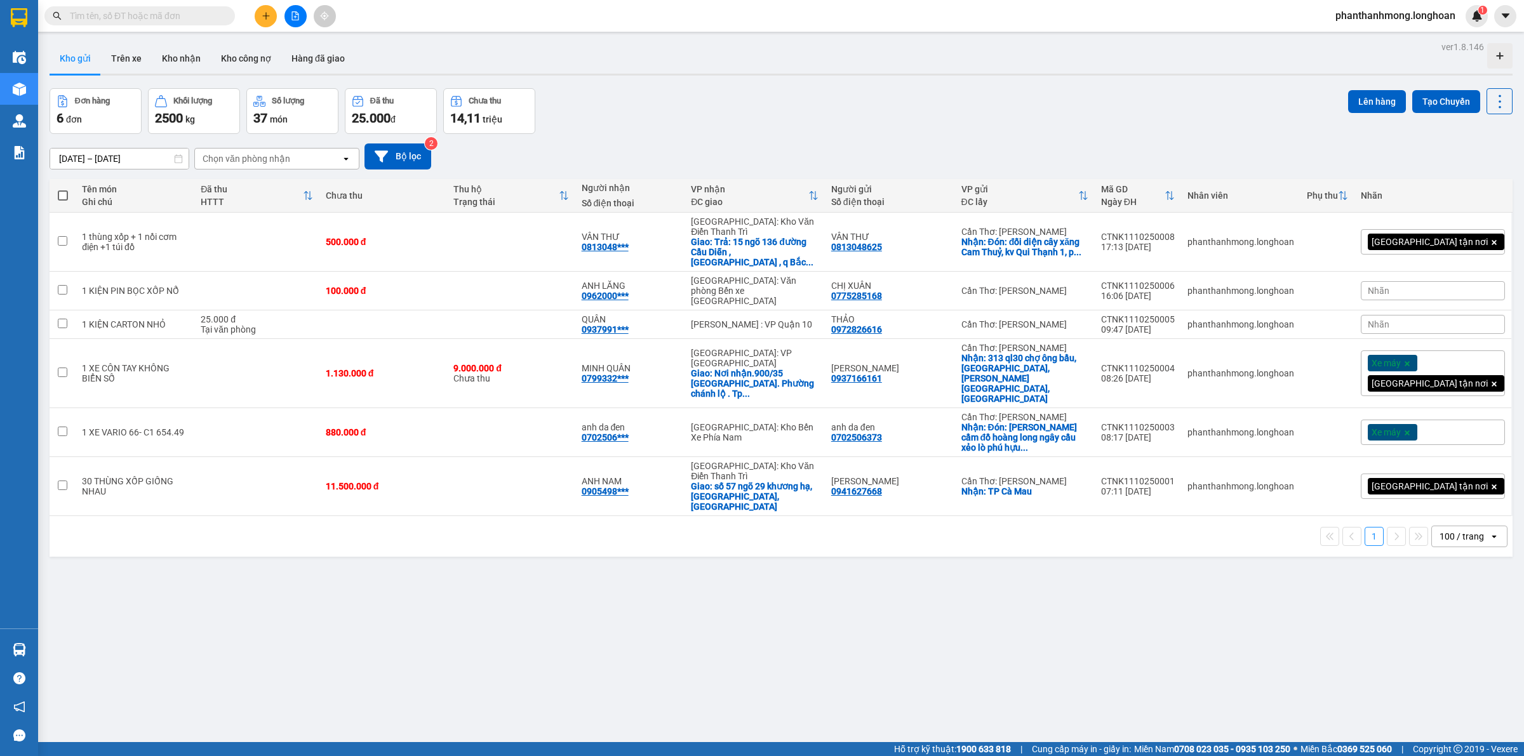
click at [189, 17] on input "text" at bounding box center [145, 16] width 150 height 14
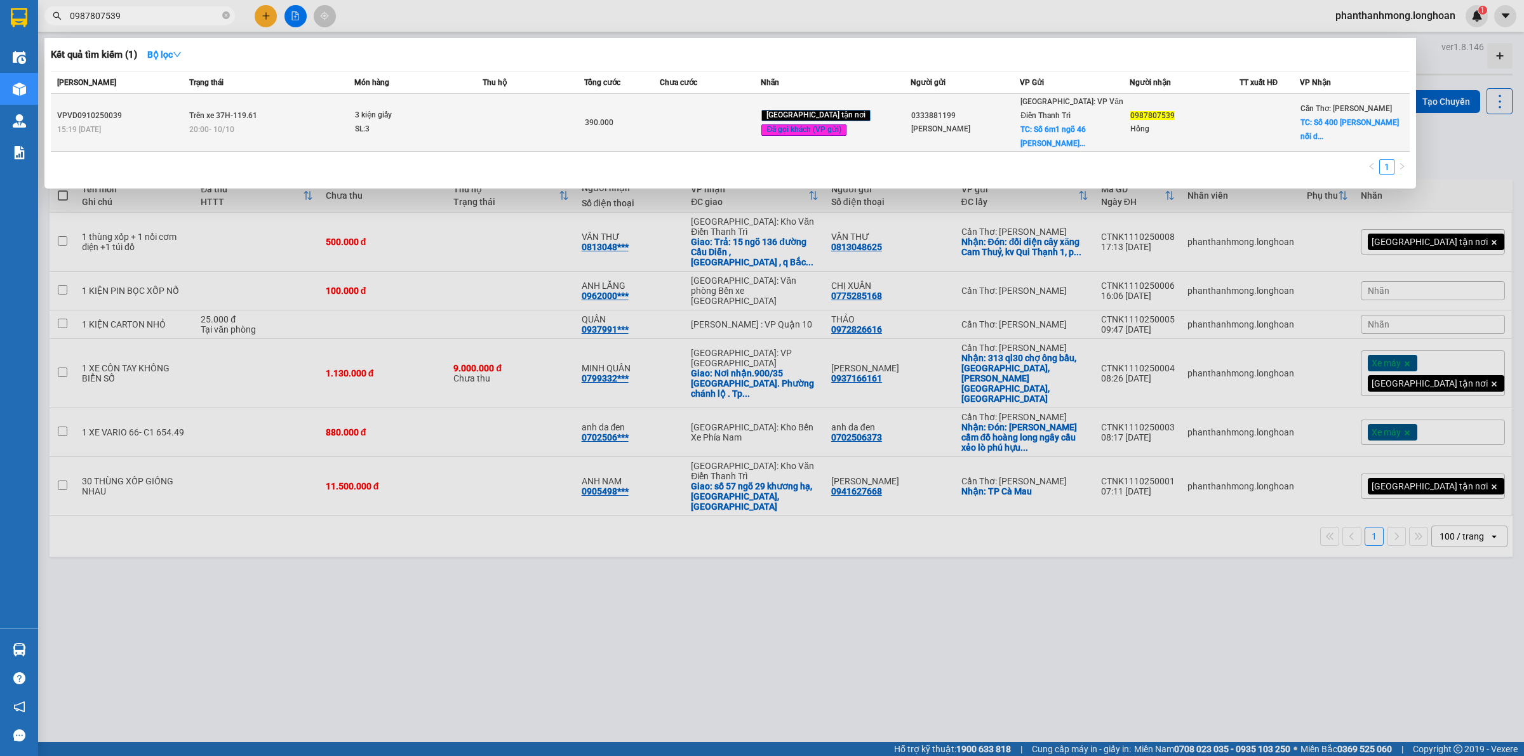
type input "0987807539"
click at [596, 116] on td "390.000" at bounding box center [622, 123] width 76 height 58
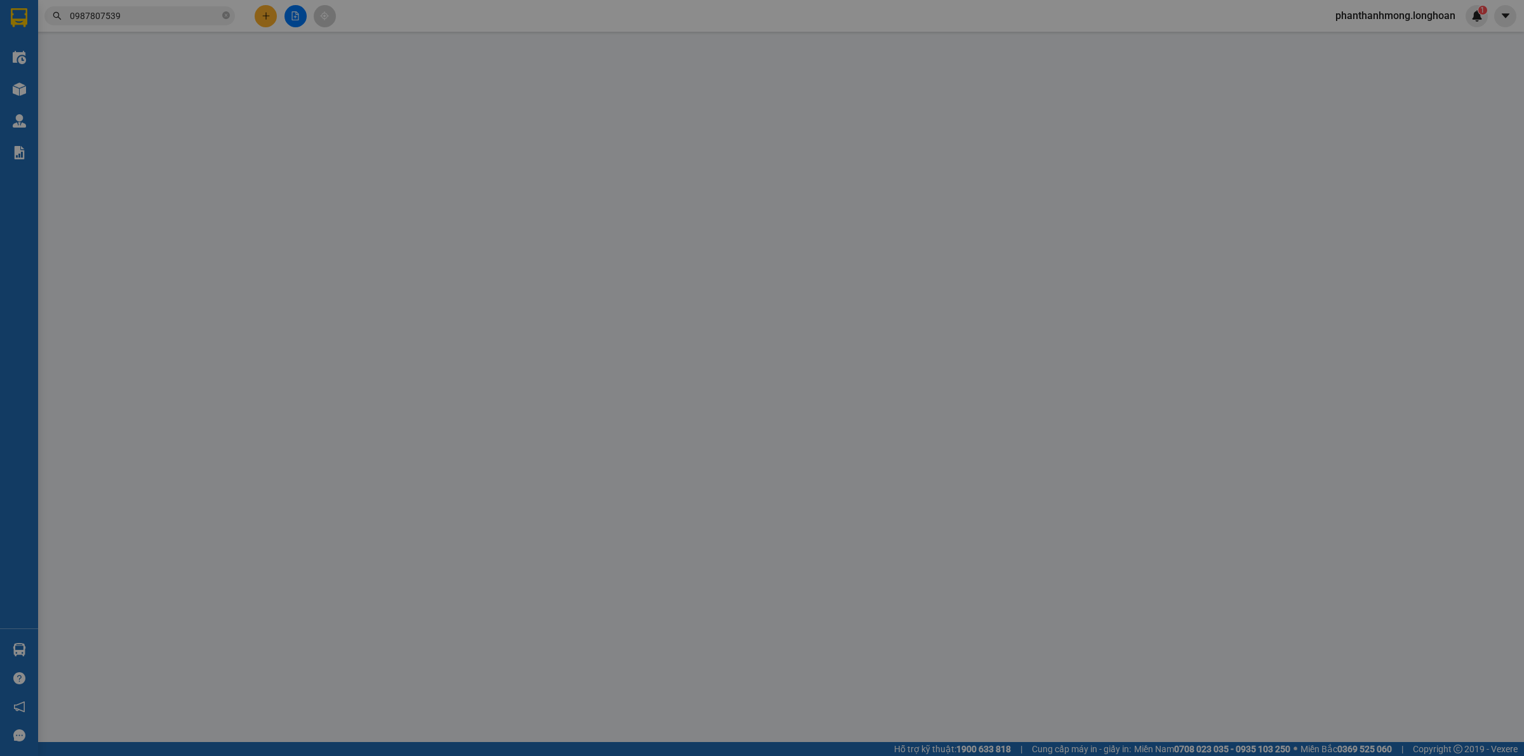
type input "0333881199"
type input "Cẩm Tú Trần"
checkbox input "true"
type input "Số 6m1 ngõ 46 trần kim xuyến , Yên Hoà, Cầu Giấy, Hà Nội,"
type input "65.000"
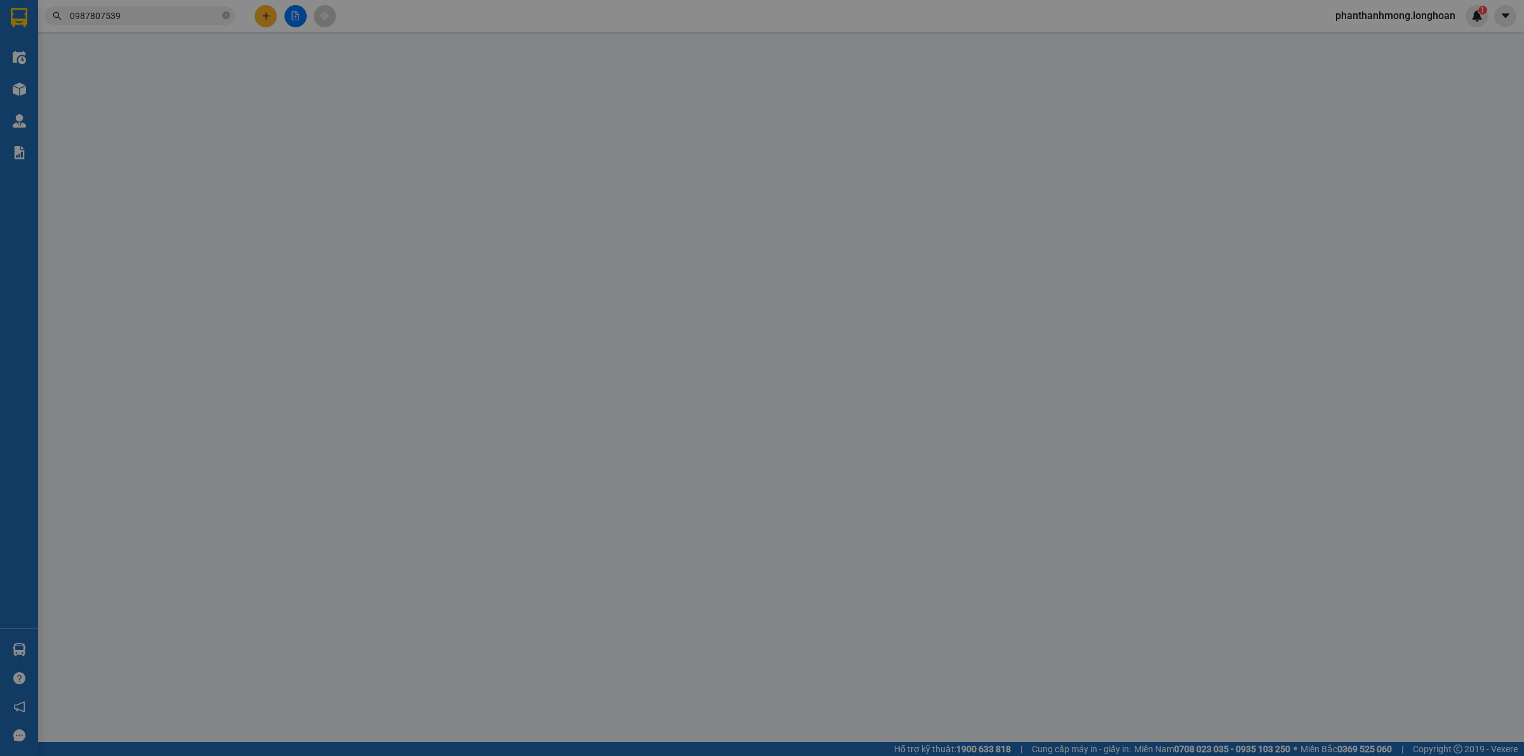
type input "0987807539"
type input "Hồng"
checkbox input "true"
type input "Số 400 Nguyễn Văn Cừ nối dài, phường An Bình, Ninh Kiều thành phố Cần Thơ"
type input "0"
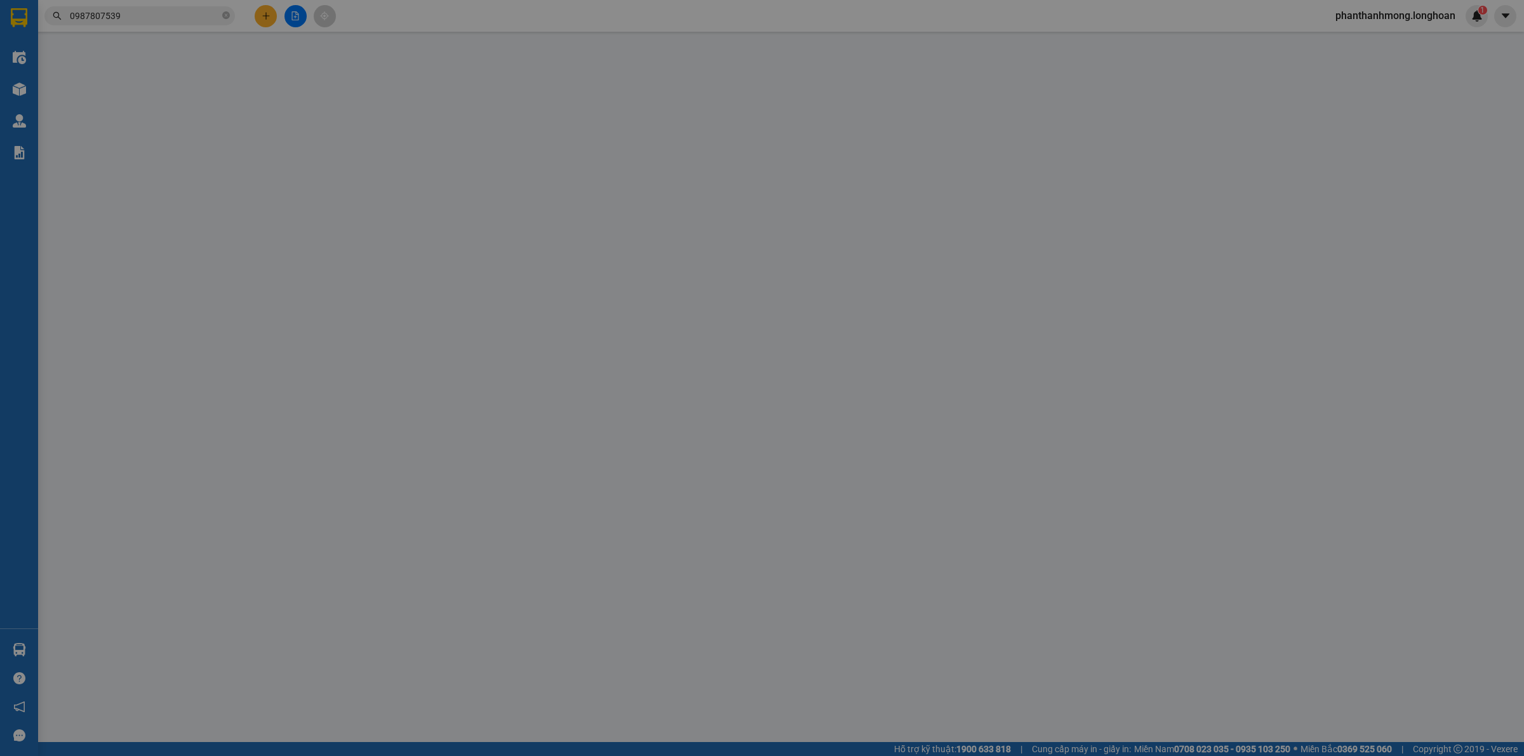
type input "390.000"
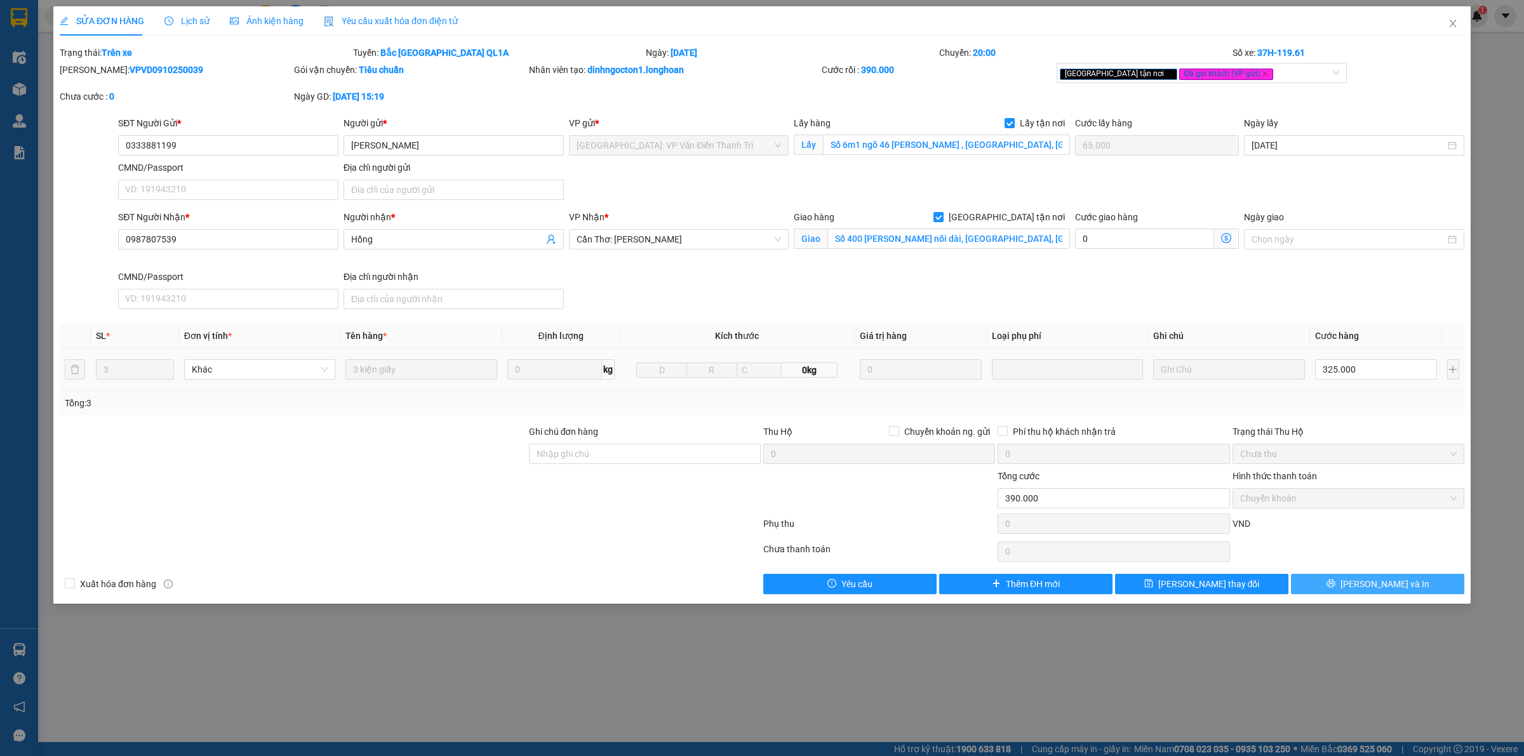
click at [1391, 582] on span "Lưu và In" at bounding box center [1384, 584] width 89 height 14
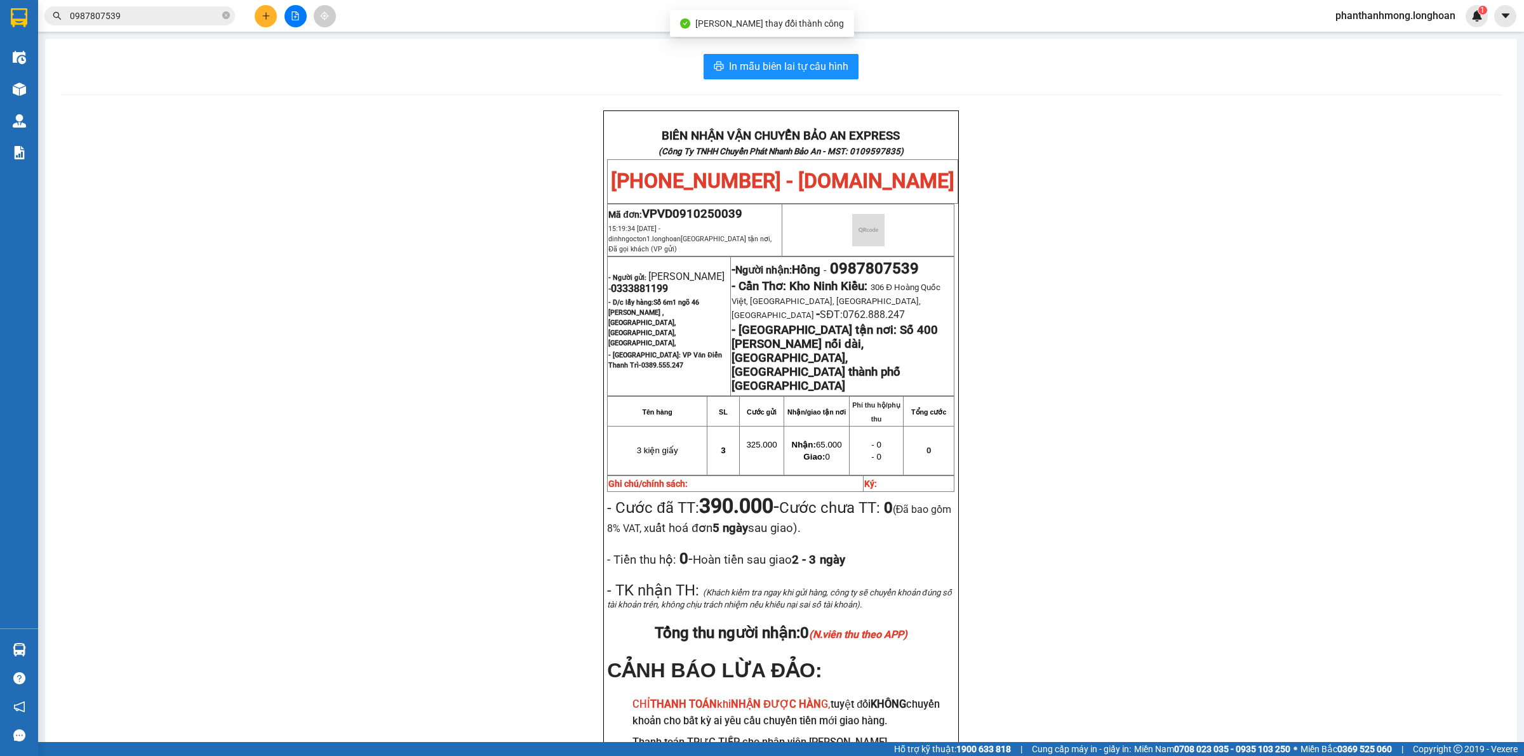
scroll to position [54, 0]
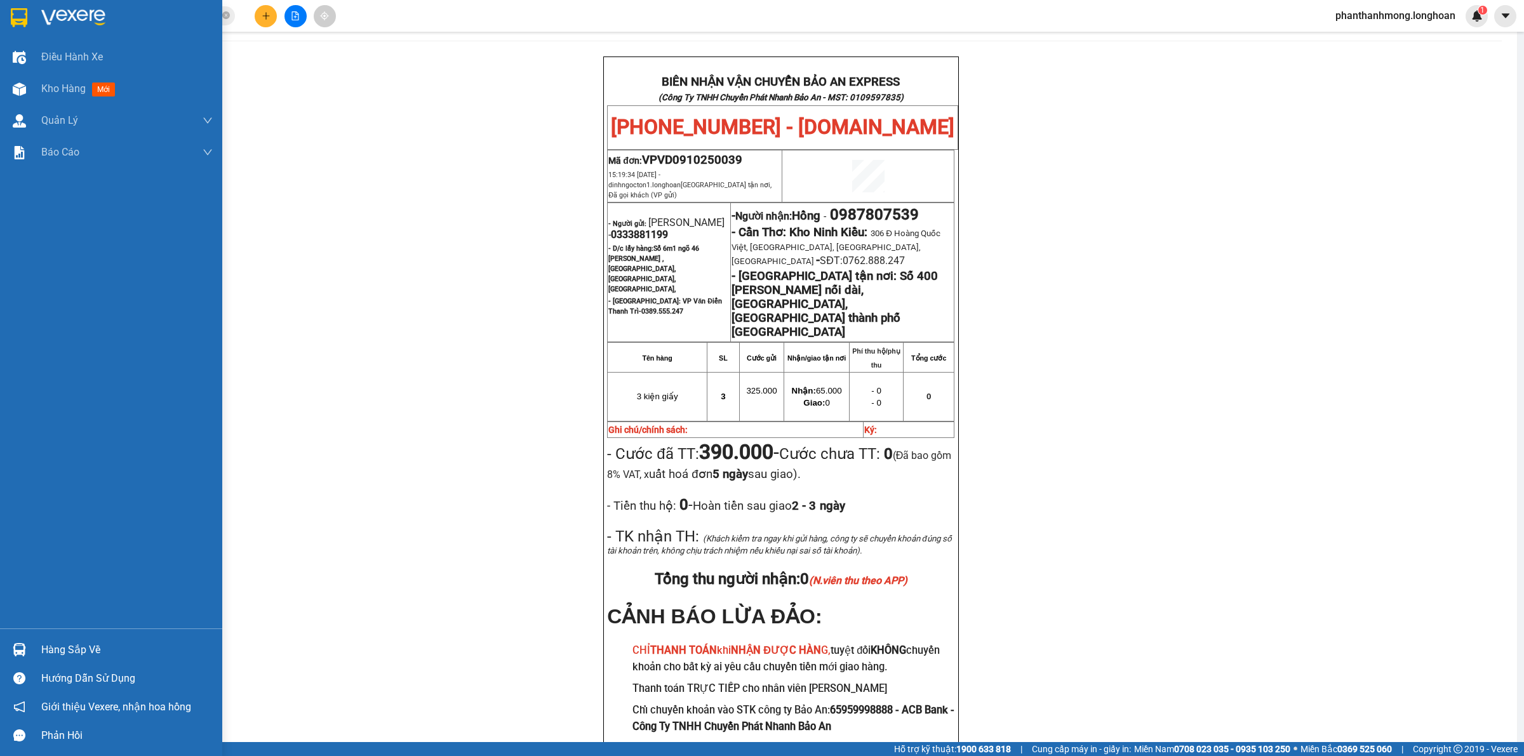
click at [43, 623] on div "Điều hành xe Kho hàng mới Quản Lý Quản lý chuyến Quản lý giao nhận mới Báo cáo …" at bounding box center [111, 334] width 222 height 587
click at [42, 634] on div "Hàng sắp về Hướng dẫn sử dụng Giới thiệu Vexere, nhận hoa hồng Phản hồi" at bounding box center [111, 689] width 222 height 121
click at [94, 652] on div "Hàng sắp về" at bounding box center [126, 650] width 171 height 19
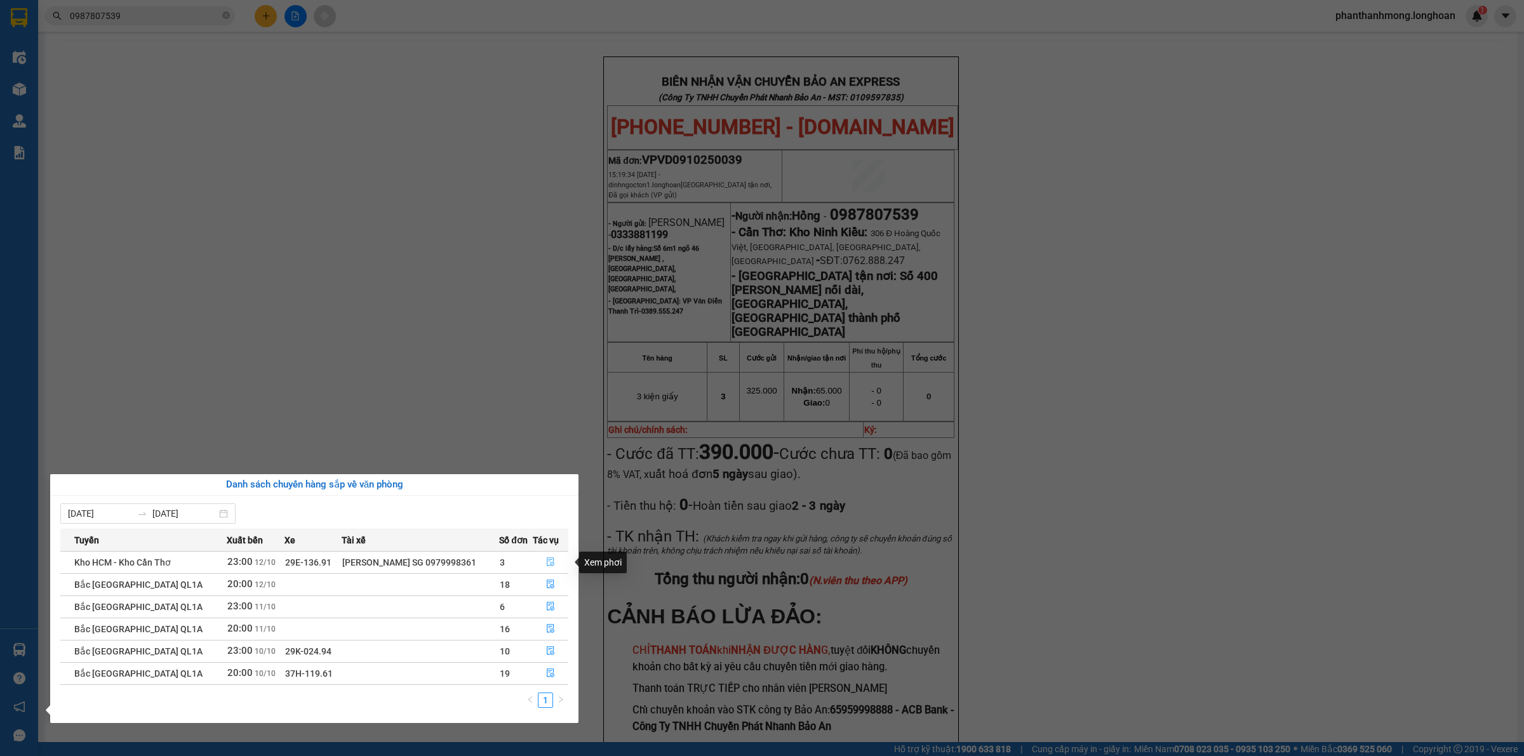
click at [552, 561] on icon "file-done" at bounding box center [550, 561] width 9 height 9
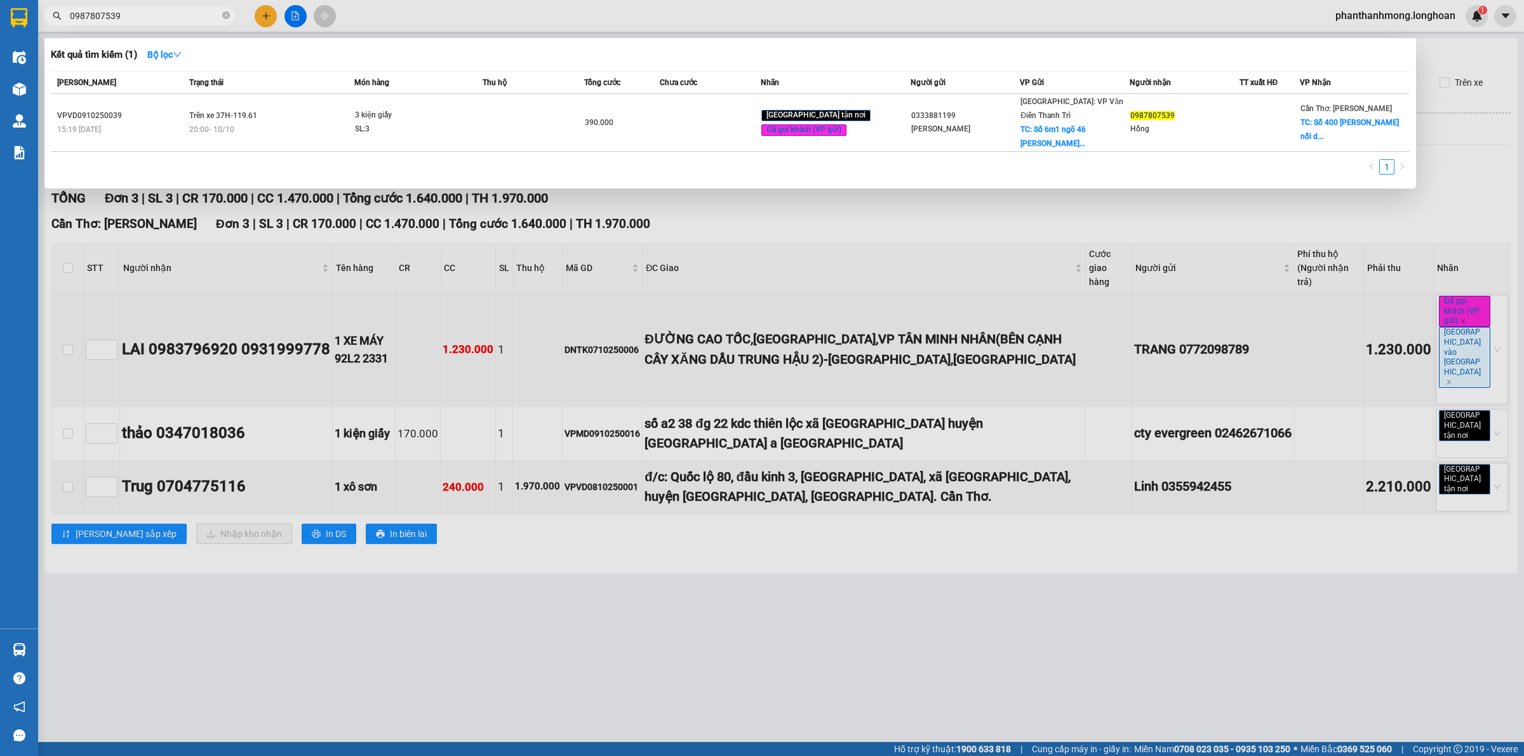
click at [147, 13] on input "0987807539" at bounding box center [145, 16] width 150 height 14
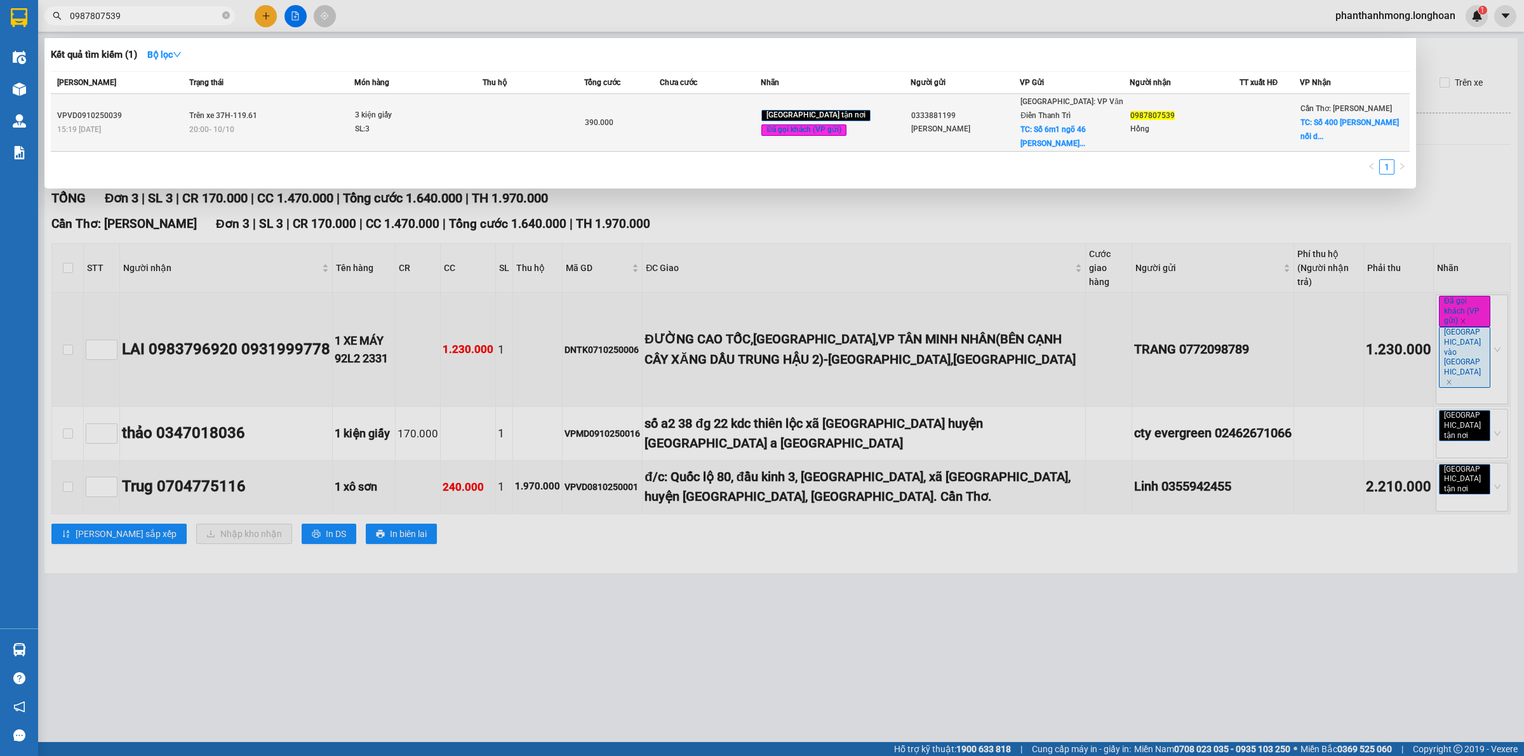
click at [218, 125] on span "20:00 - 10/10" at bounding box center [211, 129] width 45 height 9
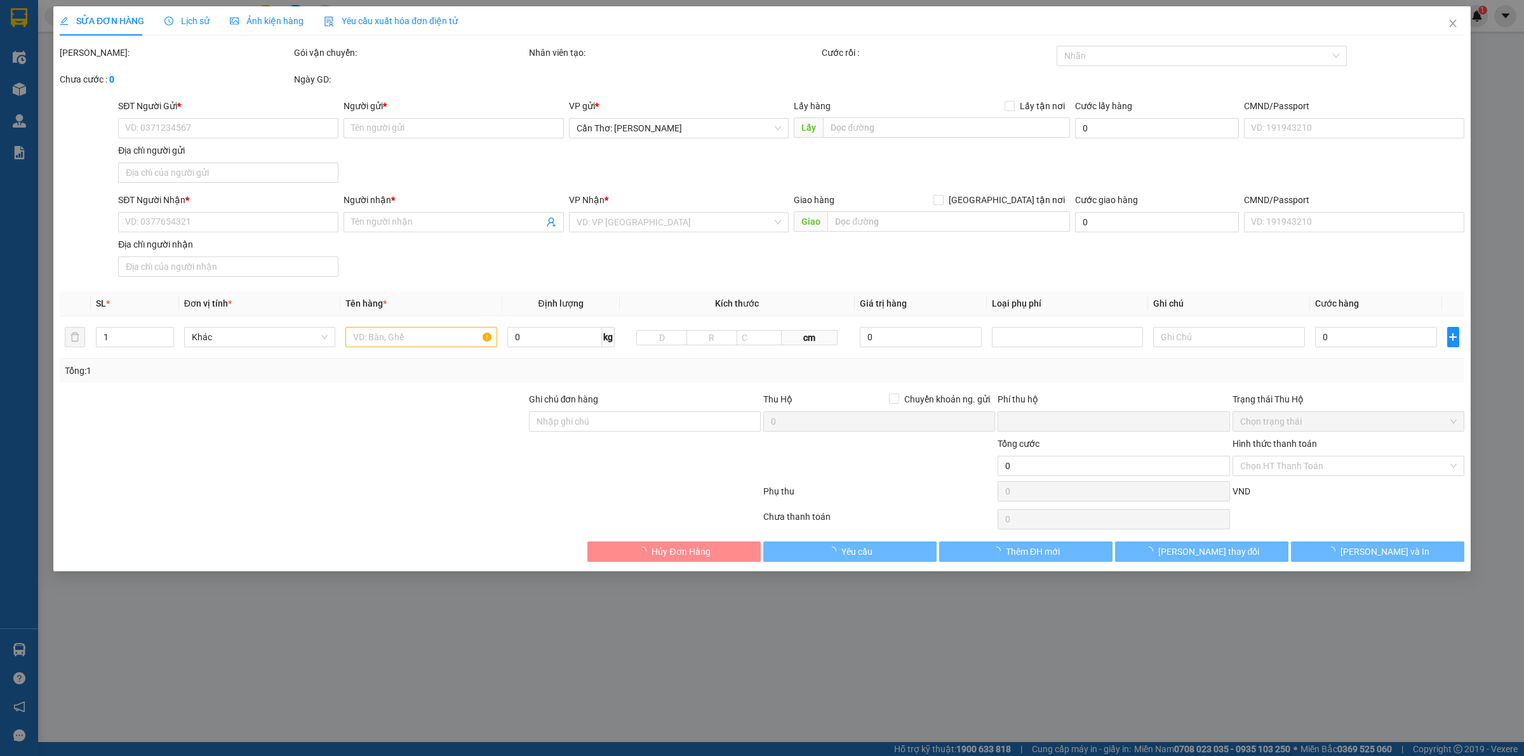
type input "0333881199"
type input "Cẩm Tú Trần"
checkbox input "true"
type input "Số 6m1 ngõ 46 trần kim xuyến , Yên Hoà, Cầu Giấy, Hà Nội,"
type input "65.000"
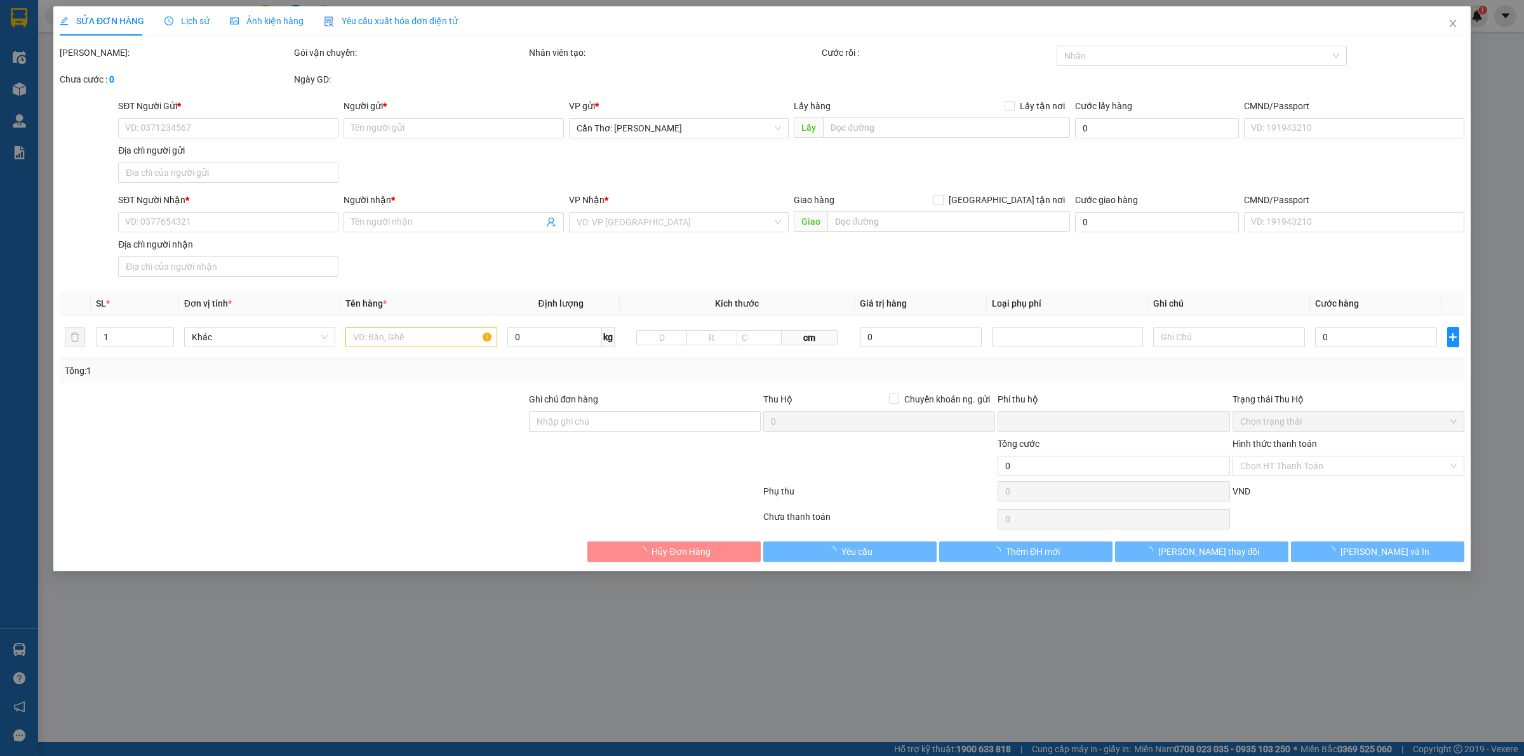
type input "0987807539"
type input "Hồng"
checkbox input "true"
type input "Số 400 Nguyễn Văn Cừ nối dài, phường An Bình, Ninh Kiều thành phố Cần Thơ"
type input "0"
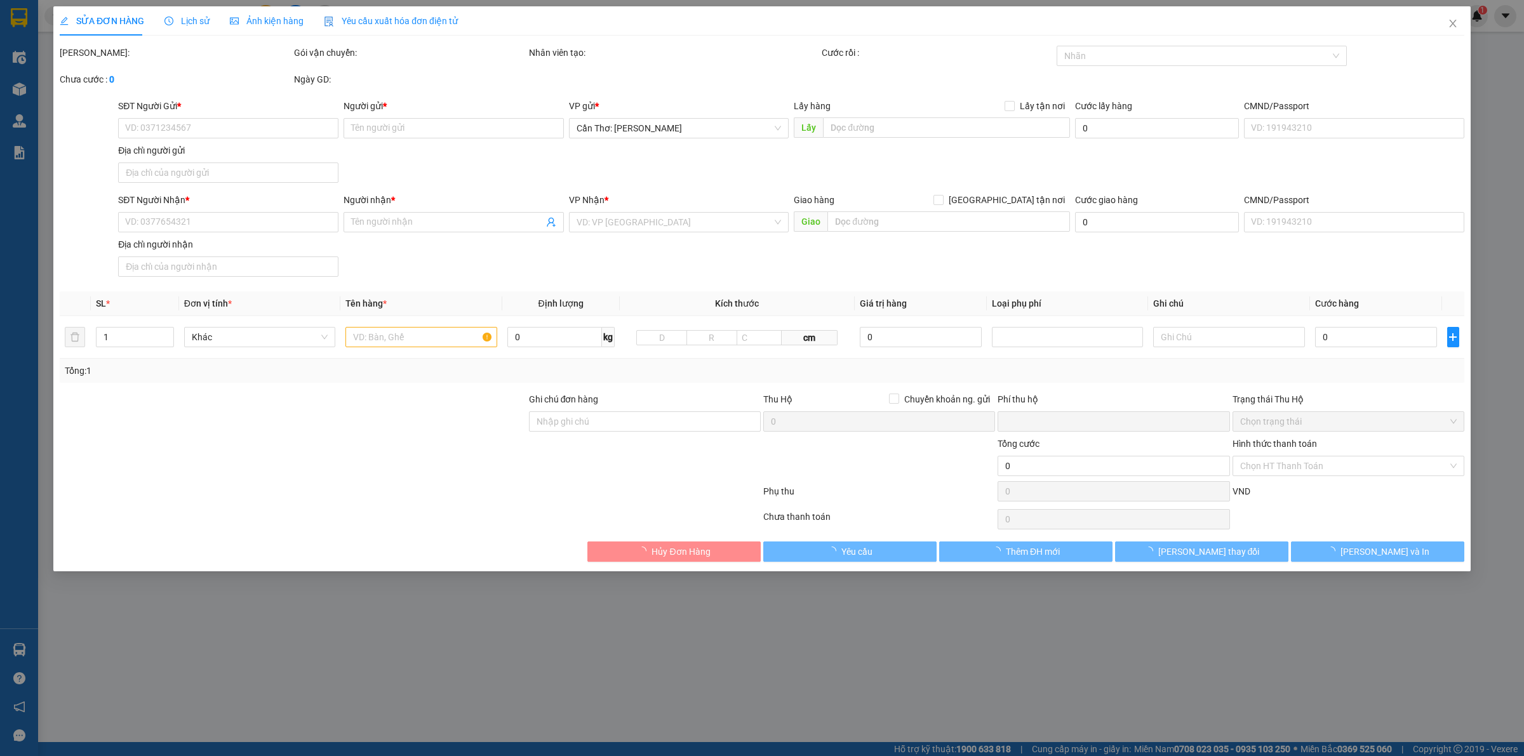
type input "390.000"
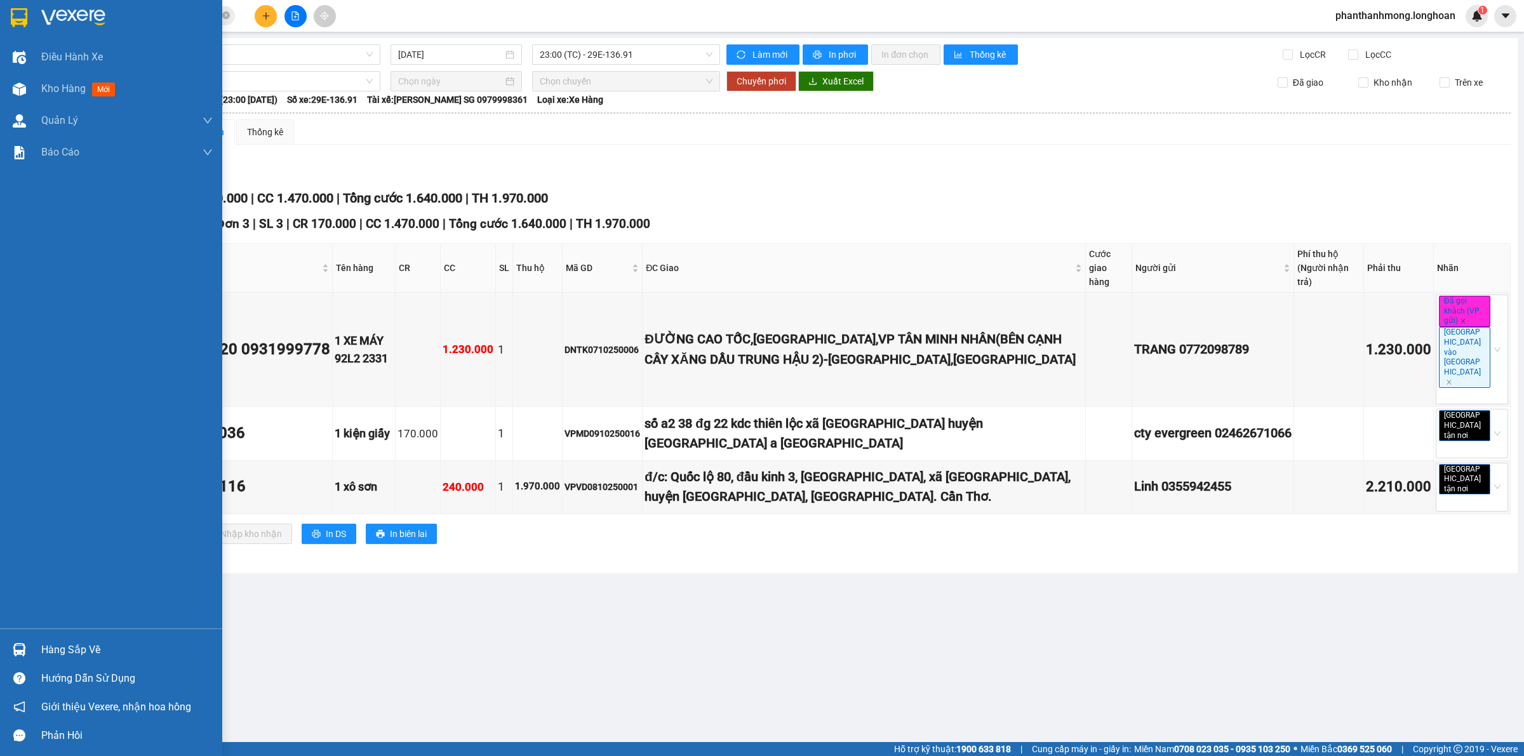
click at [22, 639] on div at bounding box center [19, 650] width 22 height 22
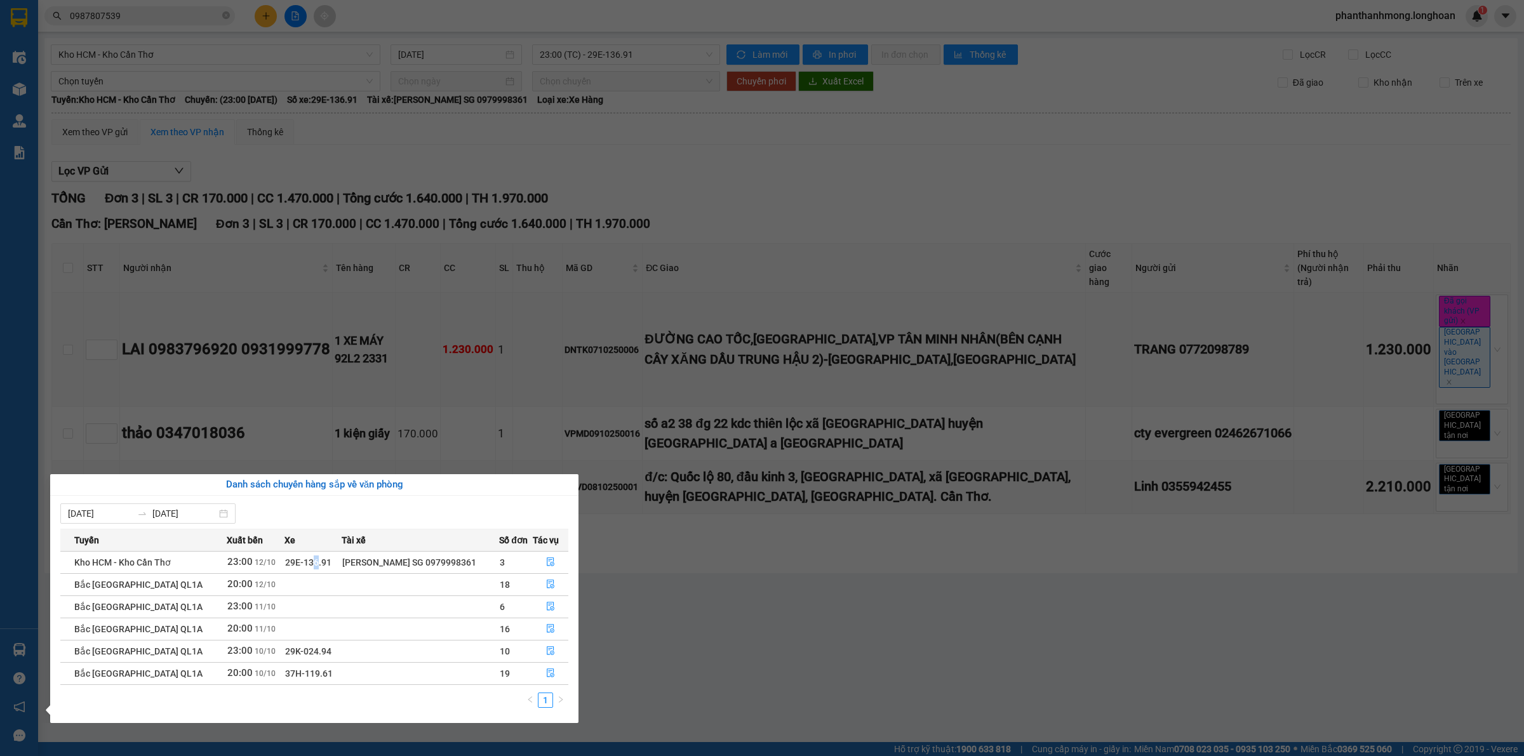
click at [302, 565] on span "29E-136.91" at bounding box center [308, 562] width 46 height 10
click at [144, 561] on span "Kho HCM - Kho Cần Thơ" at bounding box center [122, 562] width 97 height 10
drag, startPoint x: 387, startPoint y: 6, endPoint x: 375, endPoint y: 35, distance: 31.3
click at [387, 7] on section "Kết quả tìm kiếm ( 1 ) Bộ lọc Mã ĐH Trạng thái Món hàng Thu hộ Tổng cước Chưa c…" at bounding box center [762, 378] width 1524 height 756
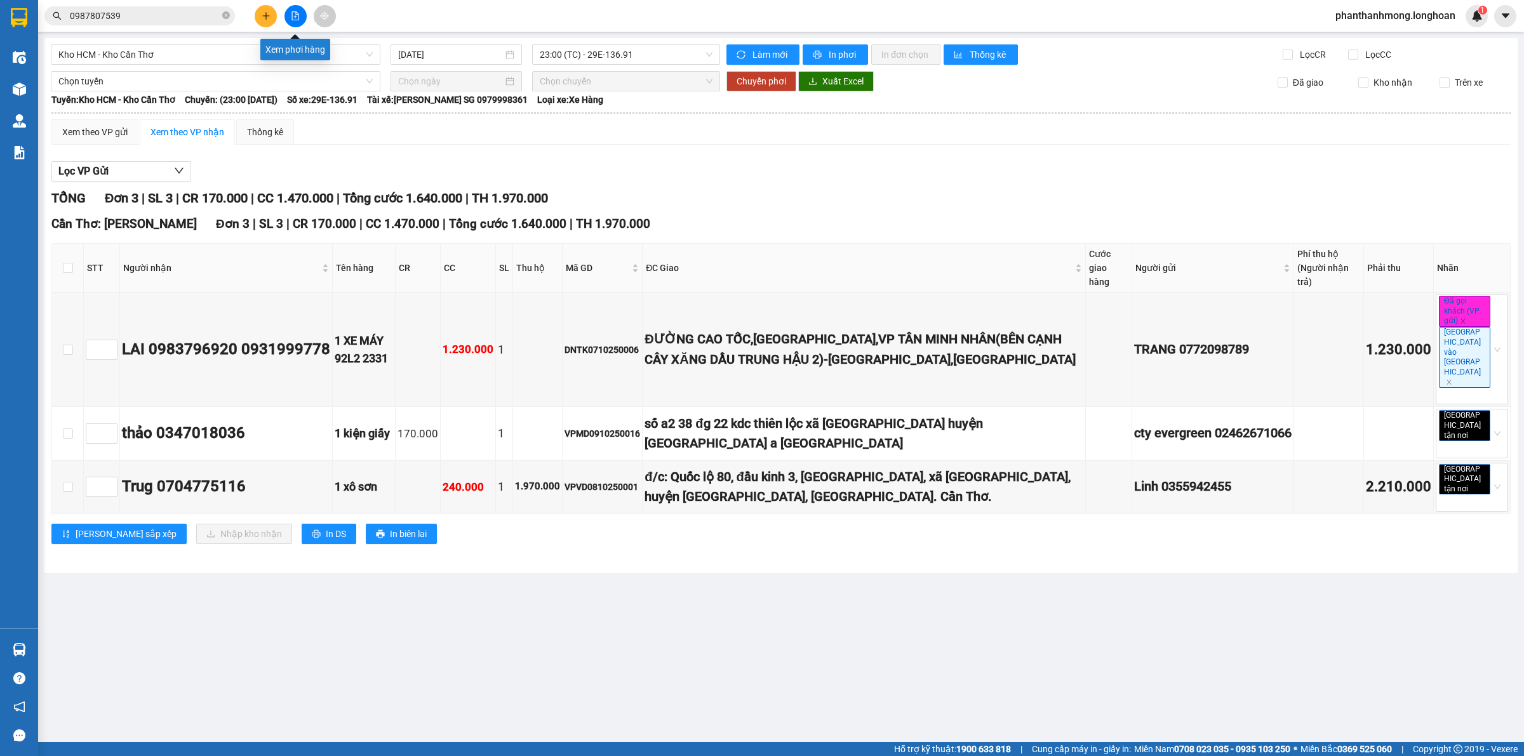
click at [288, 16] on button at bounding box center [295, 16] width 22 height 22
click at [229, 68] on div "Kho HCM - Kho Cần Thơ 12/10/2025 23:00 (TC) - 29E-136.91 Làm mới In phơi In đơn…" at bounding box center [780, 305] width 1473 height 535
click at [237, 52] on span "Kho HCM - Kho Cần Thơ" at bounding box center [215, 54] width 314 height 19
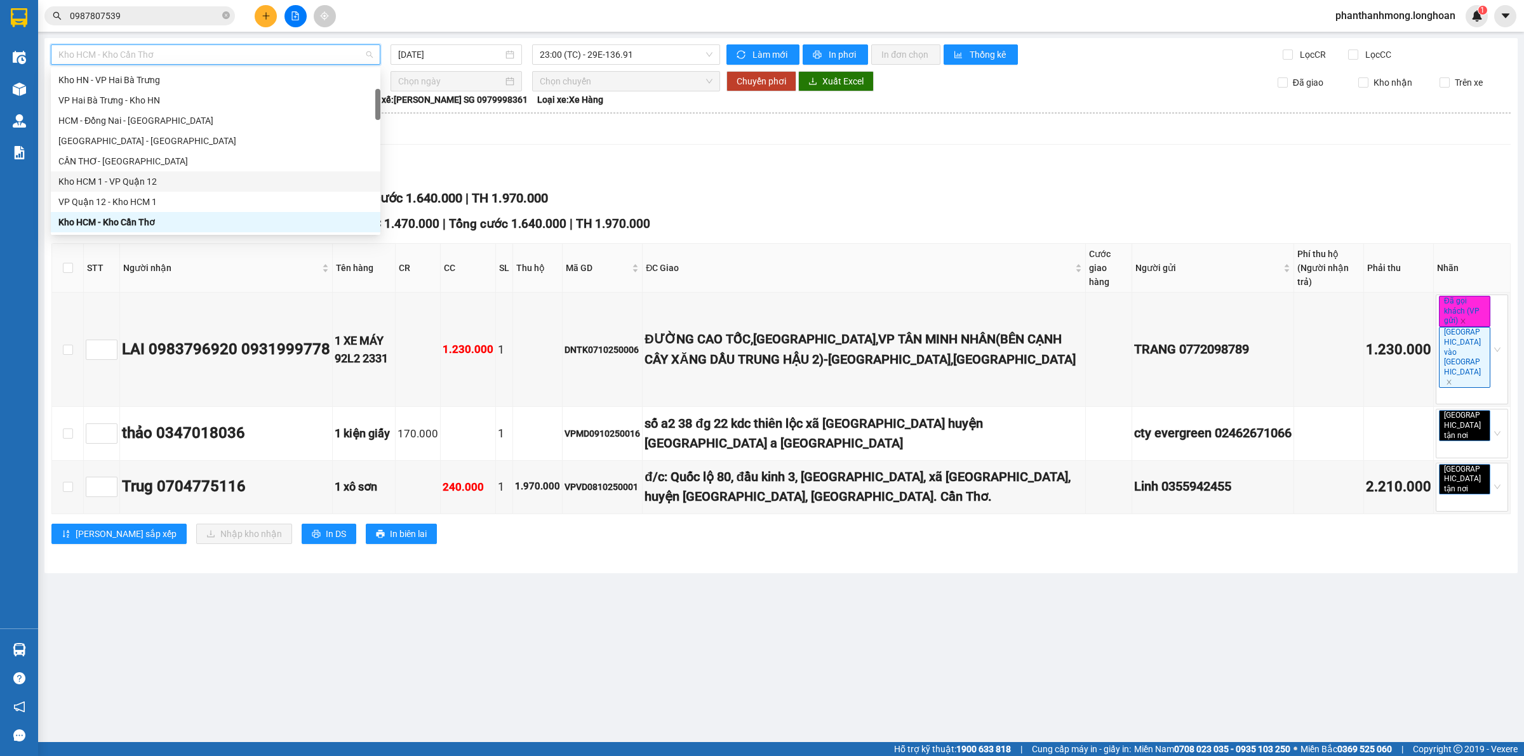
scroll to position [181, 0]
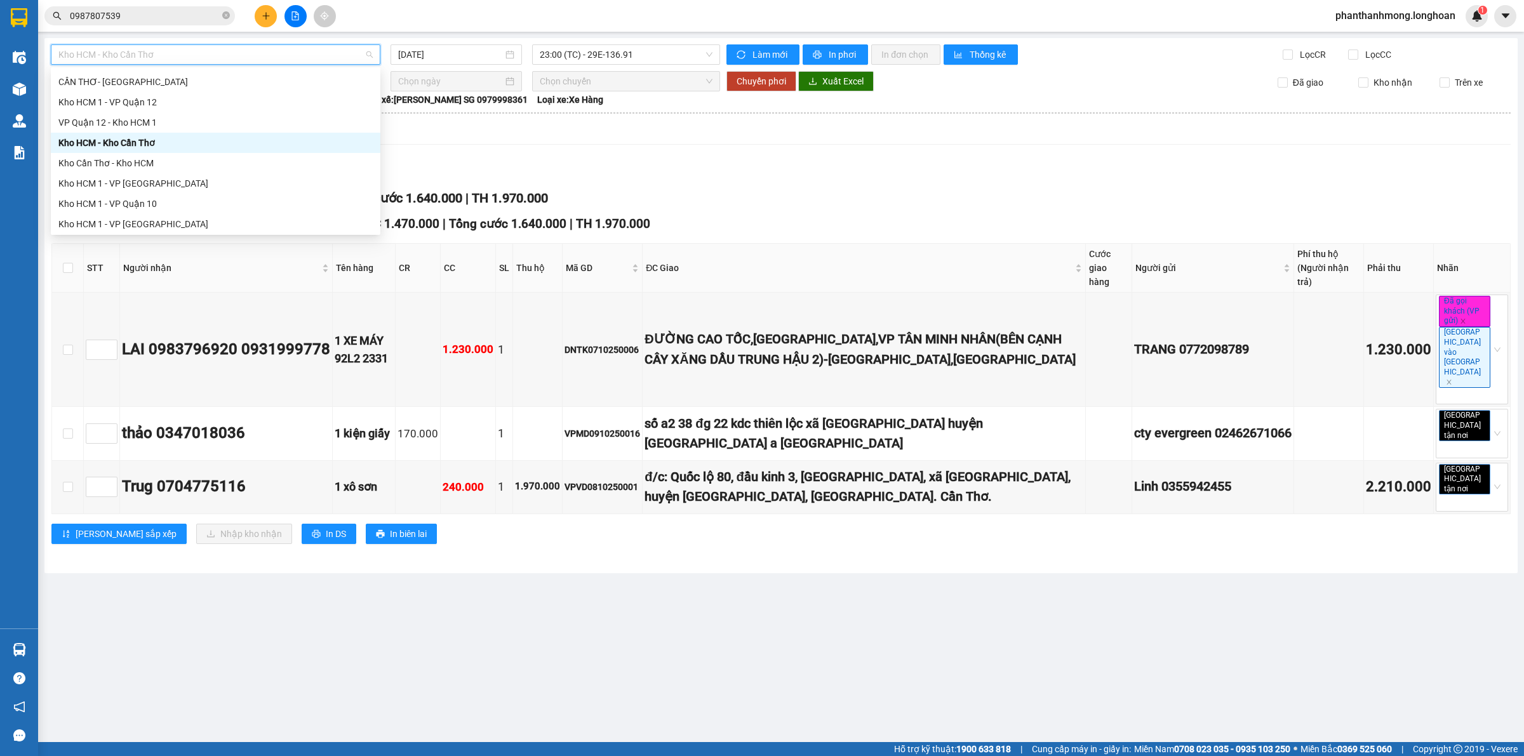
click at [165, 143] on div "Kho HCM - Kho Cần Thơ" at bounding box center [215, 143] width 314 height 14
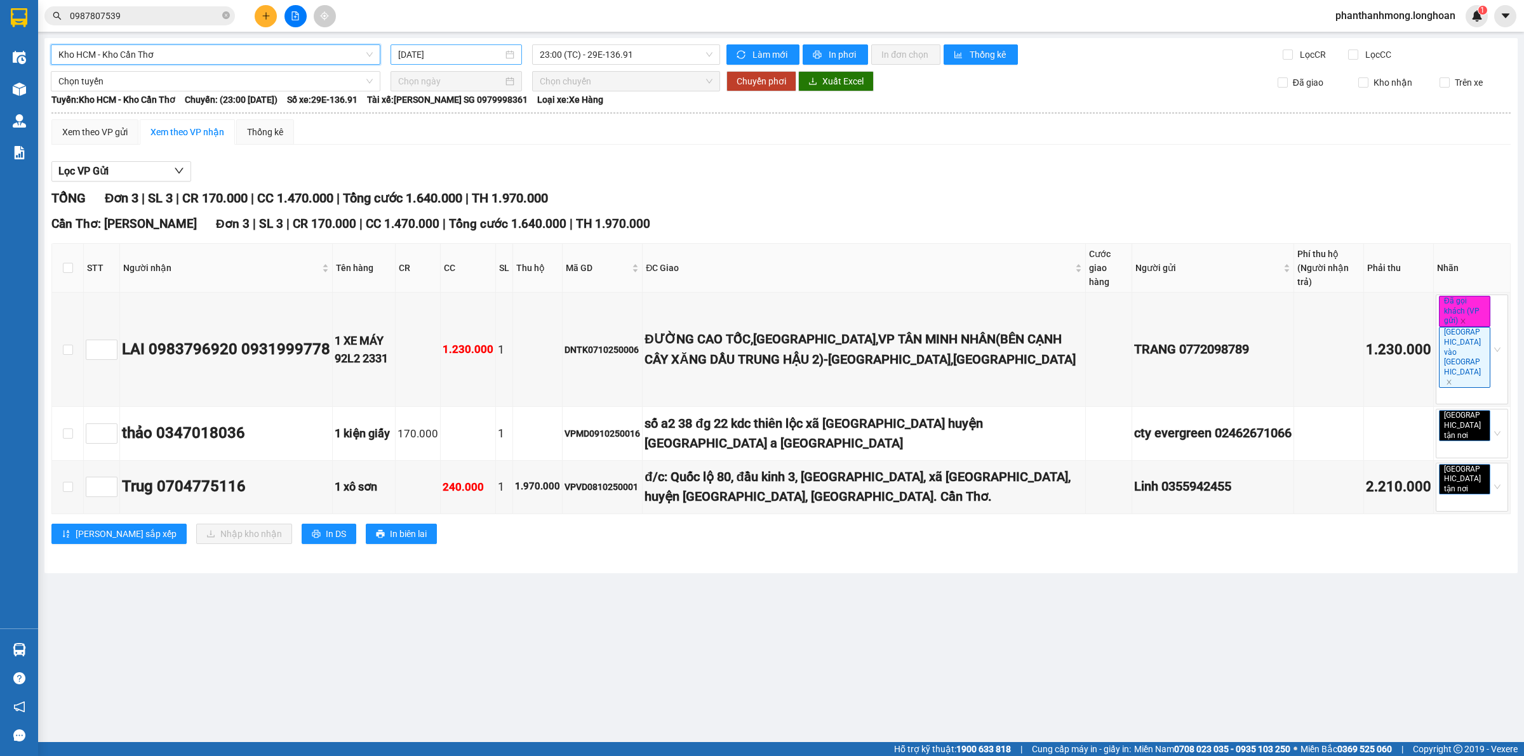
click at [473, 49] on input "12/10/2025" at bounding box center [450, 55] width 105 height 14
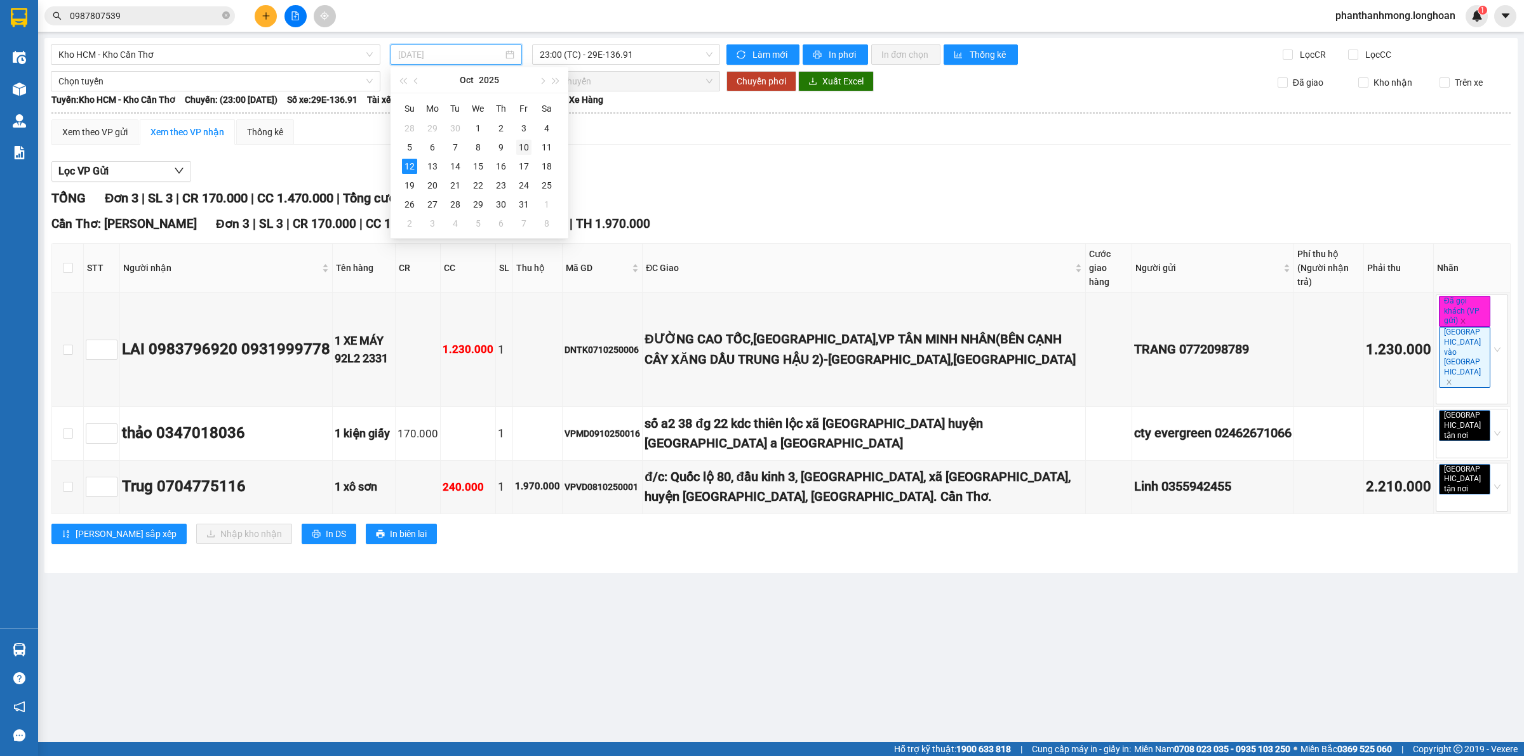
click at [517, 151] on div "10" at bounding box center [523, 147] width 15 height 15
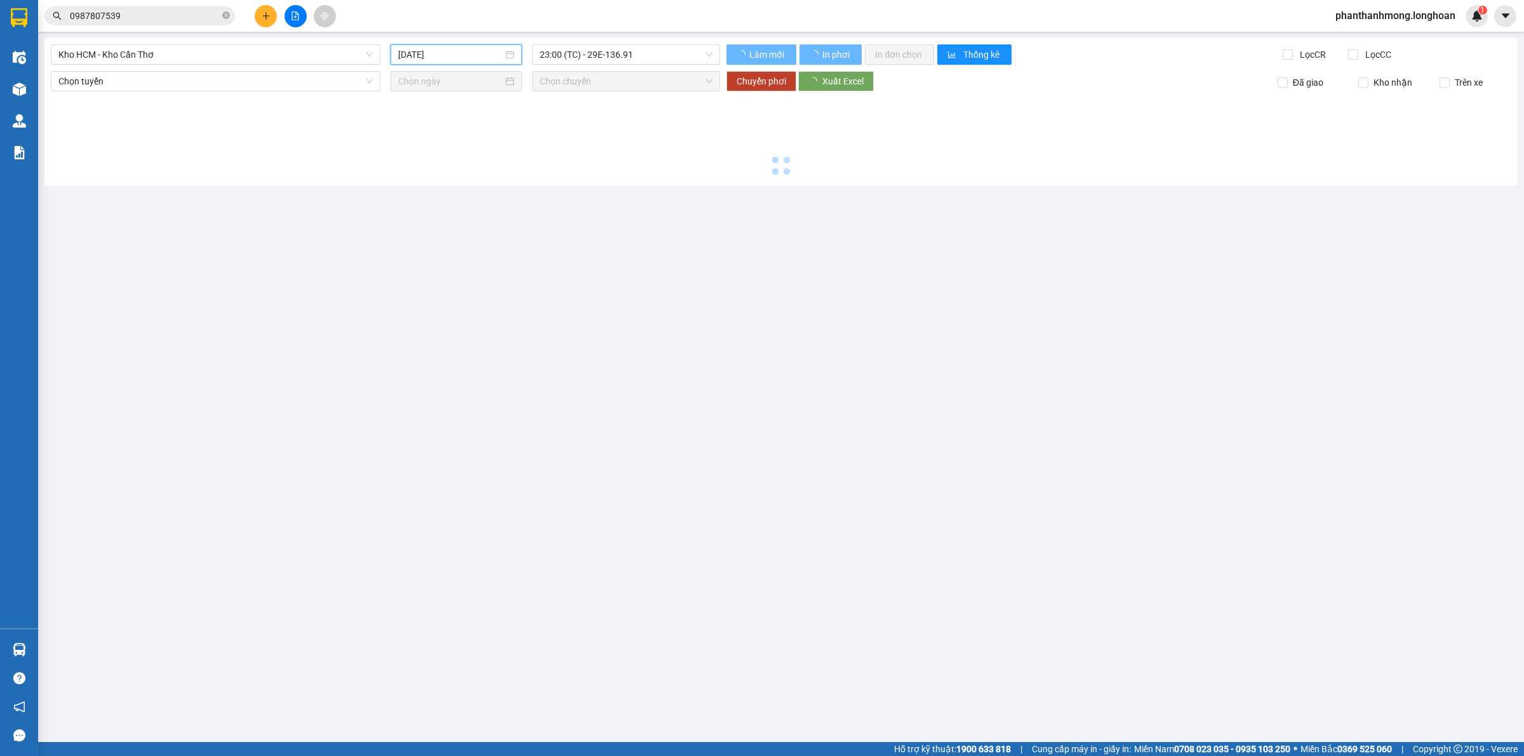
type input "10/10/2025"
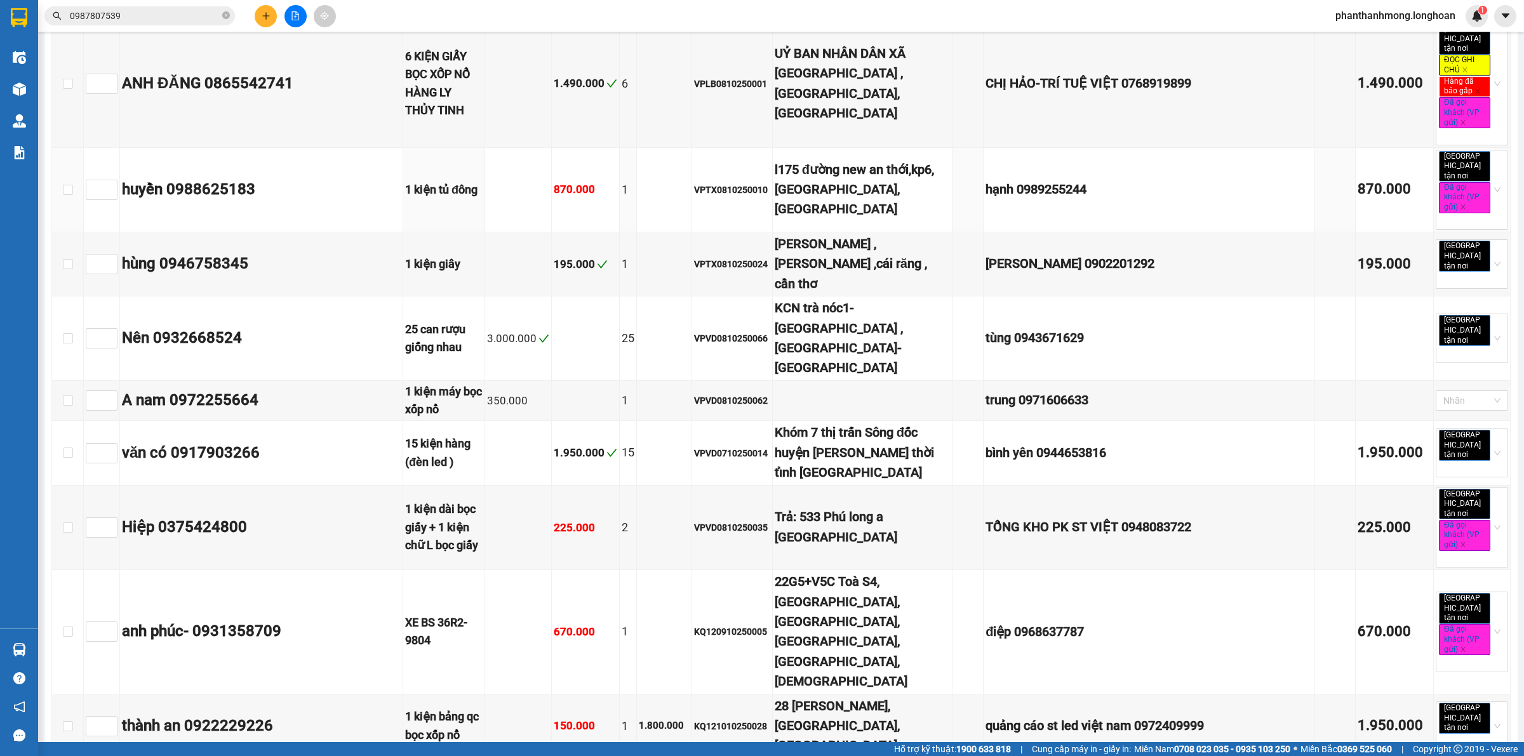
scroll to position [2464, 0]
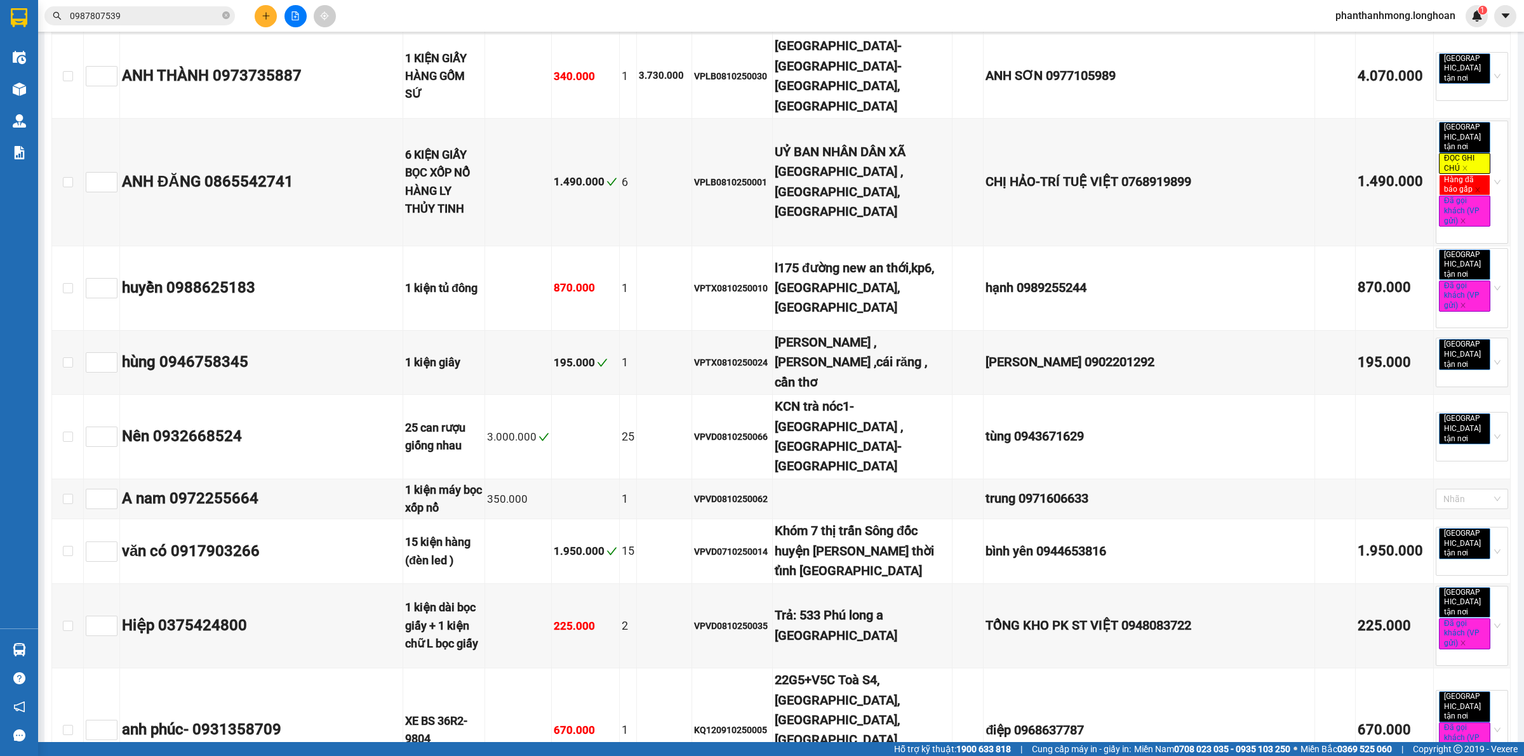
click at [105, 16] on input "0987807539" at bounding box center [145, 16] width 150 height 14
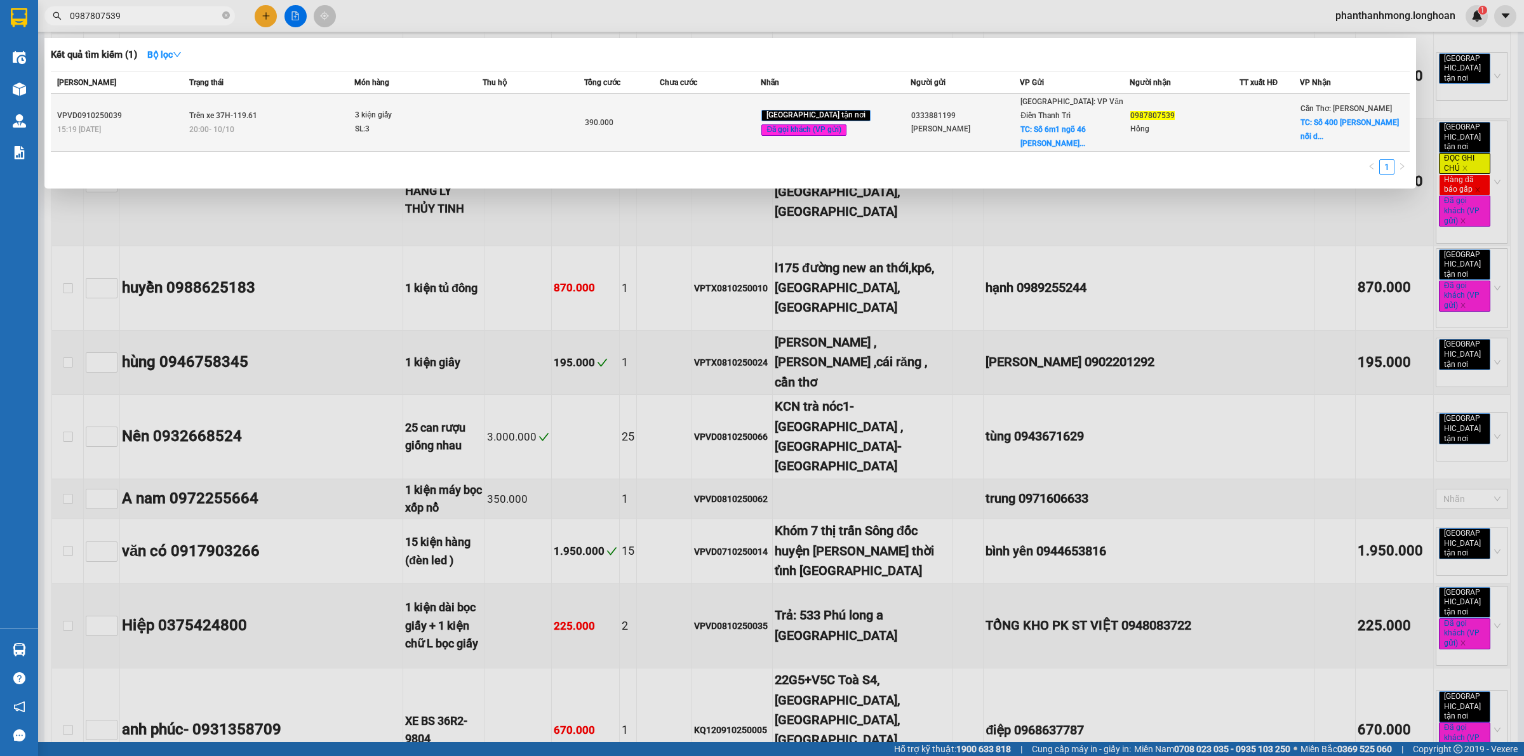
click at [262, 112] on td "Trên xe 37H-119.61 20:00 - 10/10" at bounding box center [270, 123] width 169 height 58
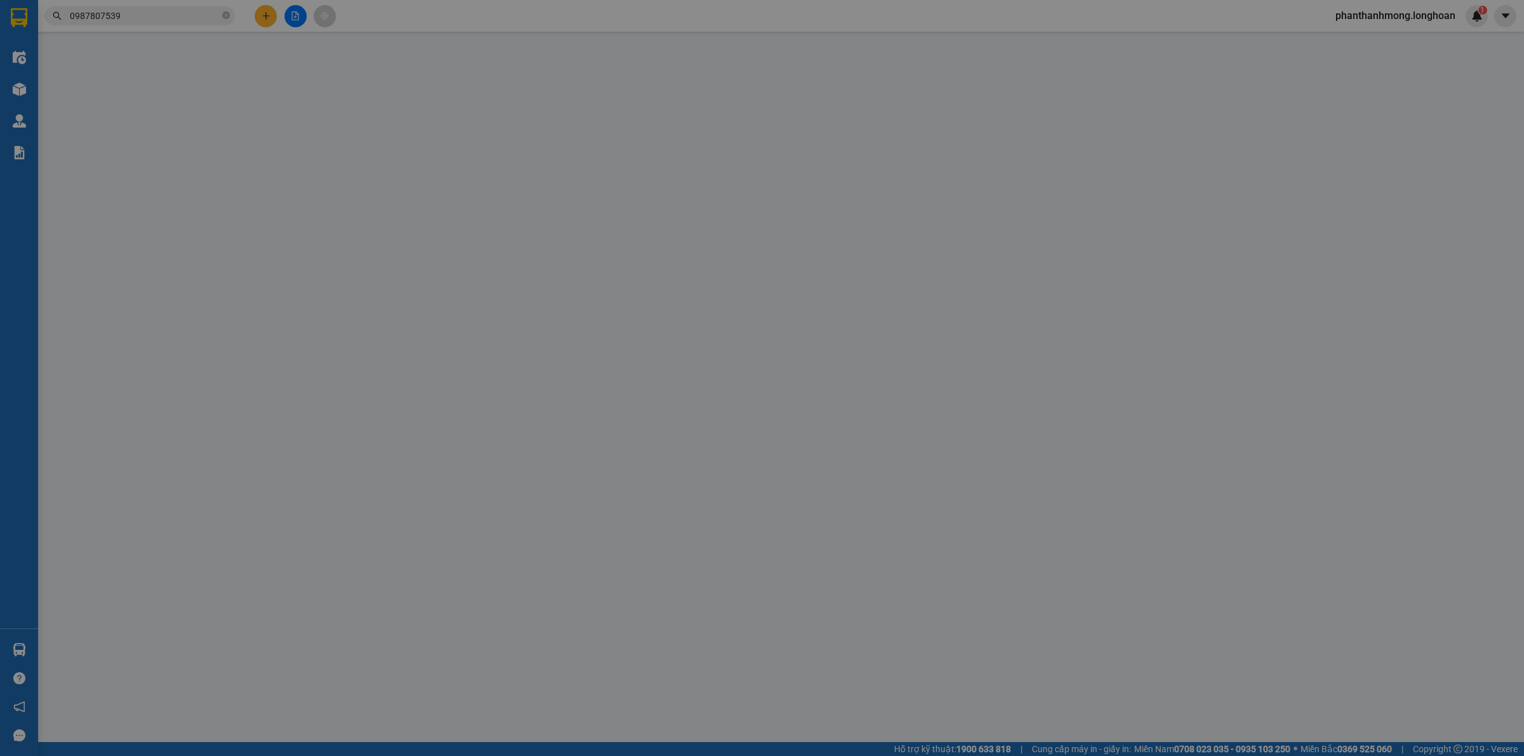
type input "0333881199"
type input "Cẩm Tú Trần"
checkbox input "true"
type input "Số 6m1 ngõ 46 trần kim xuyến , Yên Hoà, Cầu Giấy, Hà Nội,"
type input "65.000"
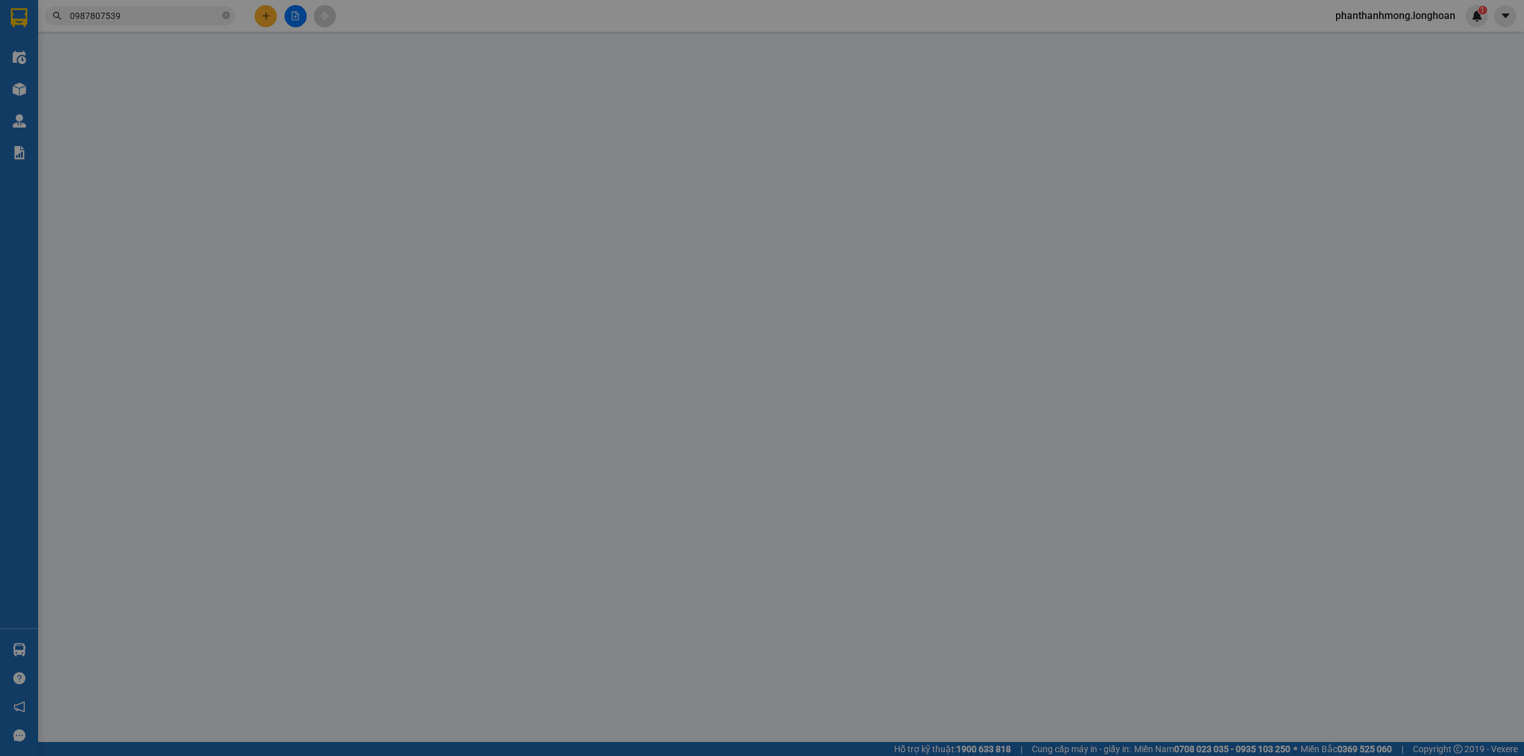
type input "0987807539"
type input "Hồng"
checkbox input "true"
type input "Số 400 Nguyễn Văn Cừ nối dài, phường An Bình, Ninh Kiều thành phố Cần Thơ"
type input "0"
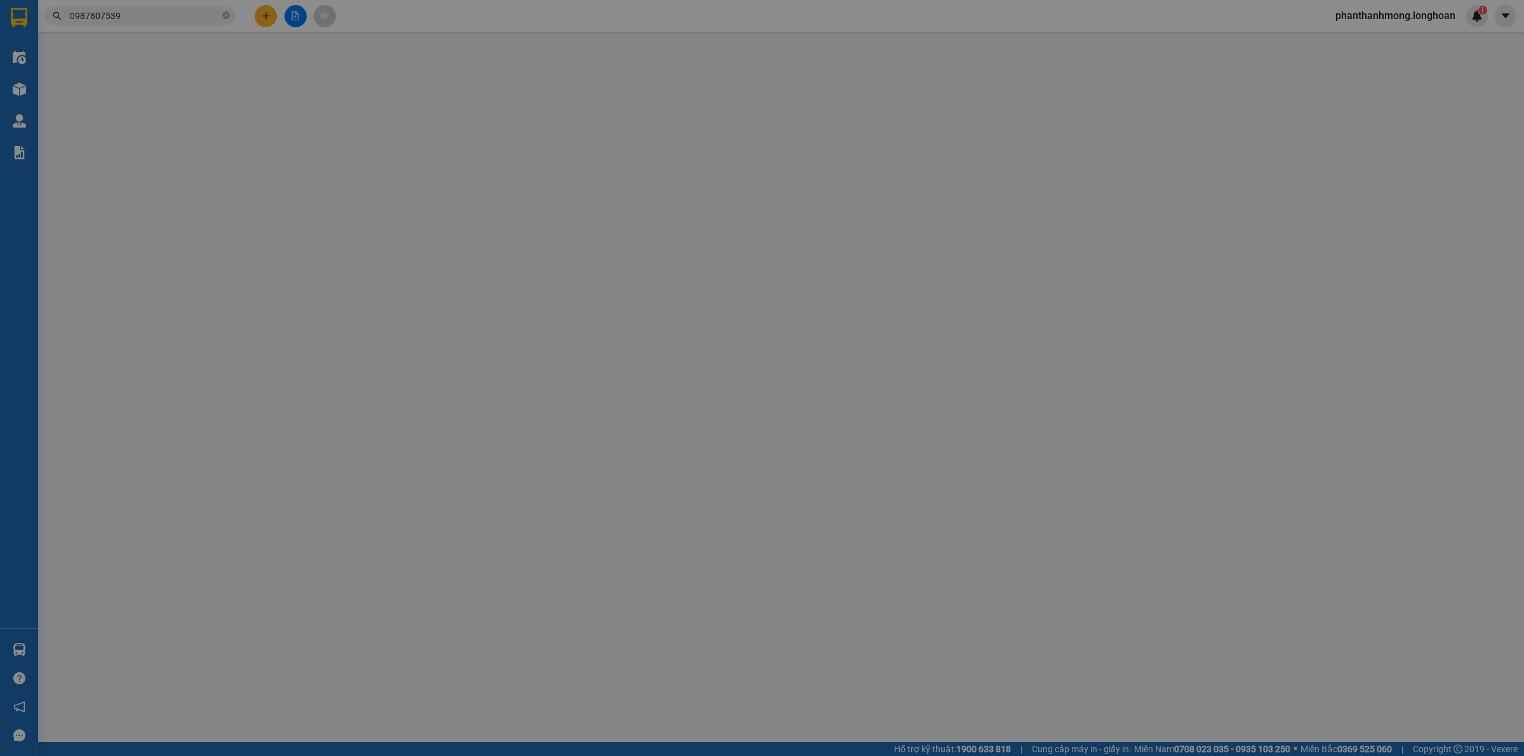
type input "390.000"
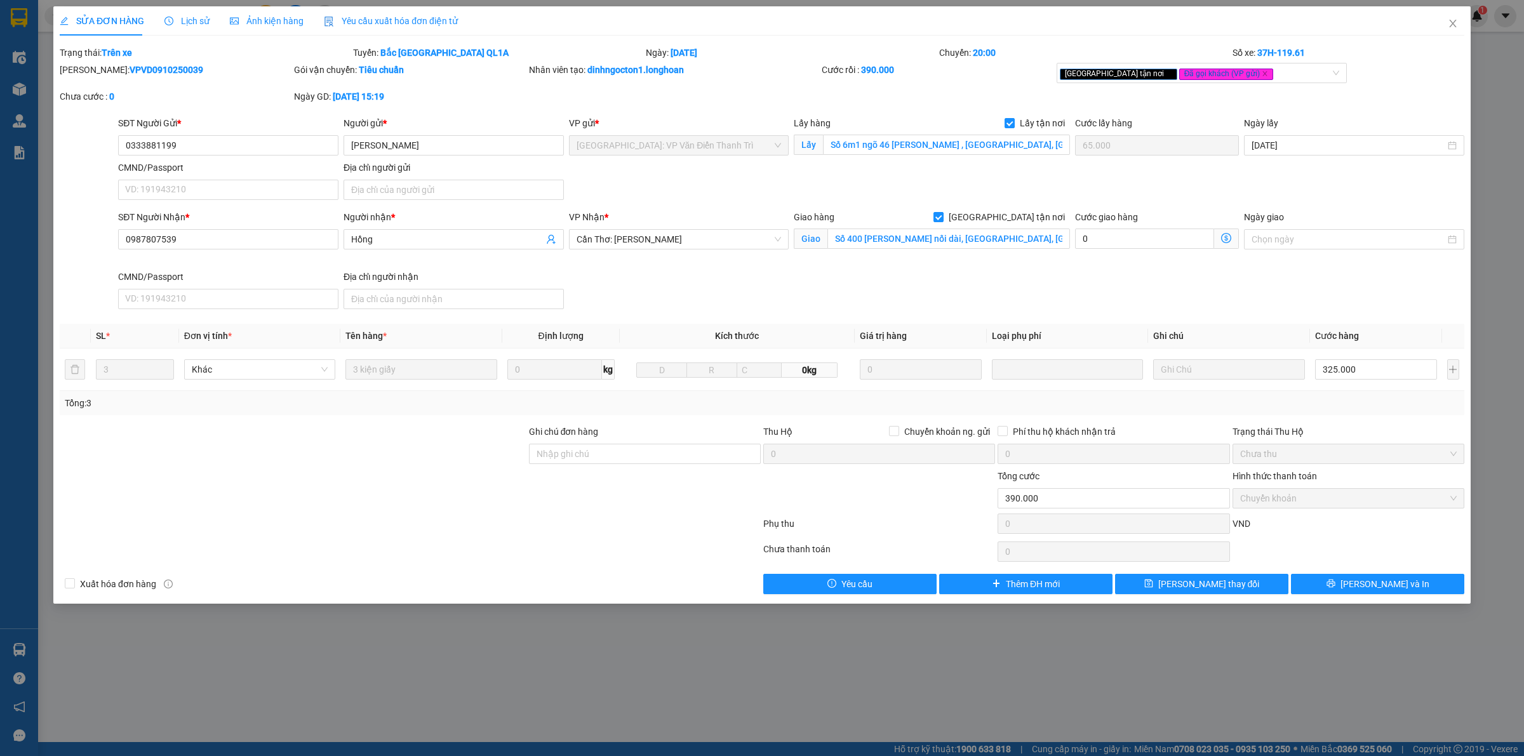
click at [192, 19] on span "Lịch sử" at bounding box center [186, 21] width 45 height 10
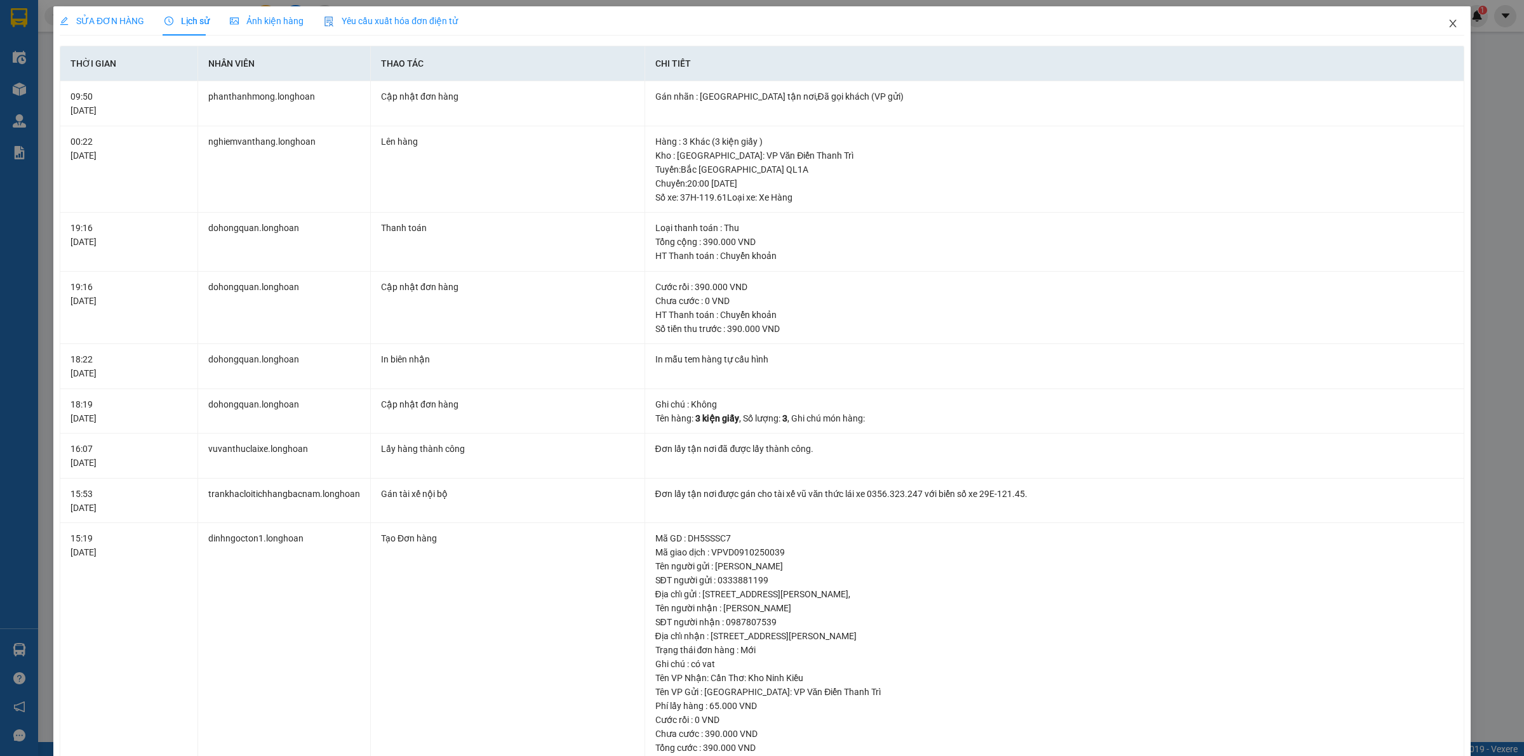
click at [1448, 26] on span "Close" at bounding box center [1453, 24] width 36 height 36
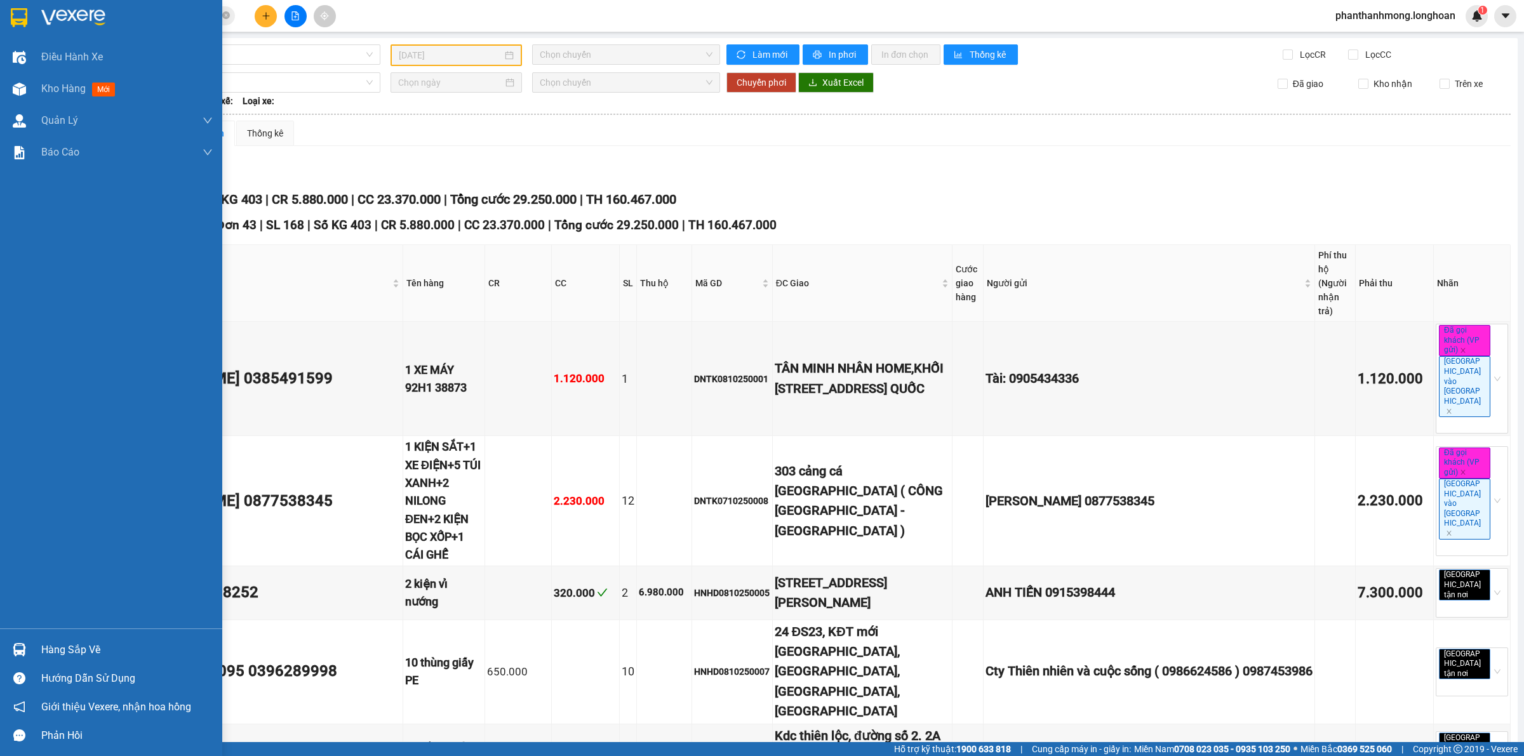
click at [30, 648] on div "Hàng sắp về" at bounding box center [111, 650] width 222 height 29
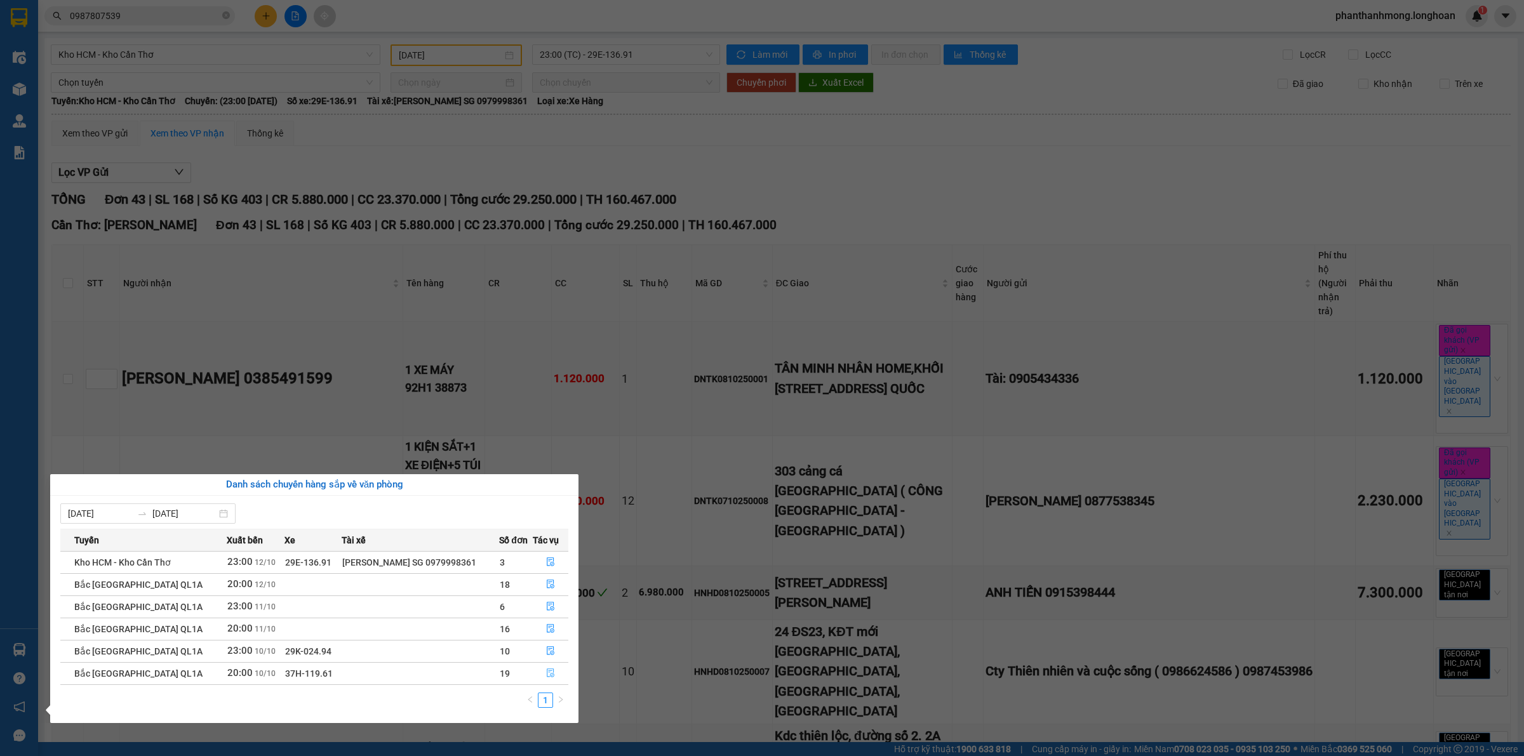
click at [547, 675] on icon "file-done" at bounding box center [550, 673] width 9 height 9
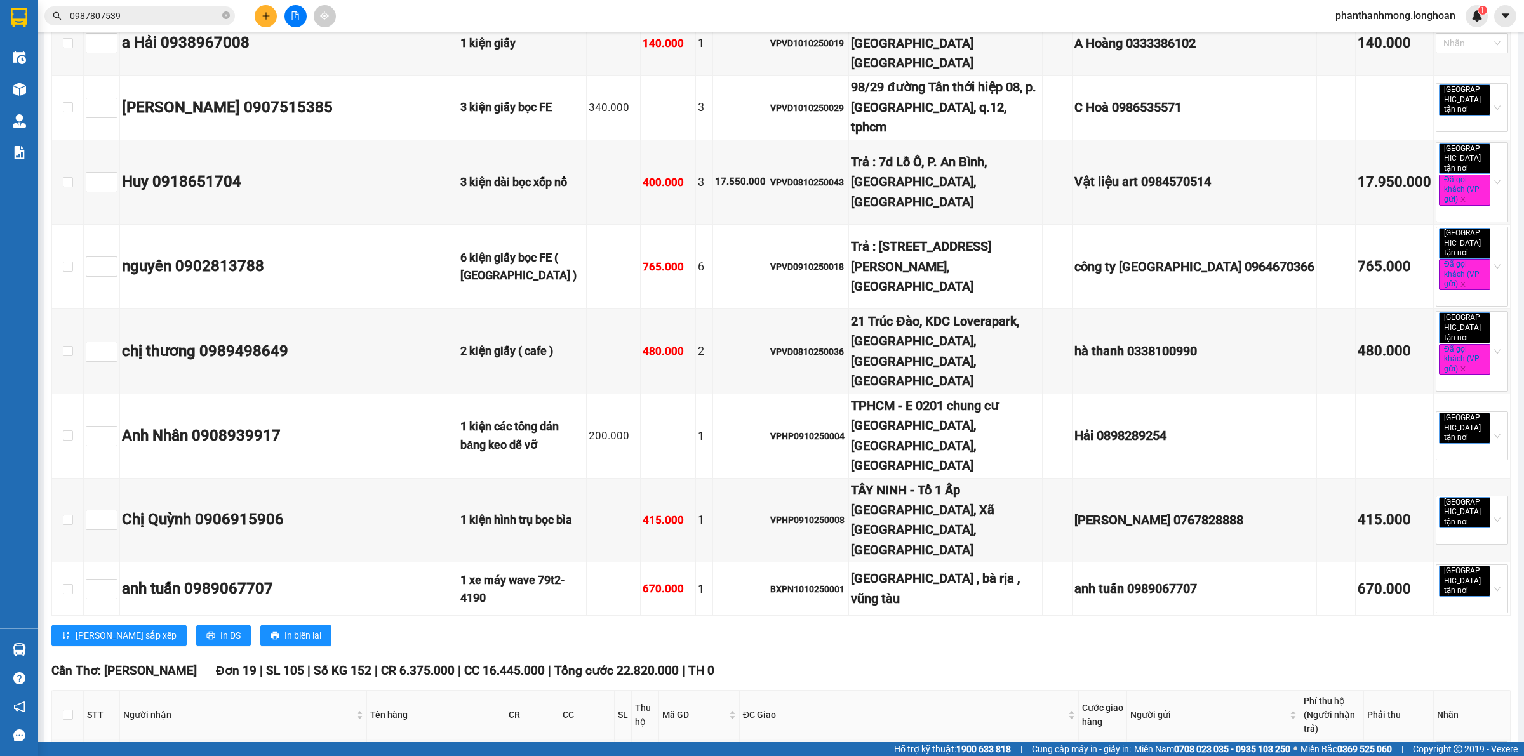
scroll to position [5238, 0]
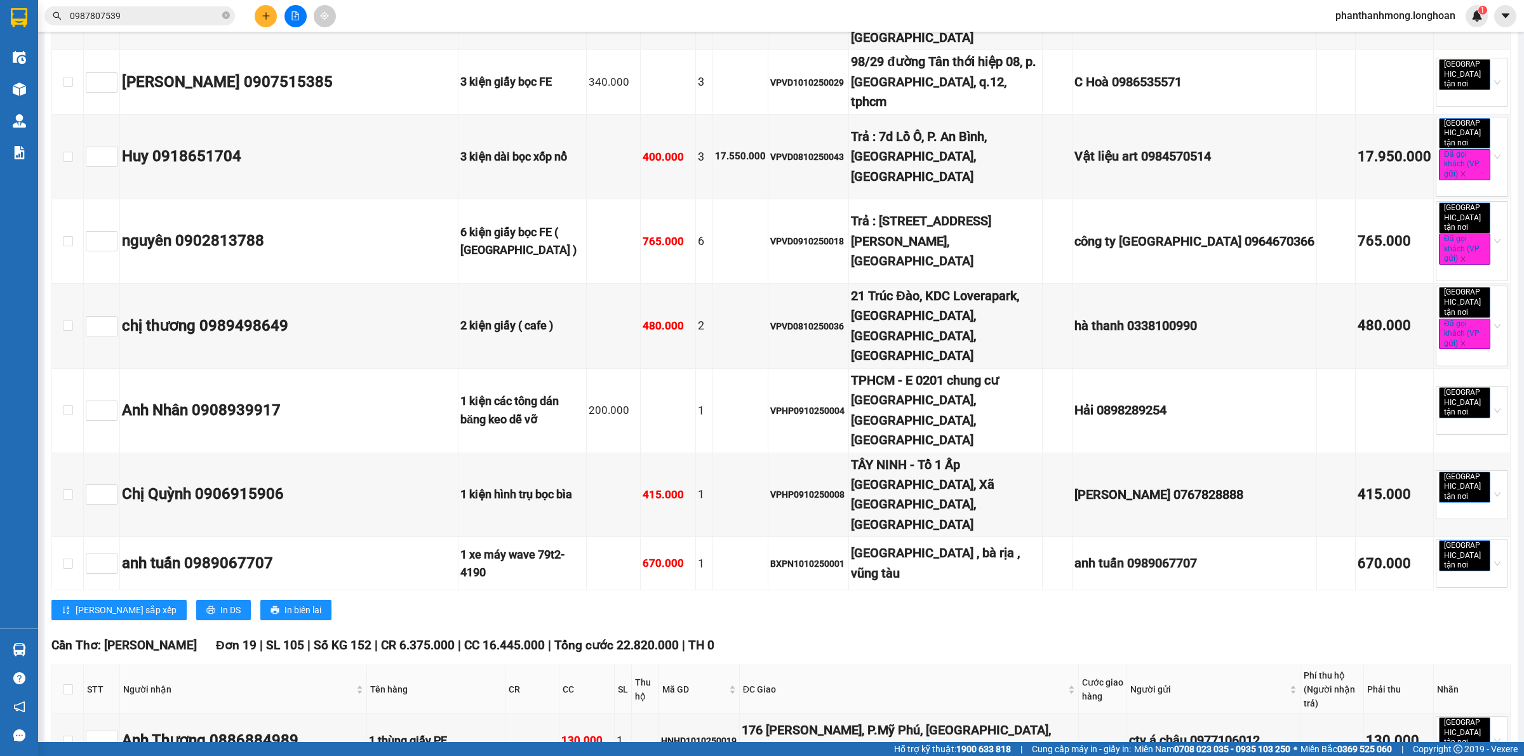
checkbox input "true"
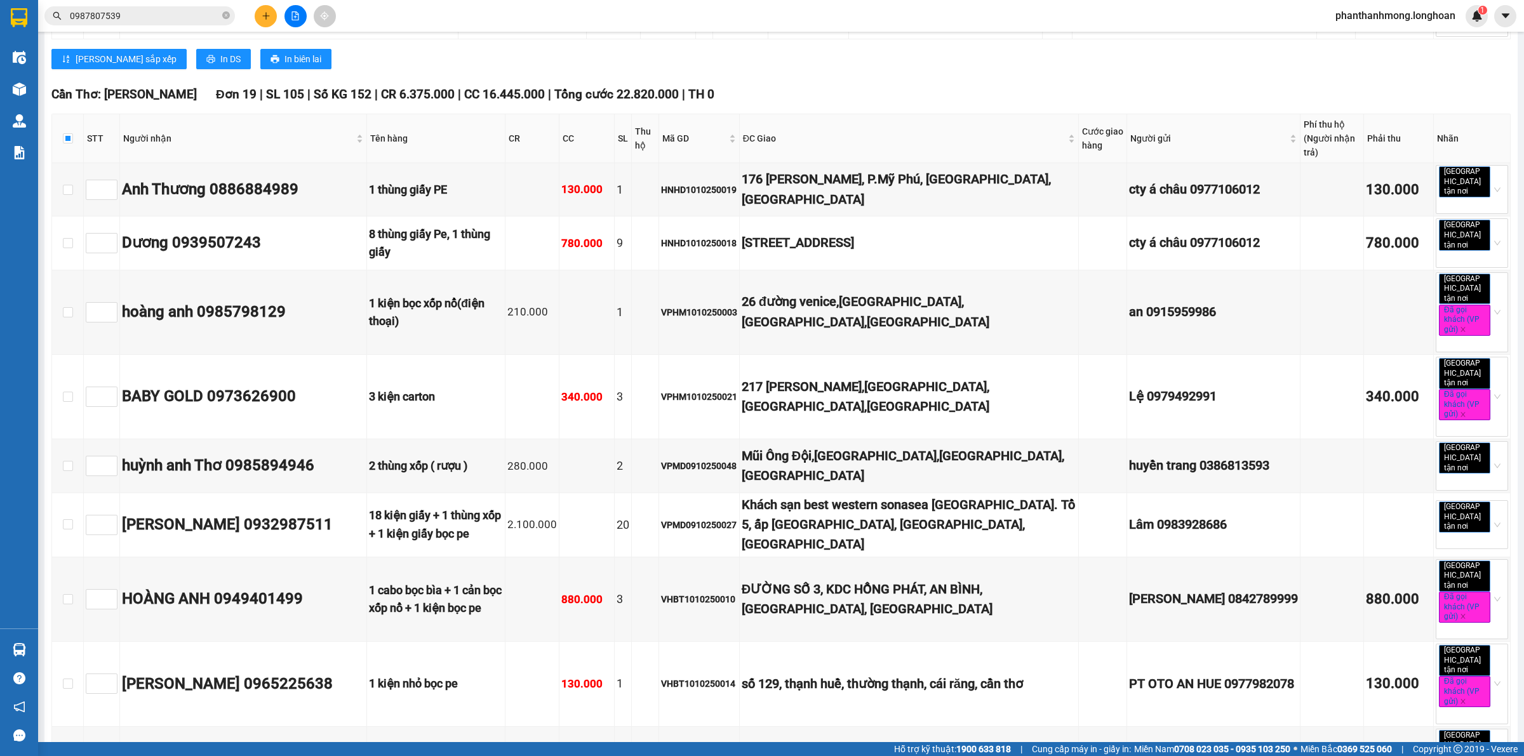
scroll to position [5873, 0]
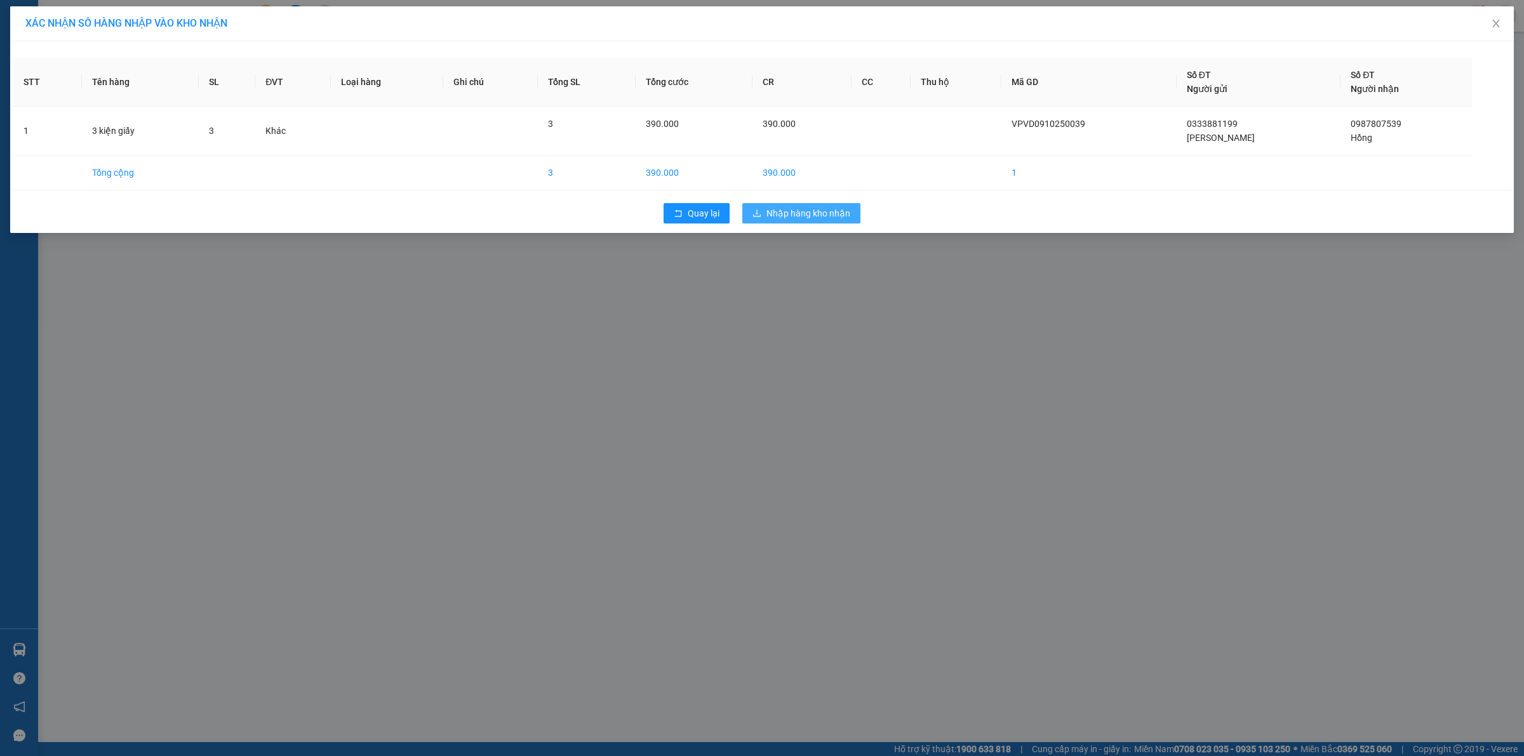
drag, startPoint x: 761, startPoint y: 224, endPoint x: 766, endPoint y: 218, distance: 8.1
click at [765, 220] on div "Quay lại Nhập hàng kho nhận" at bounding box center [761, 213] width 1497 height 33
click at [766, 217] on button "Nhập hàng kho nhận" at bounding box center [801, 213] width 118 height 20
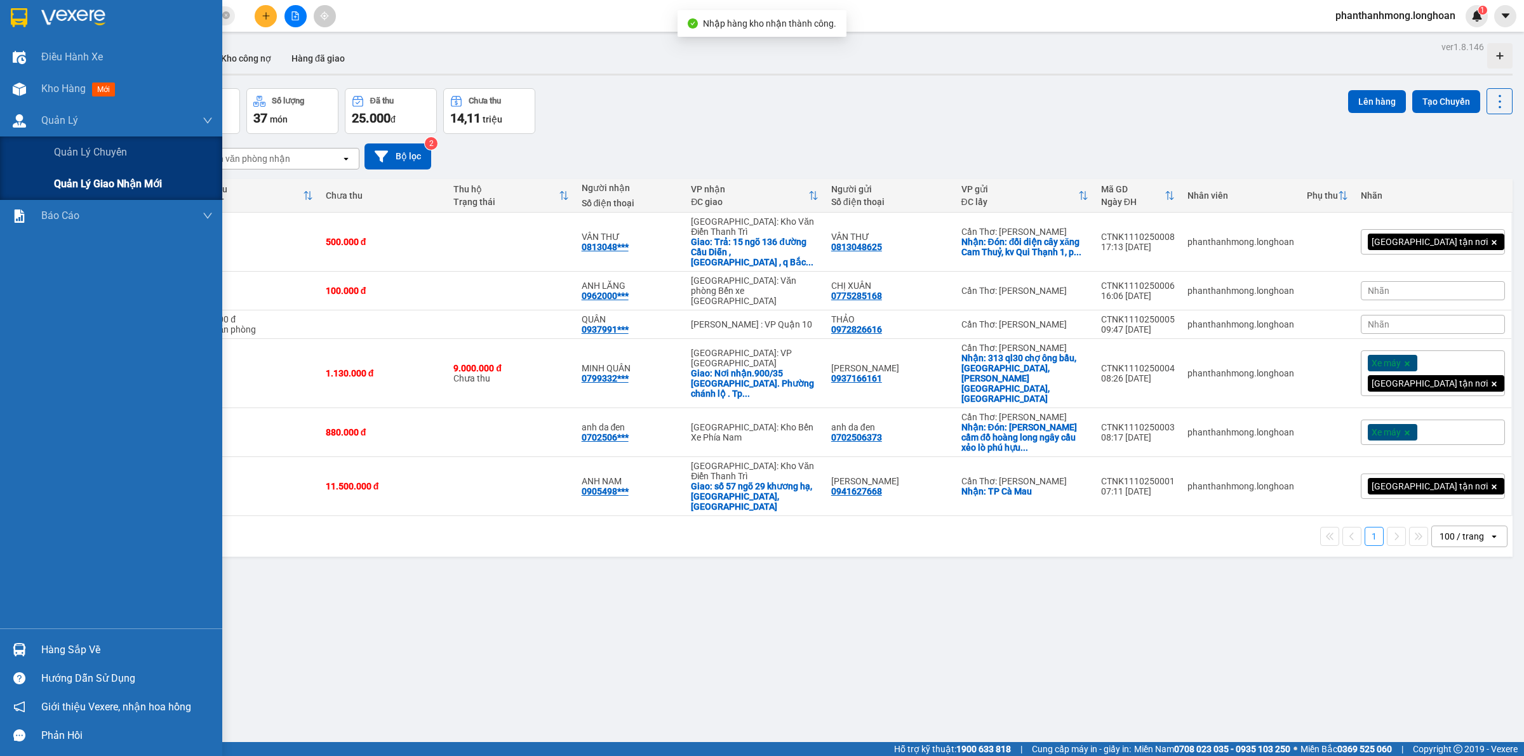
click at [95, 180] on span "Quản lý giao nhận mới" at bounding box center [108, 184] width 108 height 16
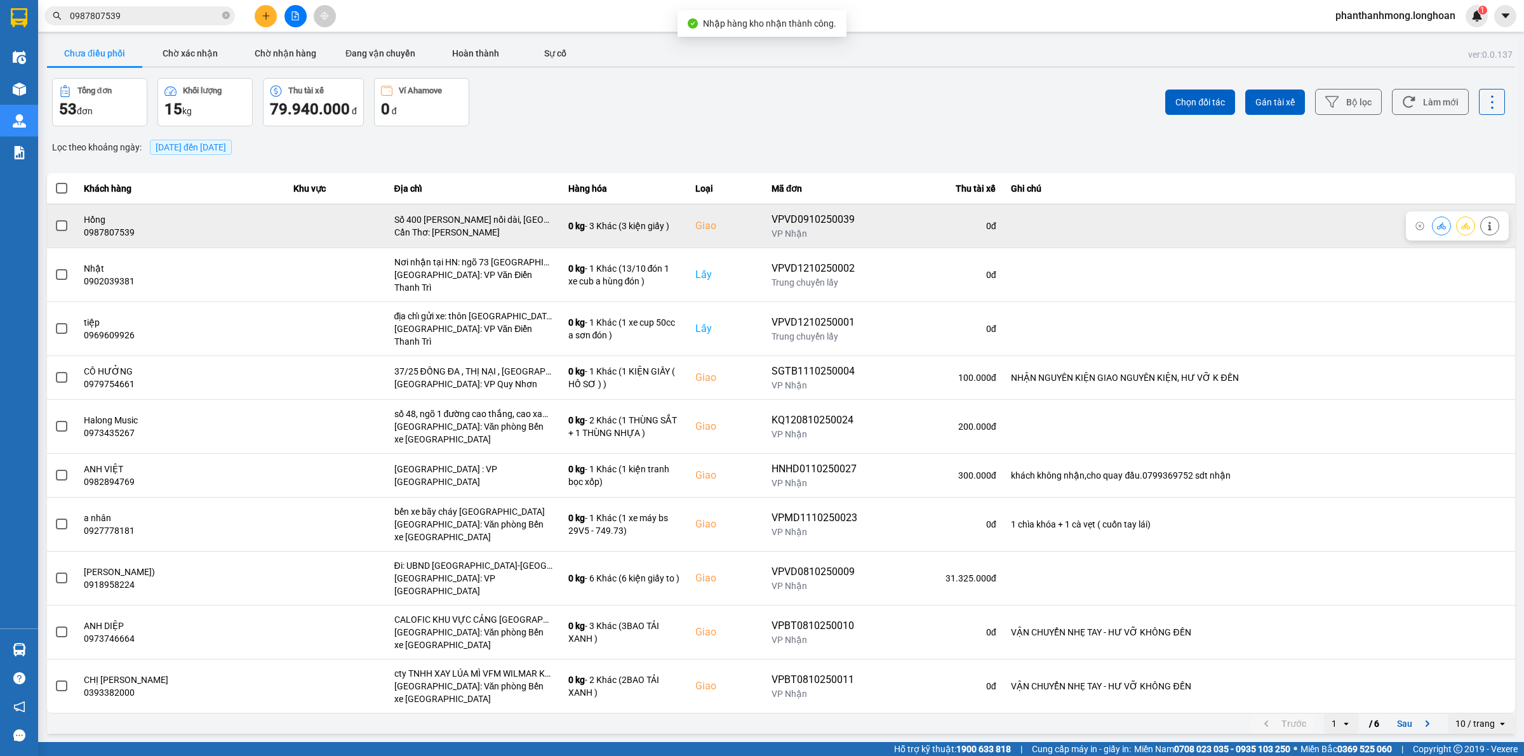
click at [56, 224] on span at bounding box center [61, 225] width 11 height 11
click at [55, 219] on input "checkbox" at bounding box center [55, 219] width 0 height 0
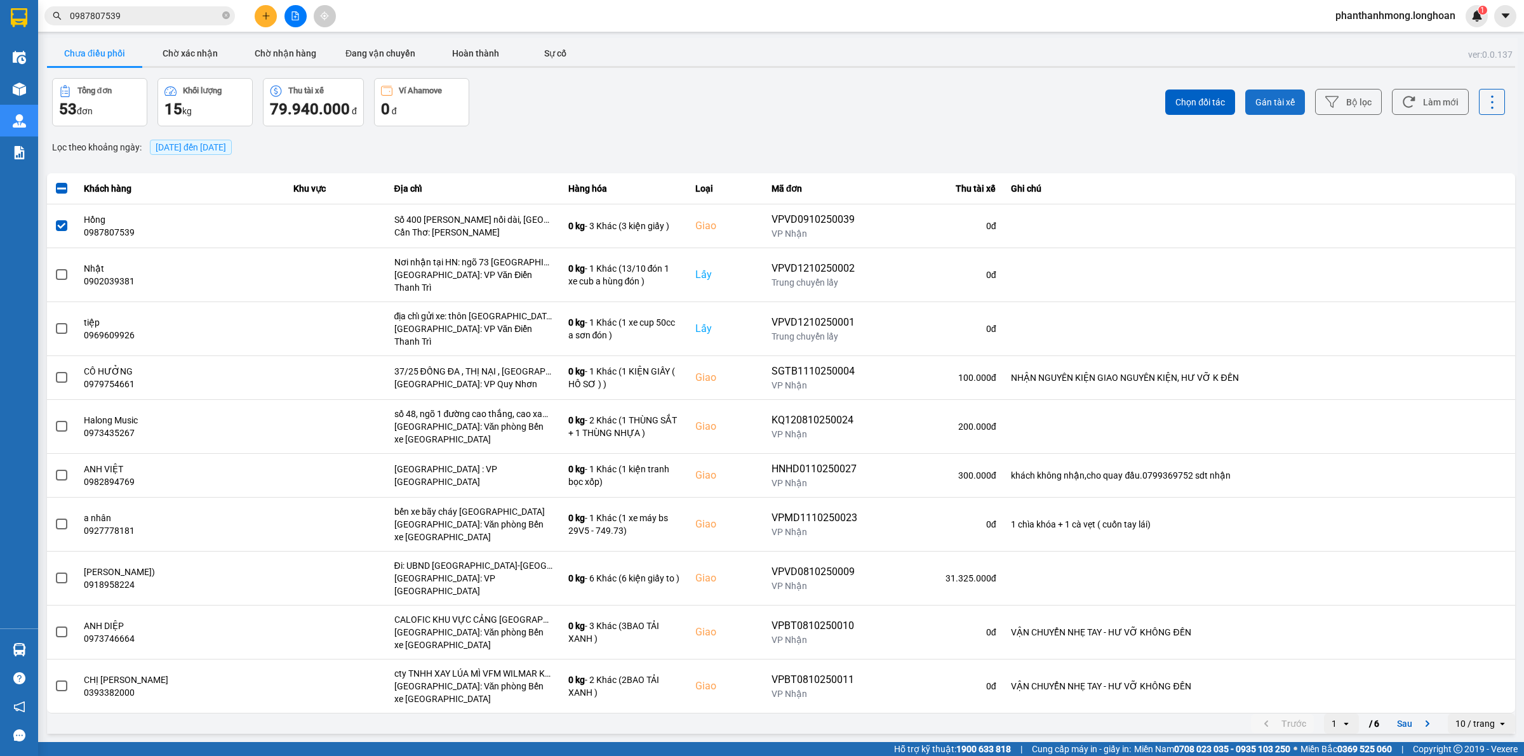
click at [1281, 99] on span "Gán tài xế" at bounding box center [1274, 102] width 39 height 13
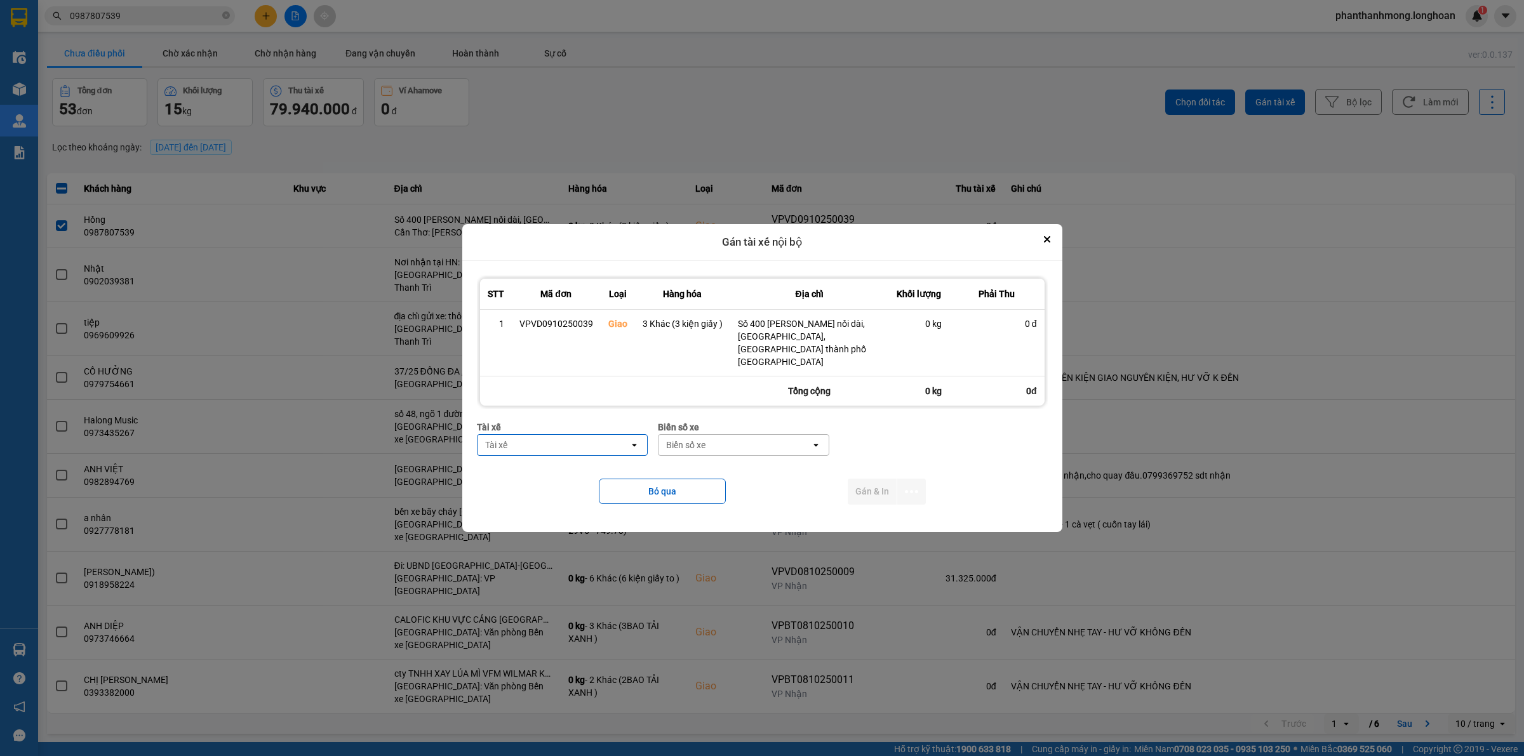
click at [524, 436] on div "Tài xế" at bounding box center [553, 445] width 152 height 20
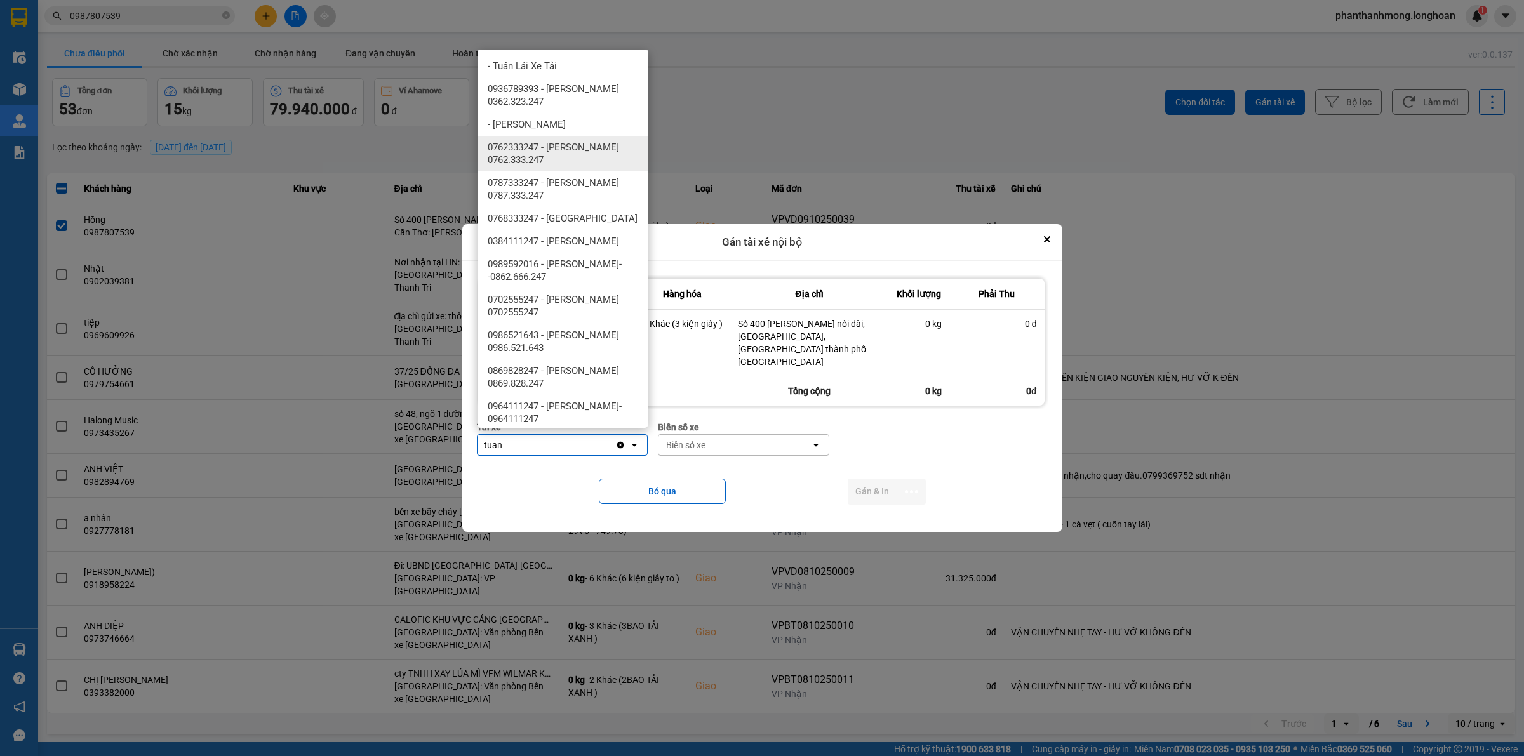
type input "tuan"
click at [578, 161] on span "0762333247 - Đặng Văn Tuấn 0762.333.247" at bounding box center [566, 153] width 156 height 25
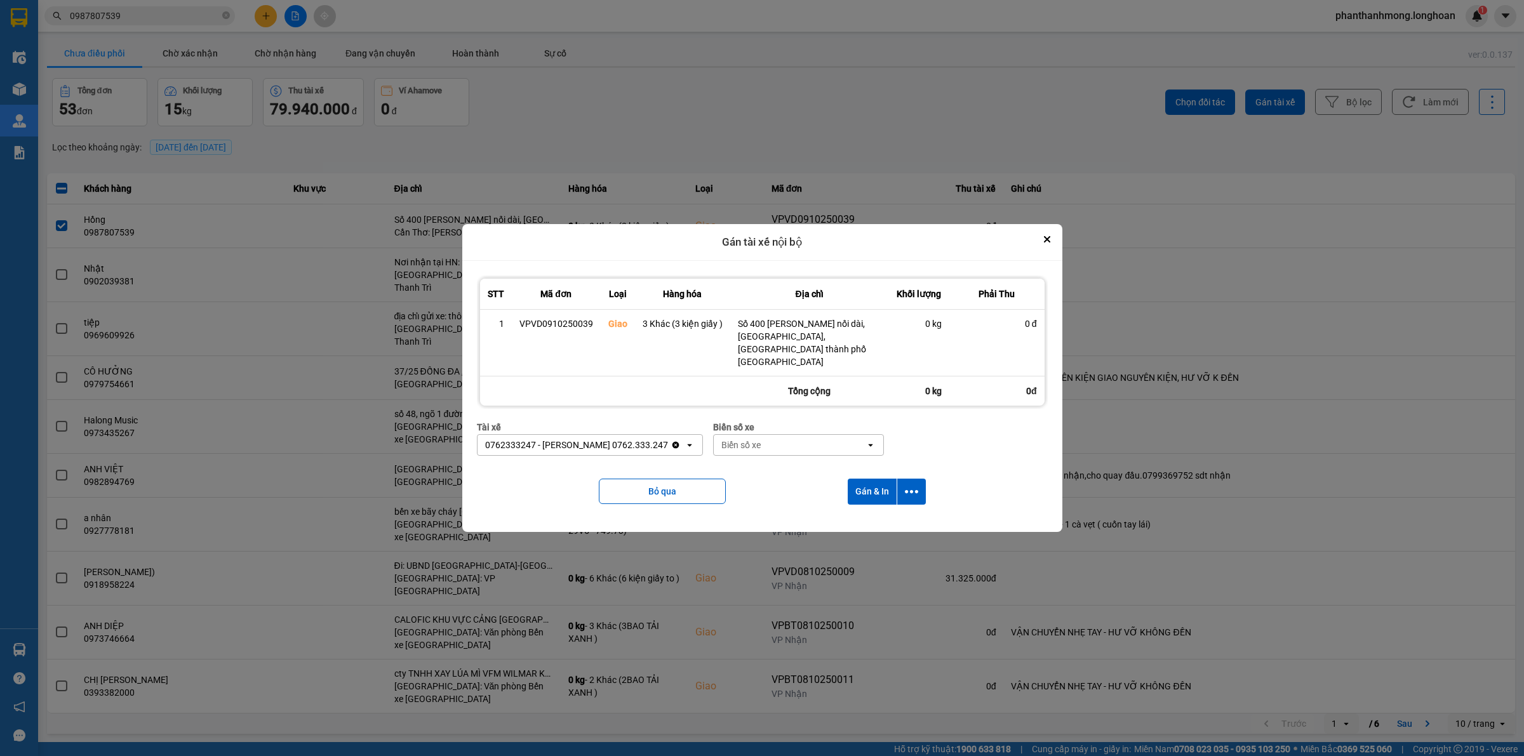
click at [764, 451] on div "Biển số xe Biển số xe open" at bounding box center [798, 443] width 171 height 46
click at [764, 445] on div "Biển số xe" at bounding box center [790, 445] width 152 height 20
type input "94"
click at [803, 467] on div "29E-376.94" at bounding box center [790, 466] width 171 height 23
click at [893, 483] on button "Gán & In" at bounding box center [872, 492] width 49 height 26
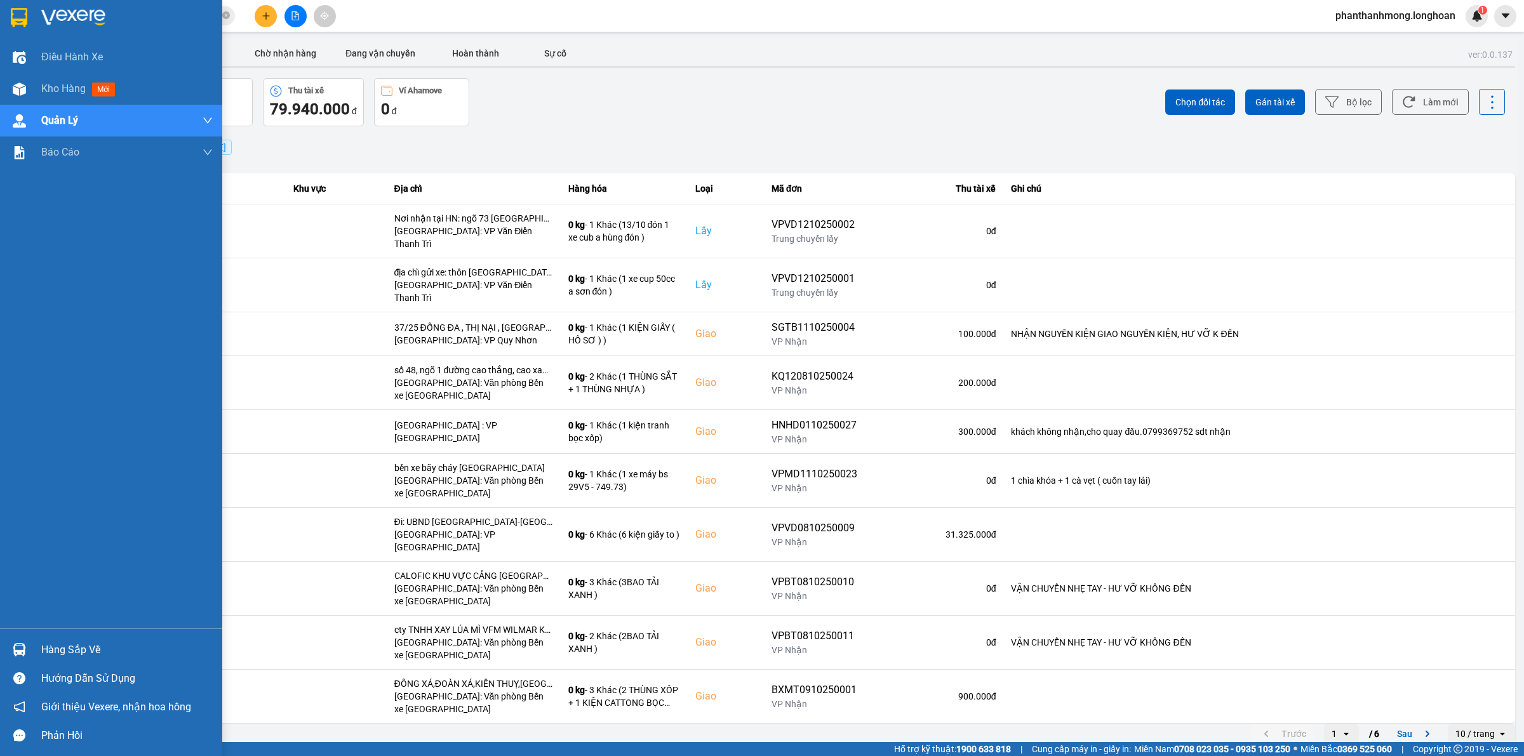
drag, startPoint x: 30, startPoint y: 20, endPoint x: 69, endPoint y: 34, distance: 40.6
click at [30, 19] on div at bounding box center [111, 20] width 222 height 41
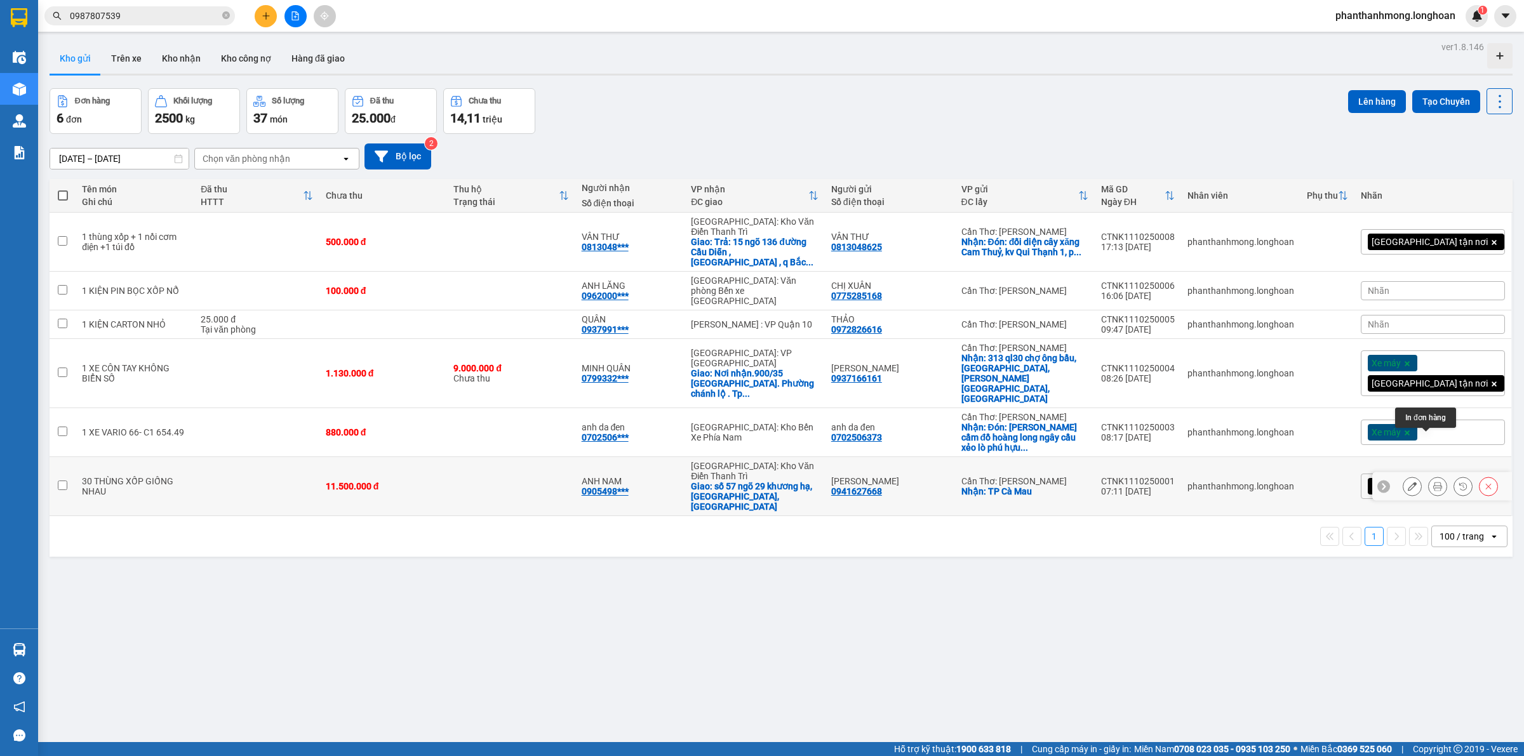
click at [1433, 482] on icon at bounding box center [1437, 486] width 9 height 9
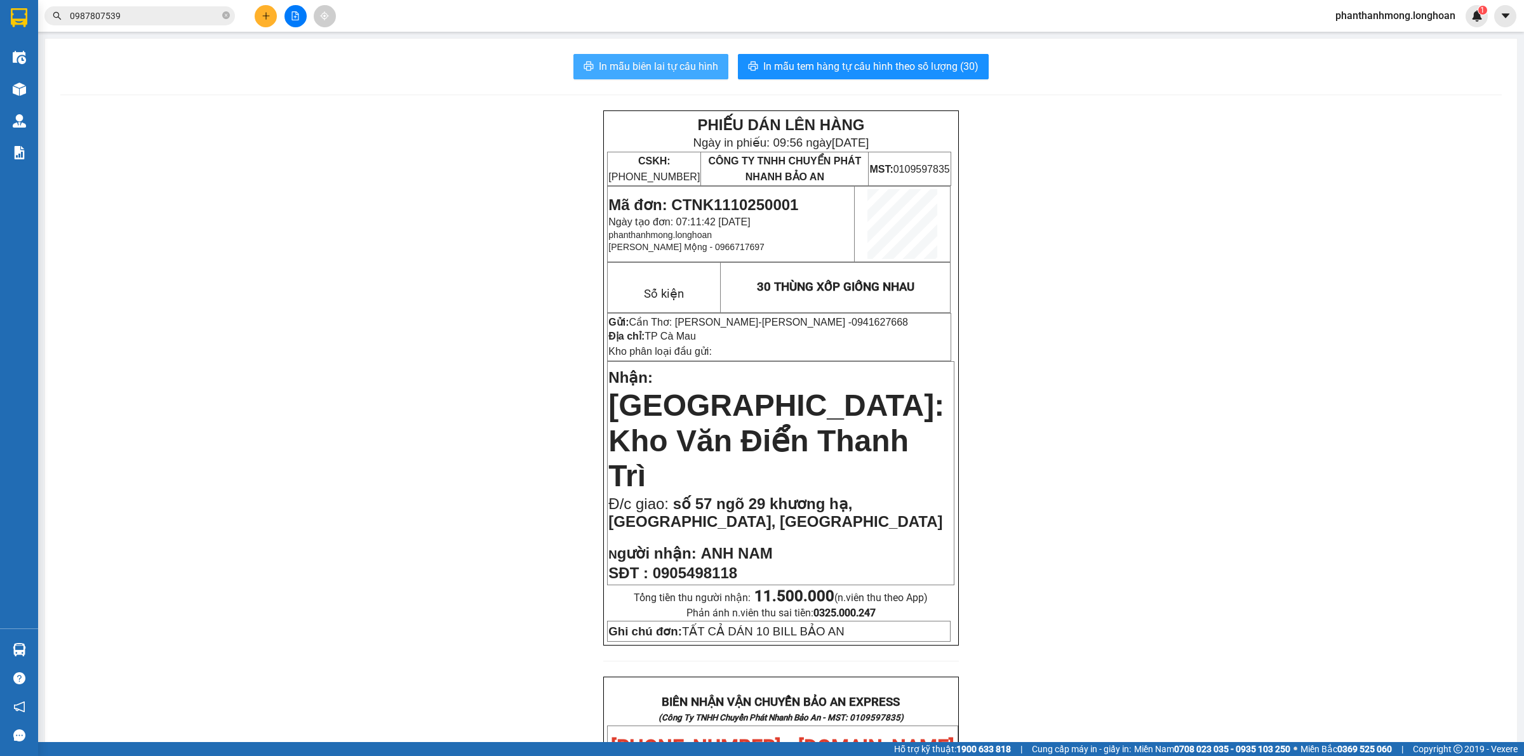
click at [686, 67] on span "In mẫu biên lai tự cấu hình" at bounding box center [658, 66] width 119 height 16
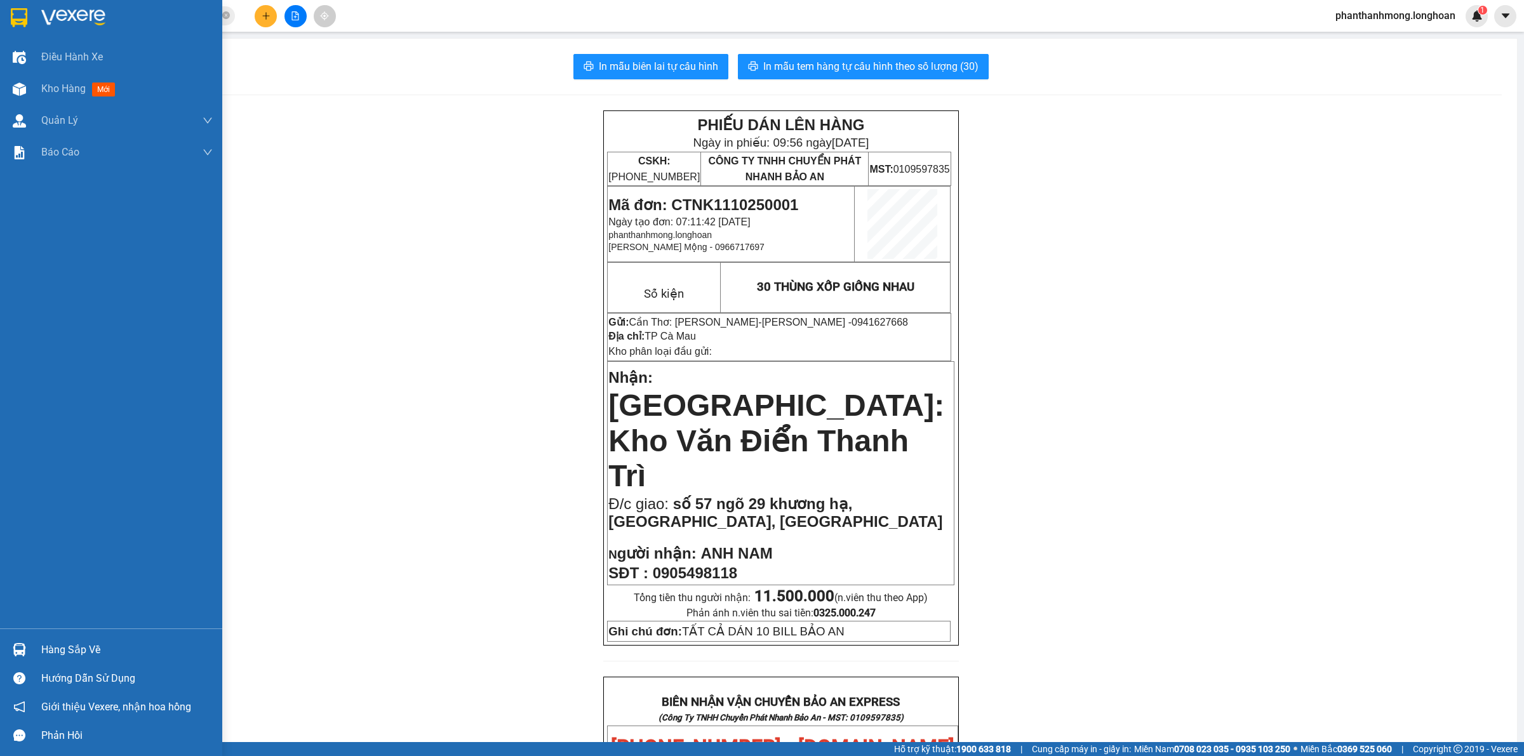
click at [13, 20] on img at bounding box center [19, 17] width 17 height 19
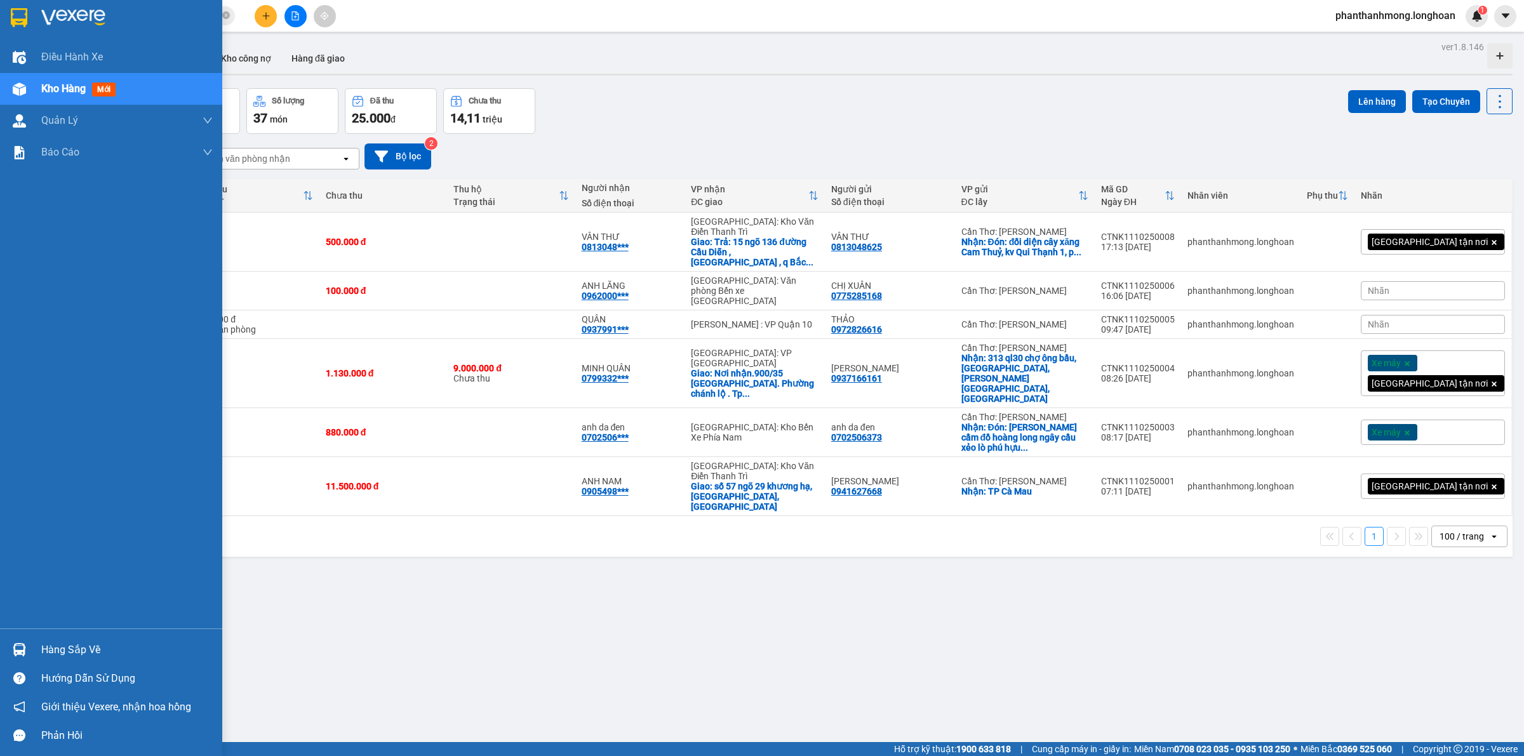
click at [14, 22] on img at bounding box center [19, 17] width 17 height 19
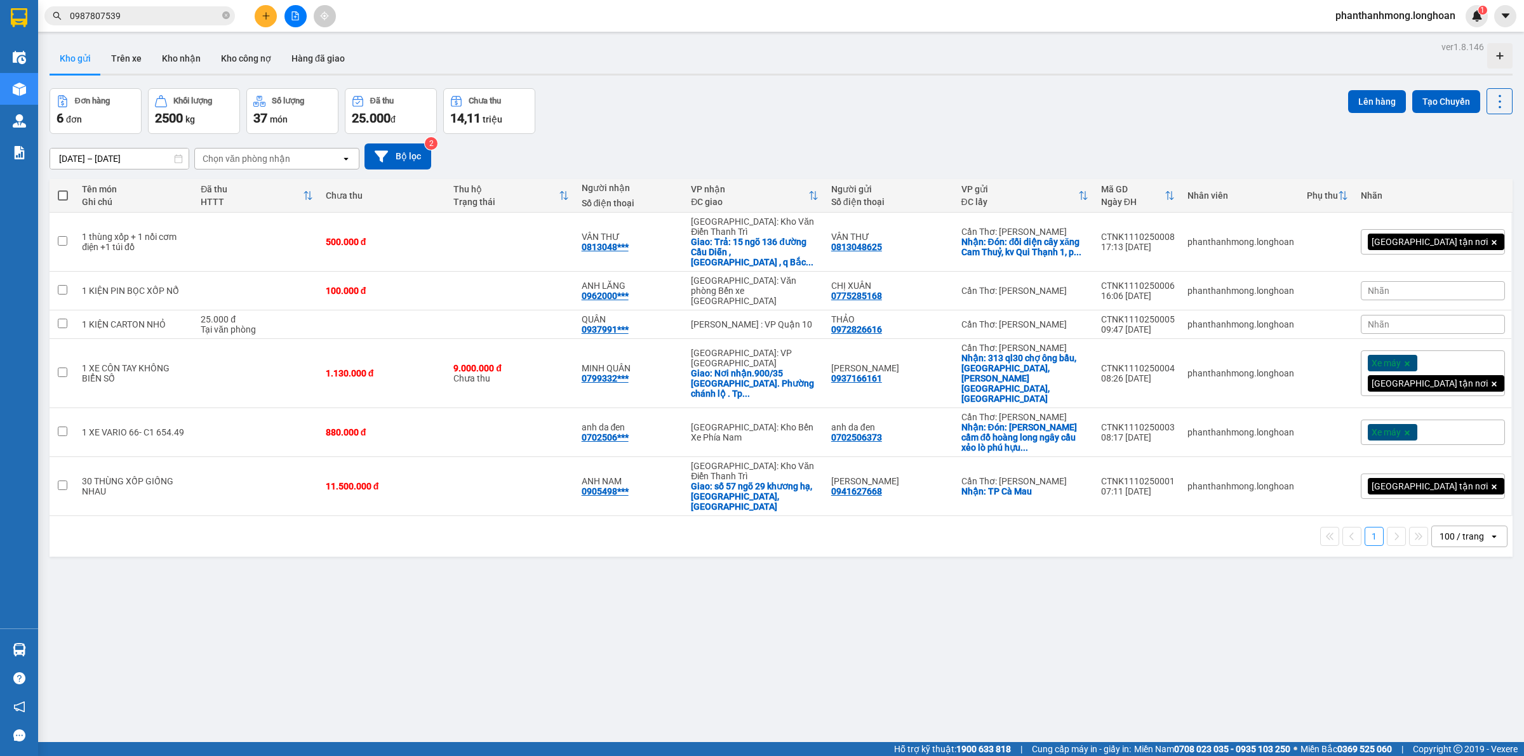
click at [62, 189] on label at bounding box center [62, 195] width 13 height 13
click at [63, 189] on input "checkbox" at bounding box center [63, 189] width 0 height 0
checkbox input "true"
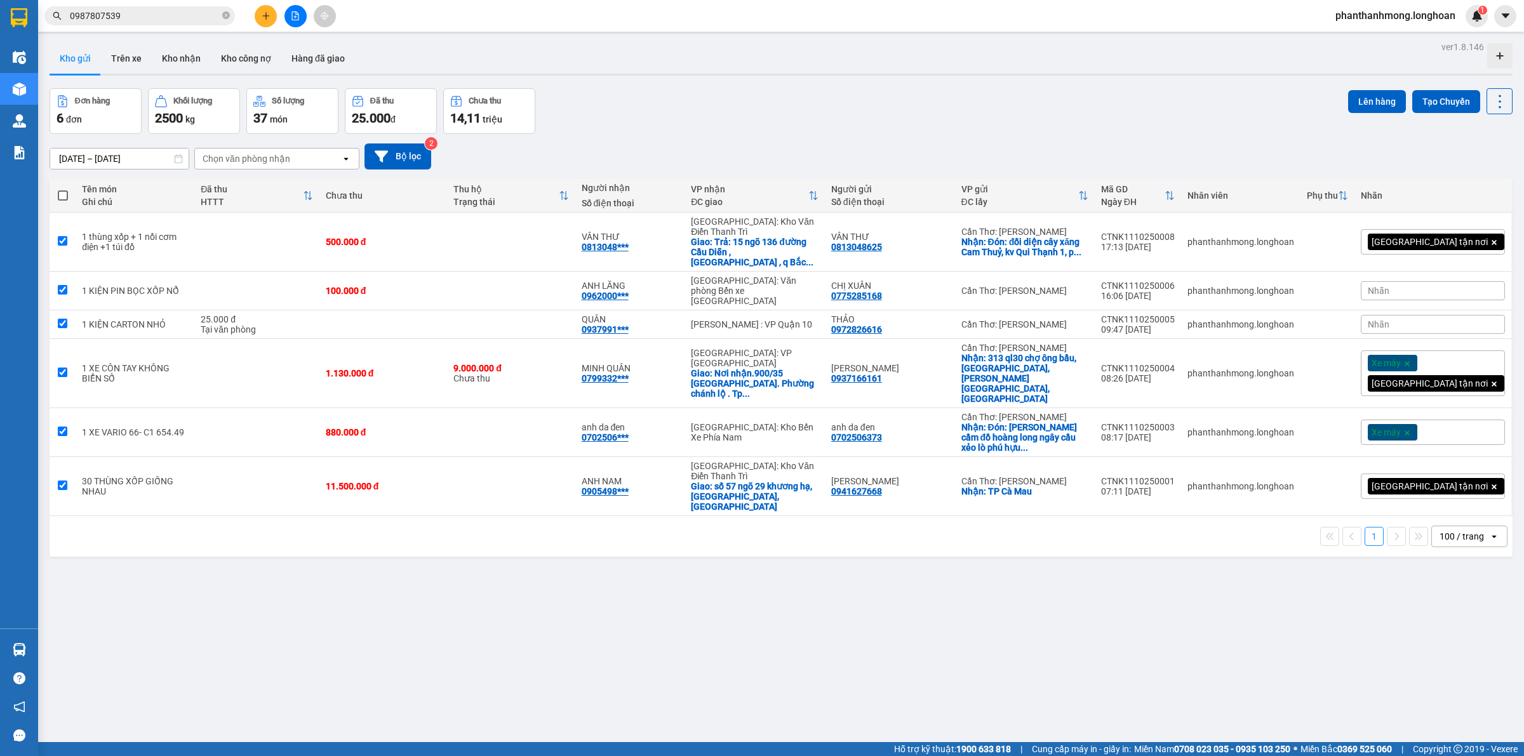
checkbox input "true"
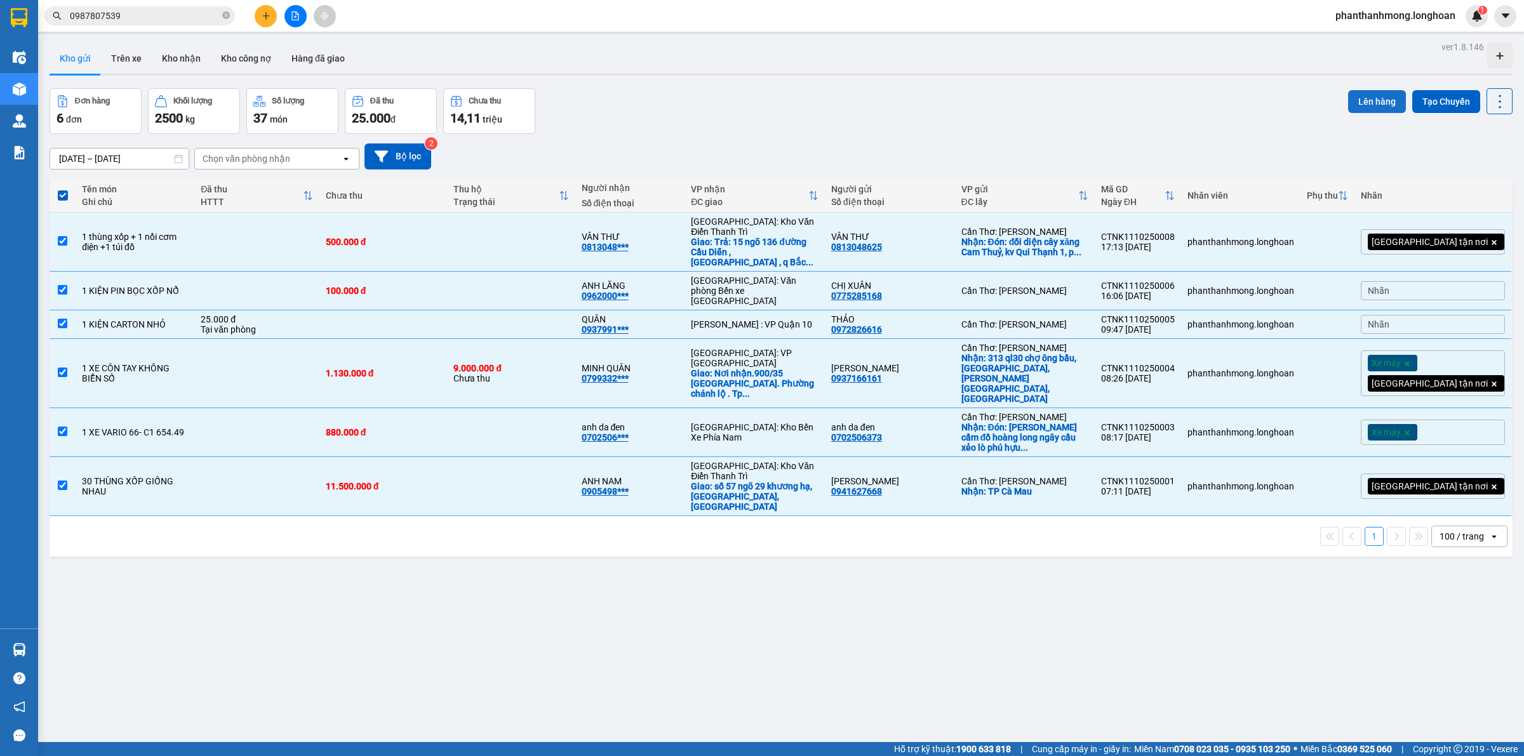
click at [1378, 100] on button "Lên hàng" at bounding box center [1377, 101] width 58 height 23
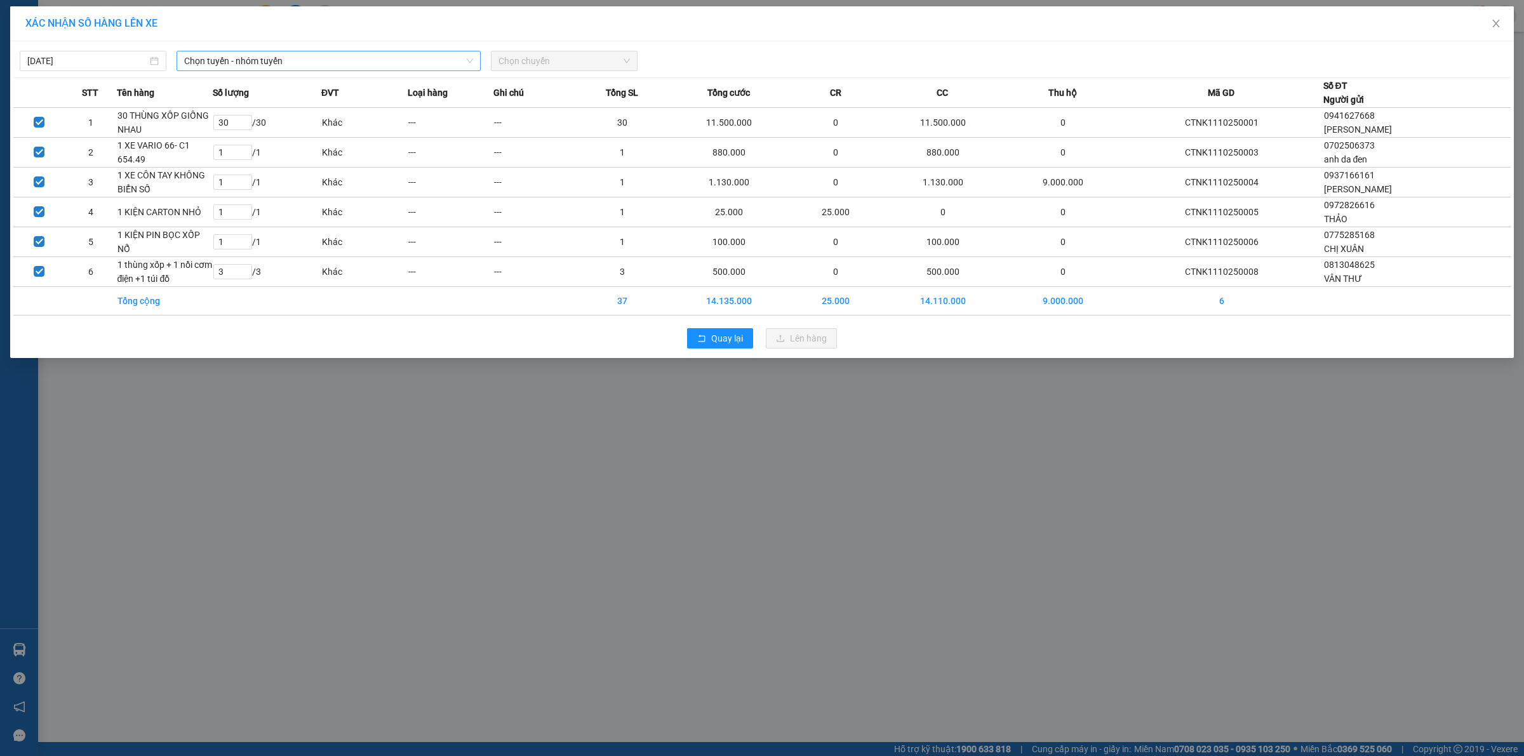
click at [244, 58] on span "Chọn tuyến - nhóm tuyến" at bounding box center [328, 60] width 289 height 19
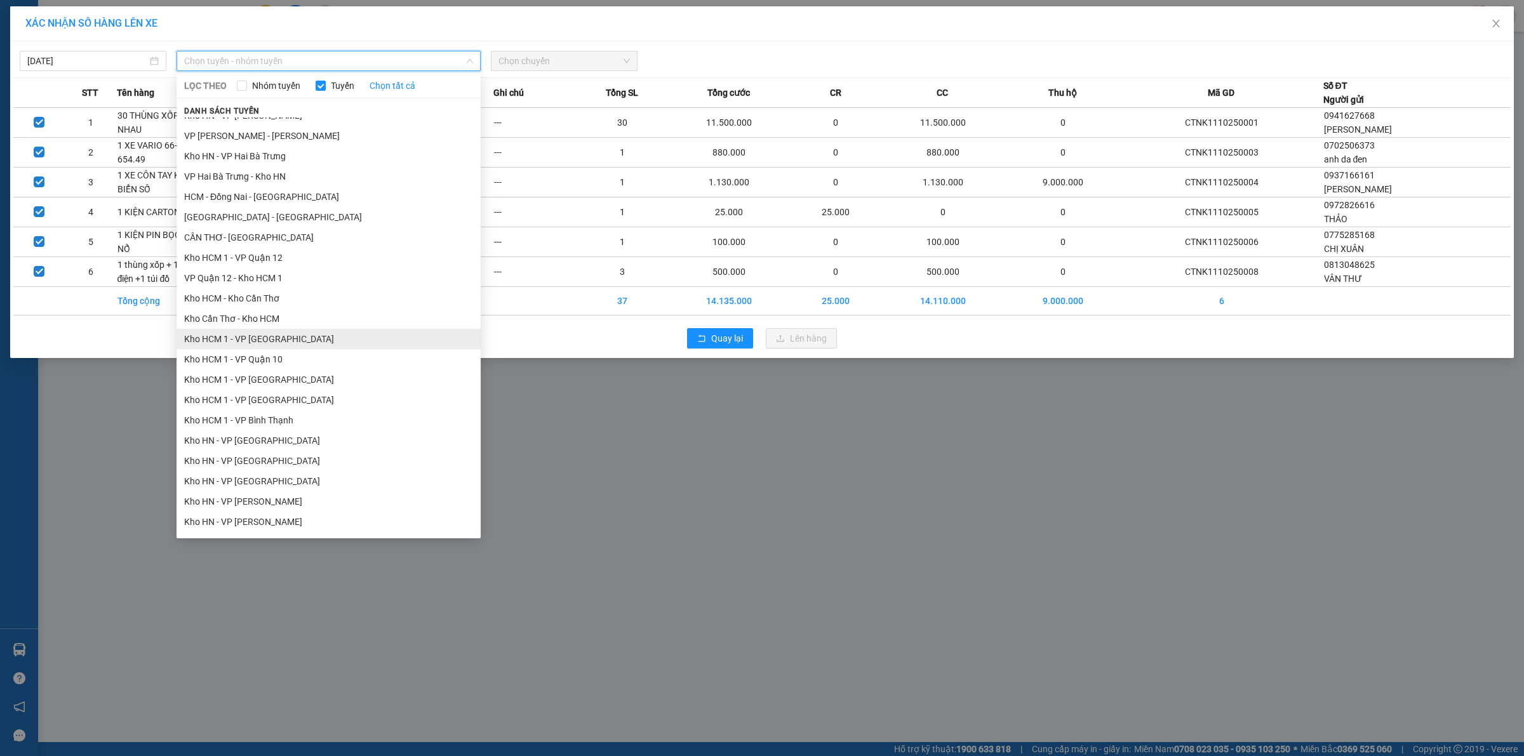
scroll to position [79, 0]
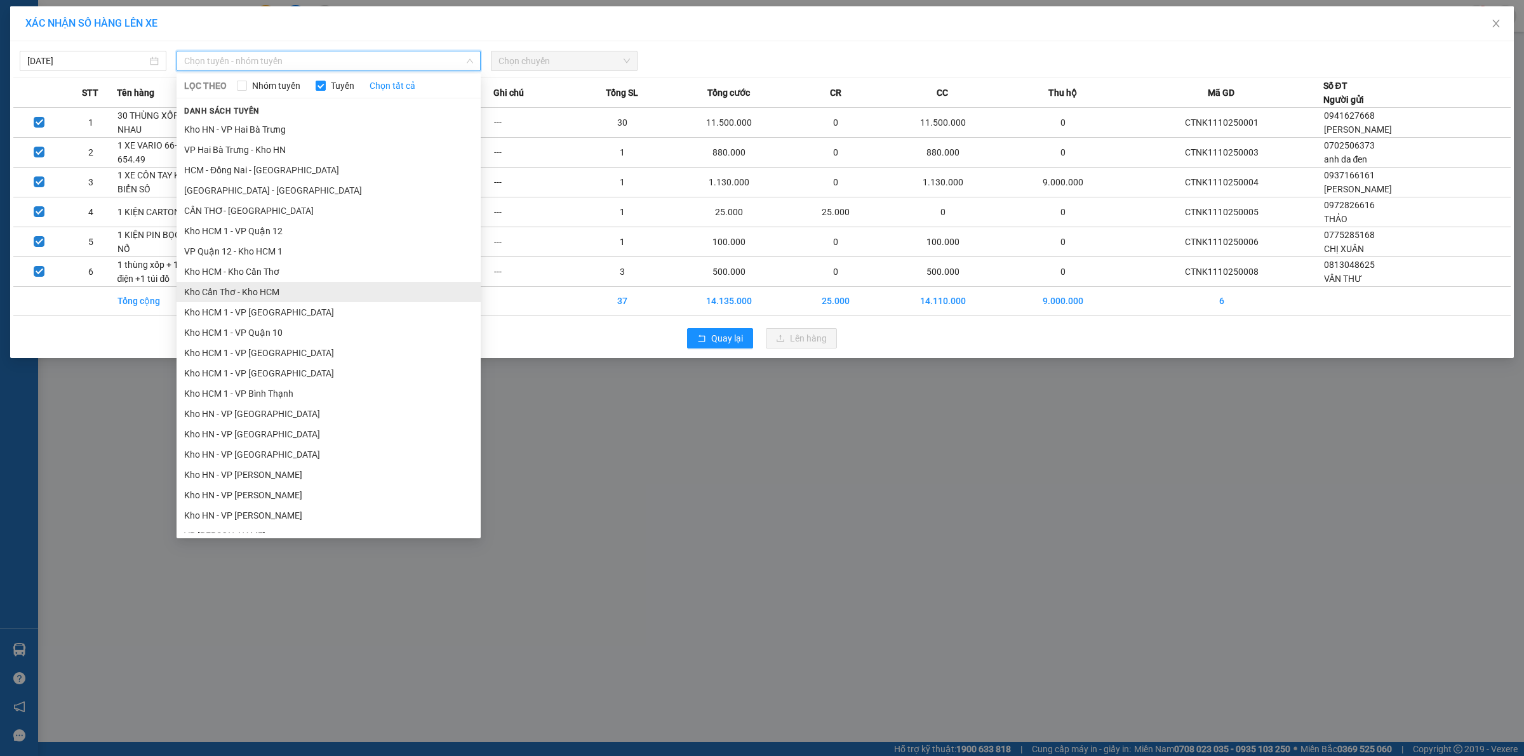
click at [273, 289] on li "Kho Cần Thơ - Kho HCM" at bounding box center [329, 292] width 304 height 20
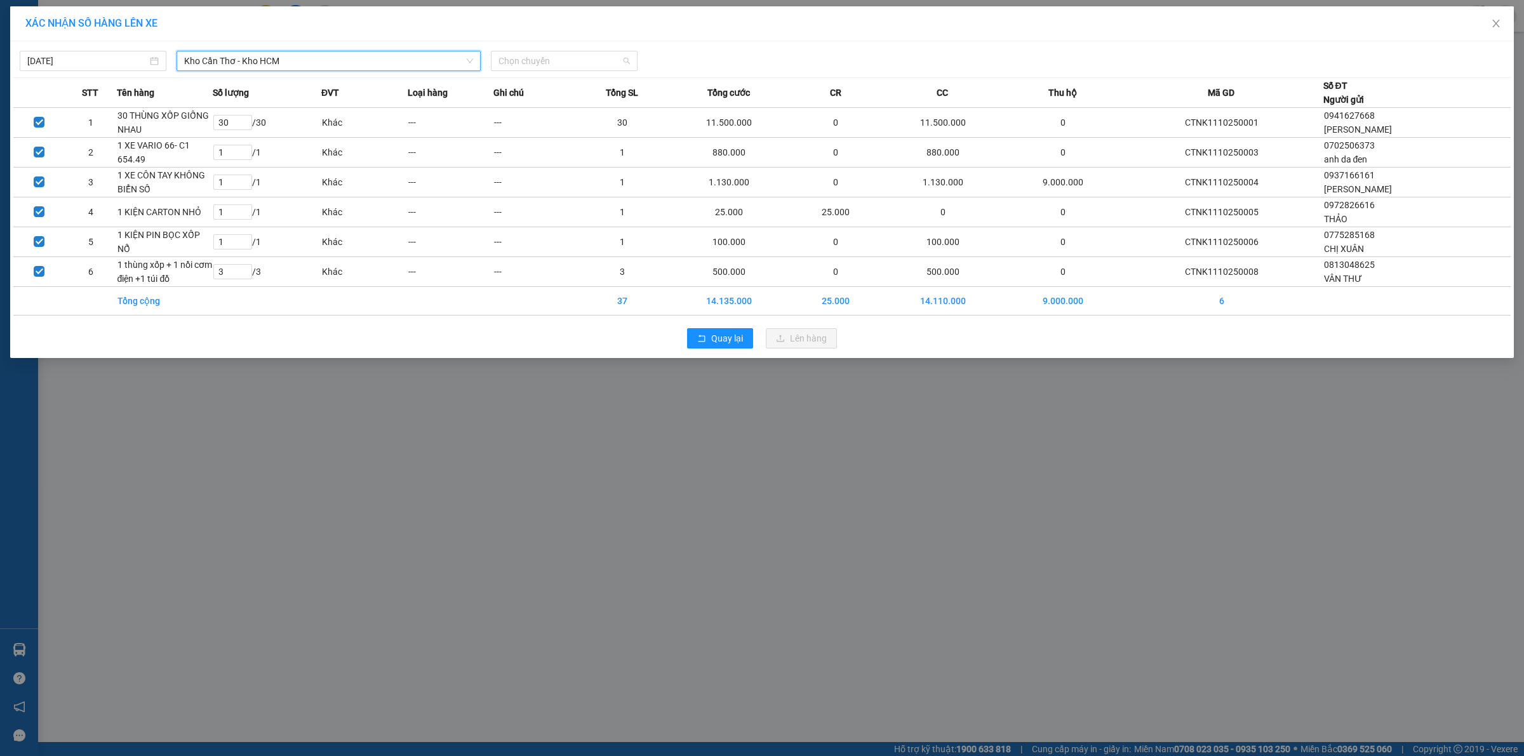
drag, startPoint x: 559, startPoint y: 69, endPoint x: 556, endPoint y: 90, distance: 21.1
click at [559, 68] on span "Chọn chuyến" at bounding box center [563, 60] width 131 height 19
click at [560, 111] on div "10:00 (TC) - 29E-136.91" at bounding box center [547, 107] width 99 height 14
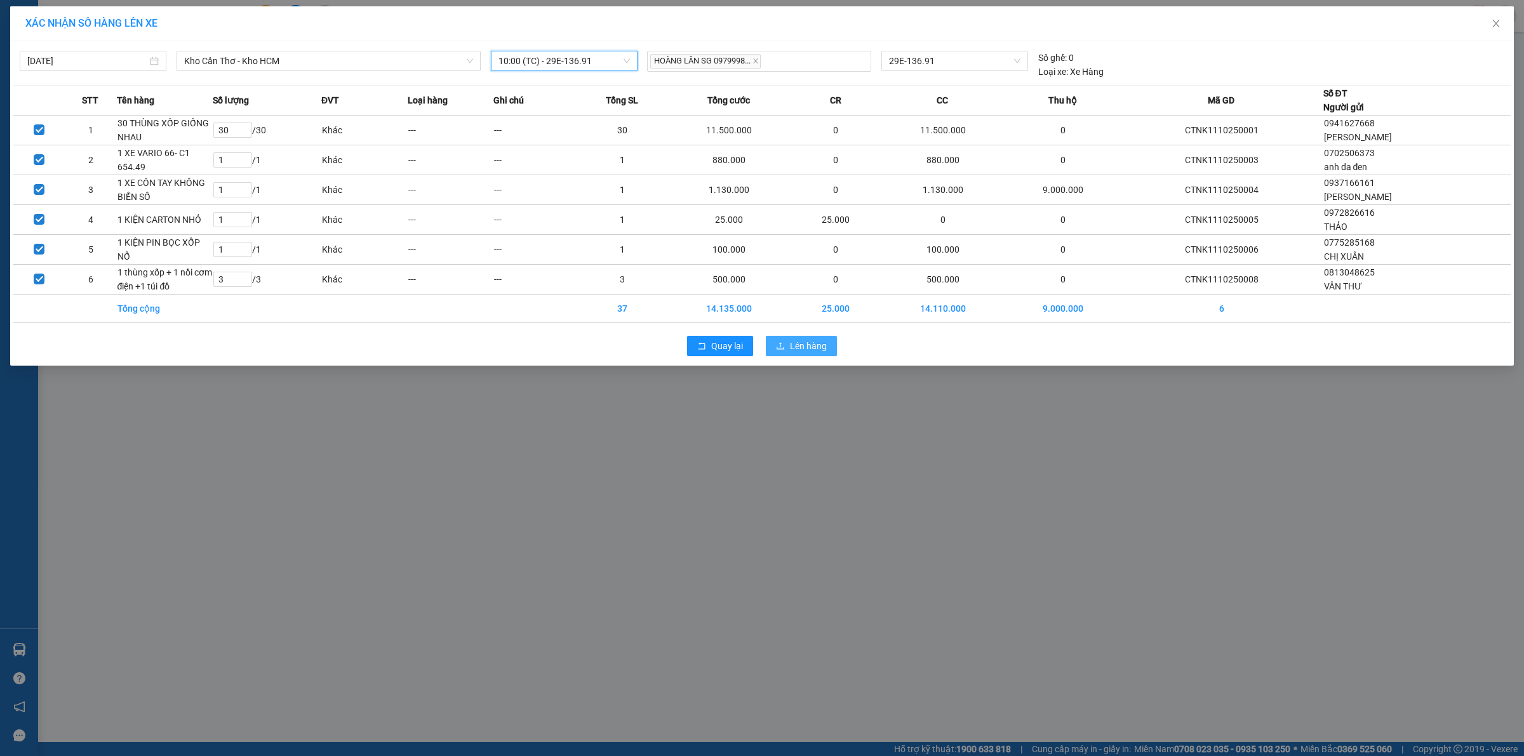
click at [807, 347] on span "Lên hàng" at bounding box center [808, 346] width 37 height 14
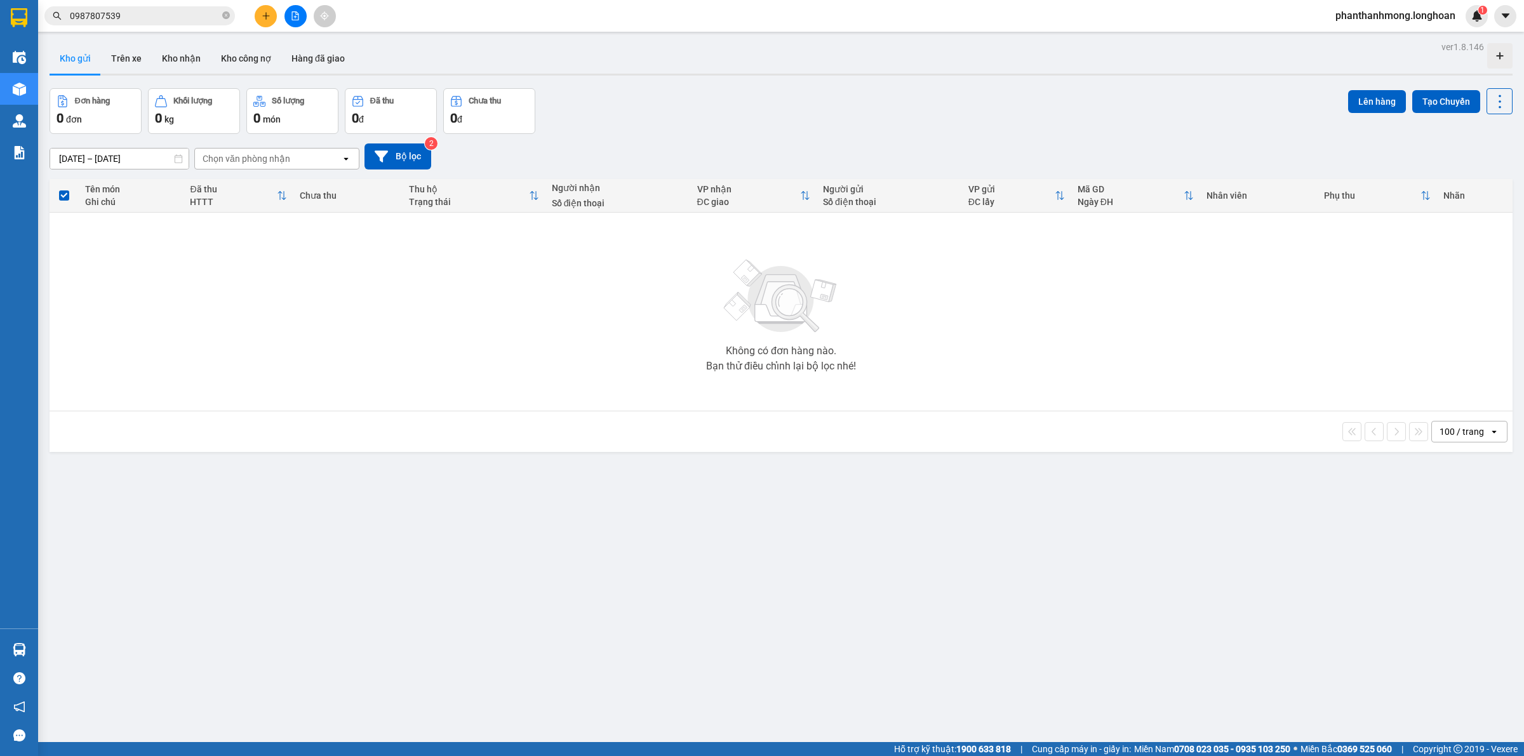
click at [264, 10] on button at bounding box center [266, 16] width 22 height 22
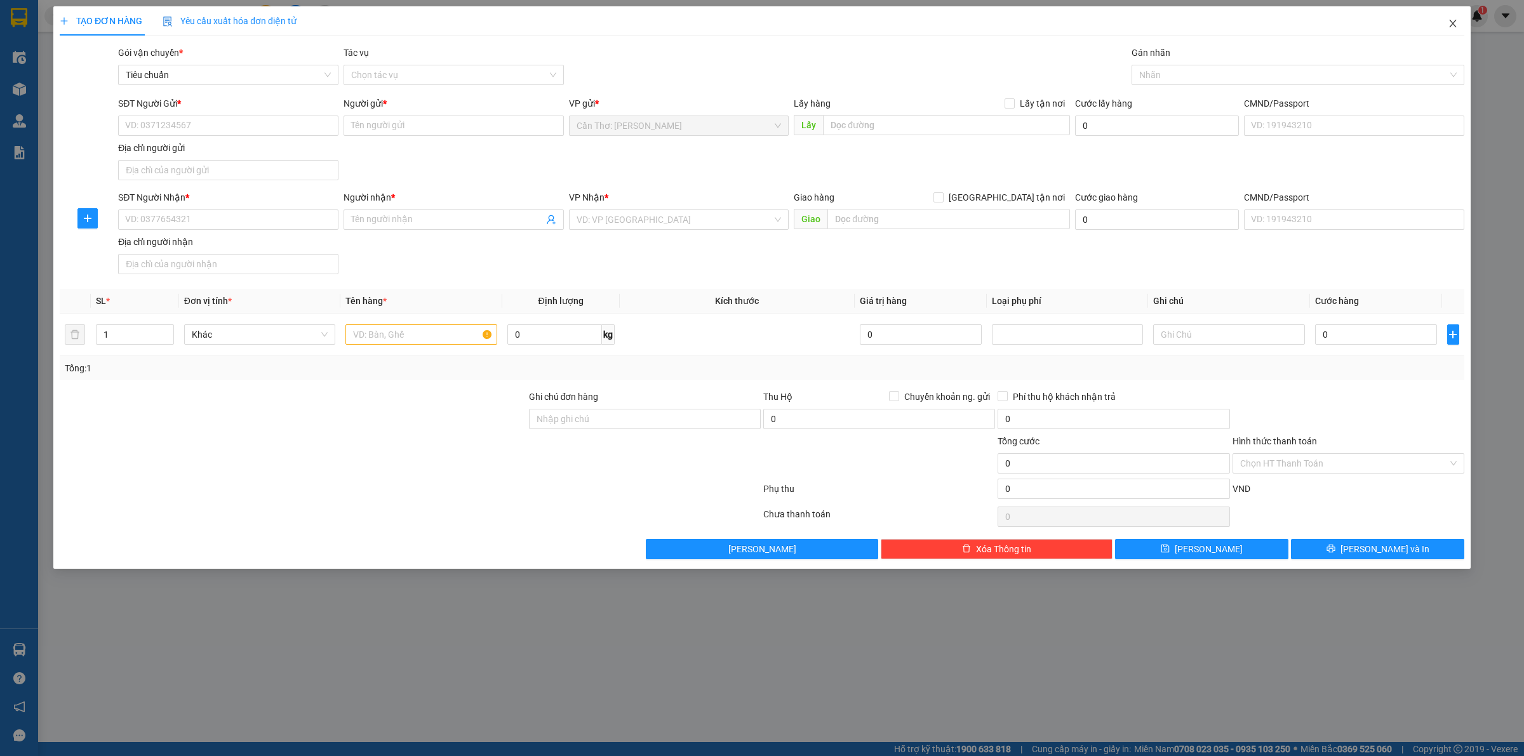
click at [1443, 25] on span "Close" at bounding box center [1453, 24] width 36 height 36
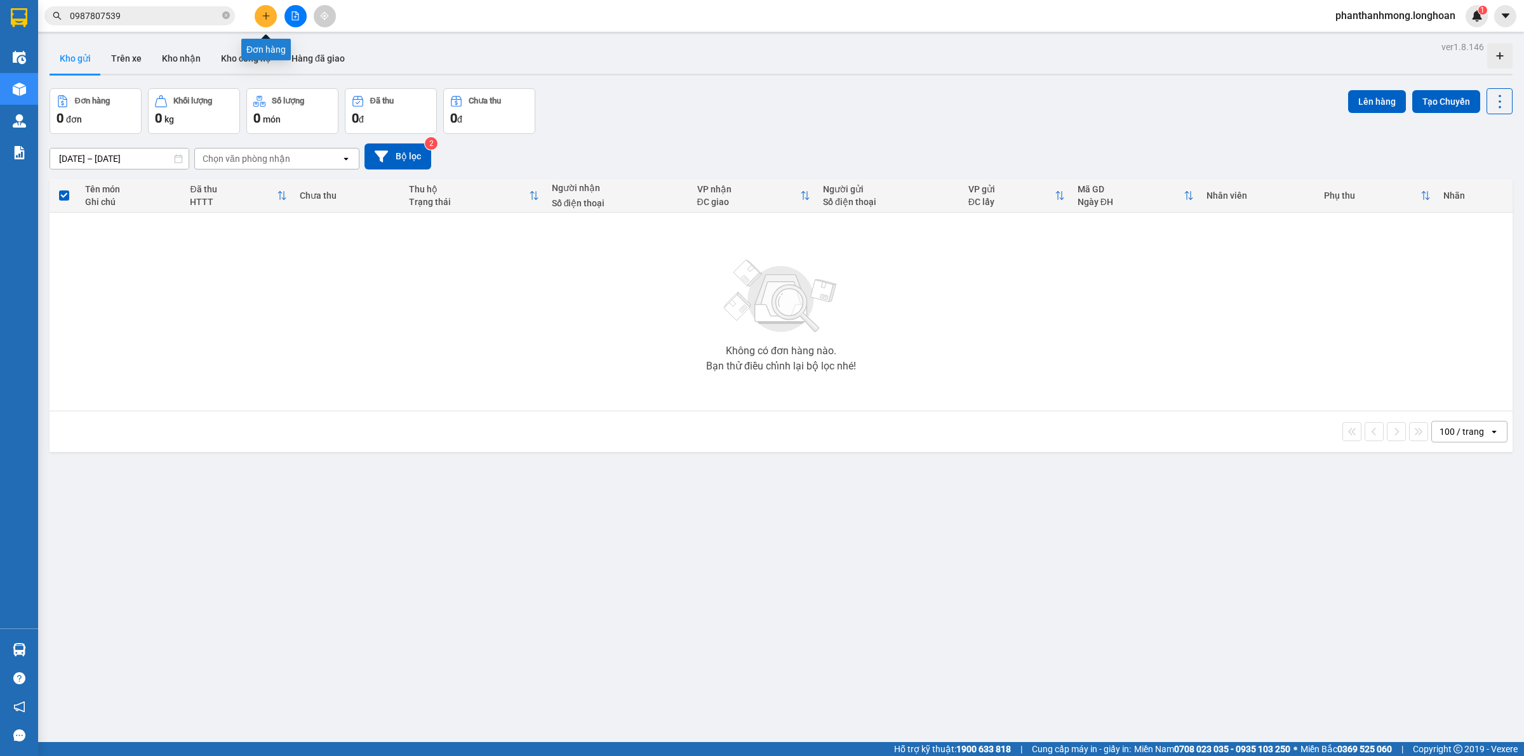
click at [273, 14] on button at bounding box center [266, 16] width 22 height 22
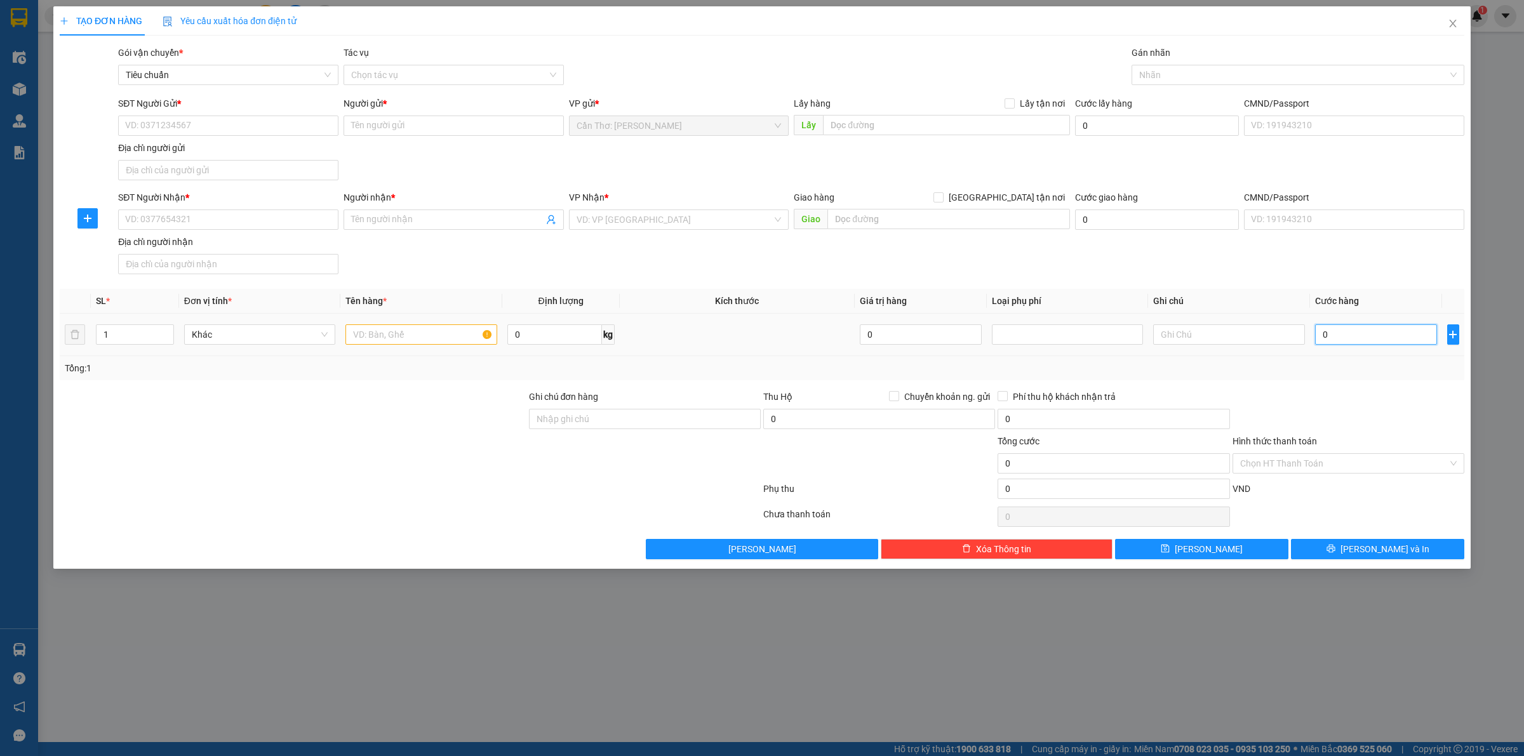
click at [1361, 345] on input "0" at bounding box center [1376, 334] width 122 height 20
type input "3"
type input "36"
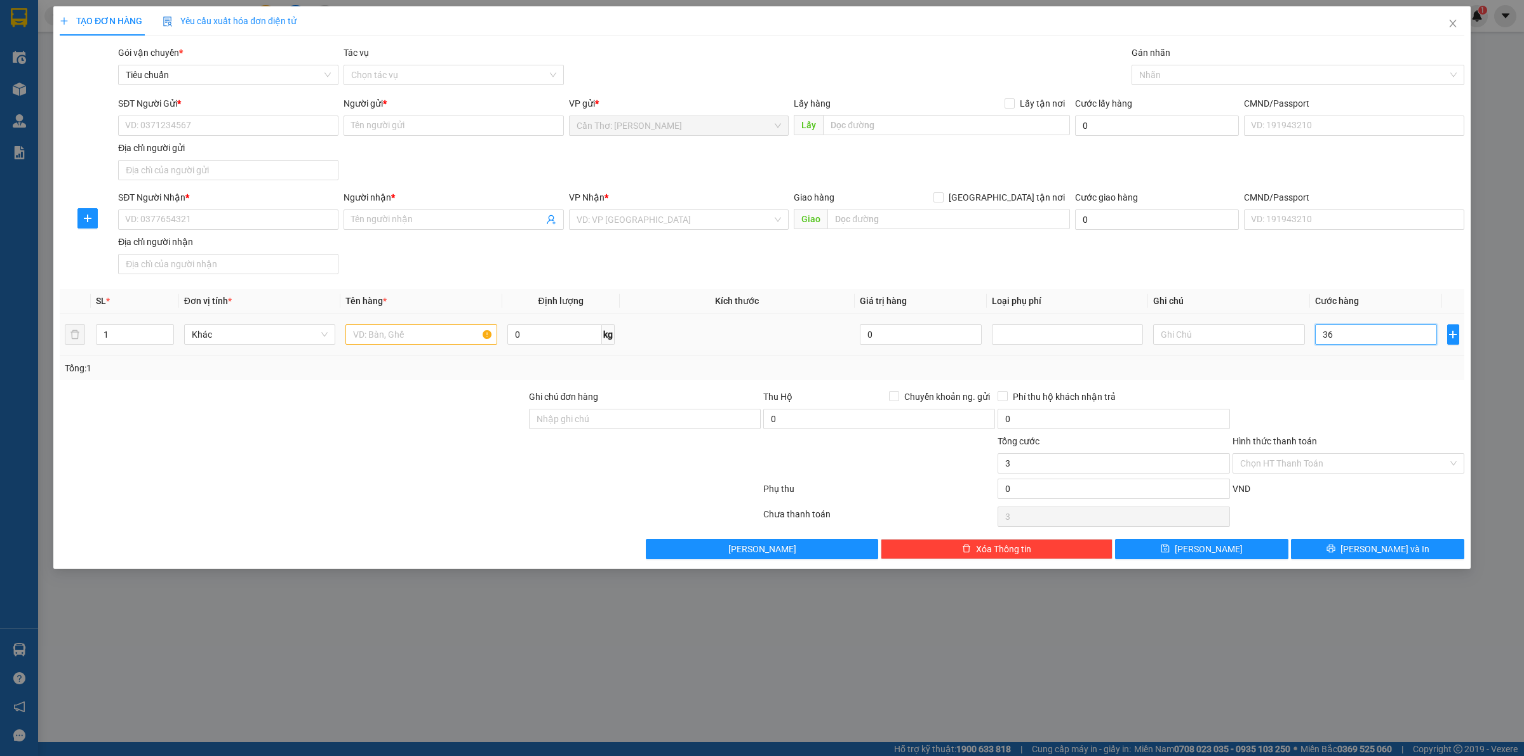
type input "36"
type input "368"
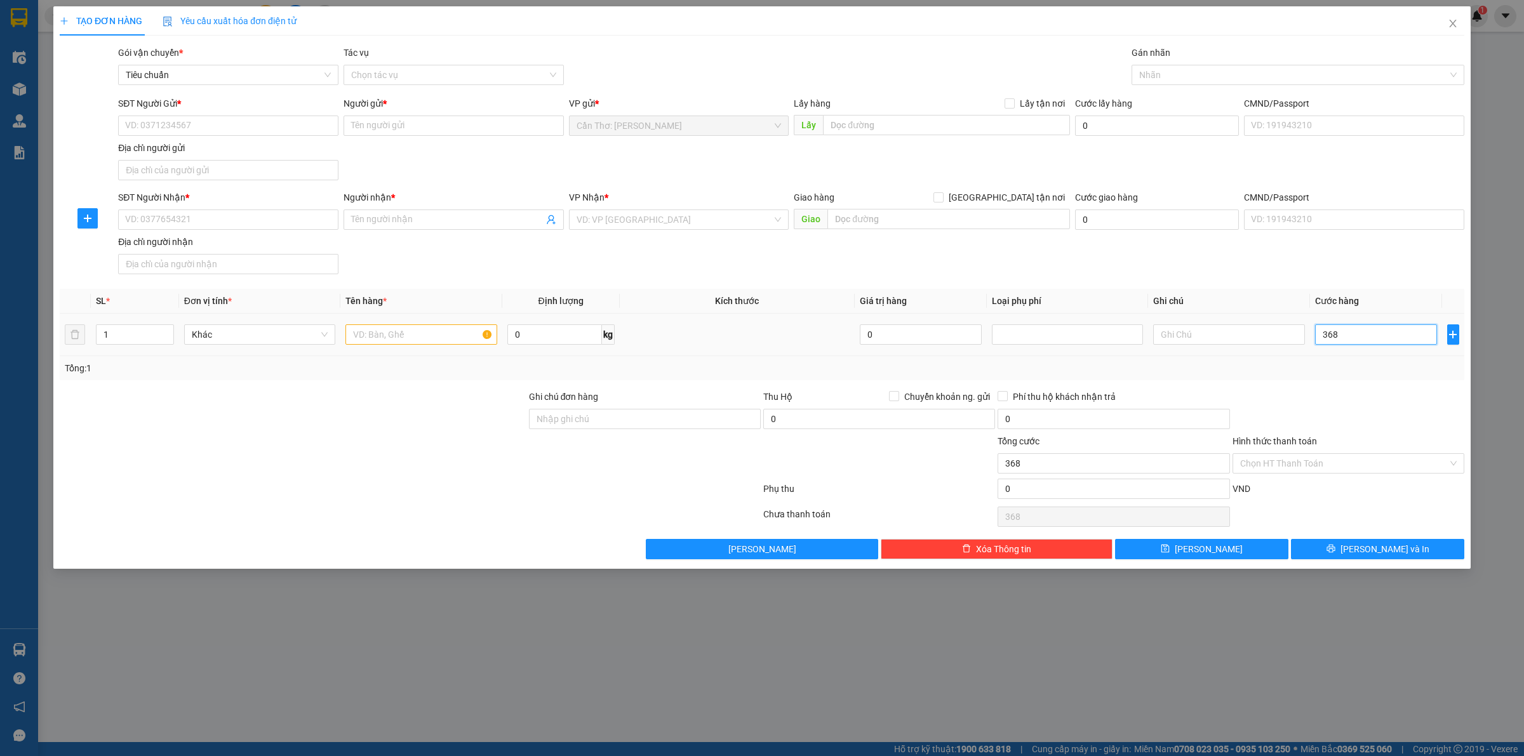
type input "3.680"
type input "36.800"
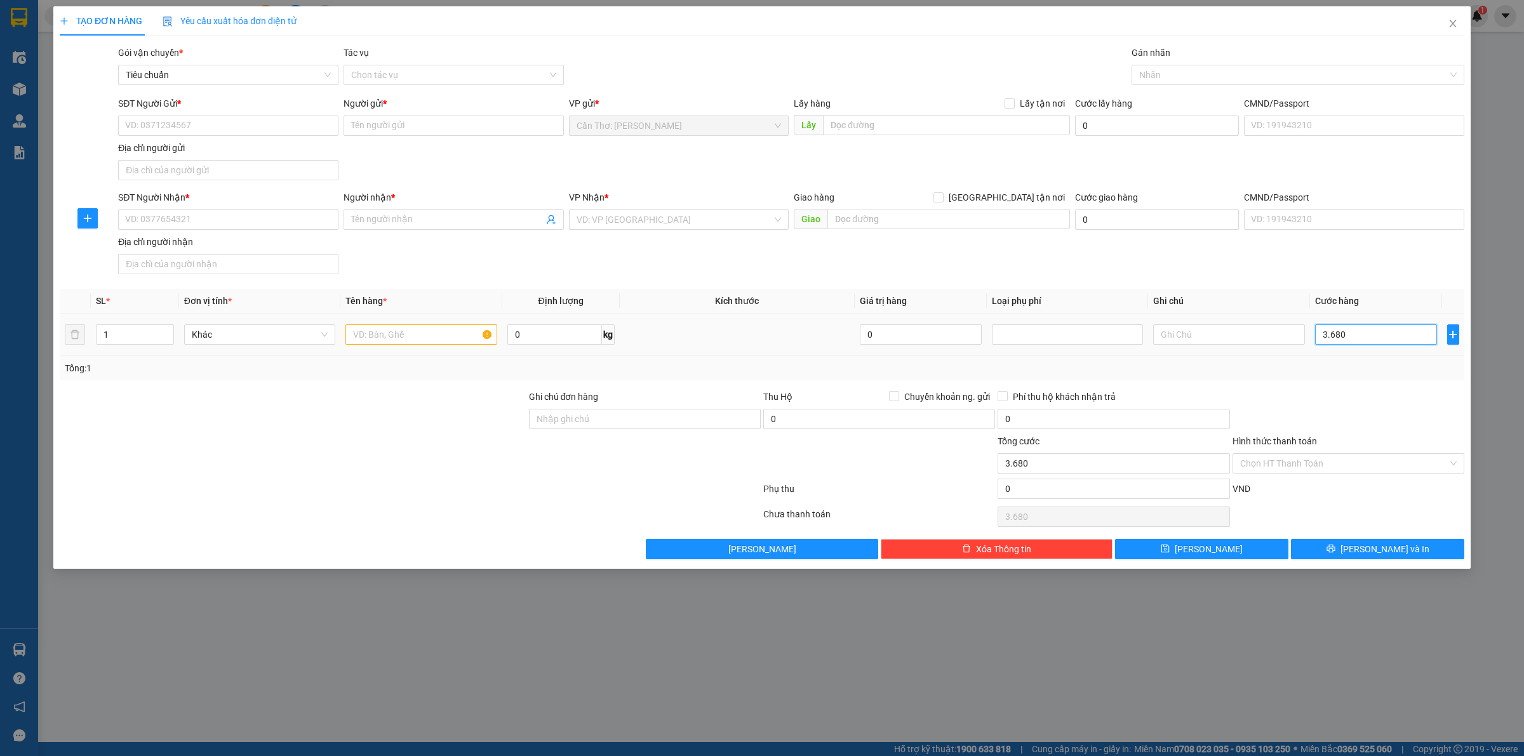
type input "36.800"
type input "368.000"
type input "3.680.000"
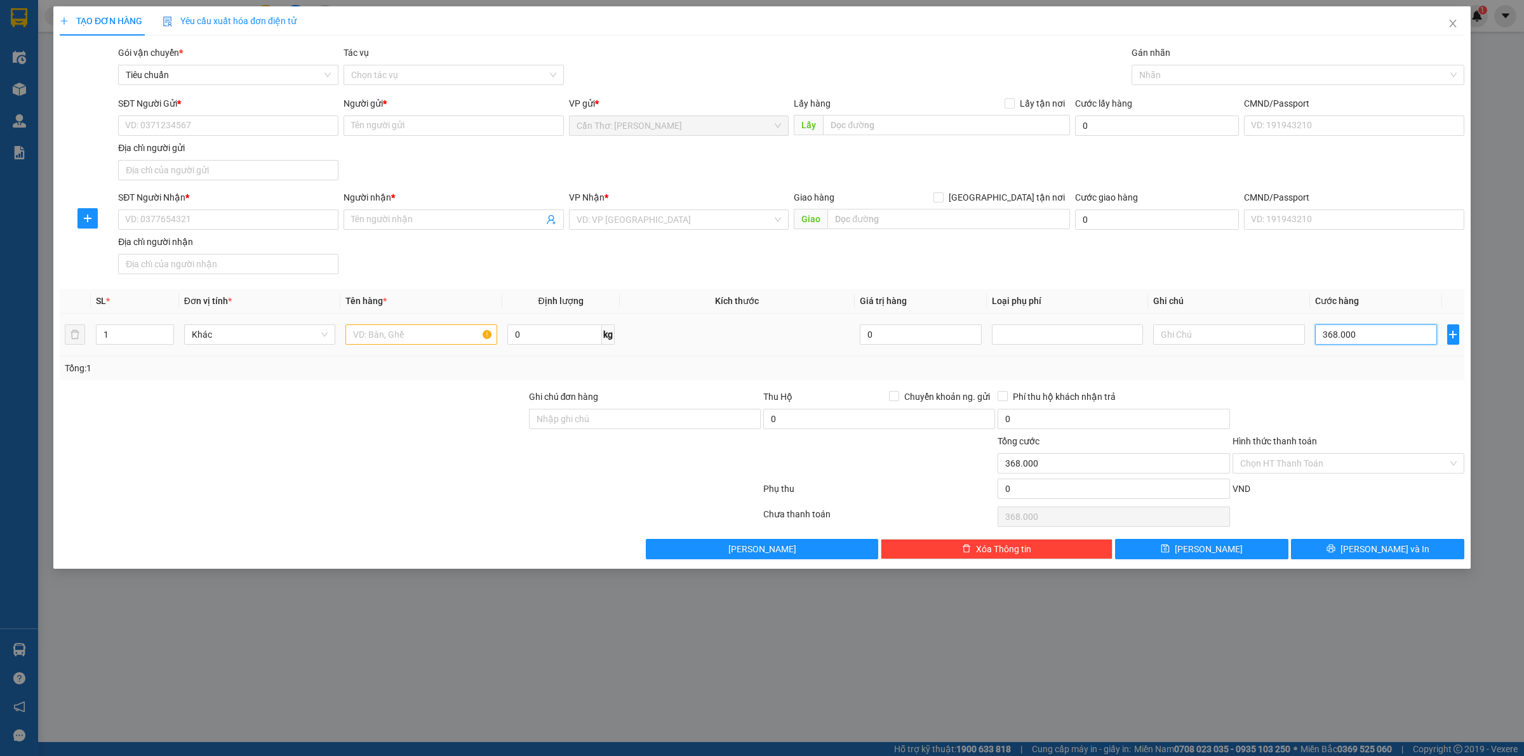
type input "3.680.000"
click at [1000, 195] on div "Giao hàng Giao tận nơi" at bounding box center [932, 197] width 276 height 14
click at [1013, 201] on span "[GEOGRAPHIC_DATA] tận nơi" at bounding box center [1007, 197] width 126 height 14
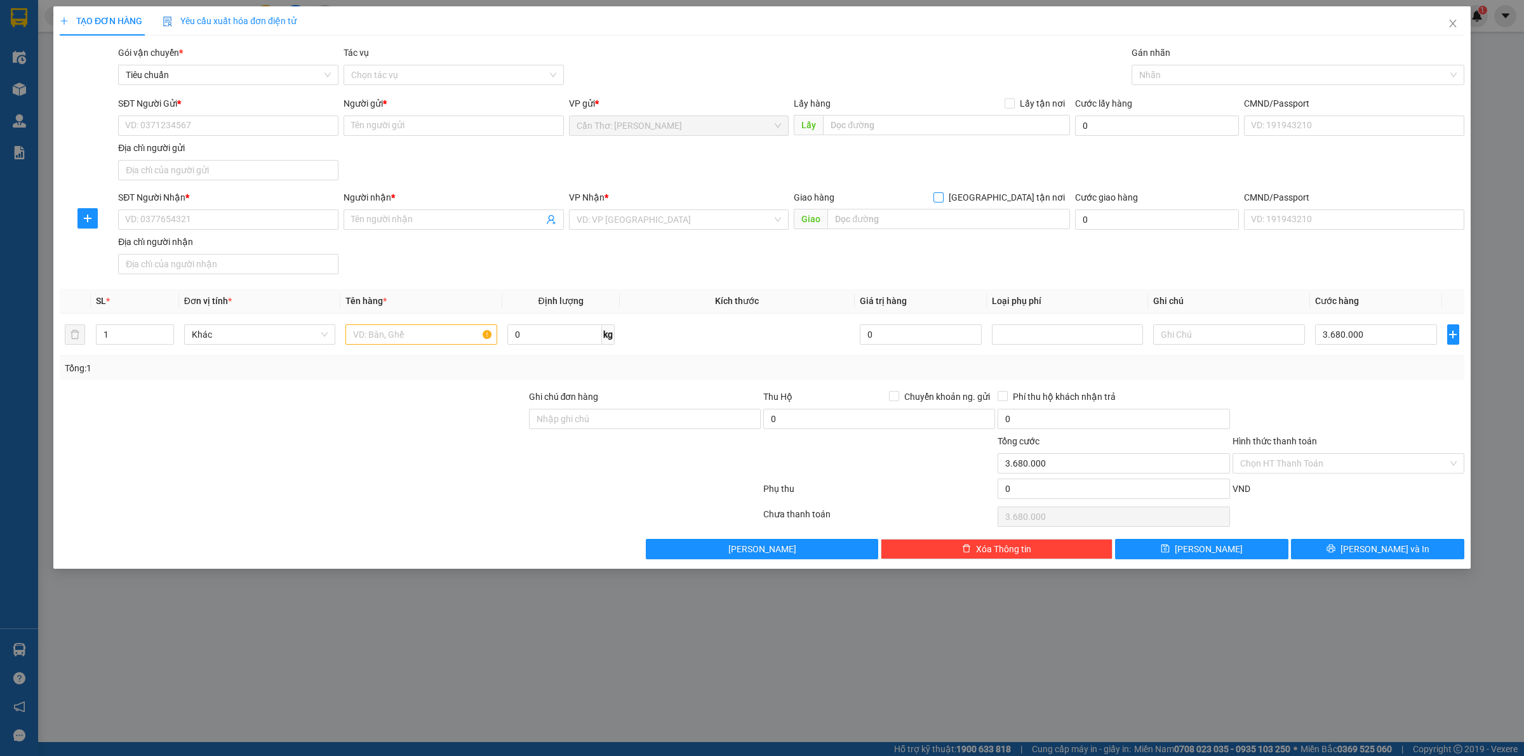
click at [942, 201] on input "[GEOGRAPHIC_DATA] tận nơi" at bounding box center [937, 196] width 9 height 9
checkbox input "true"
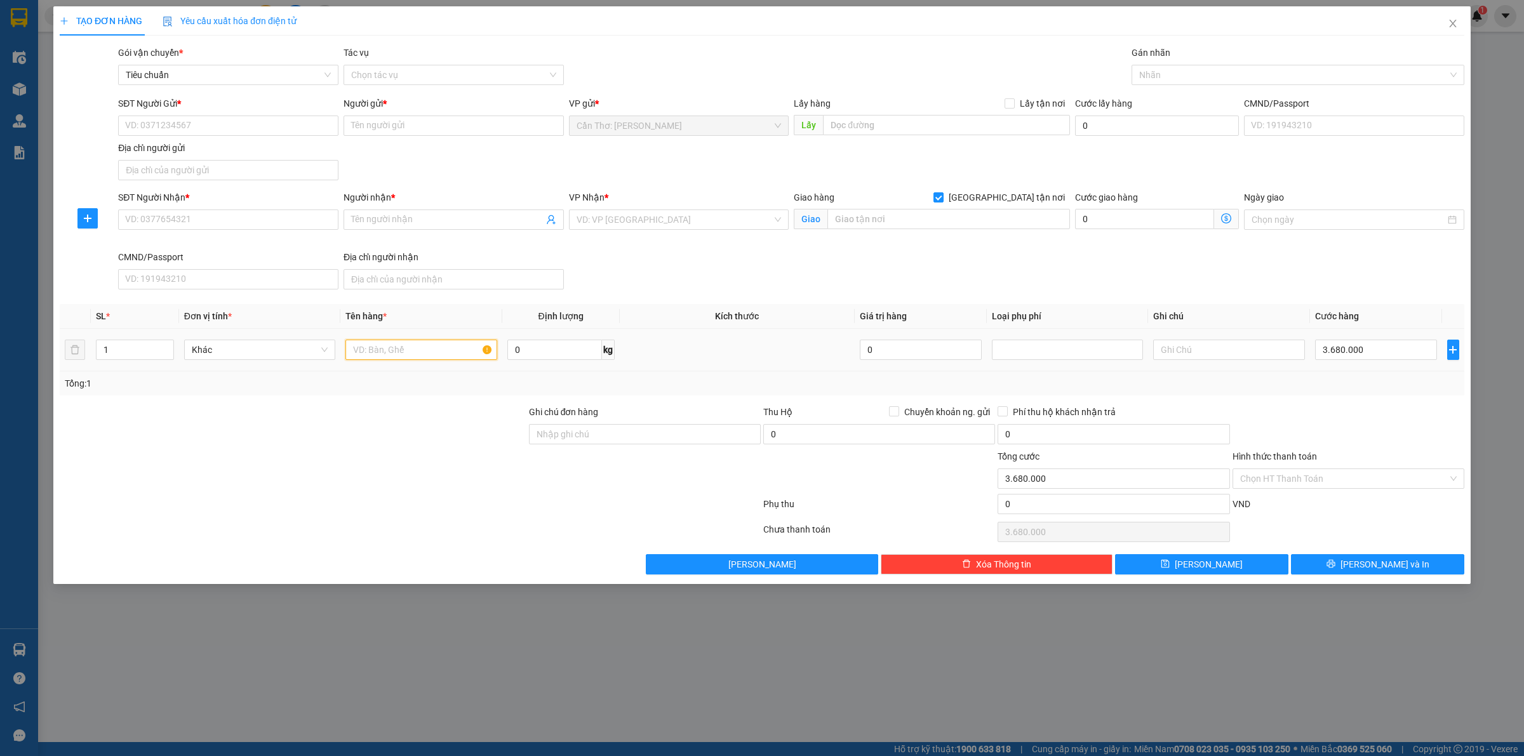
click at [414, 359] on input "text" at bounding box center [420, 350] width 151 height 20
type input "2"
click at [129, 348] on input "1" at bounding box center [135, 349] width 77 height 19
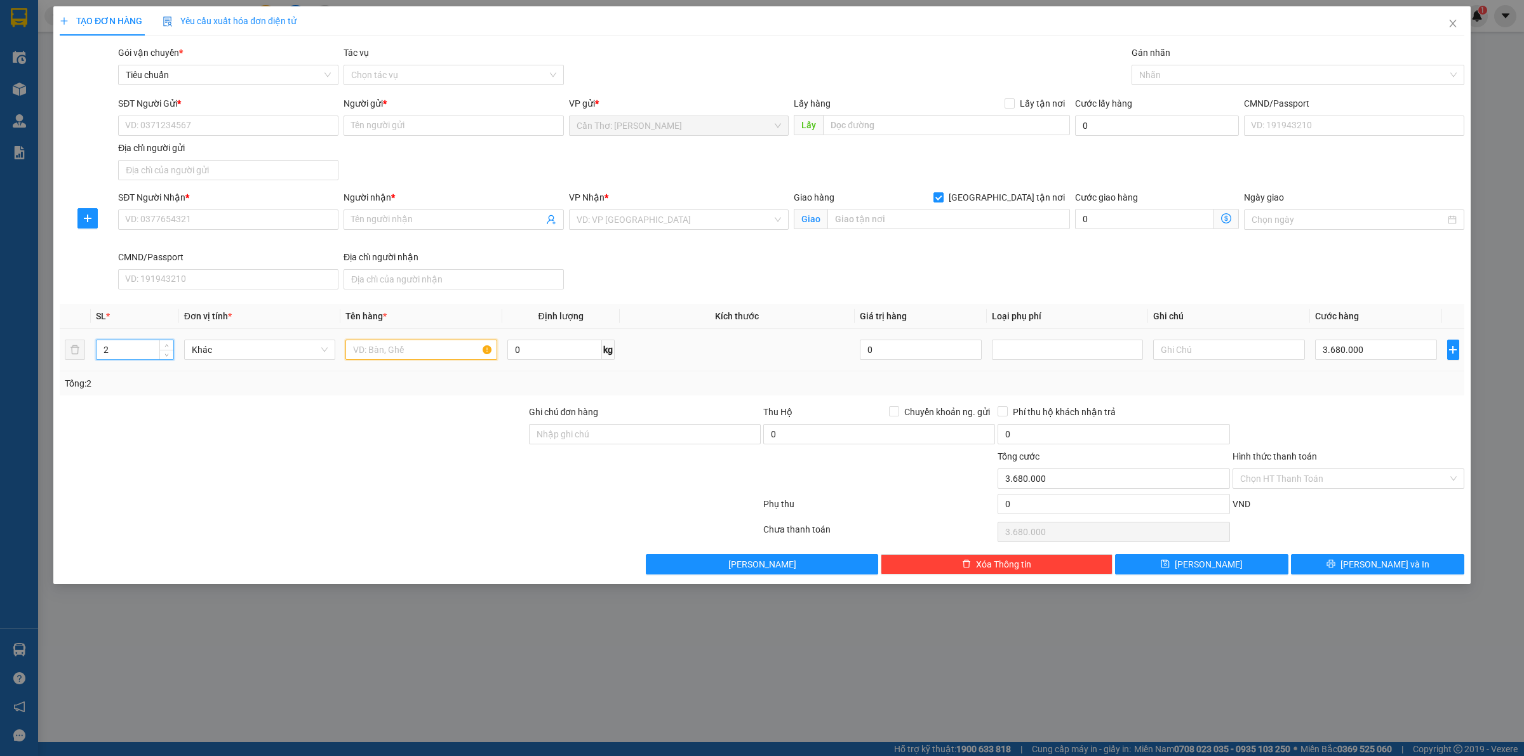
click at [394, 347] on input "text" at bounding box center [420, 350] width 151 height 20
click at [137, 343] on input "2" at bounding box center [135, 349] width 77 height 19
type input "22"
click at [379, 347] on input "text" at bounding box center [420, 350] width 151 height 20
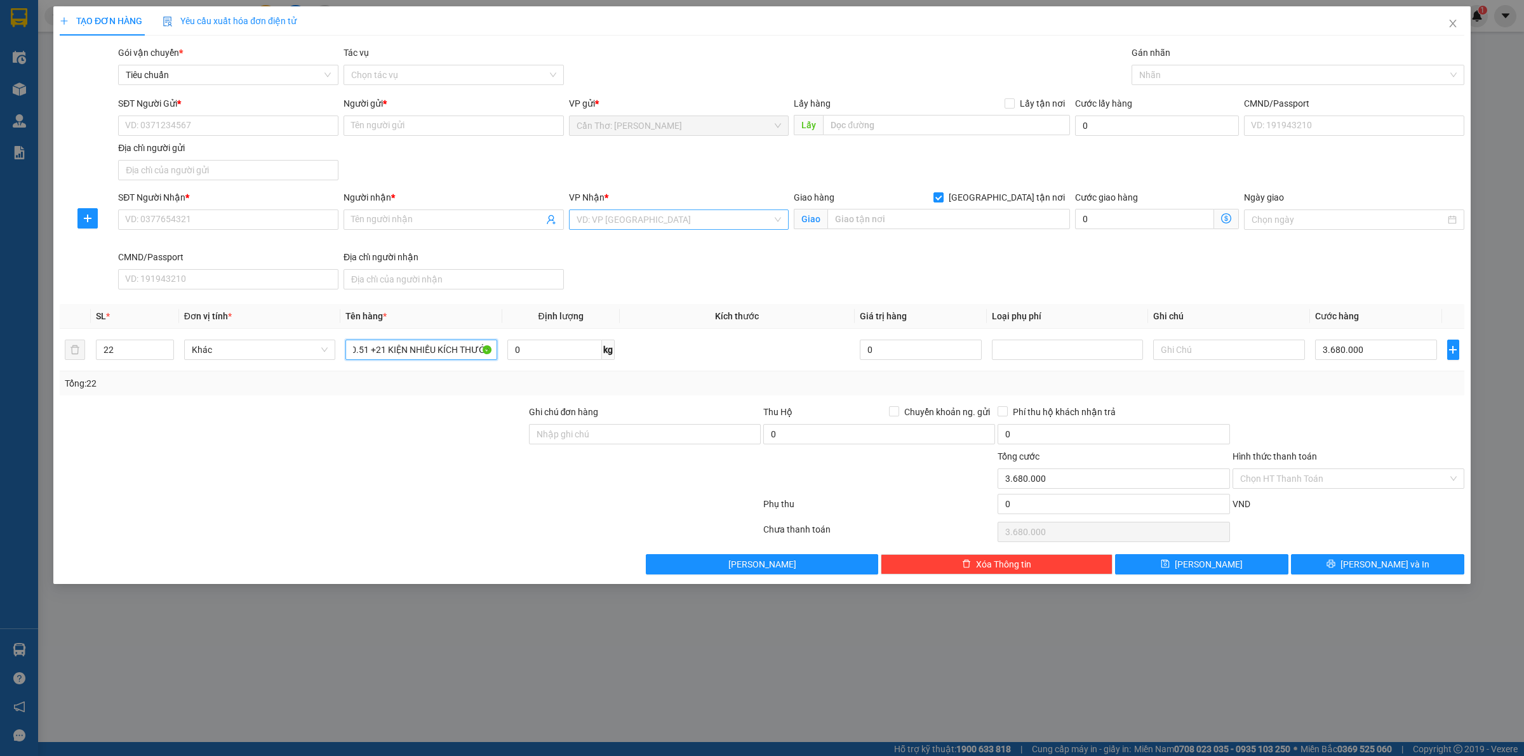
type input "1 xe ga 64-B1 360.51 +21 KIỆN NHIỀU KÍCH THƯỚC"
click at [674, 226] on input "search" at bounding box center [675, 219] width 196 height 19
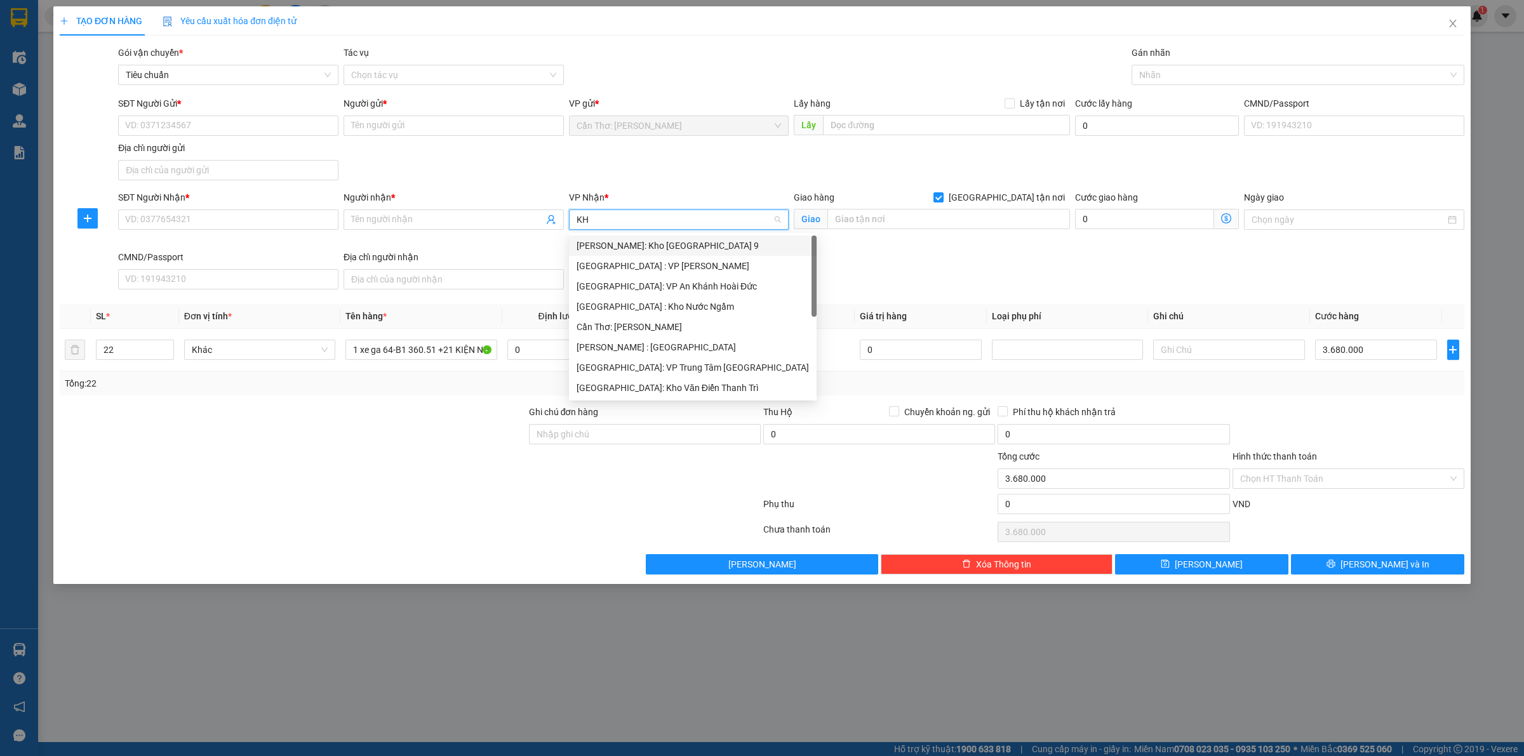
type input "KHO"
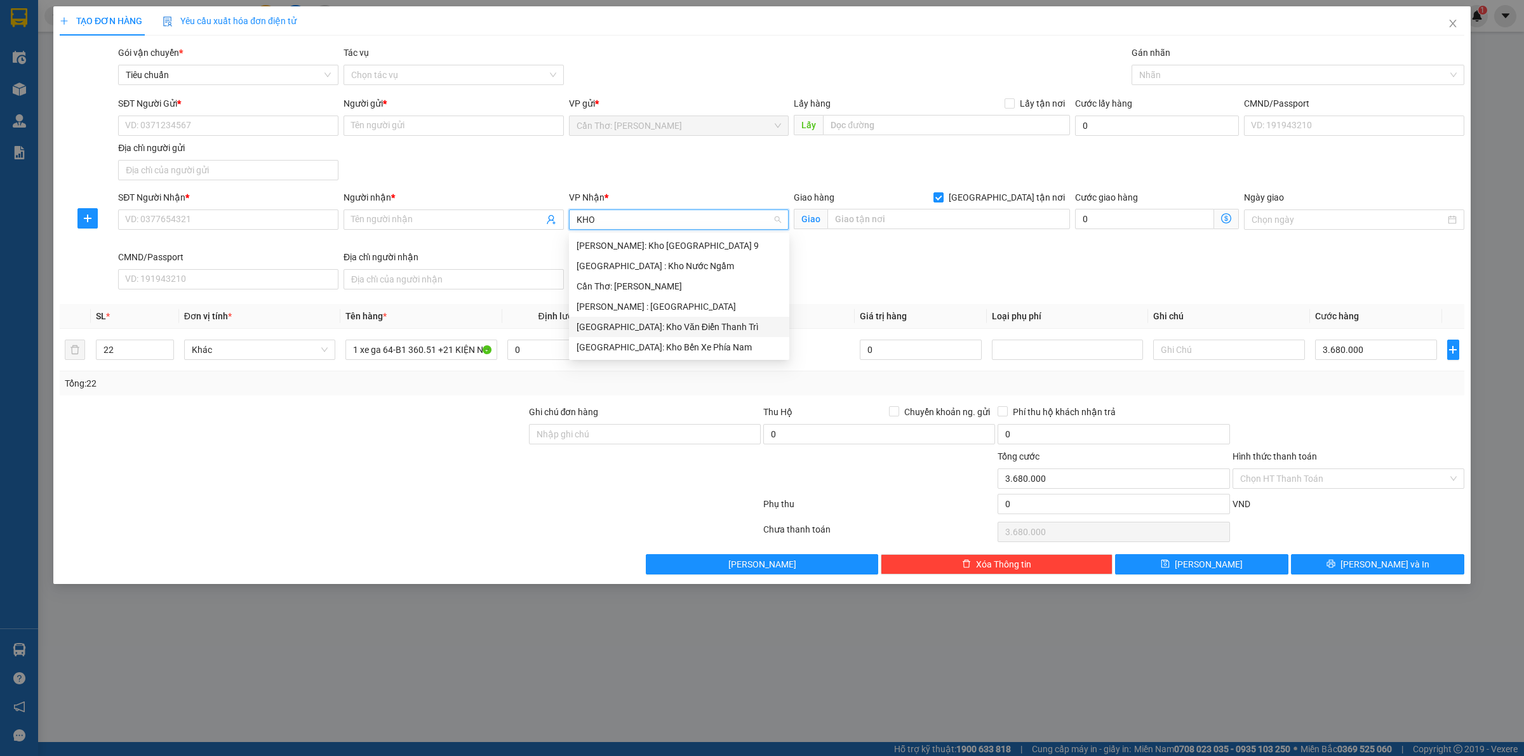
click at [683, 330] on div "[GEOGRAPHIC_DATA]: Kho Văn Điển Thanh Trì" at bounding box center [679, 327] width 205 height 14
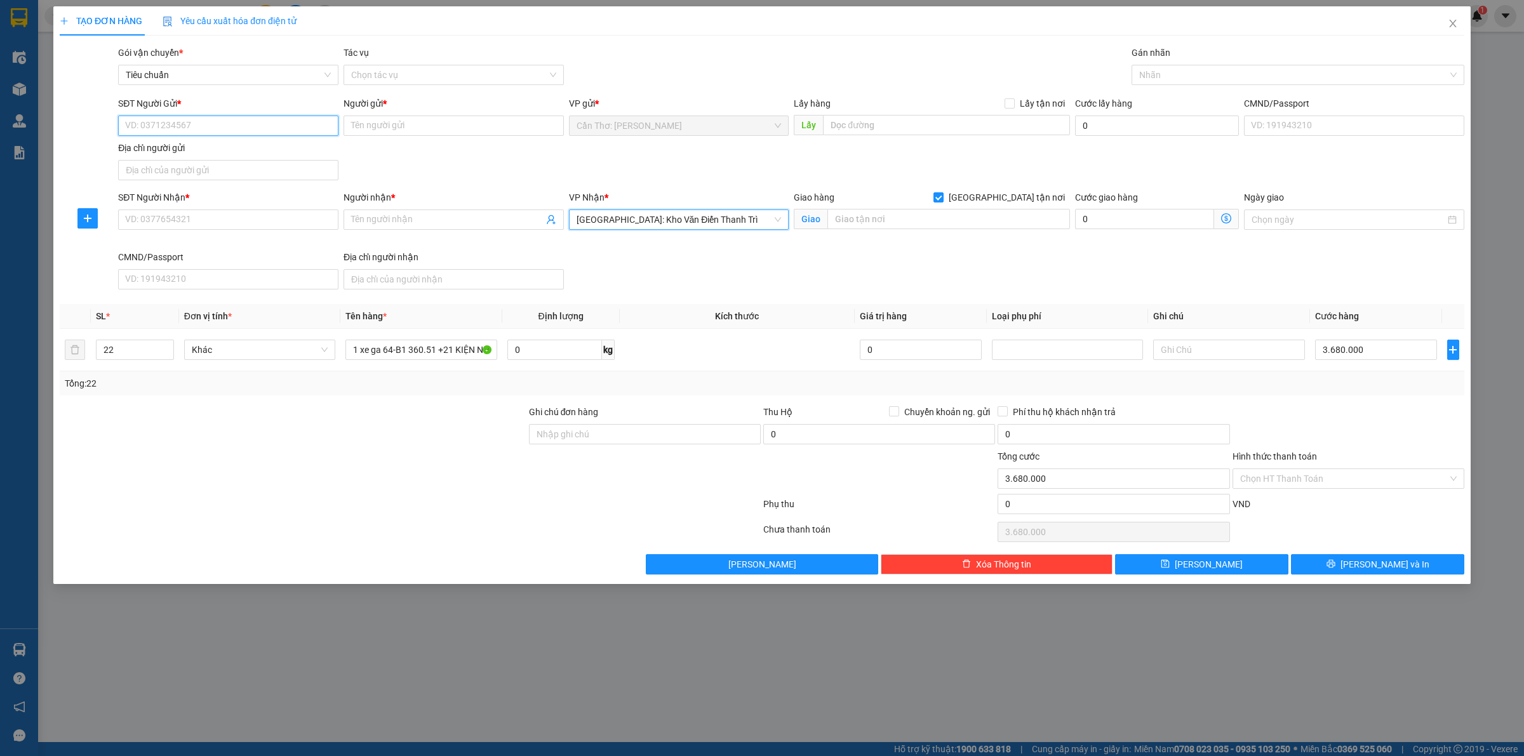
click at [305, 128] on input "SĐT Người Gửi *" at bounding box center [228, 126] width 220 height 20
type input "0372113914"
click at [399, 131] on input "Người gửi *" at bounding box center [454, 126] width 220 height 20
type input "CHỊ ÁNH"
click at [184, 220] on input "SĐT Người Nhận *" at bounding box center [228, 220] width 220 height 20
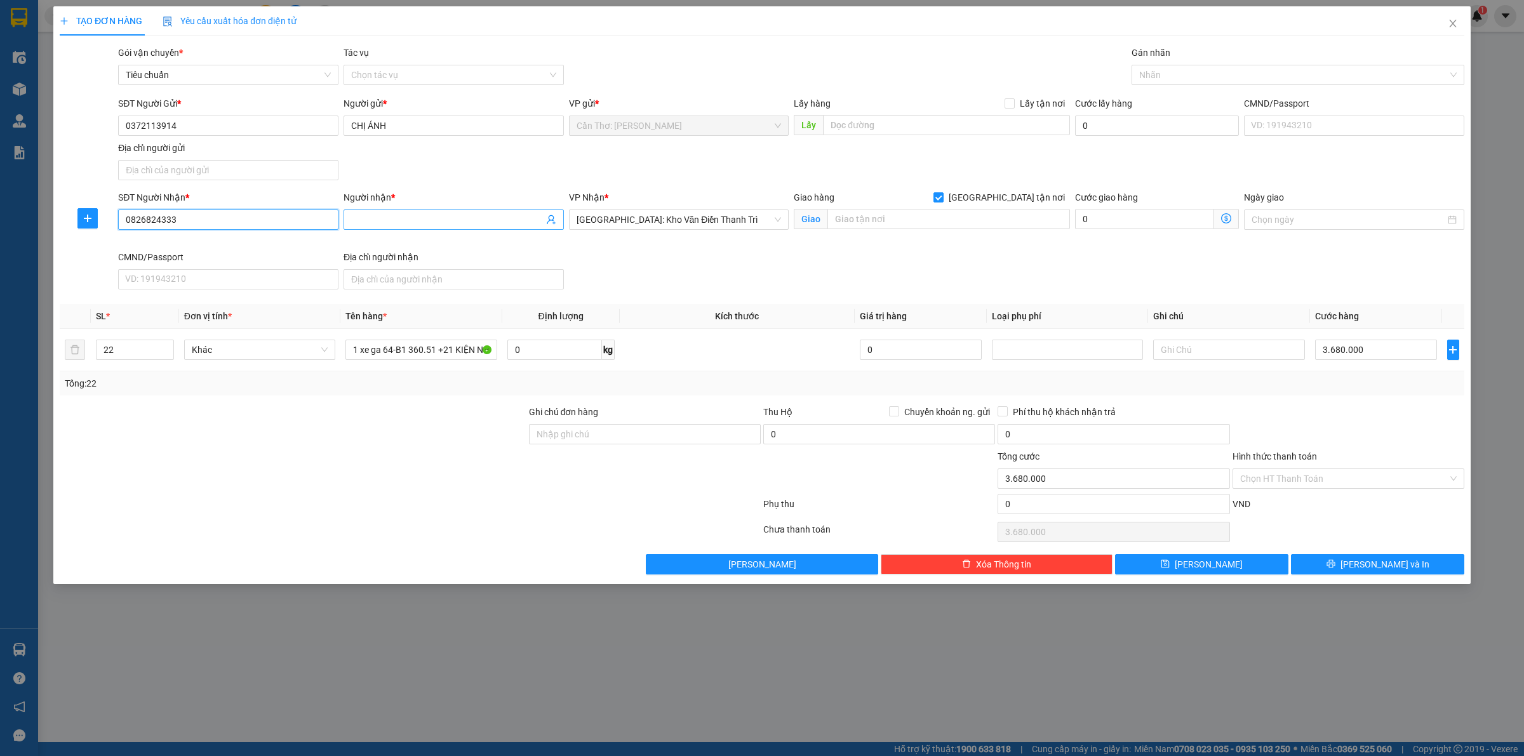
type input "0826824333"
click at [410, 219] on input "Người nhận *" at bounding box center [447, 220] width 192 height 14
click at [1166, 81] on div at bounding box center [1292, 74] width 314 height 15
type input "ANH BÍNH"
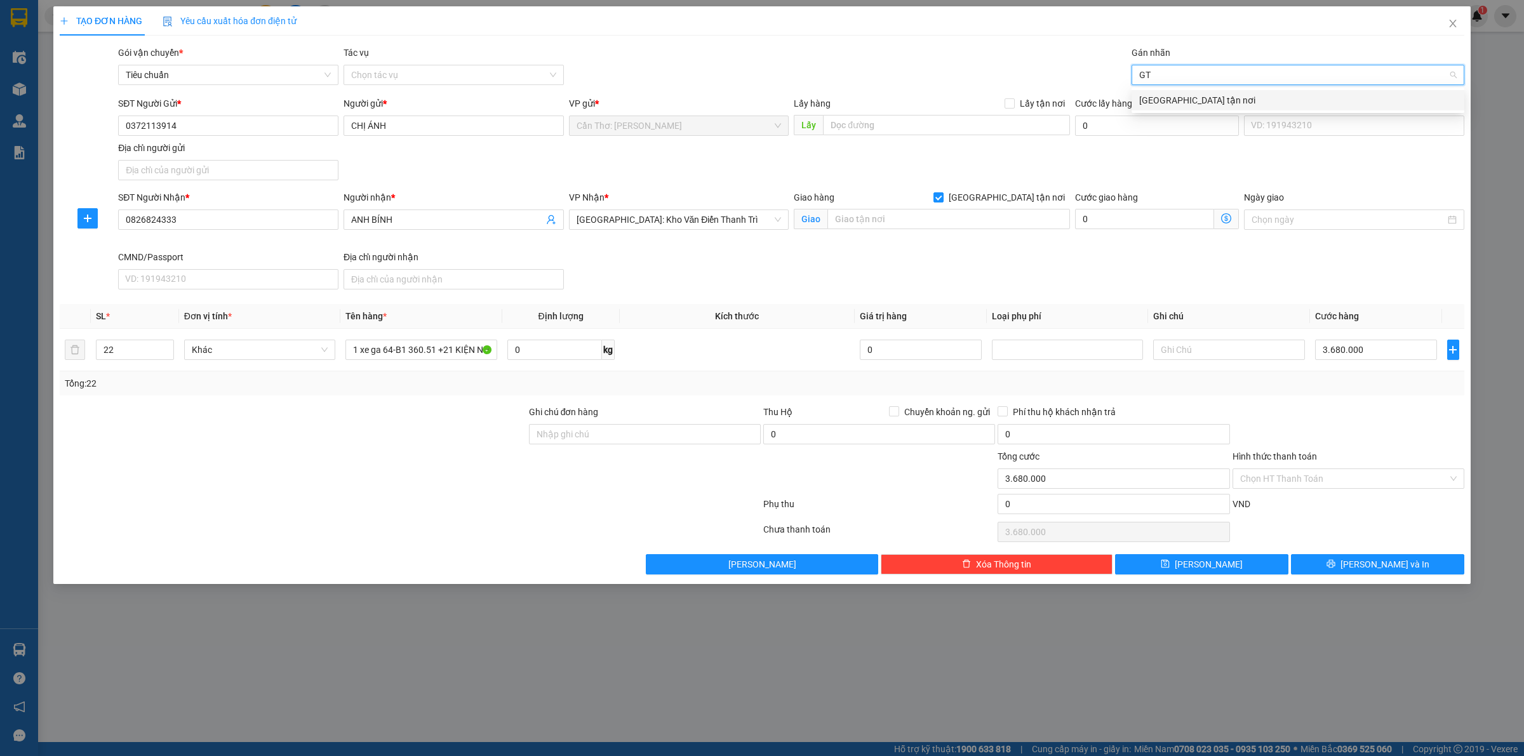
type input "GTN"
click at [1161, 103] on div "[GEOGRAPHIC_DATA] tận nơi" at bounding box center [1297, 100] width 317 height 14
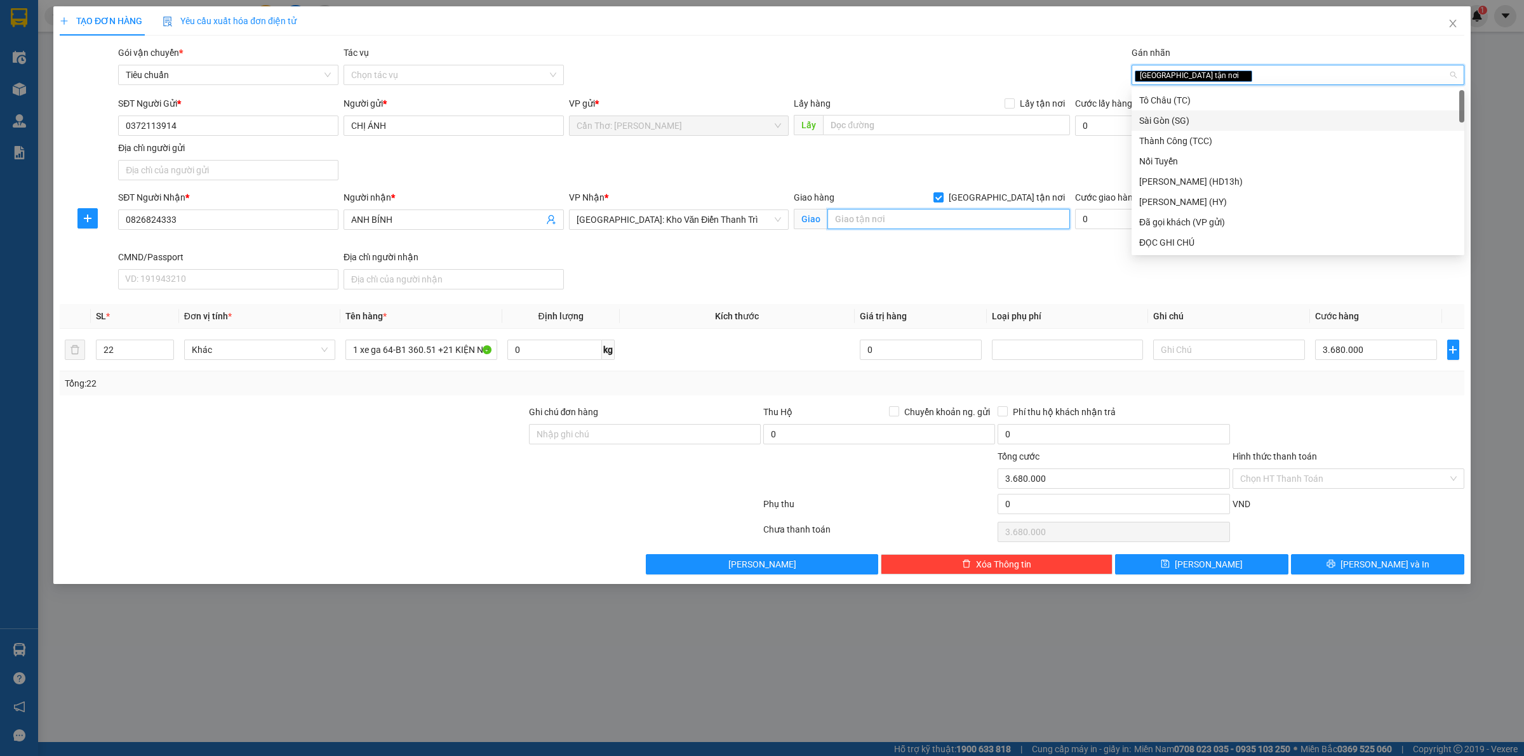
click at [922, 227] on input "text" at bounding box center [948, 219] width 243 height 20
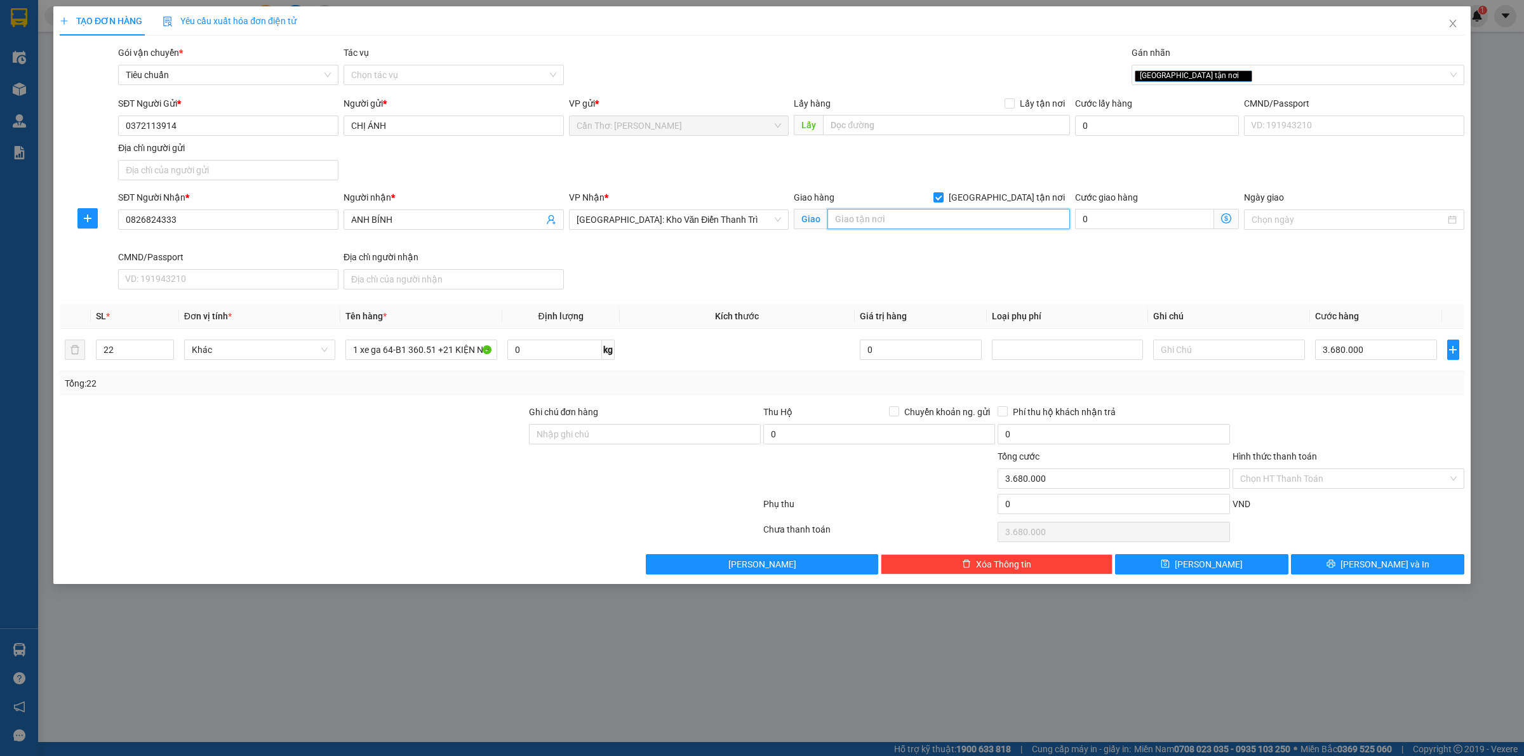
type input "1"
type input "A"
type input "a"
type input "A"
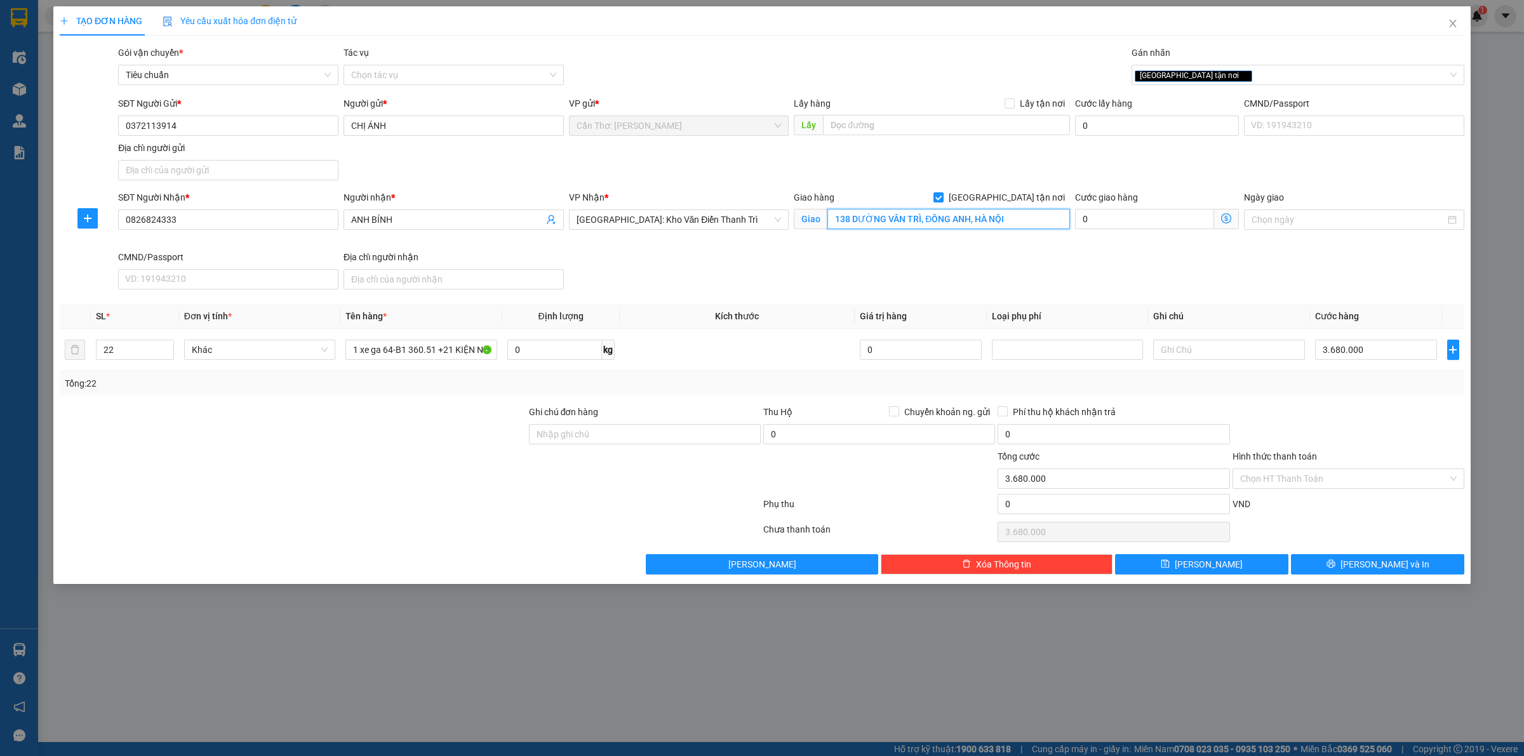
click at [860, 224] on input "138 DƯỜNG VÂN TRÌ, ĐÔNG ANH, HÀ NỘI" at bounding box center [948, 219] width 243 height 20
type input "138 ĐƯỜNG VÂN TRÌ, ĐÔNG ANH, HÀ NỘI"
click at [578, 432] on input "Ghi chú đơn hàng" at bounding box center [645, 434] width 232 height 20
type input "1 CHÌA KHÓA, nhận nguyên kiện, giao nguyên kiện, bể vỡ không chịu trách …"
click at [1311, 563] on button "Lưu và In" at bounding box center [1377, 564] width 173 height 20
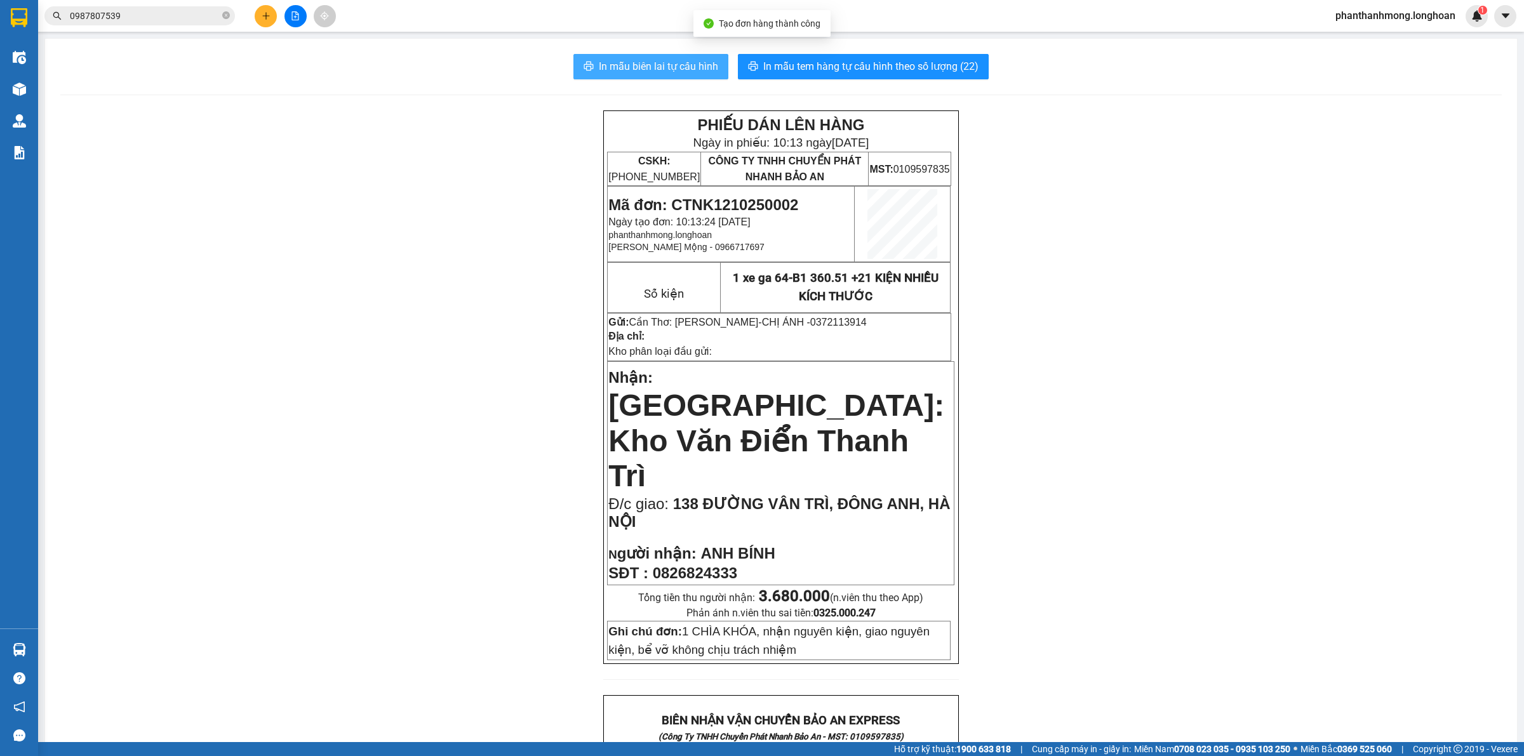
click at [690, 75] on button "In mẫu biên lai tự cấu hình" at bounding box center [650, 66] width 155 height 25
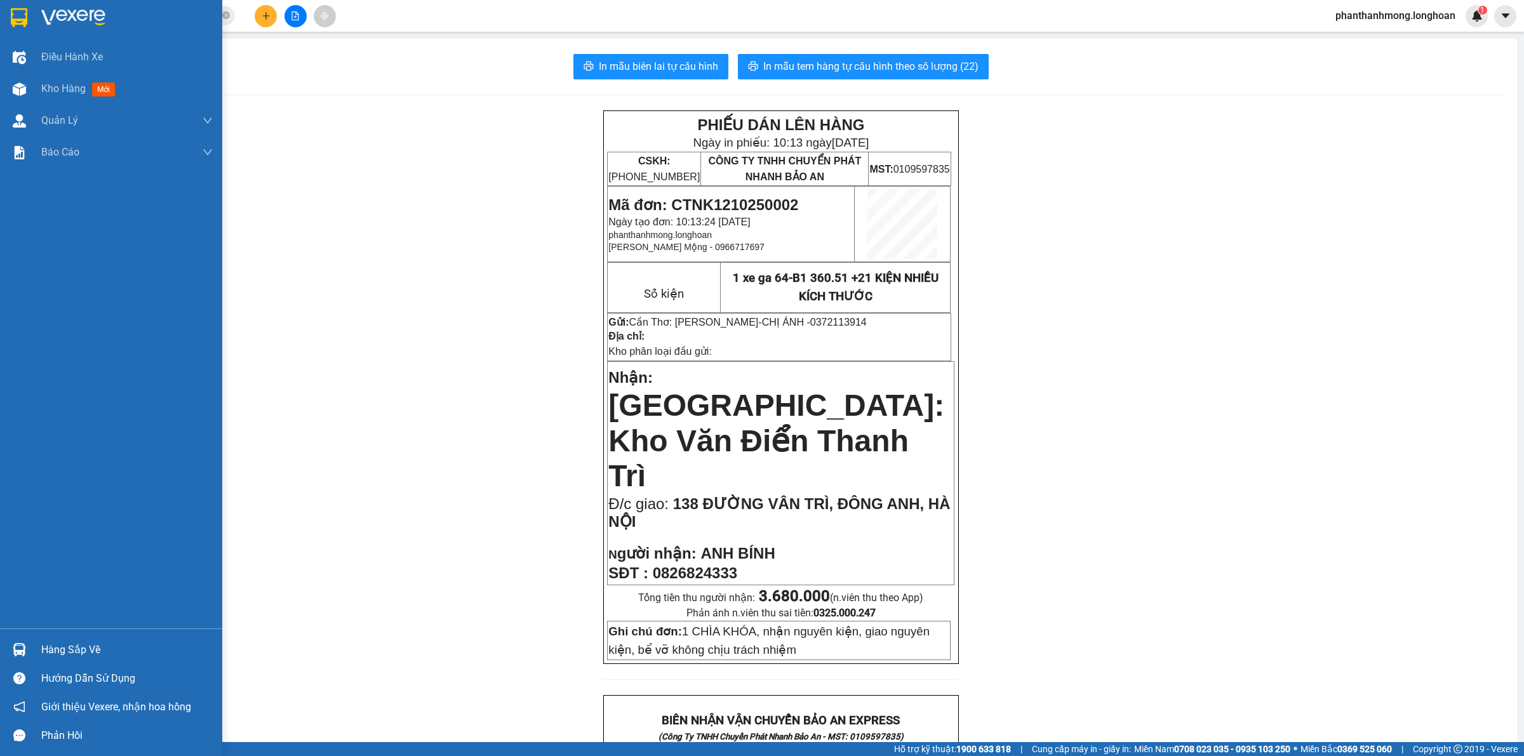
click at [22, 27] on div at bounding box center [19, 17] width 22 height 22
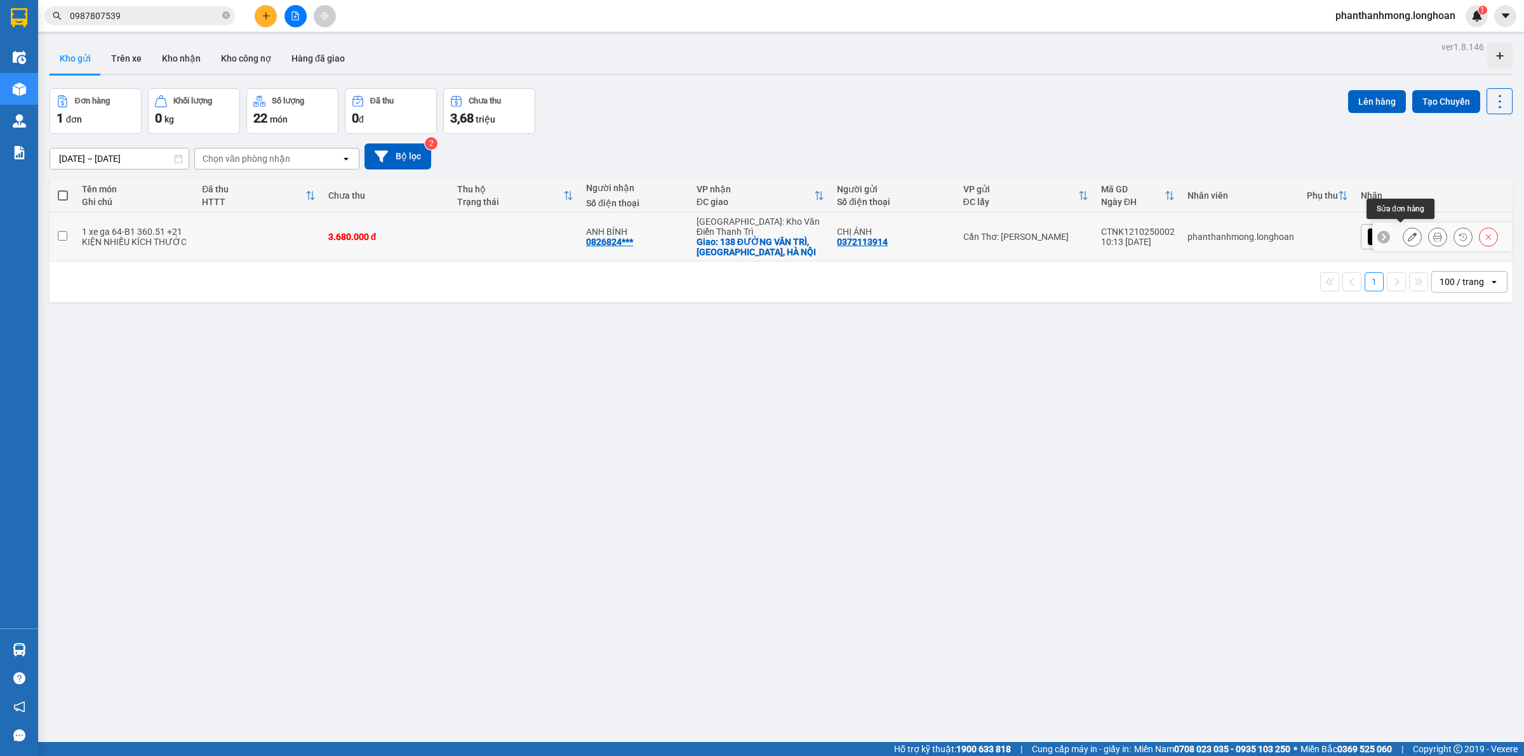
click at [1408, 232] on icon at bounding box center [1412, 236] width 9 height 9
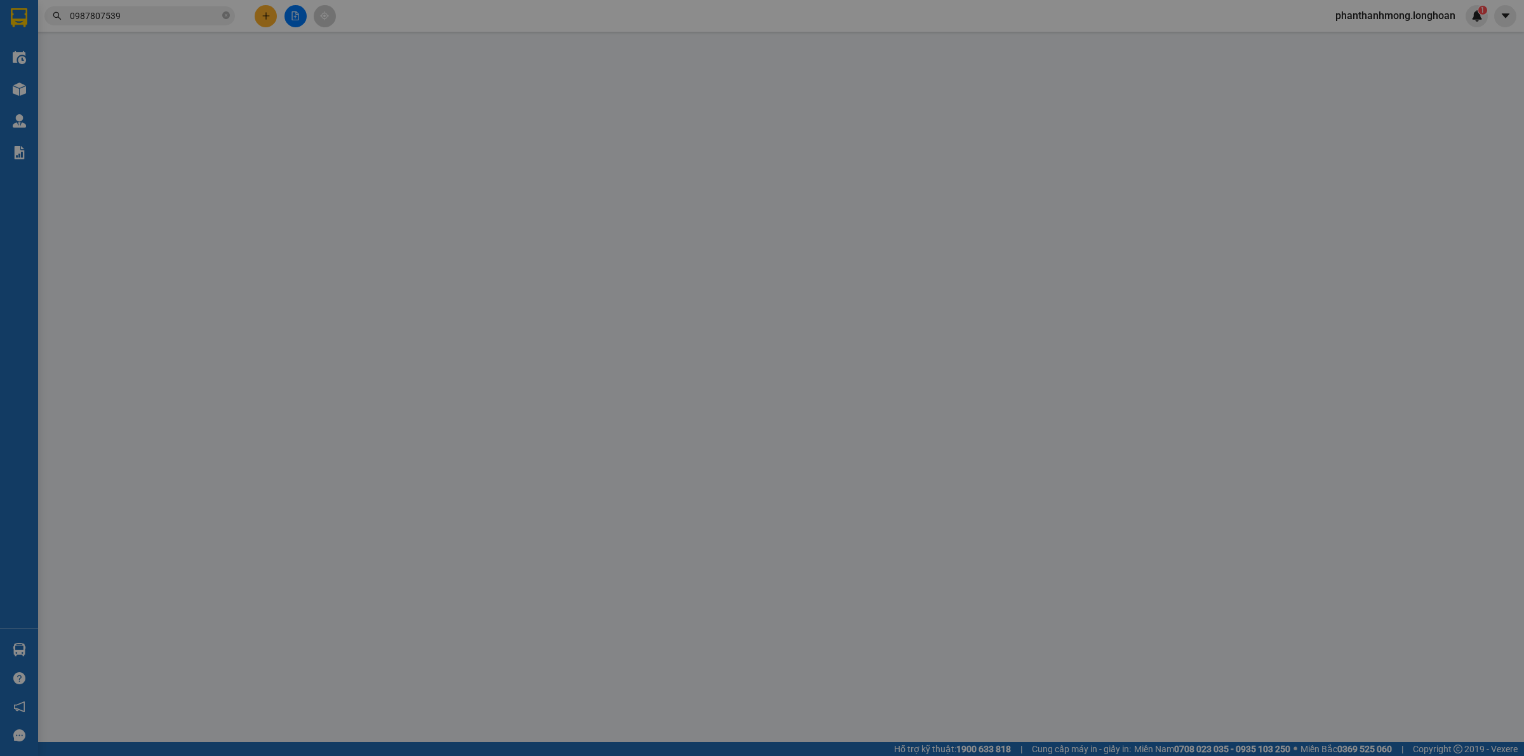
type input "0372113914"
type input "CHỊ ÁNH"
type input "0826824333"
type input "ANH BÍNH"
checkbox input "true"
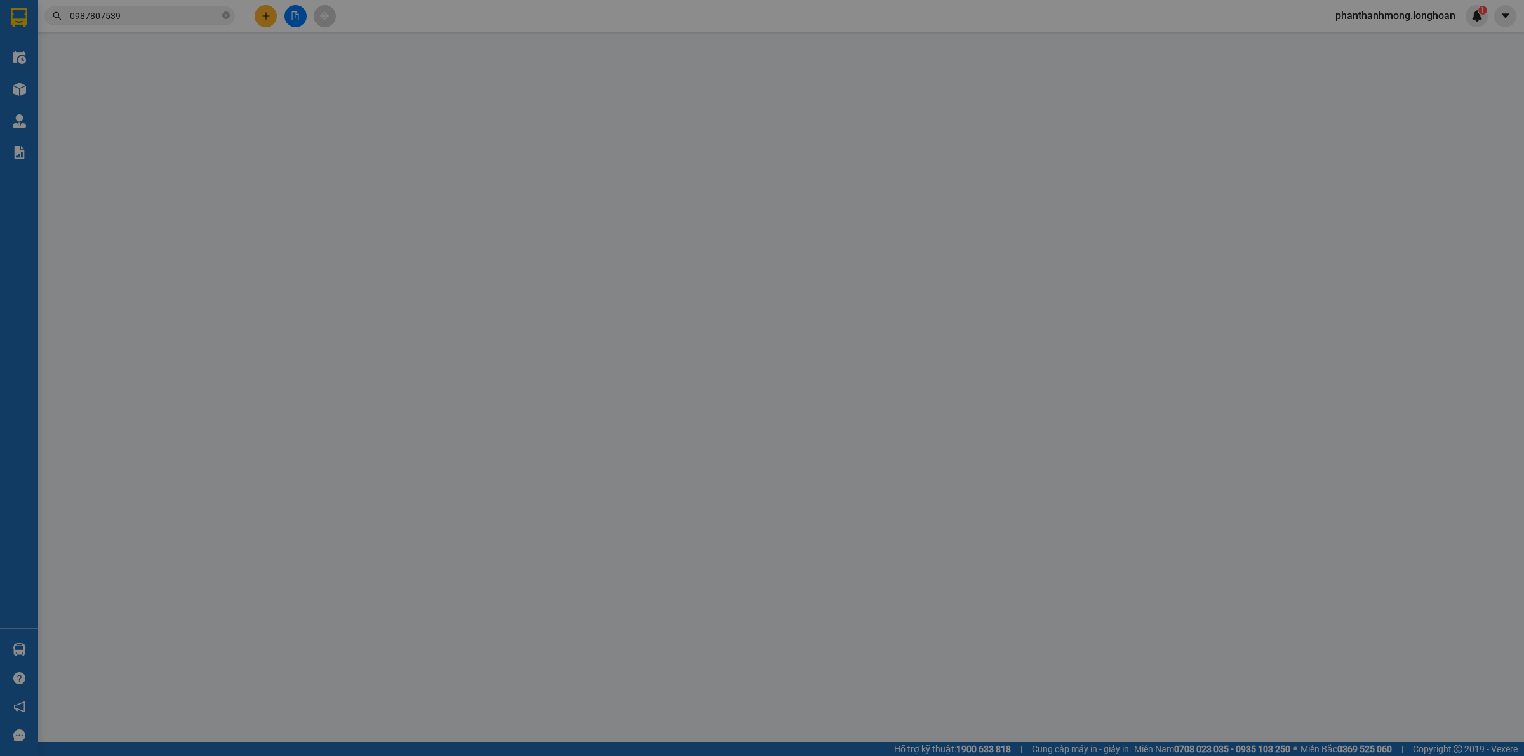
type input "138 ĐƯỜNG VÂN TRÌ, ĐÔNG ANH, HÀ NỘI"
type input "1 CHÌA KHÓA, nhận nguyên kiện, giao nguyên kiện, bể vỡ không chịu trách …"
type input "0"
type input "3.680.000"
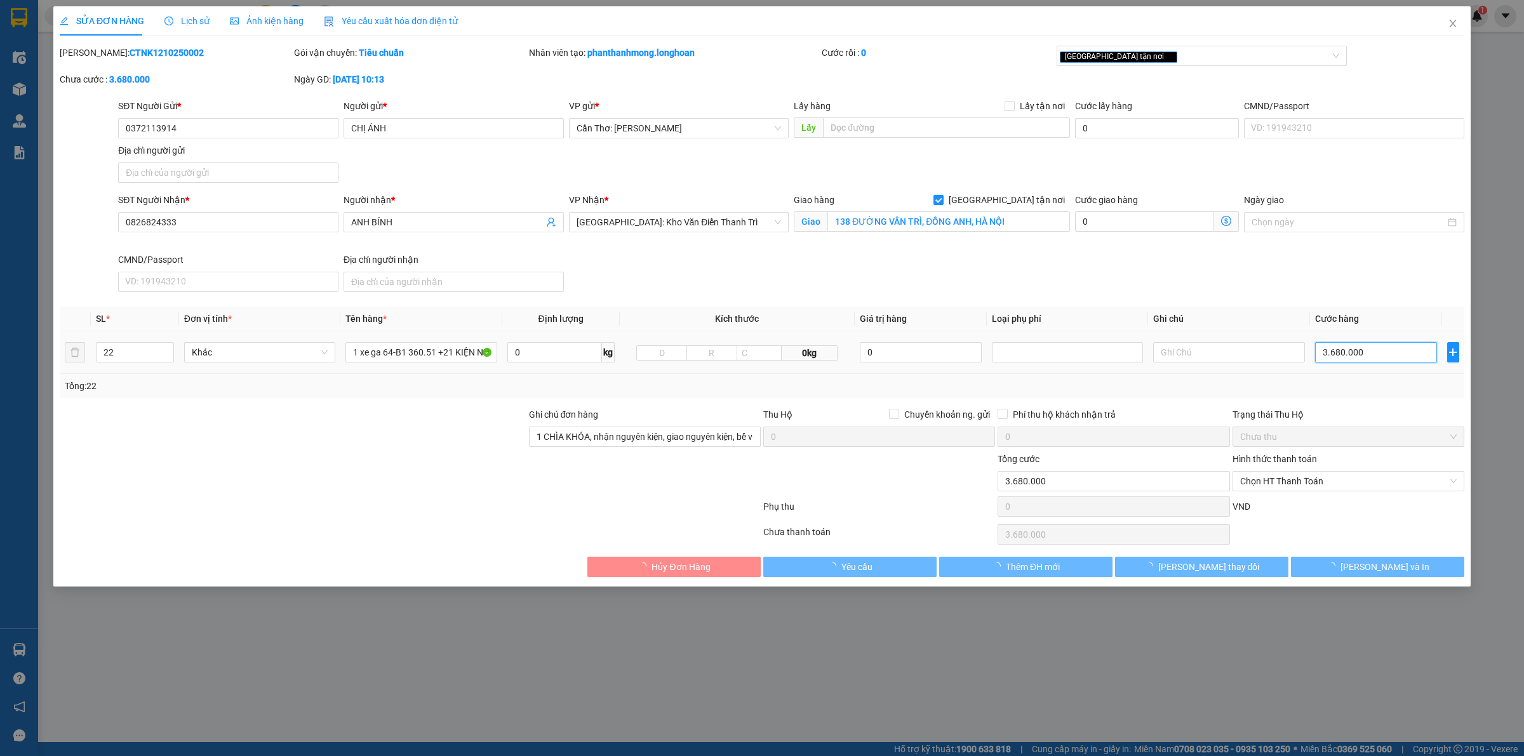
click at [1364, 356] on input "3.680.000" at bounding box center [1376, 352] width 122 height 20
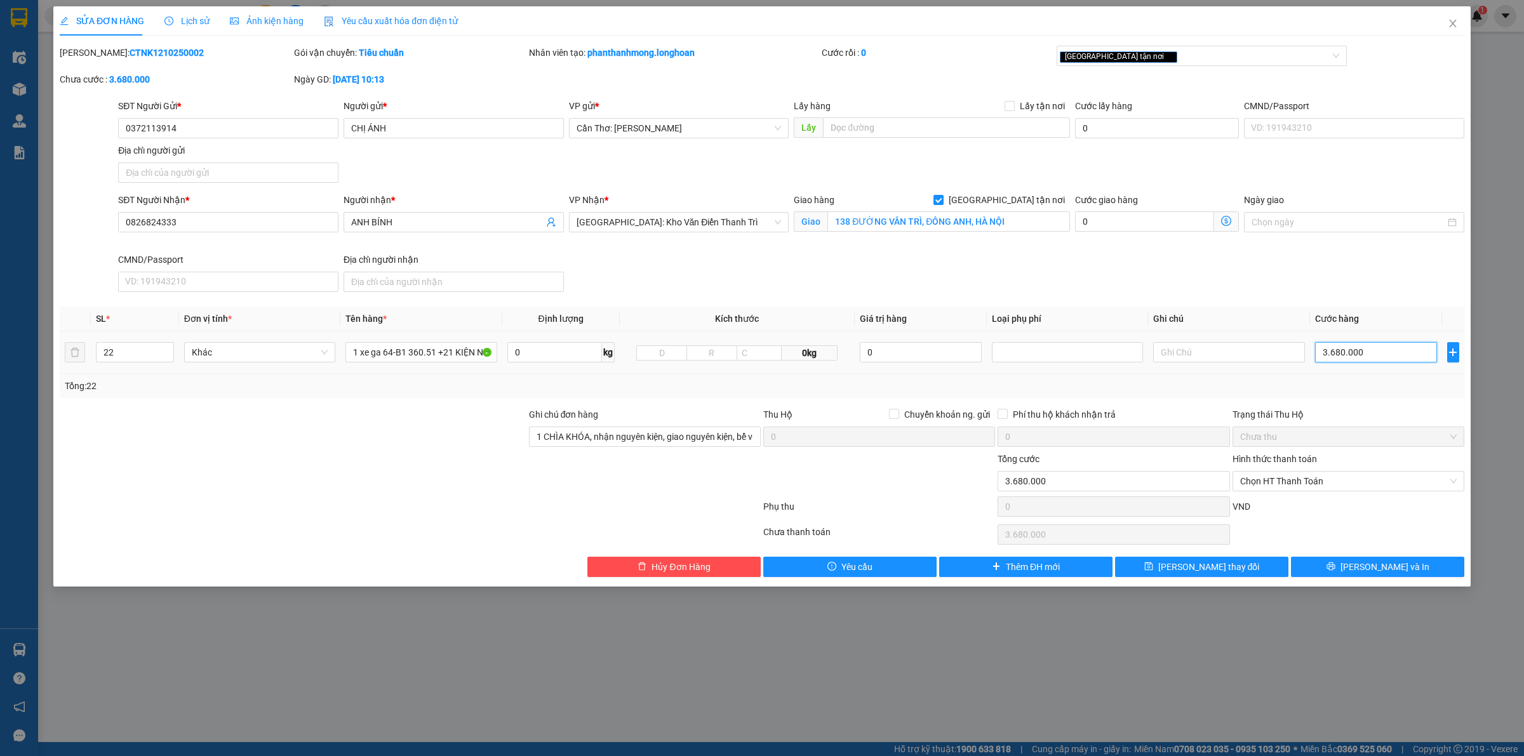
type input "3"
type input "36"
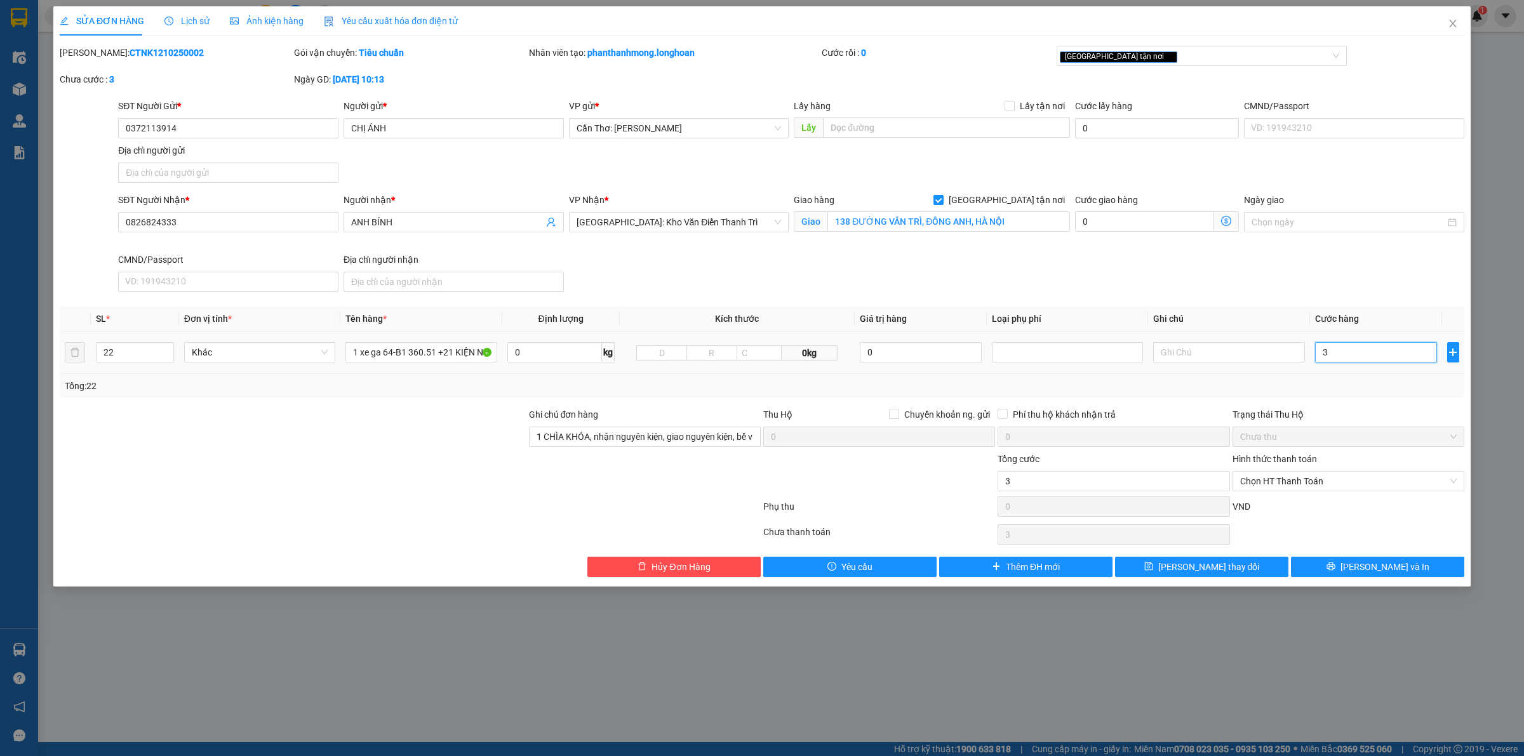
type input "36"
click at [1335, 565] on icon "printer" at bounding box center [1330, 566] width 9 height 9
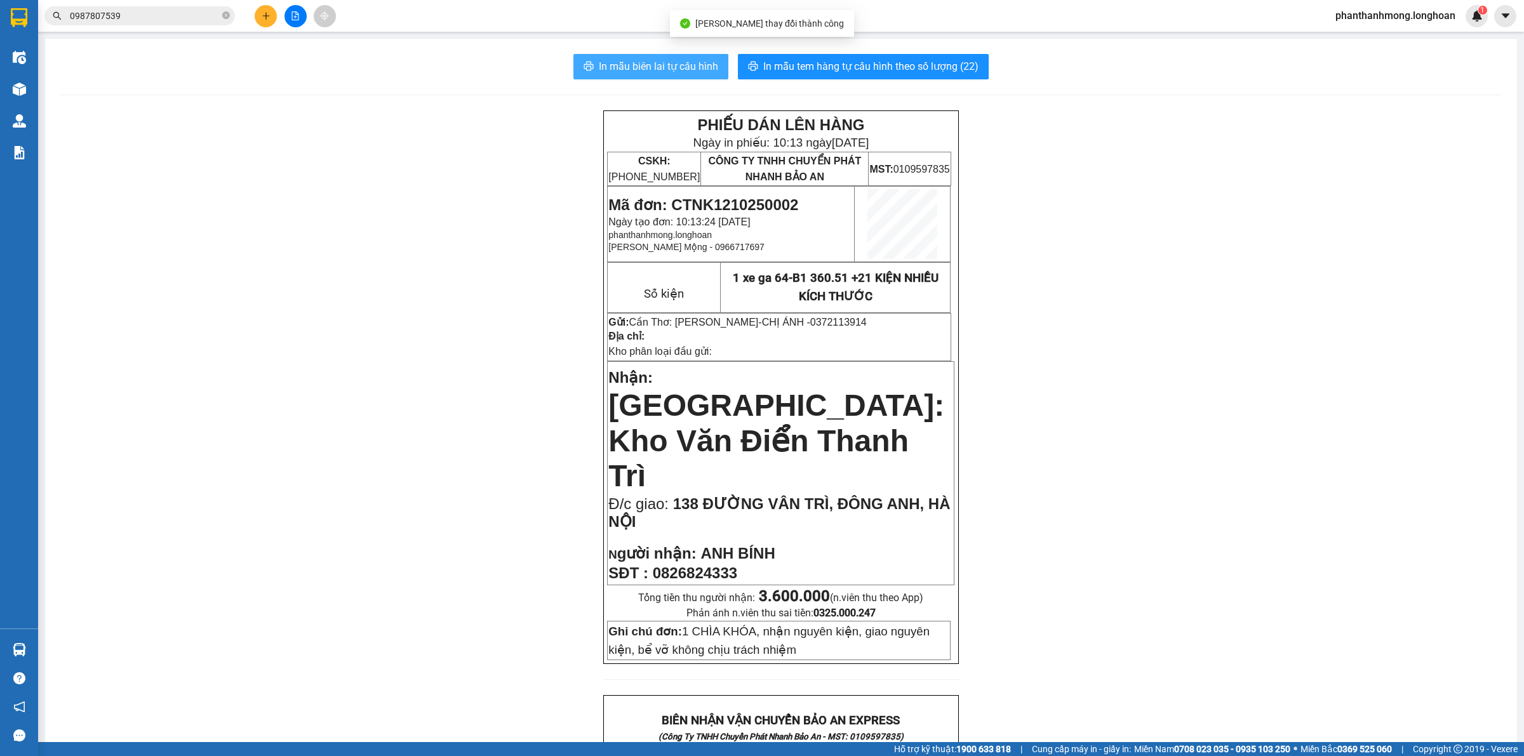
click at [673, 54] on div "In mẫu biên lai tự cấu hình In mẫu tem hàng tự cấu hình theo số lượng (22) PHIẾ…" at bounding box center [781, 721] width 1472 height 1365
click at [671, 69] on span "In mẫu biên lai tự cấu hình" at bounding box center [658, 66] width 119 height 16
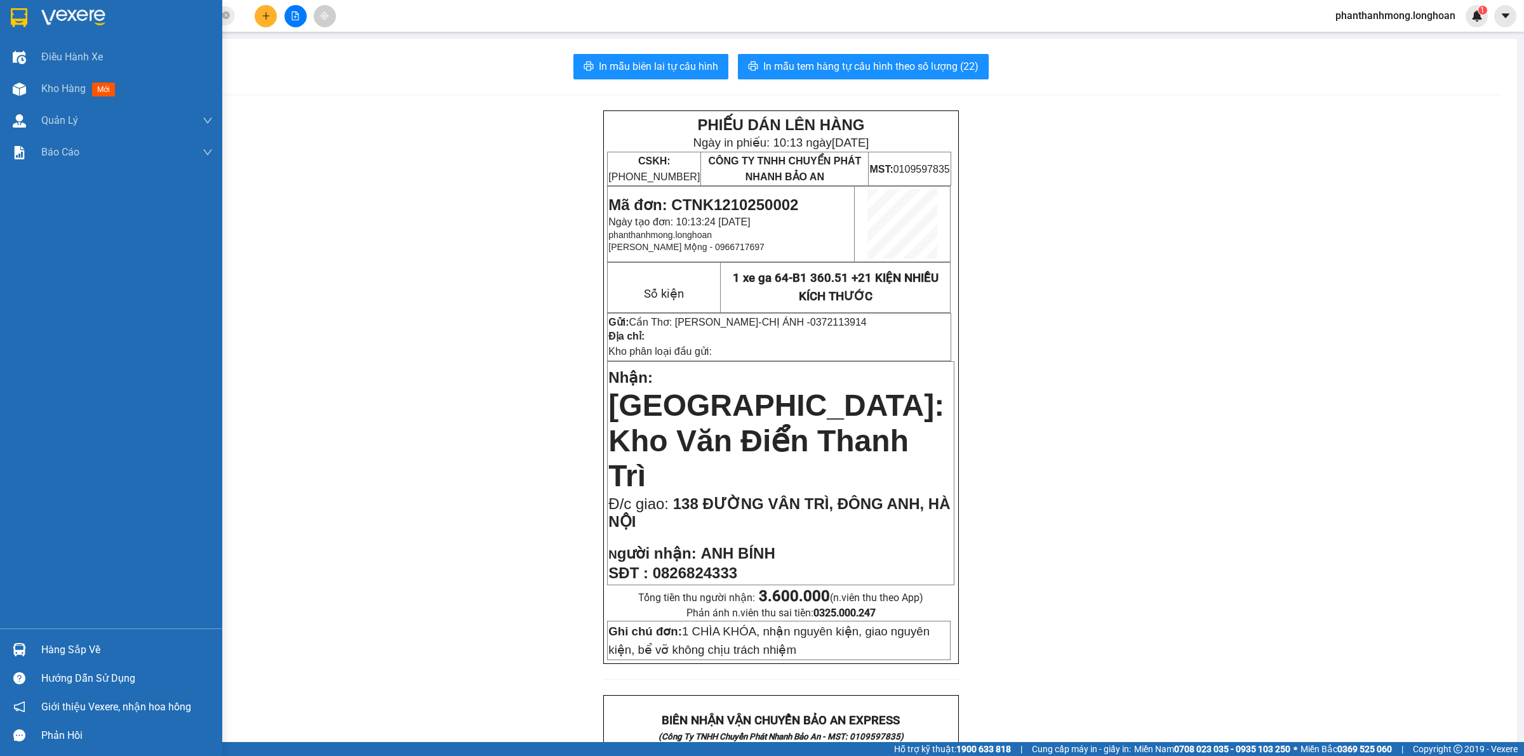
click at [10, 11] on div at bounding box center [19, 17] width 22 height 22
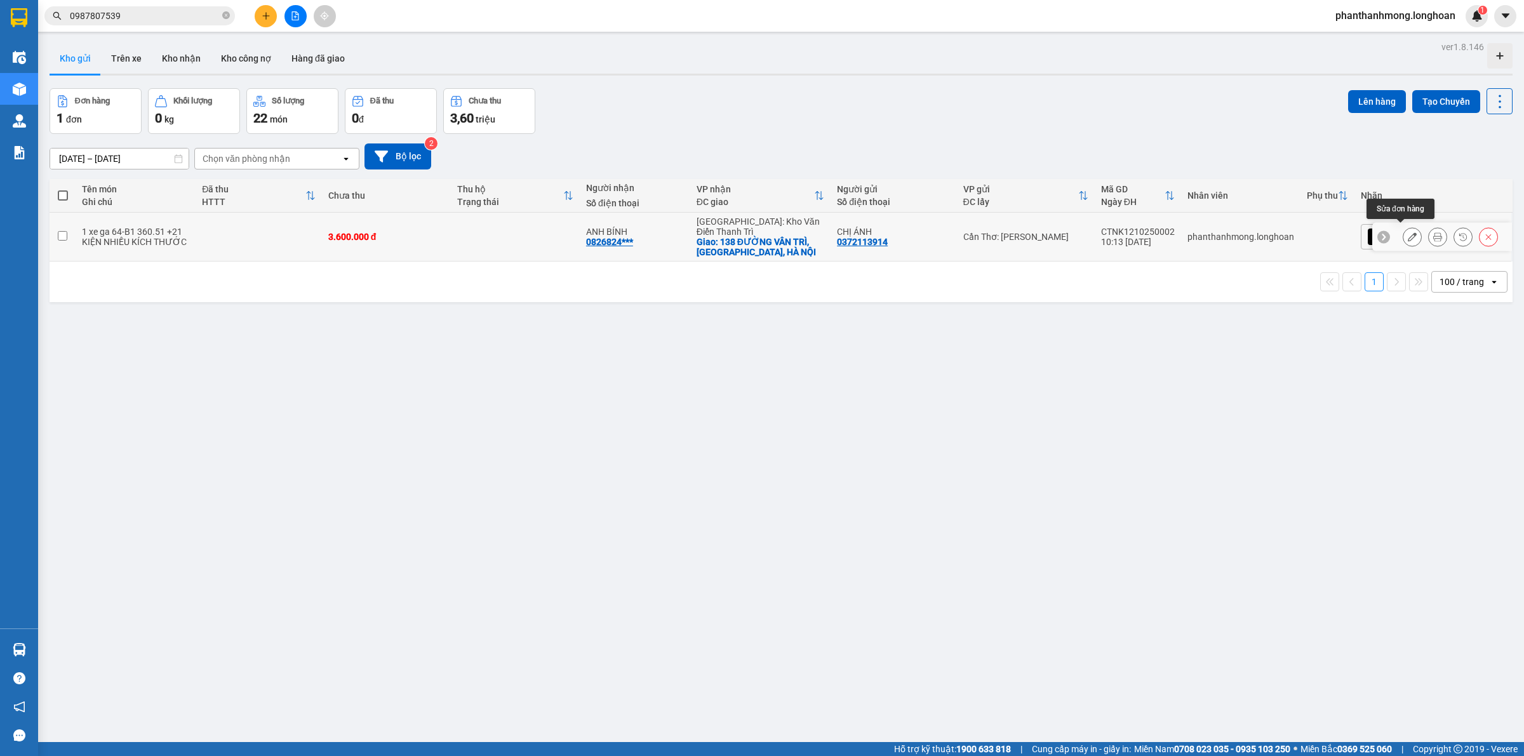
click at [1429, 235] on button at bounding box center [1438, 237] width 18 height 22
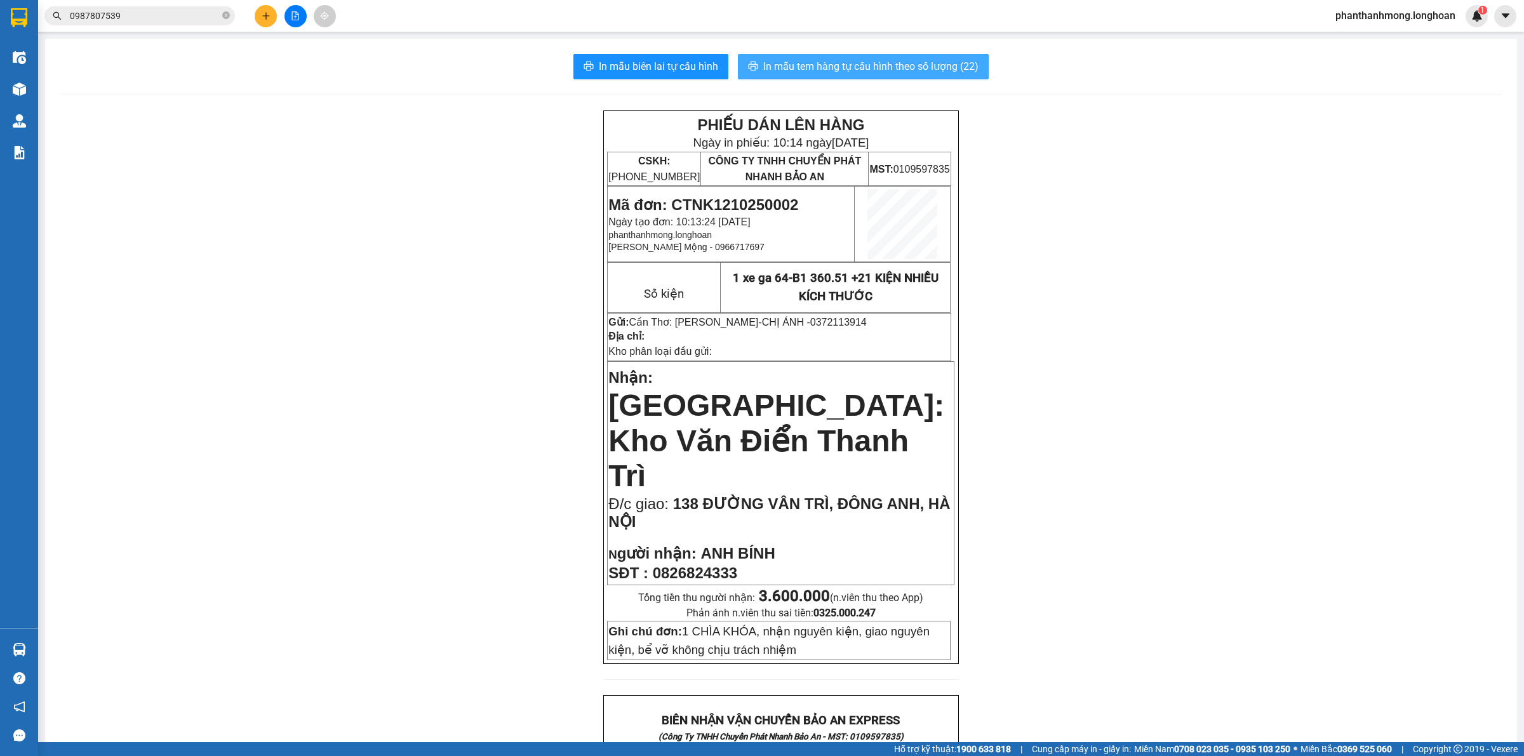
click at [835, 59] on span "In mẫu tem hàng tự cấu hình theo số lượng (22)" at bounding box center [870, 66] width 215 height 16
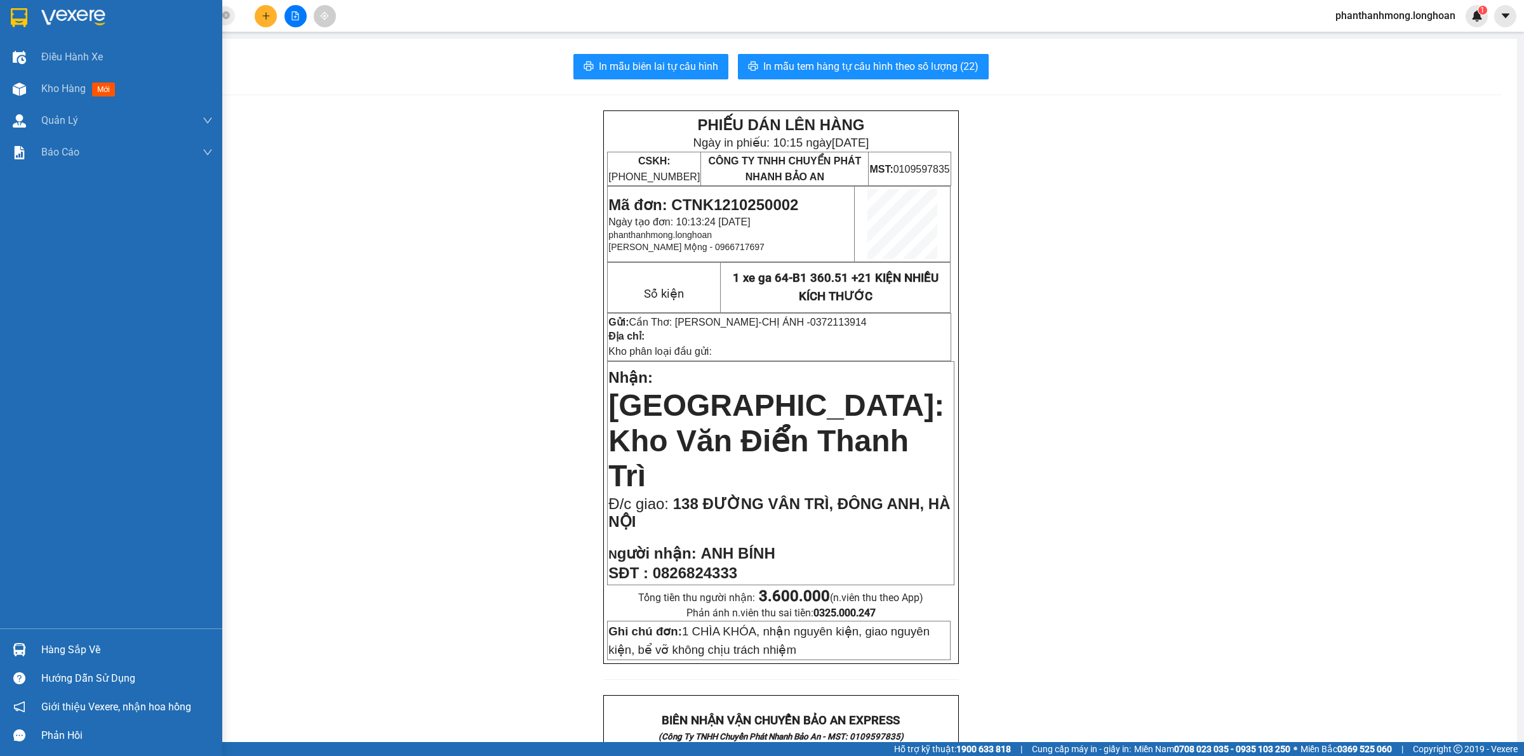
click at [16, 14] on img at bounding box center [19, 17] width 17 height 19
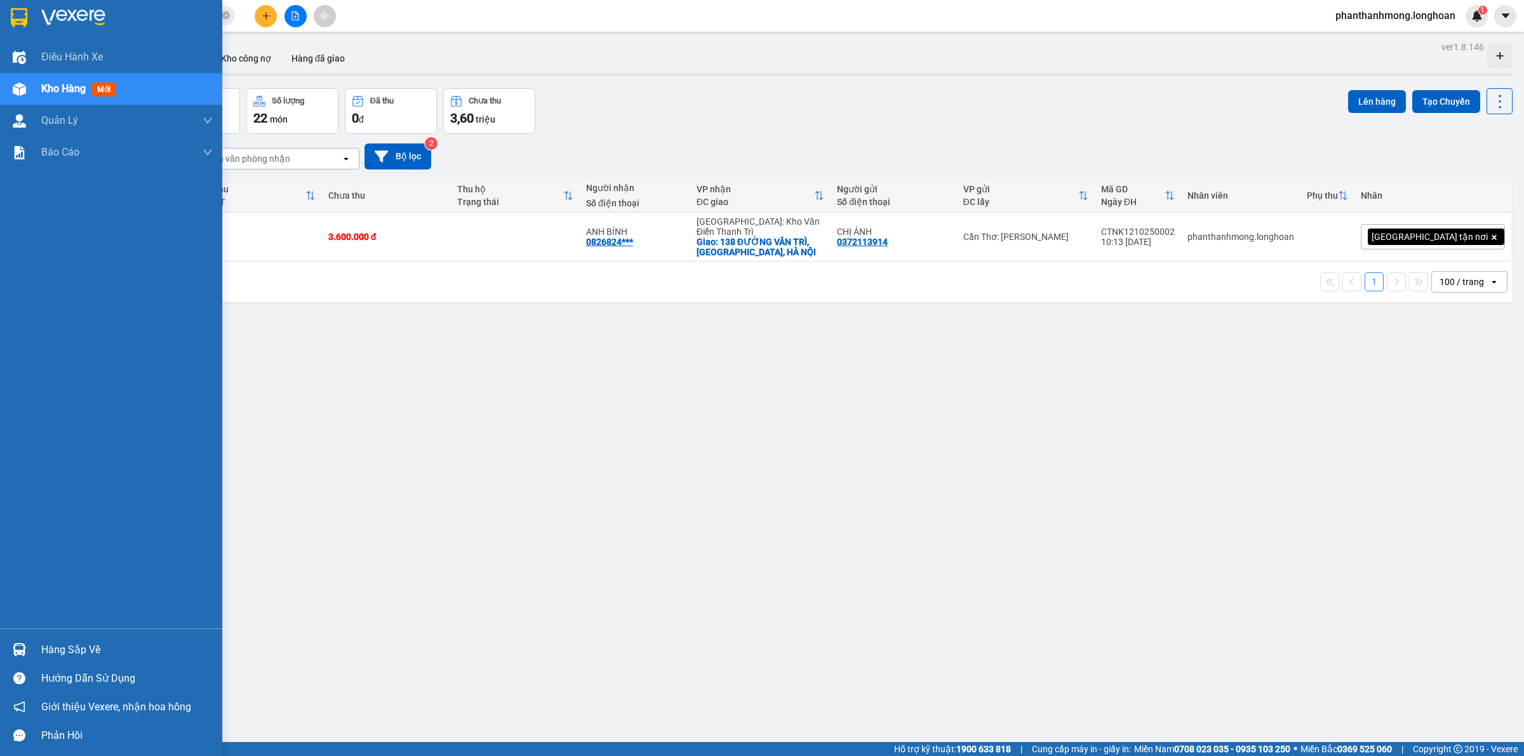
click at [4, 4] on div at bounding box center [111, 20] width 222 height 41
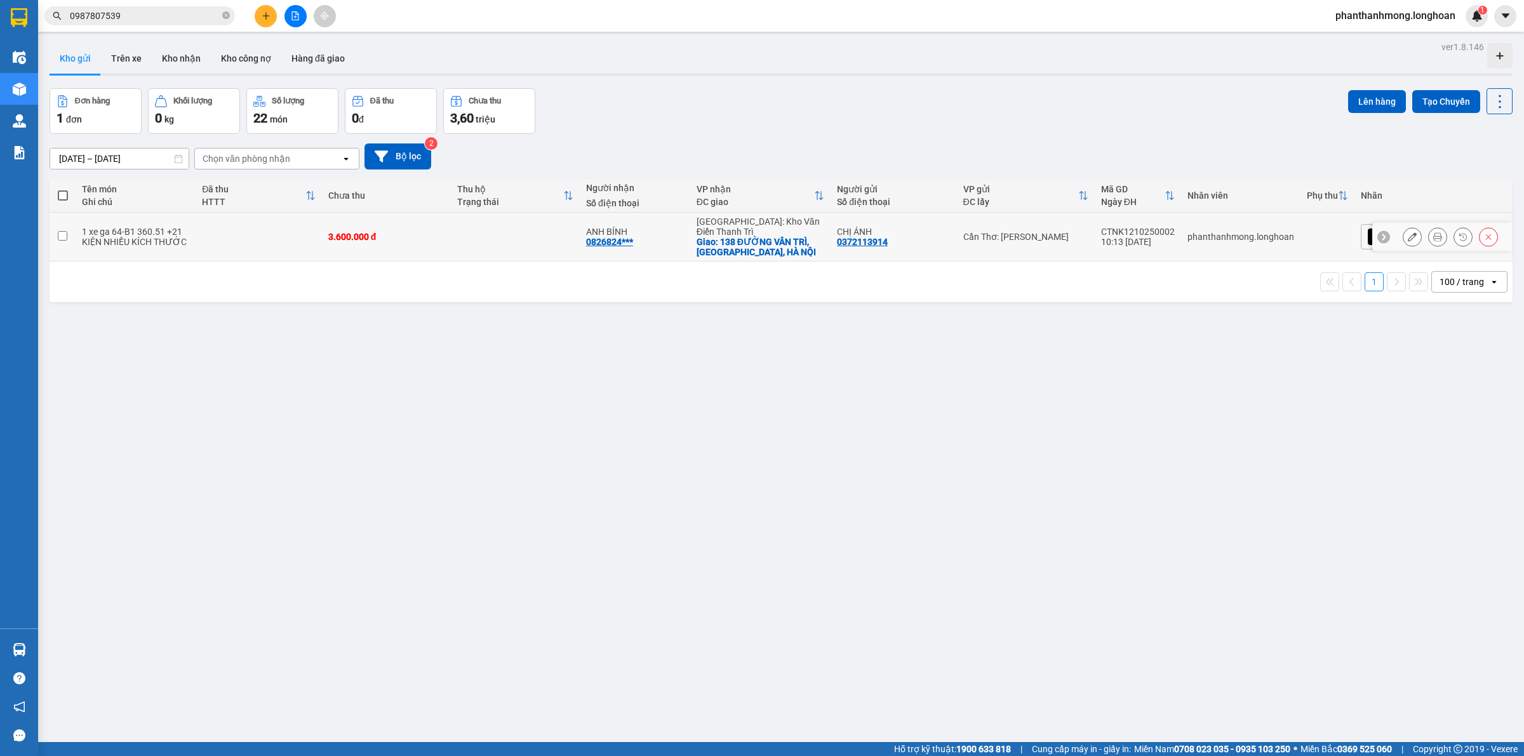
click at [1173, 227] on div "CTNK1210250002" at bounding box center [1138, 232] width 74 height 10
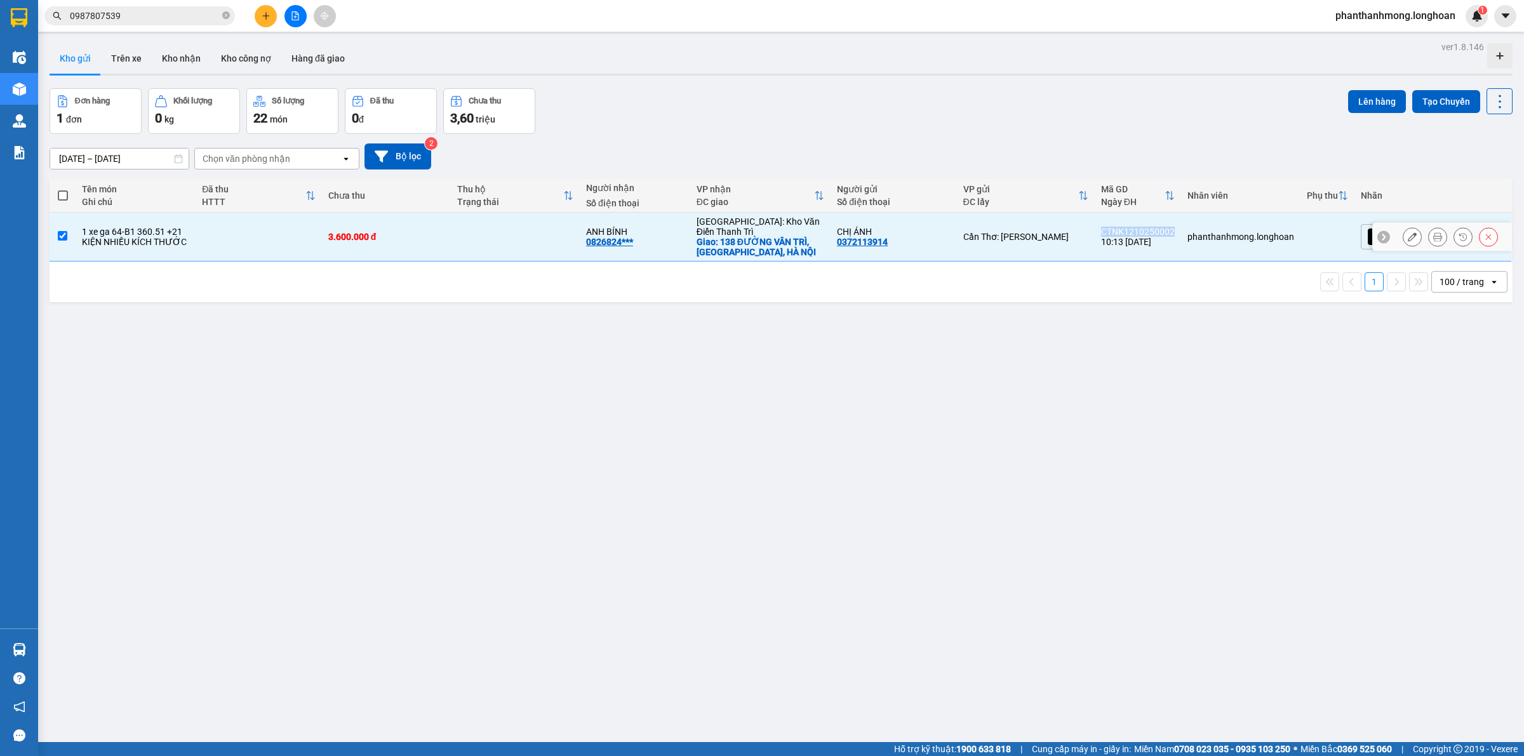
click at [1173, 227] on div "CTNK1210250002" at bounding box center [1138, 232] width 74 height 10
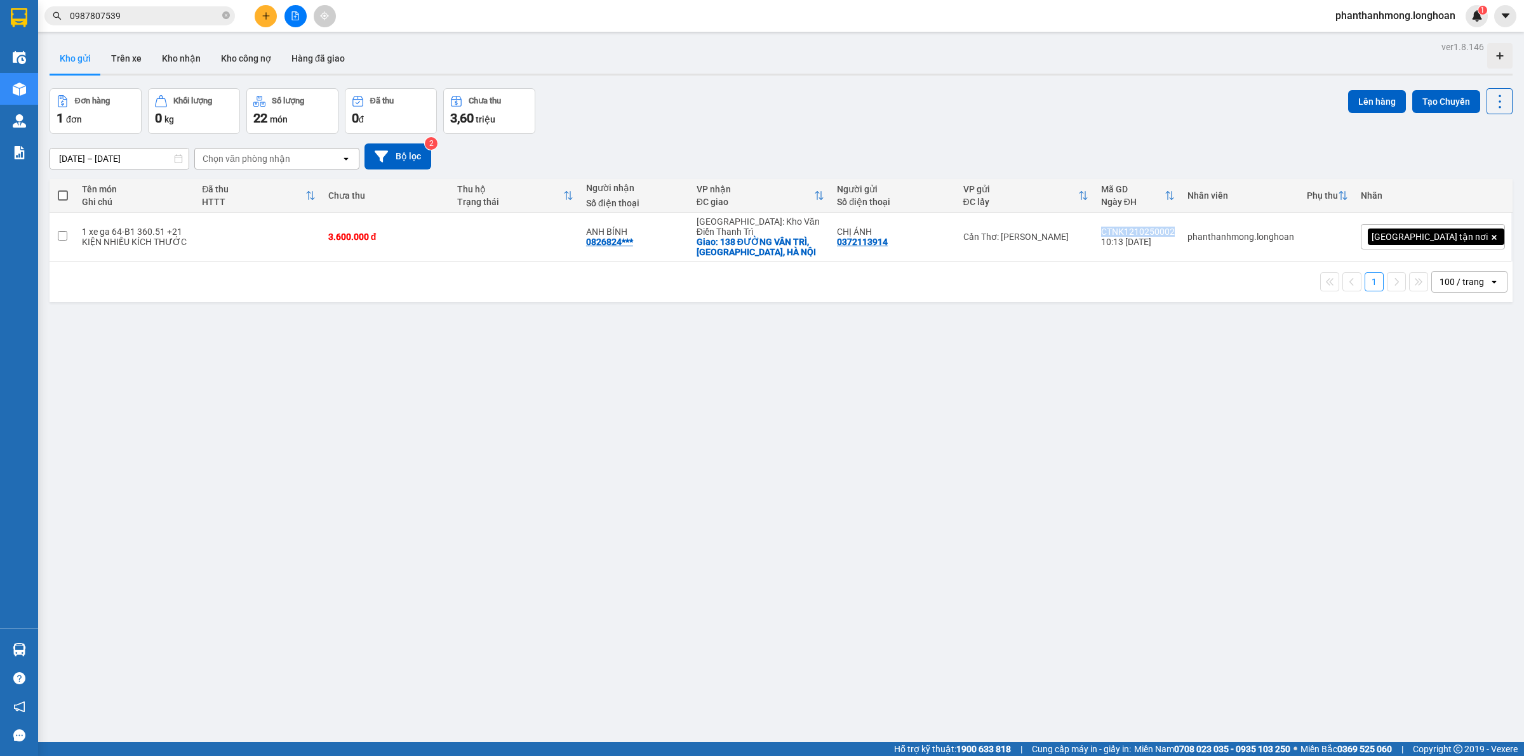
copy div "CTNK1210250002"
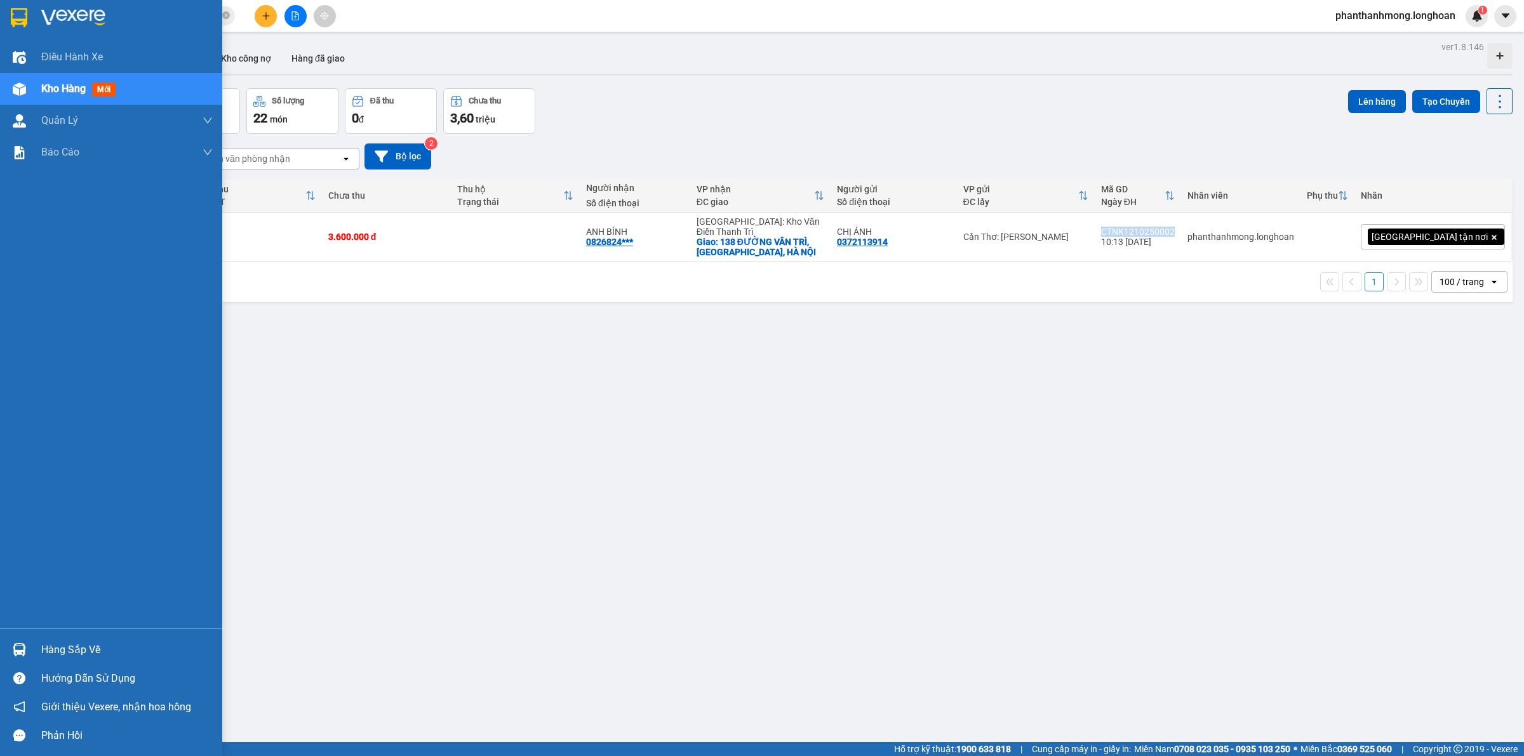
click at [18, 14] on img at bounding box center [19, 17] width 17 height 19
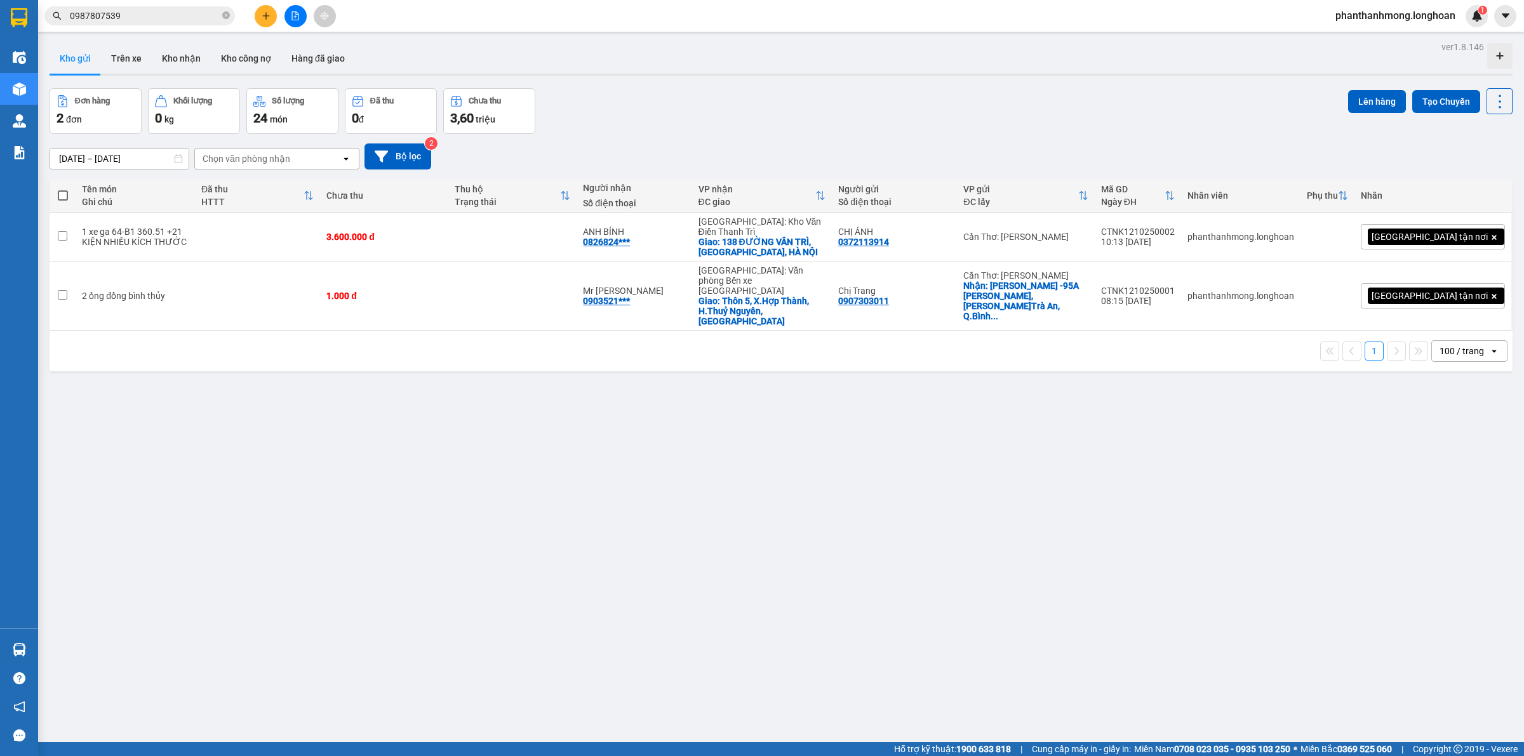
click at [170, 14] on input "0987807539" at bounding box center [145, 16] width 150 height 14
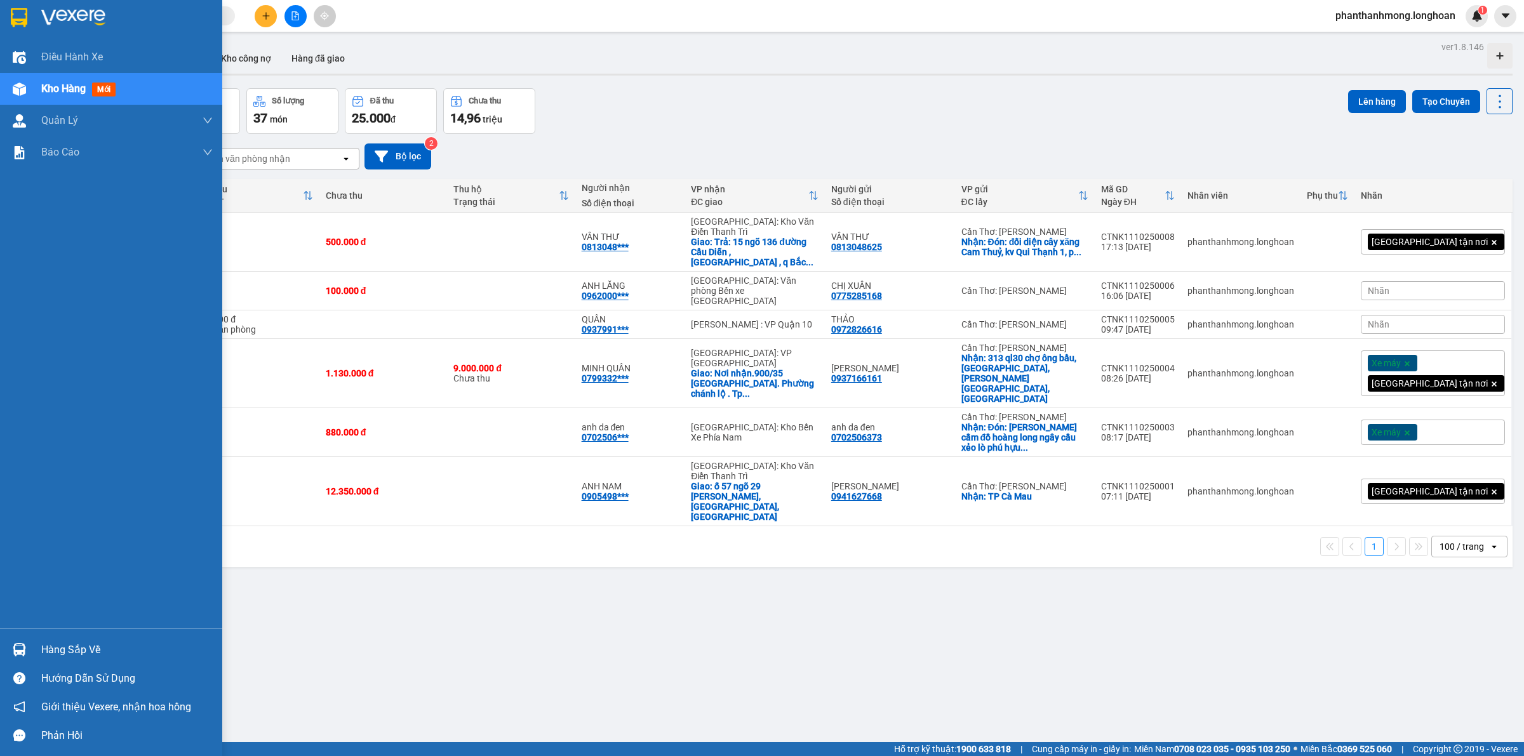
click at [22, 17] on img at bounding box center [19, 17] width 17 height 19
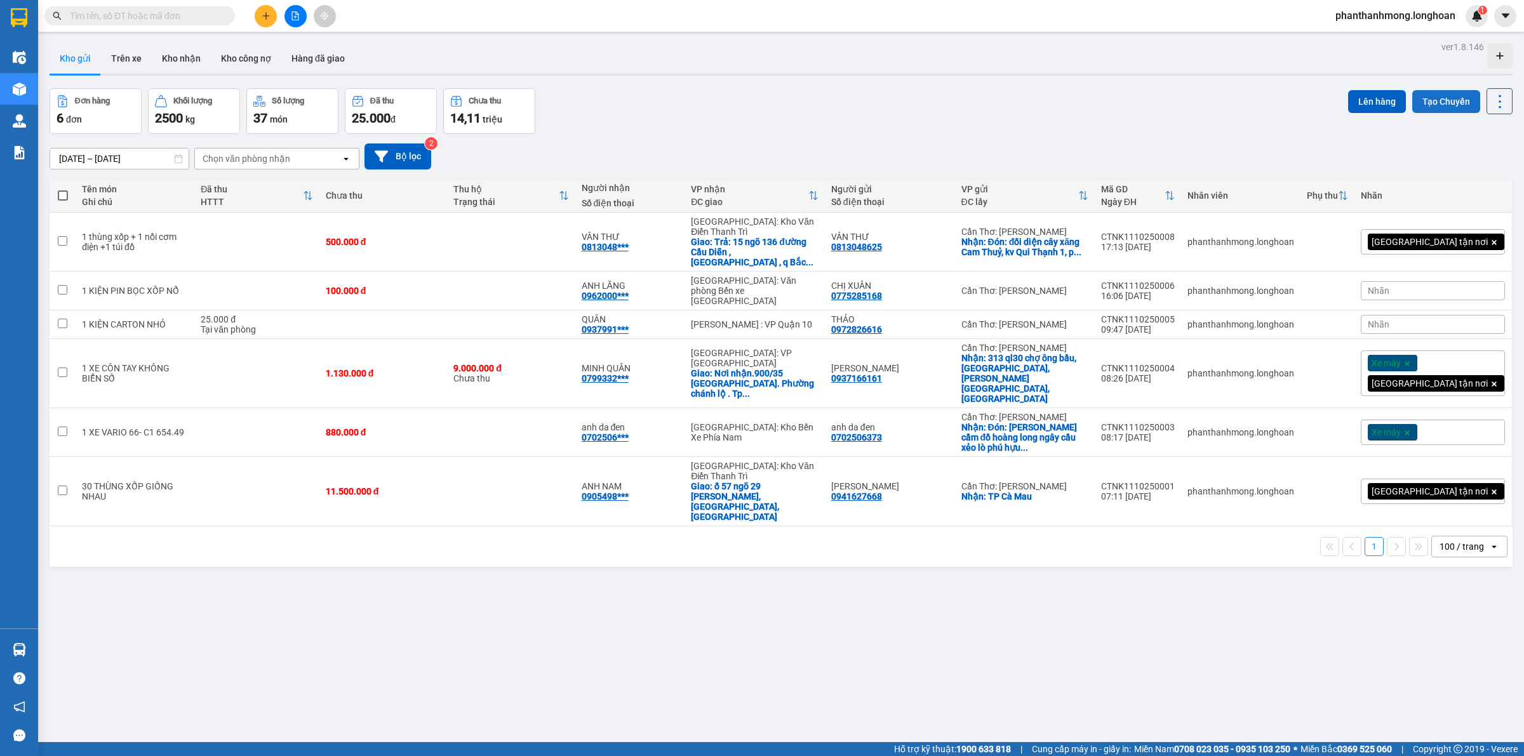
click at [1424, 109] on button "Tạo Chuyến" at bounding box center [1446, 101] width 68 height 23
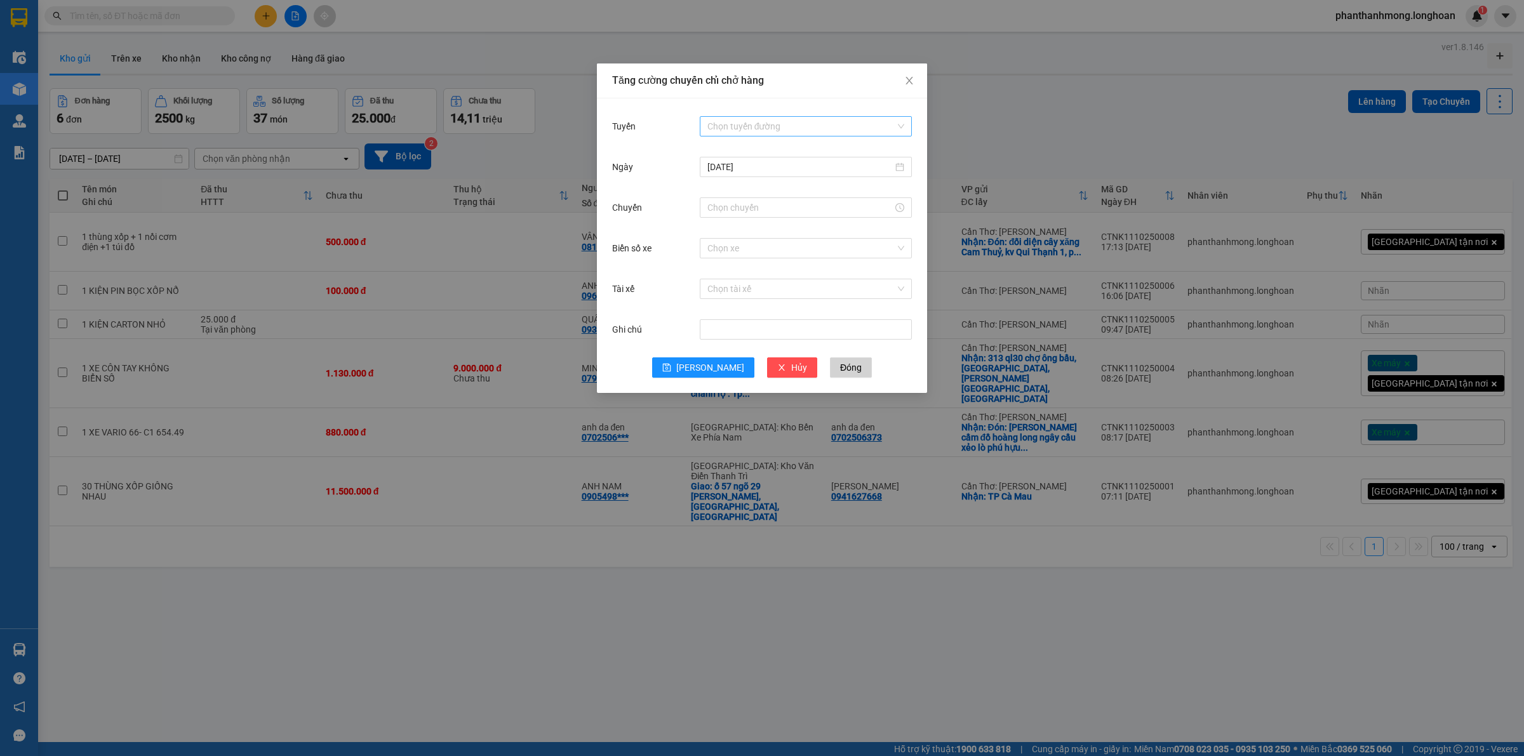
click at [719, 117] on input "Tuyến" at bounding box center [801, 126] width 188 height 19
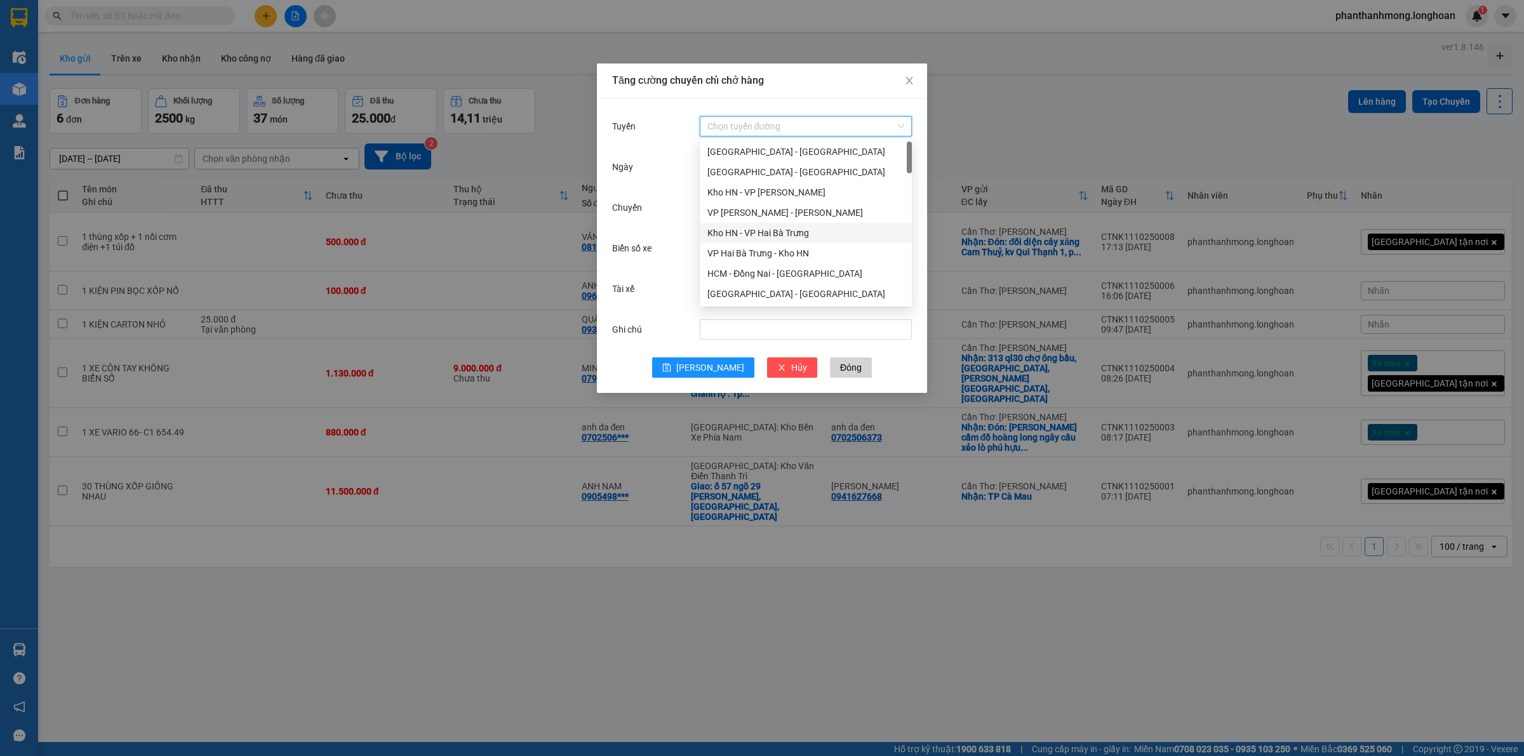
scroll to position [159, 0]
click at [747, 236] on div "Kho Cần Thơ - Kho HCM" at bounding box center [805, 237] width 197 height 14
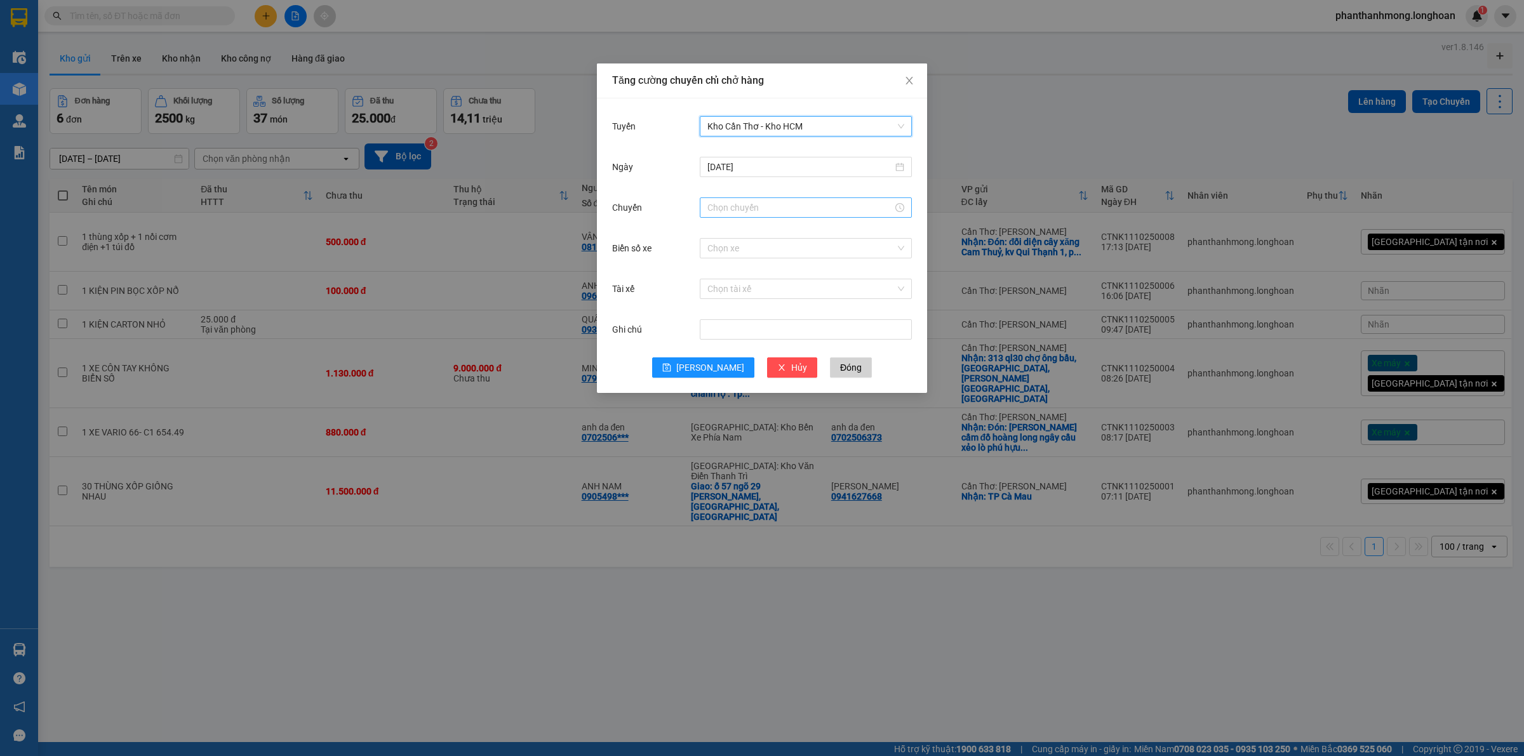
click at [766, 205] on input "Chuyến" at bounding box center [799, 208] width 185 height 14
click at [714, 328] on div "10" at bounding box center [718, 330] width 36 height 18
type input "10:00"
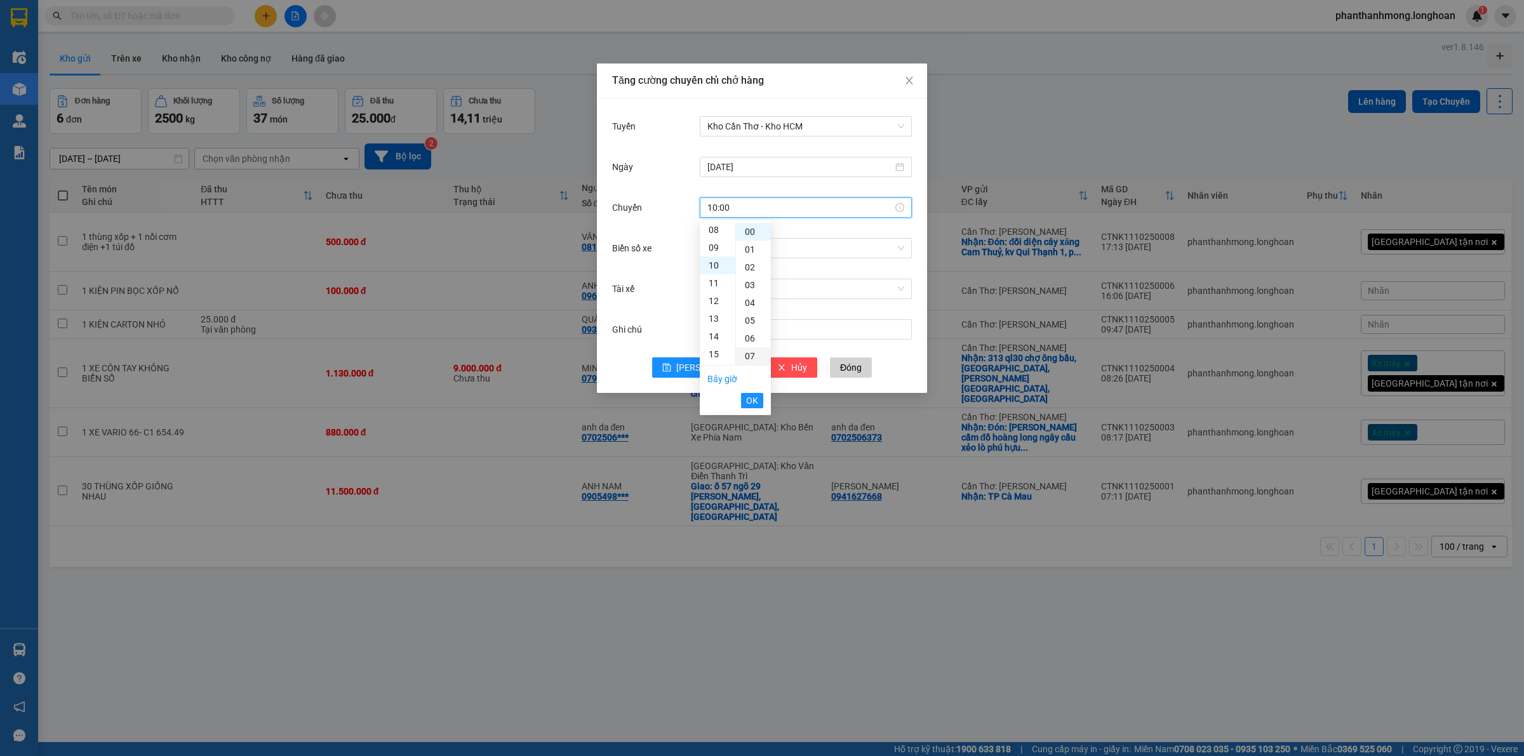
scroll to position [178, 0]
click at [750, 394] on span "OK" at bounding box center [752, 401] width 12 height 14
click at [767, 248] on input "Biển số xe" at bounding box center [801, 248] width 188 height 19
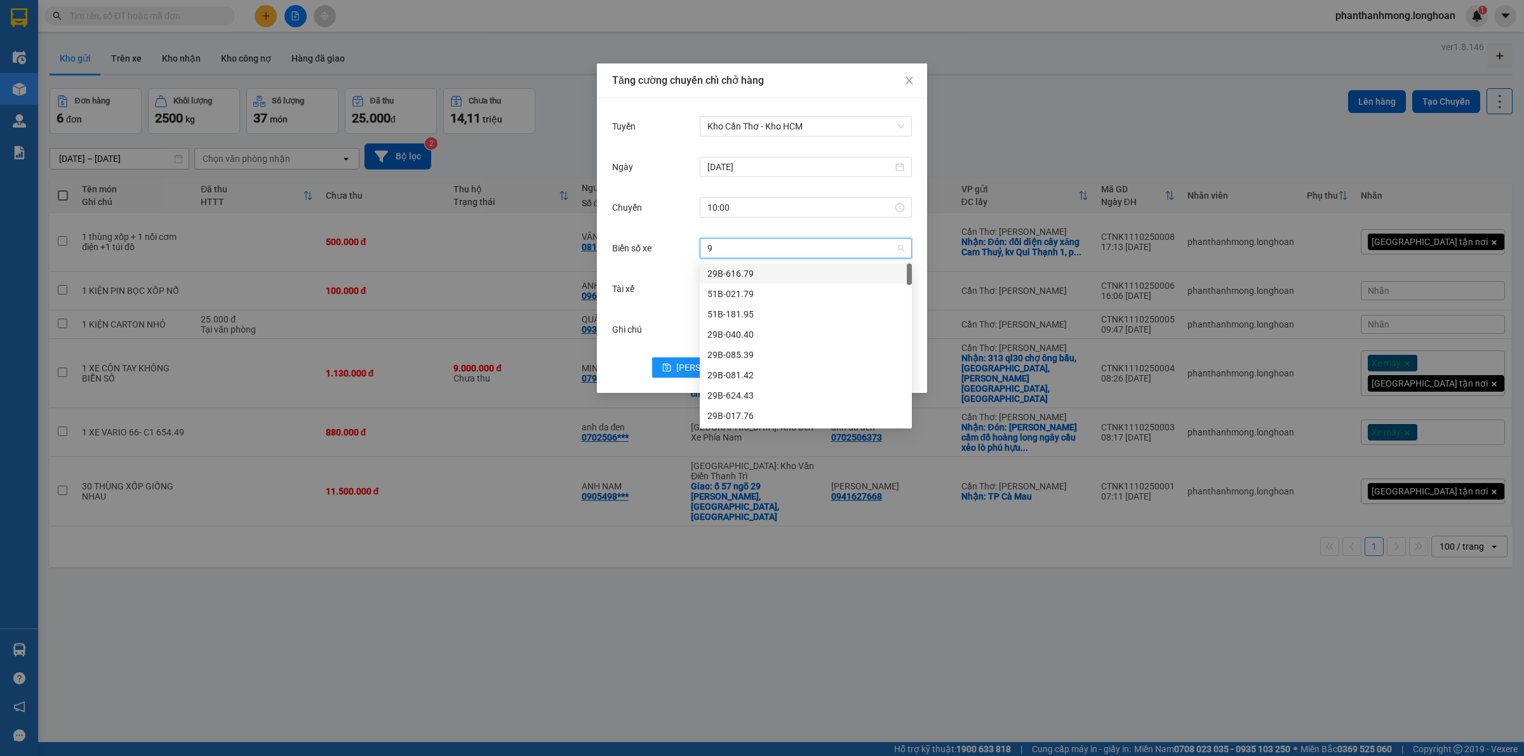
type input "91"
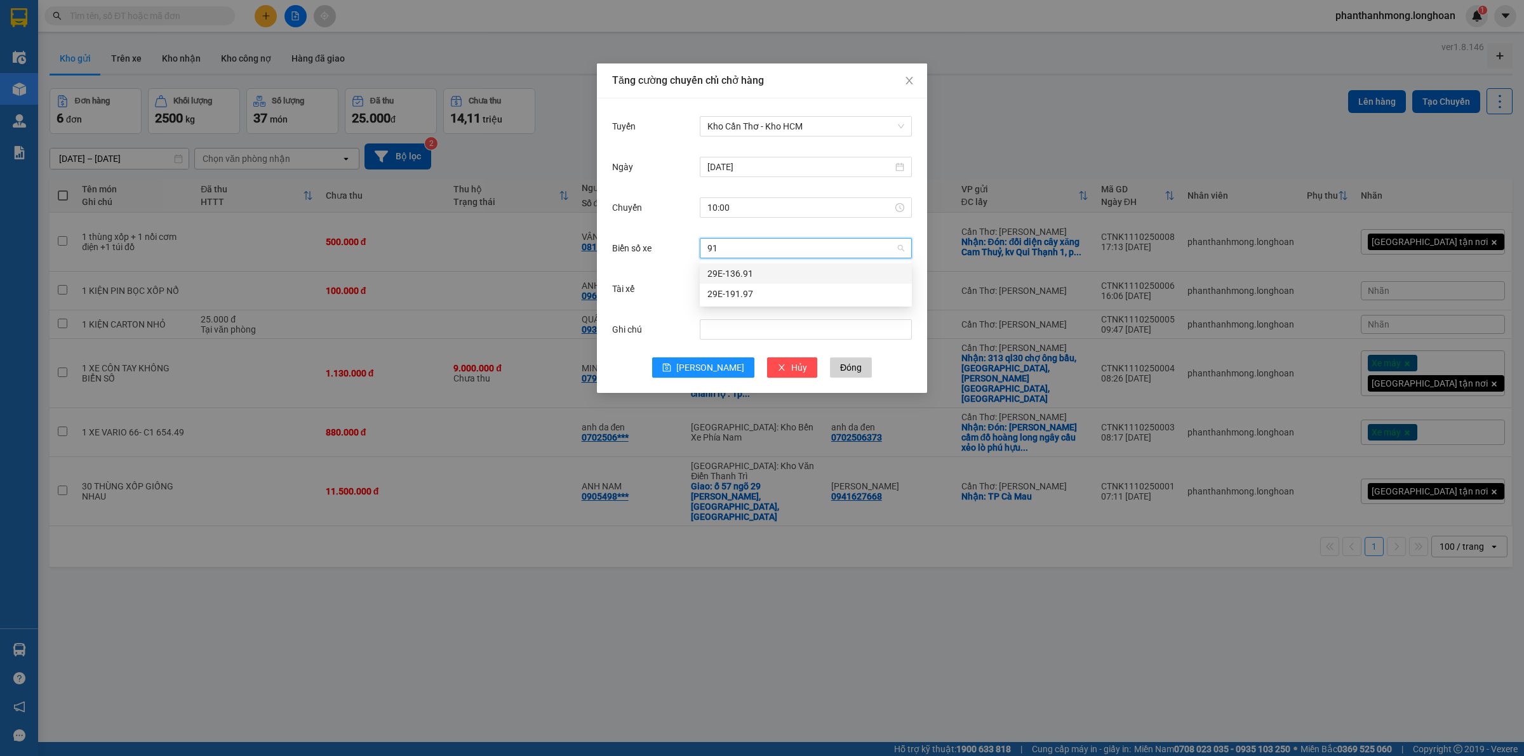
click at [751, 271] on div "29E-136.91" at bounding box center [805, 274] width 197 height 14
drag, startPoint x: 761, startPoint y: 276, endPoint x: 754, endPoint y: 284, distance: 10.3
click at [760, 277] on div "Chọn tài xế" at bounding box center [806, 288] width 212 height 25
click at [754, 284] on input "Tài xế" at bounding box center [801, 288] width 188 height 19
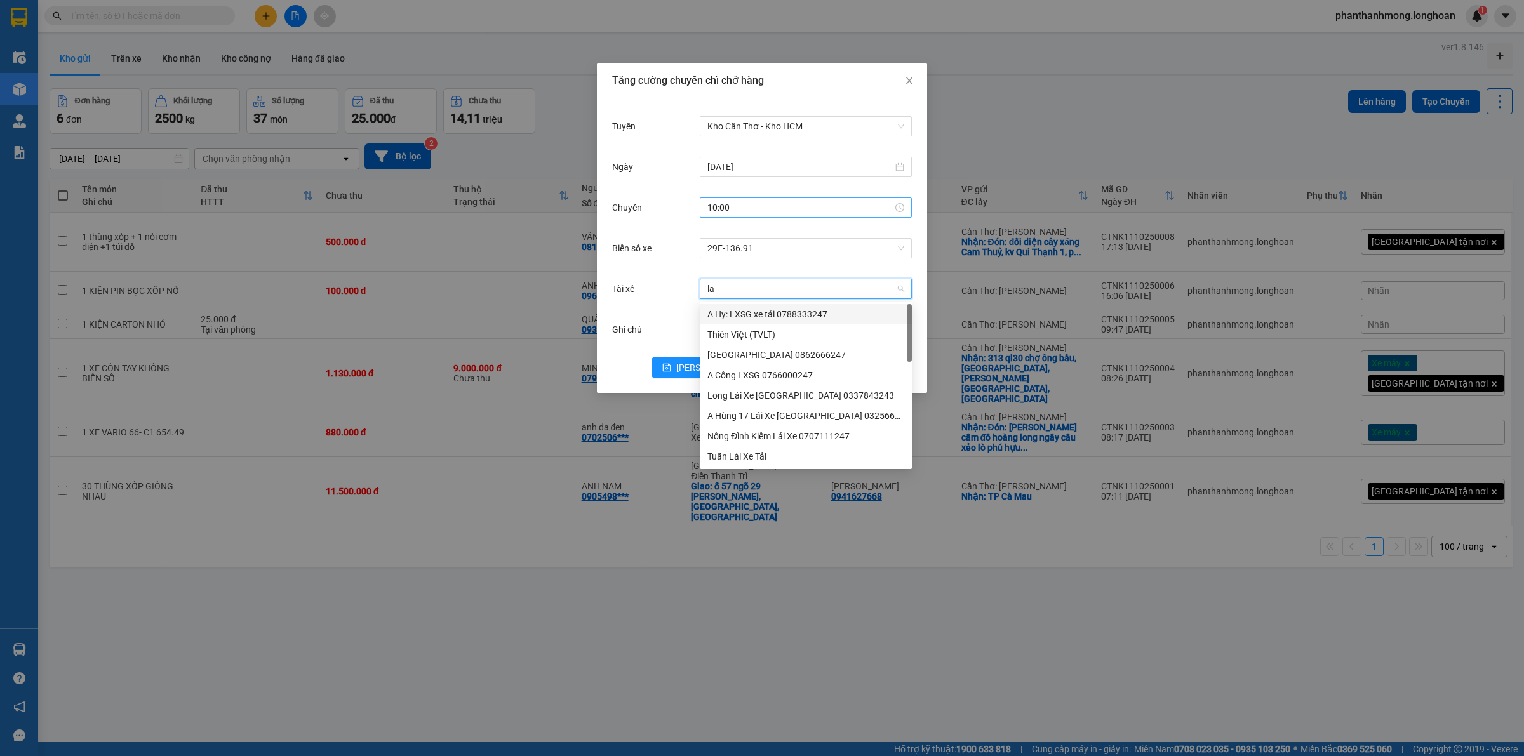
type input "lan"
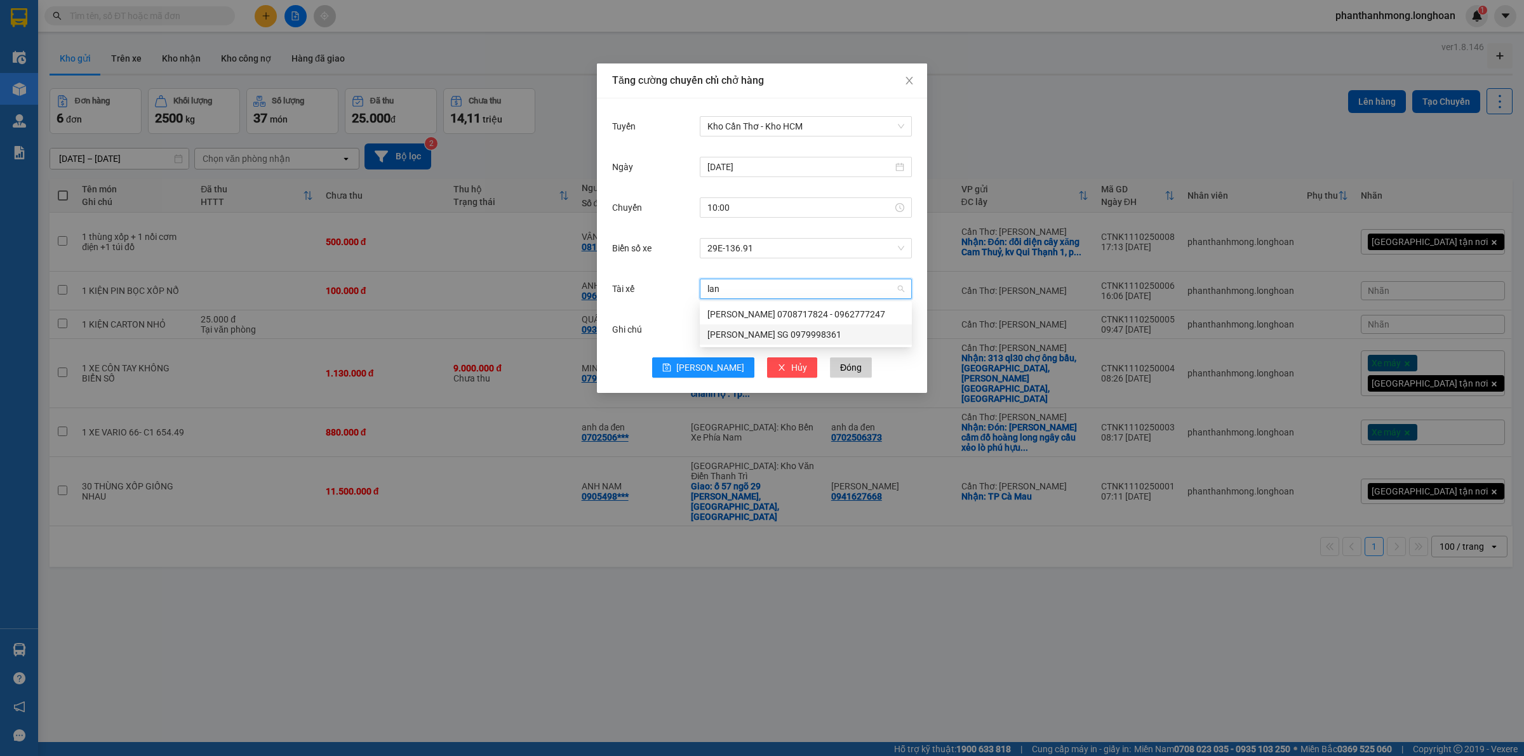
click at [740, 337] on div "HOÀNG LÂN SG 0979998361" at bounding box center [805, 335] width 197 height 14
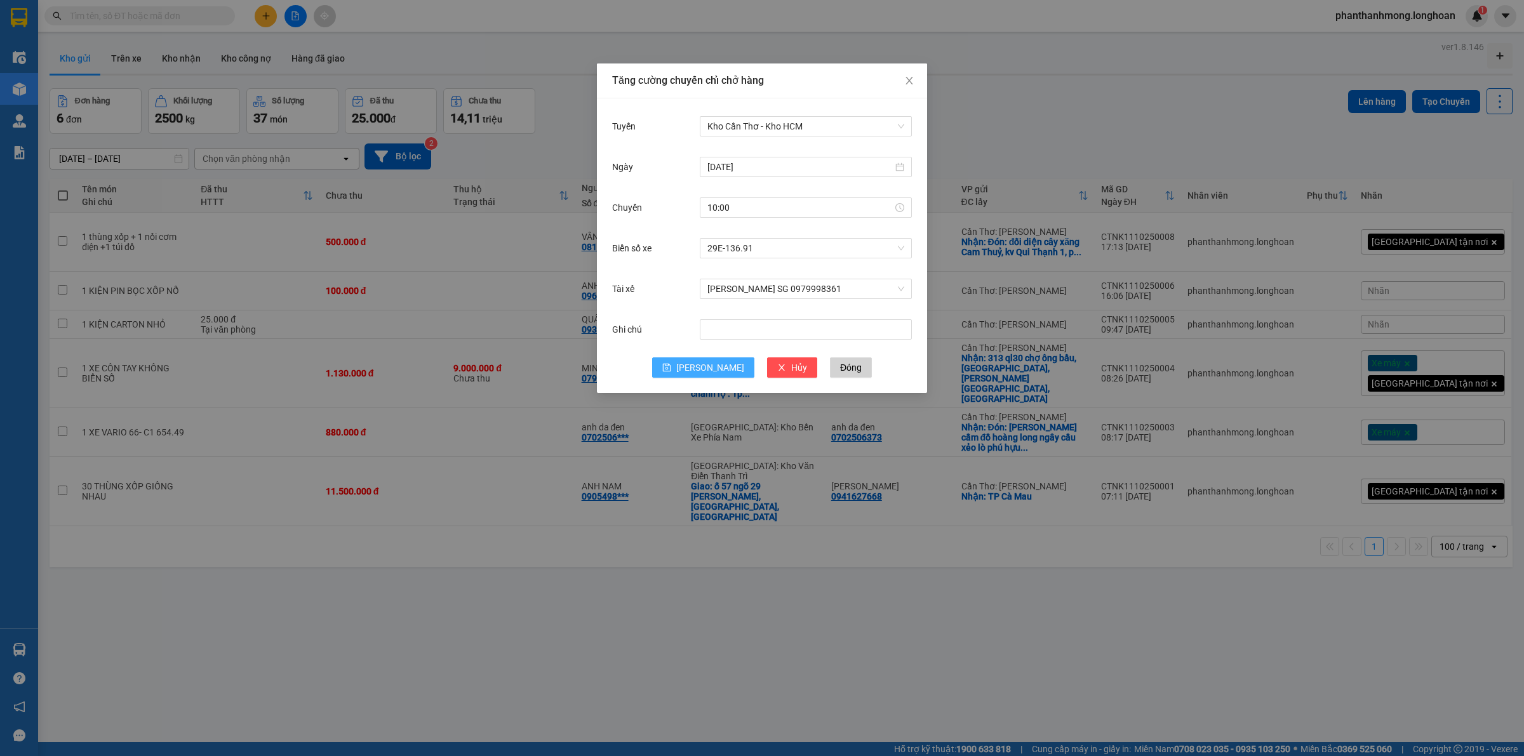
click at [702, 365] on span "Lưu" at bounding box center [710, 368] width 68 height 14
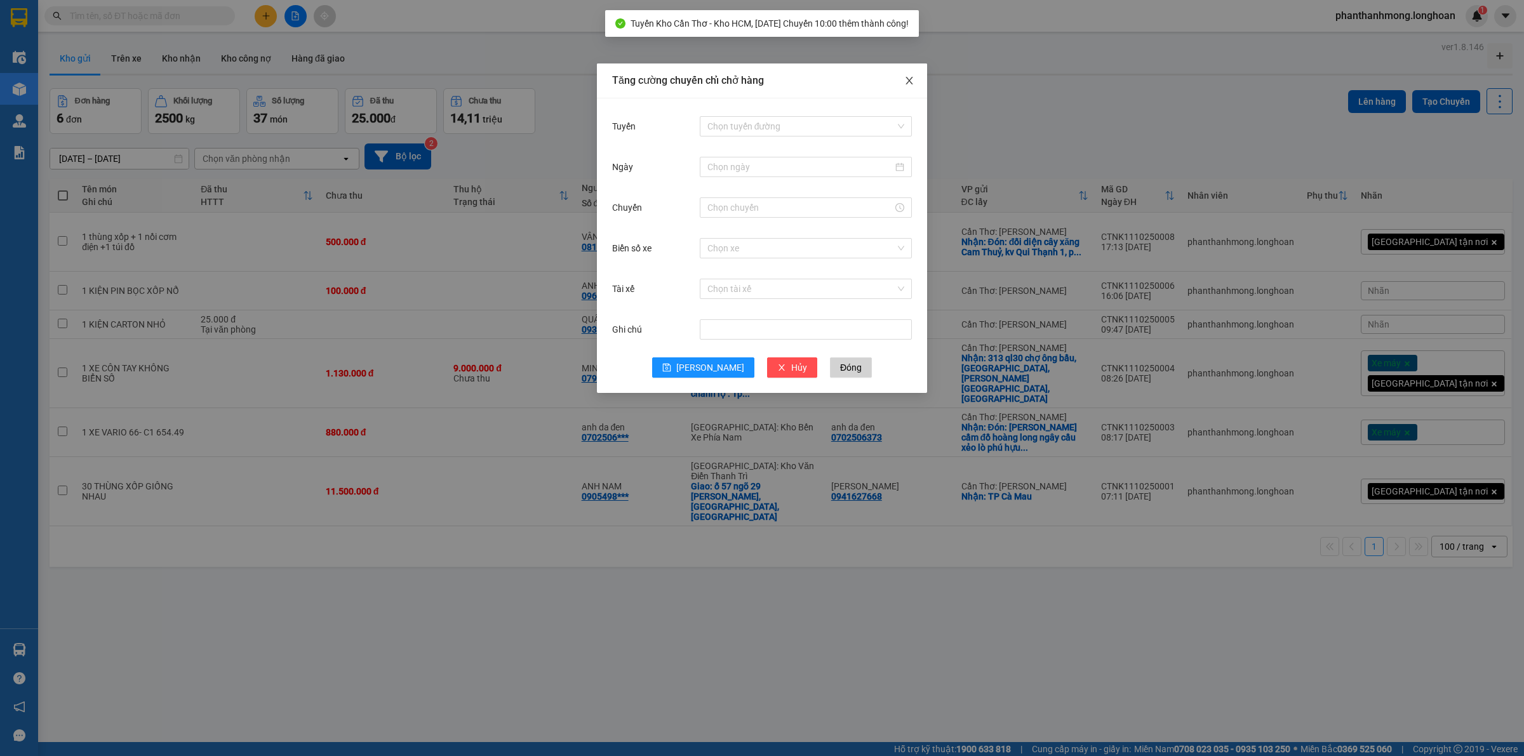
click at [910, 83] on icon "close" at bounding box center [908, 81] width 7 height 8
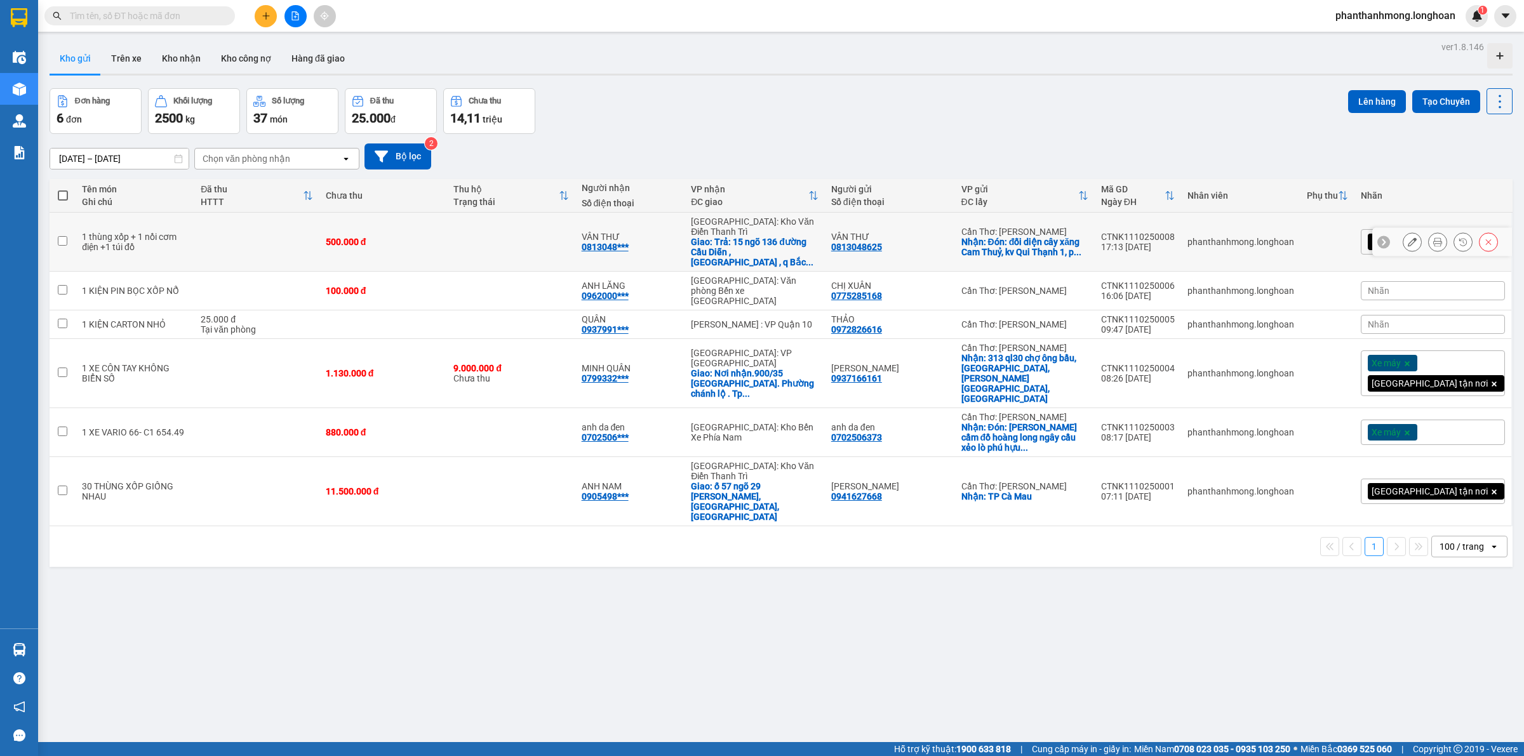
click at [1175, 232] on div "CTNK1110250008" at bounding box center [1138, 237] width 74 height 10
checkbox input "false"
copy div "CTNK1110250008"
click at [1170, 281] on div "CTNK1110250006" at bounding box center [1138, 286] width 74 height 10
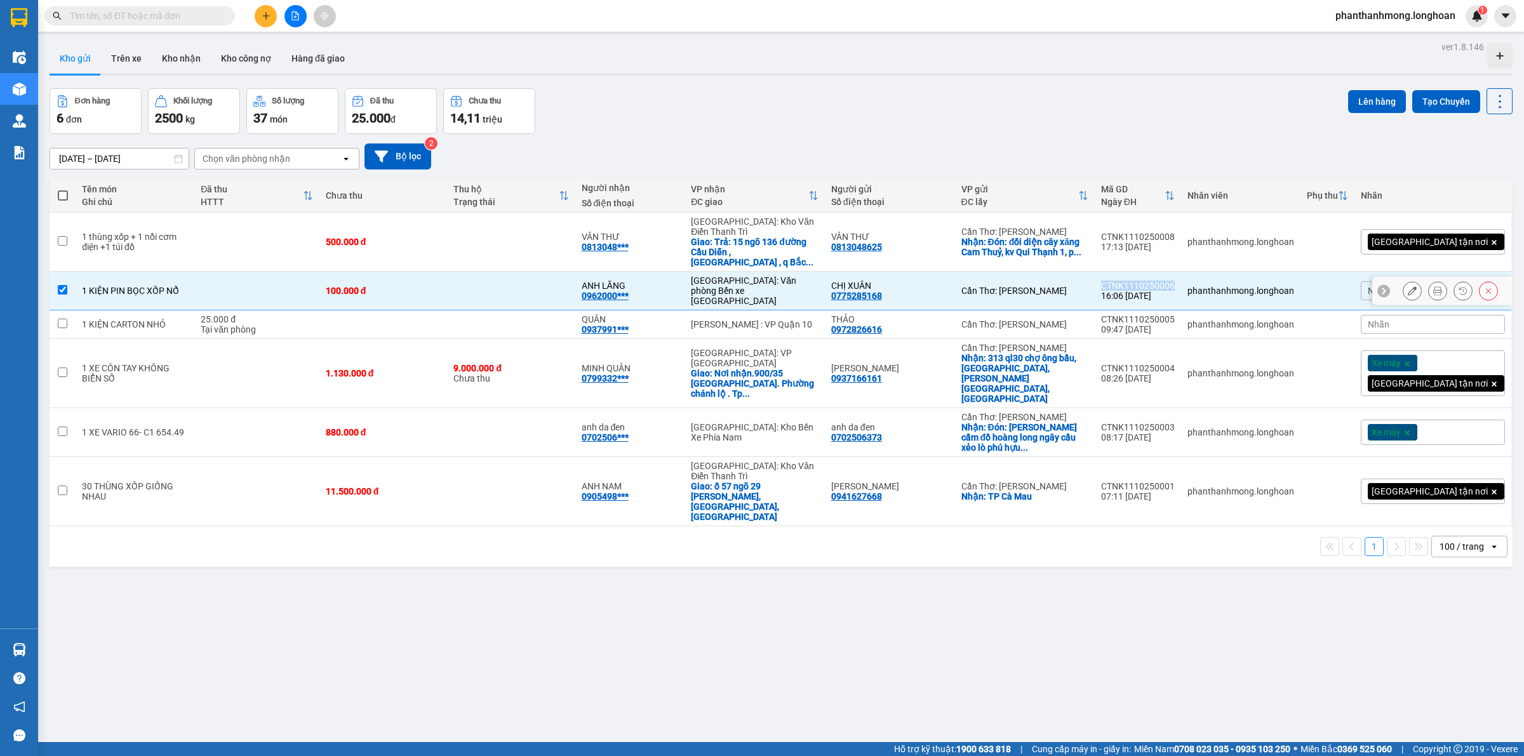
click at [1170, 281] on div "CTNK1110250006" at bounding box center [1138, 286] width 74 height 10
checkbox input "false"
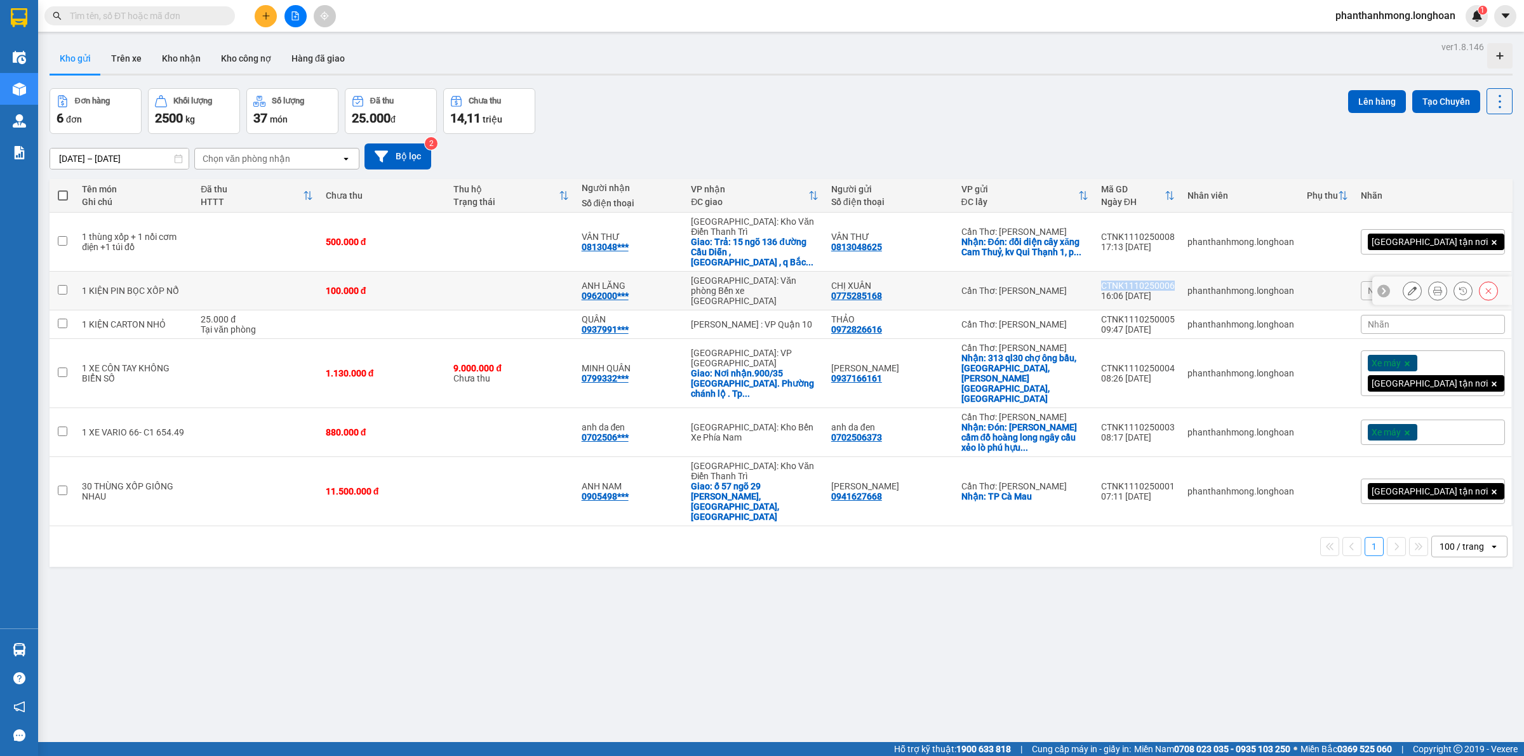
copy div "CTNK1110250006"
click at [1171, 314] on div "CTNK1110250005" at bounding box center [1138, 319] width 74 height 10
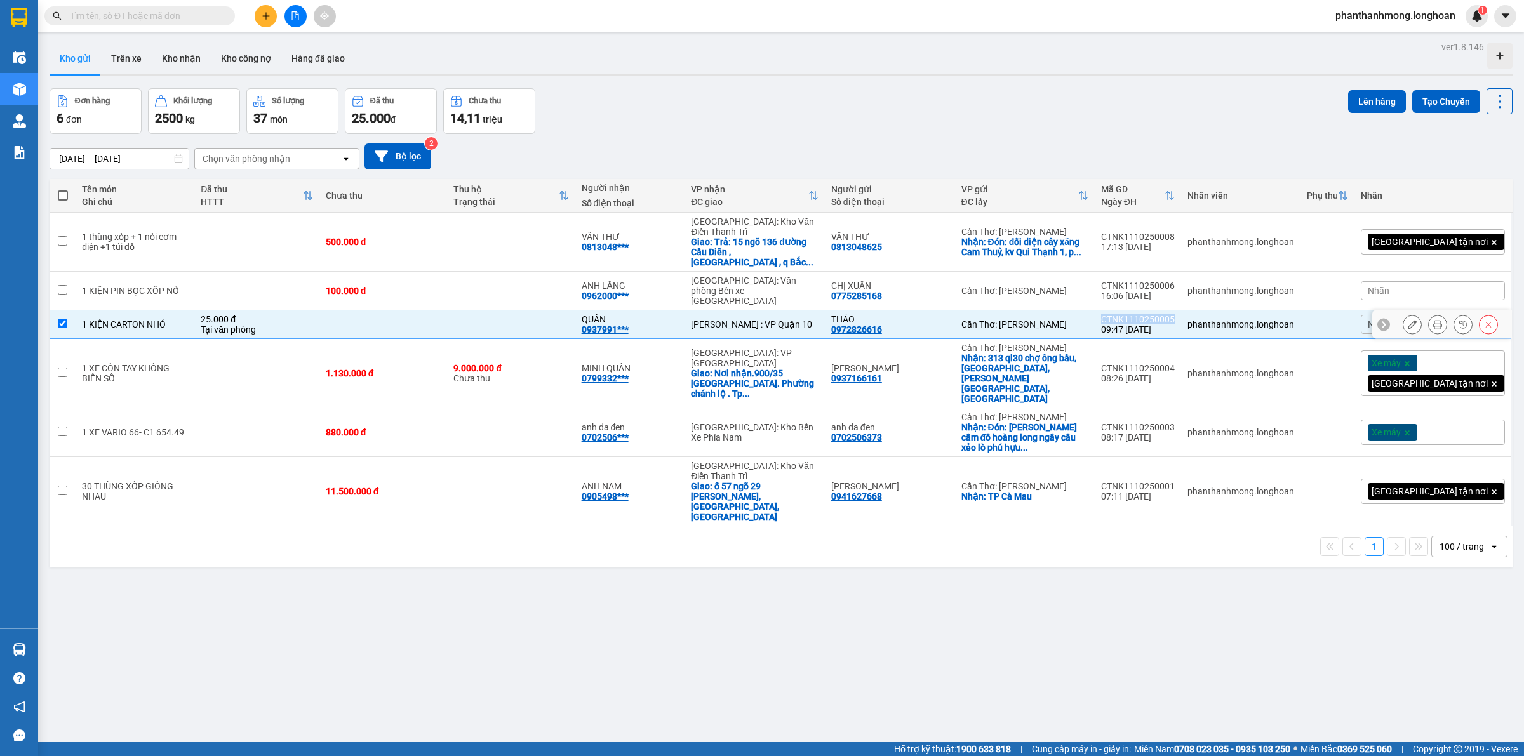
click at [1171, 314] on div "CTNK1110250005" at bounding box center [1138, 319] width 74 height 10
checkbox input "false"
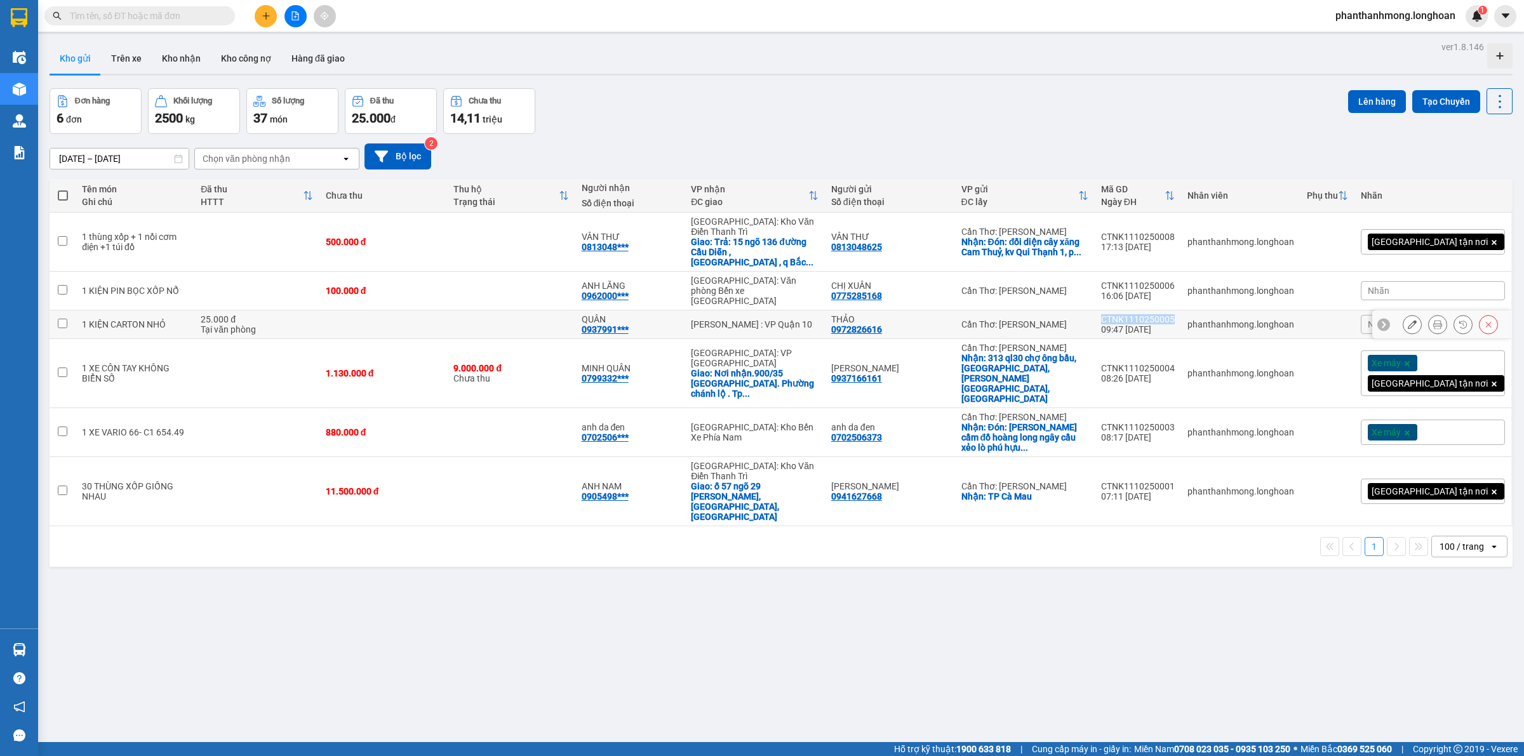
copy div "CTNK1110250005"
click at [1167, 363] on div "CTNK1110250004" at bounding box center [1138, 368] width 74 height 10
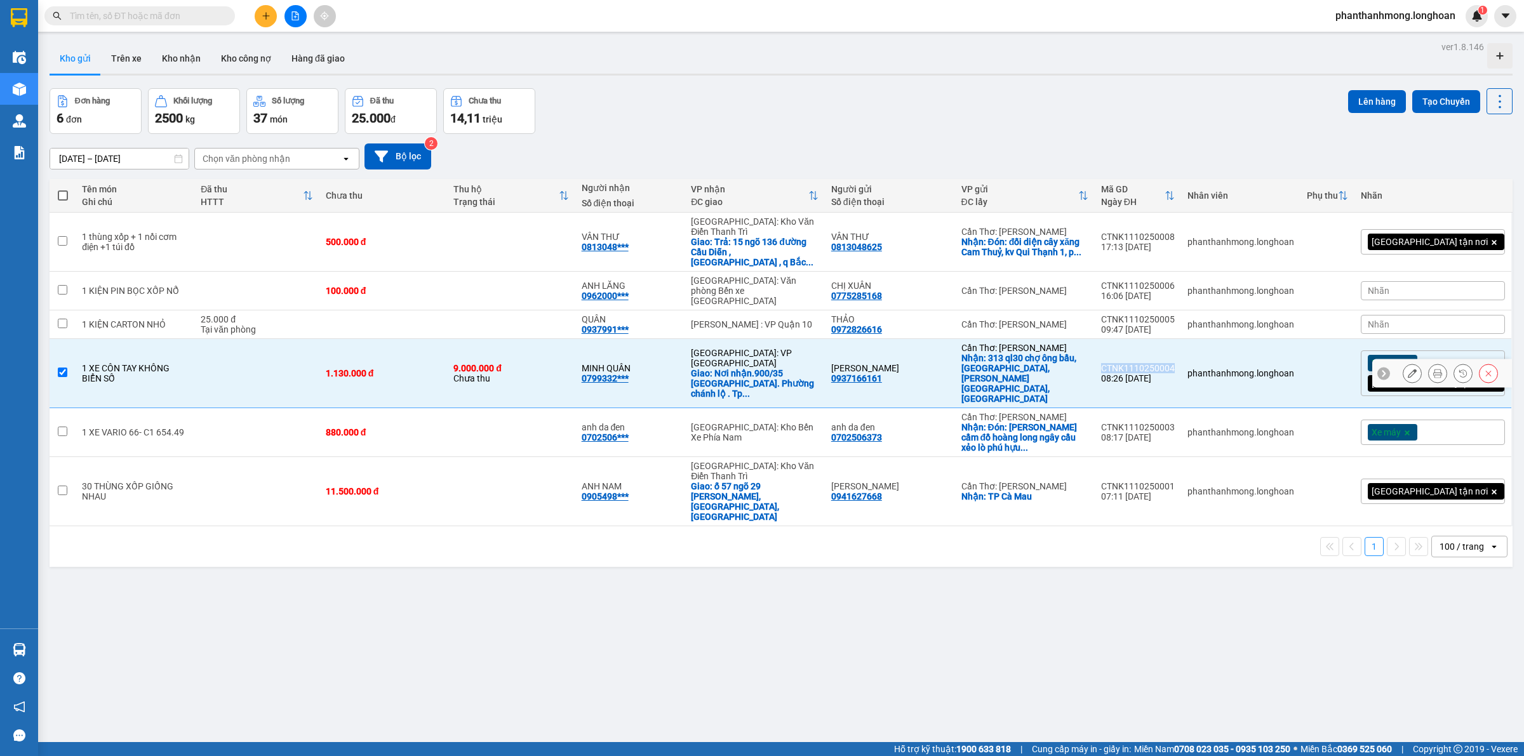
click at [1167, 363] on div "CTNK1110250004" at bounding box center [1138, 368] width 74 height 10
checkbox input "false"
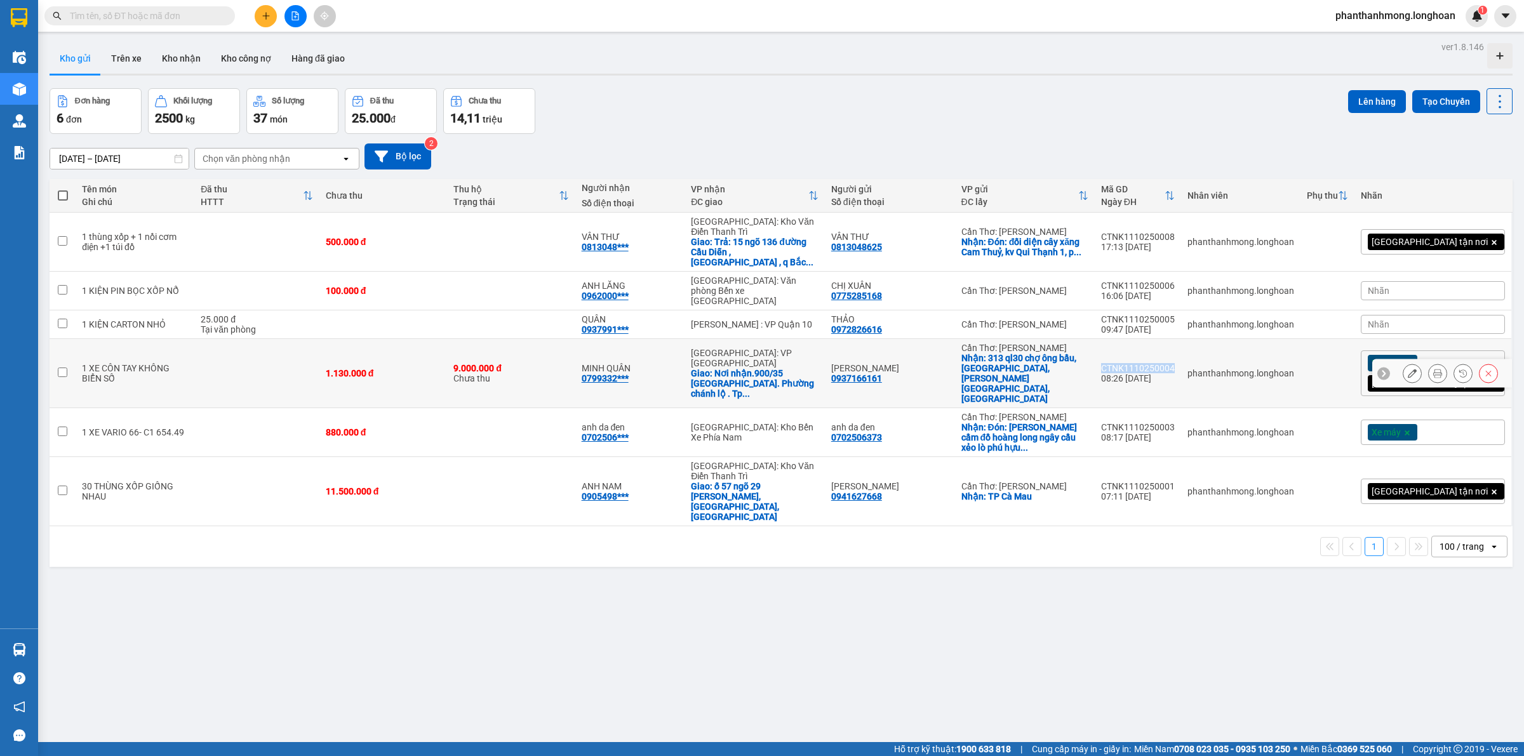
copy div "CTNK1110250004"
click at [1175, 422] on div "CTNK1110250003" at bounding box center [1138, 427] width 74 height 10
checkbox input "false"
copy div "CTNK1110250003"
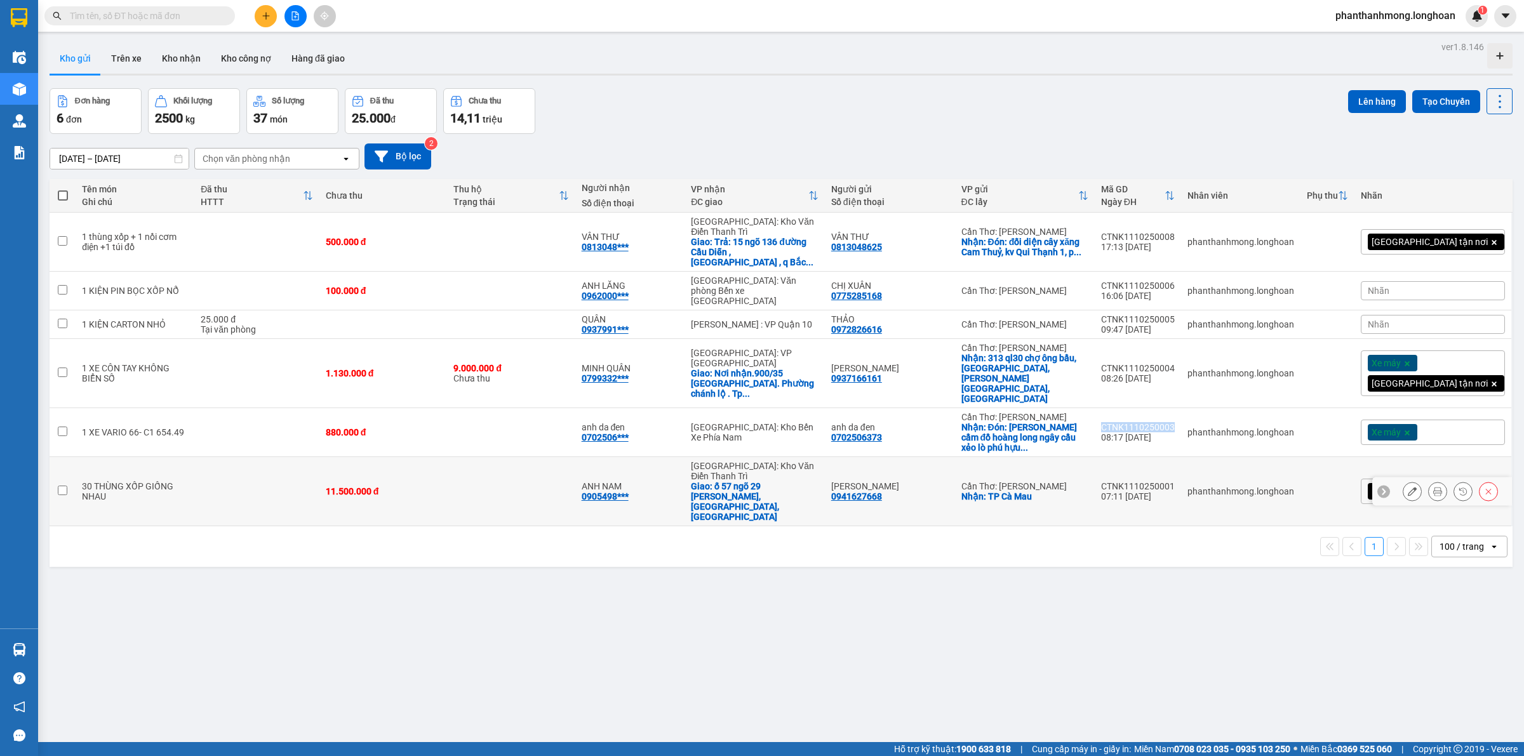
click at [1243, 457] on td "phanthanhmong.longhoan" at bounding box center [1240, 491] width 119 height 69
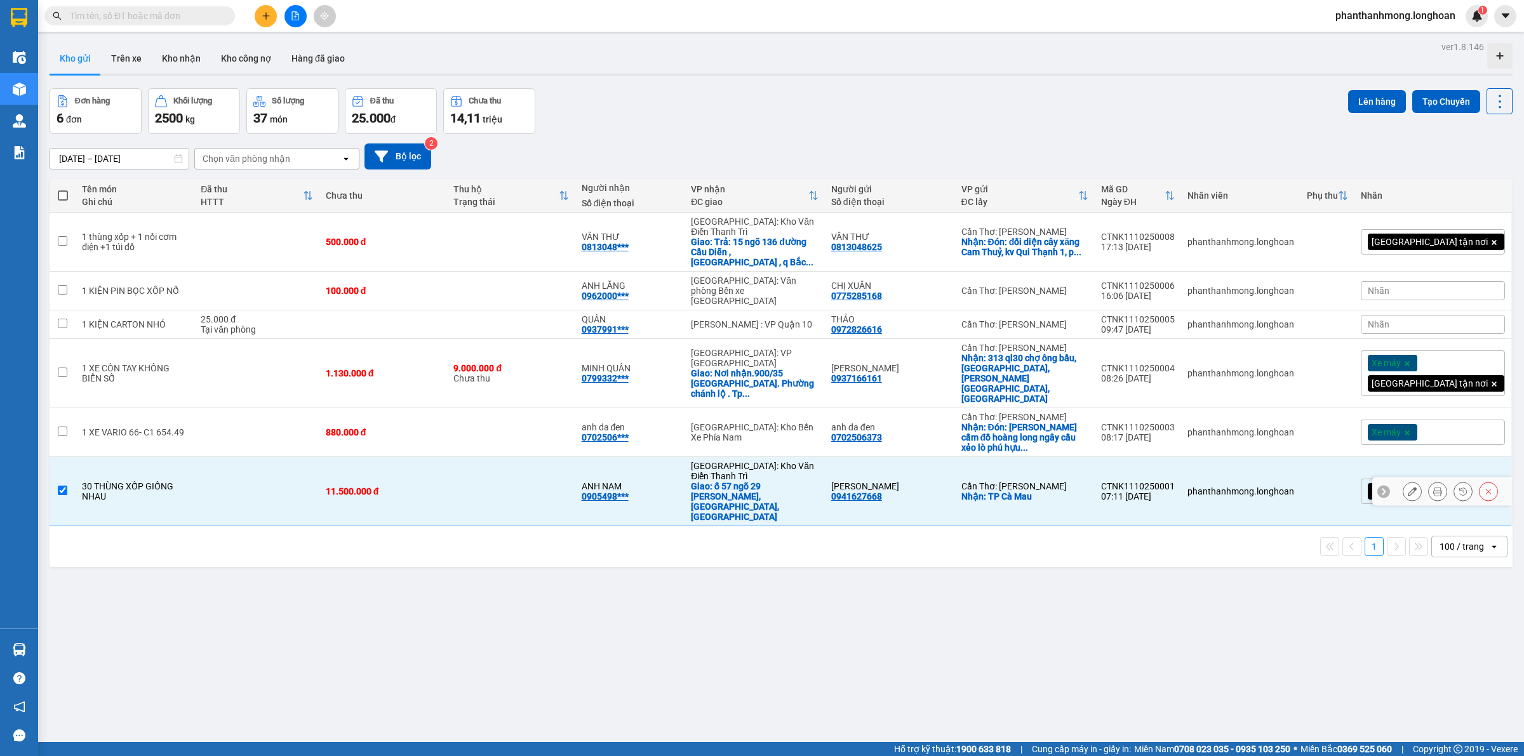
click at [1175, 481] on div "CTNK1110250001" at bounding box center [1138, 486] width 74 height 10
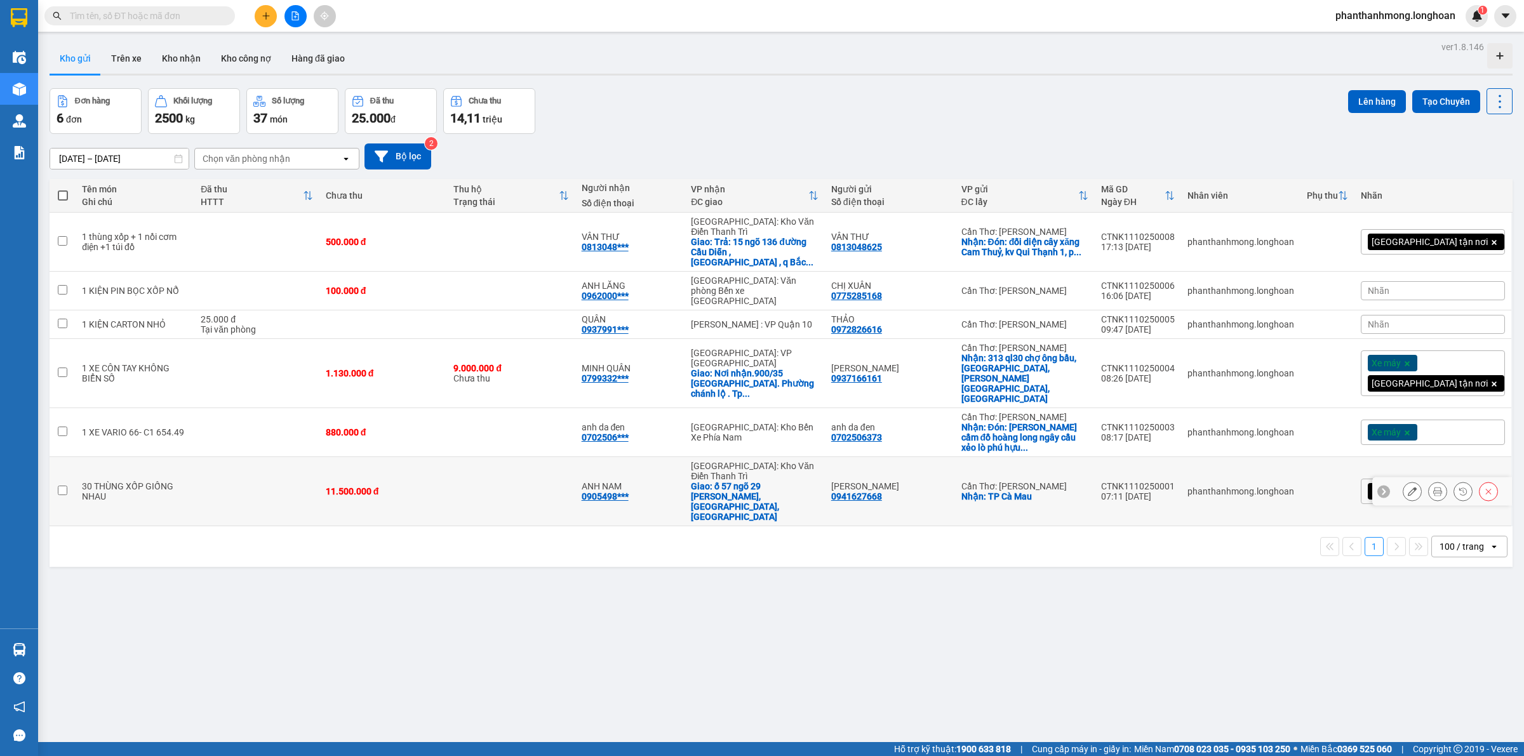
click at [1175, 481] on div "CTNK1110250001" at bounding box center [1138, 486] width 74 height 10
checkbox input "false"
copy div "CTNK1110250001"
click at [1408, 487] on icon at bounding box center [1412, 491] width 9 height 9
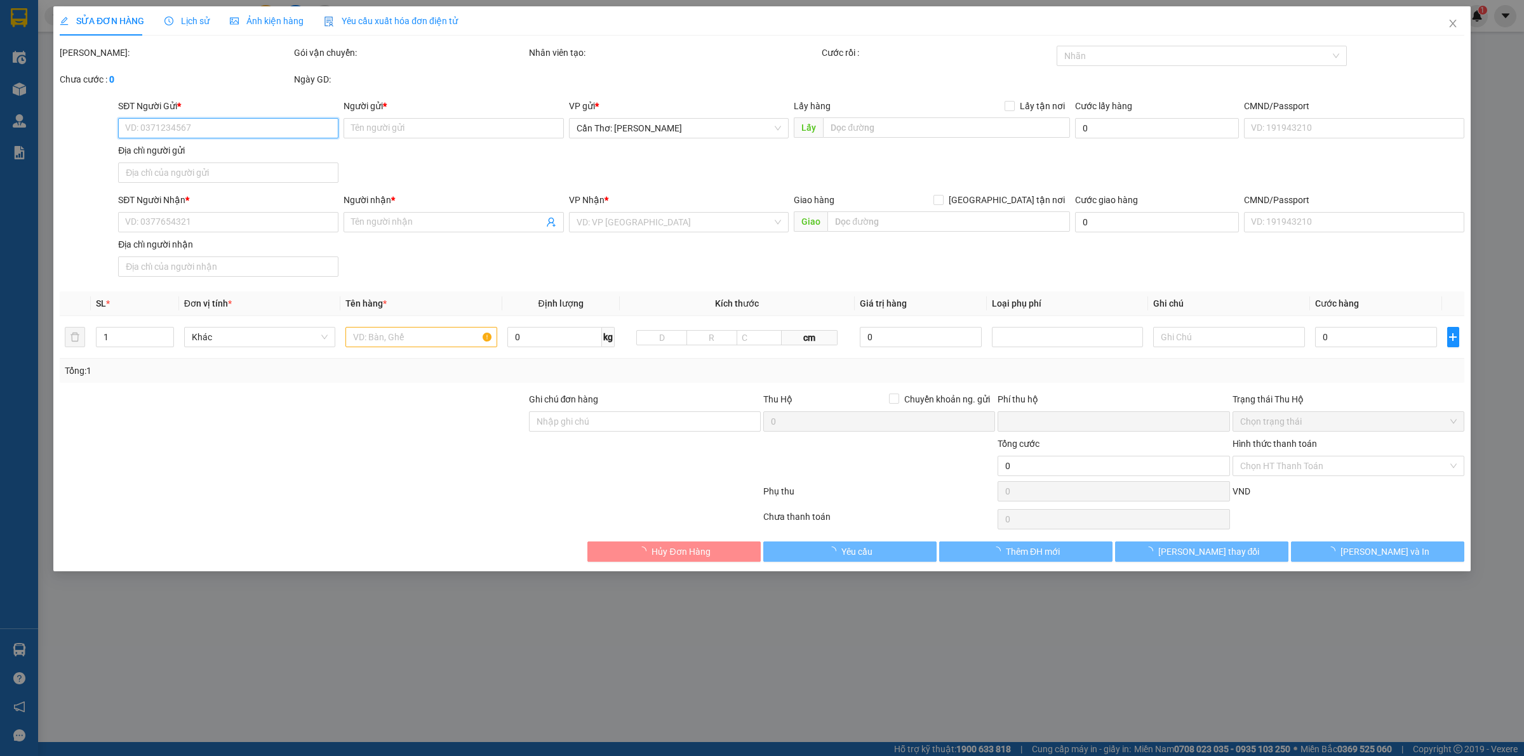
type input "0941627668"
type input "[PERSON_NAME]"
checkbox input "true"
type input "TP Cà Mau"
type input "0905498118"
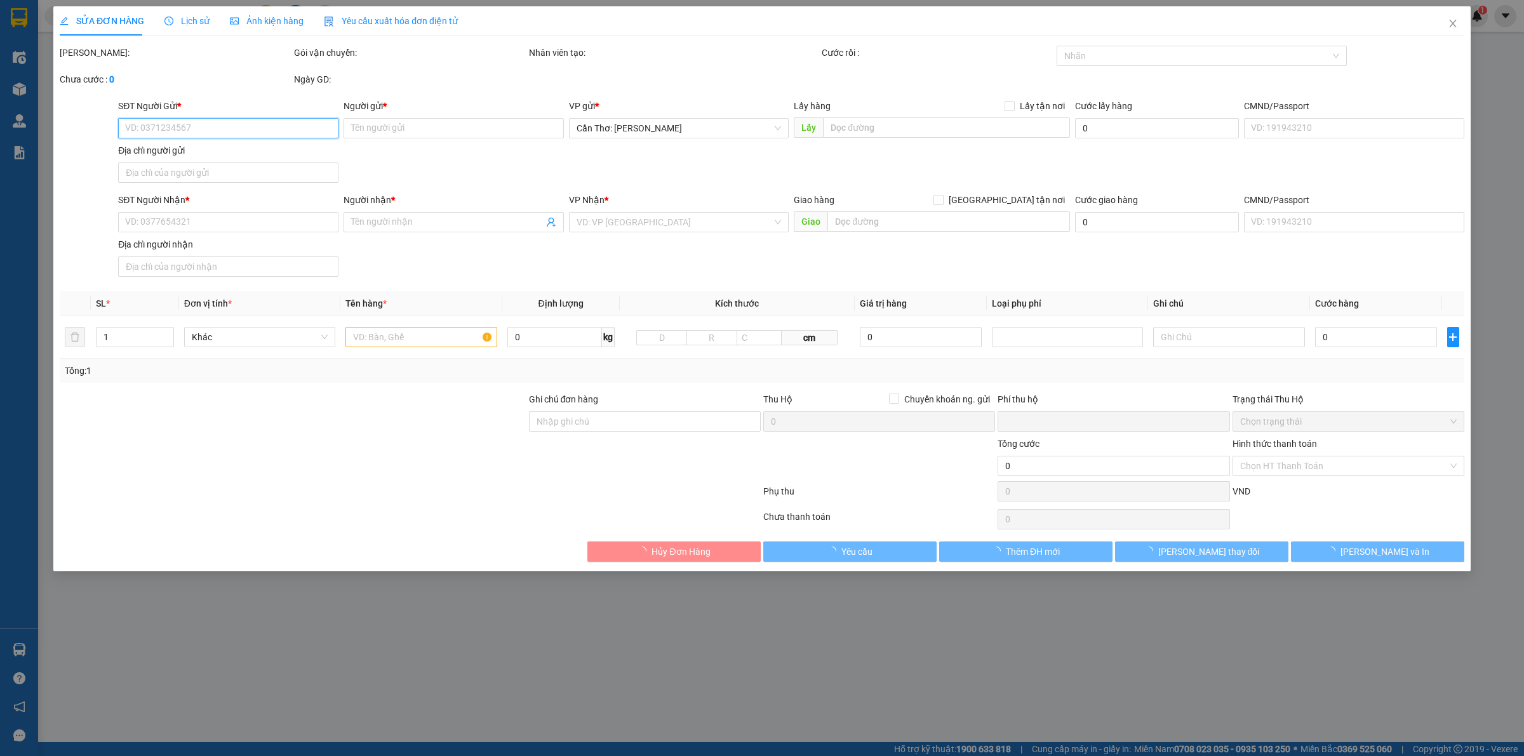
type input "ANH NAM"
checkbox input "true"
type input "ố 57 ngõ 29 khương hạ, khương đình, hà nội"
type input "TẤT CẢ DÁN 10 BILL BẢO AN"
type input "0"
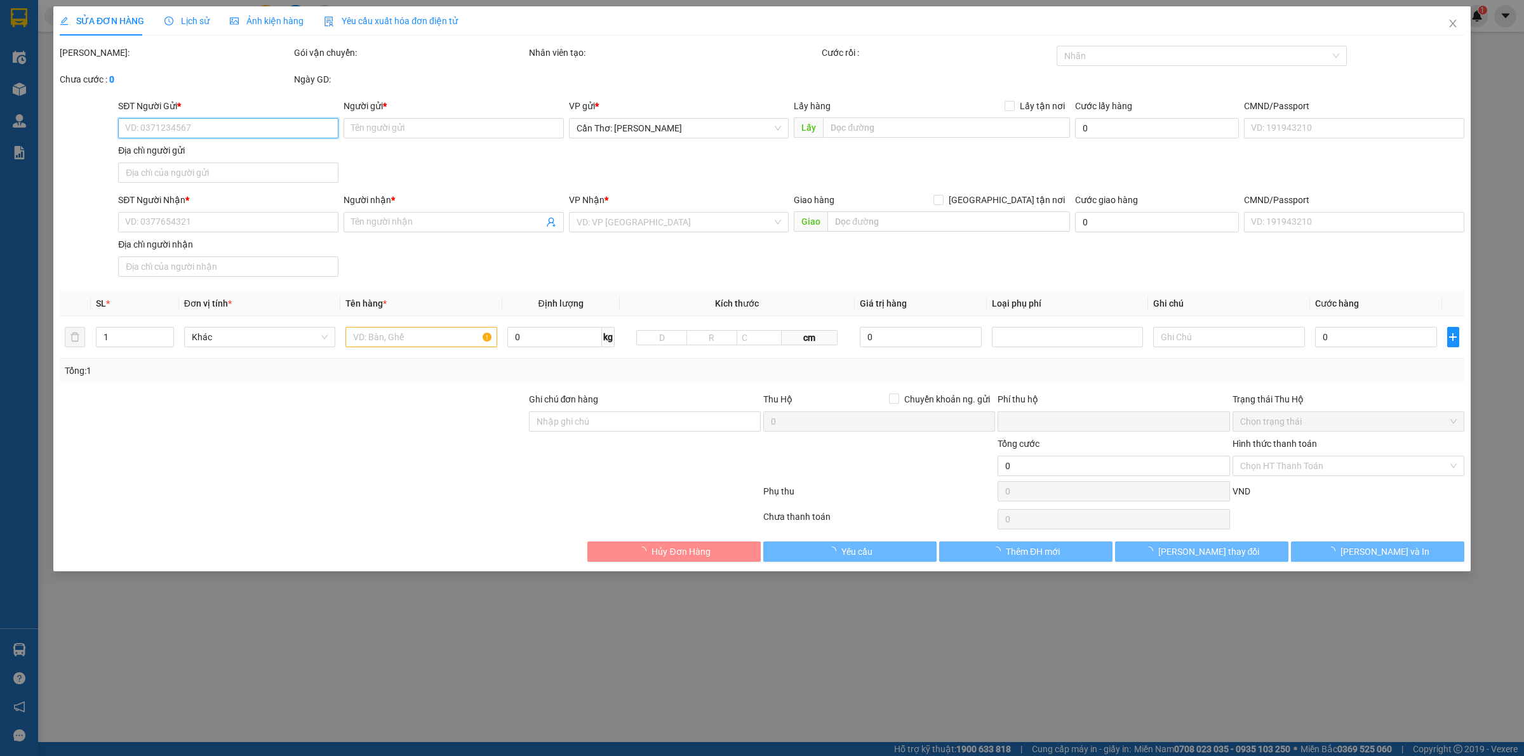
type input "11.500.000"
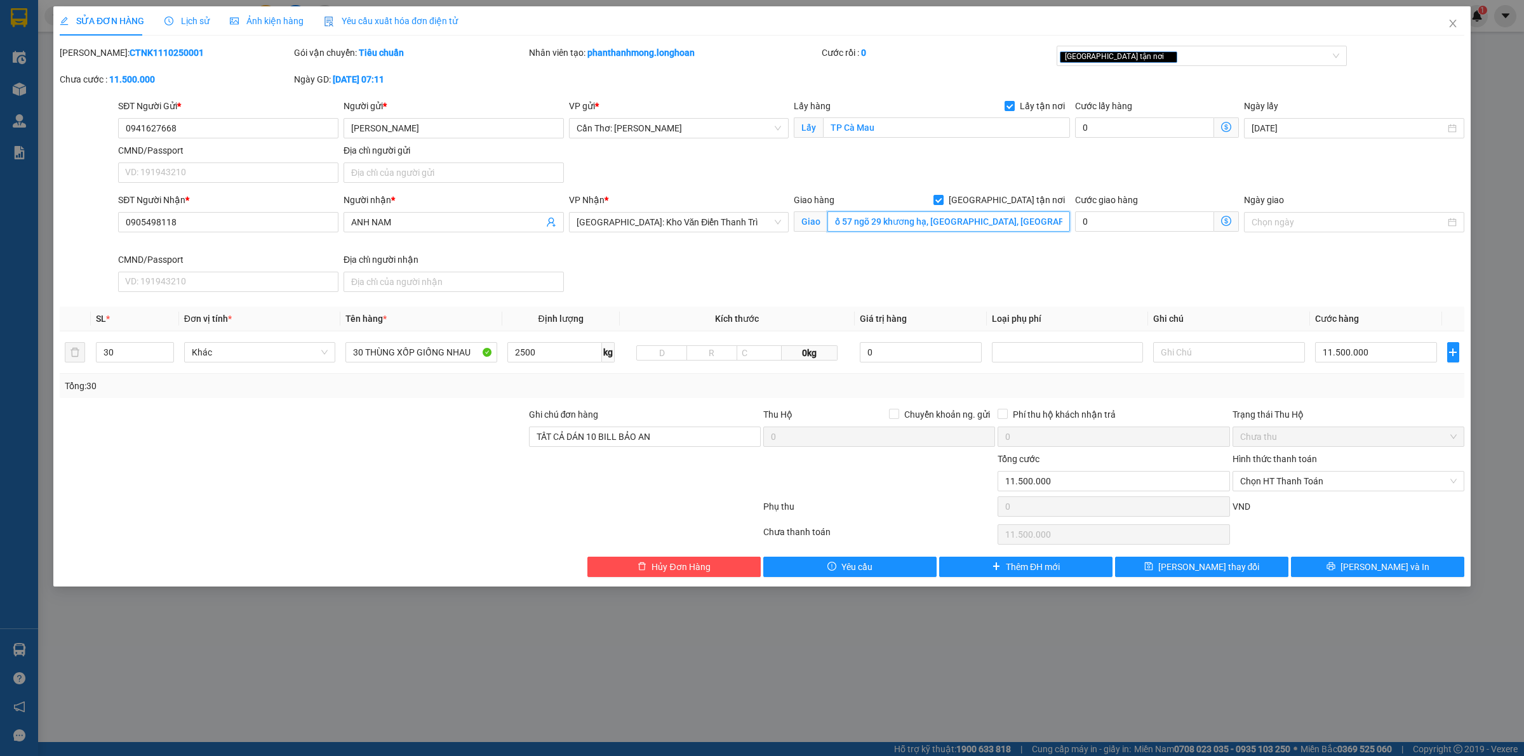
click at [836, 226] on input "ố 57 ngõ 29 khương hạ, khương đình, hà nội" at bounding box center [948, 221] width 243 height 20
click at [837, 225] on input "ố 57 ngõ 29 khương hạ, khương đình, hà nội" at bounding box center [948, 221] width 243 height 20
type input "số 57 ngõ 29 khương hạ, khương đình, hà nội"
click at [1327, 577] on button "Lưu và In" at bounding box center [1377, 567] width 173 height 20
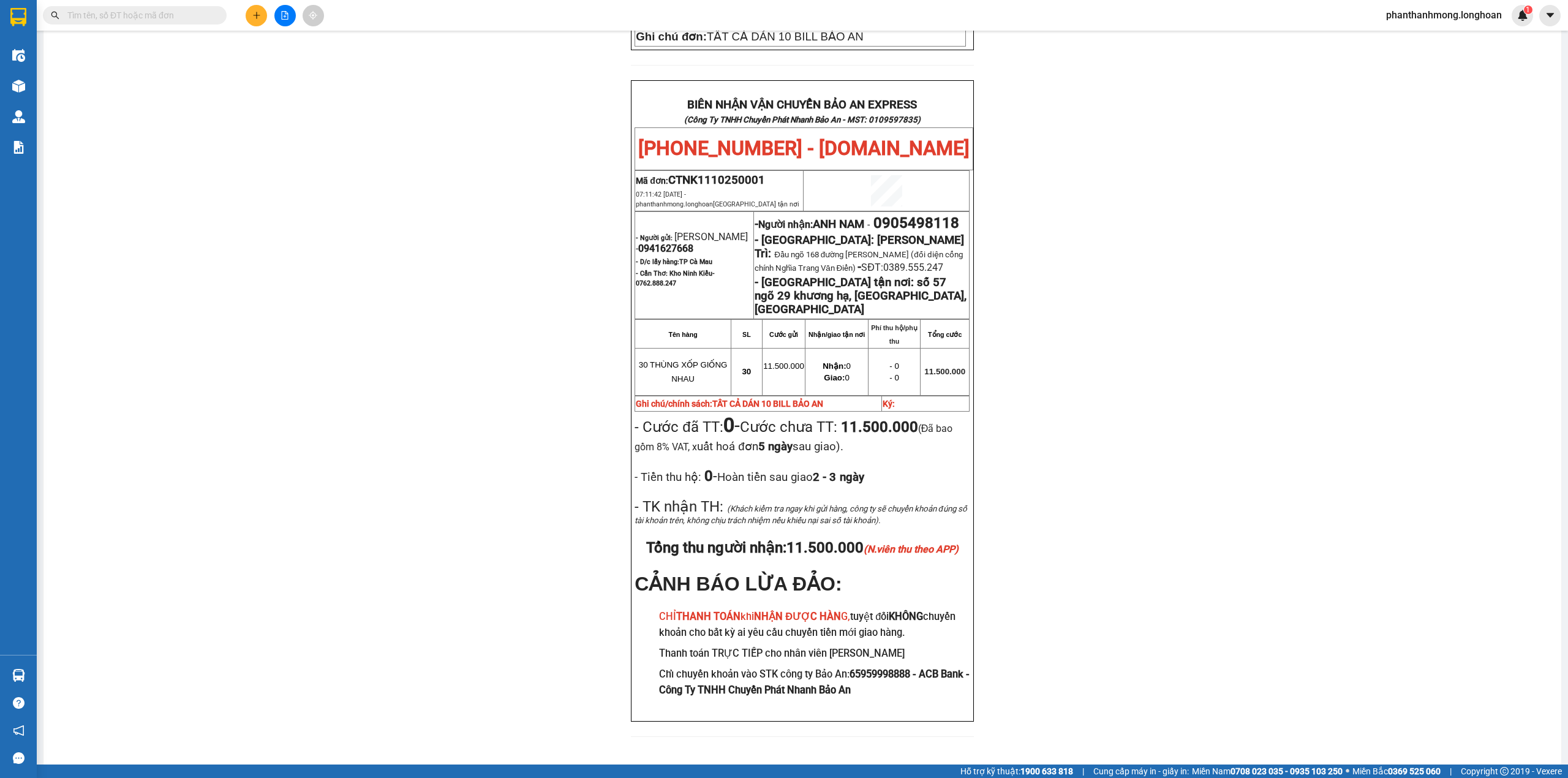
scroll to position [572, 0]
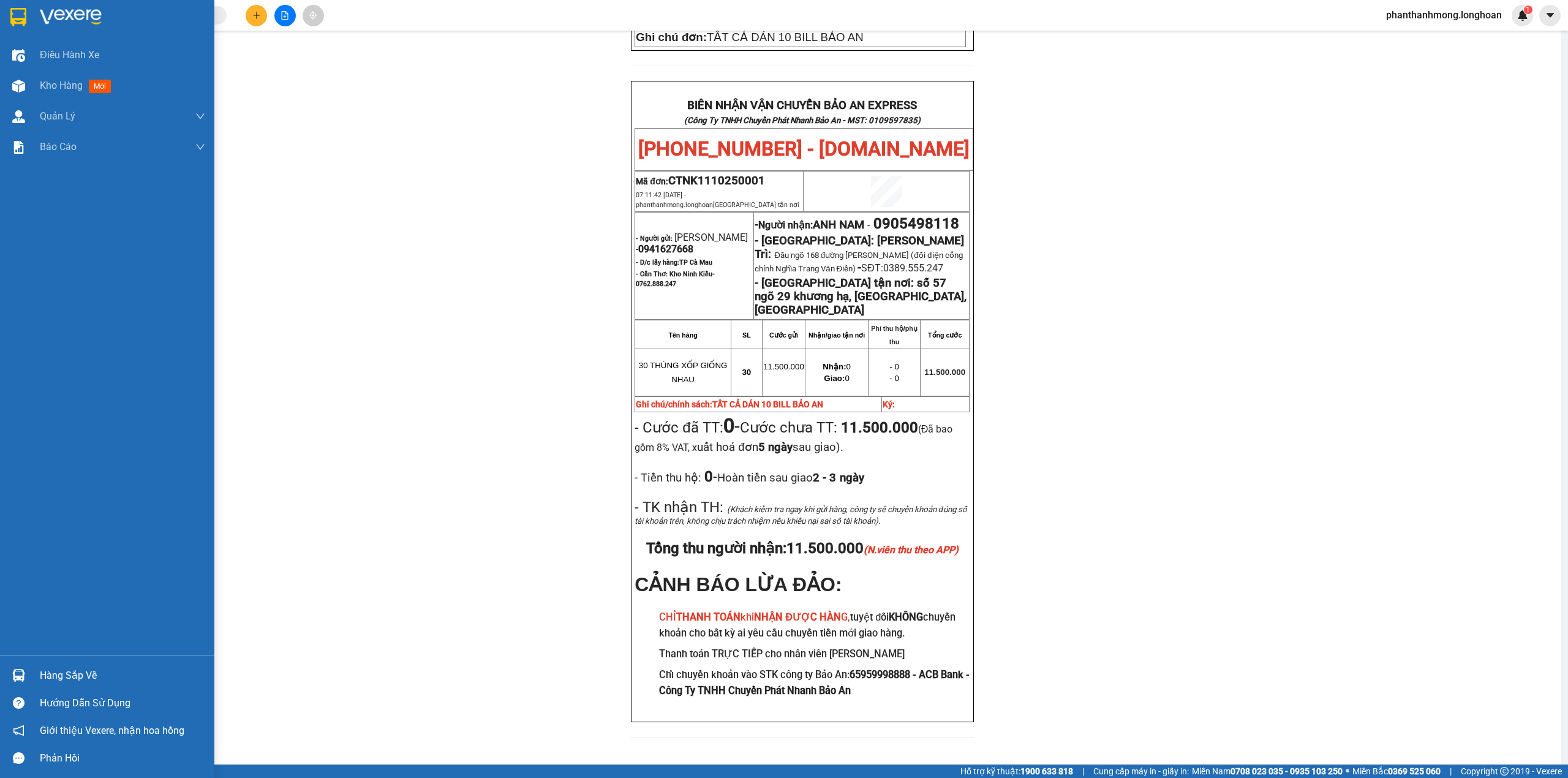
click at [13, 14] on img at bounding box center [18, 16] width 16 height 18
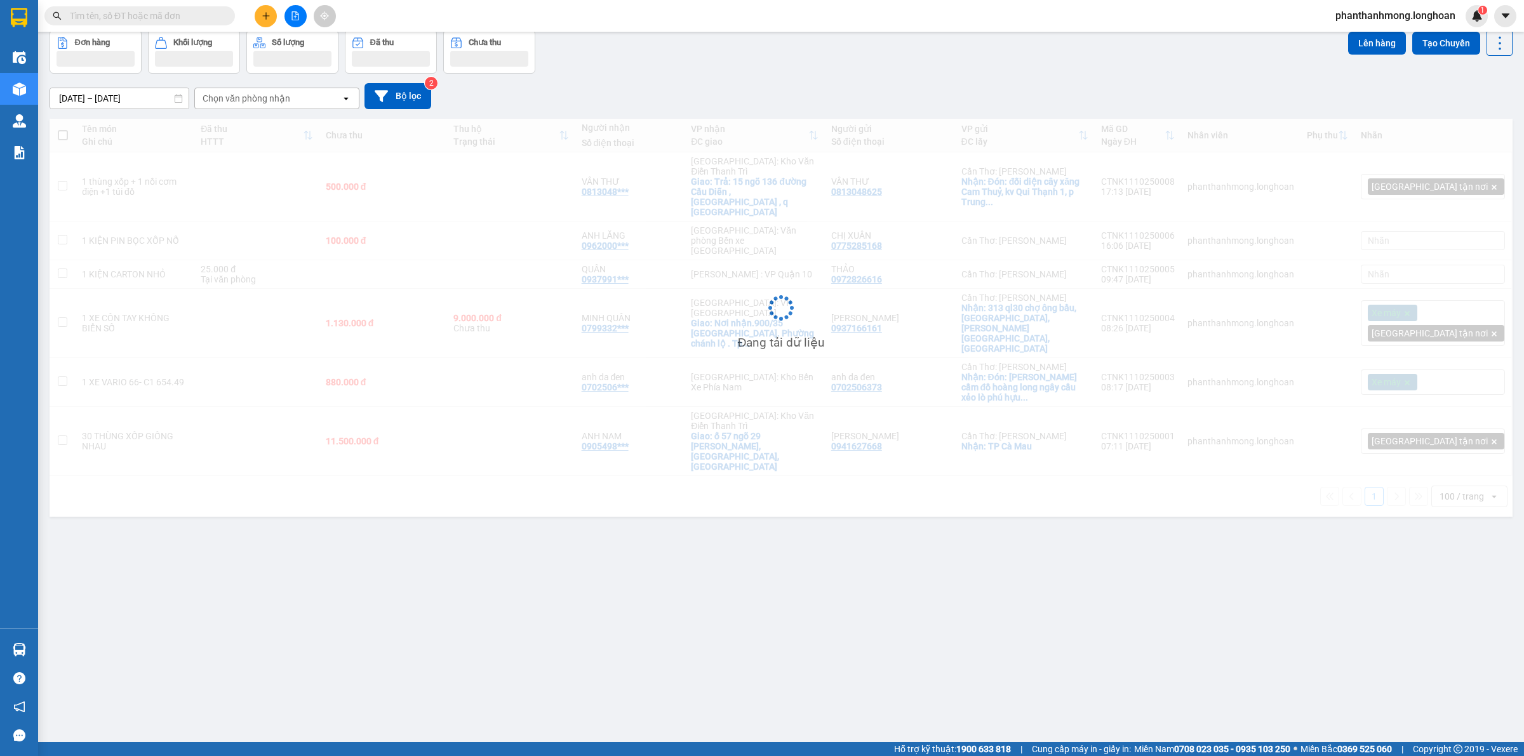
scroll to position [58, 0]
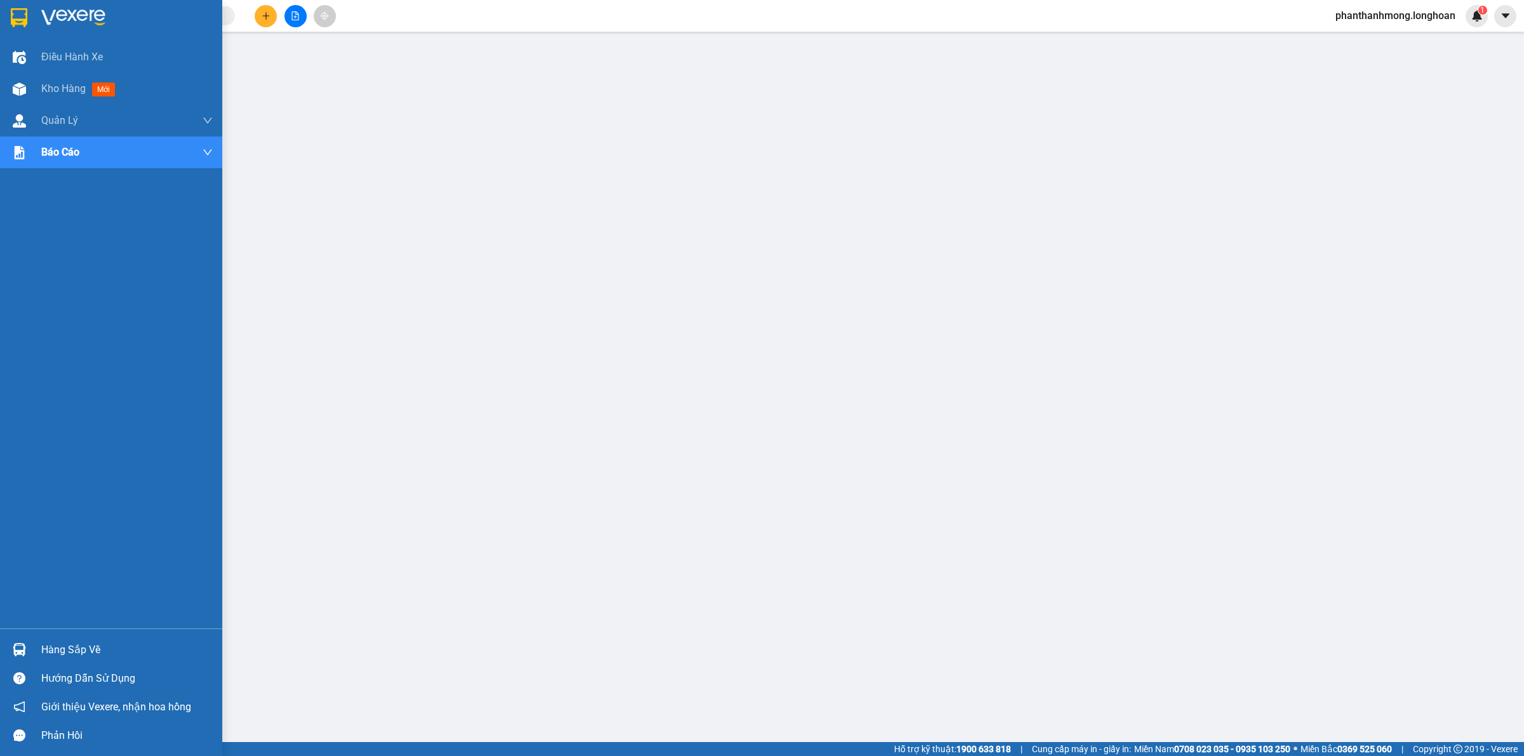
click at [30, 20] on div at bounding box center [111, 20] width 222 height 41
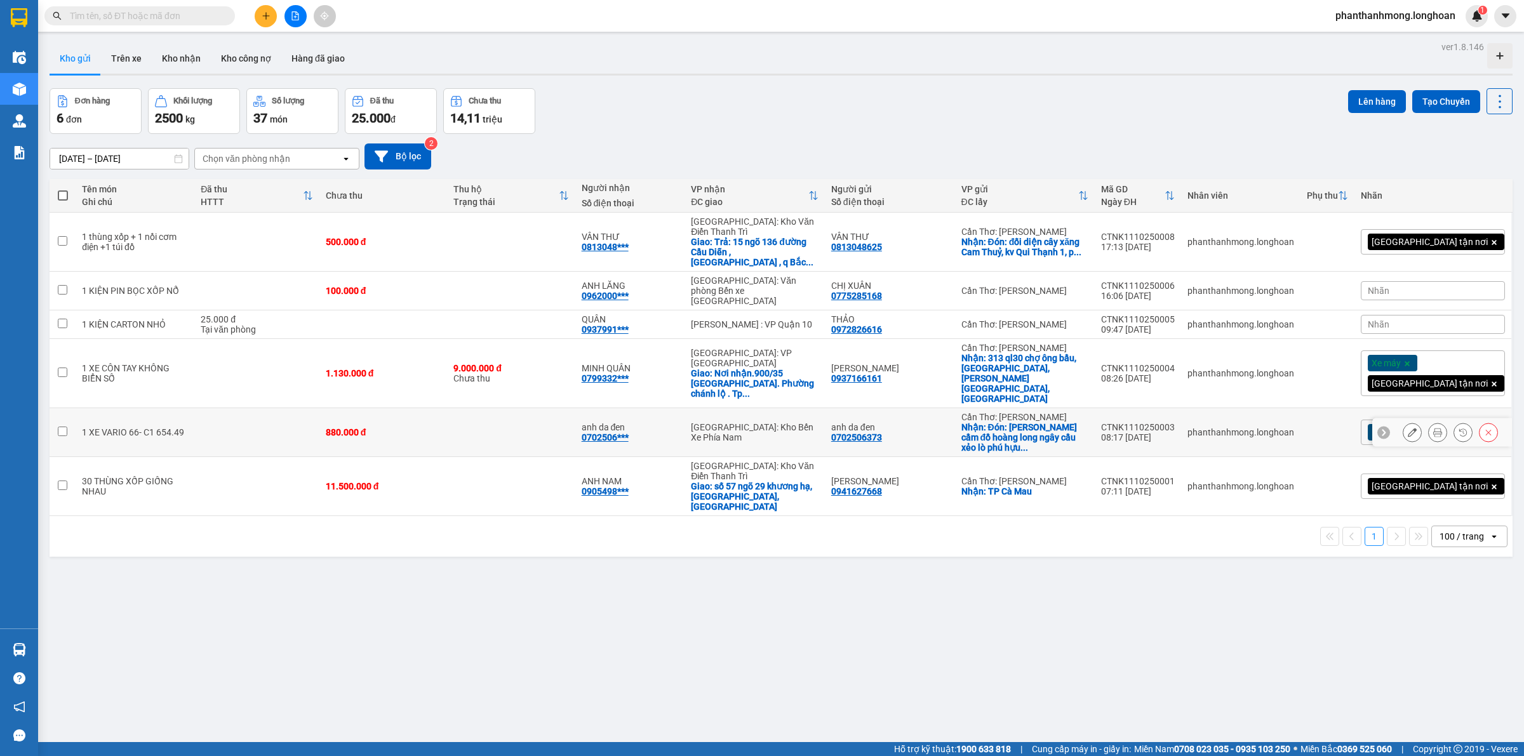
click at [1433, 428] on icon at bounding box center [1437, 432] width 9 height 9
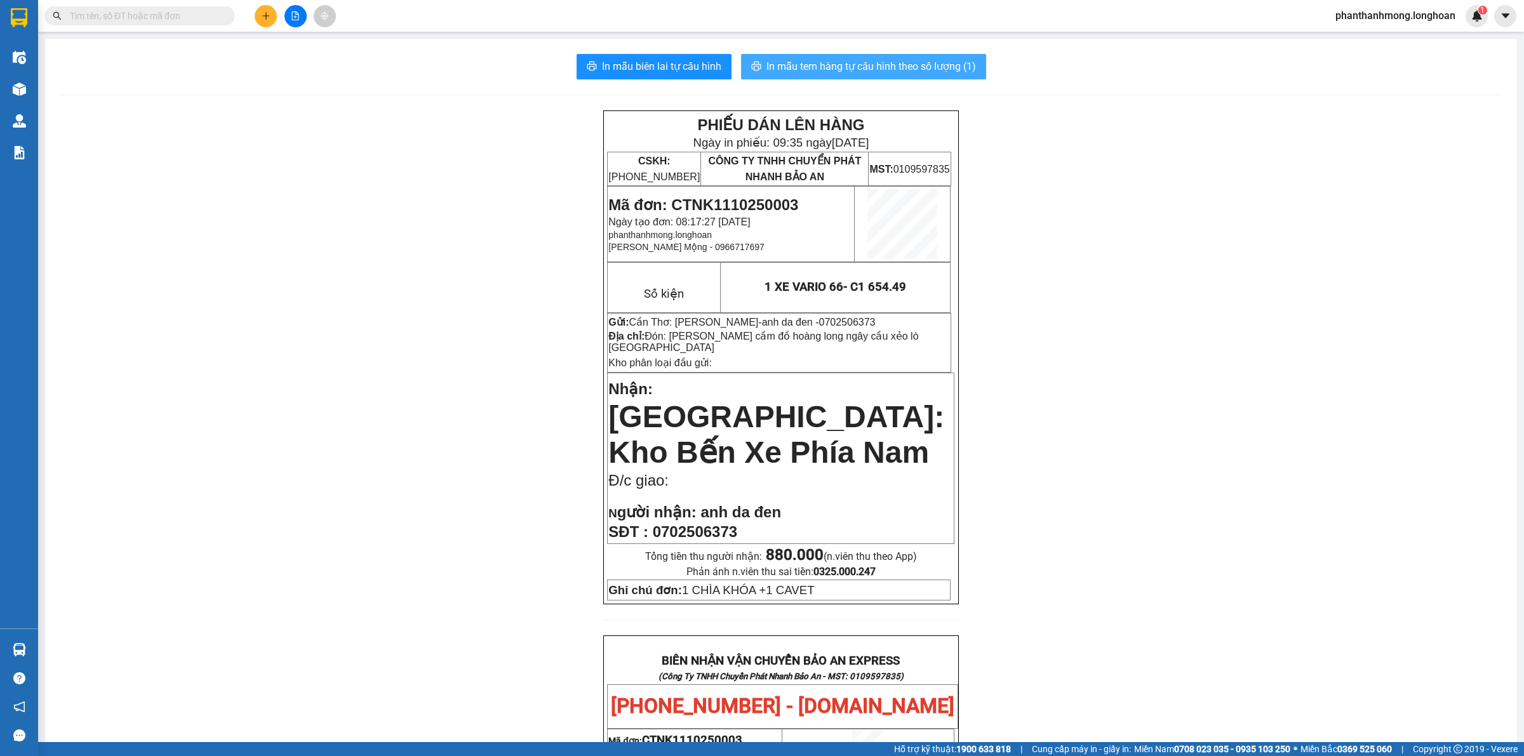
click at [906, 77] on button "In mẫu tem hàng tự cấu hình theo số lượng (1)" at bounding box center [863, 66] width 245 height 25
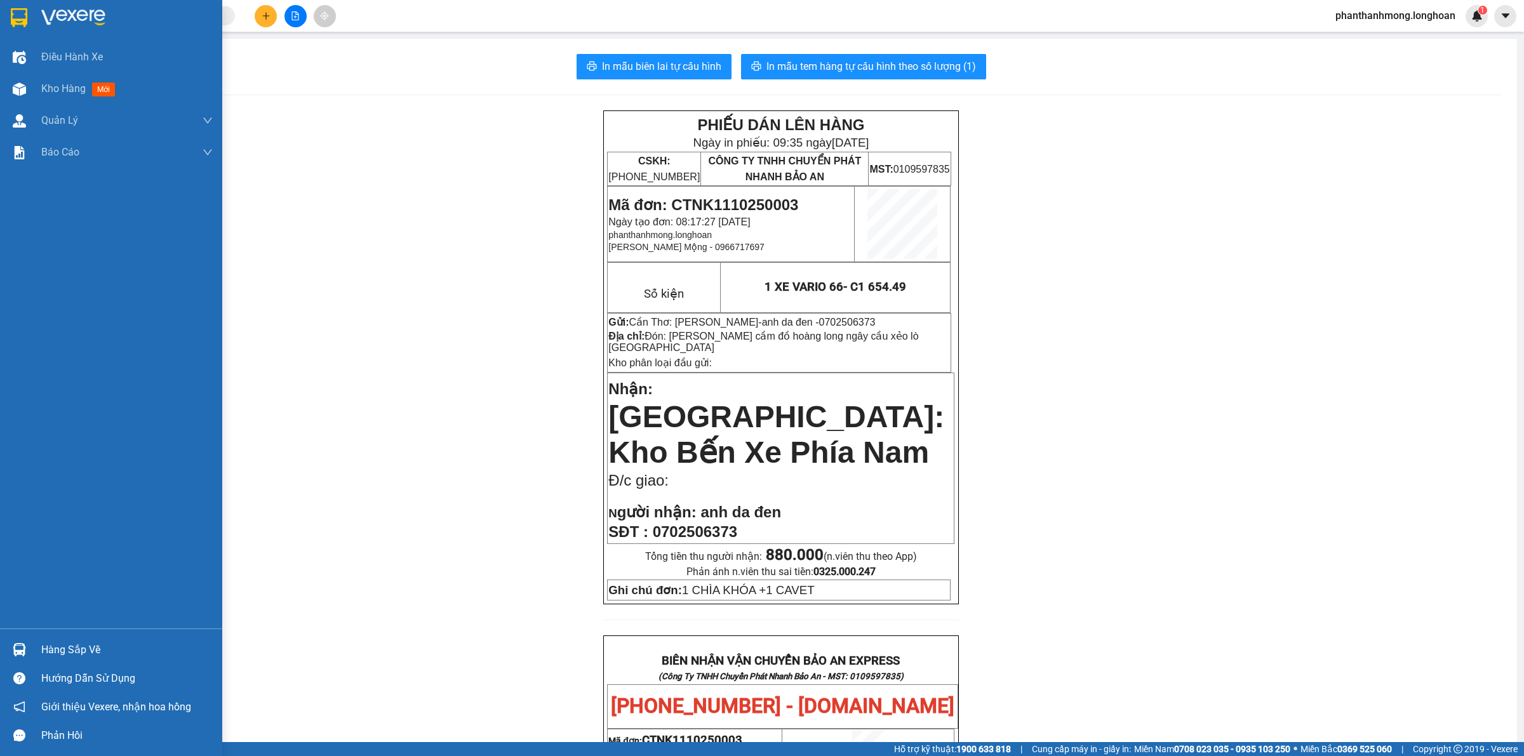
click at [27, 10] on img at bounding box center [19, 17] width 17 height 19
